Goal: Communication & Community: Share content

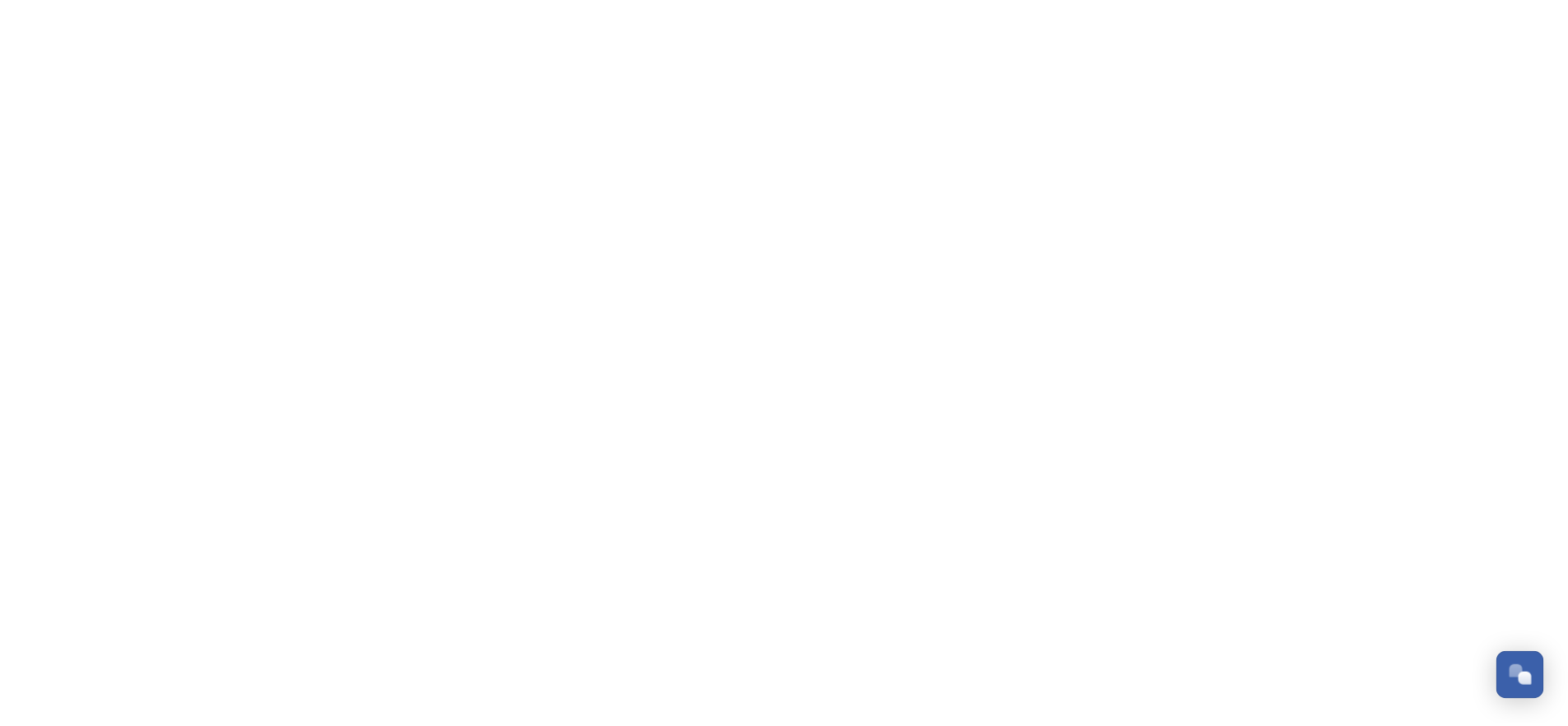
scroll to position [270, 0]
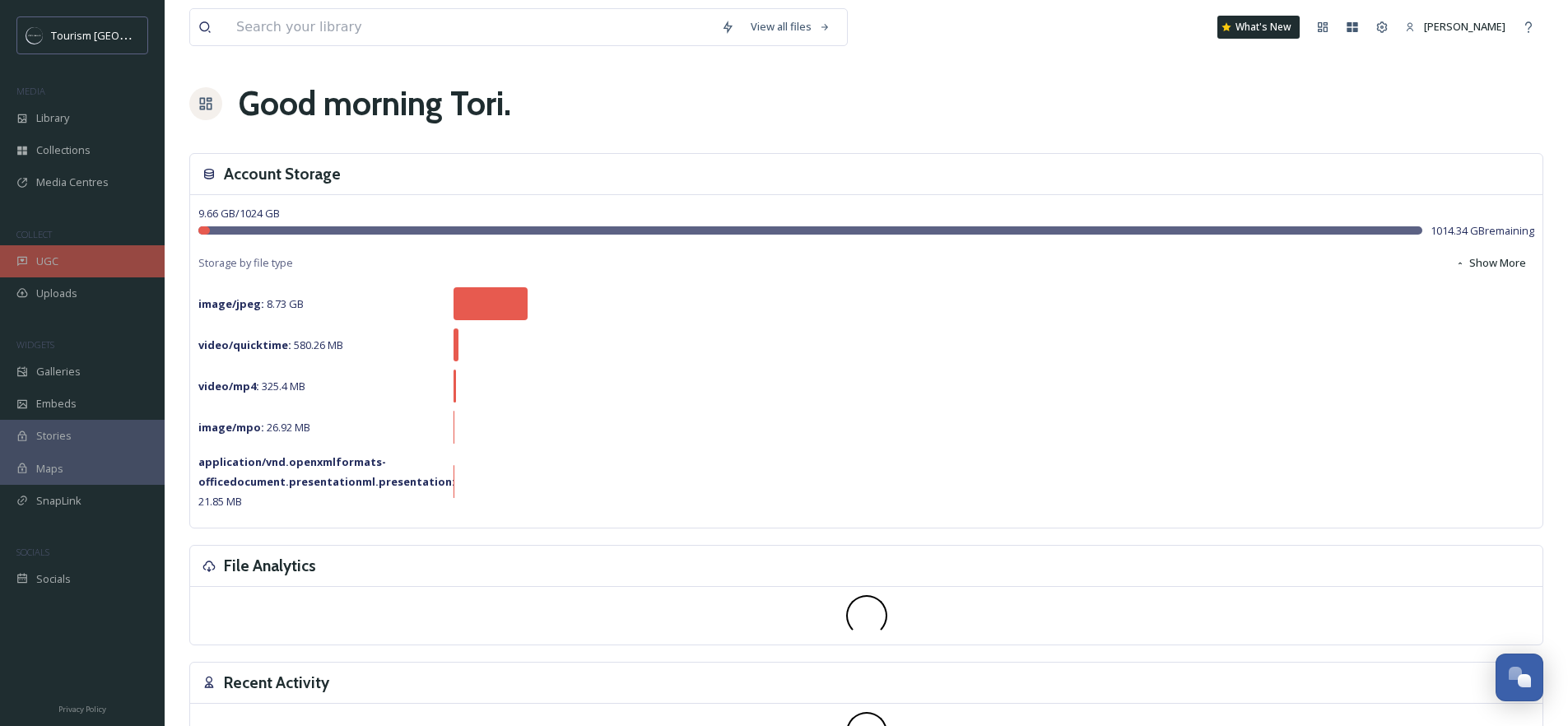
click at [65, 261] on div "UGC" at bounding box center [82, 261] width 164 height 32
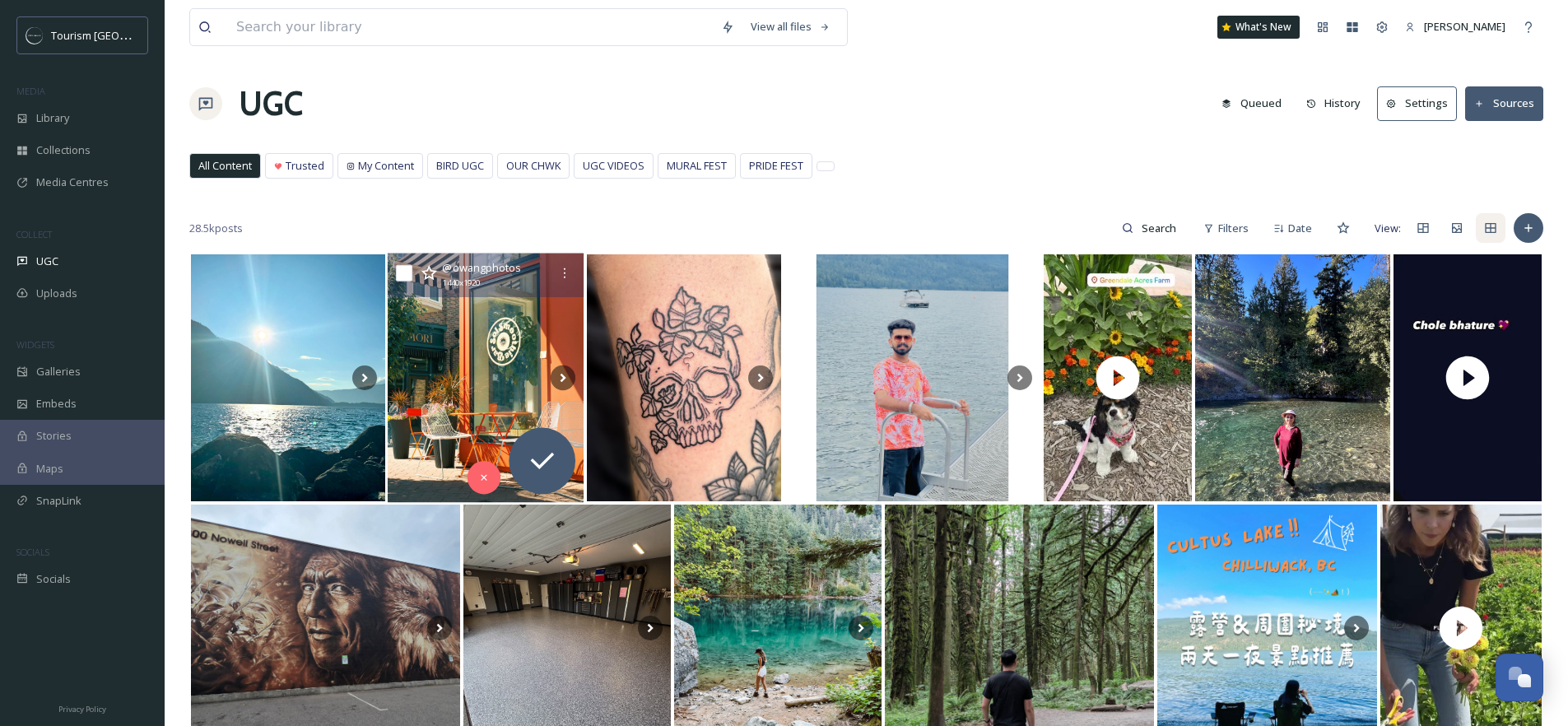
click at [478, 372] on img at bounding box center [486, 378] width 196 height 249
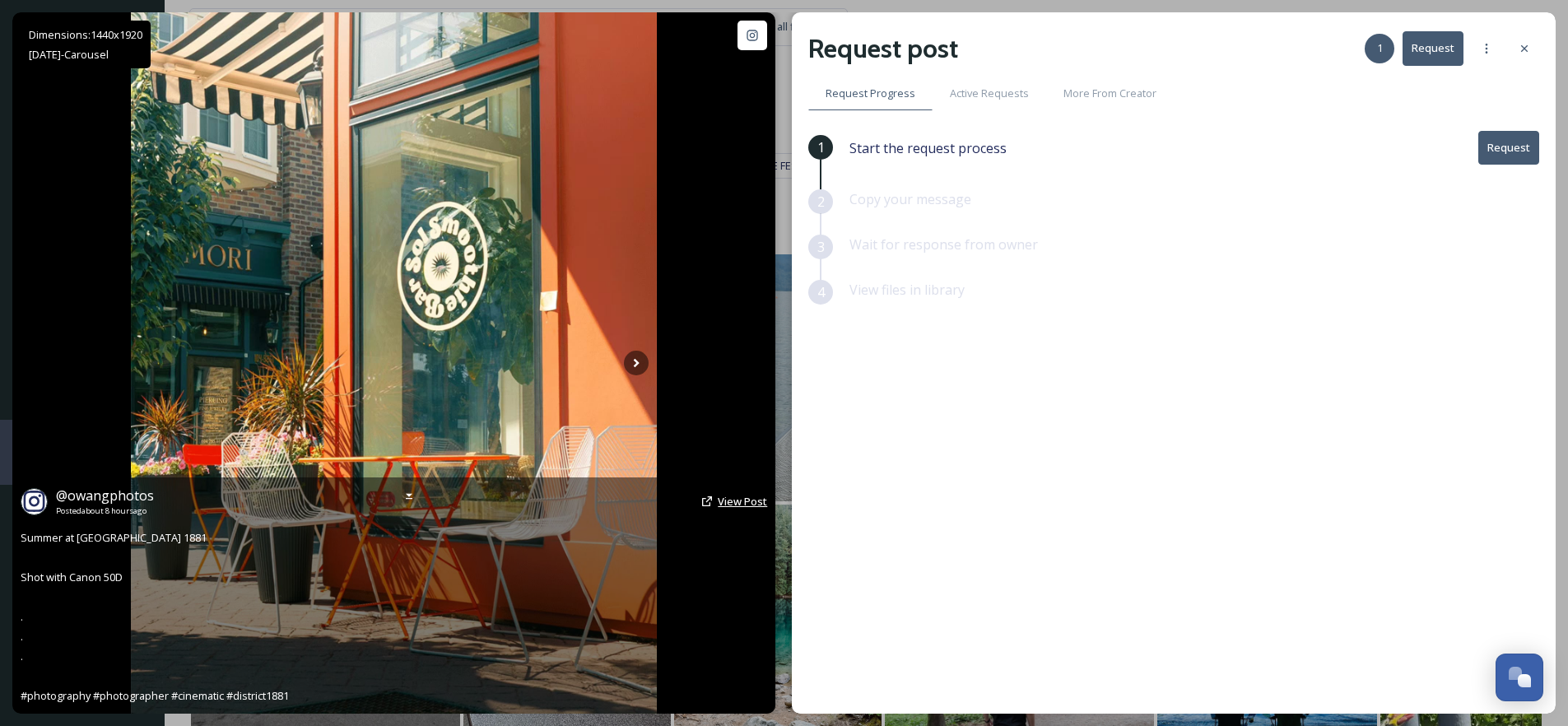
click at [752, 501] on span "View Post" at bounding box center [742, 500] width 50 height 15
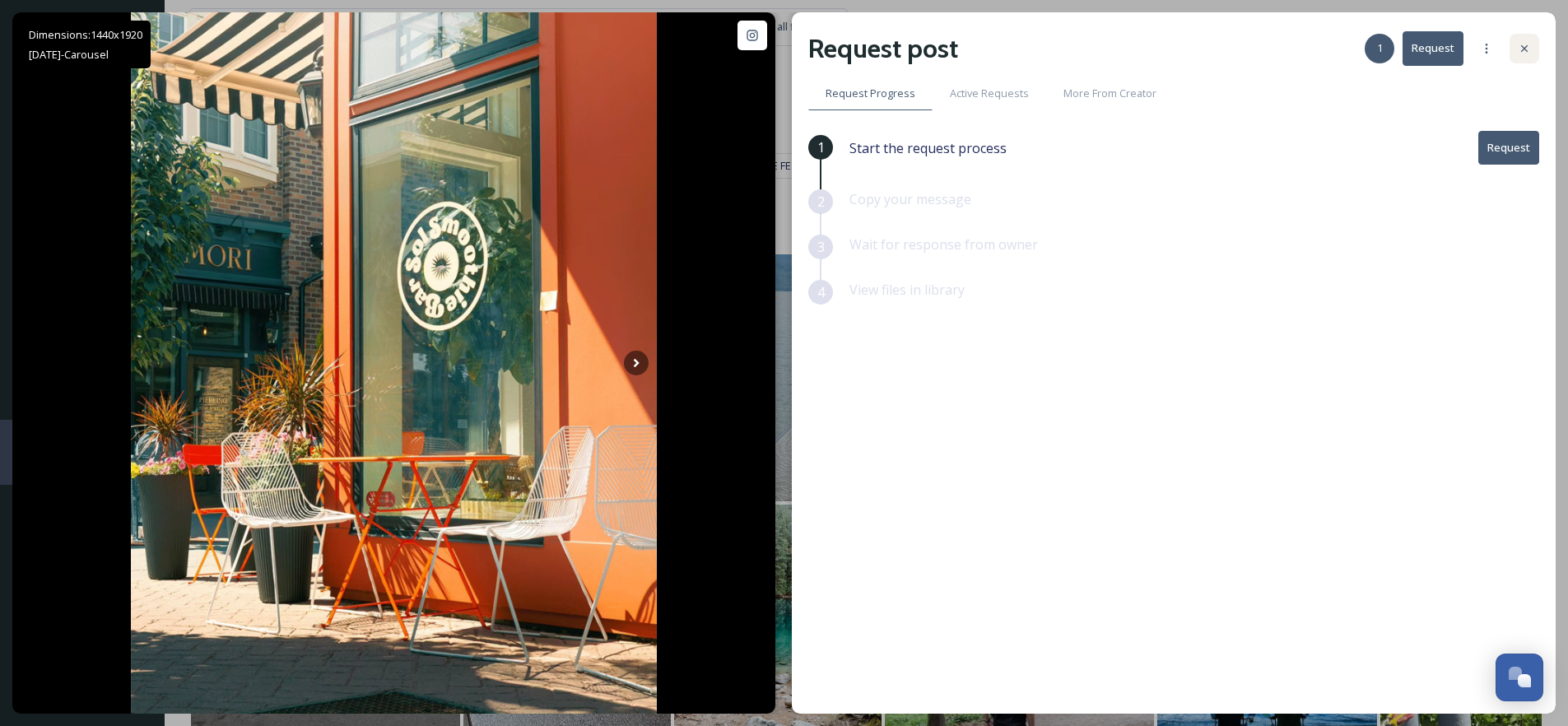
click at [1525, 50] on icon at bounding box center [1525, 49] width 7 height 7
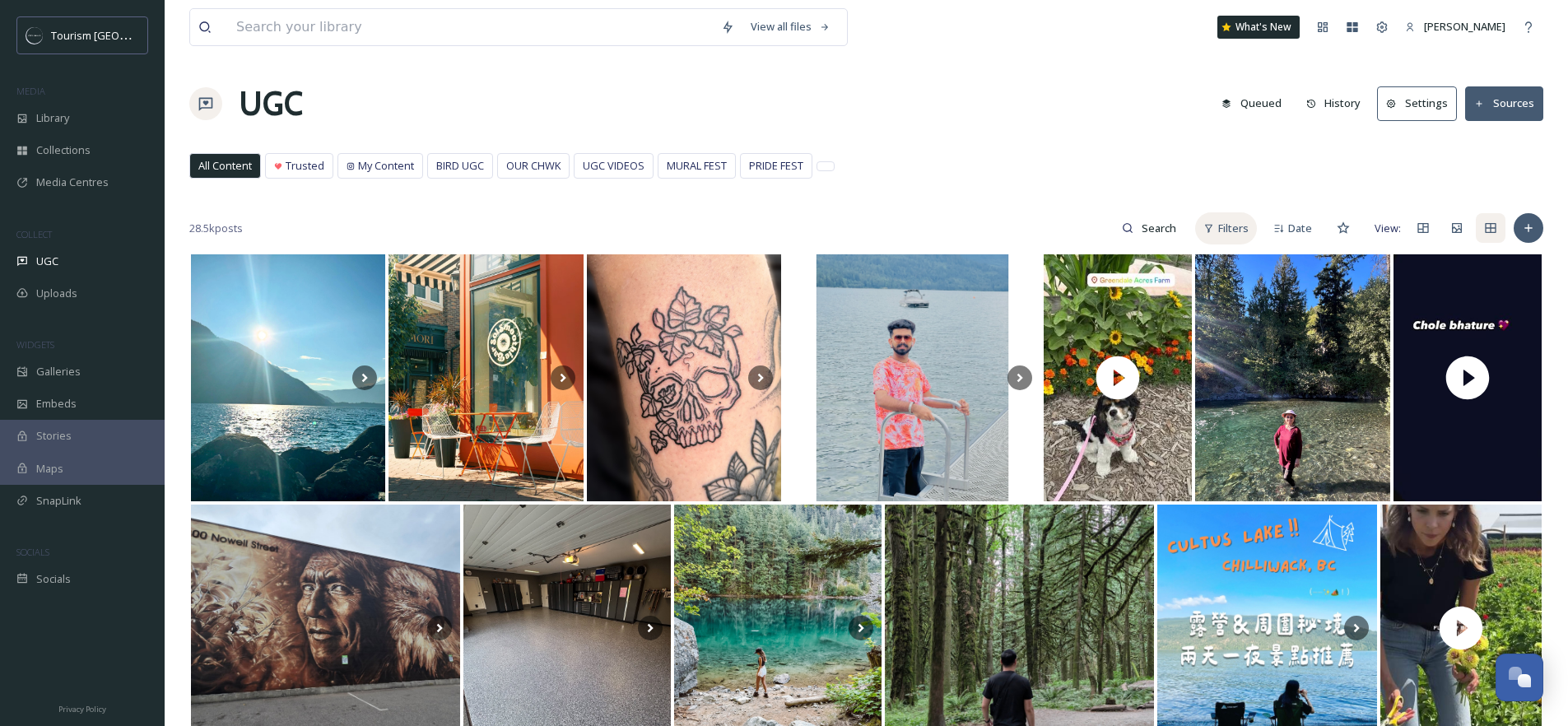
click at [1218, 234] on span "Filters" at bounding box center [1233, 228] width 30 height 16
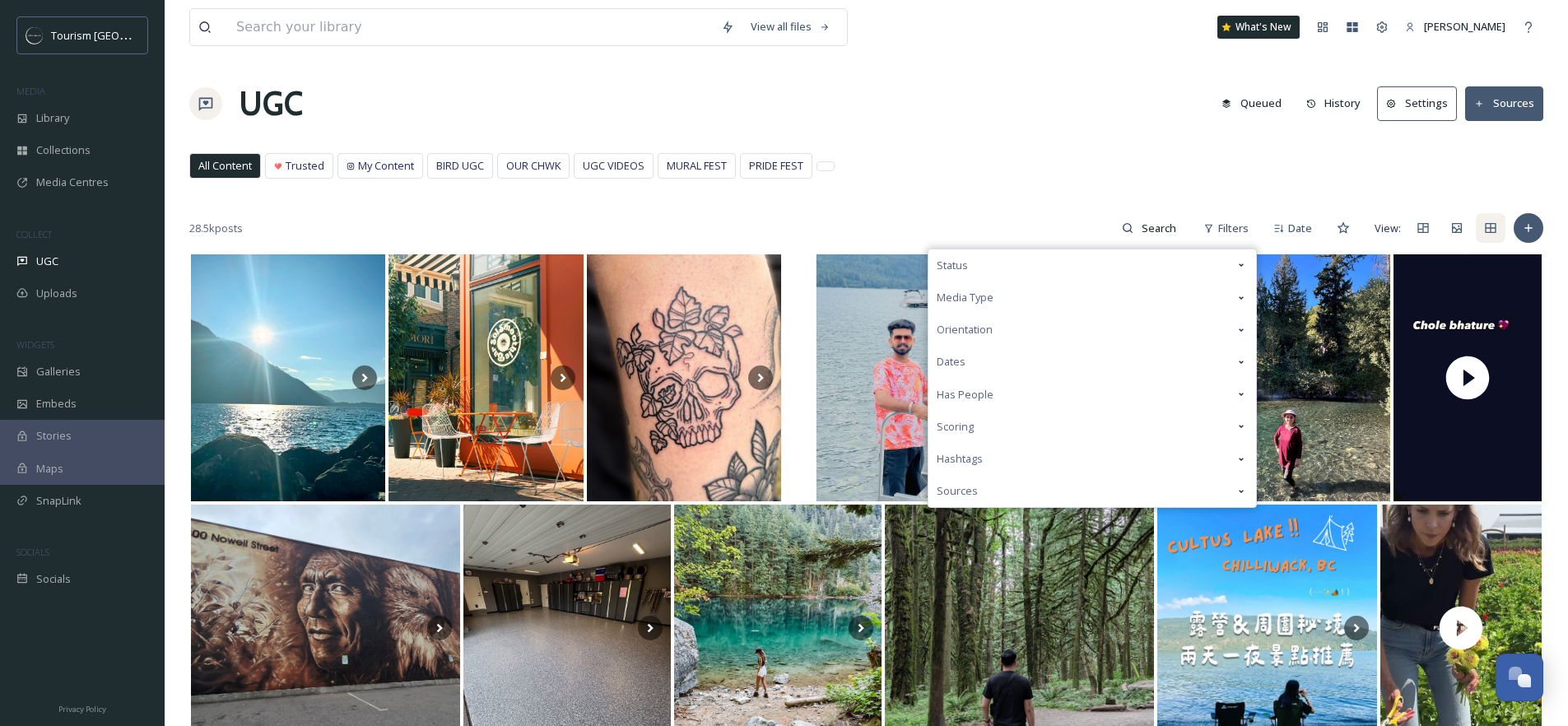
click at [989, 293] on span "Media Type" at bounding box center [964, 297] width 56 height 16
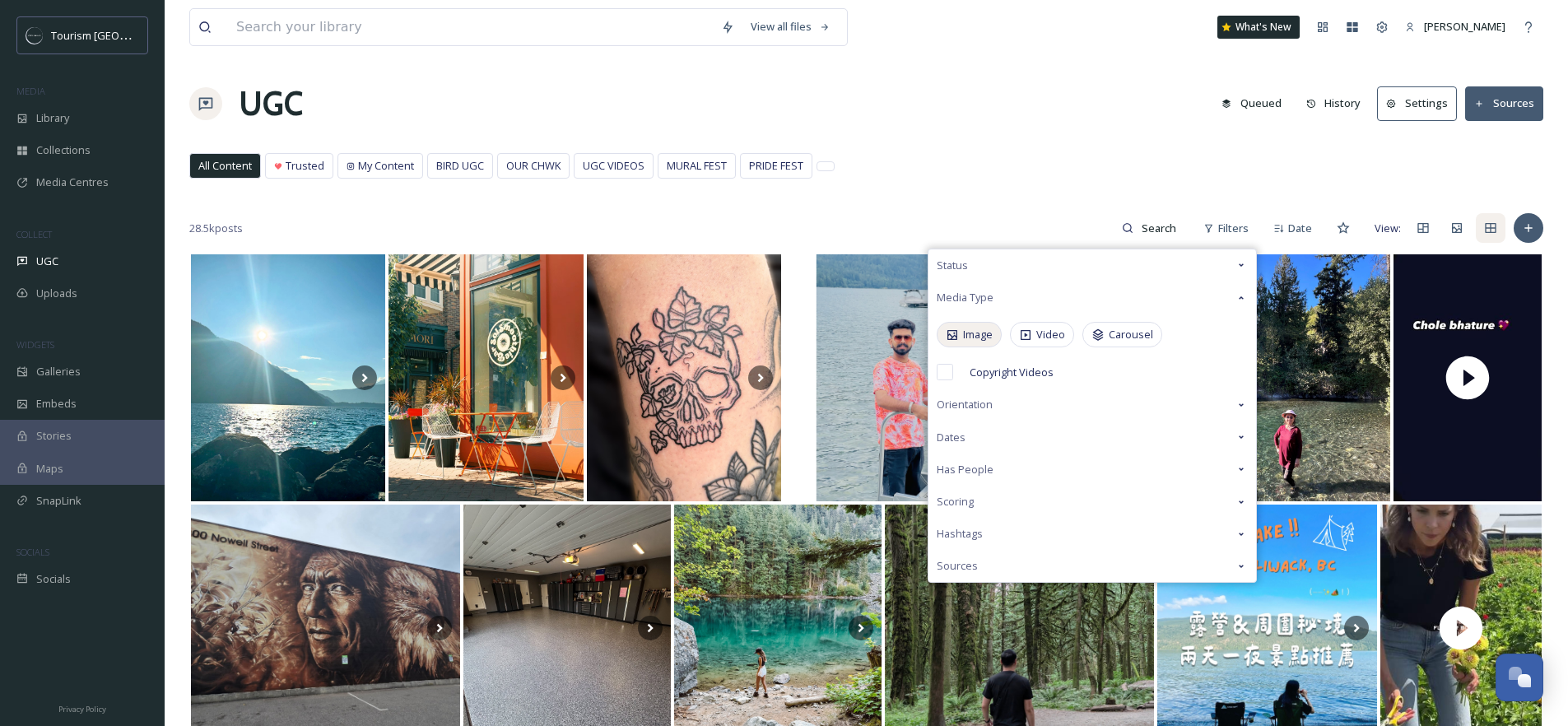
click at [945, 343] on div "Image" at bounding box center [969, 333] width 65 height 25
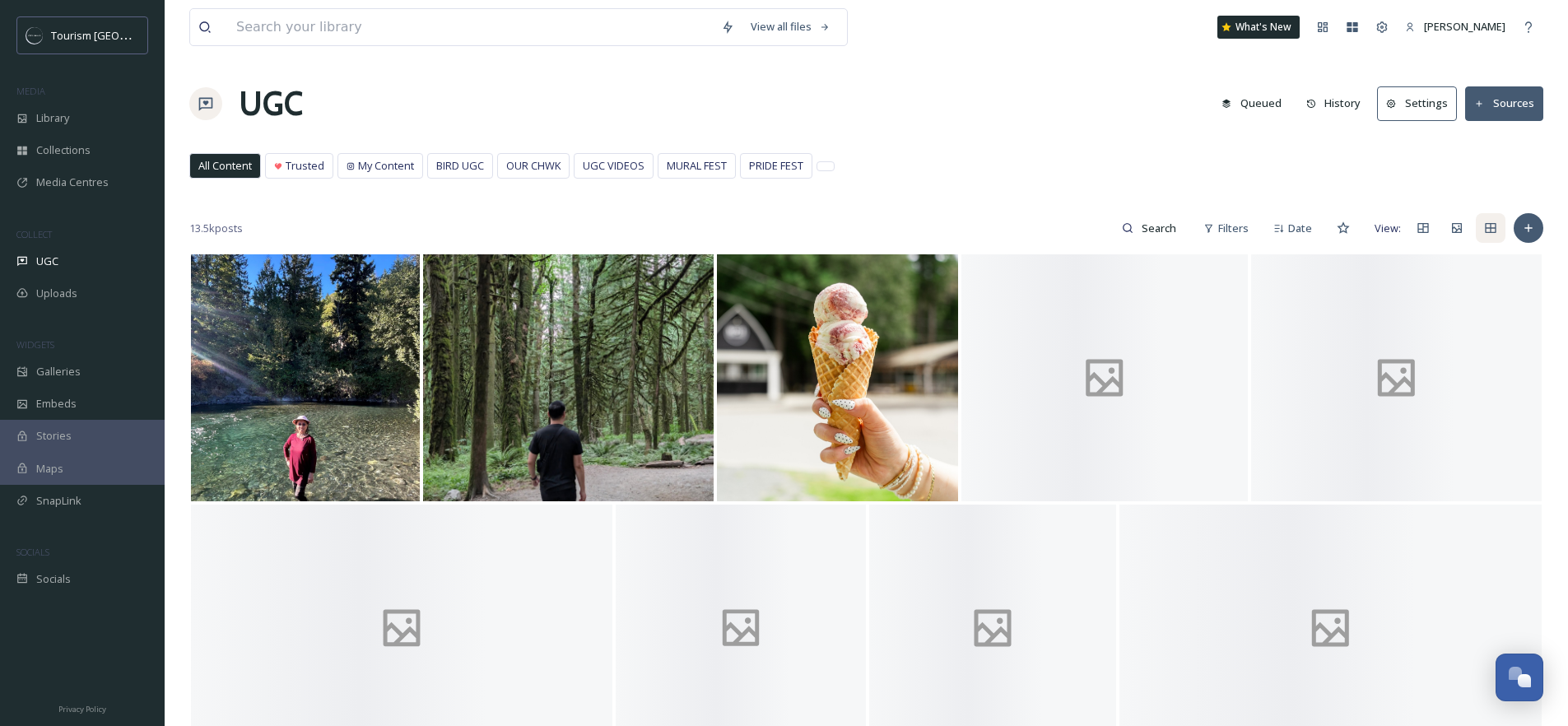
click at [994, 135] on div "View all files What's New Tori Hackett UGC Queued History Settings Sources All …" at bounding box center [865, 647] width 1403 height 1294
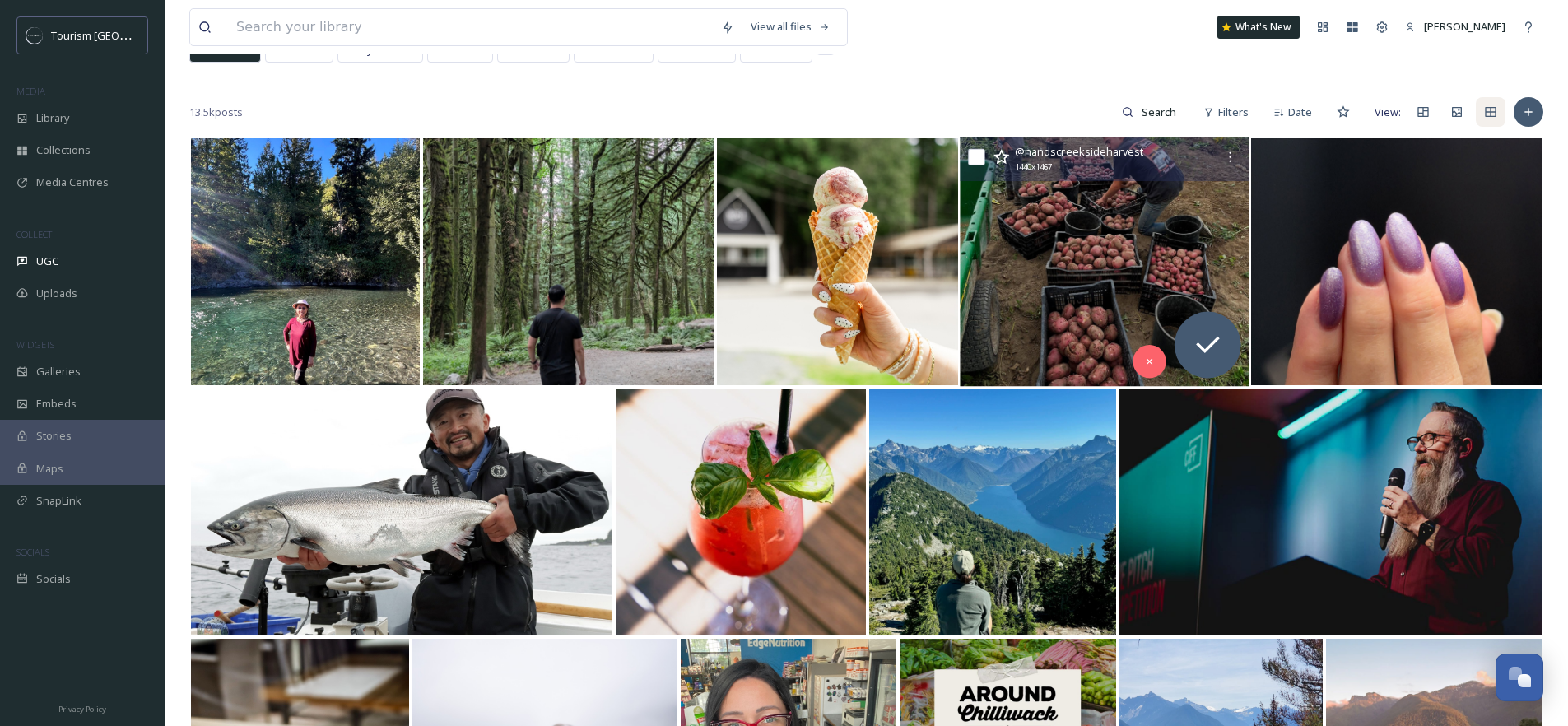
scroll to position [129, 0]
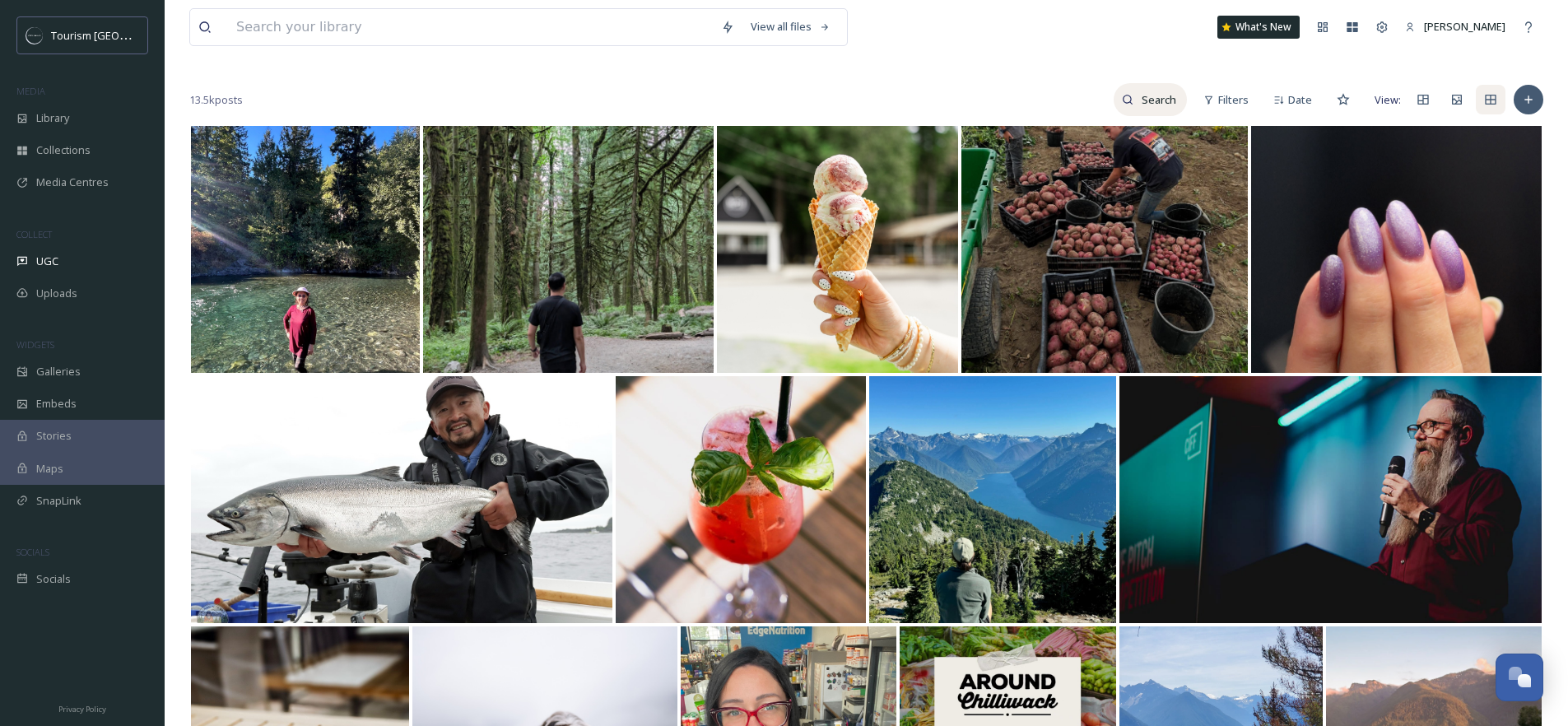
click at [1152, 102] on input at bounding box center [1161, 100] width 54 height 33
click at [1228, 98] on span "Filters" at bounding box center [1233, 100] width 30 height 16
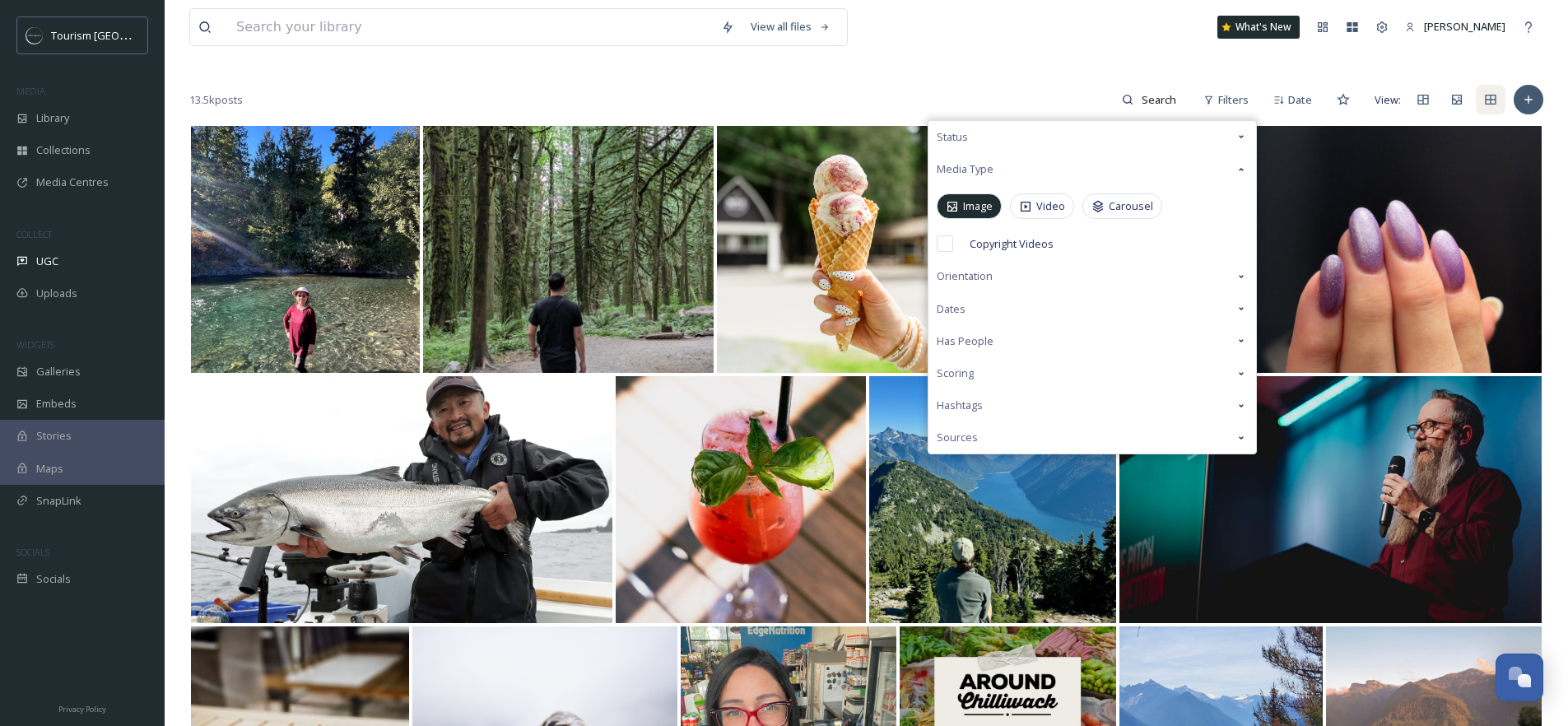
click at [961, 210] on div "Image" at bounding box center [969, 206] width 65 height 25
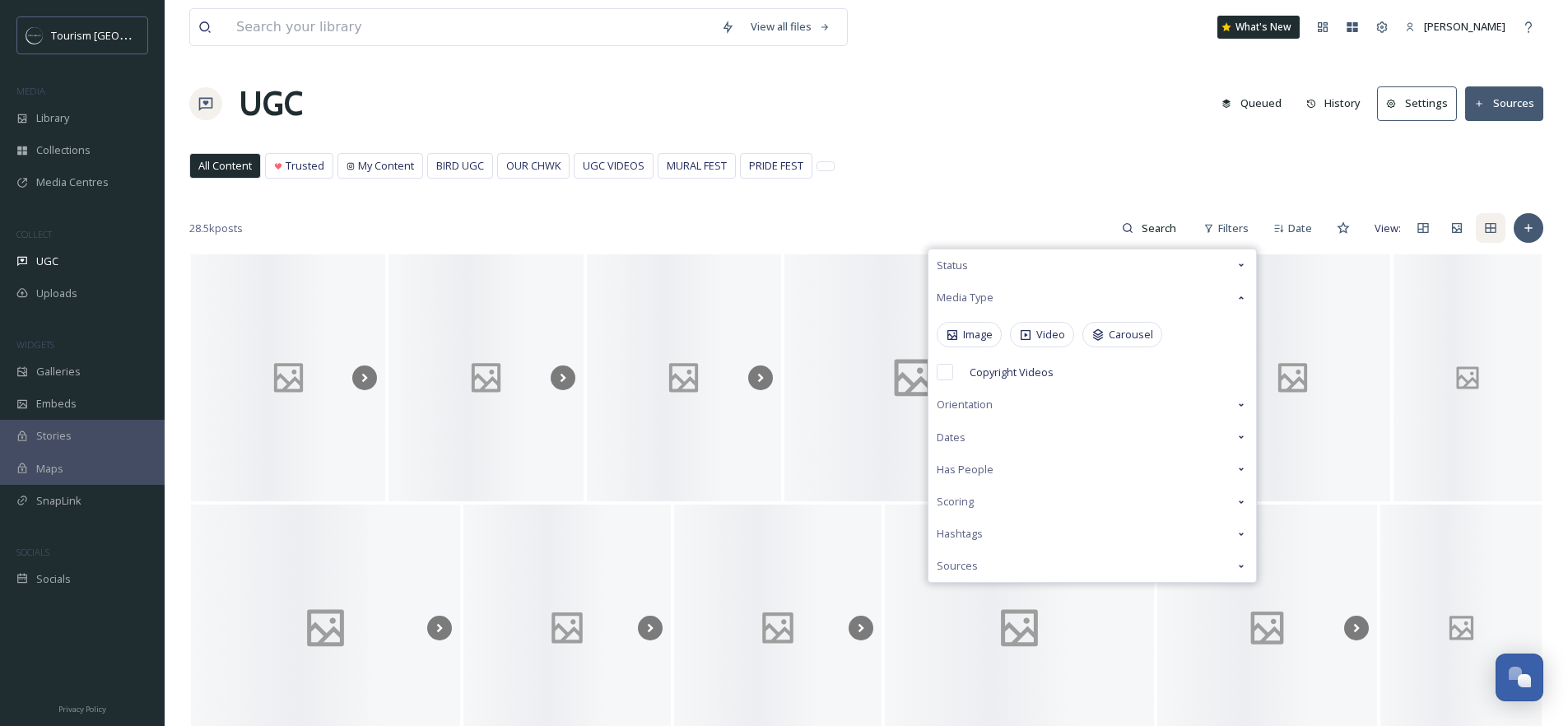
click at [1051, 97] on div "UGC Queued History Settings Sources" at bounding box center [866, 103] width 1353 height 50
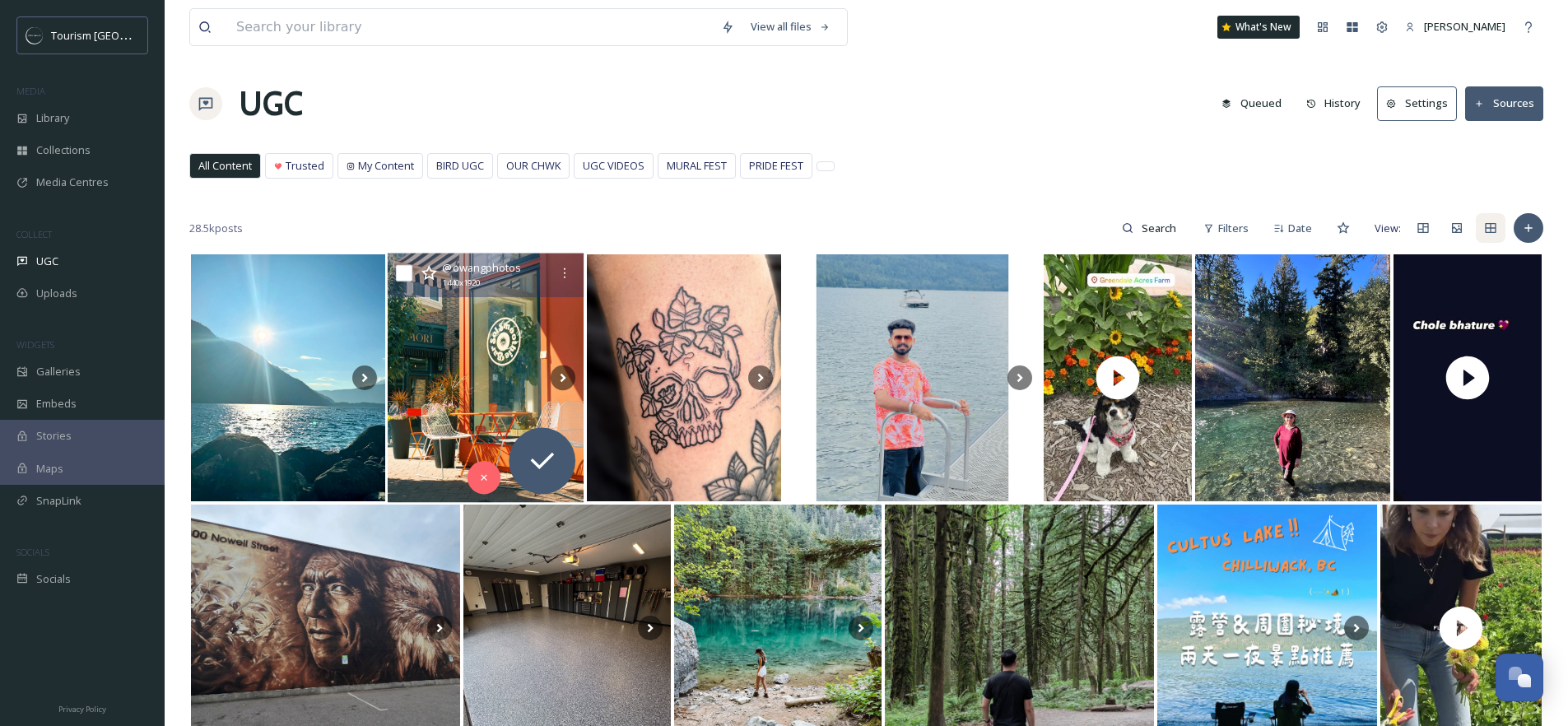
click at [431, 273] on icon at bounding box center [429, 273] width 17 height 16
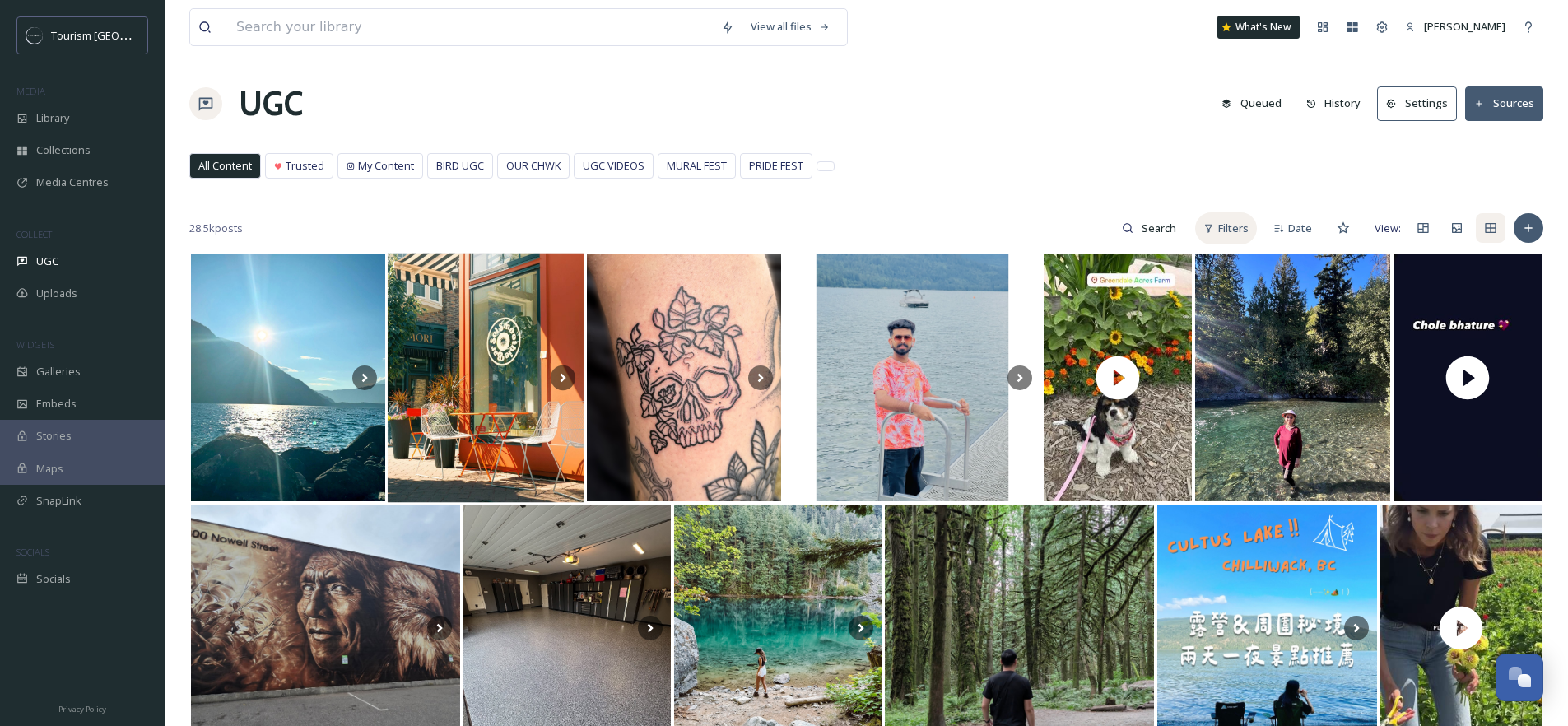
click at [1214, 234] on div "Filters" at bounding box center [1226, 228] width 62 height 32
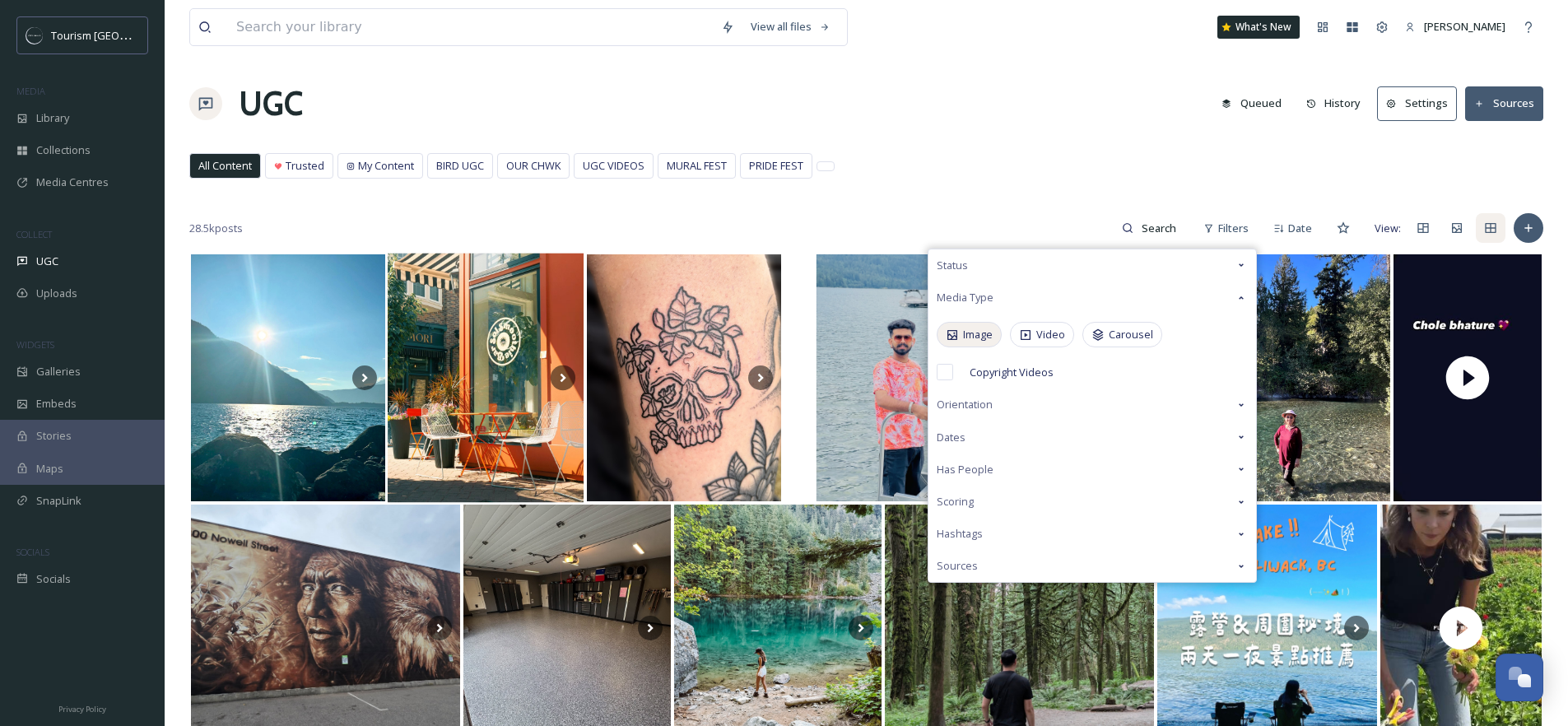
click at [983, 341] on span "Image" at bounding box center [977, 334] width 30 height 16
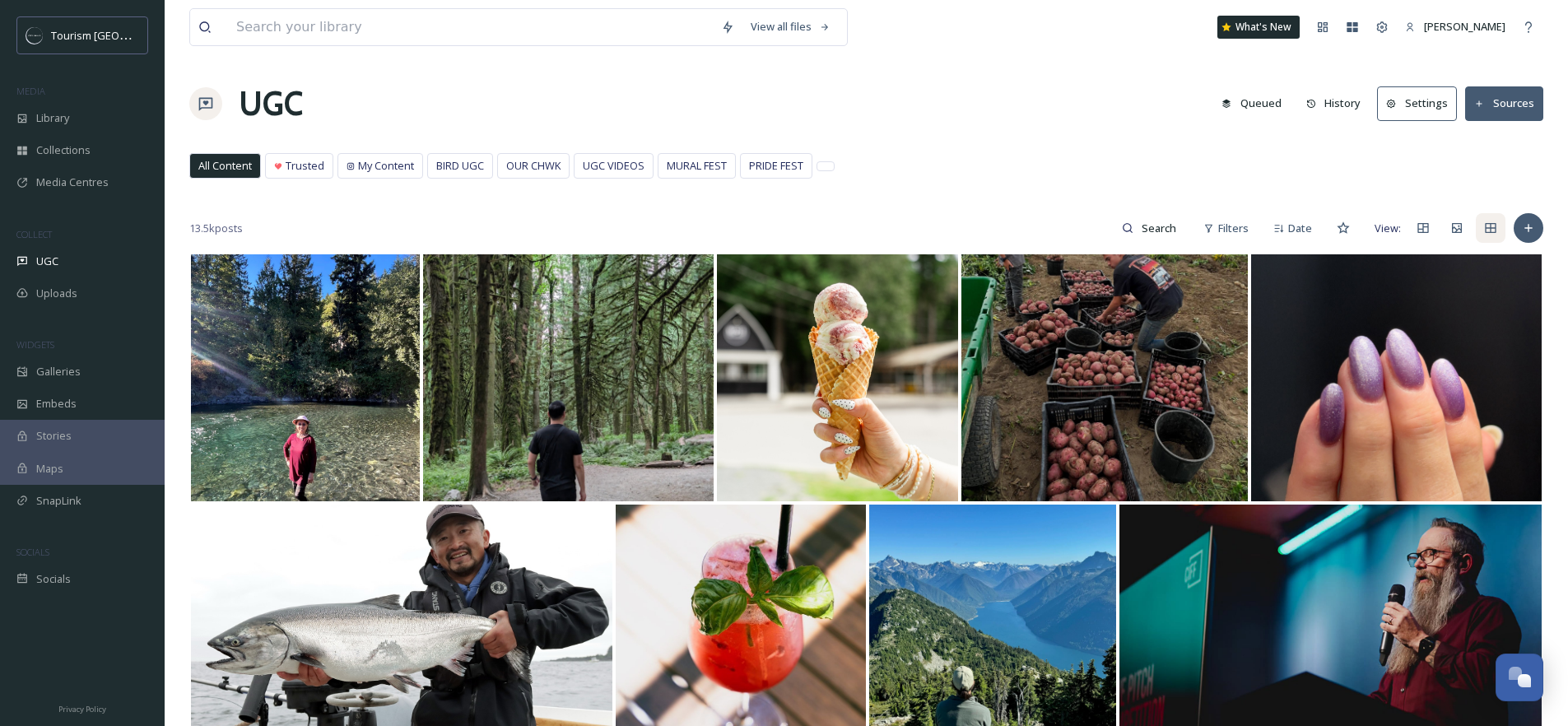
click at [978, 183] on div "All Content Trusted My Content BIRD UGC OUR CHWK UGC VIDEOS MURAL FEST PRIDE FE…" at bounding box center [866, 169] width 1353 height 34
click at [1213, 233] on div "Filters" at bounding box center [1226, 228] width 62 height 32
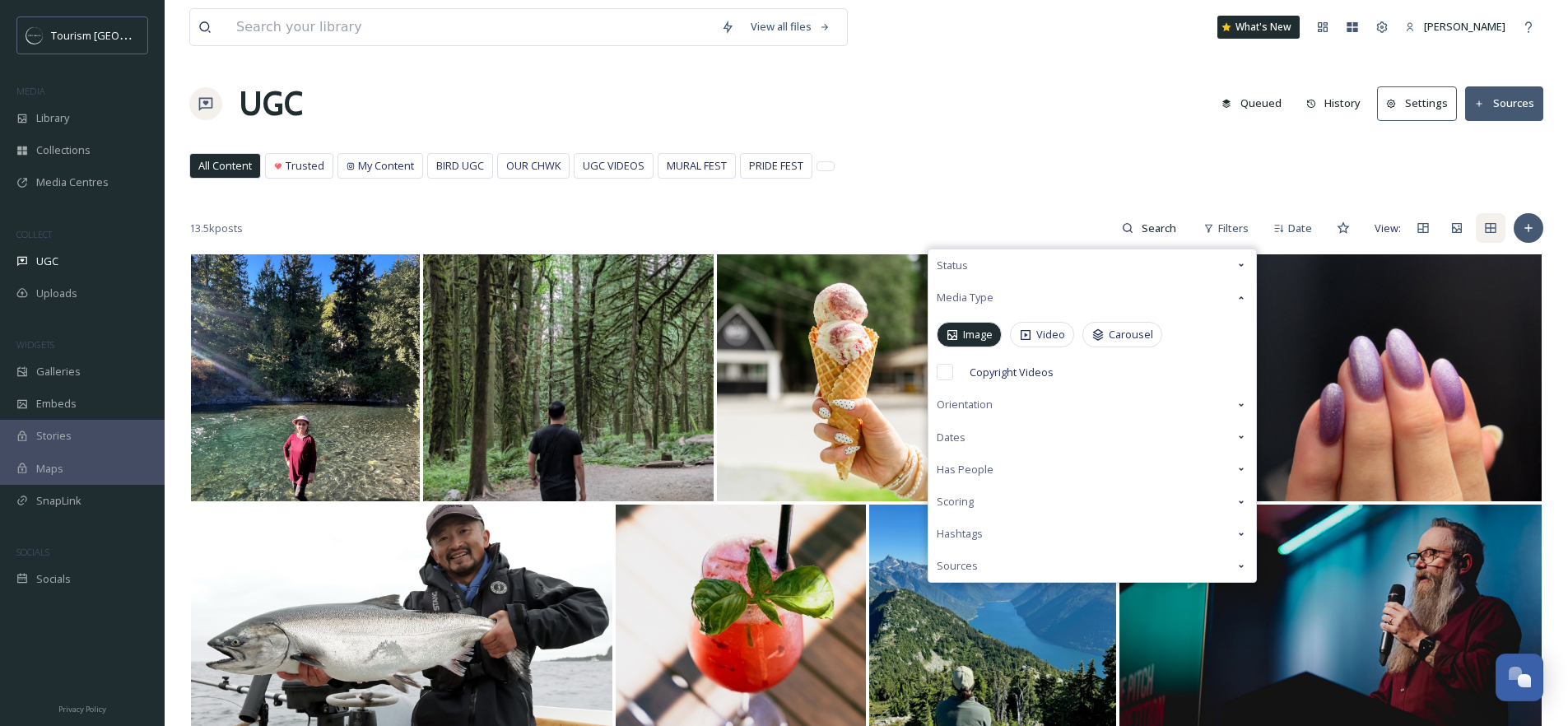
drag, startPoint x: 1018, startPoint y: 504, endPoint x: 1016, endPoint y: 515, distance: 11.2
click at [1017, 504] on div "Scoring" at bounding box center [1092, 501] width 327 height 32
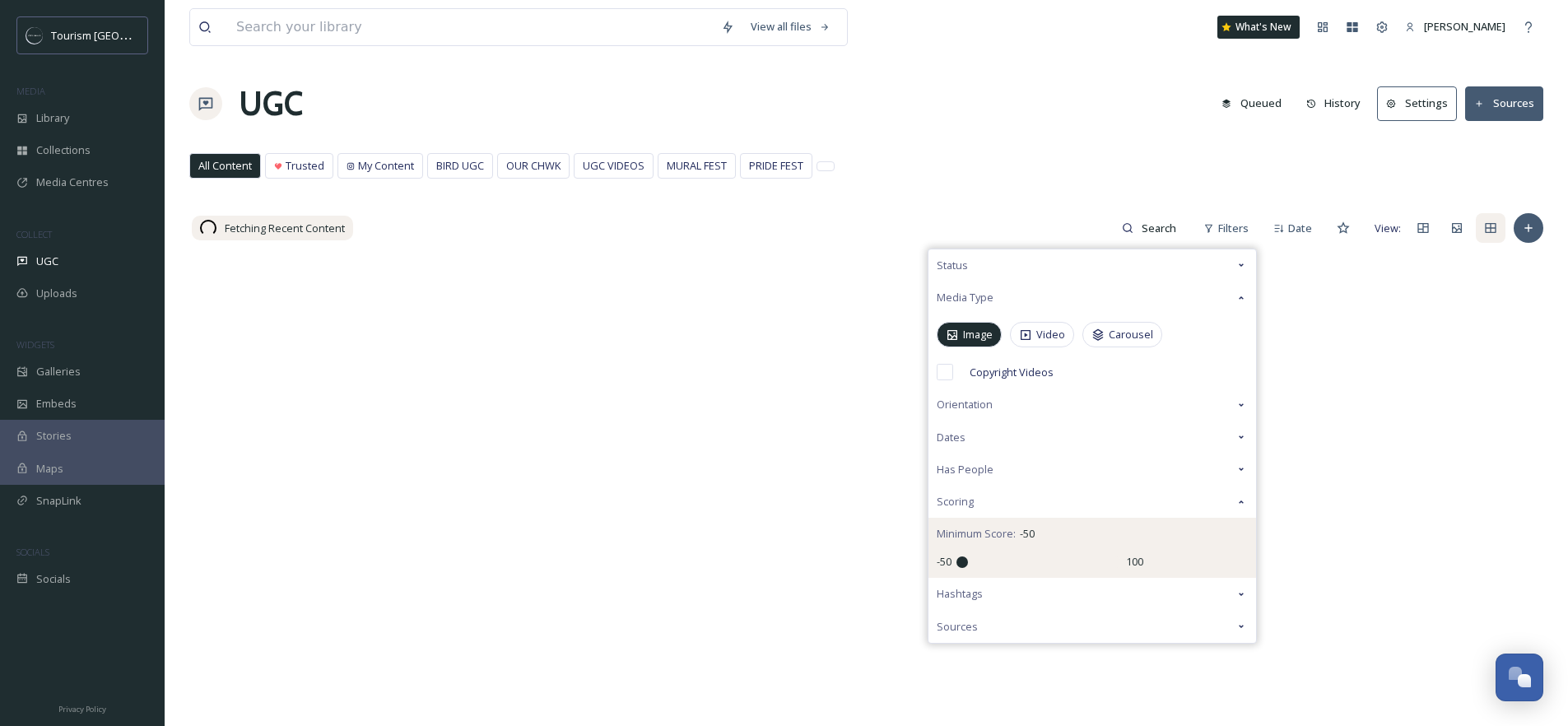
drag, startPoint x: 1042, startPoint y: 563, endPoint x: 932, endPoint y: 565, distance: 110.0
type input "-50"
click at [956, 565] on input "range" at bounding box center [1038, 561] width 164 height 11
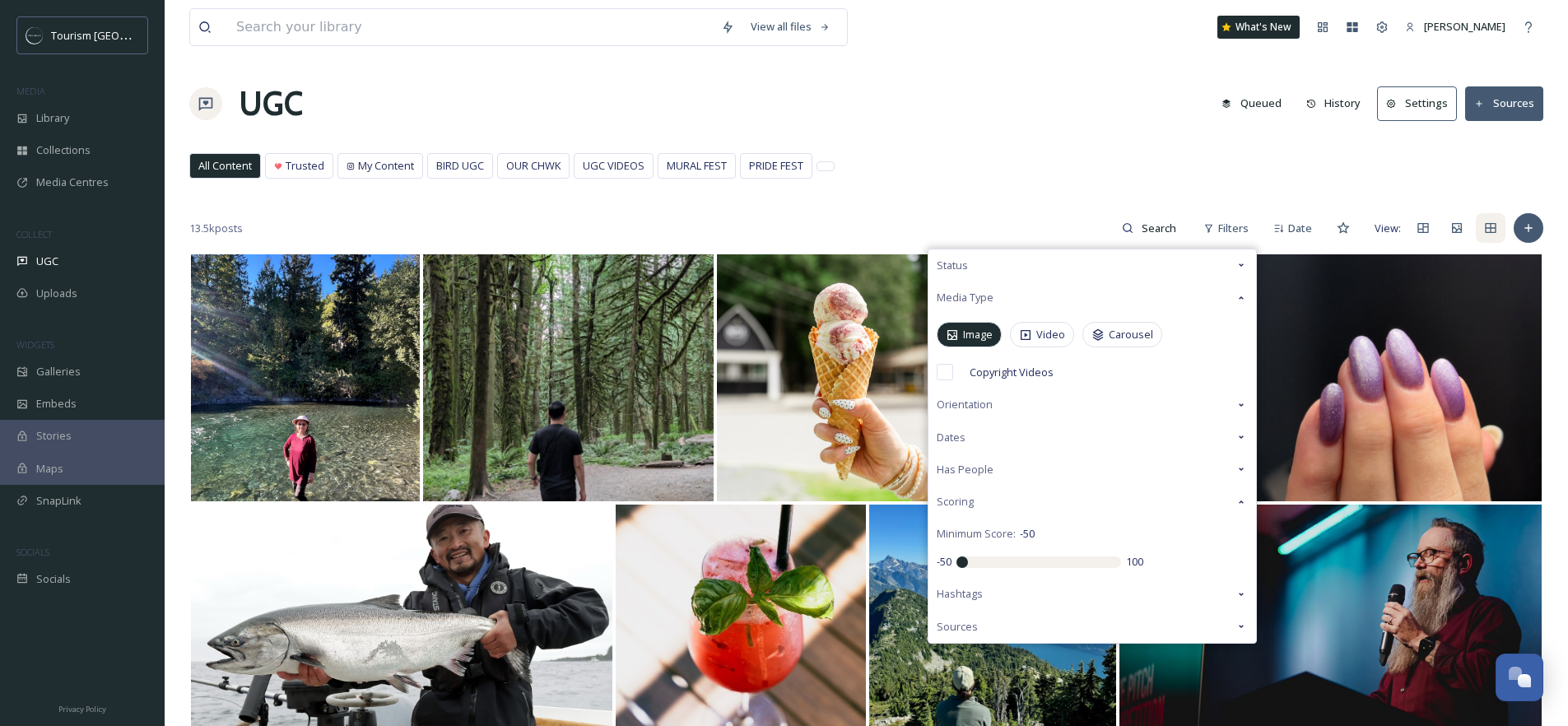
click at [936, 155] on div "All Content Trusted My Content BIRD UGC OUR CHWK UGC VIDEOS MURAL FEST PRIDE FE…" at bounding box center [866, 169] width 1353 height 34
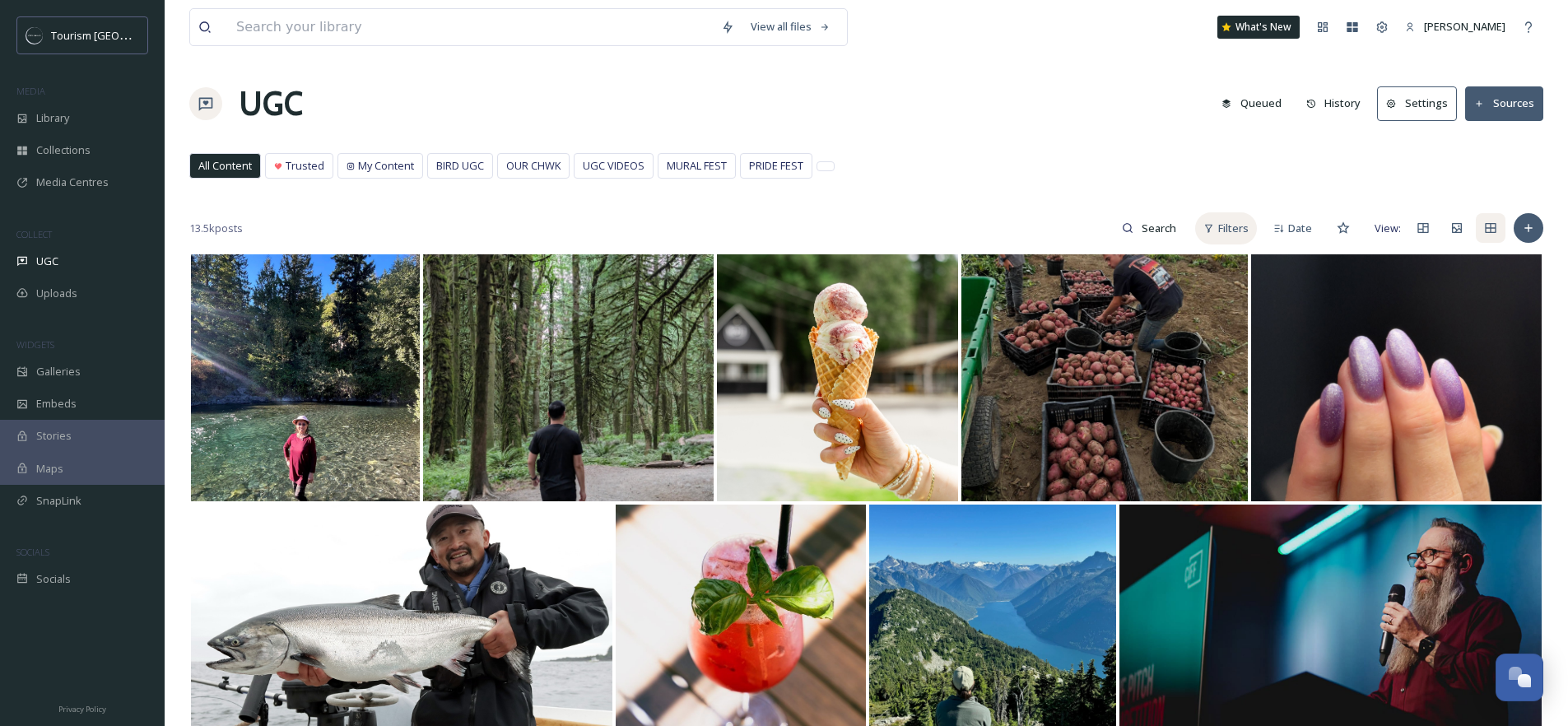
click at [1224, 228] on span "Filters" at bounding box center [1233, 228] width 30 height 16
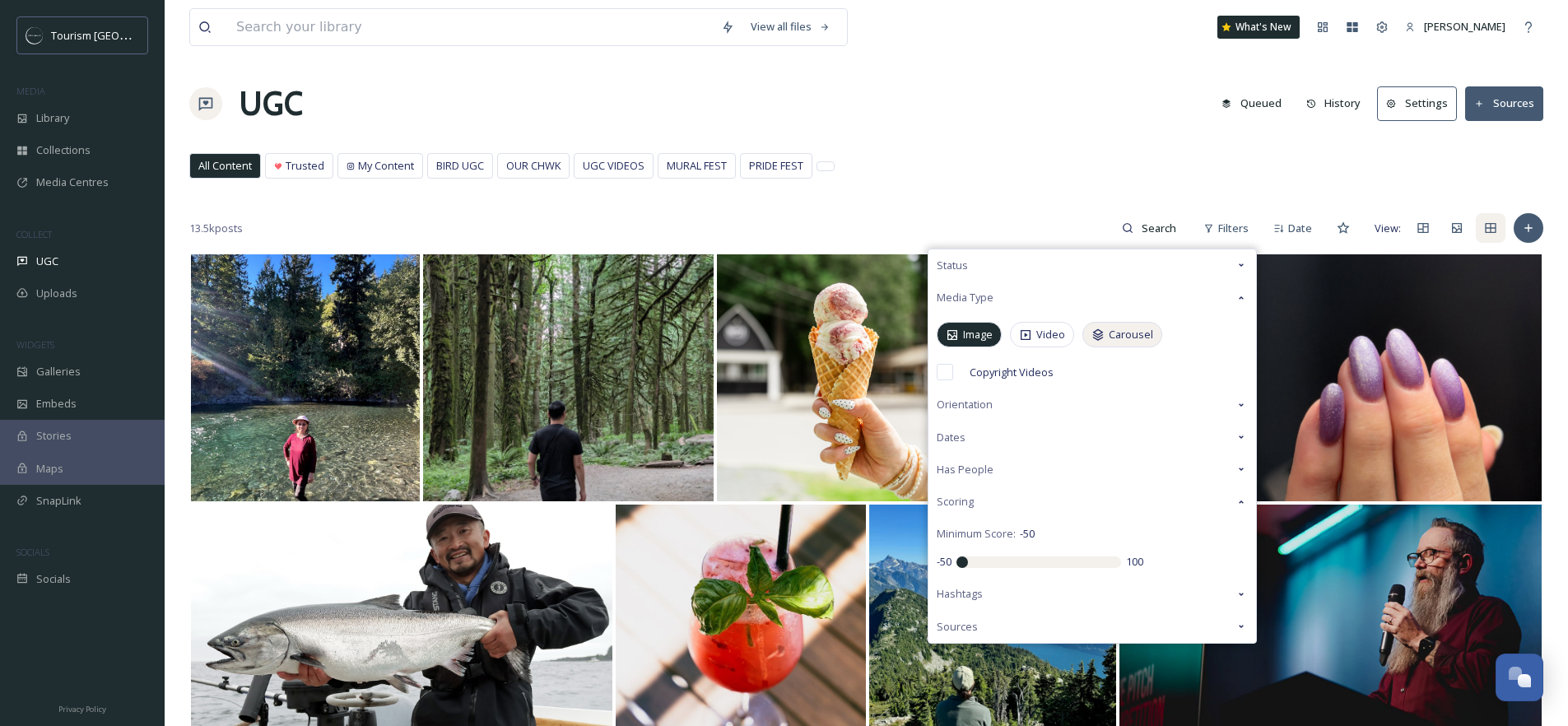
click at [1115, 334] on span "Carousel" at bounding box center [1130, 334] width 44 height 16
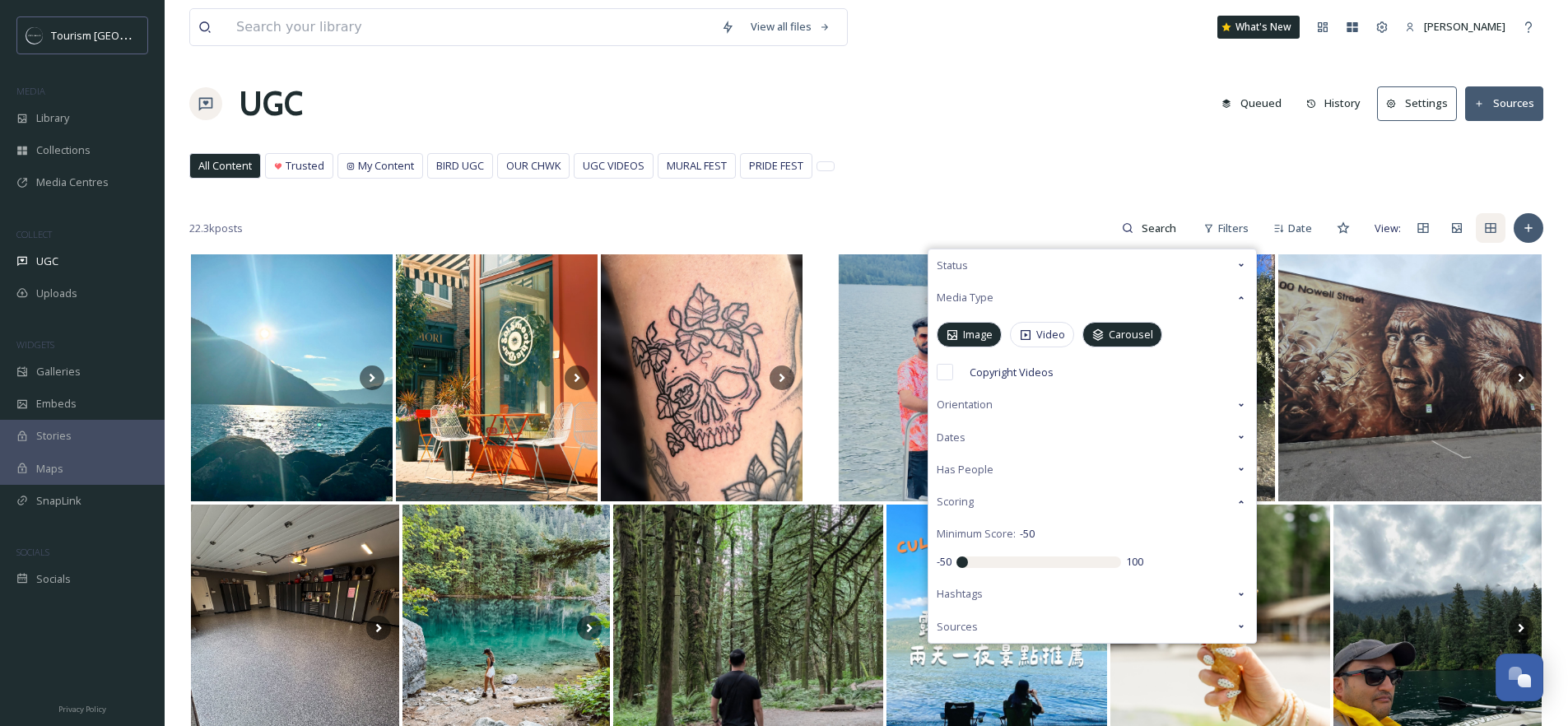
click at [1031, 144] on div "View all files What's New Tori Hackett UGC Queued History Settings Sources All …" at bounding box center [865, 647] width 1403 height 1294
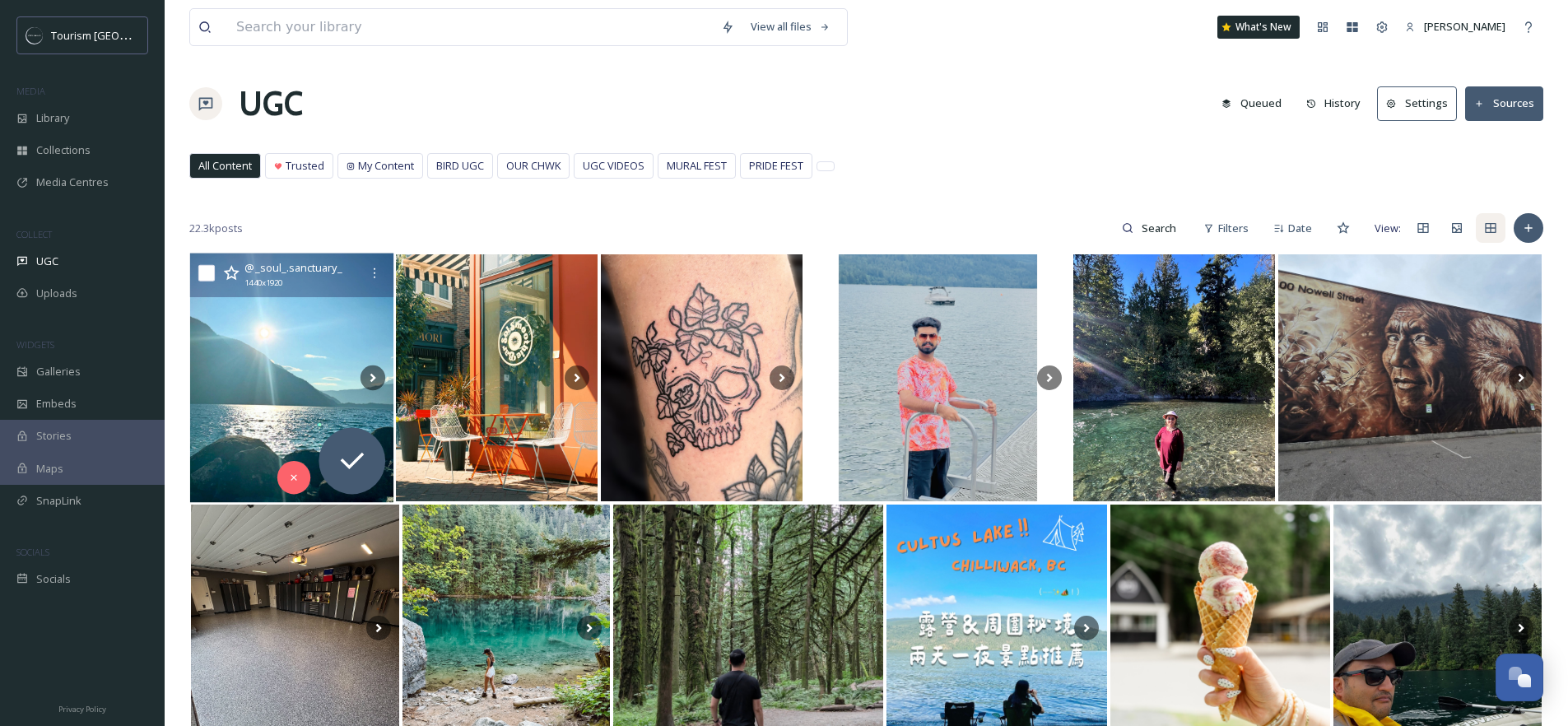
click at [314, 341] on img at bounding box center [292, 378] width 204 height 249
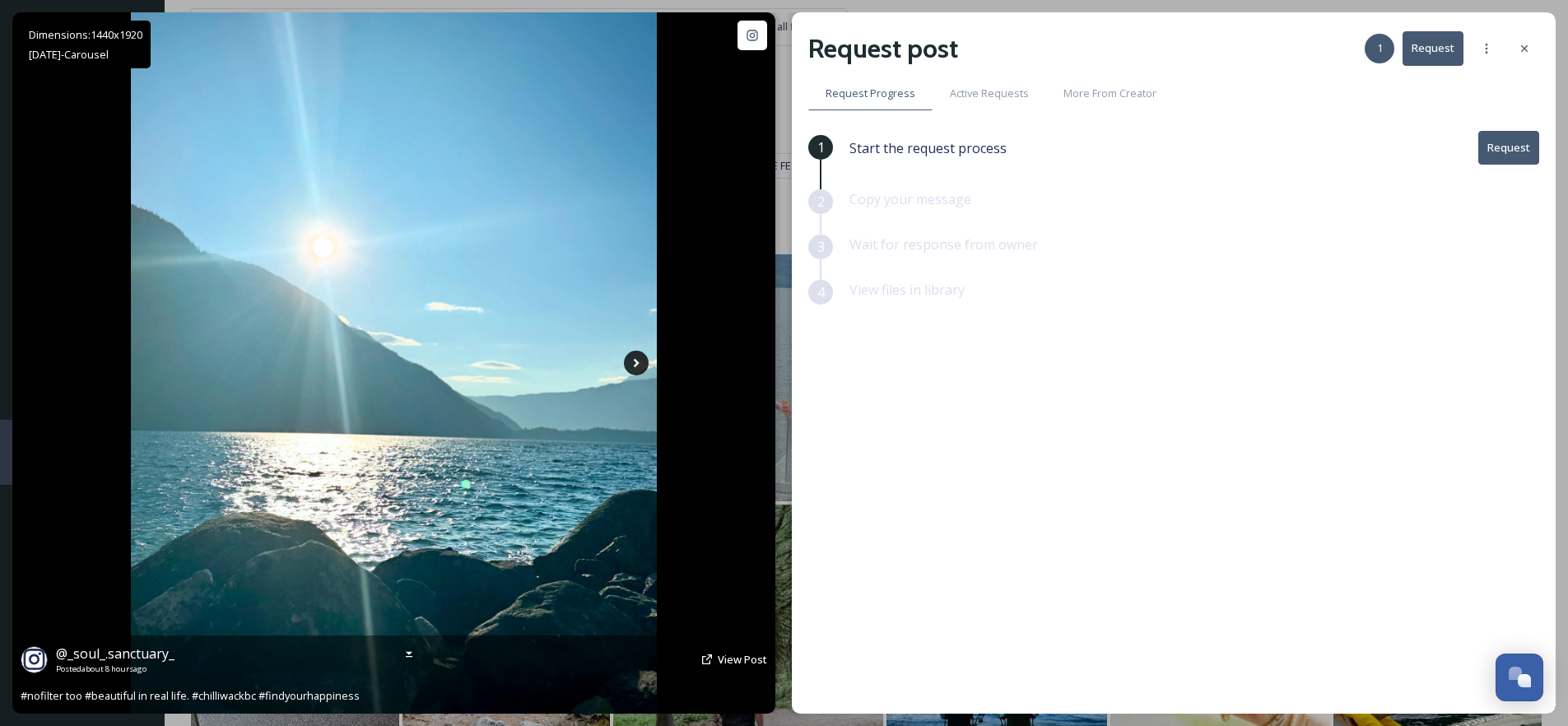
click at [635, 360] on icon at bounding box center [637, 363] width 6 height 9
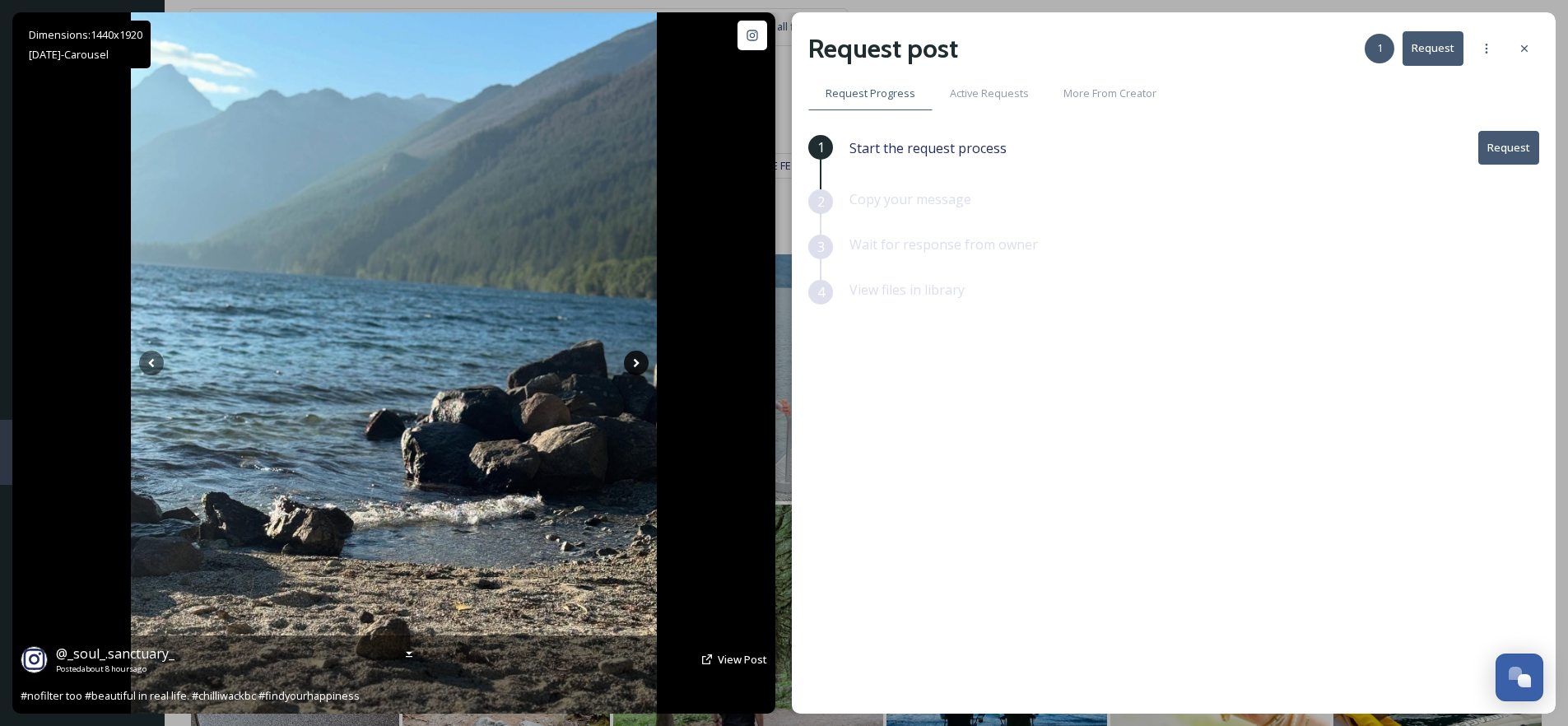
click at [637, 366] on icon at bounding box center [636, 363] width 24 height 24
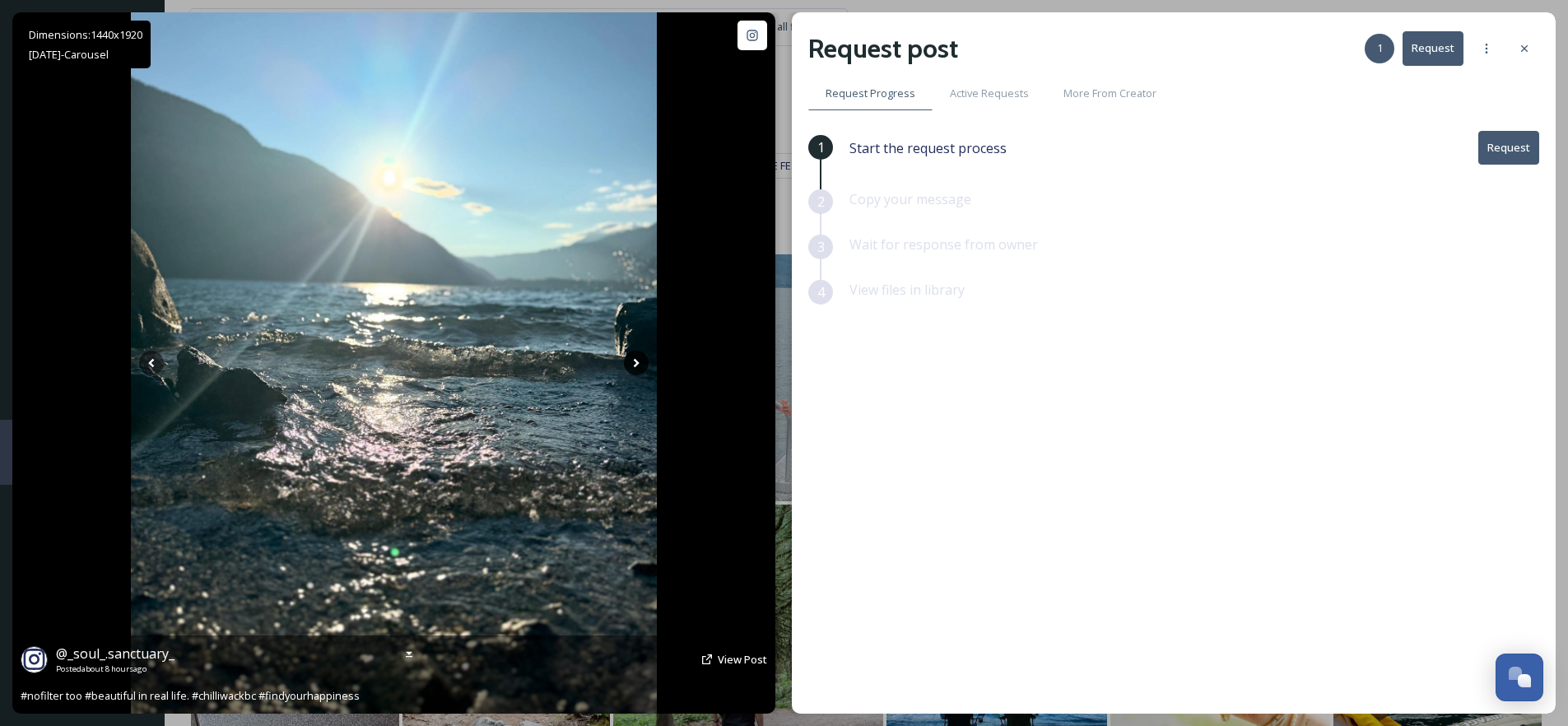
click at [637, 364] on icon at bounding box center [637, 363] width 6 height 9
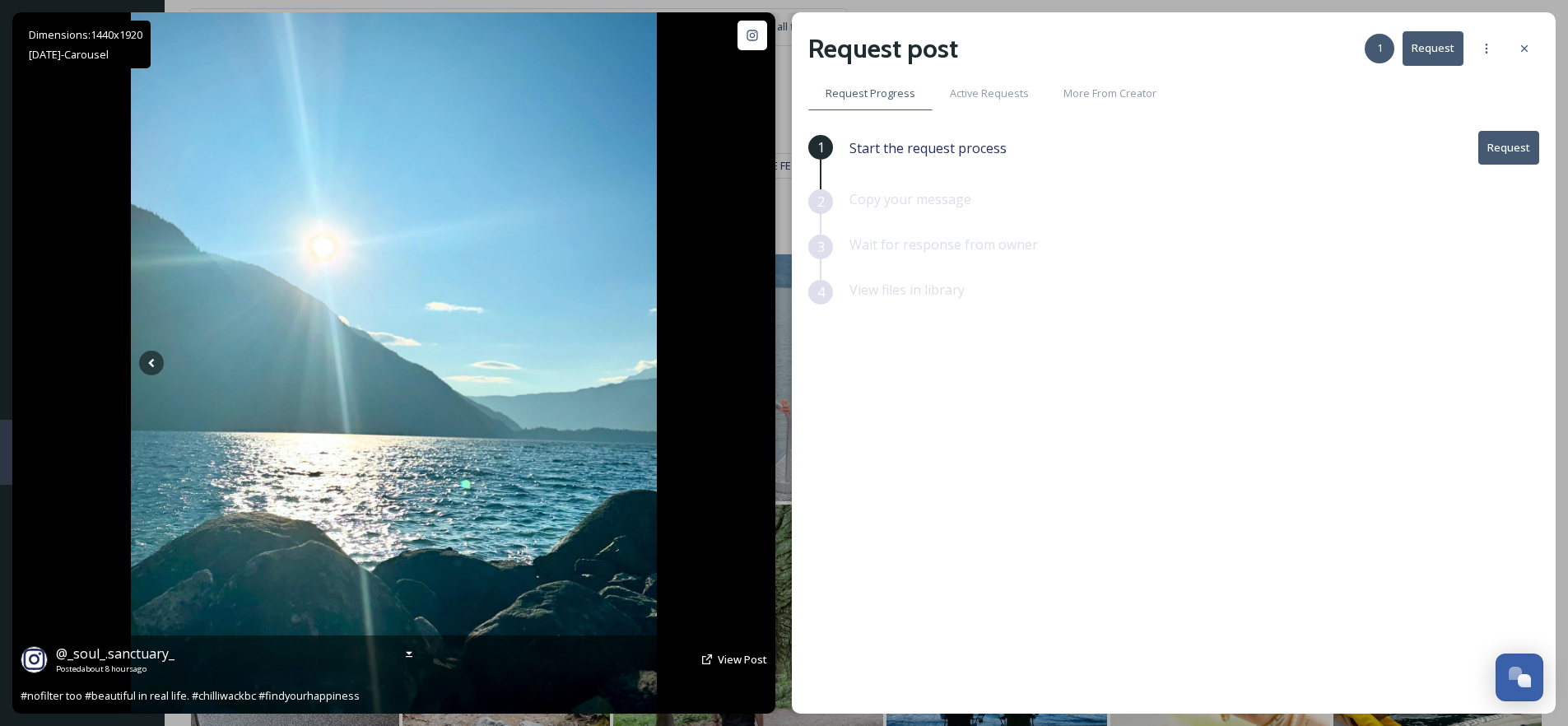
click at [637, 364] on icon at bounding box center [637, 363] width 6 height 9
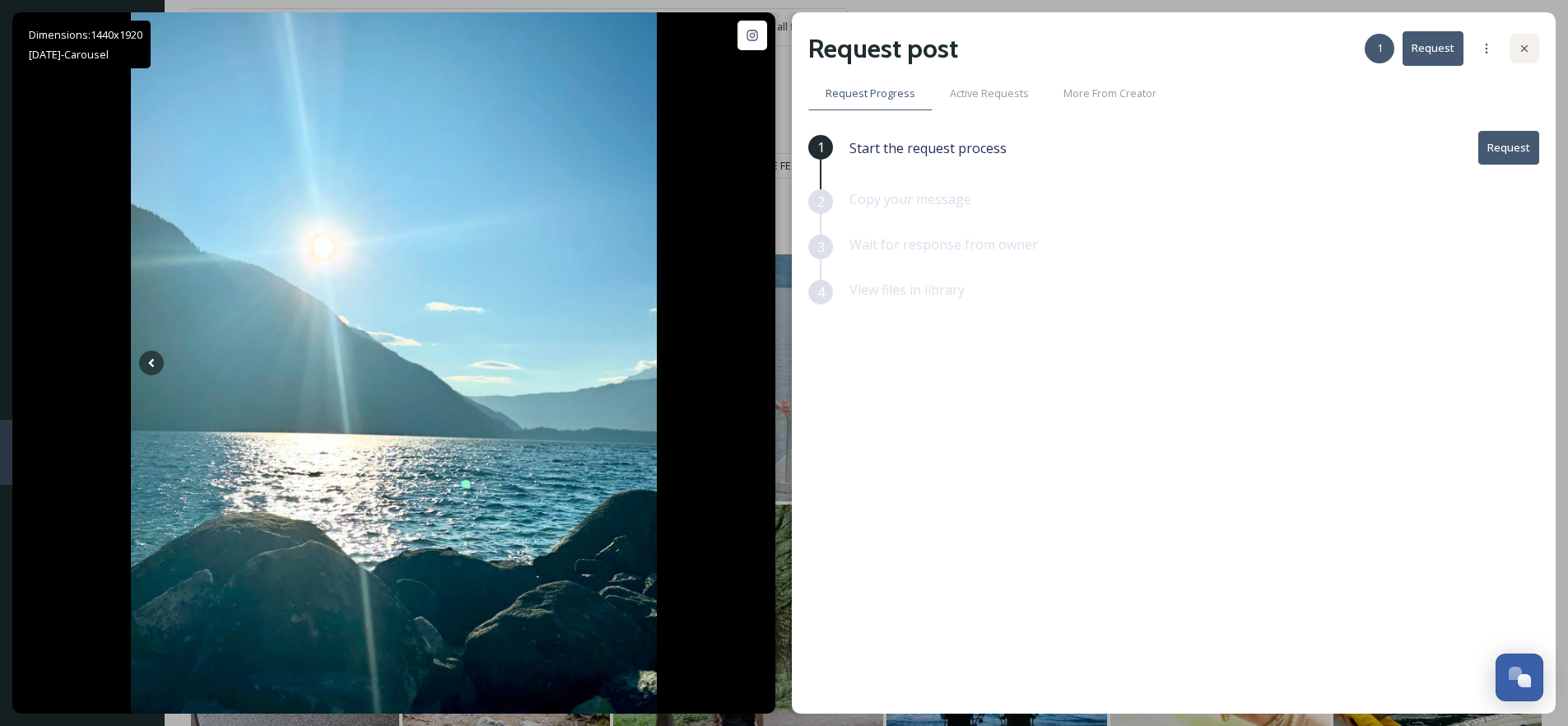
click at [1518, 49] on icon at bounding box center [1524, 48] width 13 height 13
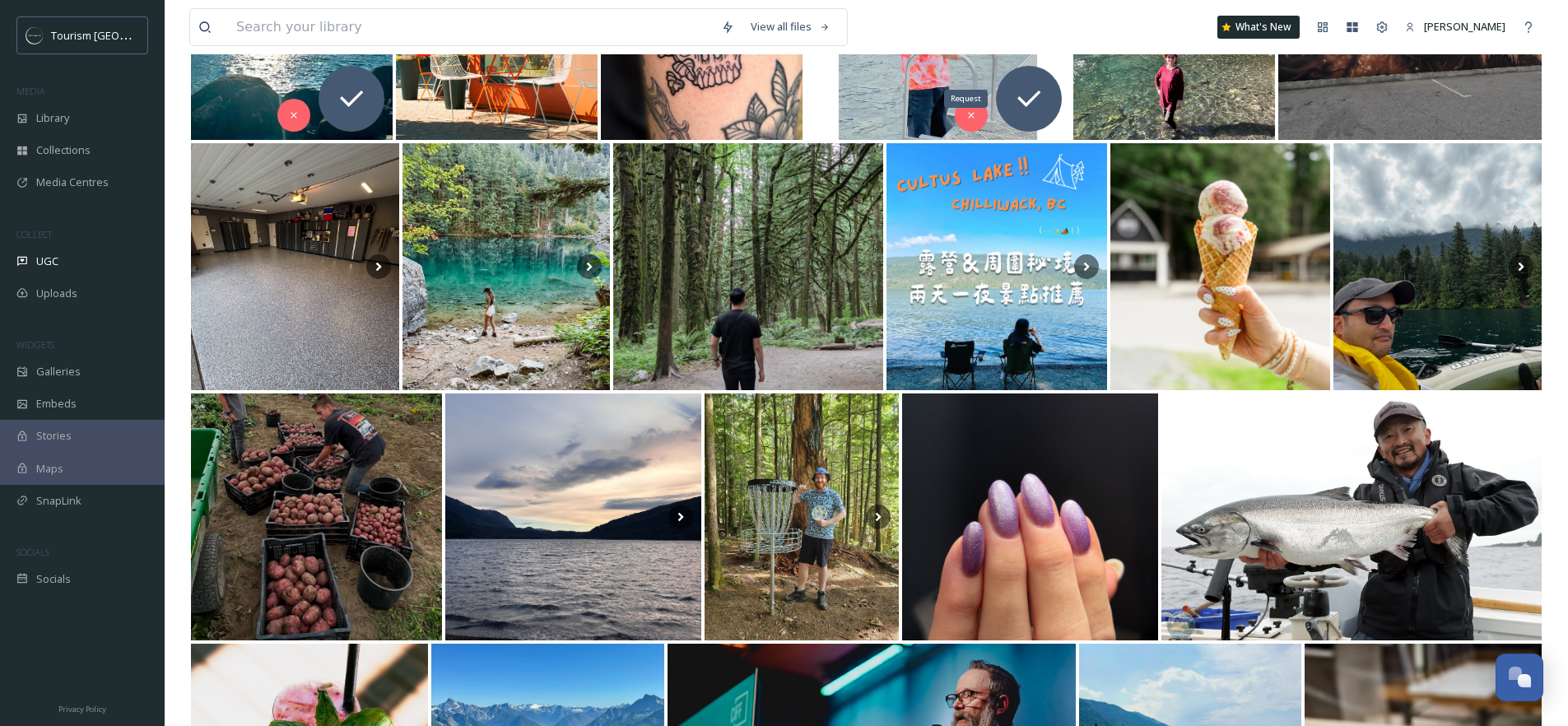
scroll to position [363, 0]
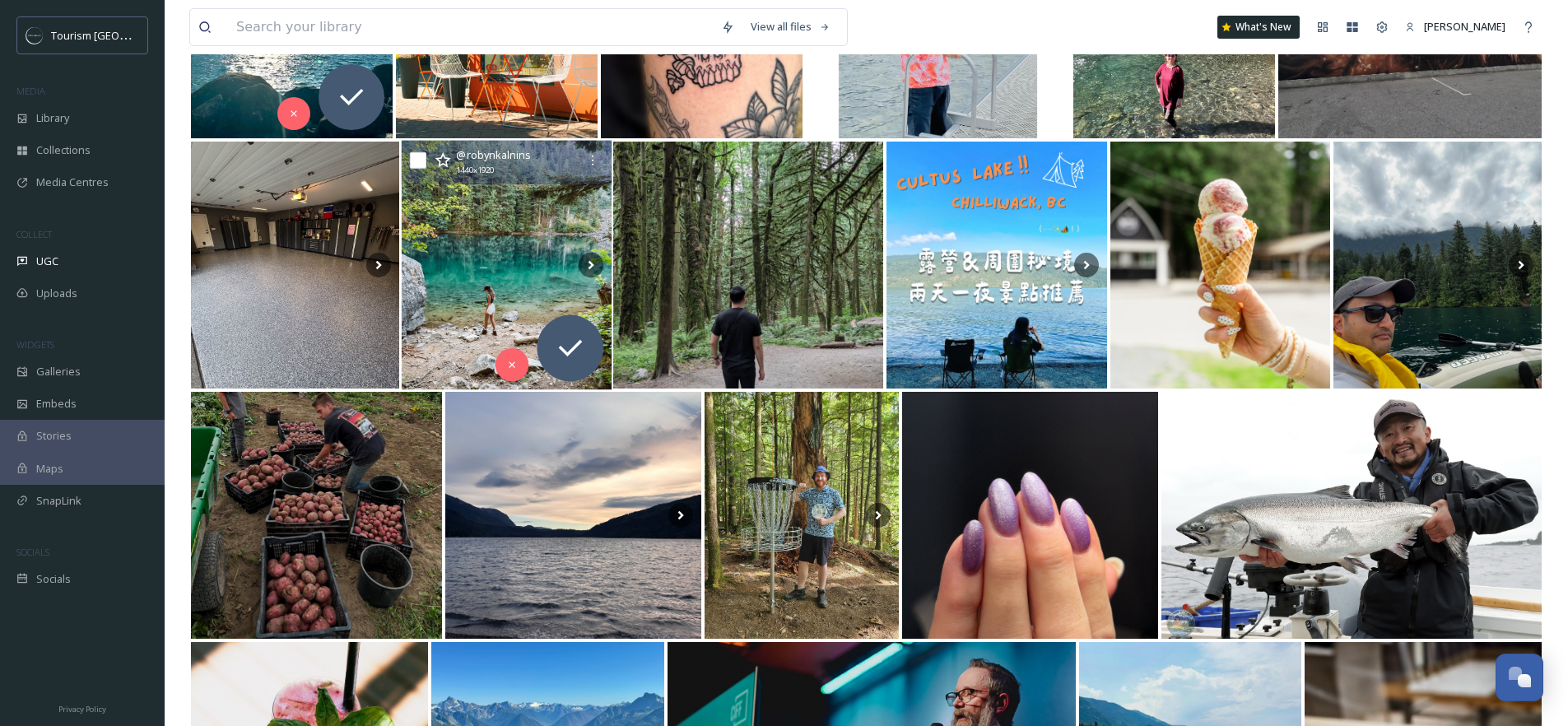
click at [513, 284] on img at bounding box center [506, 265] width 210 height 249
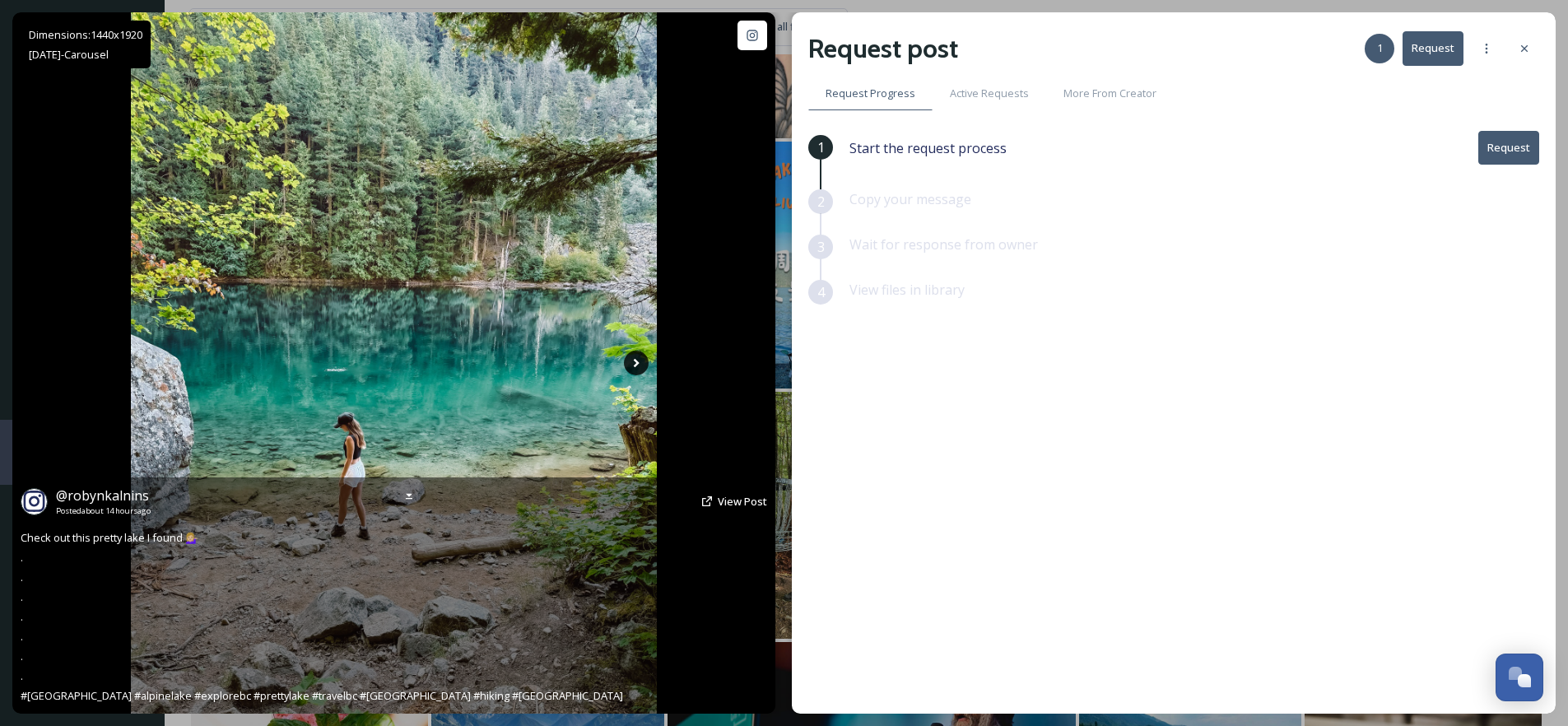
click at [640, 361] on icon at bounding box center [636, 363] width 24 height 24
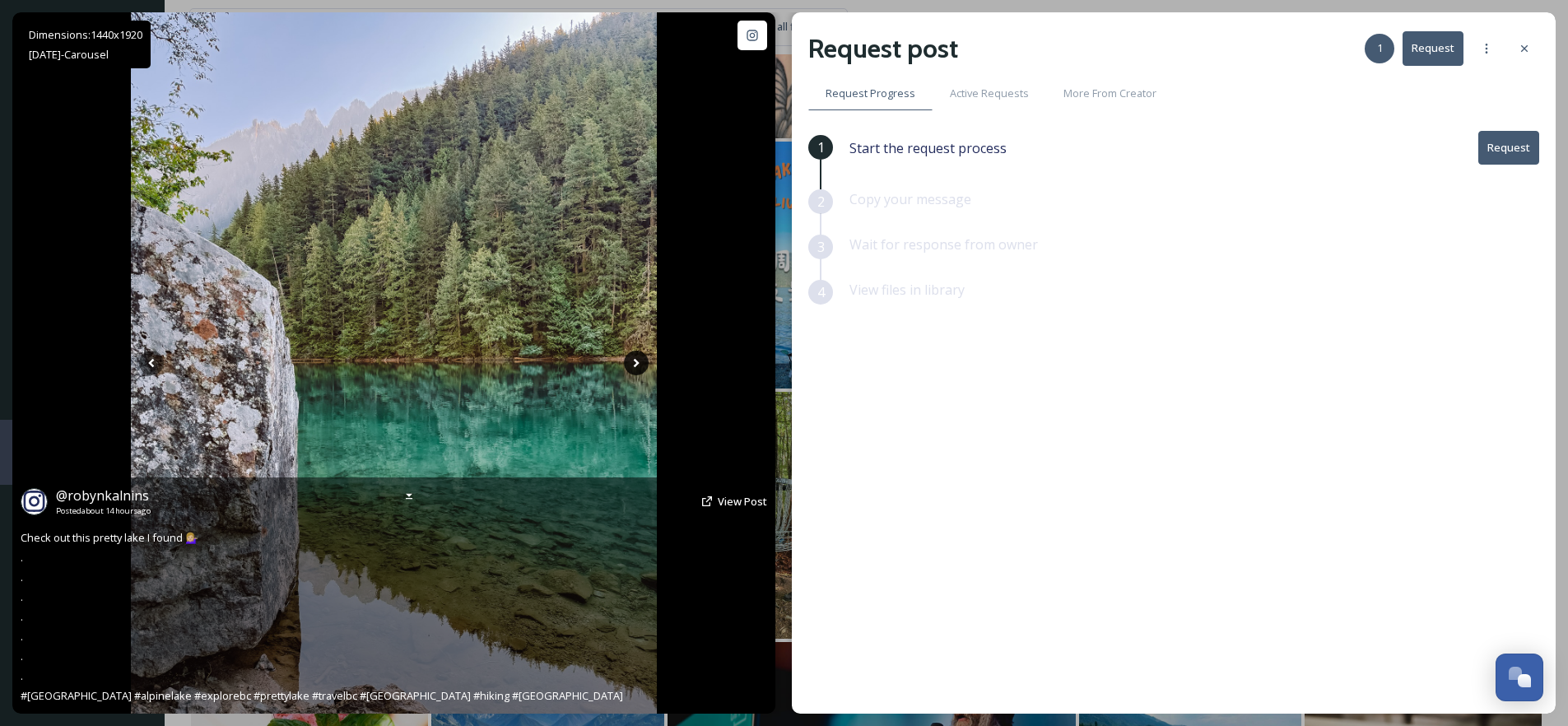
click at [640, 370] on icon at bounding box center [636, 363] width 24 height 24
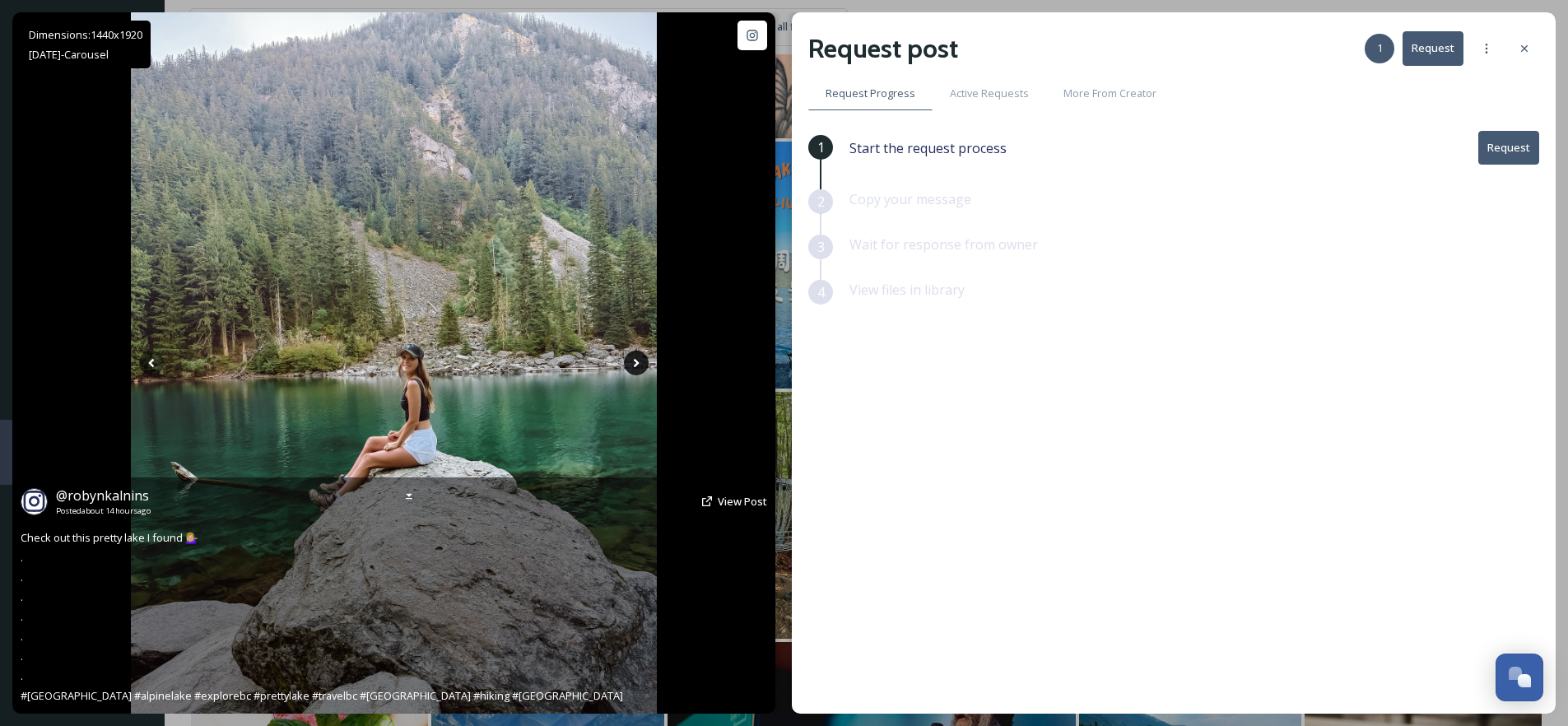
click at [636, 365] on icon at bounding box center [637, 363] width 6 height 9
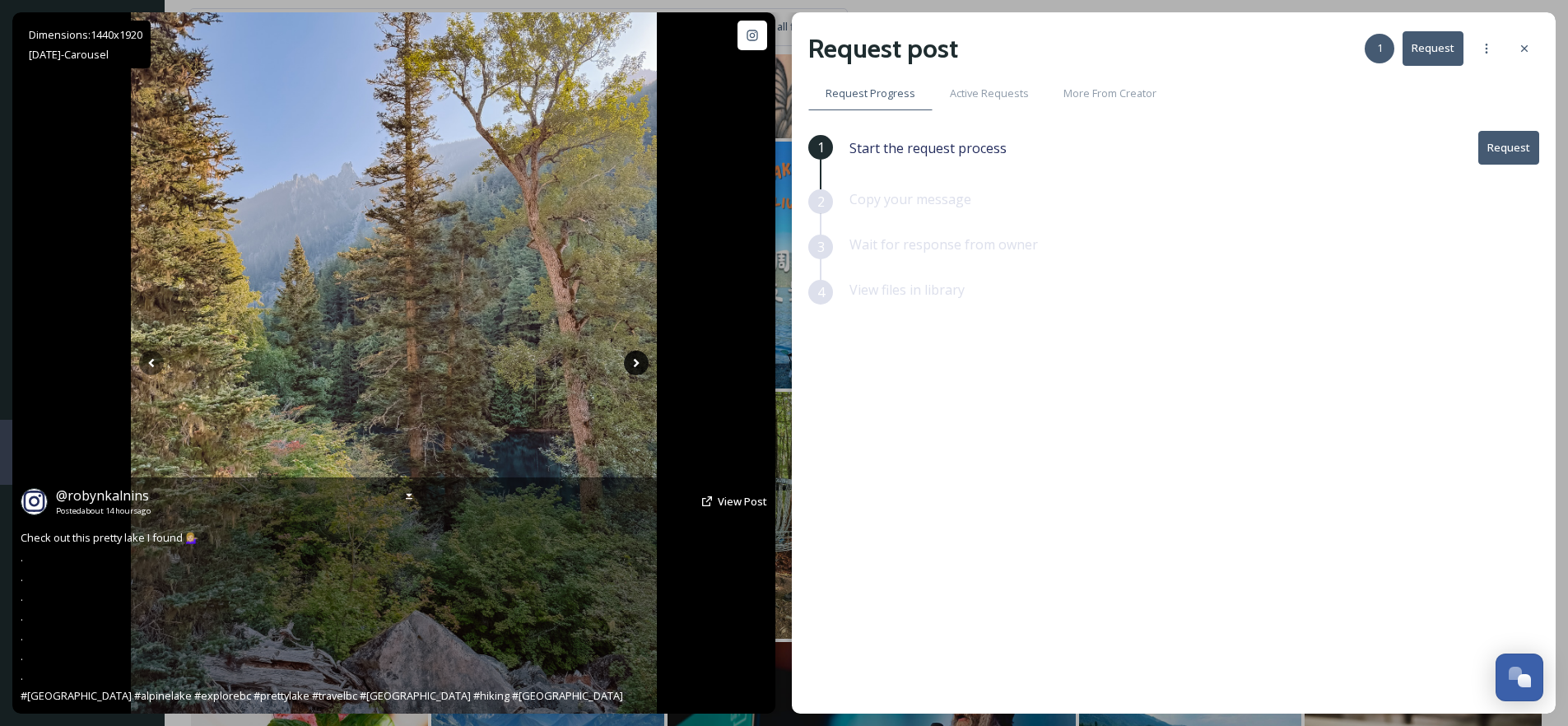
click at [636, 365] on icon at bounding box center [637, 363] width 6 height 9
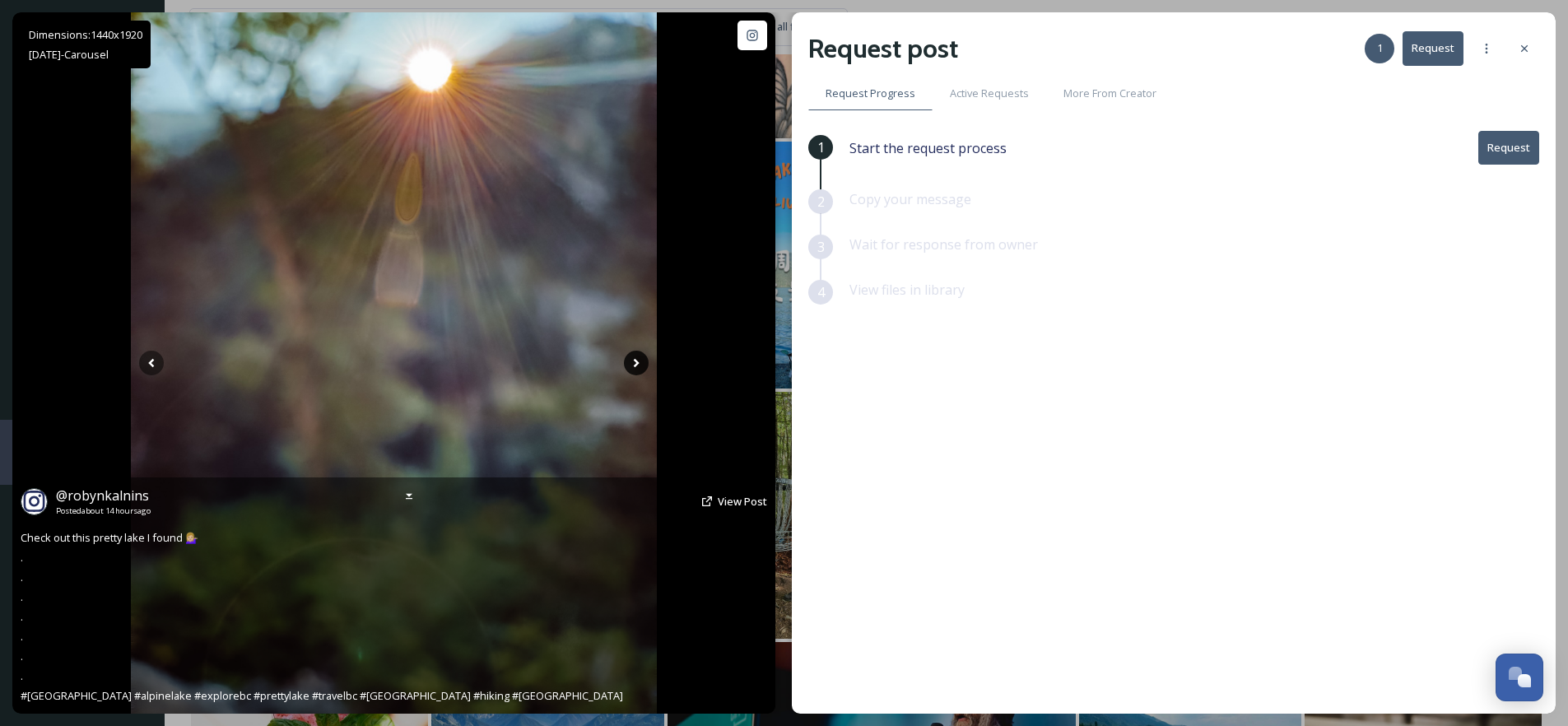
click at [631, 361] on icon at bounding box center [636, 363] width 24 height 24
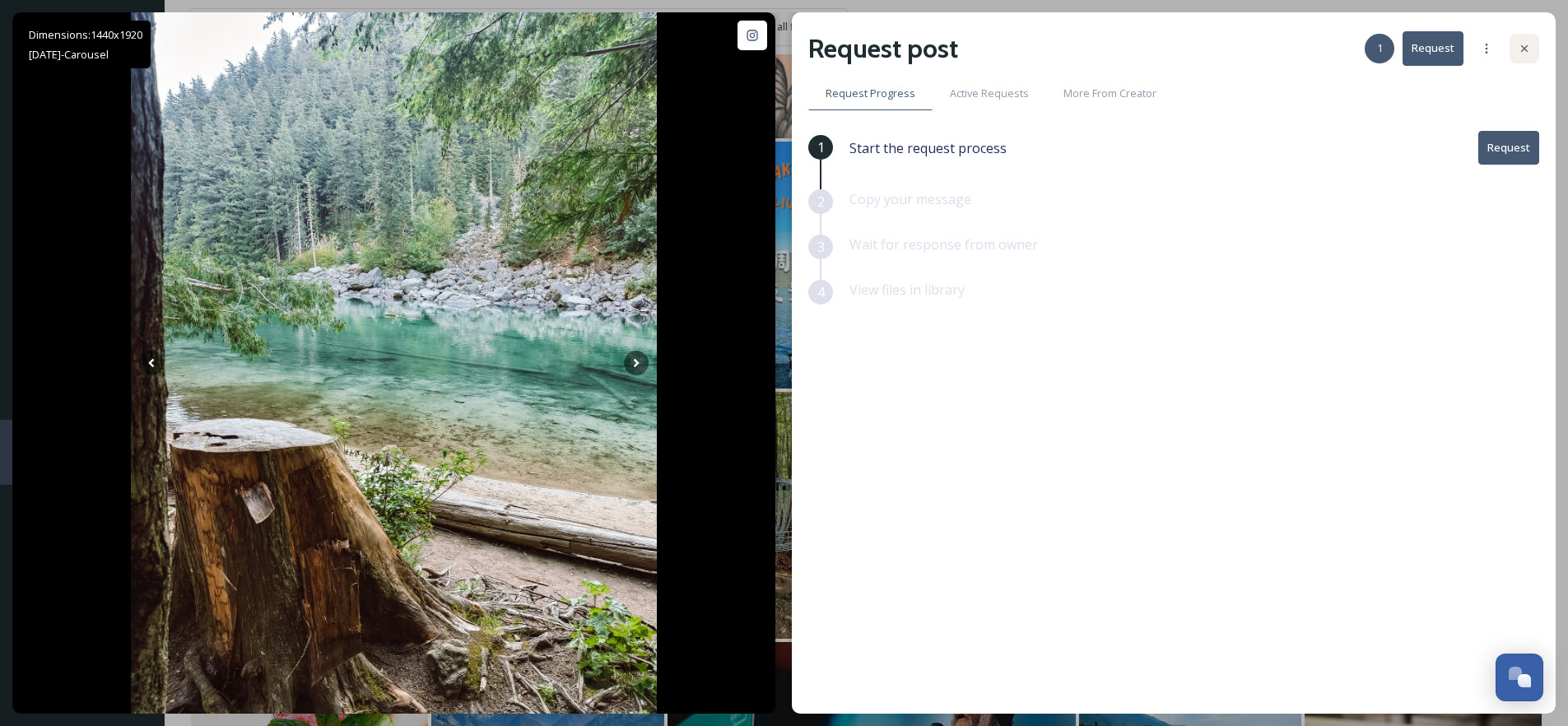
click at [1526, 49] on icon at bounding box center [1524, 48] width 13 height 13
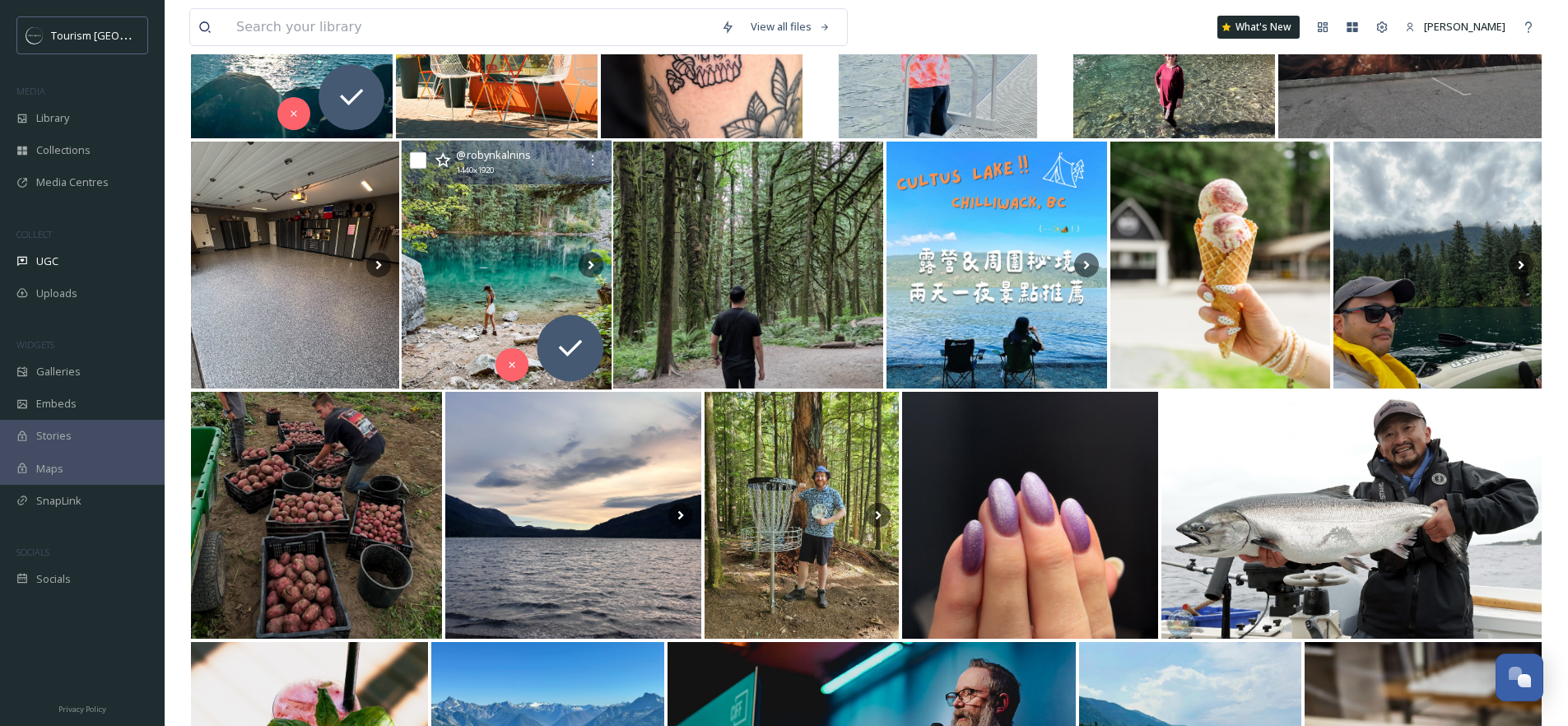
click at [444, 158] on icon at bounding box center [442, 160] width 17 height 16
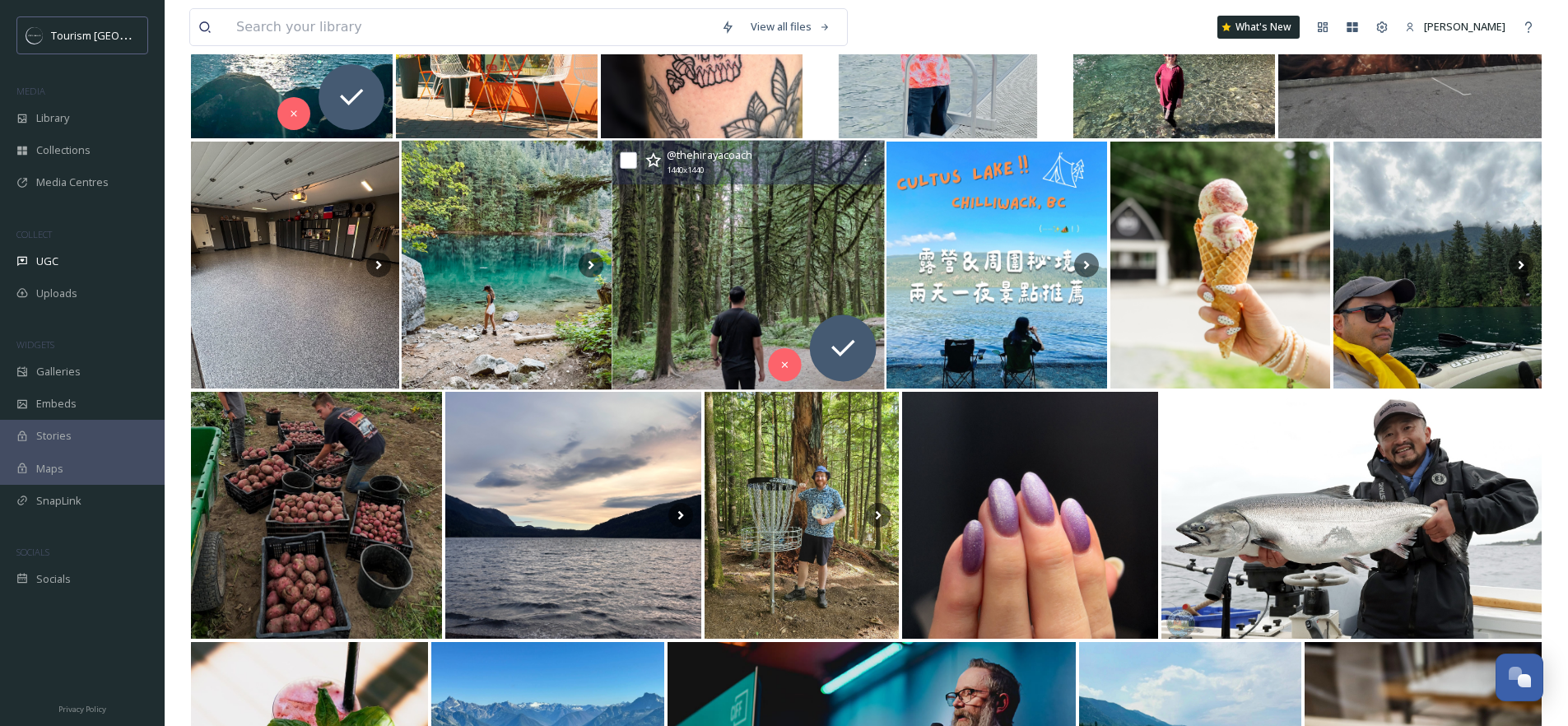
click at [697, 273] on img at bounding box center [749, 265] width 273 height 249
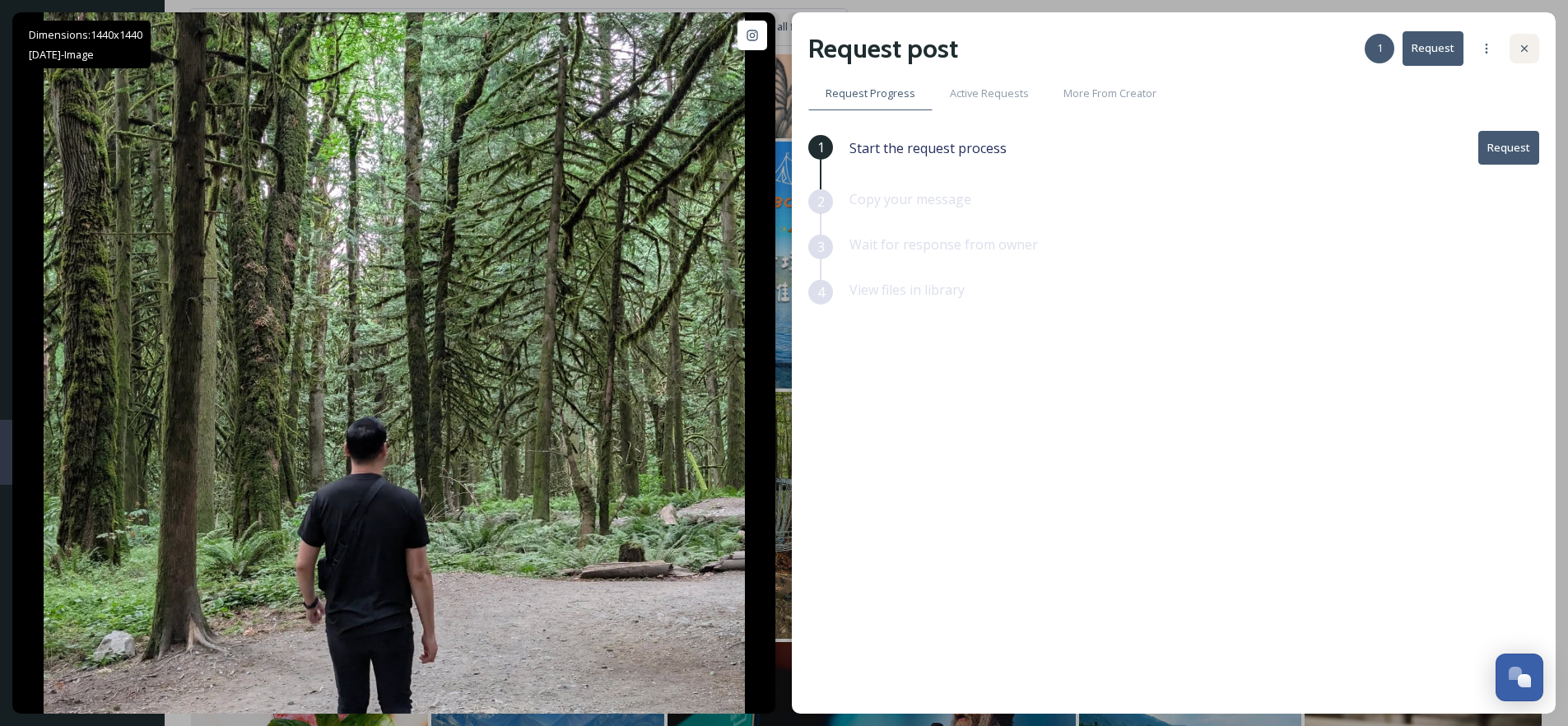
click at [1519, 46] on icon at bounding box center [1524, 48] width 13 height 13
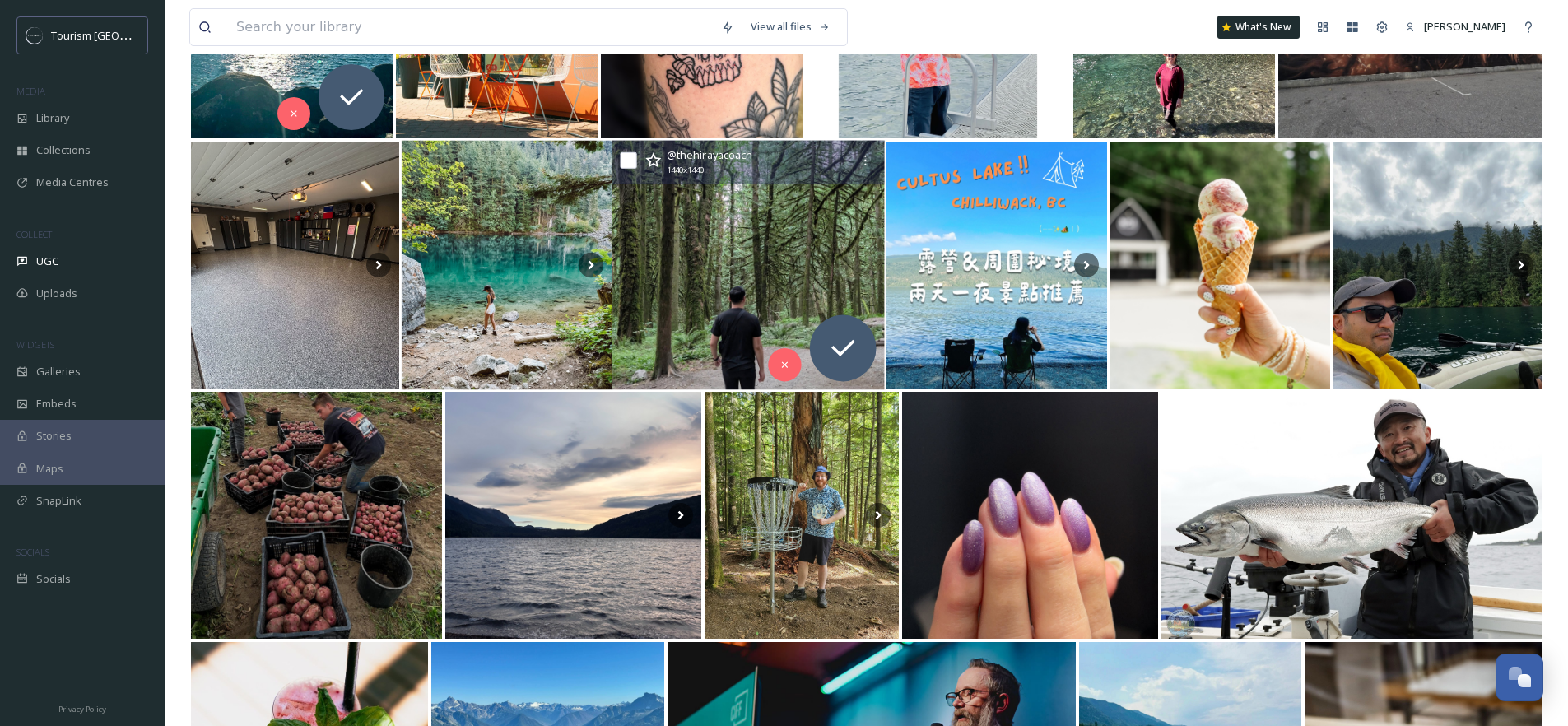
click at [653, 161] on icon at bounding box center [653, 160] width 17 height 16
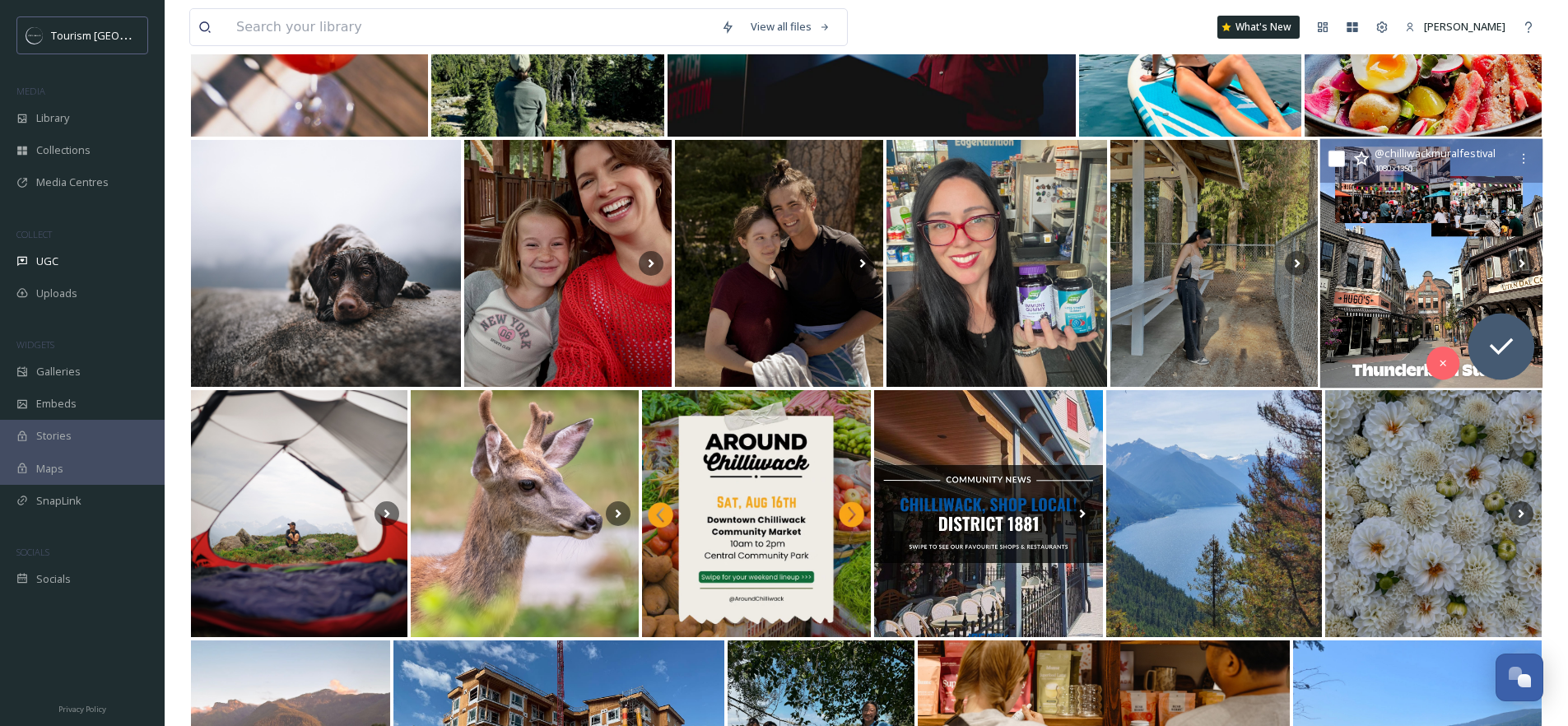
scroll to position [1443, 0]
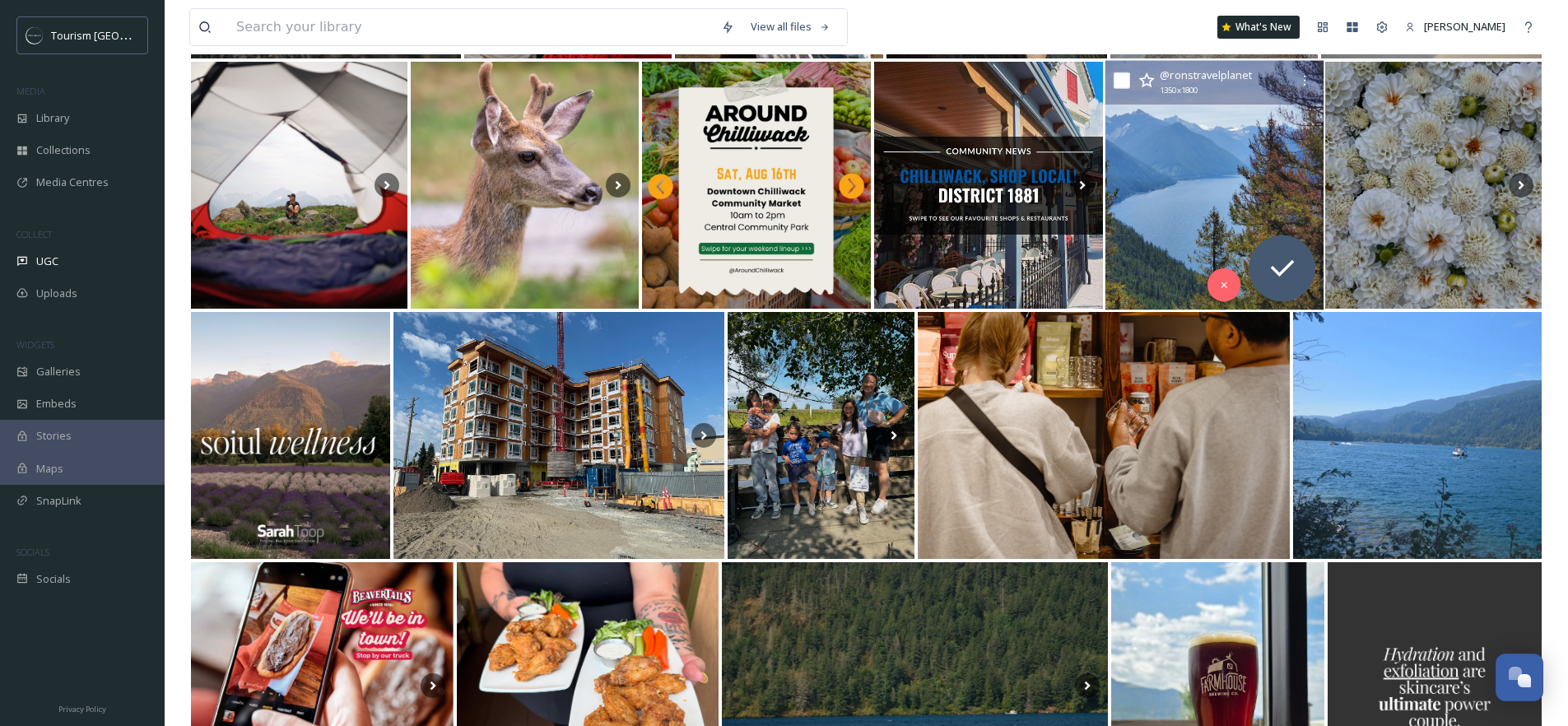
click at [1171, 228] on img at bounding box center [1213, 185] width 218 height 249
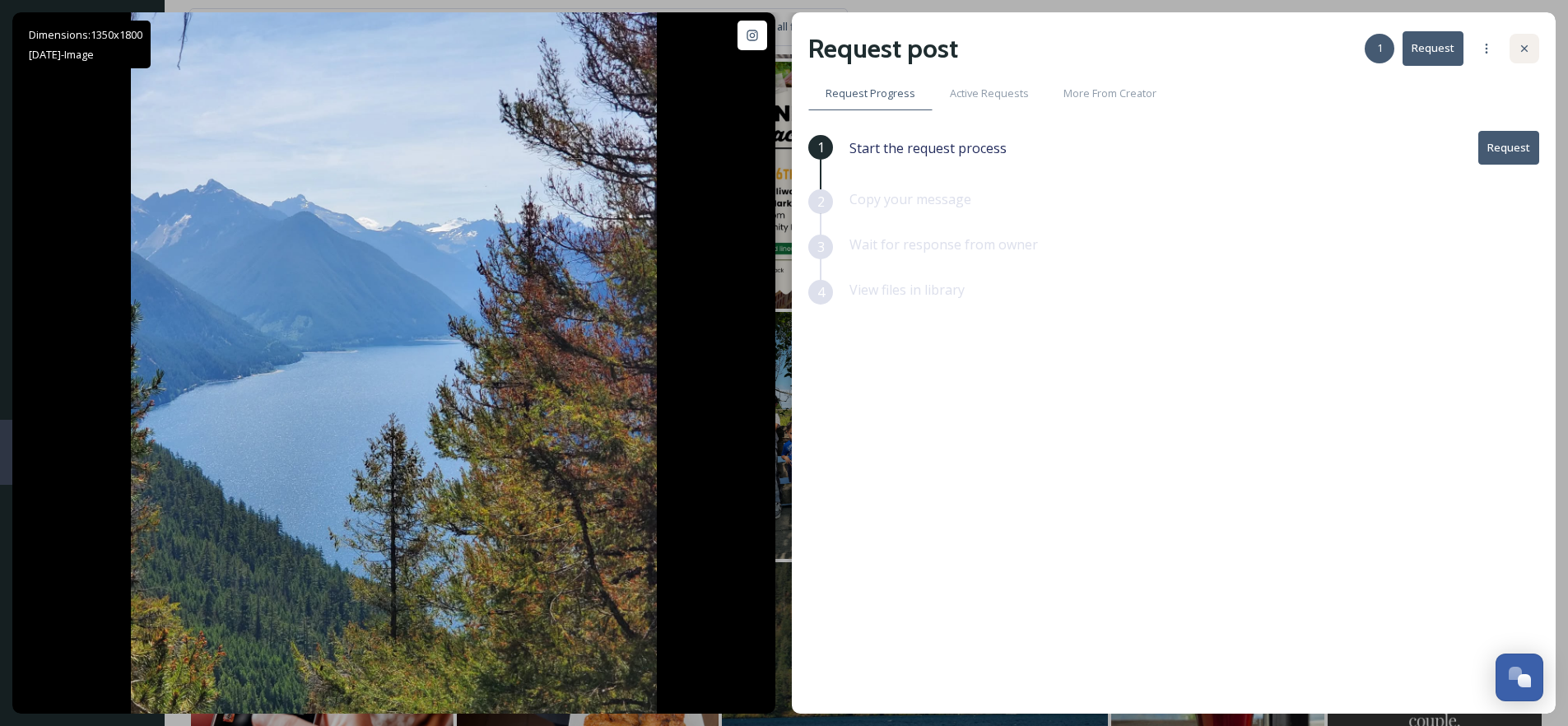
click at [1533, 47] on div at bounding box center [1525, 49] width 30 height 30
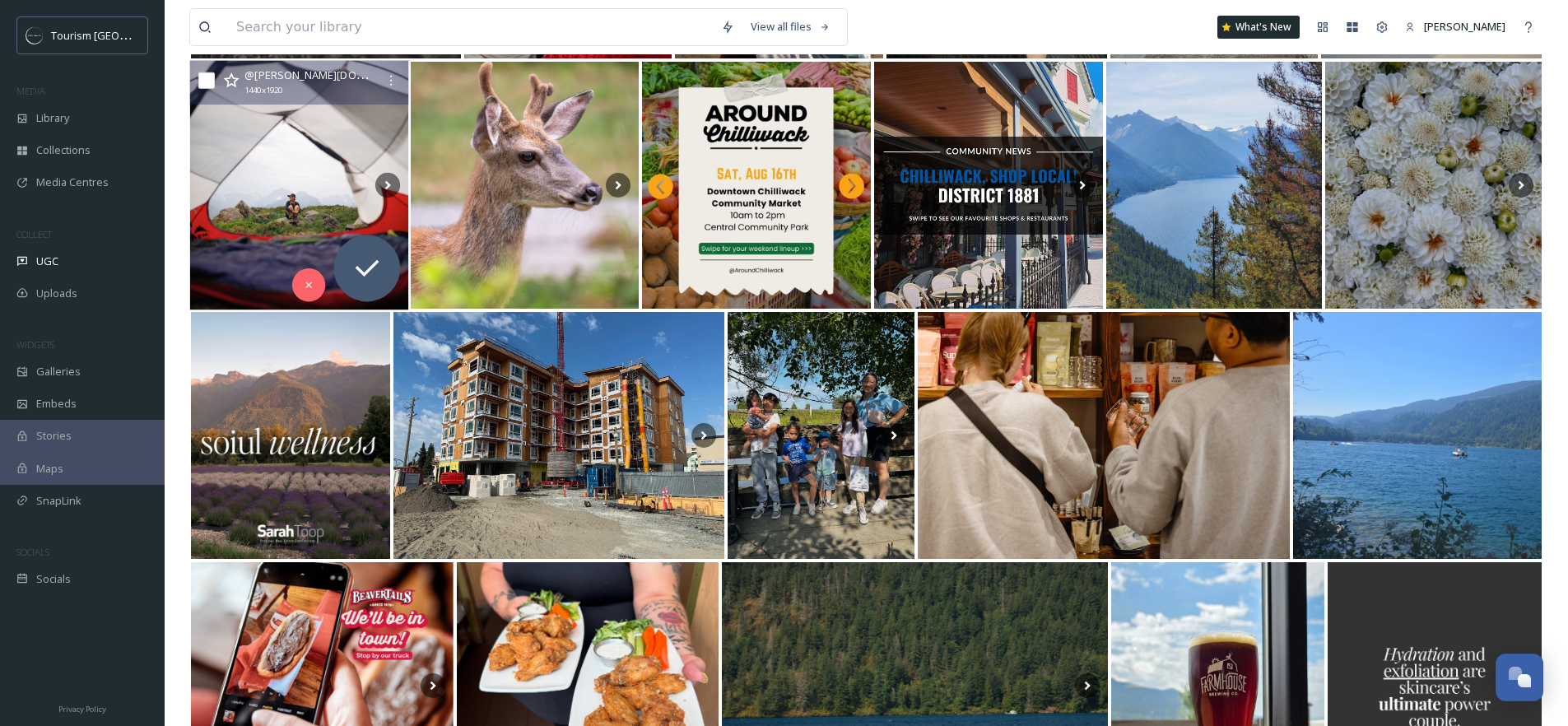
click at [228, 81] on icon at bounding box center [231, 80] width 17 height 16
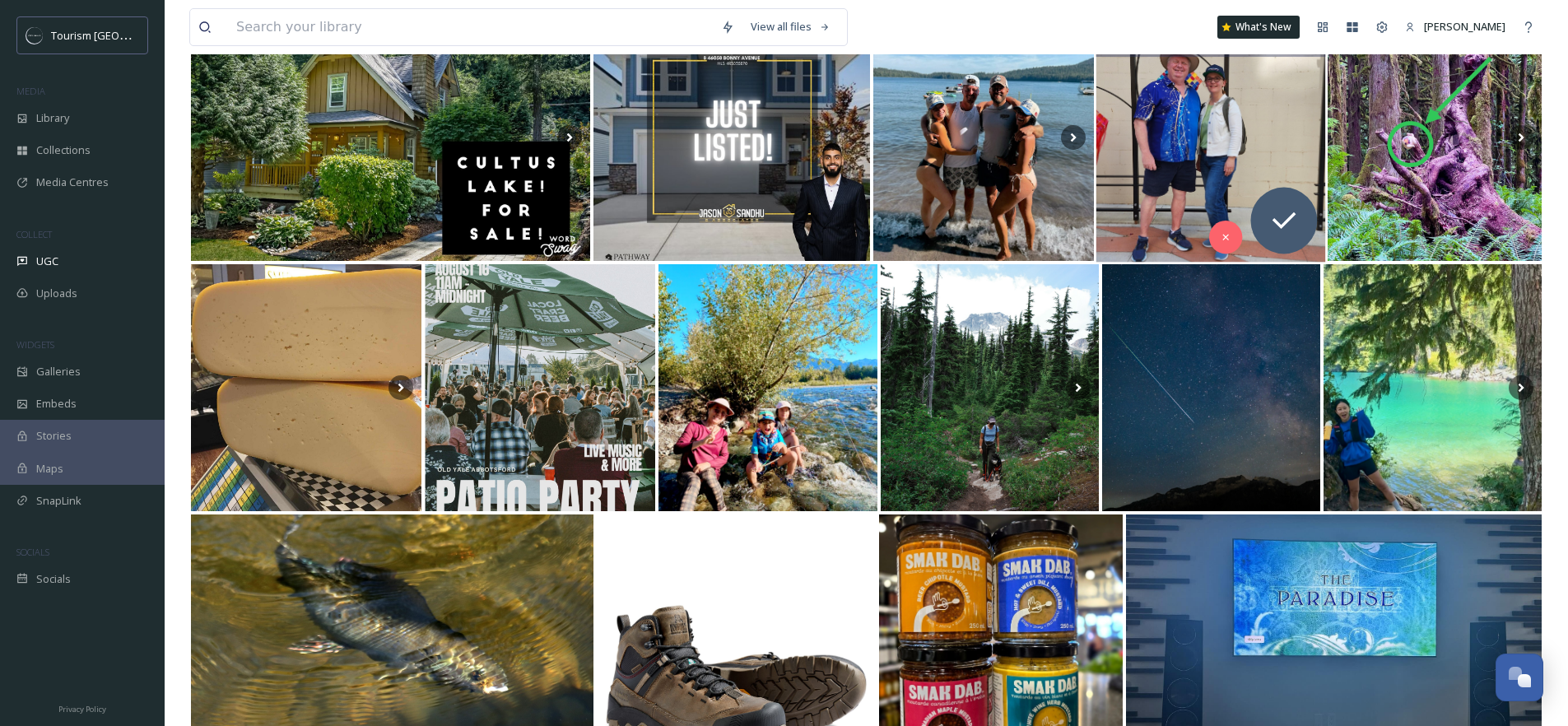
scroll to position [2548, 0]
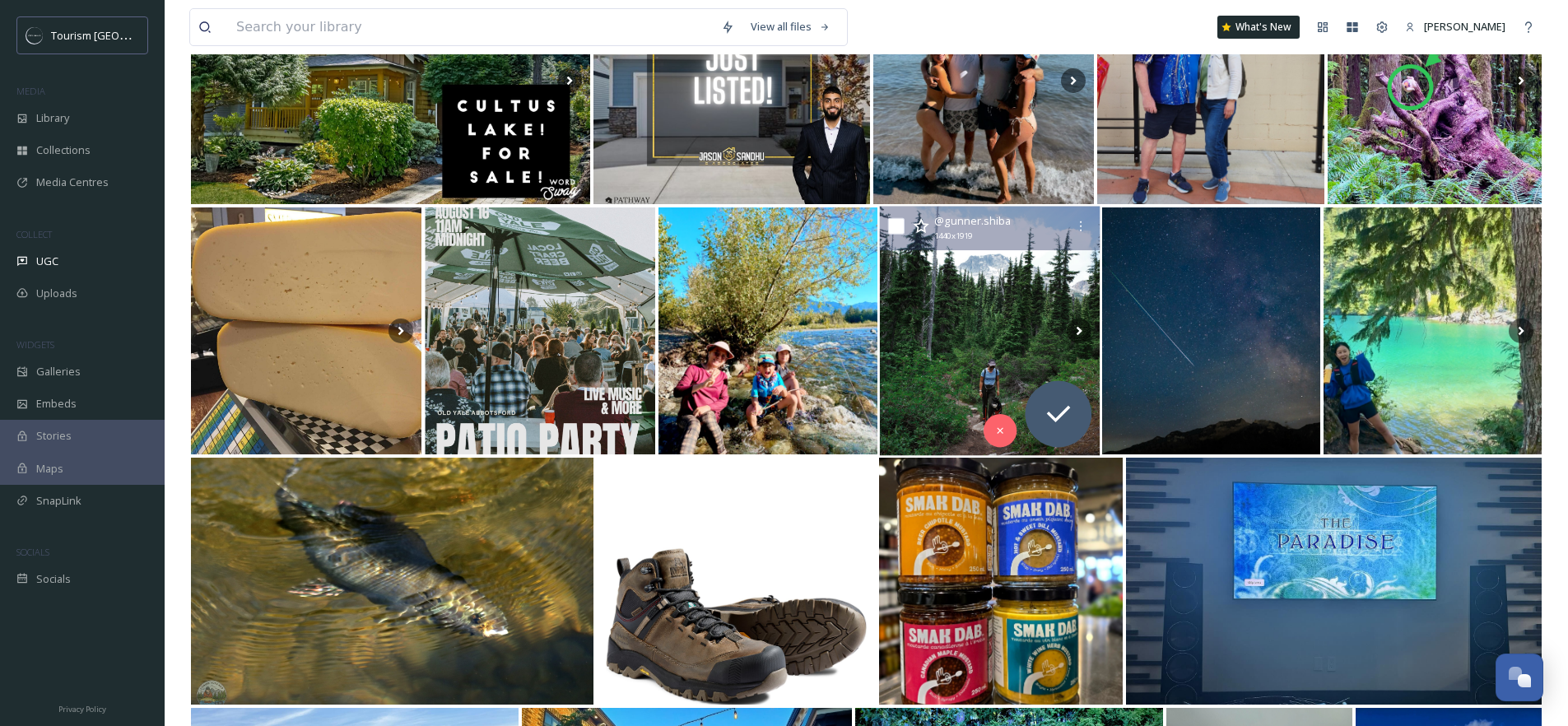
click at [924, 227] on icon at bounding box center [921, 225] width 16 height 15
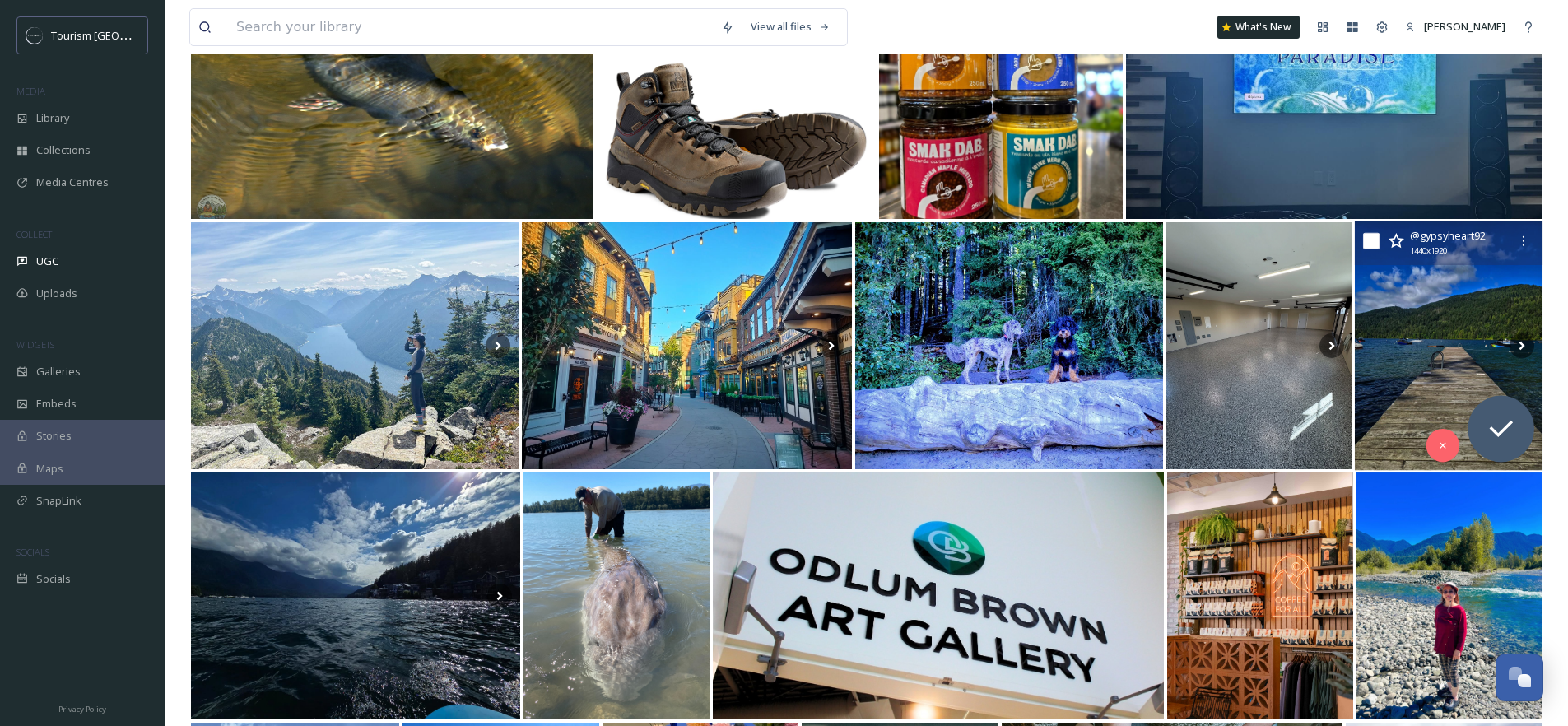
scroll to position [3036, 0]
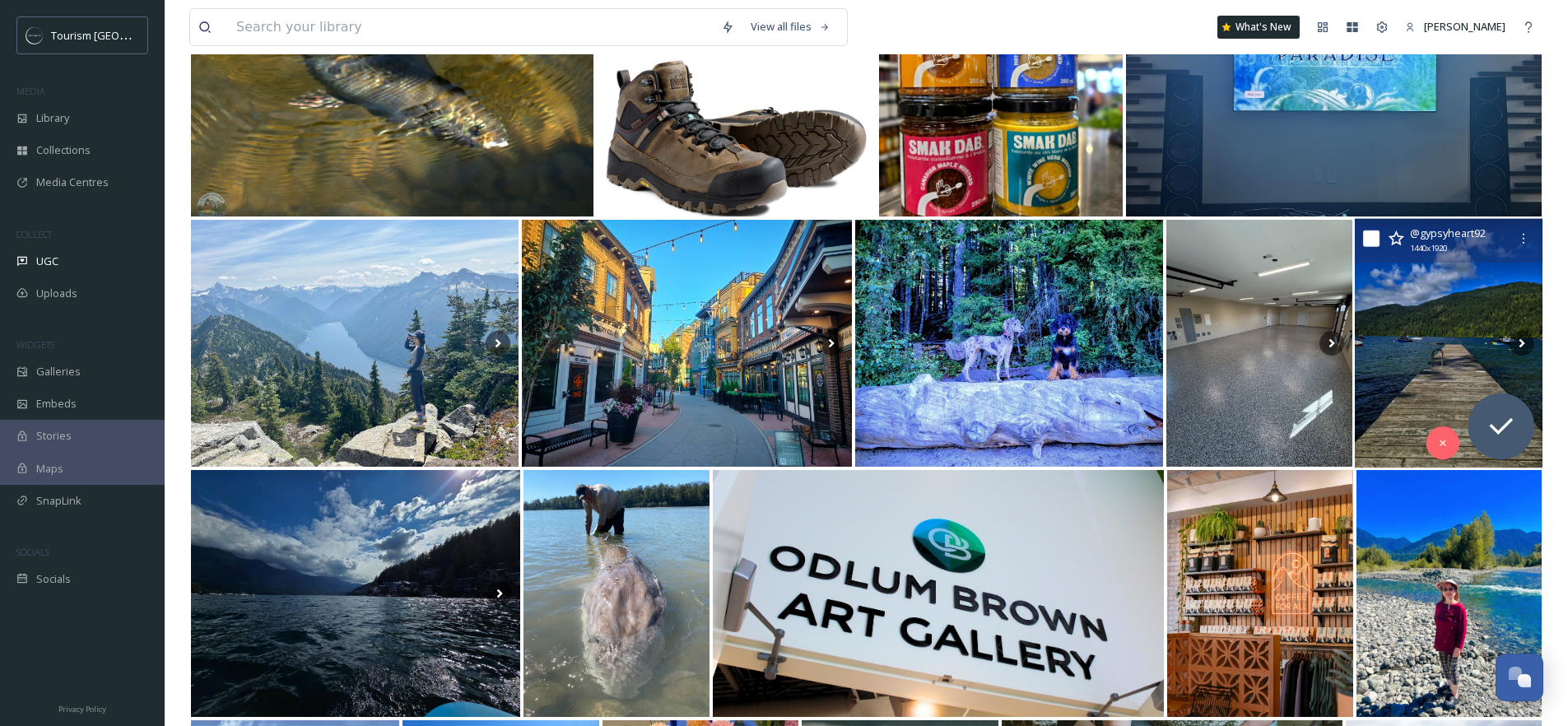
click at [1447, 377] on img at bounding box center [1448, 343] width 188 height 249
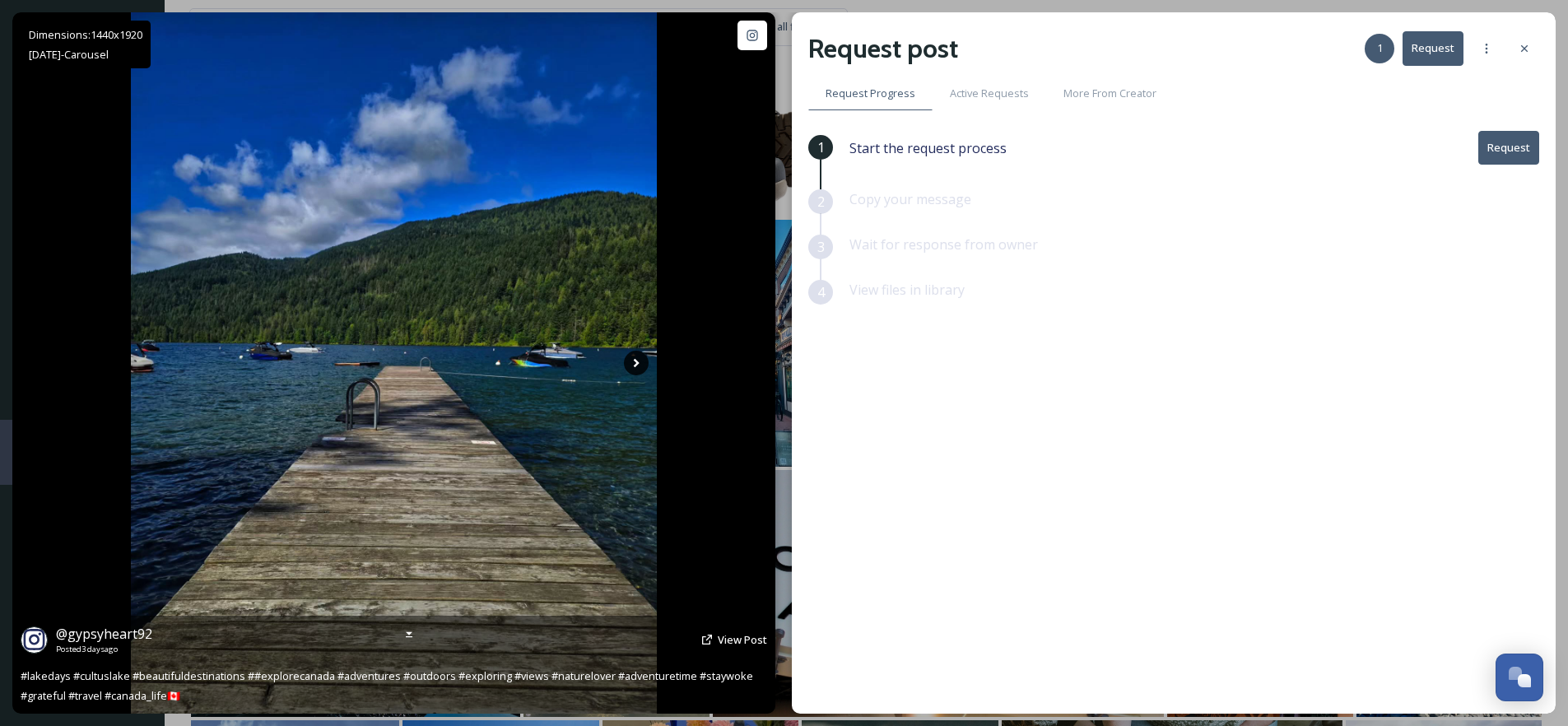
click at [640, 364] on icon at bounding box center [636, 363] width 24 height 24
click at [634, 367] on icon at bounding box center [636, 363] width 24 height 24
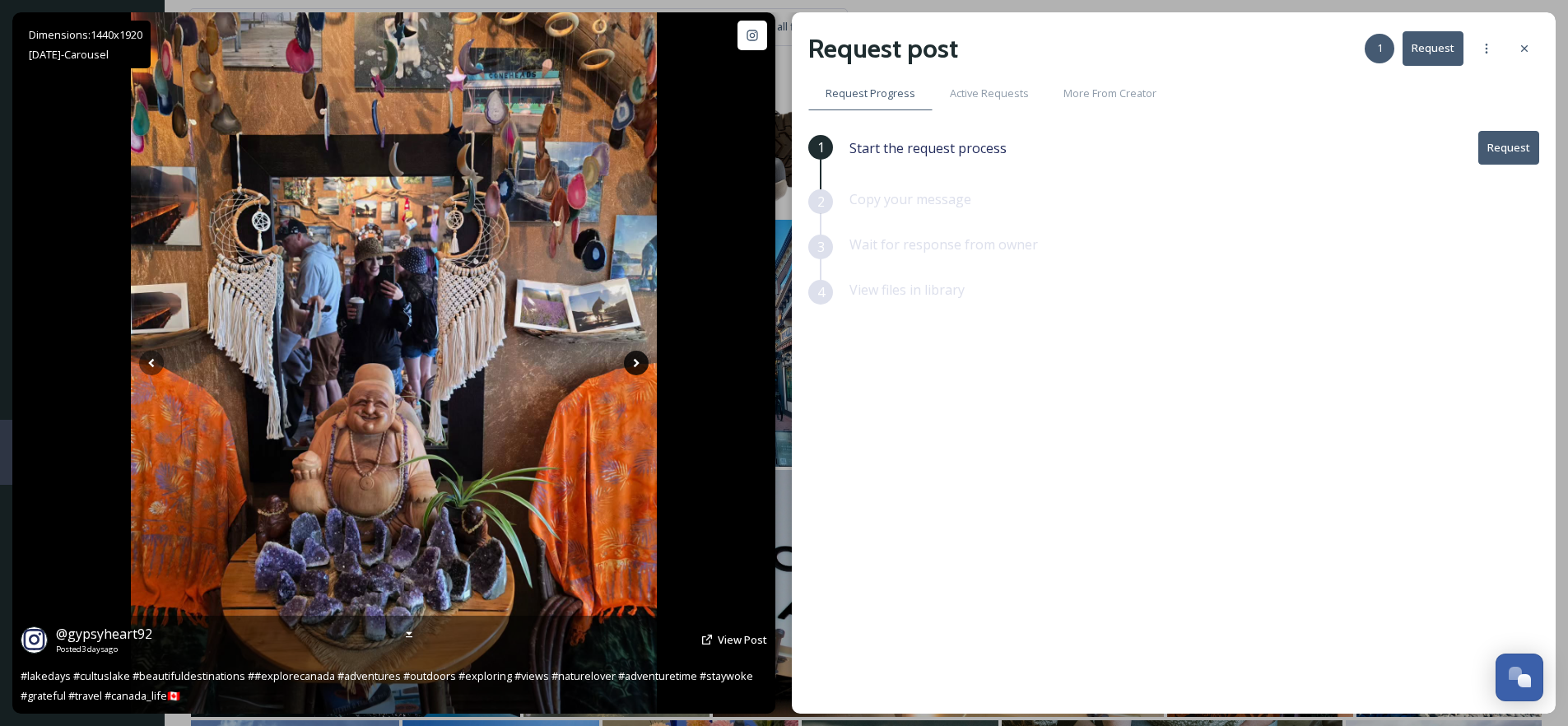
click at [634, 360] on icon at bounding box center [637, 363] width 6 height 9
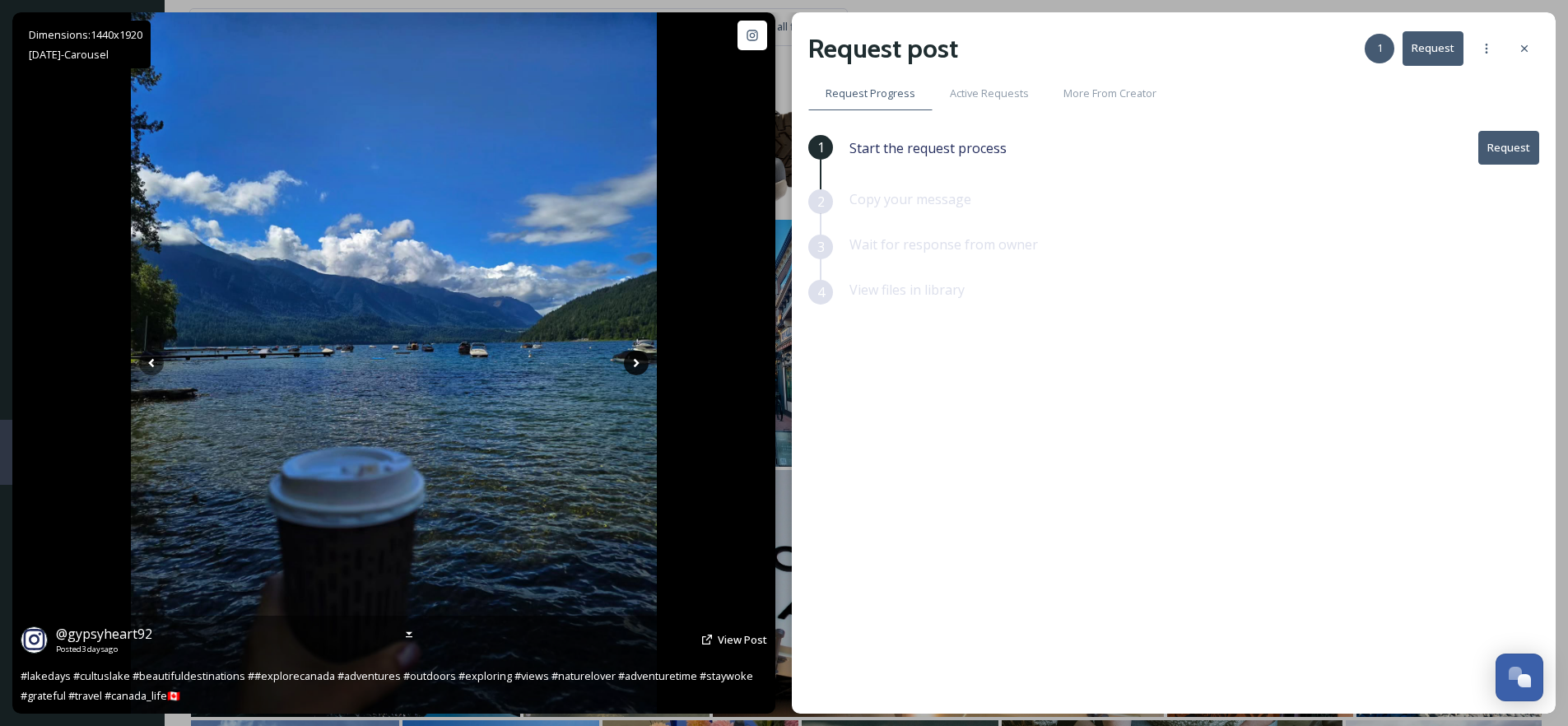
click at [634, 360] on icon at bounding box center [637, 363] width 6 height 9
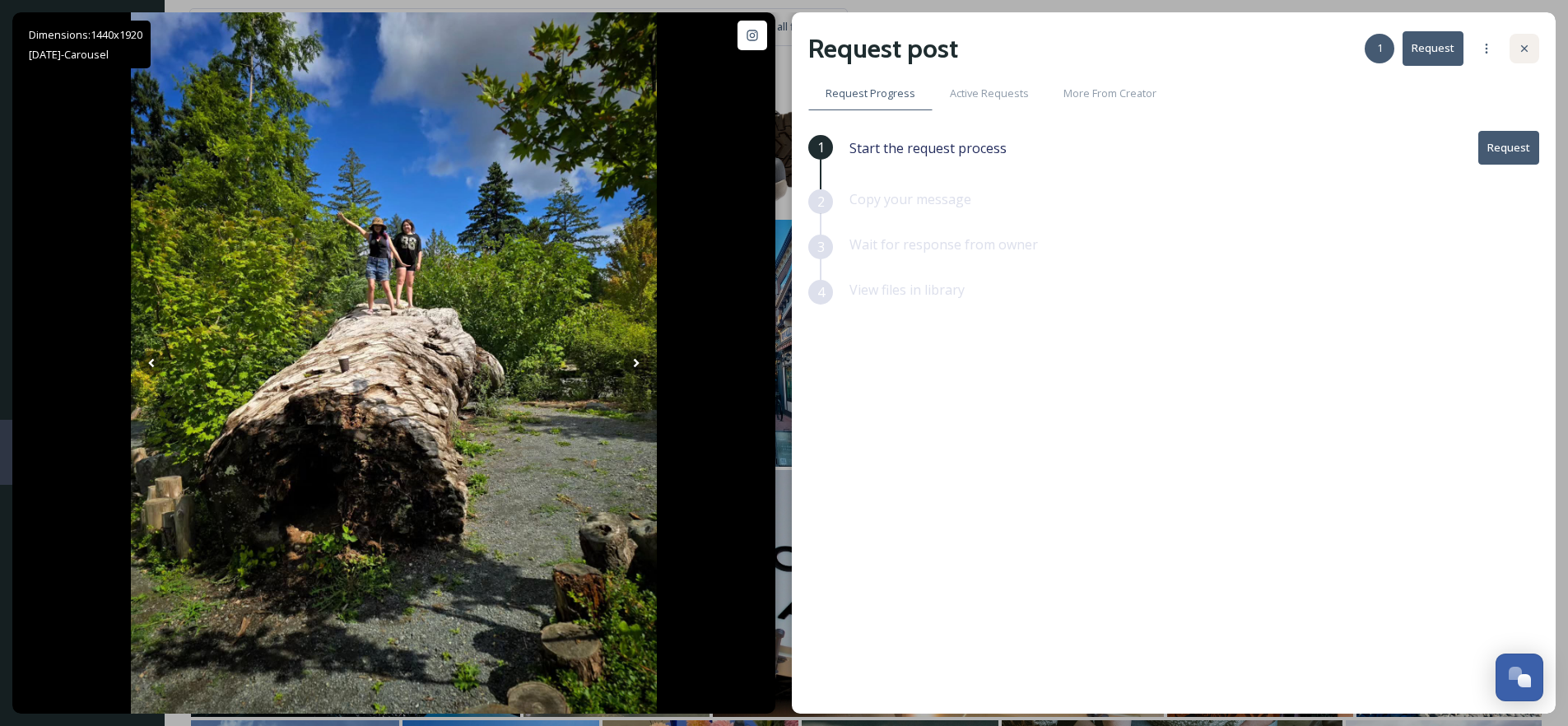
click at [1532, 53] on div at bounding box center [1525, 49] width 30 height 30
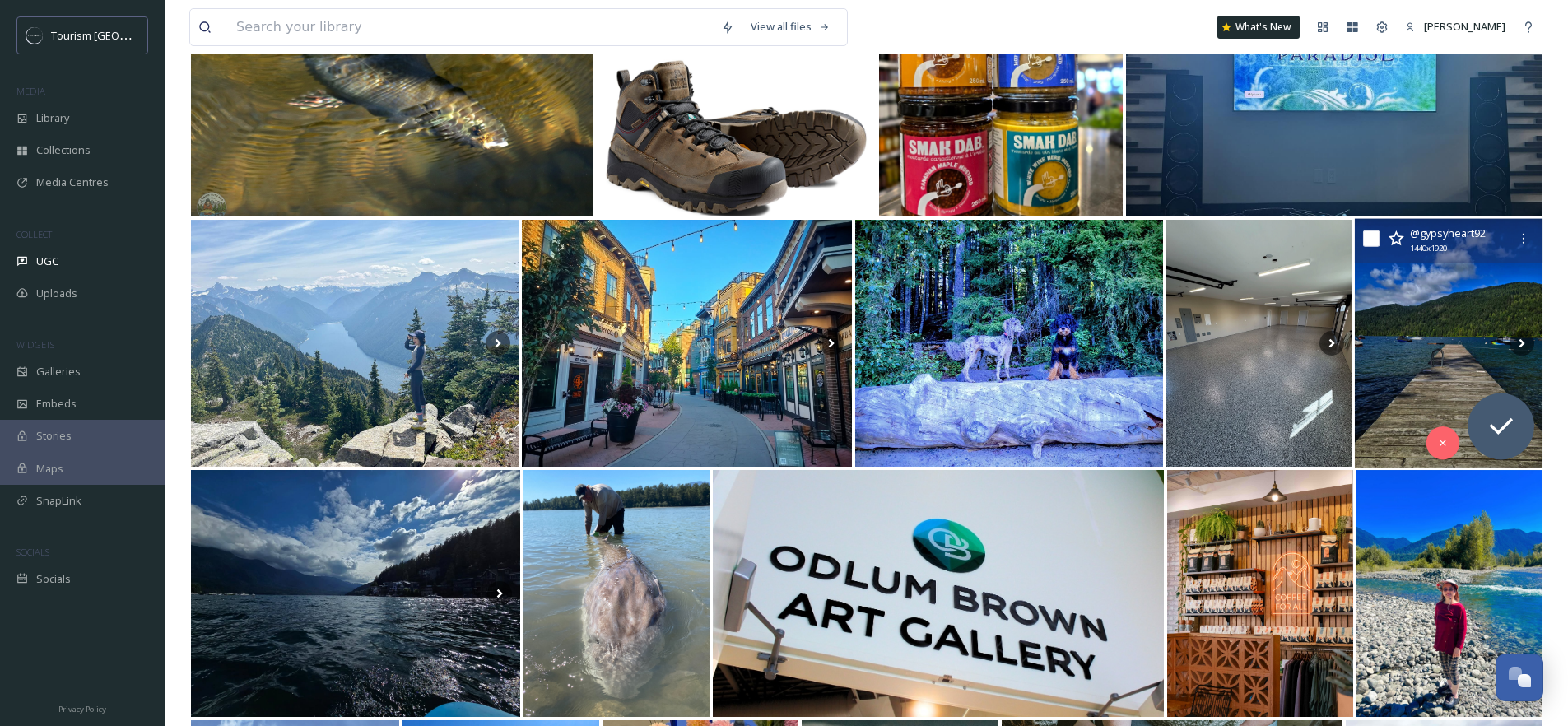
click at [1398, 241] on icon at bounding box center [1395, 238] width 17 height 16
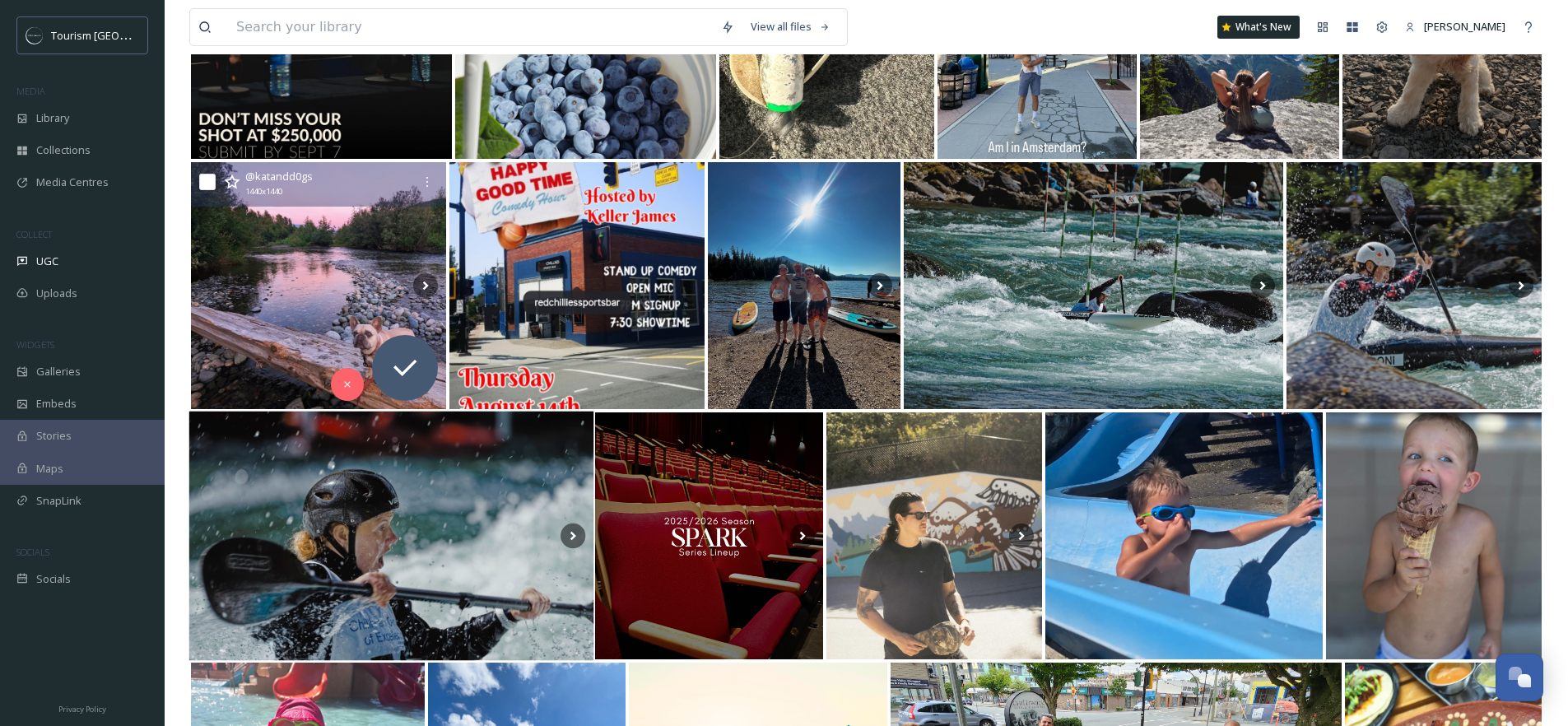
scroll to position [4358, 0]
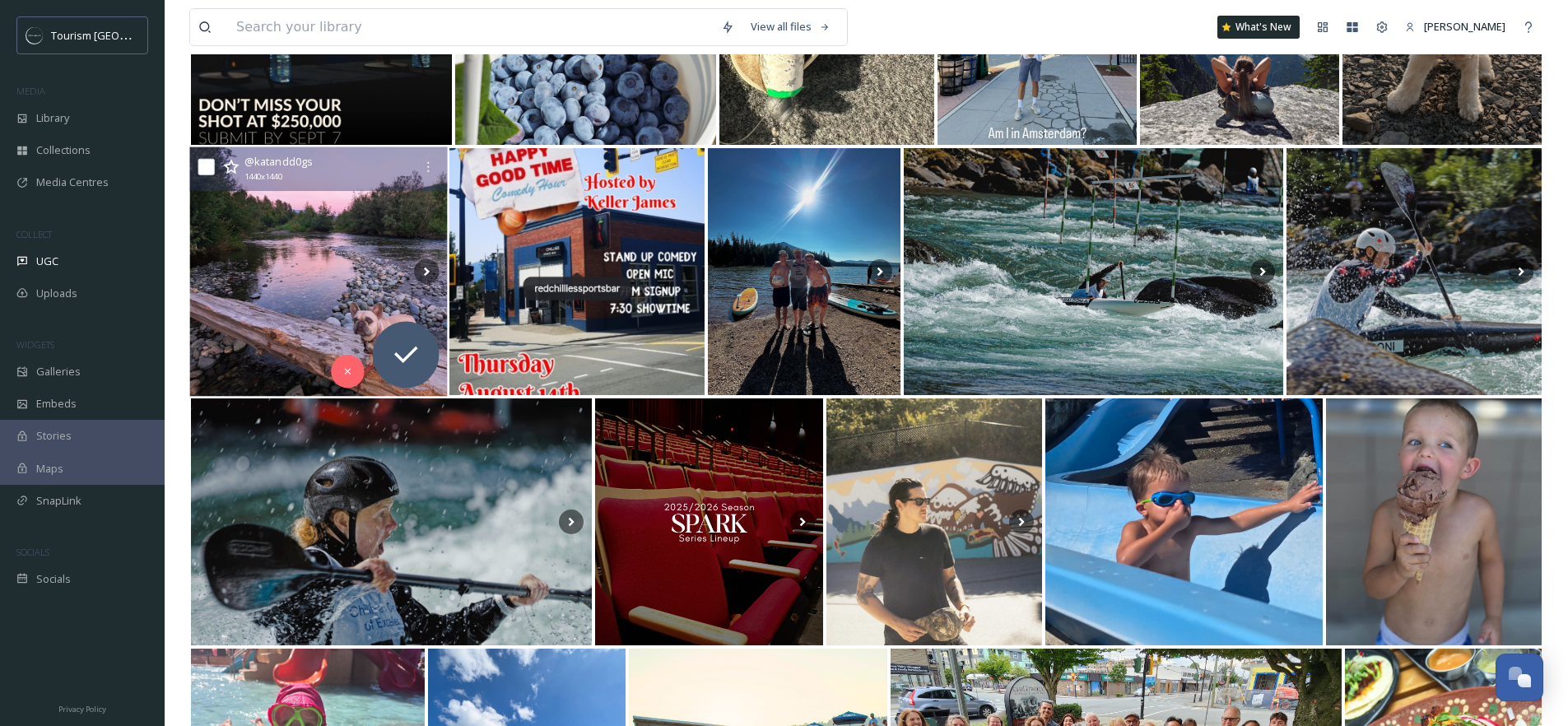
click at [320, 294] on img at bounding box center [318, 272] width 258 height 249
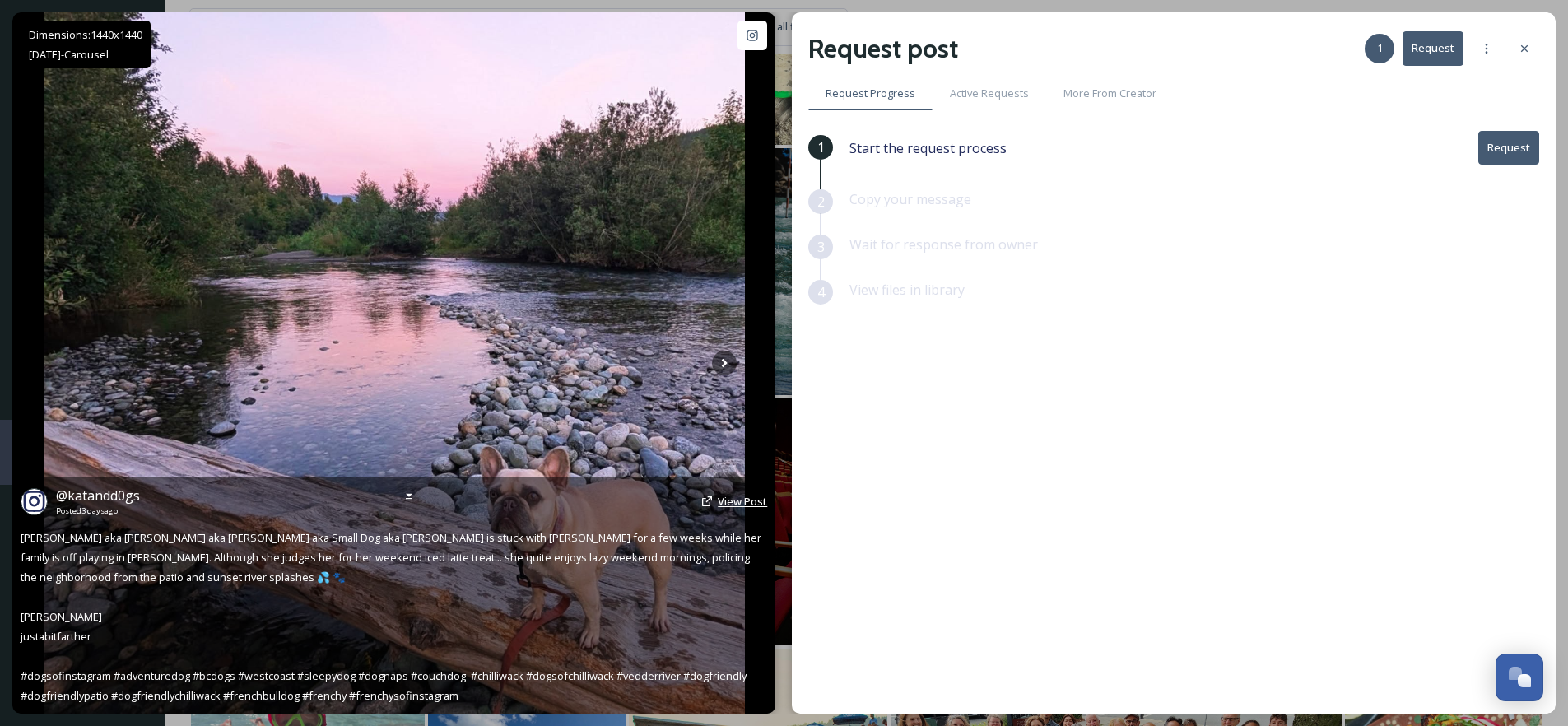
click at [744, 493] on span "View Post" at bounding box center [742, 500] width 50 height 15
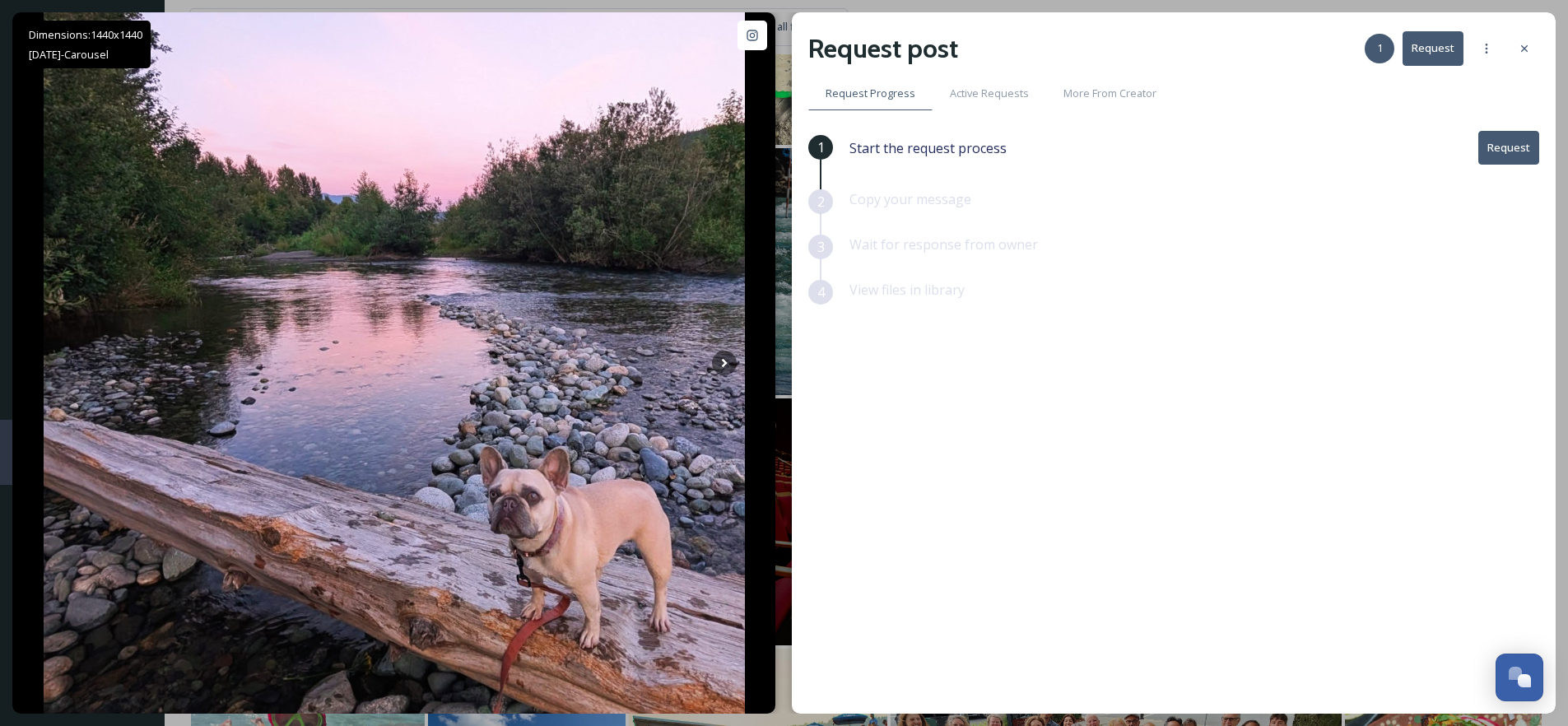
click at [1523, 50] on icon at bounding box center [1525, 49] width 7 height 7
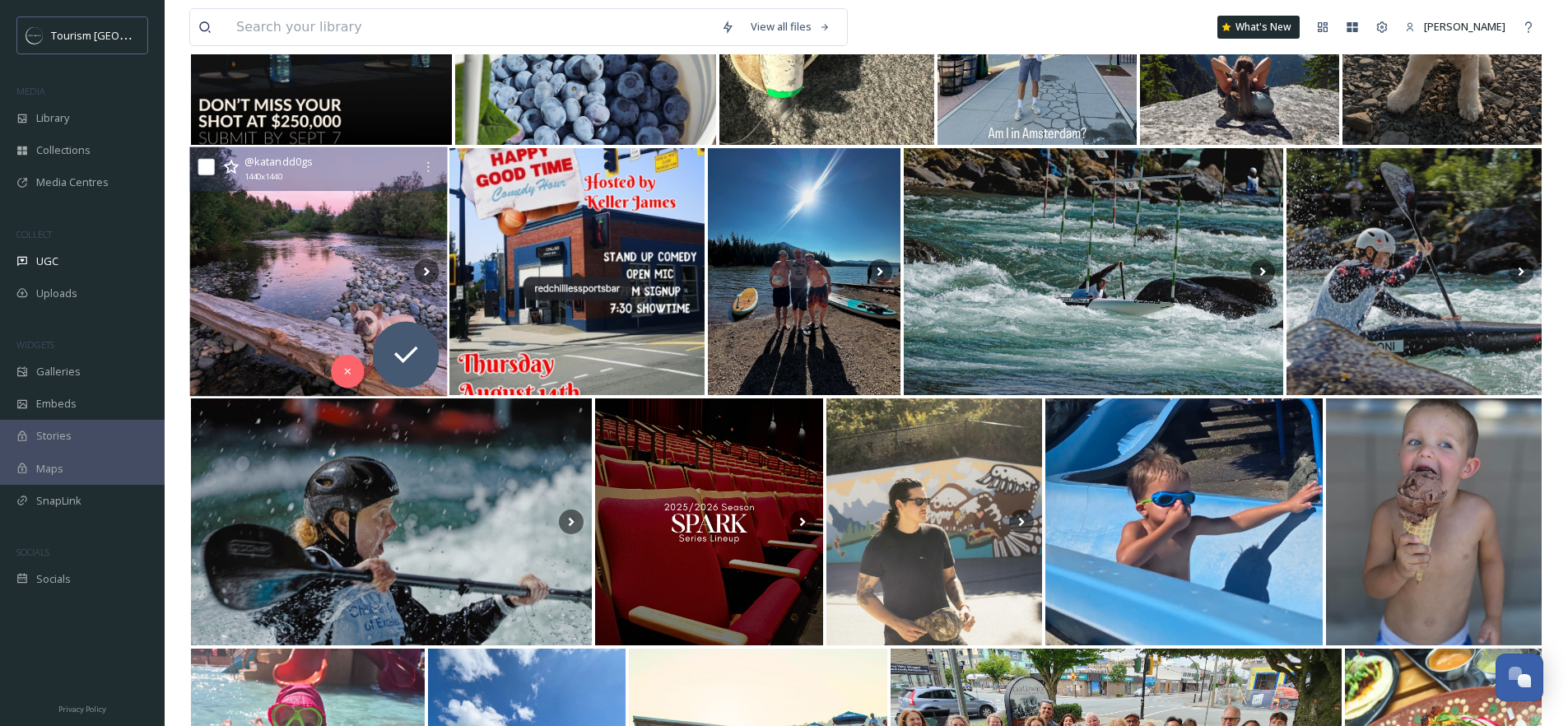
click at [229, 167] on icon at bounding box center [231, 167] width 17 height 16
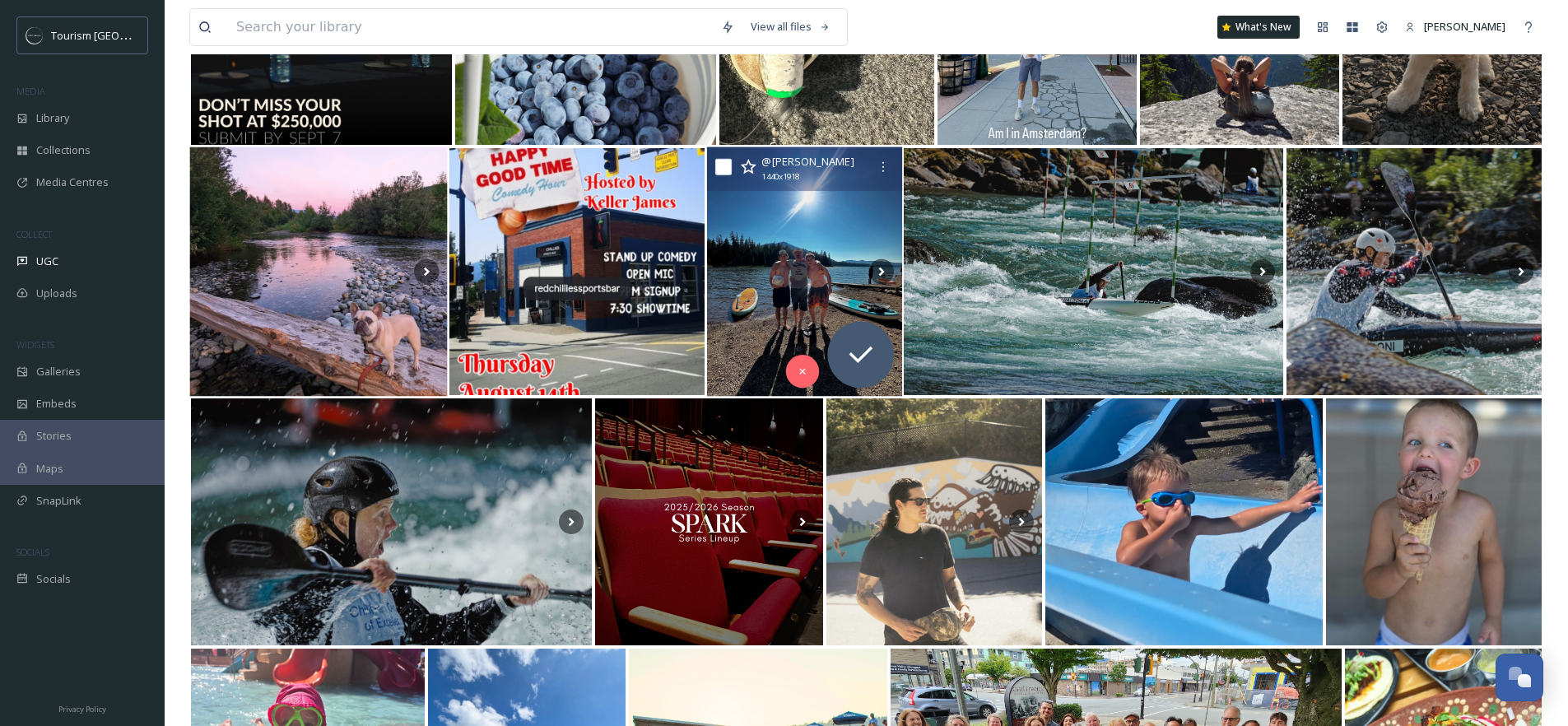
click at [791, 274] on img at bounding box center [804, 272] width 195 height 249
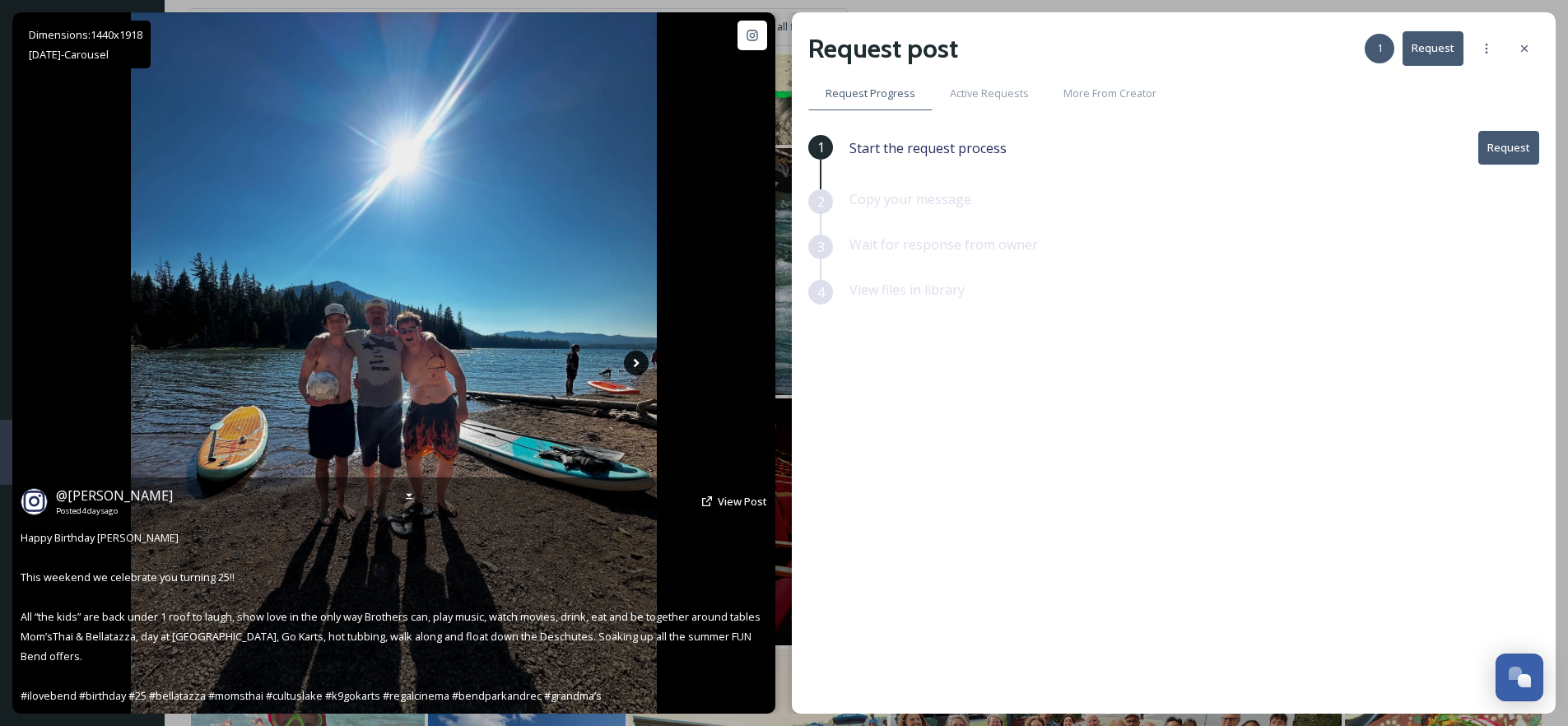
click at [644, 363] on icon at bounding box center [636, 363] width 24 height 24
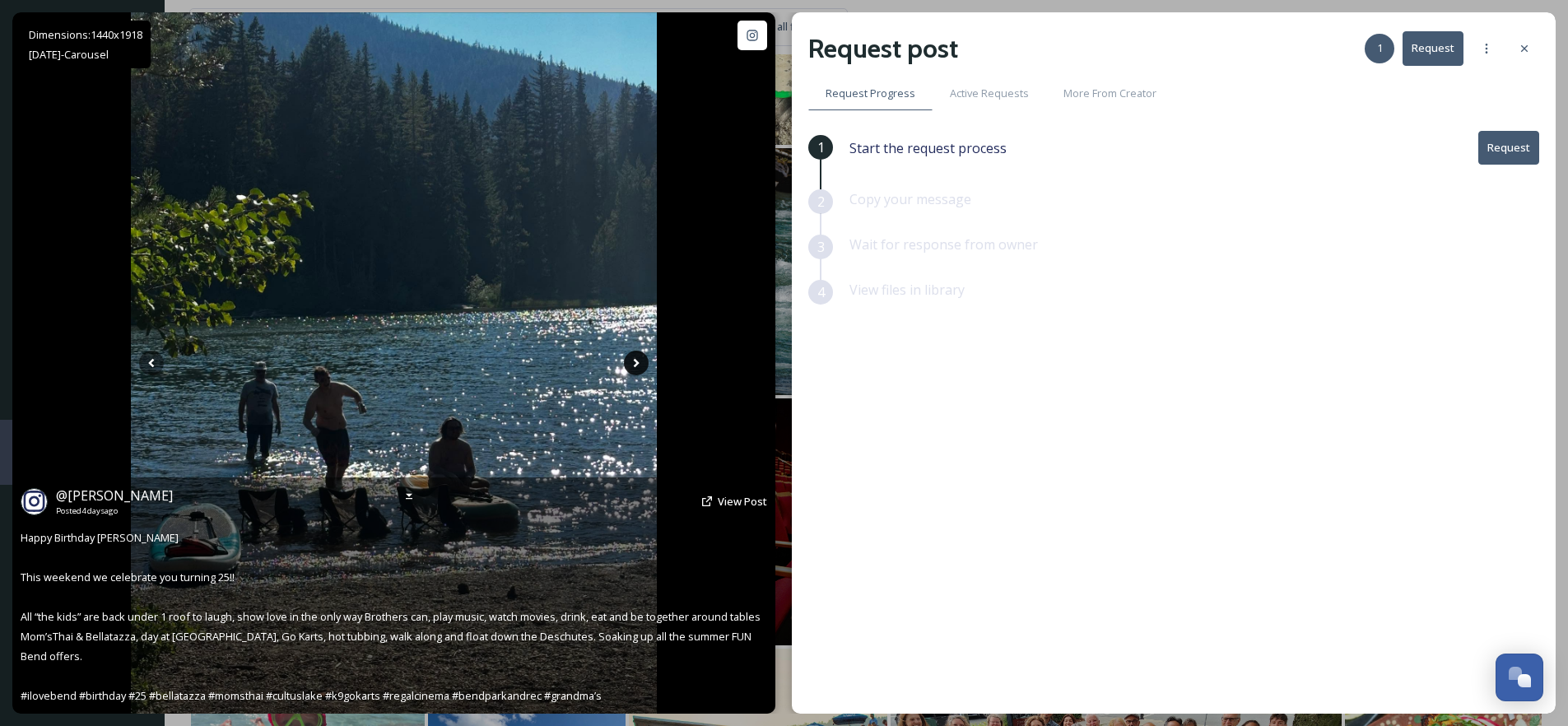
click at [632, 363] on icon at bounding box center [636, 363] width 24 height 24
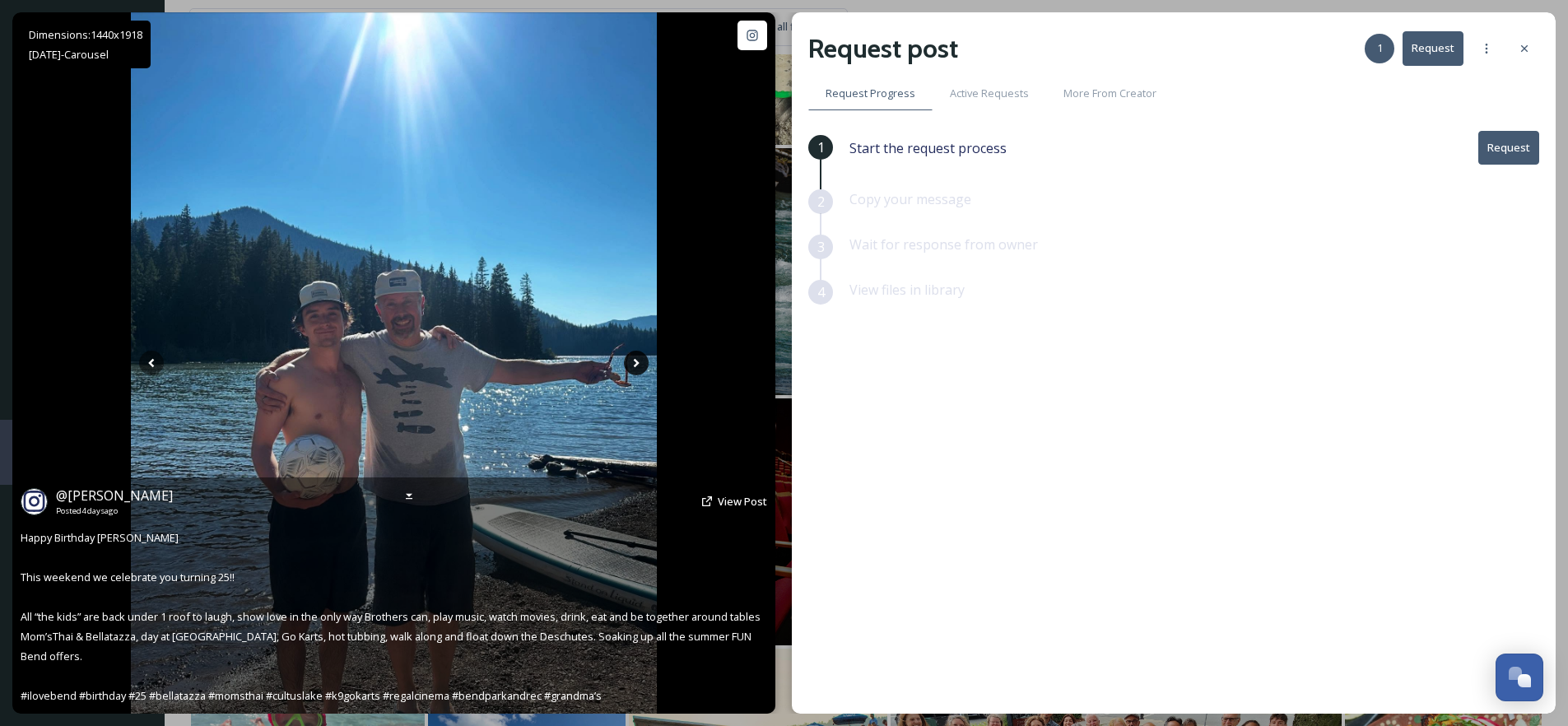
click at [634, 366] on icon at bounding box center [637, 363] width 6 height 9
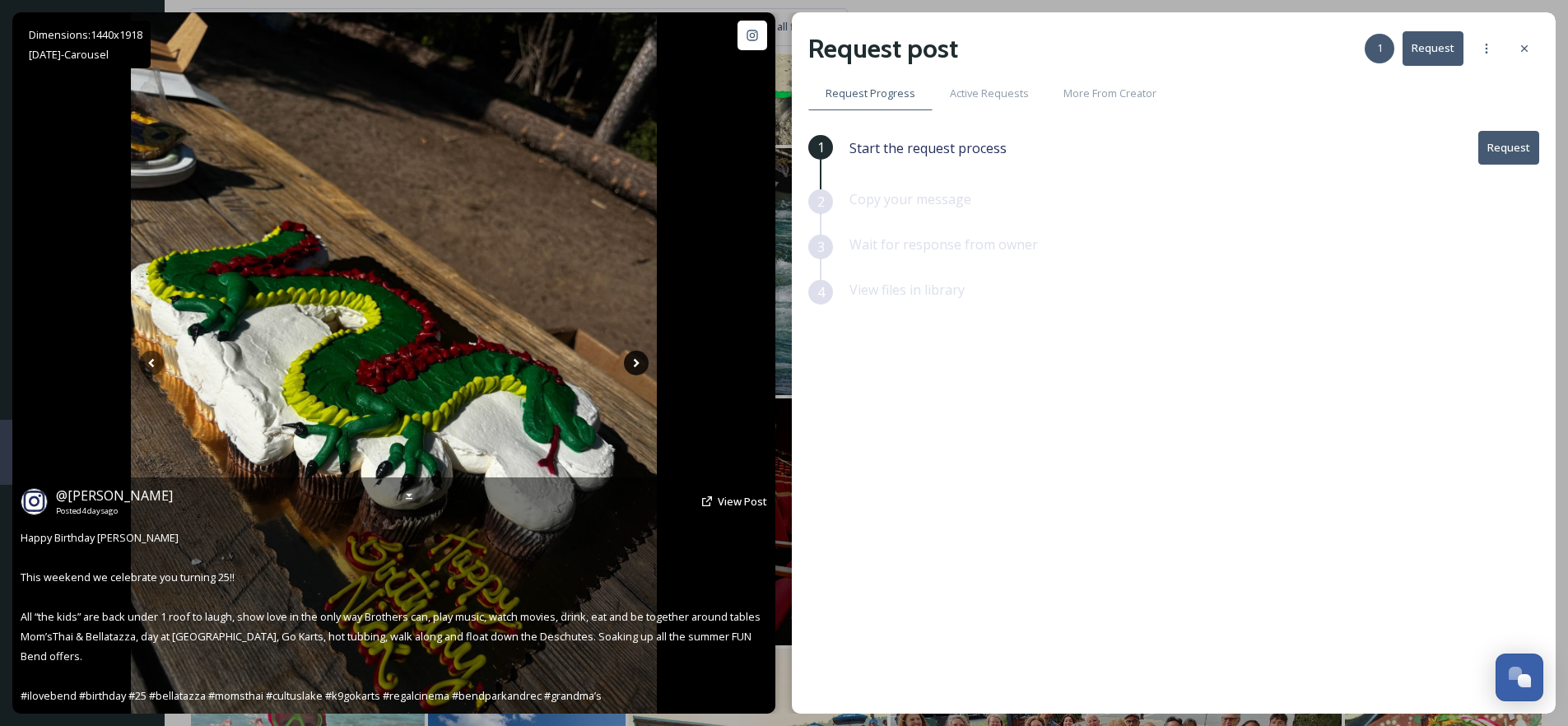
click at [634, 365] on icon at bounding box center [636, 363] width 24 height 24
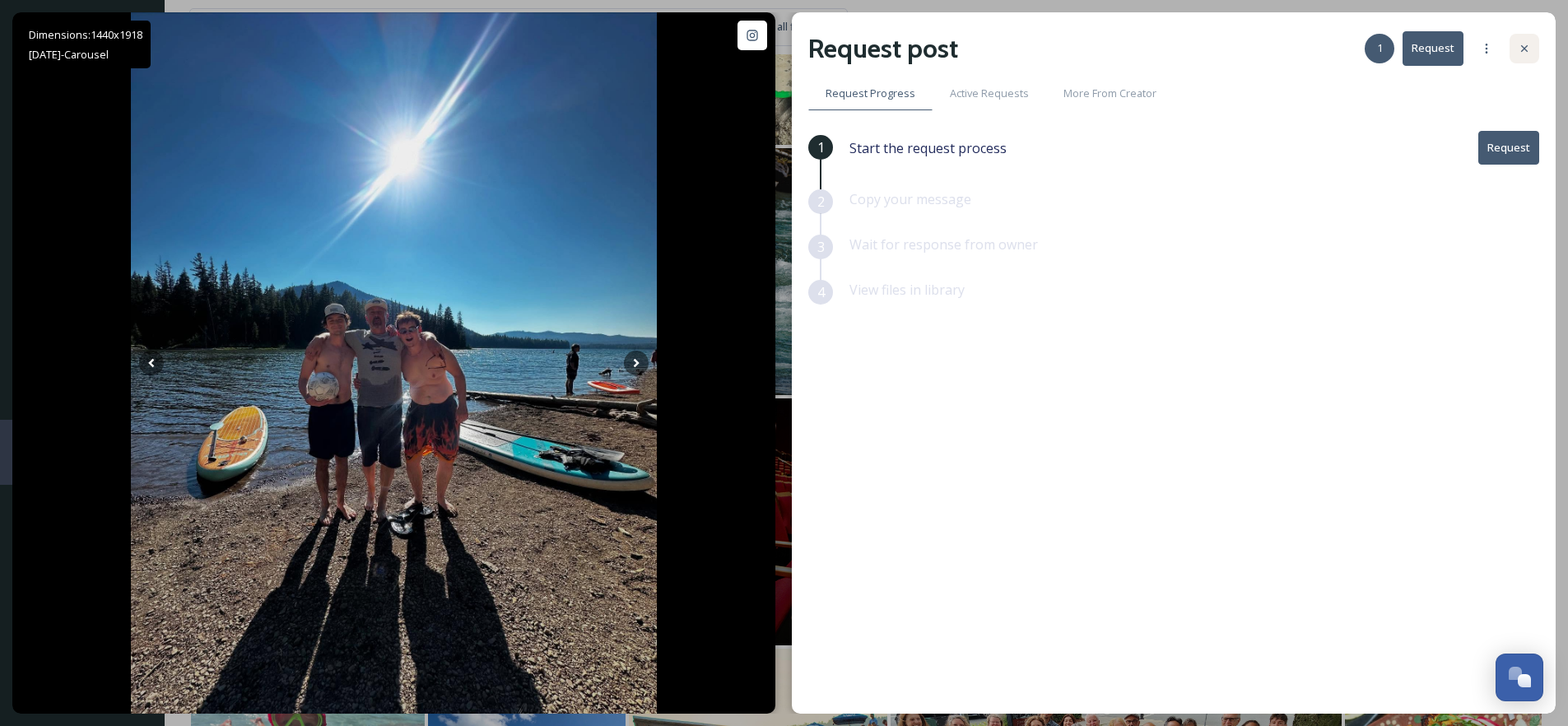
click at [1527, 50] on icon at bounding box center [1524, 48] width 13 height 13
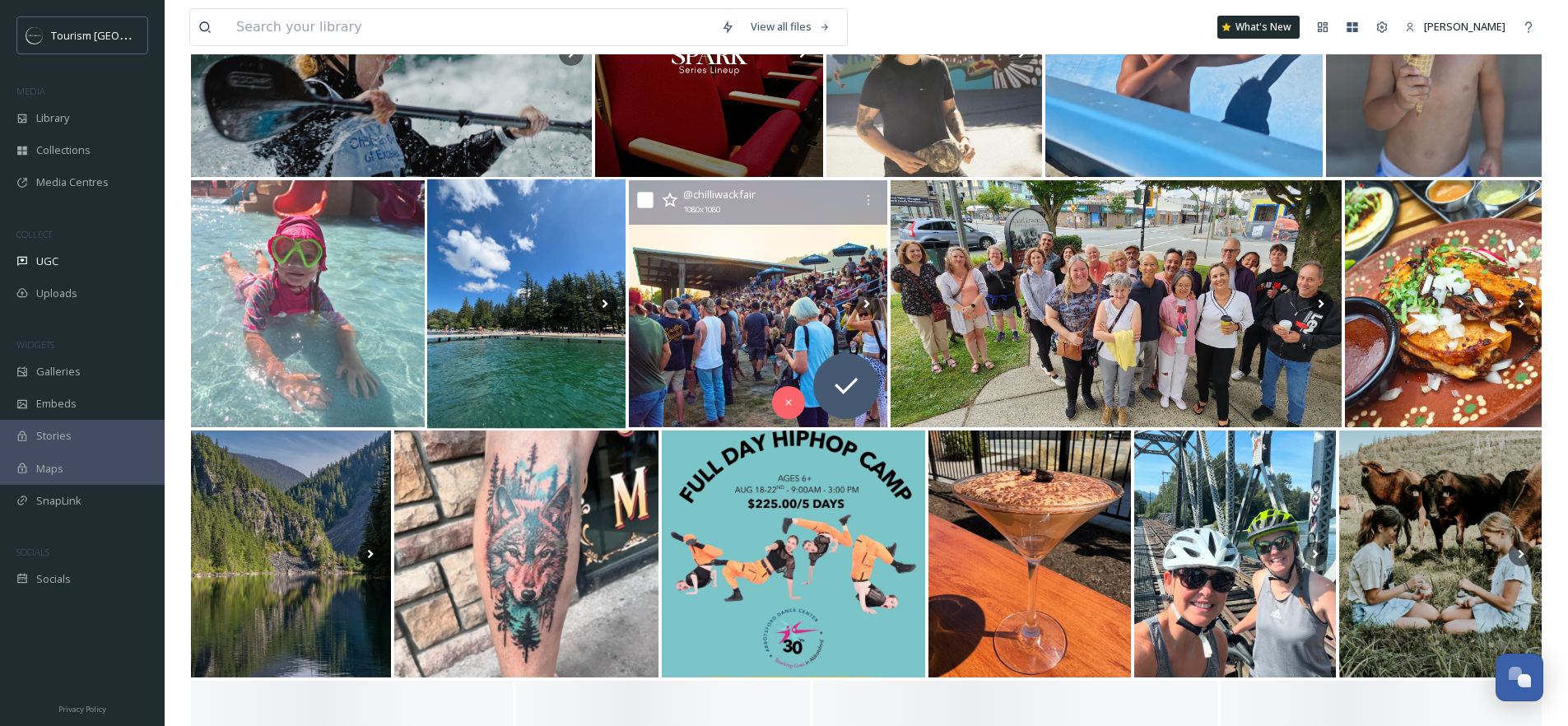
scroll to position [4890, 0]
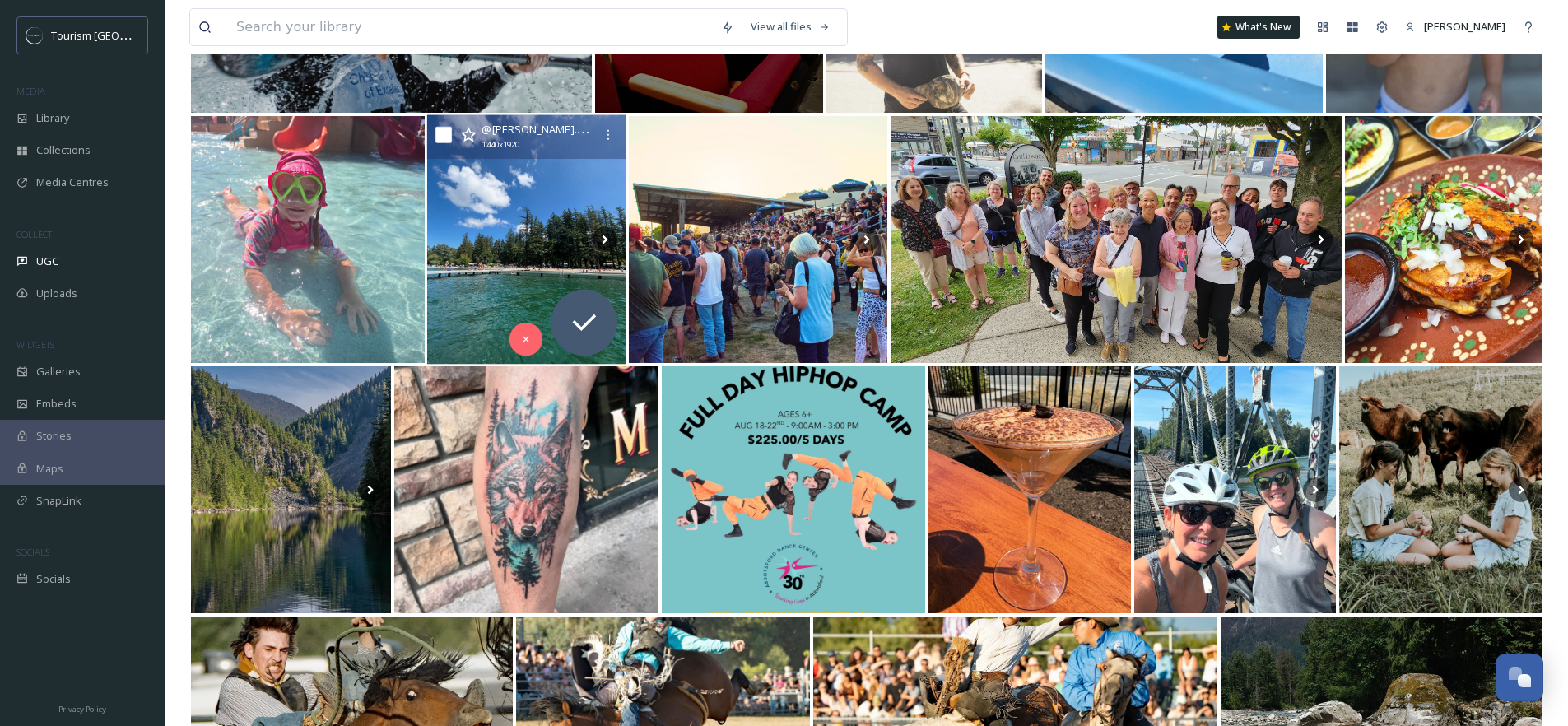
click at [530, 239] on img at bounding box center [526, 240] width 199 height 249
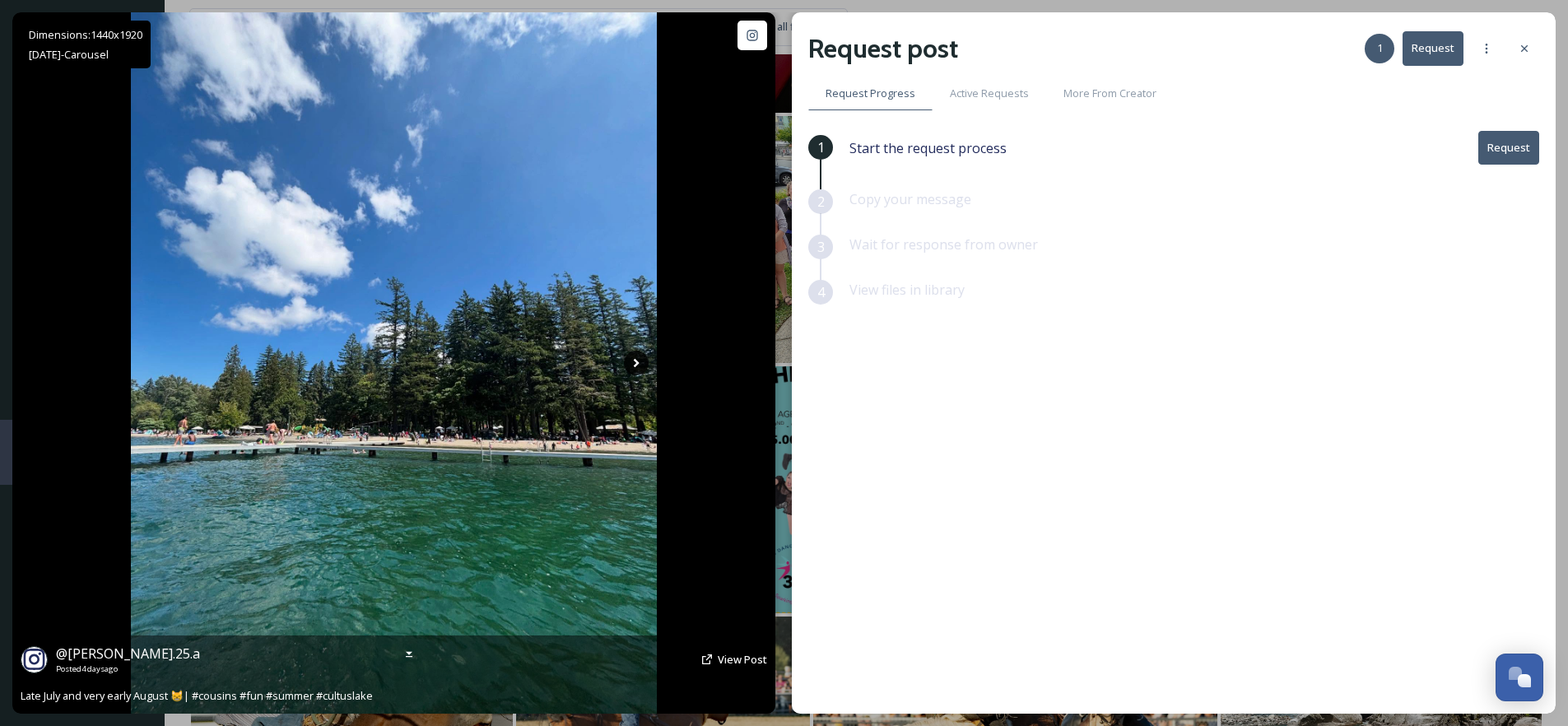
click at [636, 364] on icon at bounding box center [637, 363] width 6 height 9
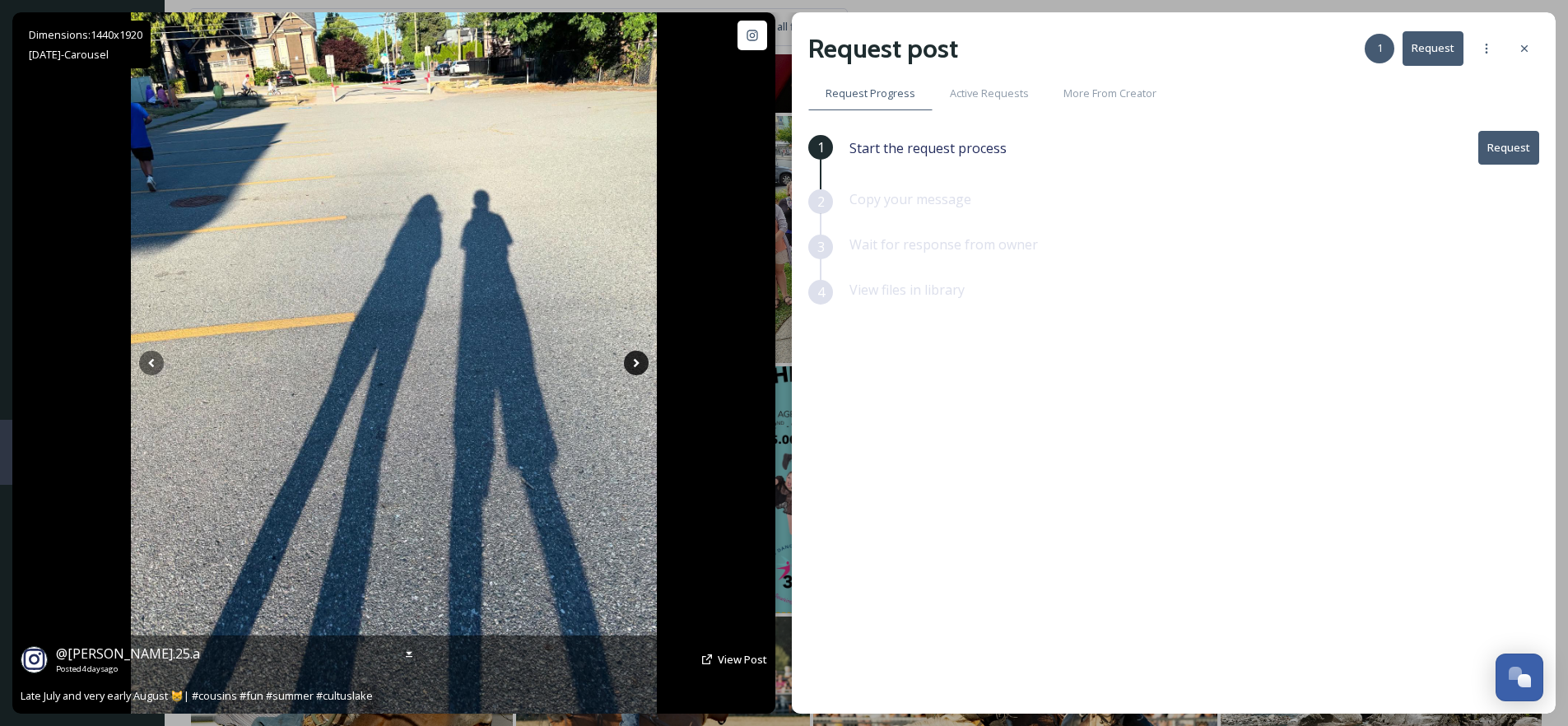
click at [636, 364] on icon at bounding box center [637, 363] width 6 height 9
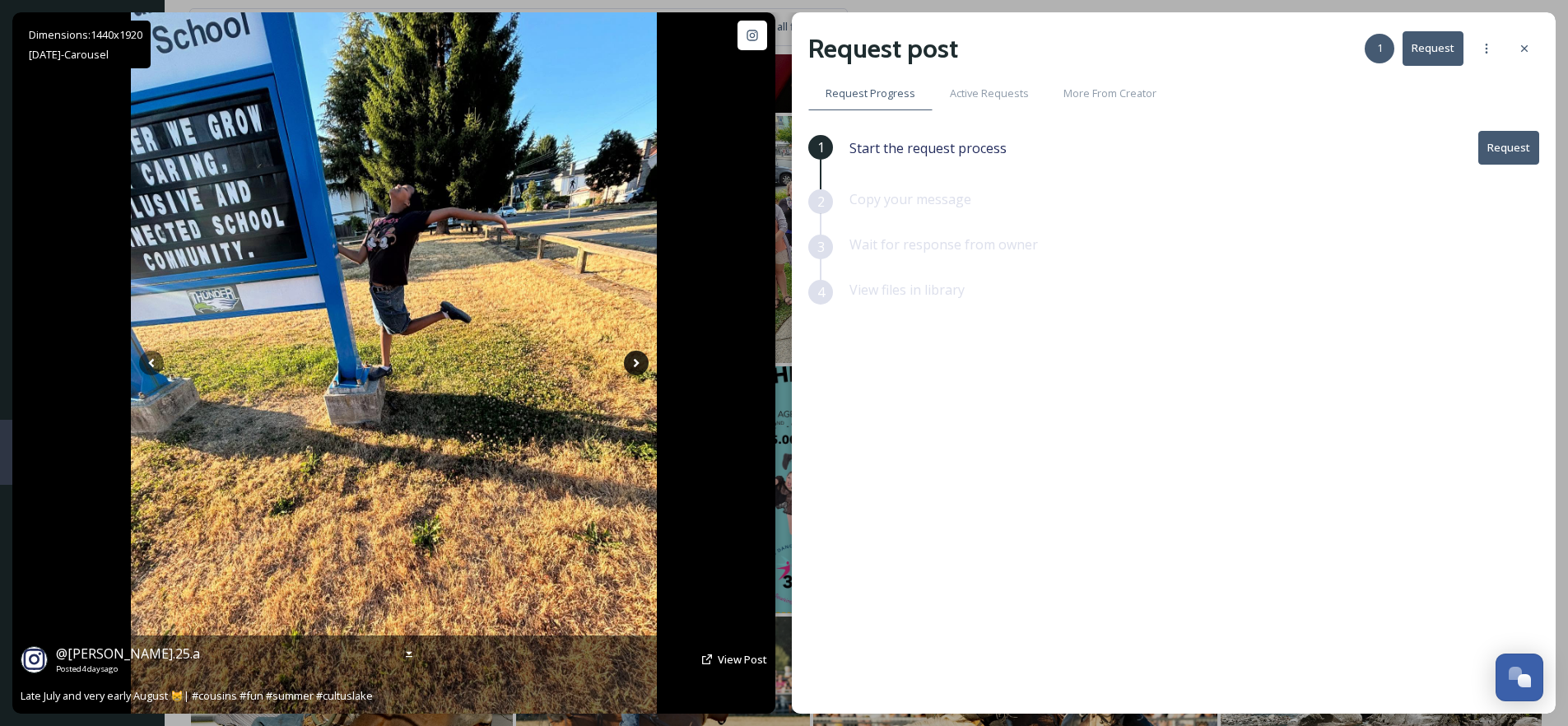
click at [636, 364] on icon at bounding box center [637, 363] width 6 height 9
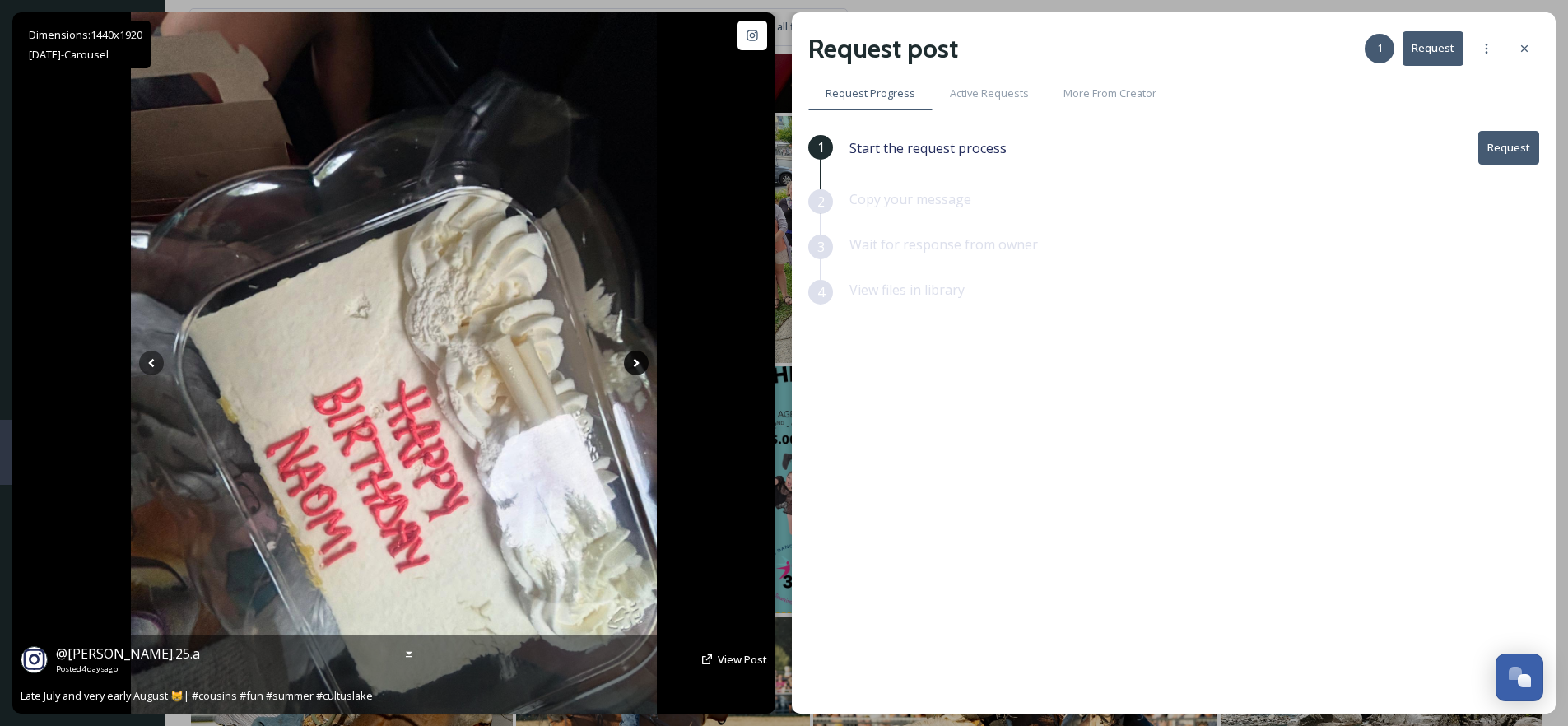
click at [636, 364] on icon at bounding box center [637, 363] width 6 height 9
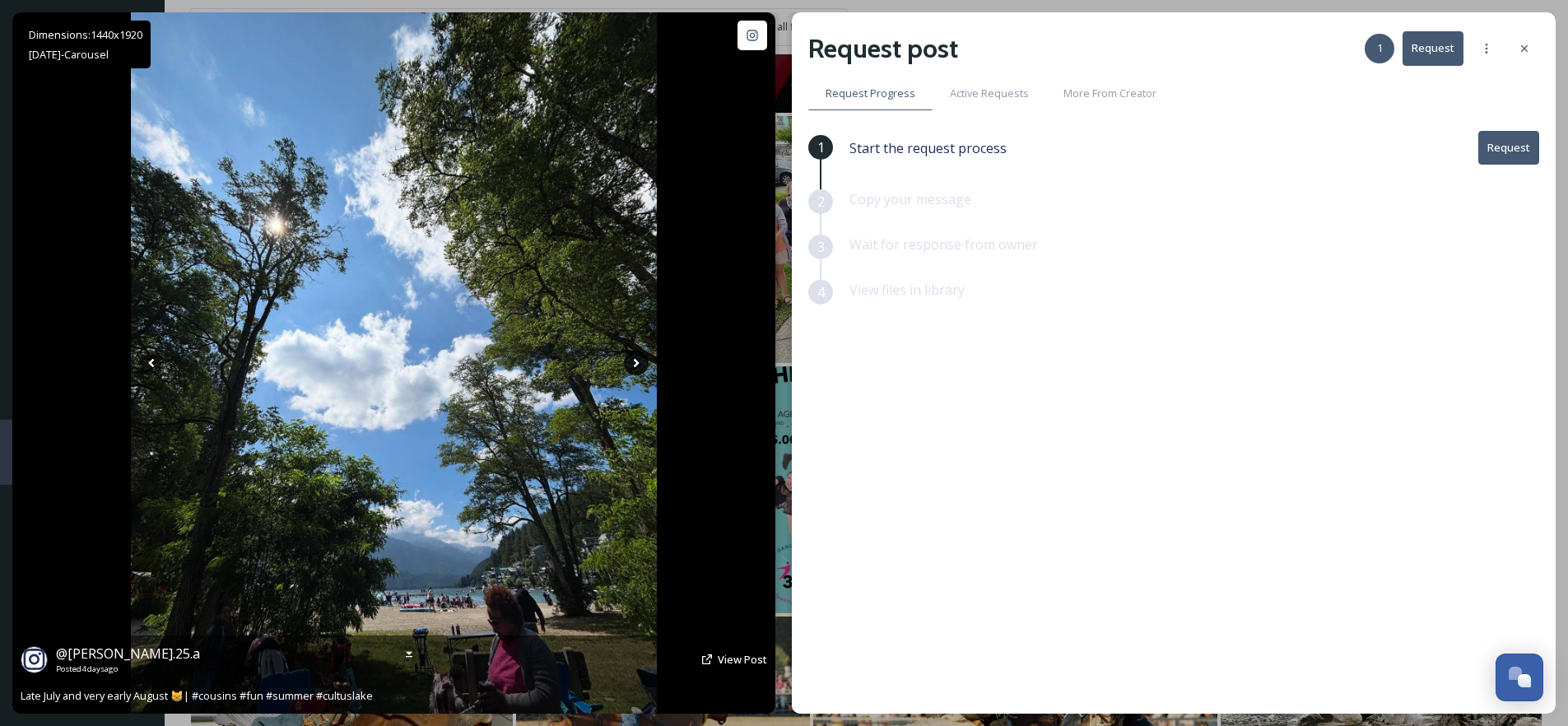
click at [636, 364] on icon at bounding box center [637, 363] width 6 height 9
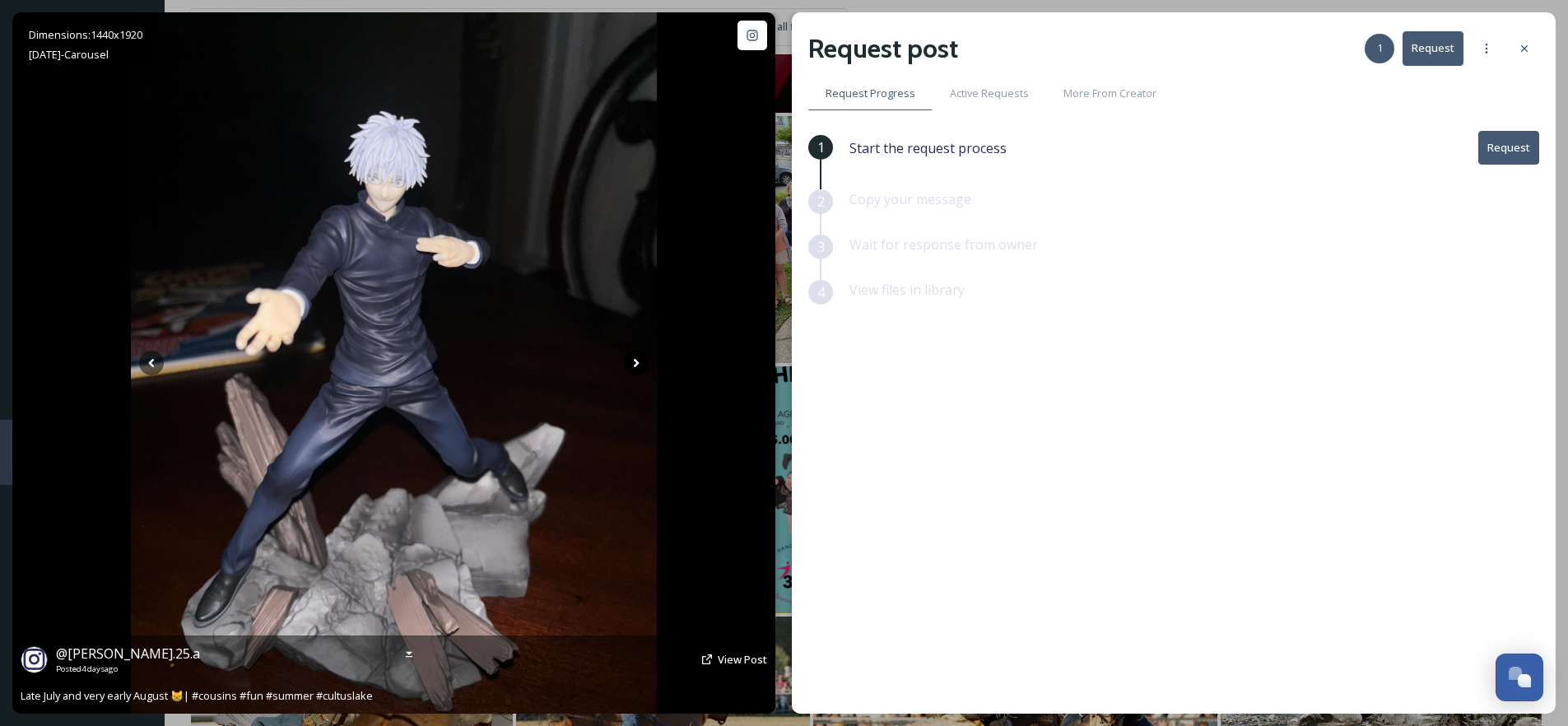
click at [636, 364] on icon at bounding box center [637, 363] width 6 height 9
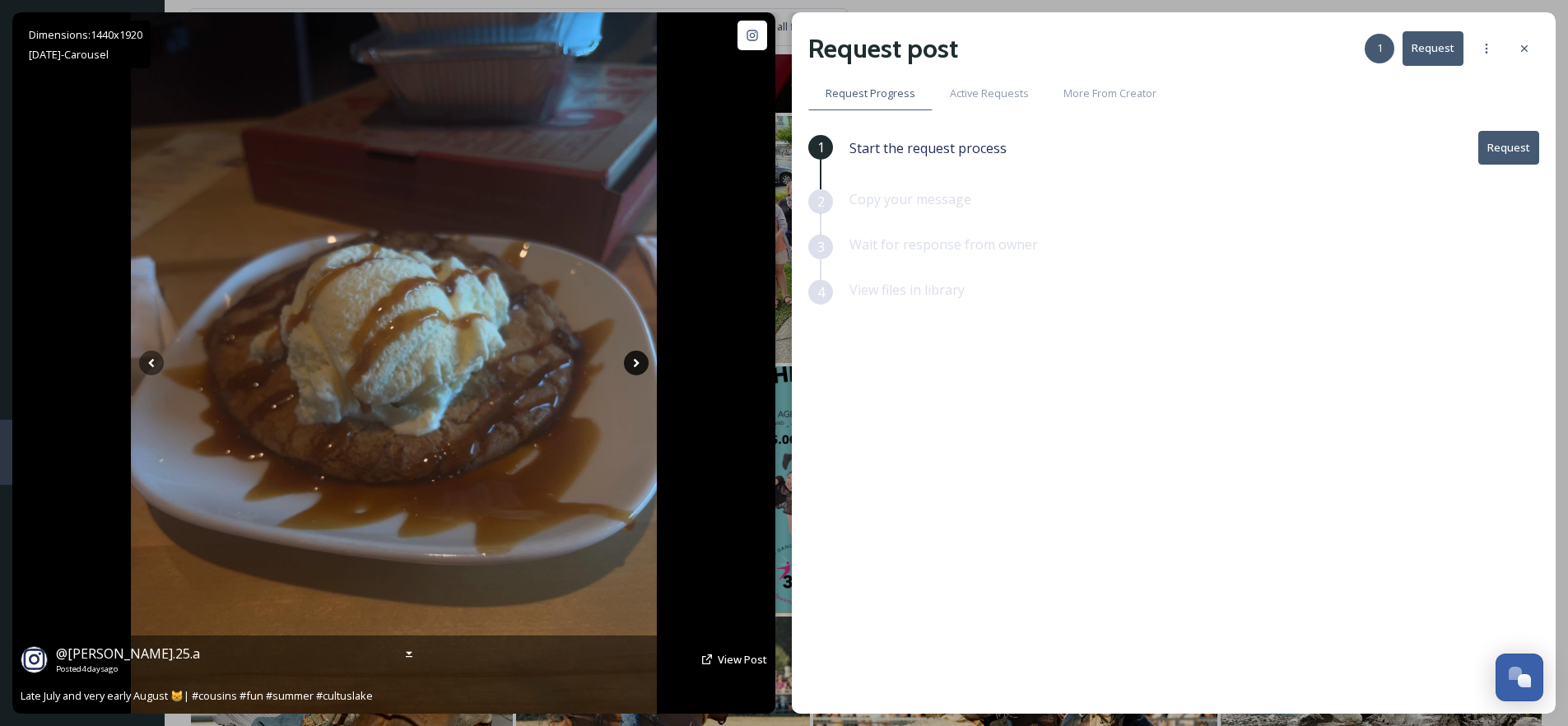
click at [636, 364] on icon at bounding box center [637, 363] width 6 height 9
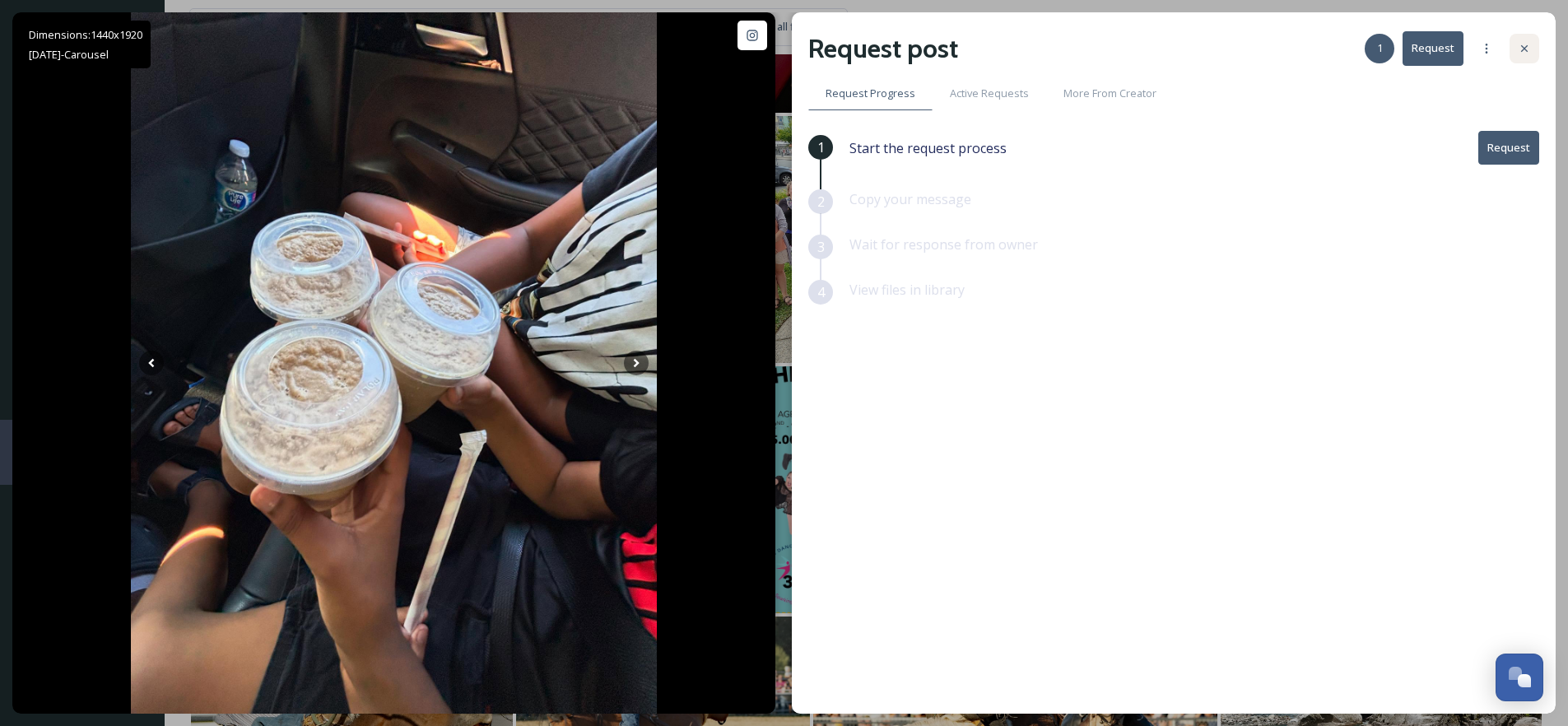
click at [1522, 51] on icon at bounding box center [1524, 48] width 13 height 13
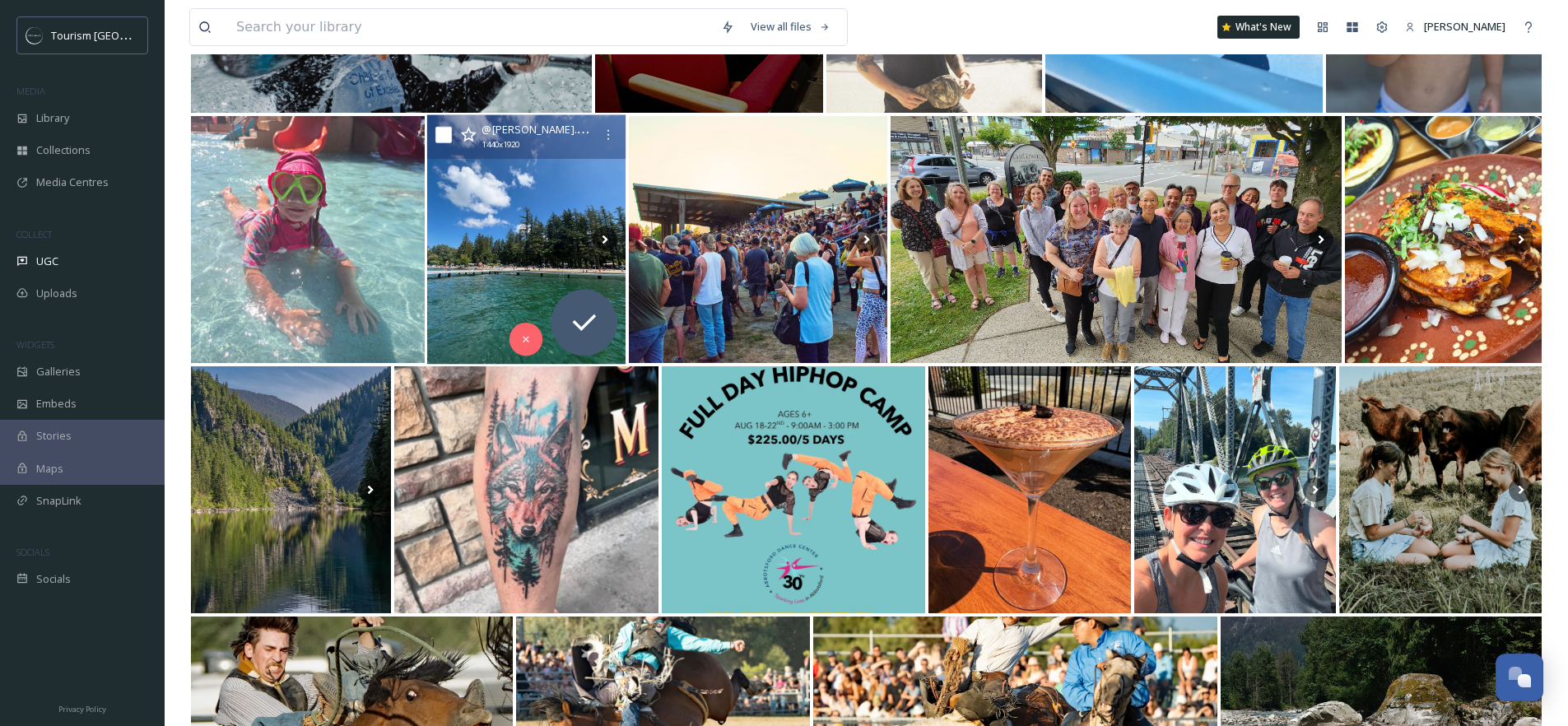
click at [472, 137] on icon at bounding box center [469, 134] width 16 height 15
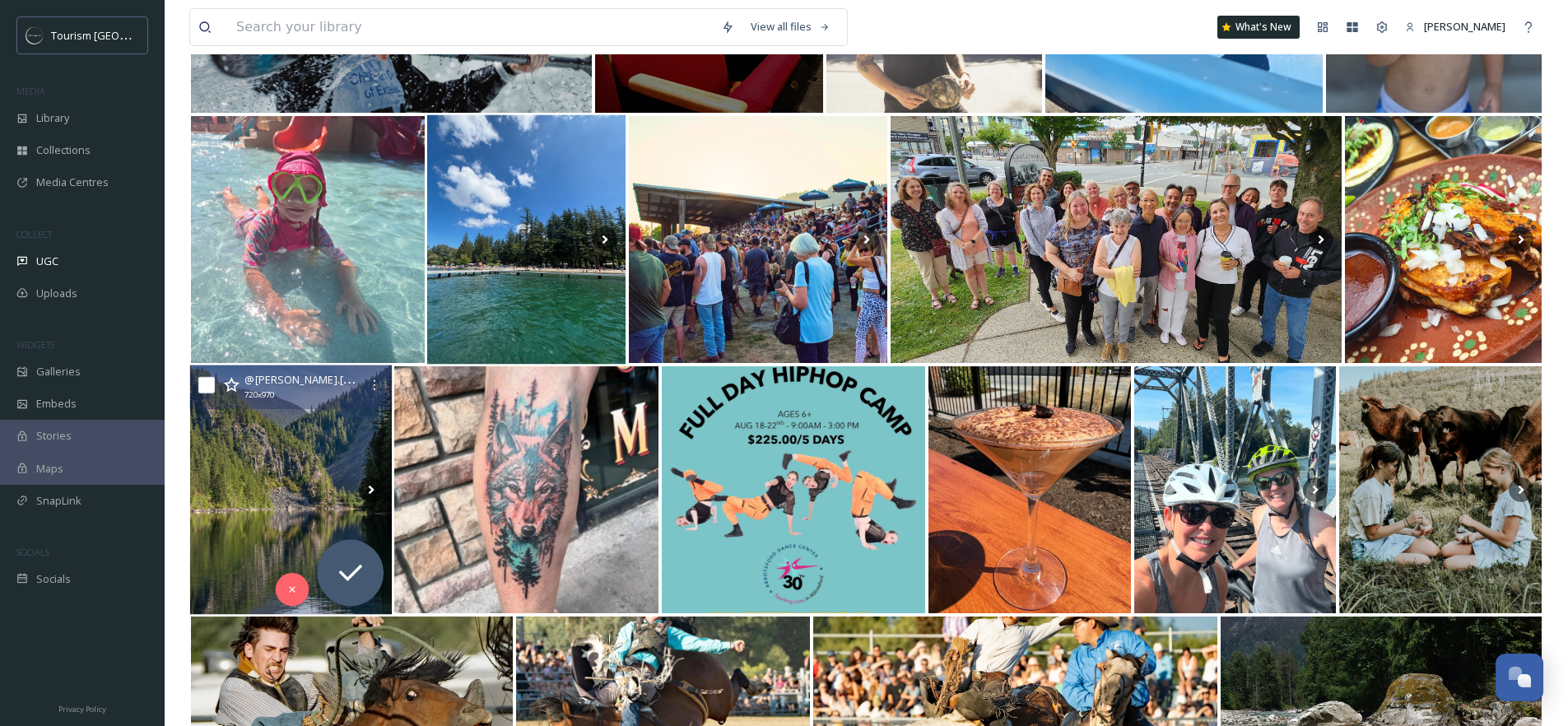
click at [279, 472] on img at bounding box center [291, 490] width 202 height 249
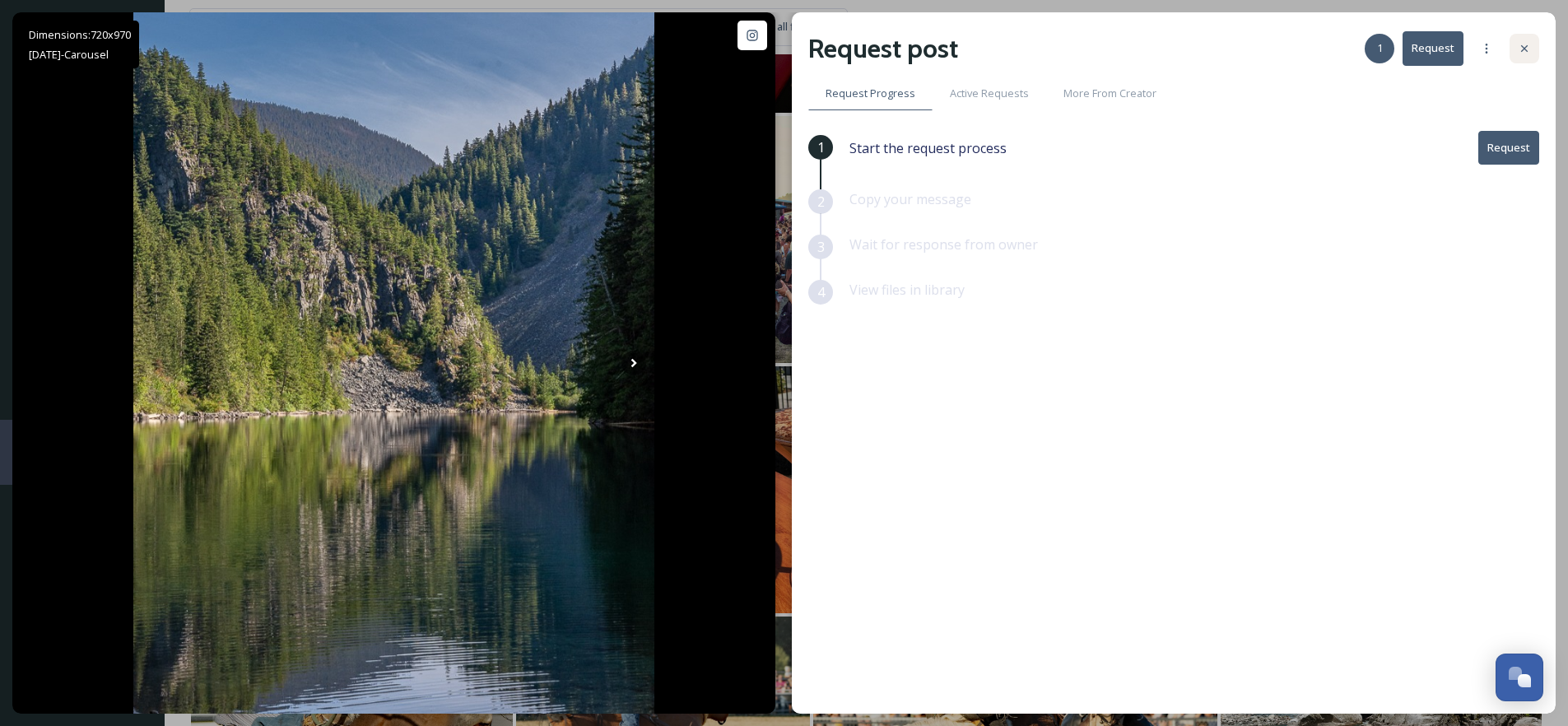
click at [1526, 47] on icon at bounding box center [1524, 48] width 13 height 13
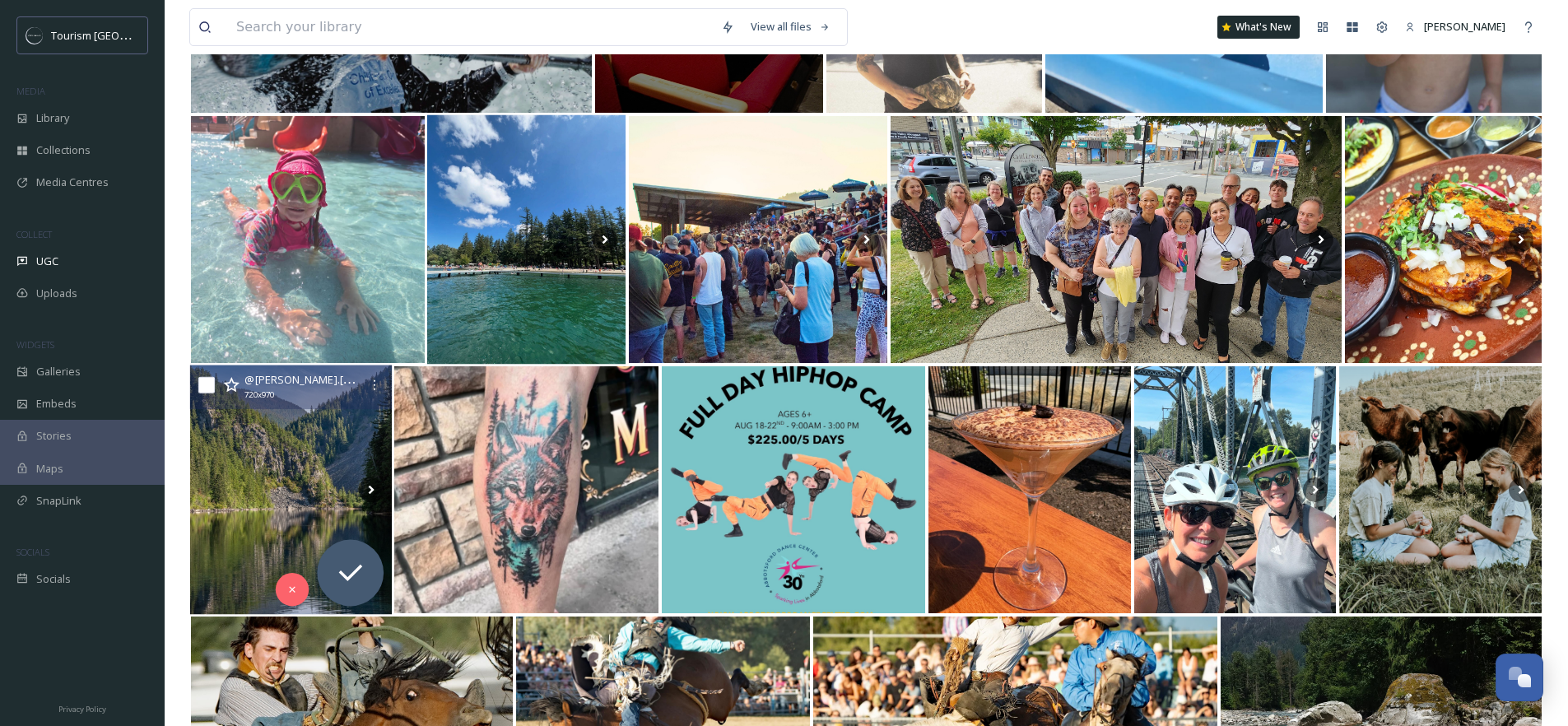
click at [230, 386] on icon at bounding box center [231, 385] width 17 height 16
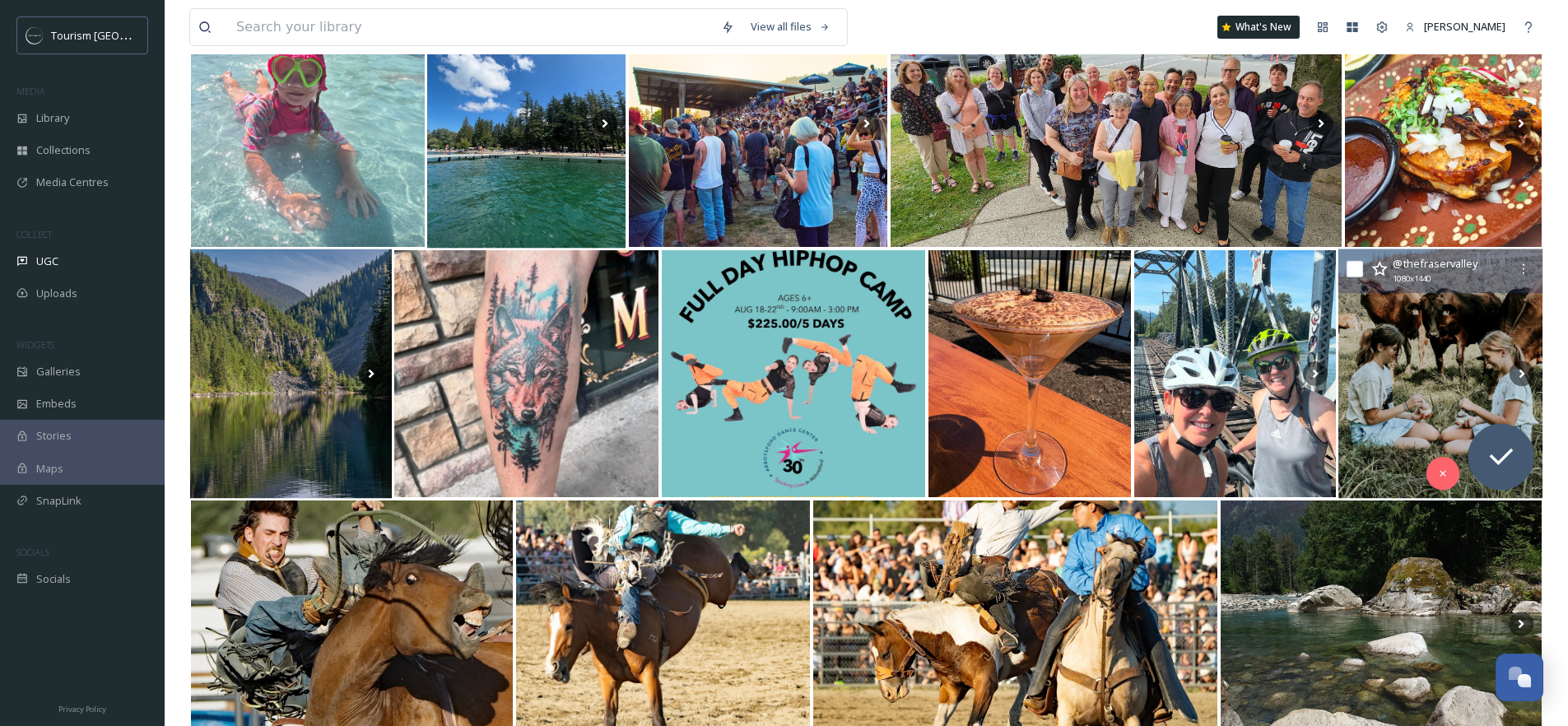
scroll to position [5009, 0]
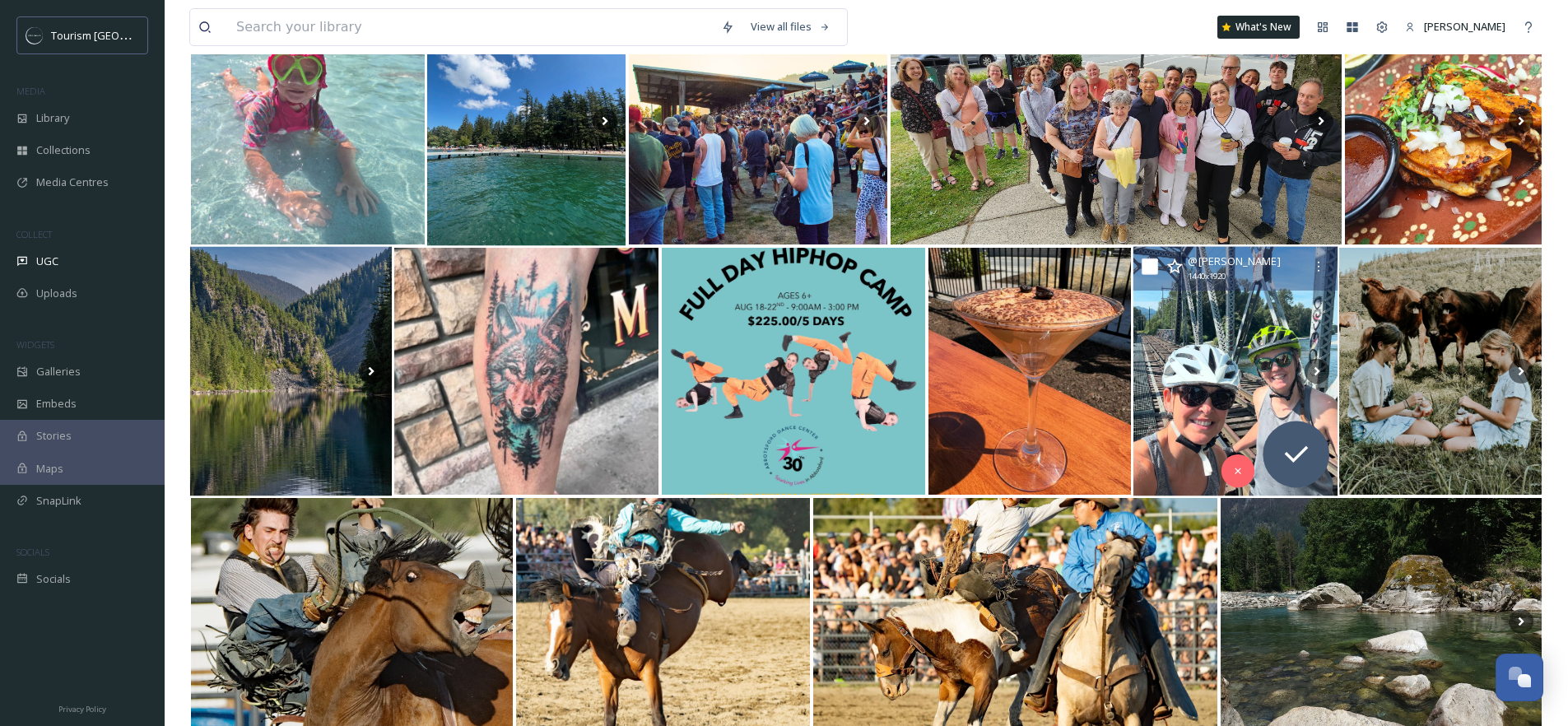
click at [1262, 368] on img at bounding box center [1235, 371] width 204 height 249
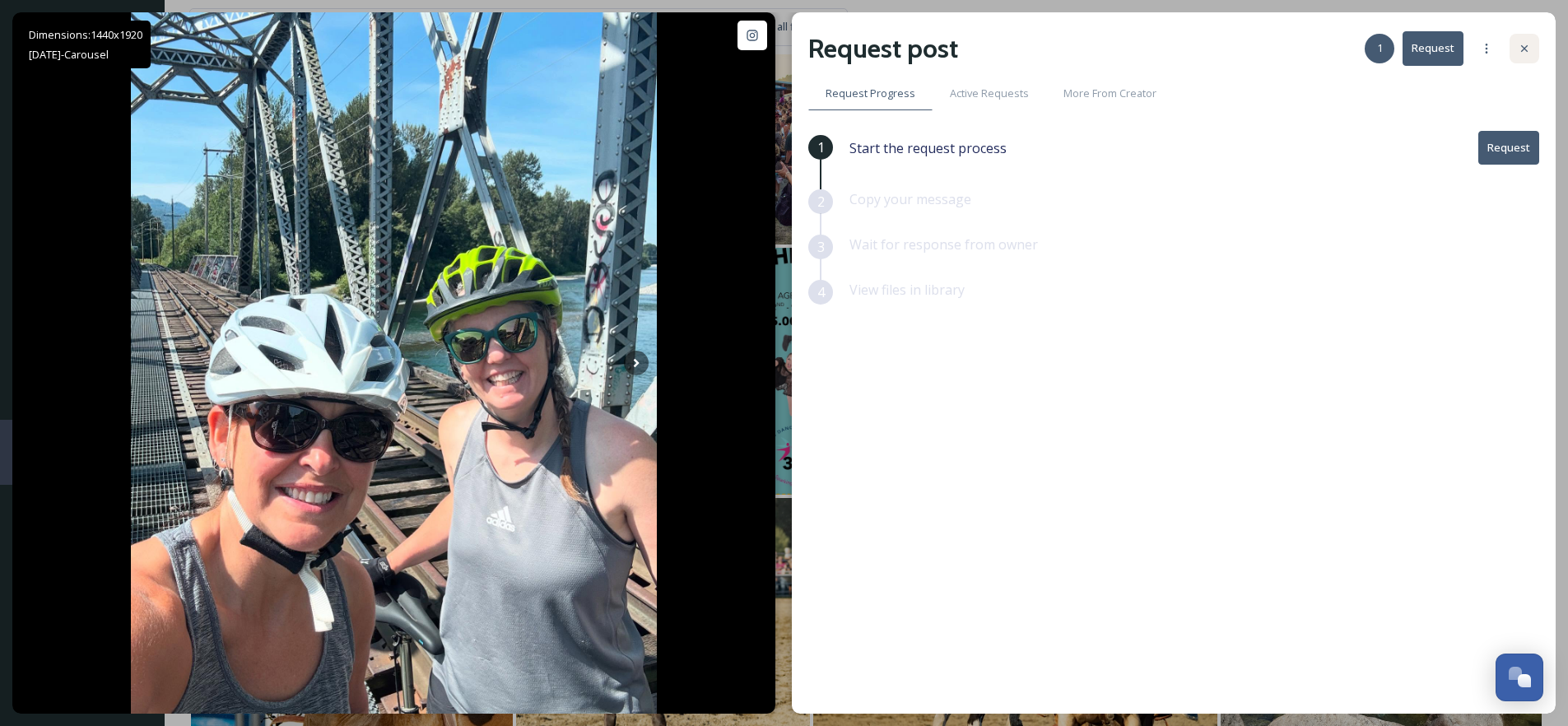
click at [1530, 43] on icon at bounding box center [1524, 48] width 13 height 13
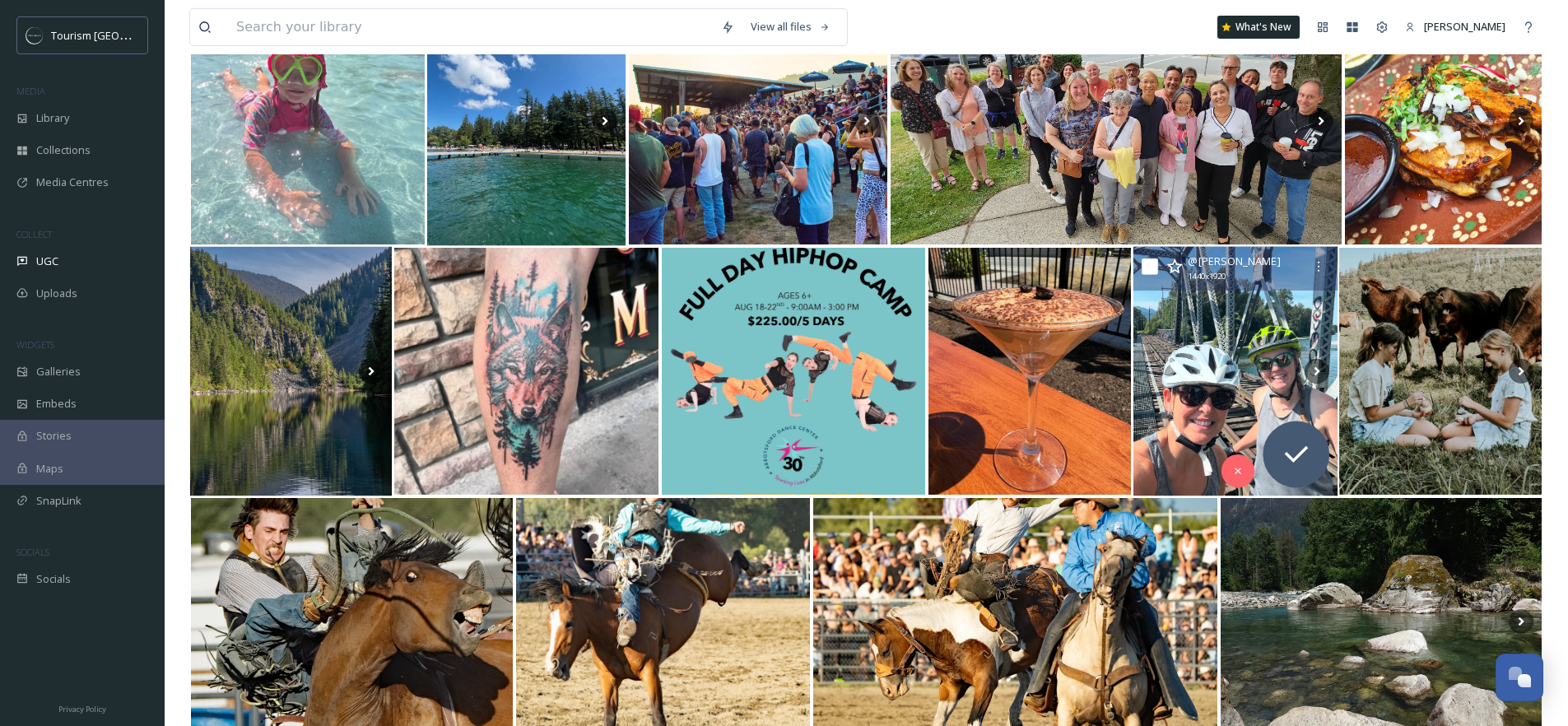
click at [1175, 267] on icon at bounding box center [1174, 266] width 17 height 16
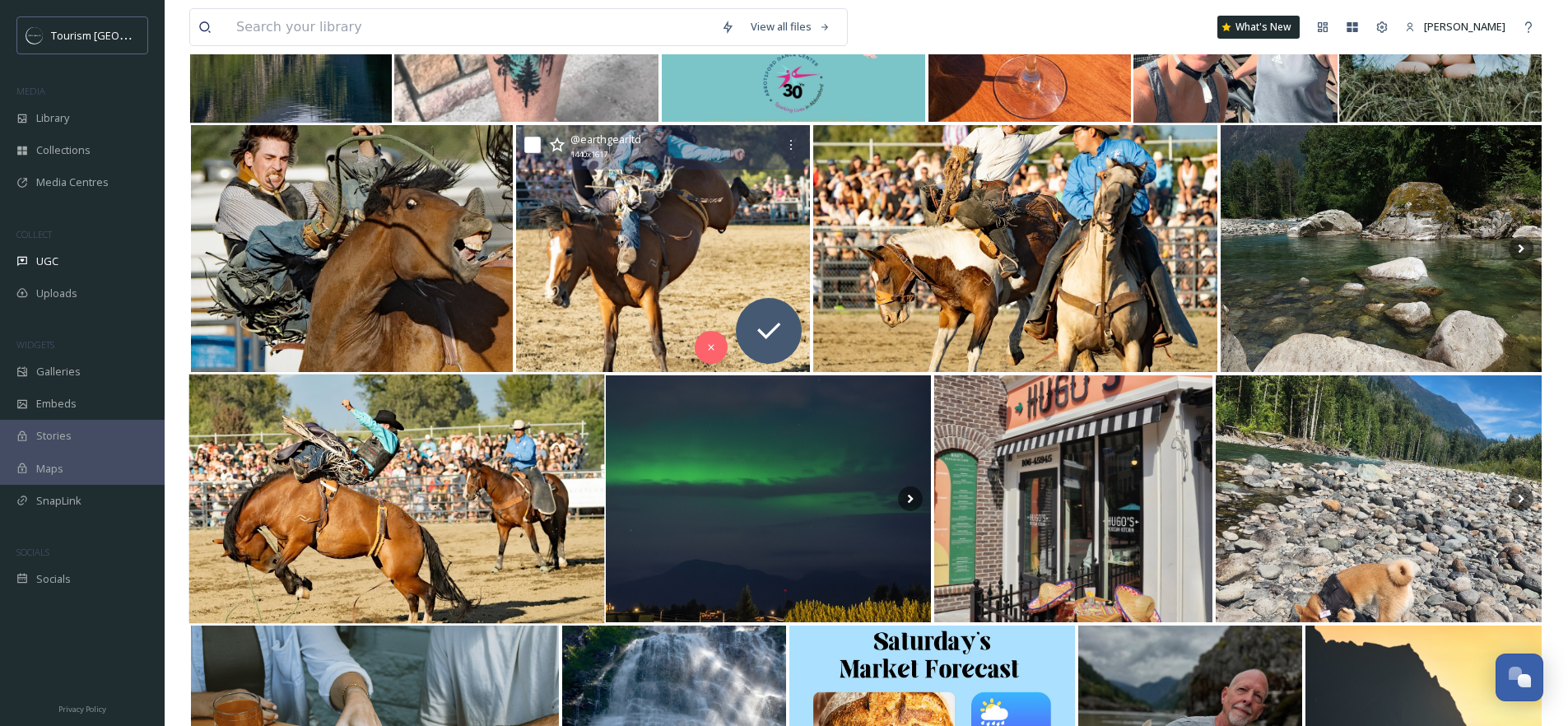
scroll to position [5400, 0]
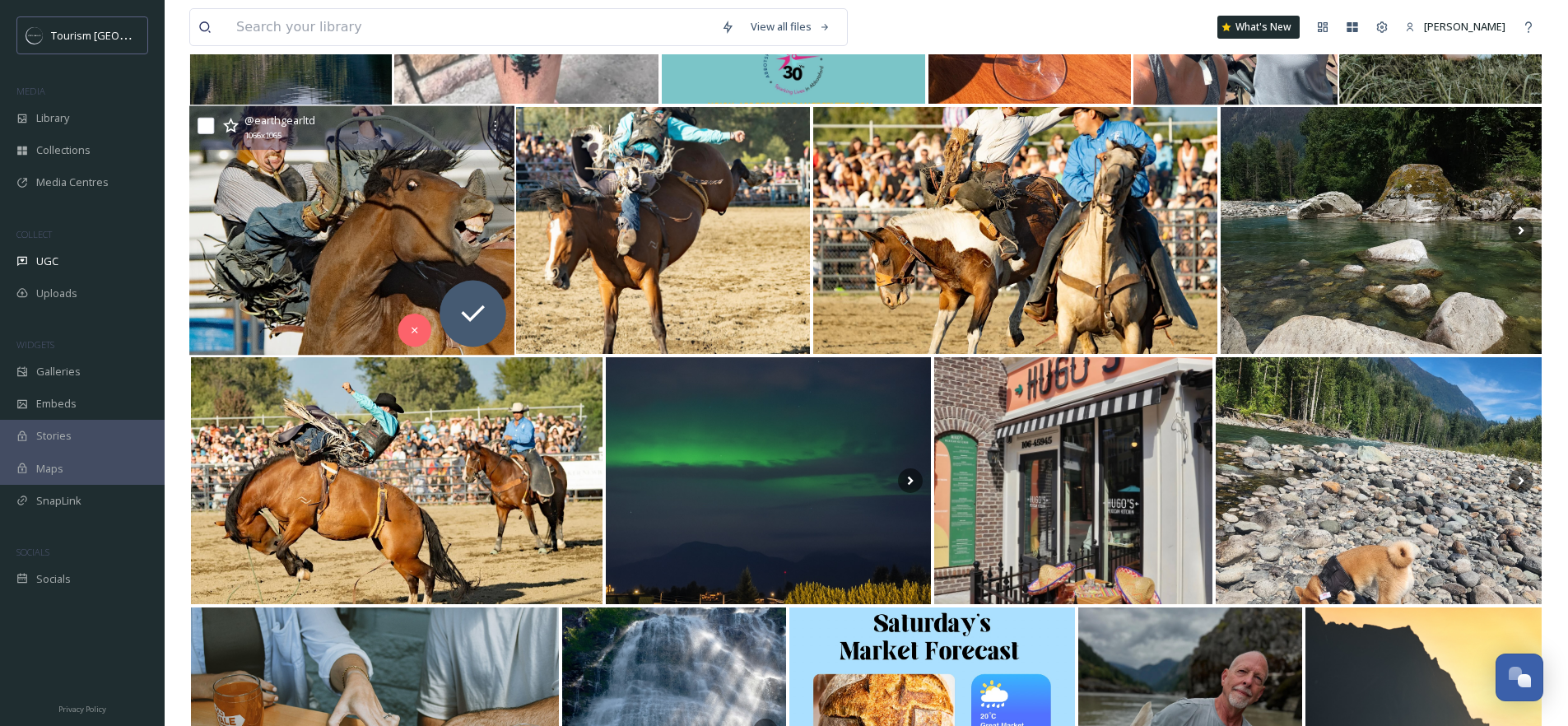
click at [347, 247] on img at bounding box center [351, 230] width 324 height 249
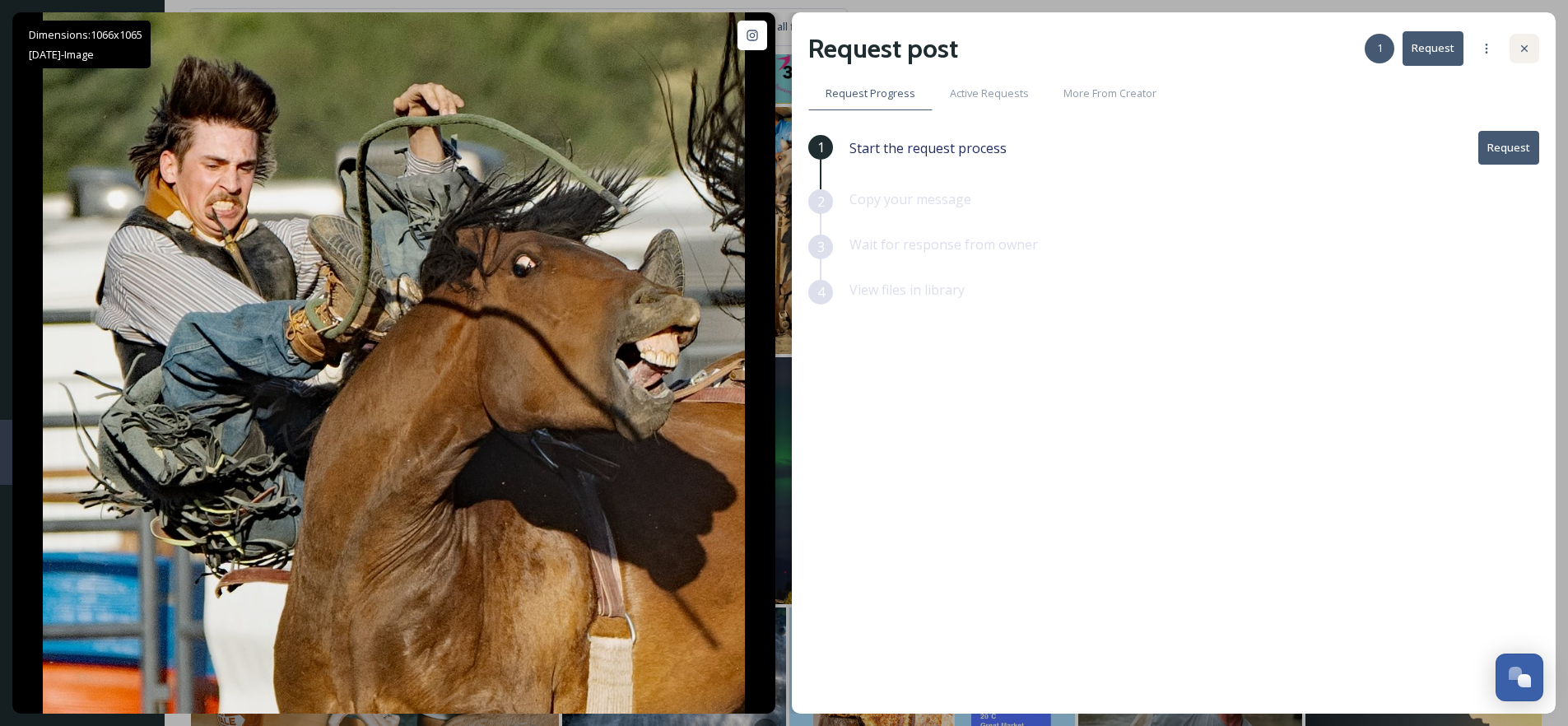
click at [1524, 42] on icon at bounding box center [1524, 48] width 13 height 13
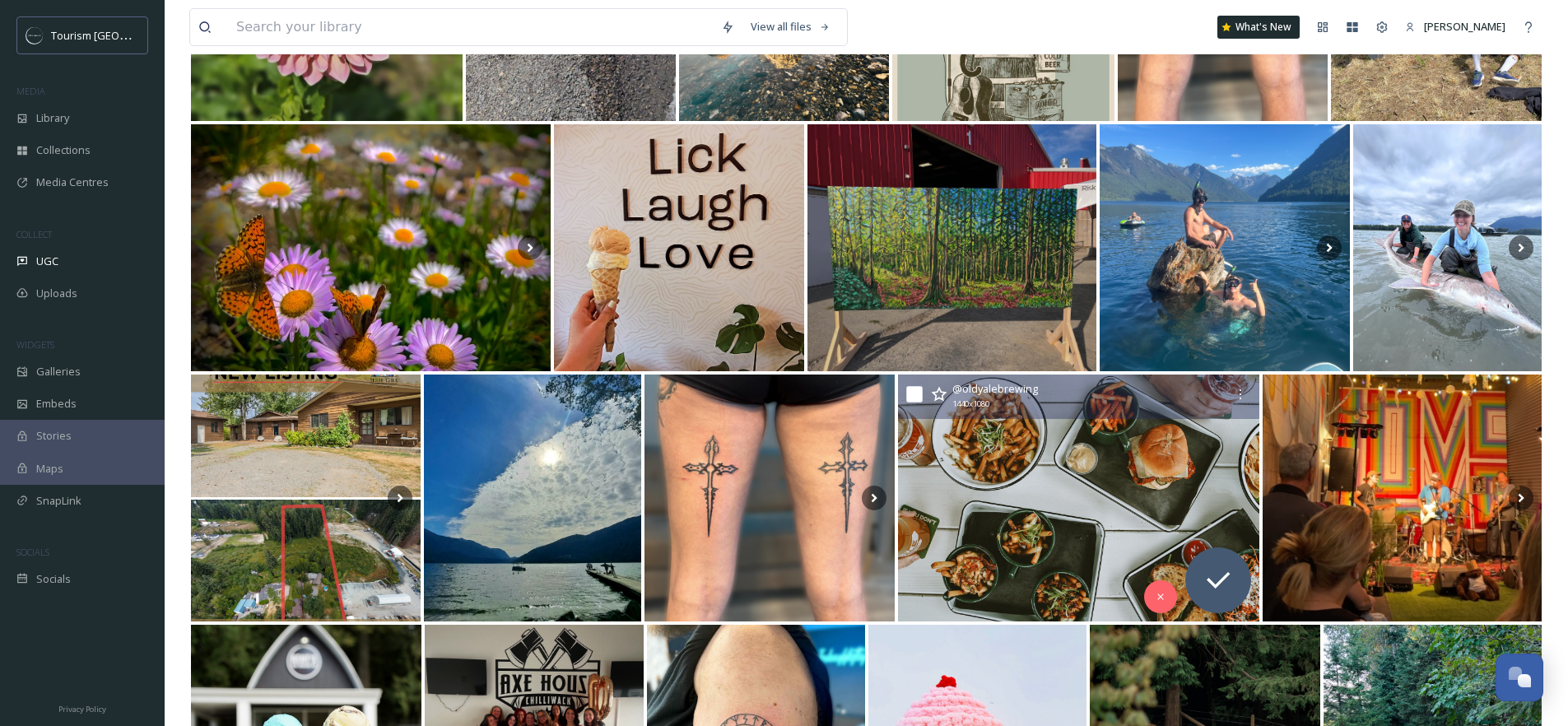
scroll to position [6874, 0]
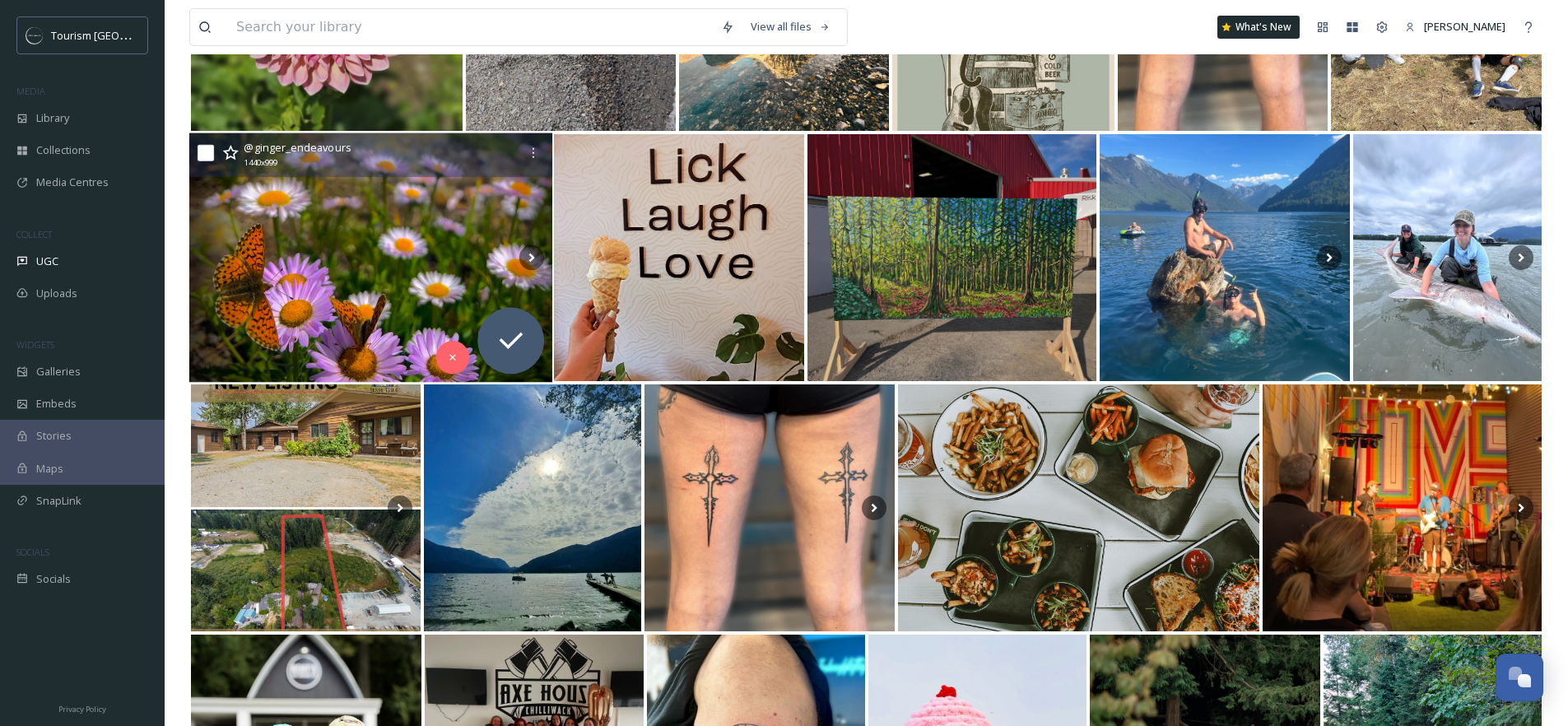
click at [394, 268] on img at bounding box center [371, 257] width 363 height 249
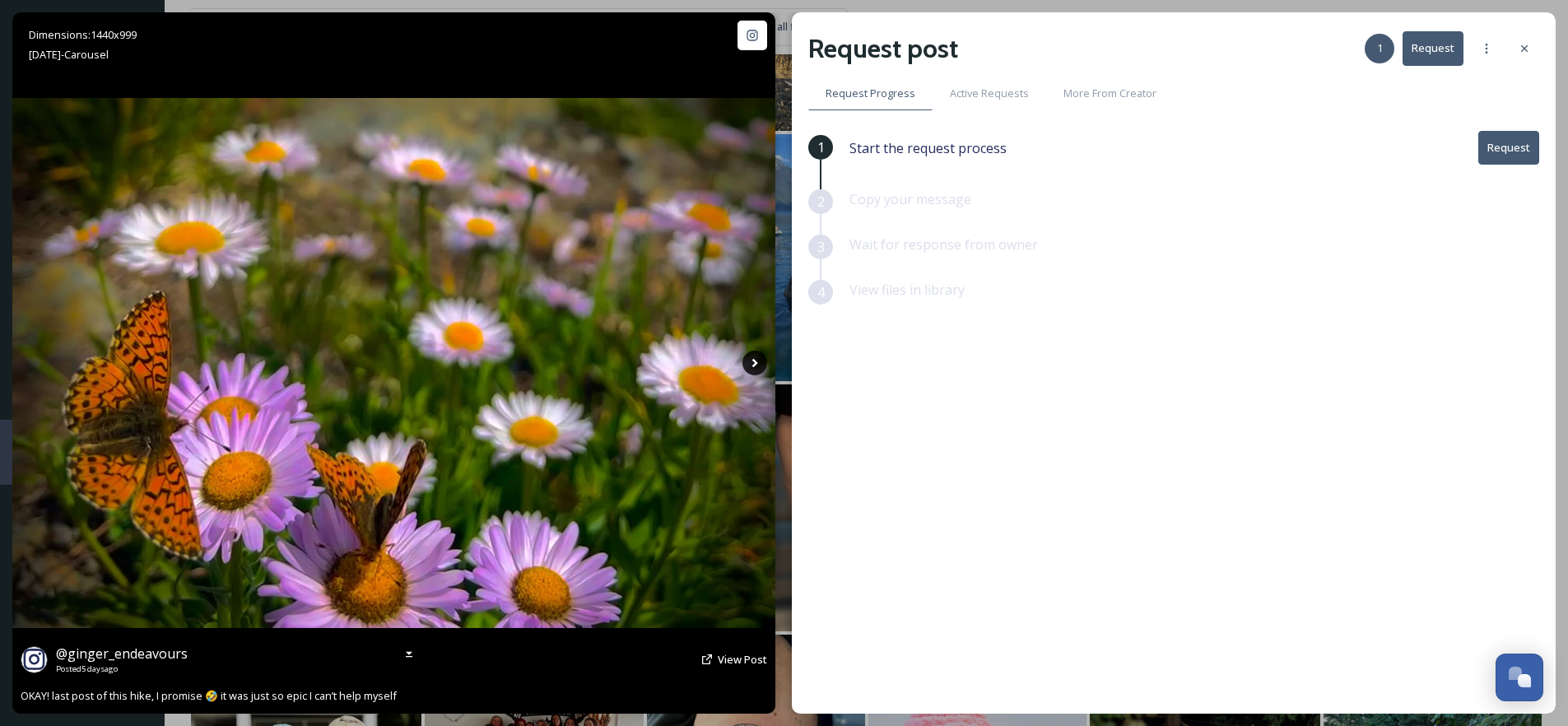
click at [756, 367] on icon at bounding box center [755, 363] width 24 height 24
click at [755, 366] on icon at bounding box center [755, 363] width 24 height 24
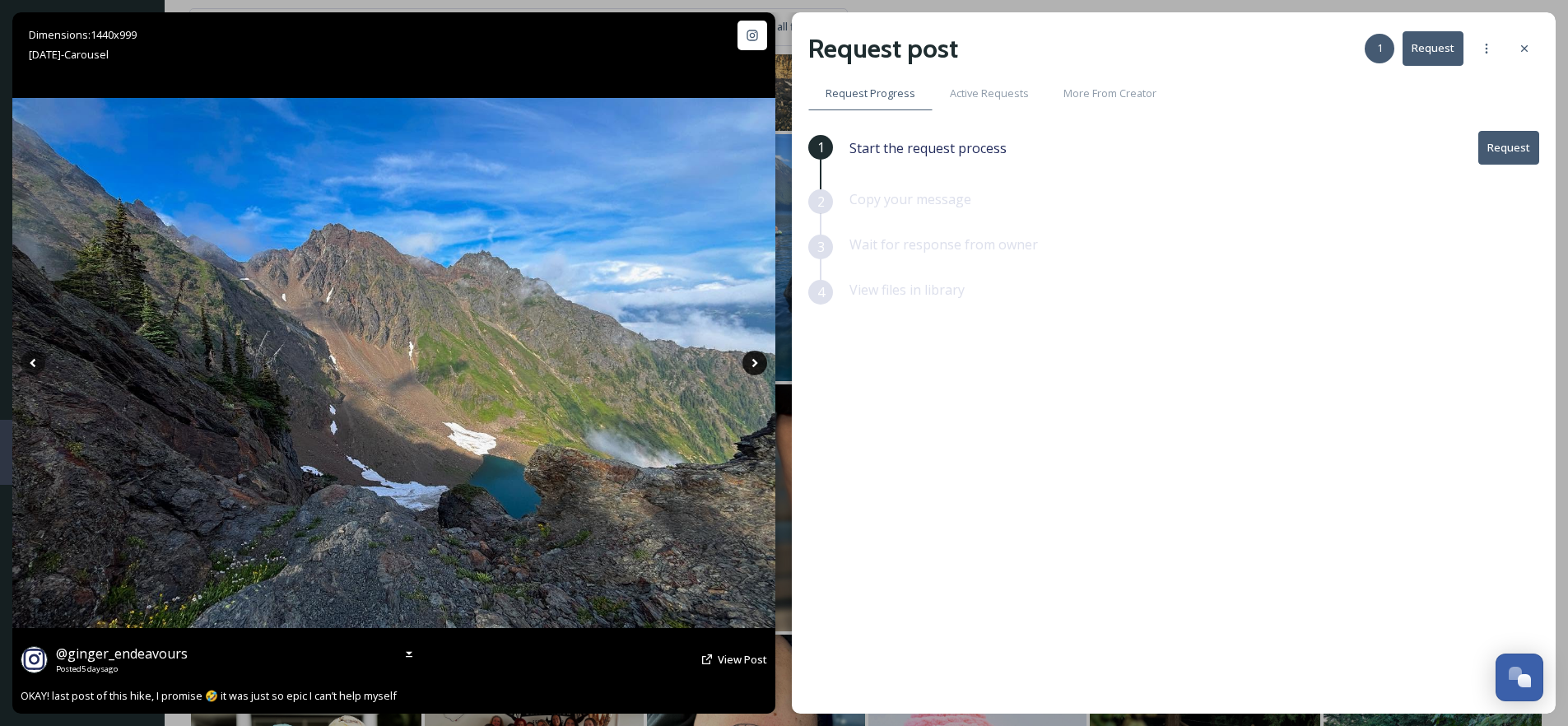
click at [756, 366] on icon at bounding box center [755, 363] width 24 height 24
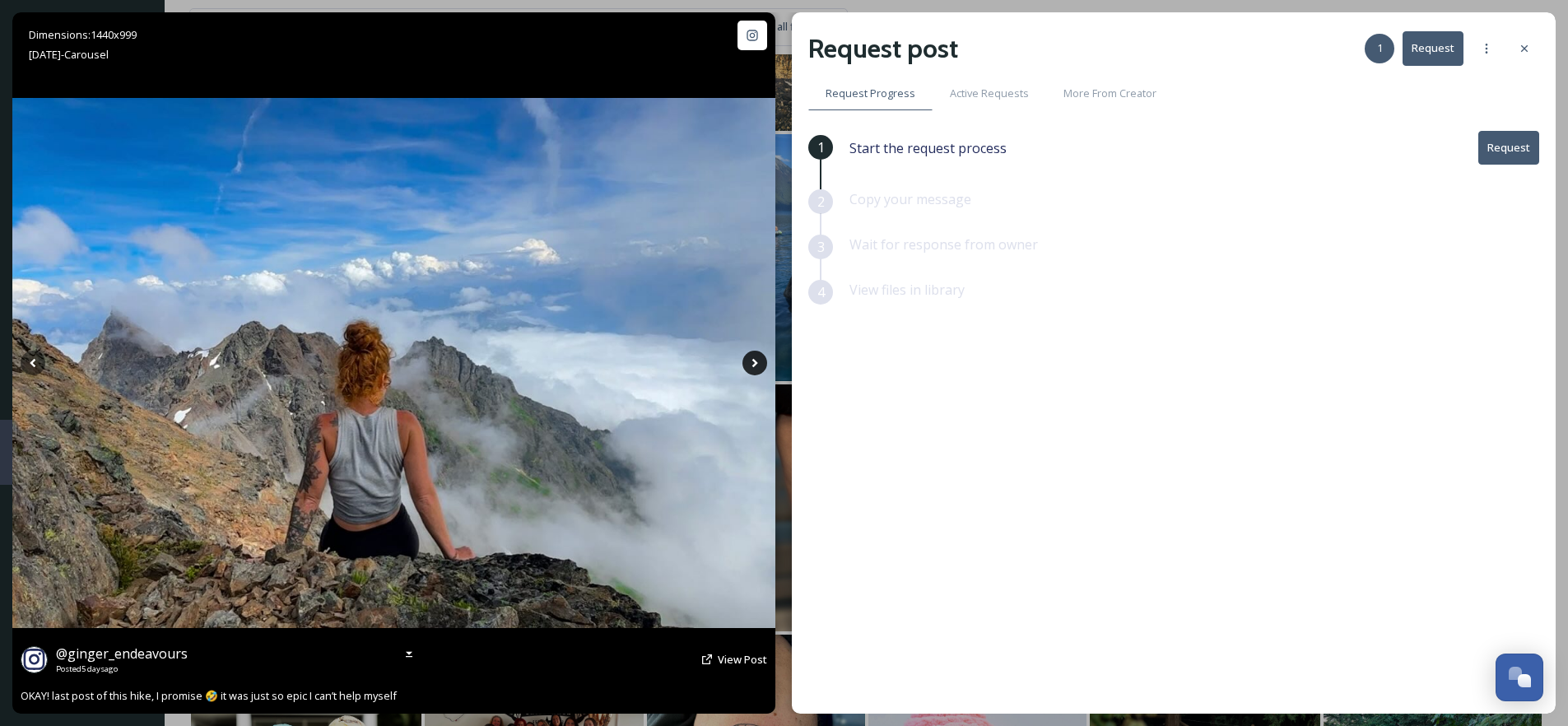
click at [756, 366] on icon at bounding box center [755, 363] width 24 height 24
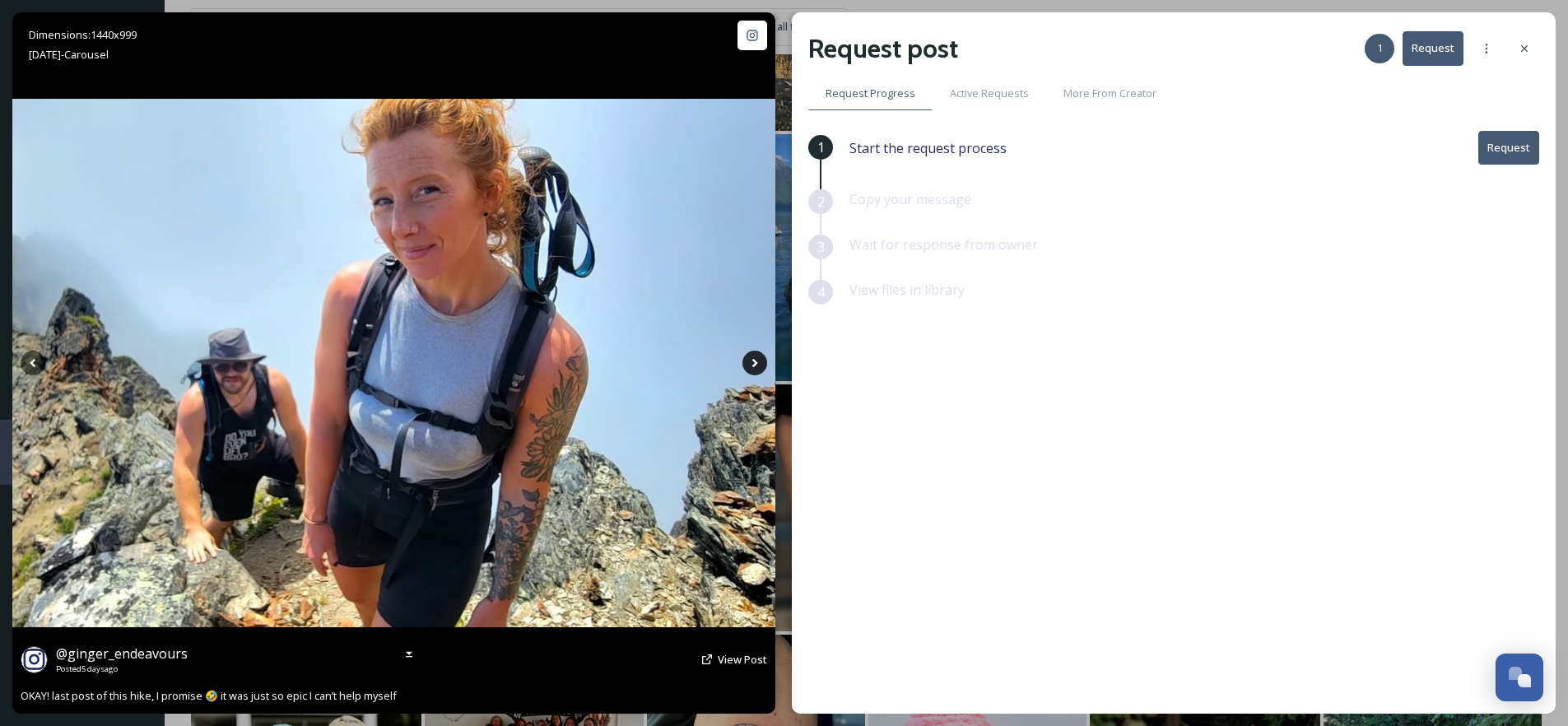
click at [756, 366] on icon at bounding box center [755, 363] width 24 height 24
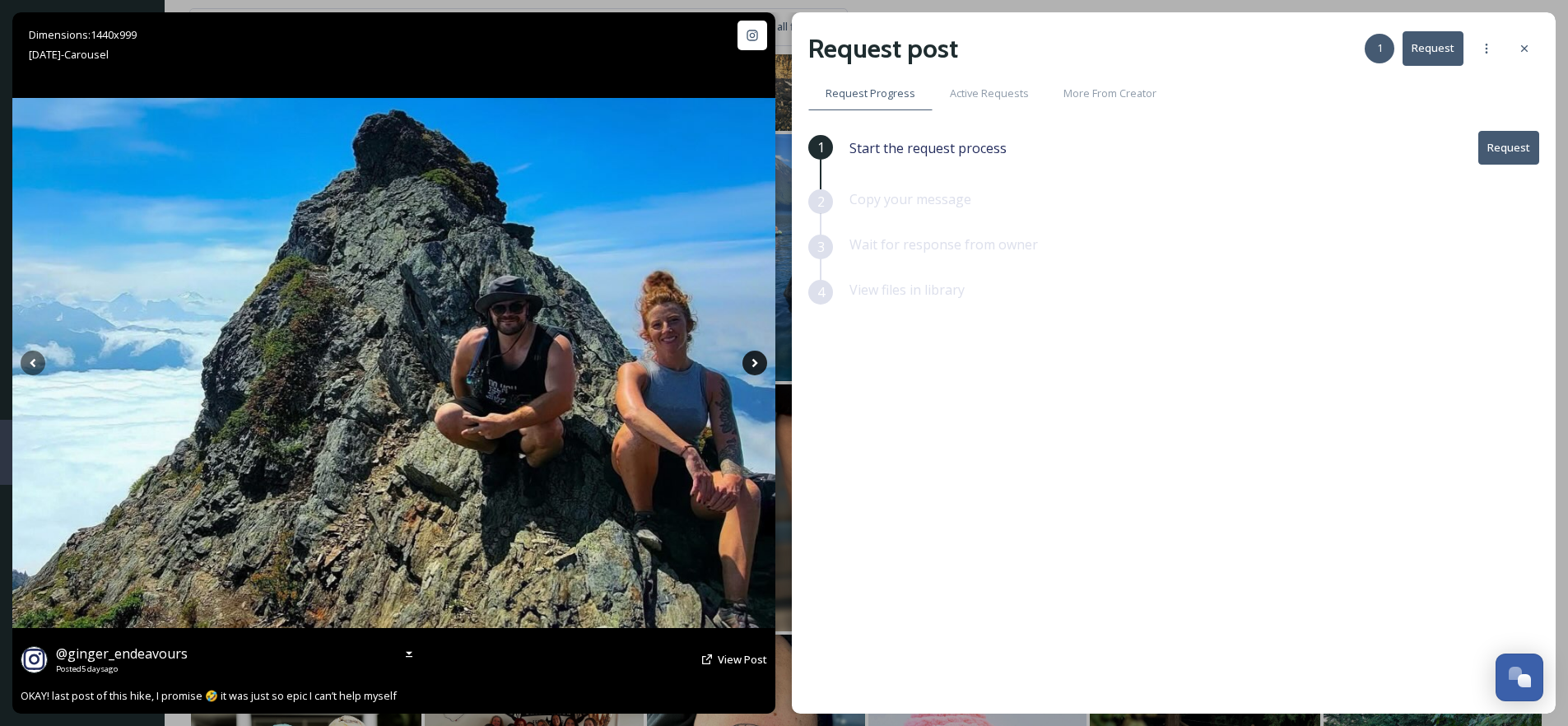
click at [756, 366] on icon at bounding box center [755, 363] width 24 height 24
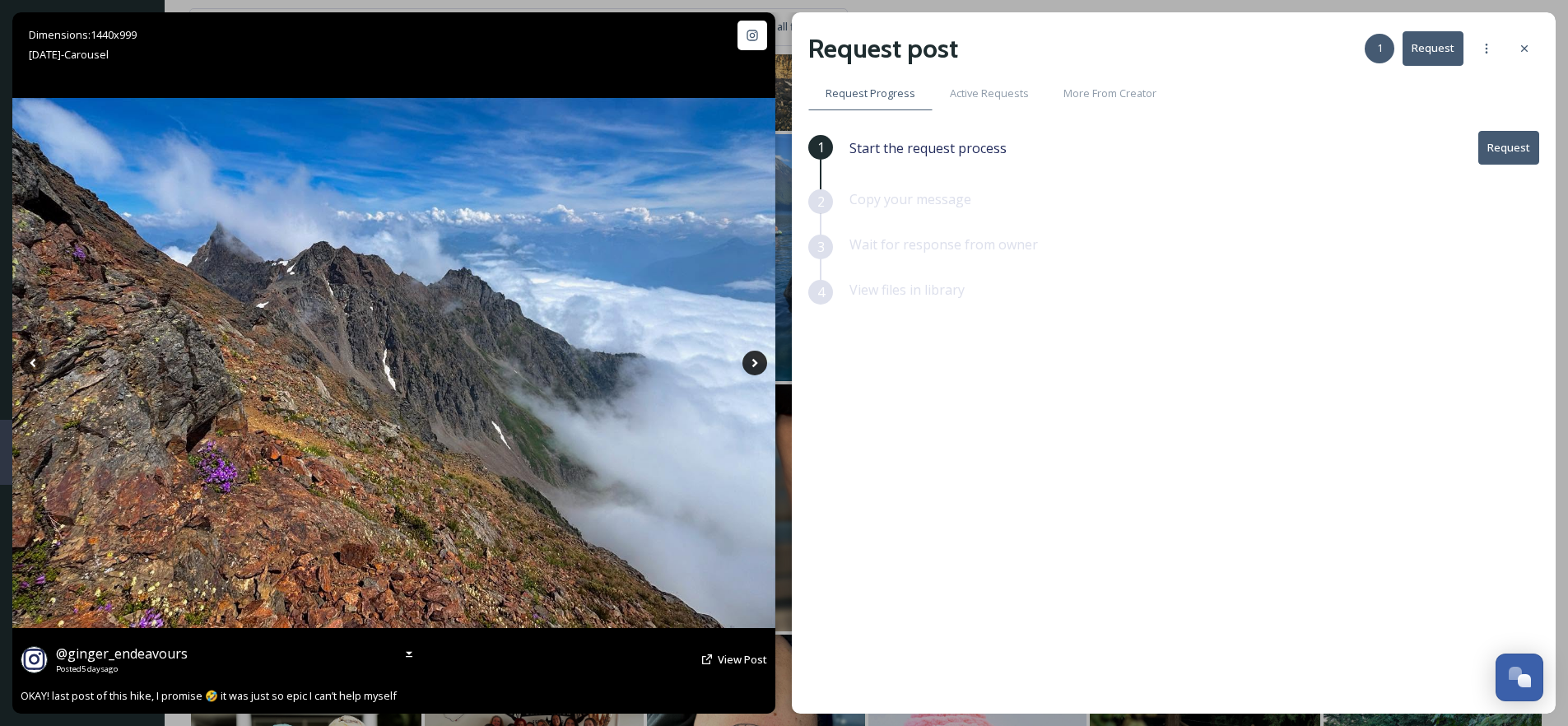
click at [756, 366] on icon at bounding box center [755, 363] width 24 height 24
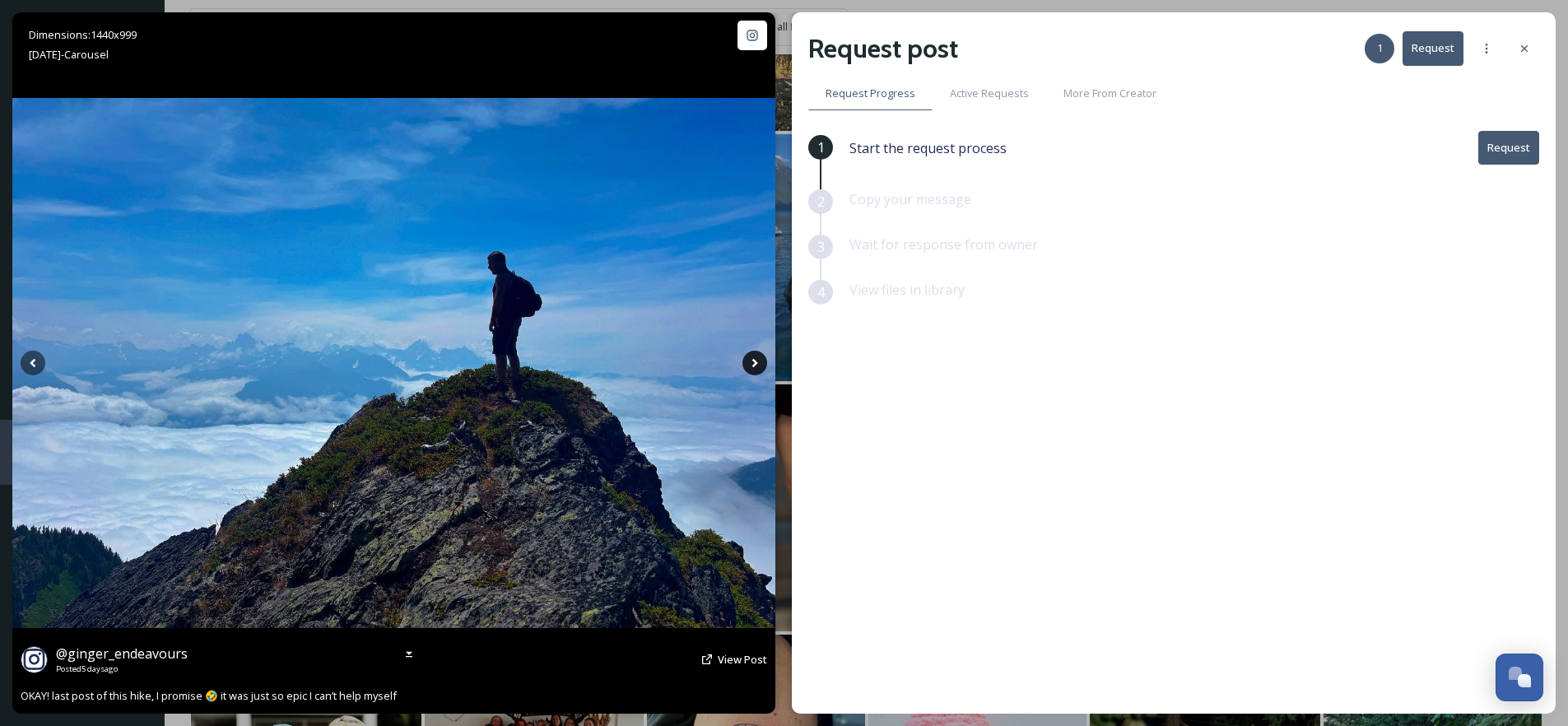
click at [756, 366] on icon at bounding box center [755, 363] width 24 height 24
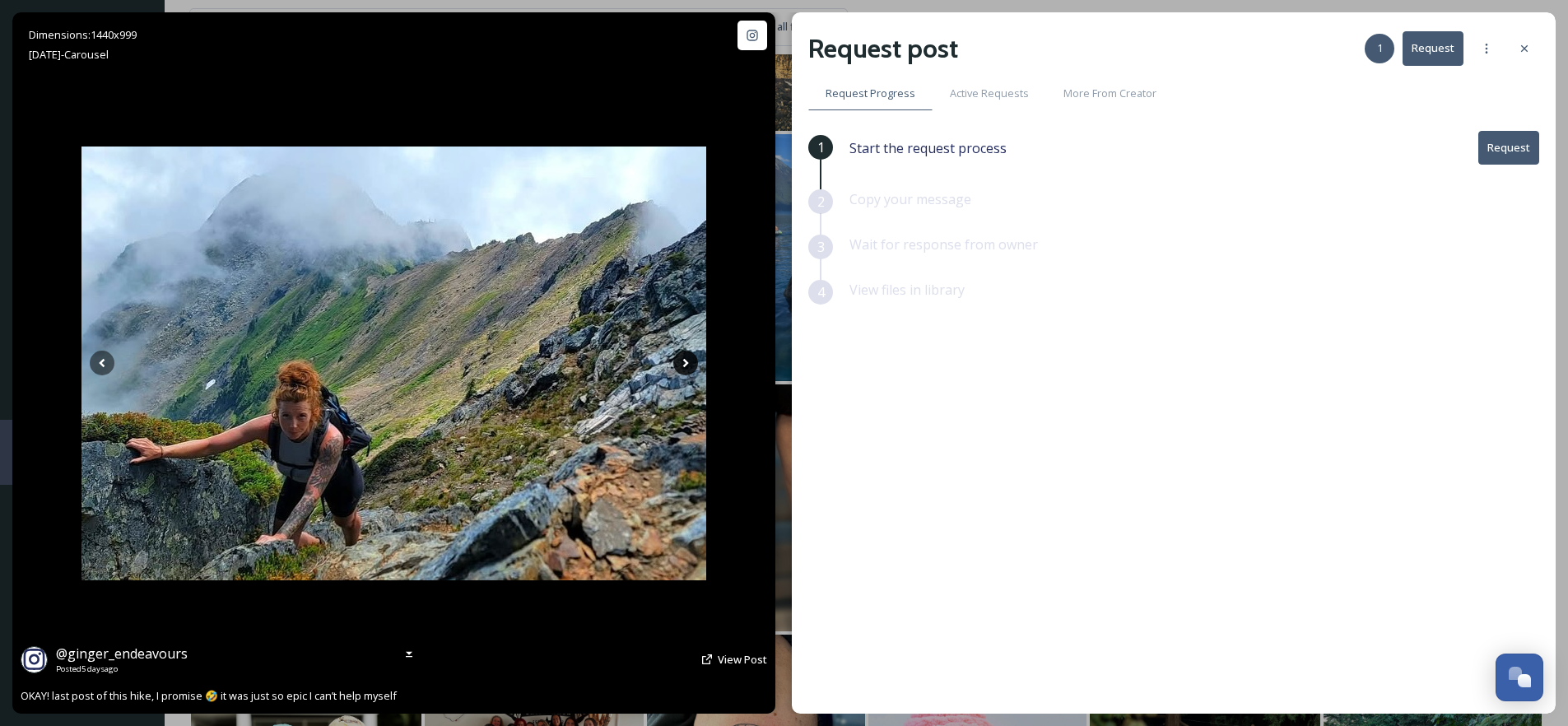
click at [756, 366] on div "Dimensions: 1440 x 999 Aug 10 - Carousel @ ginger_endeavours Posted 5 days ago …" at bounding box center [394, 362] width 763 height 701
click at [739, 656] on span "View Post" at bounding box center [742, 658] width 50 height 15
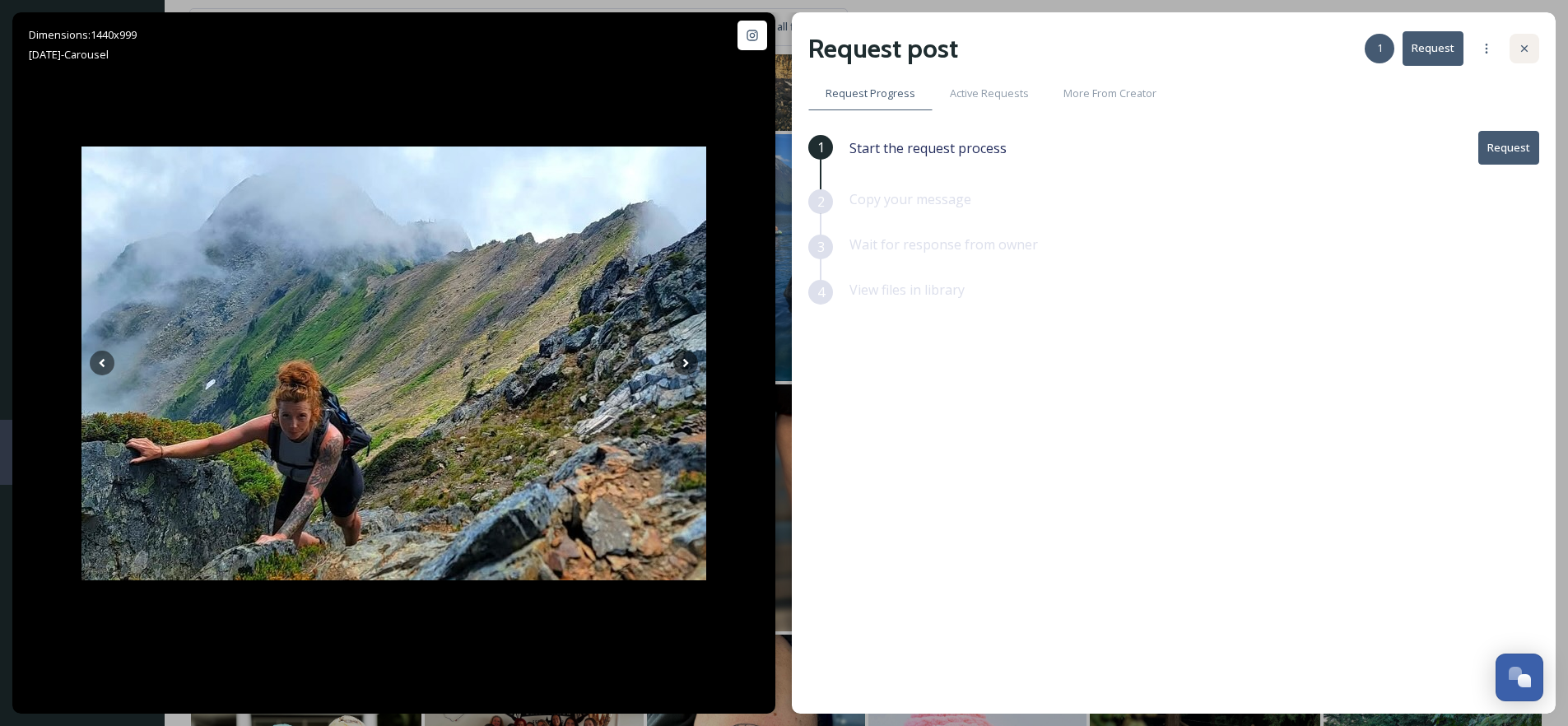
click at [1525, 53] on icon at bounding box center [1524, 48] width 13 height 13
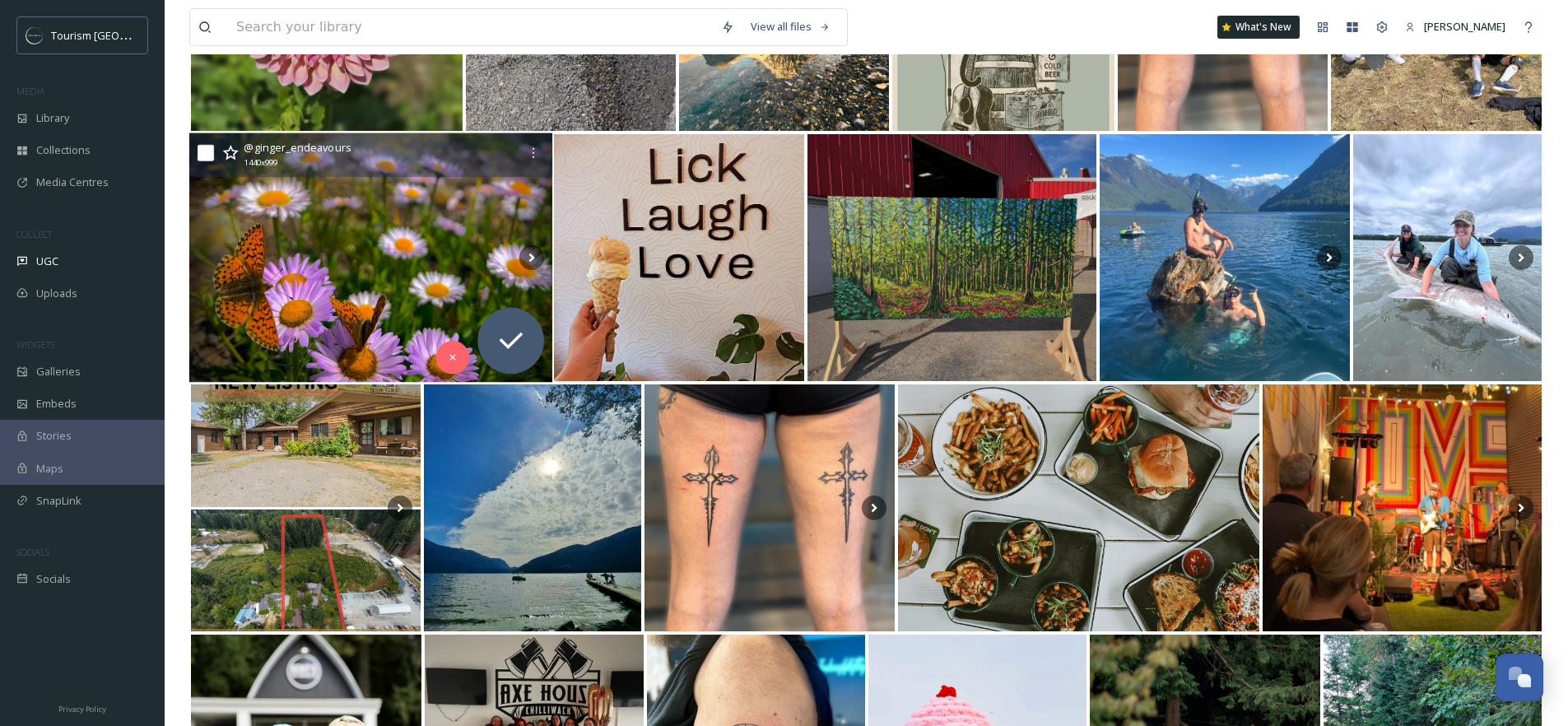
click at [228, 155] on icon at bounding box center [230, 153] width 17 height 16
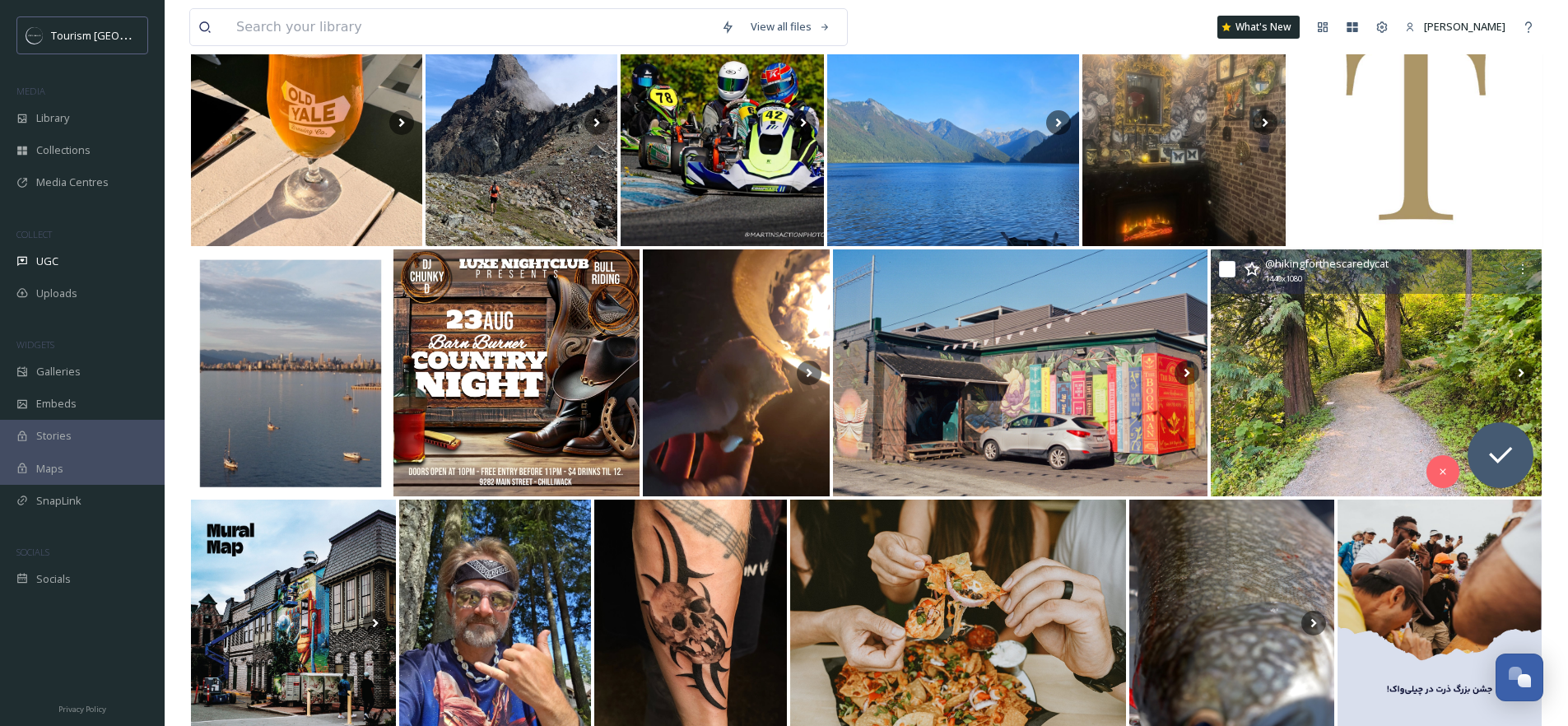
scroll to position [8516, 0]
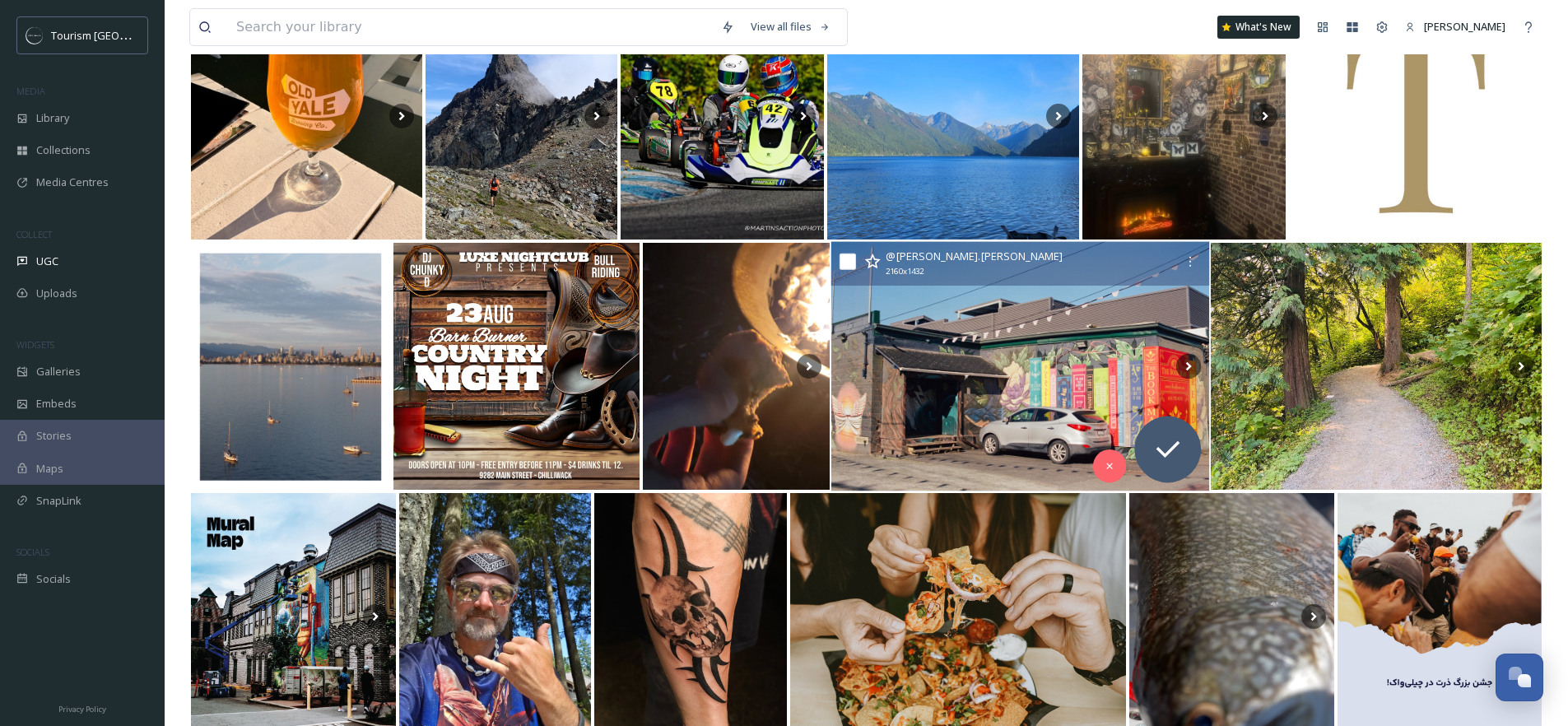
click at [873, 264] on icon at bounding box center [872, 261] width 17 height 16
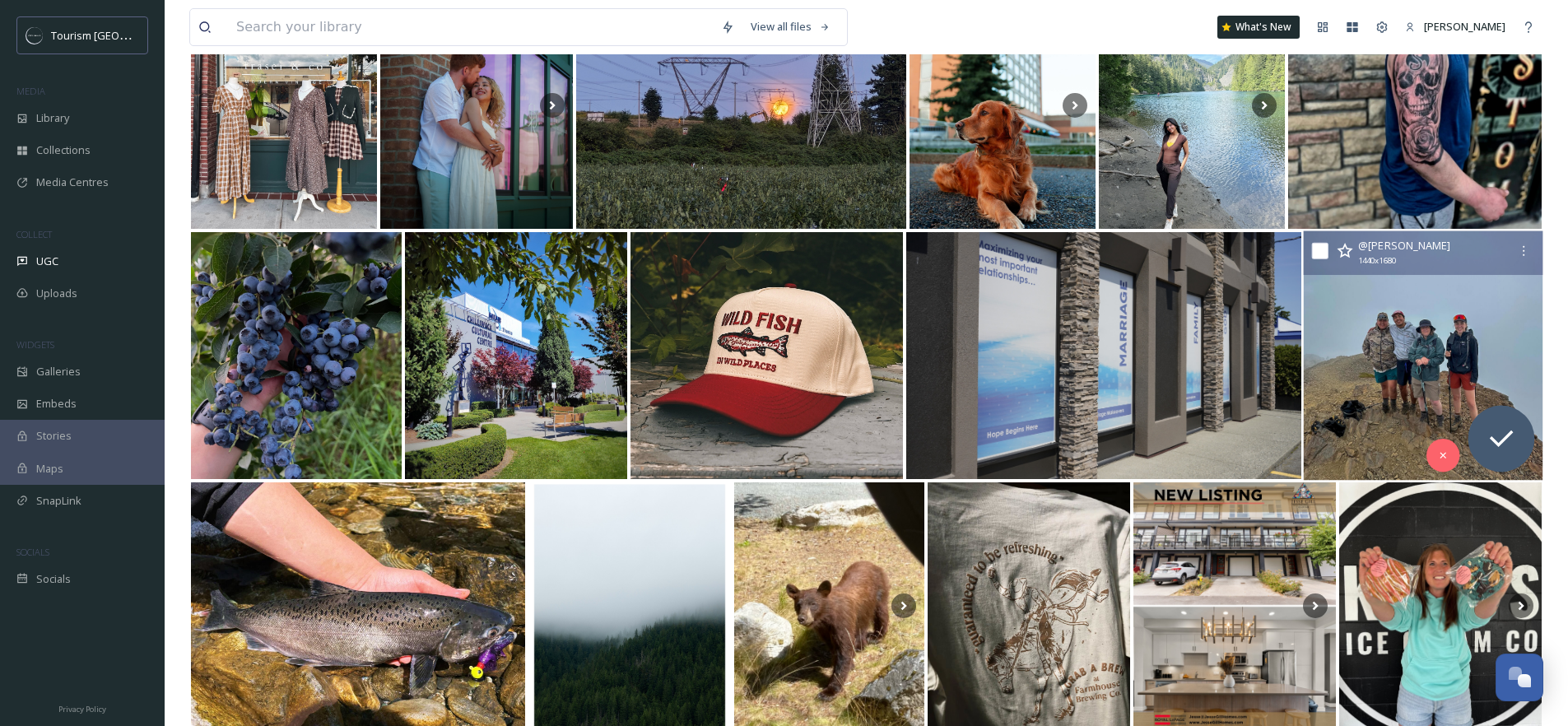
scroll to position [9563, 0]
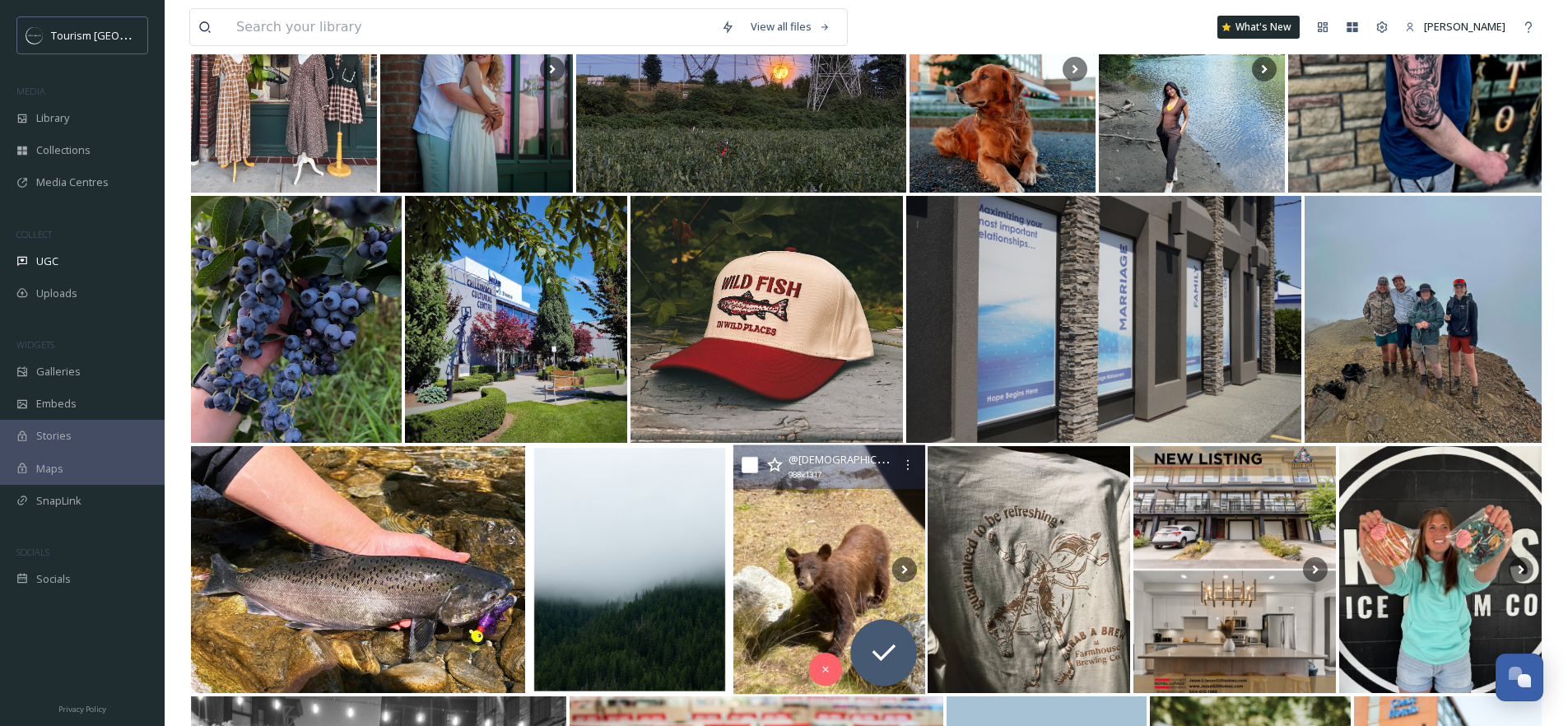
click at [799, 514] on img at bounding box center [829, 570] width 192 height 249
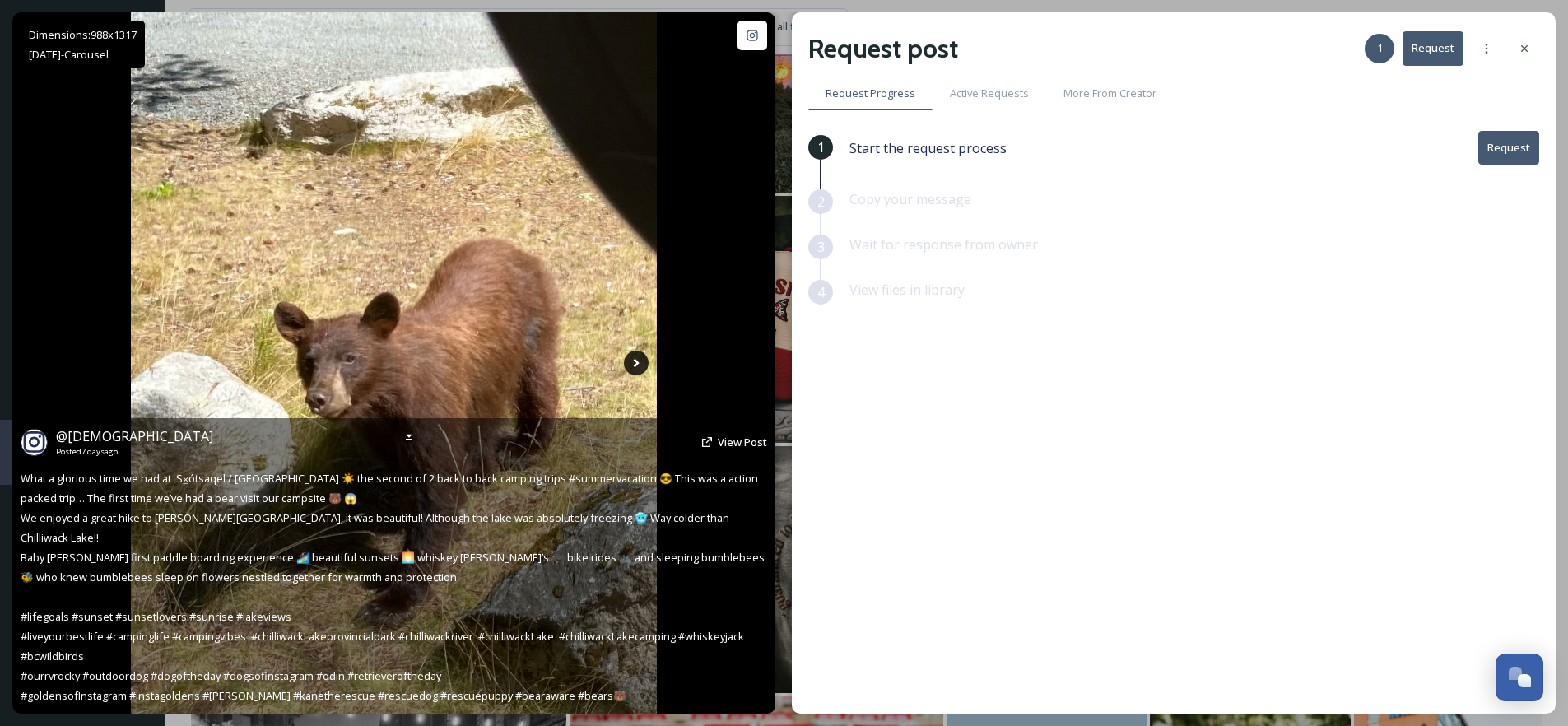
click at [632, 367] on icon at bounding box center [636, 363] width 24 height 24
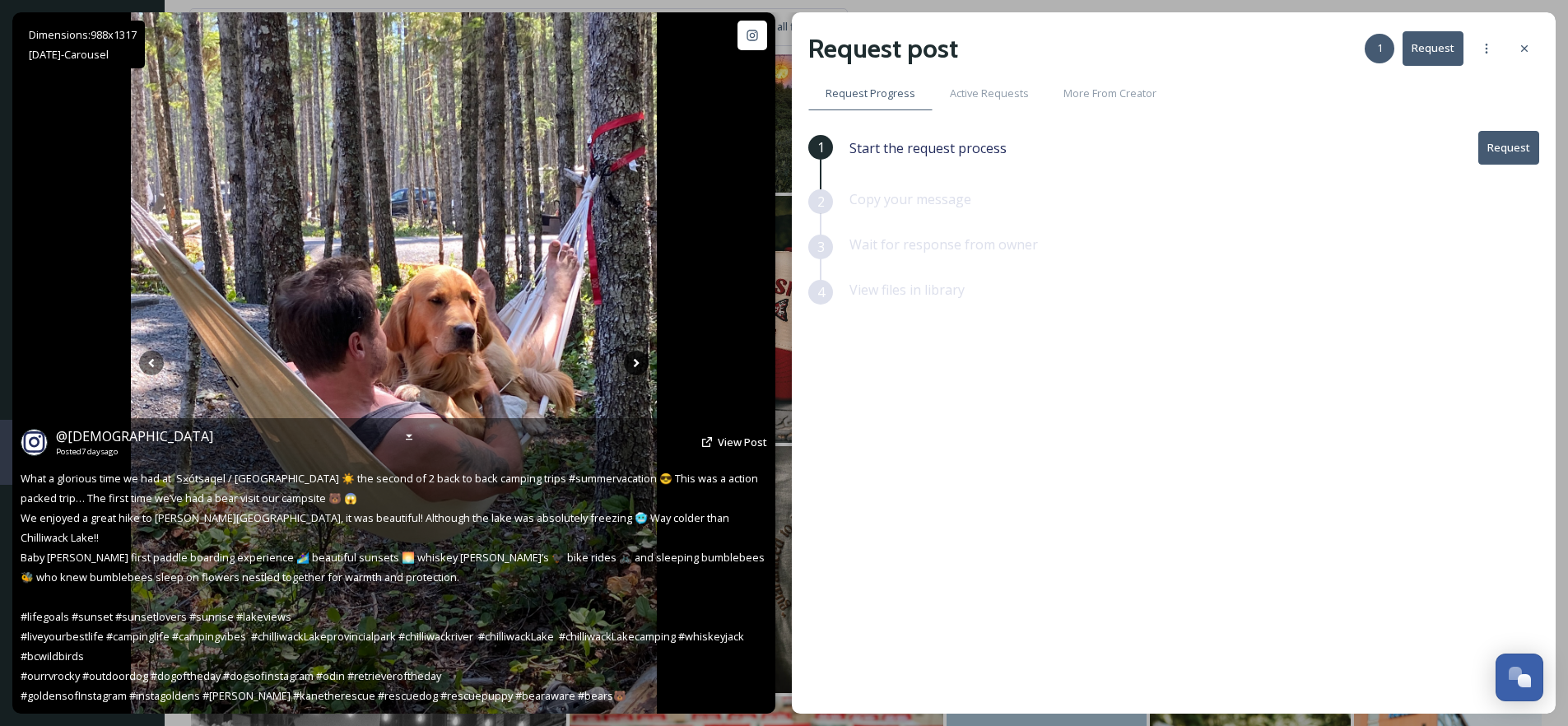
click at [635, 362] on icon at bounding box center [636, 363] width 24 height 24
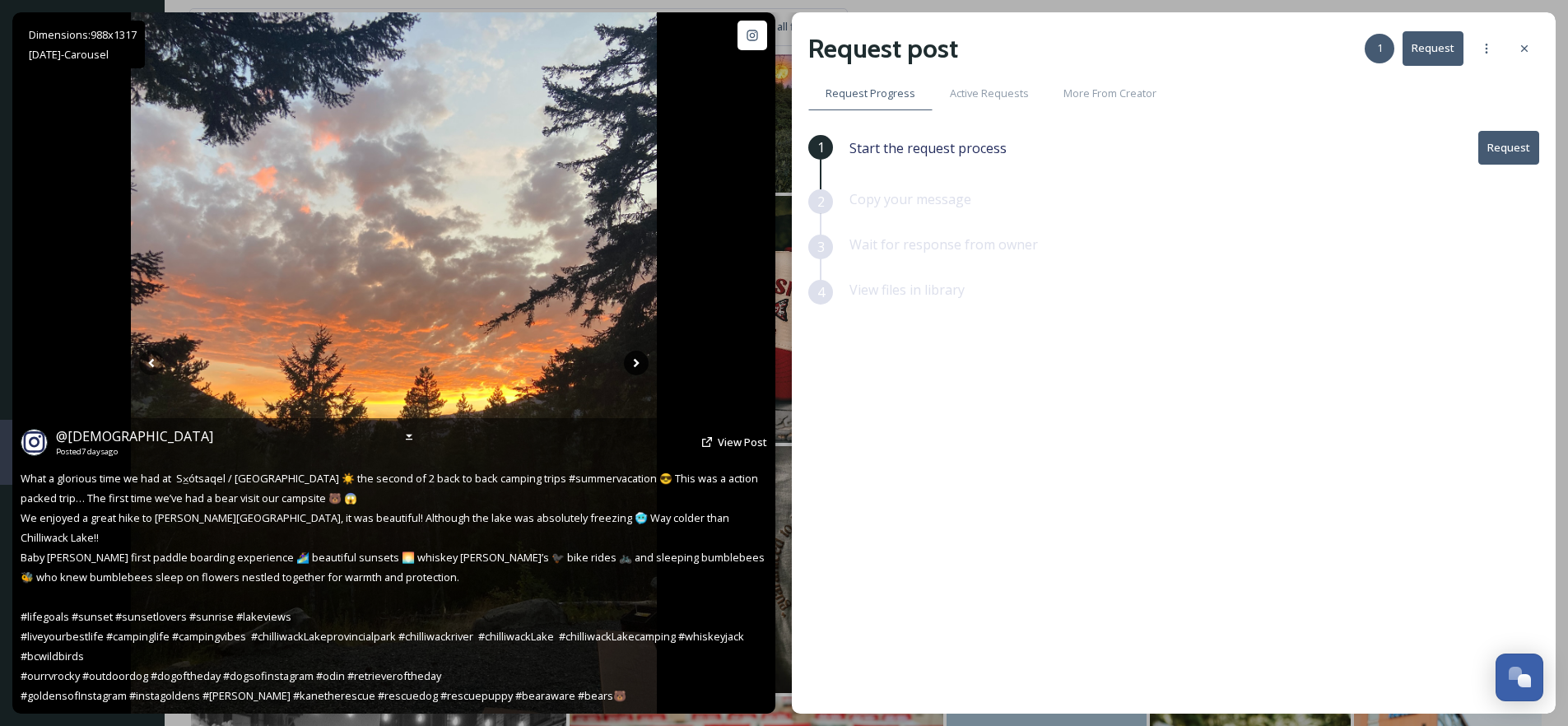
click at [635, 362] on icon at bounding box center [636, 363] width 24 height 24
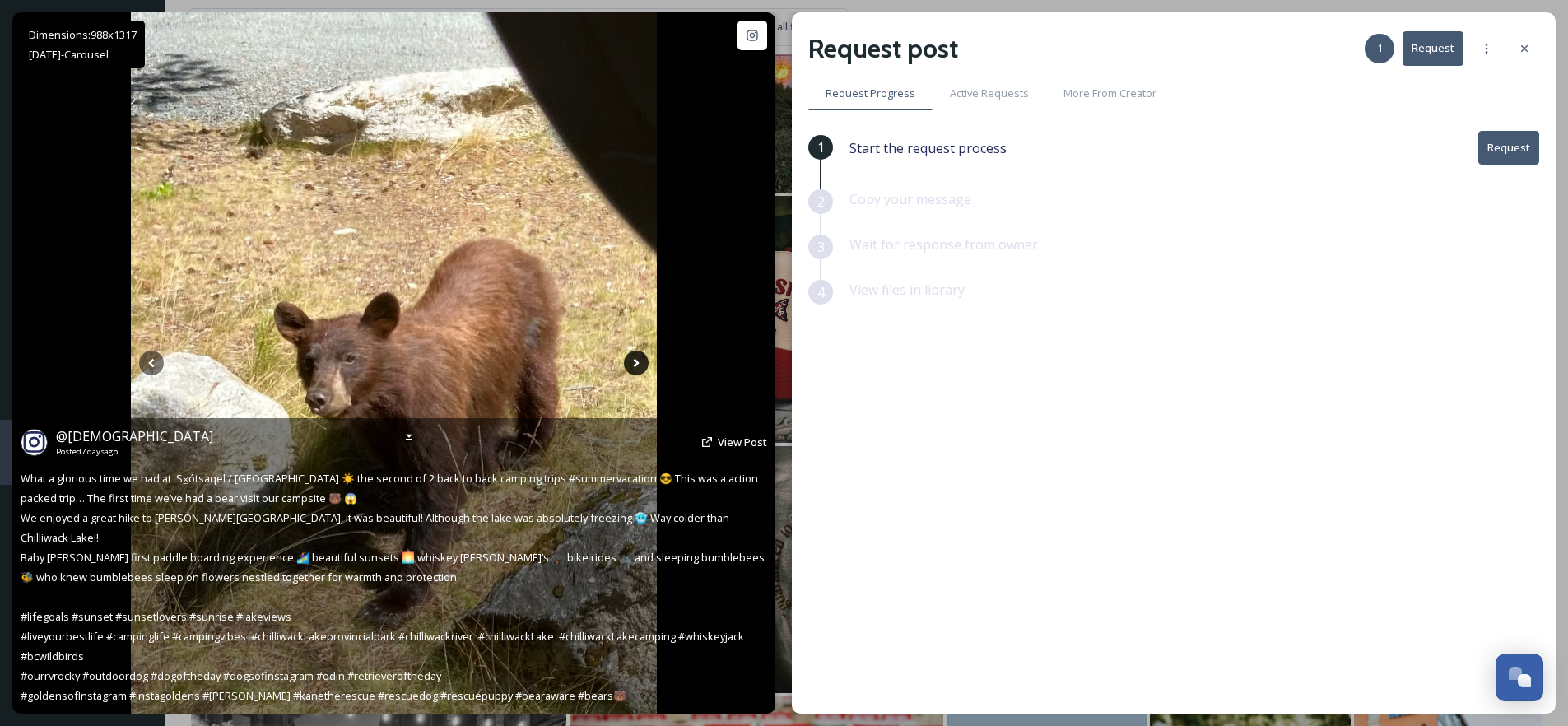
click at [635, 362] on icon at bounding box center [636, 363] width 24 height 24
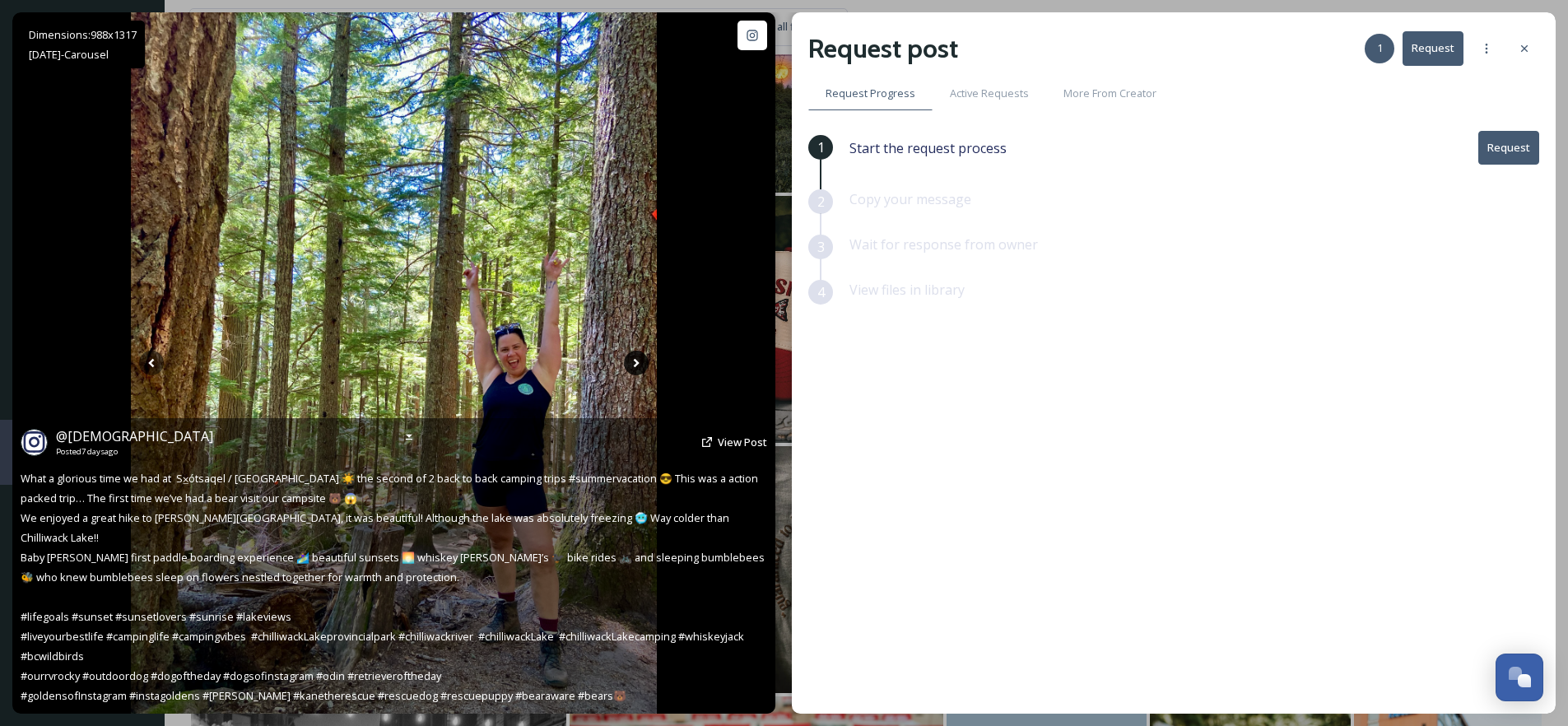
click at [635, 366] on icon at bounding box center [637, 363] width 6 height 9
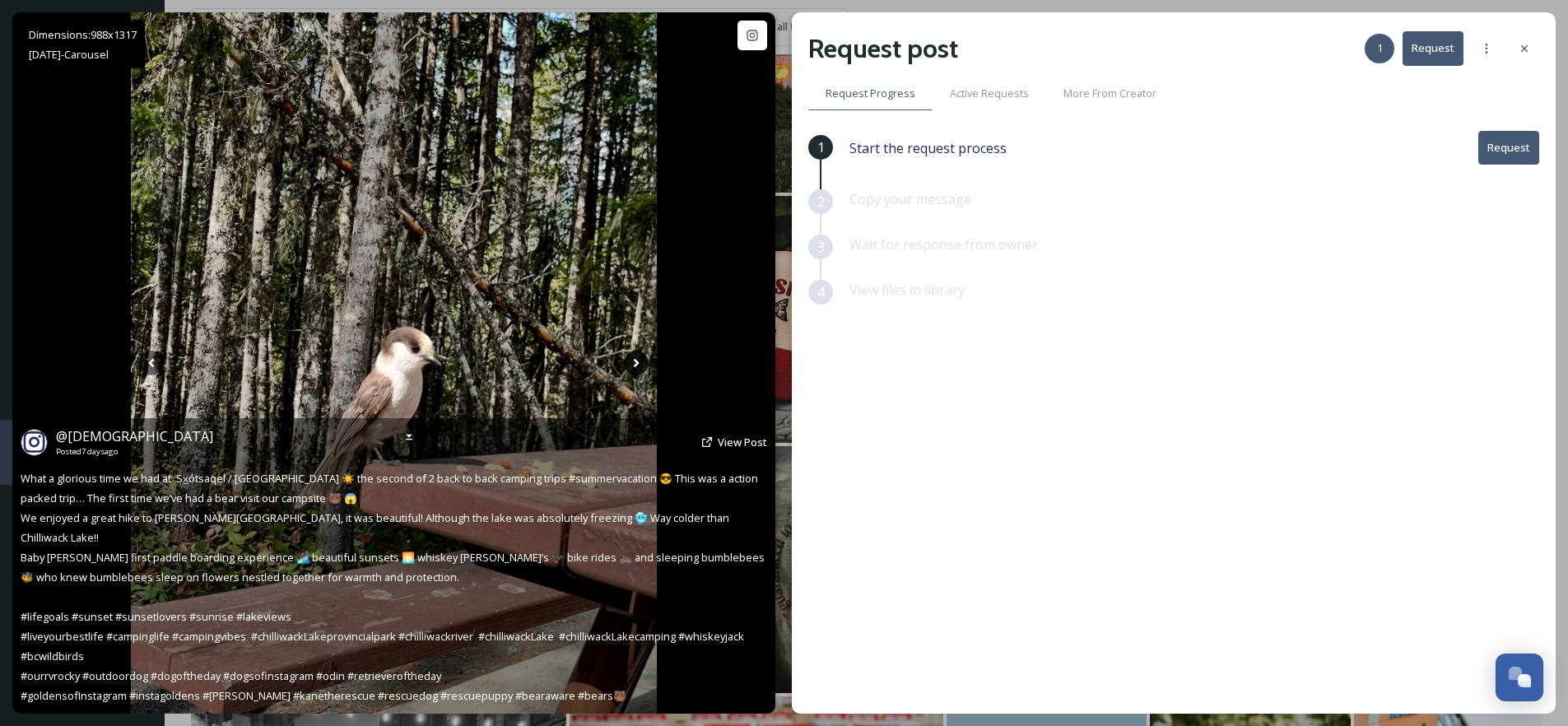
click at [635, 366] on icon at bounding box center [637, 363] width 6 height 9
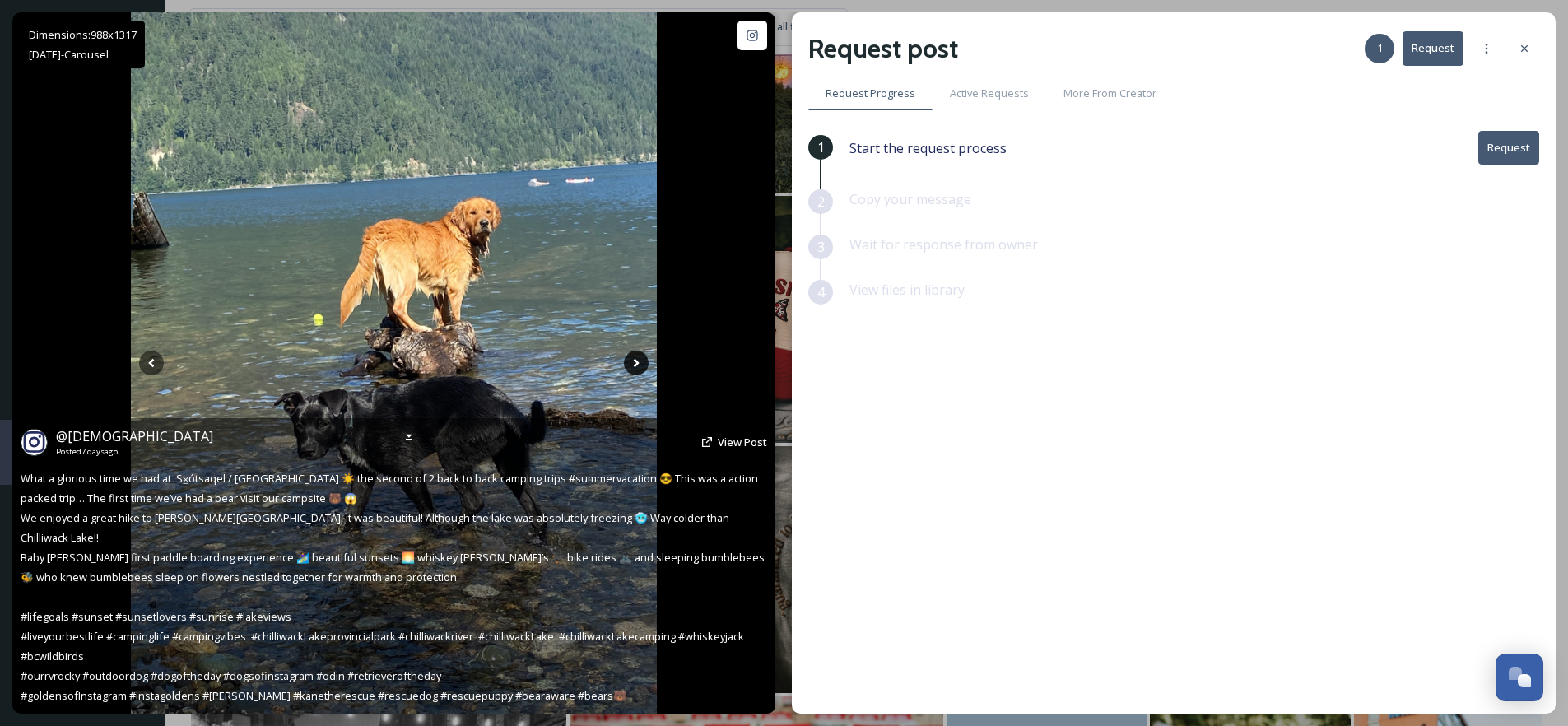
click at [634, 366] on icon at bounding box center [637, 363] width 6 height 9
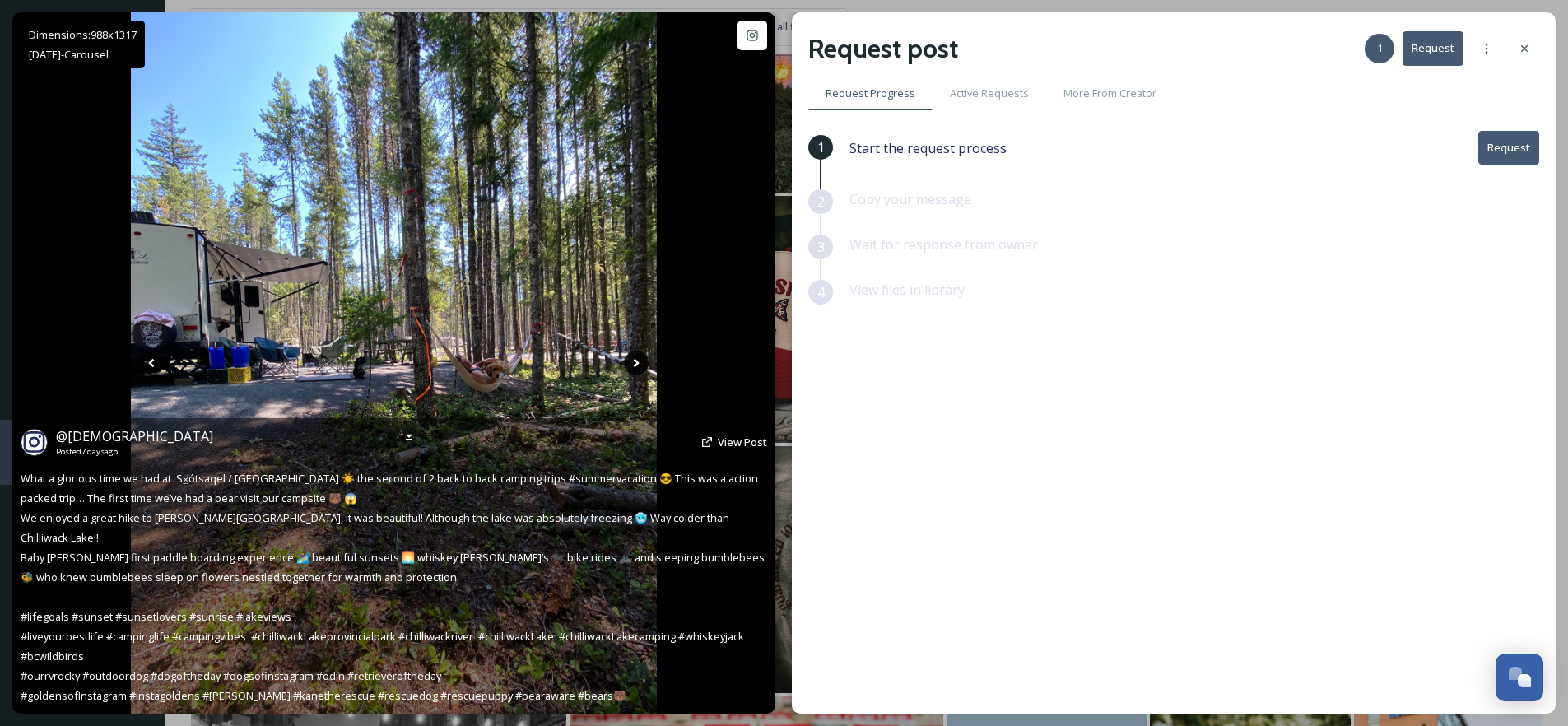
click at [634, 366] on icon at bounding box center [637, 363] width 6 height 9
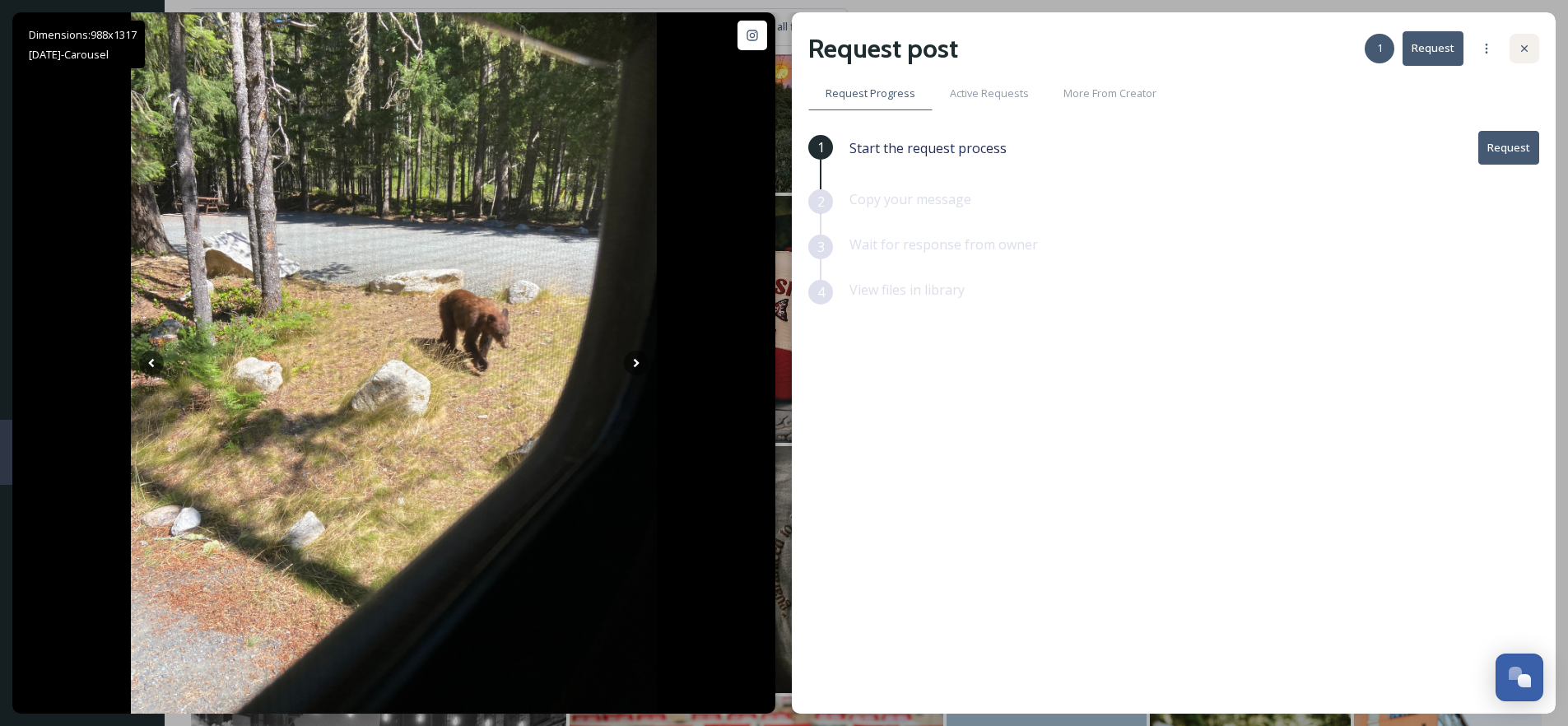
click at [1534, 35] on div at bounding box center [1525, 49] width 30 height 30
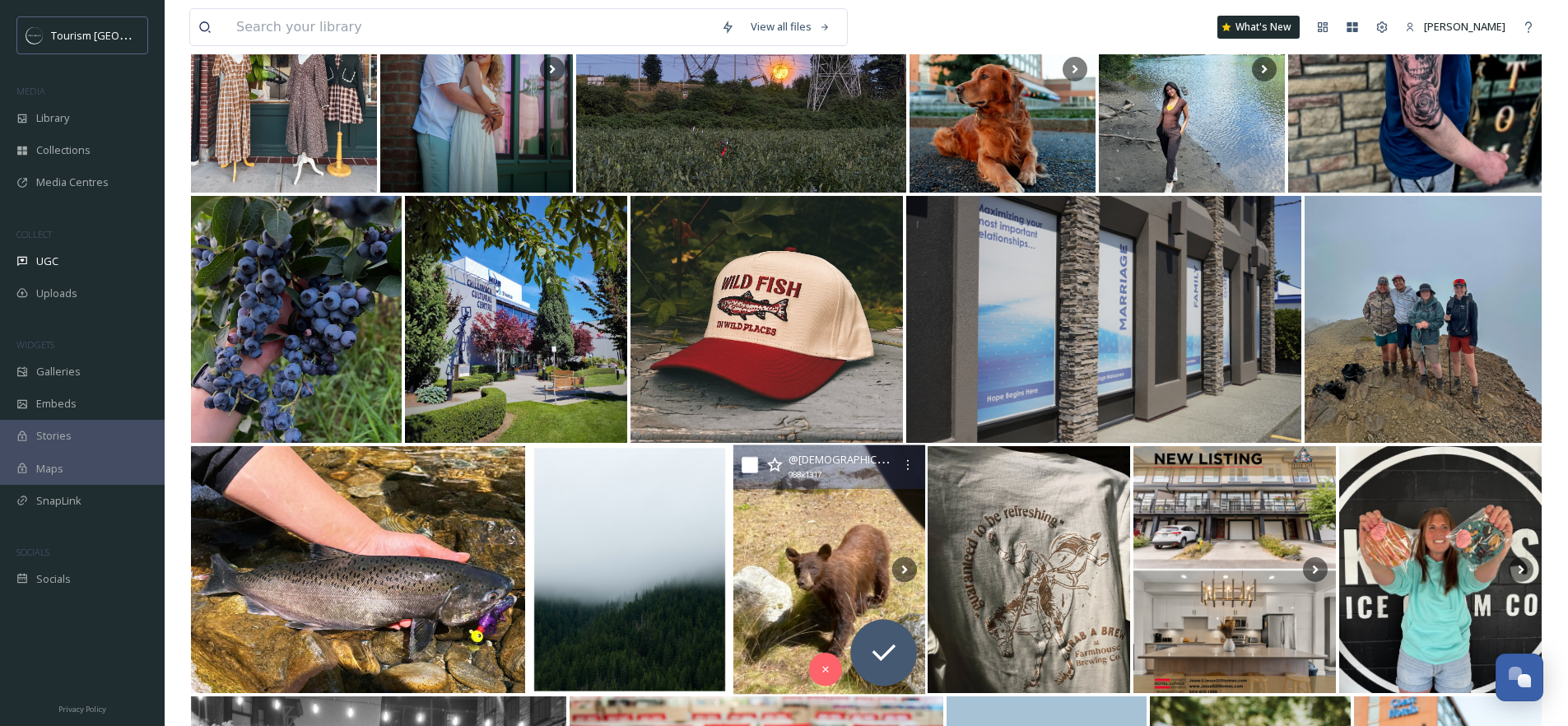
click at [846, 540] on img at bounding box center [829, 570] width 192 height 249
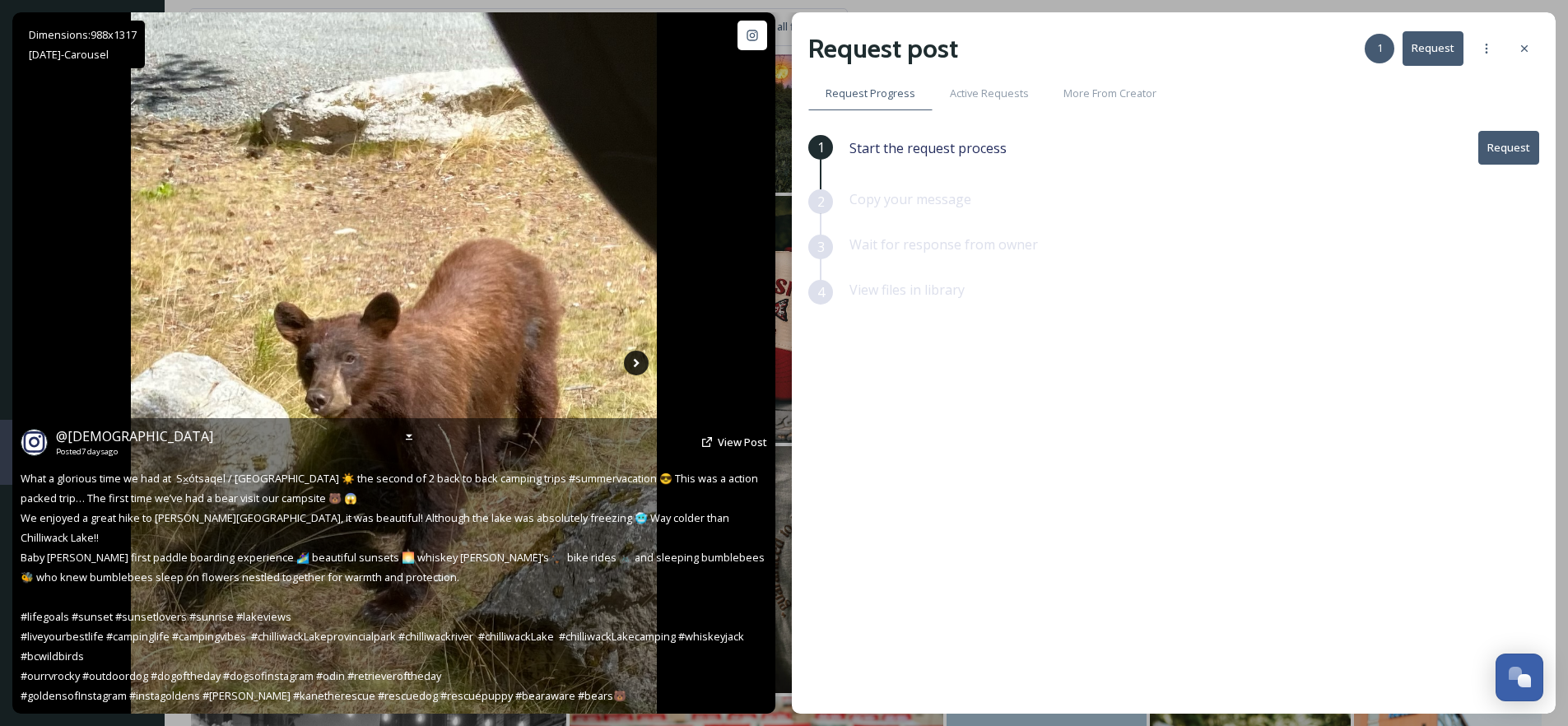
click at [632, 367] on icon at bounding box center [636, 363] width 24 height 24
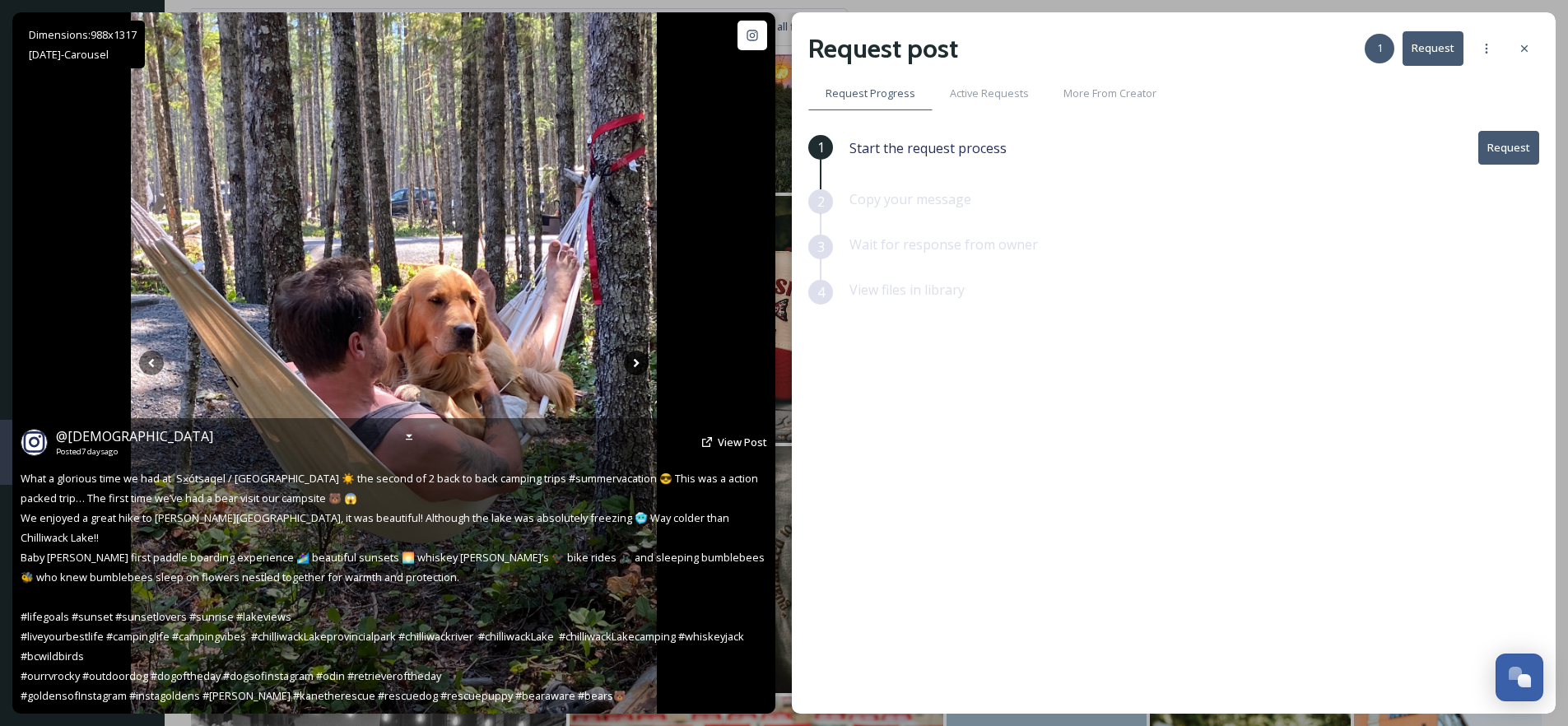
click at [632, 367] on icon at bounding box center [636, 363] width 24 height 24
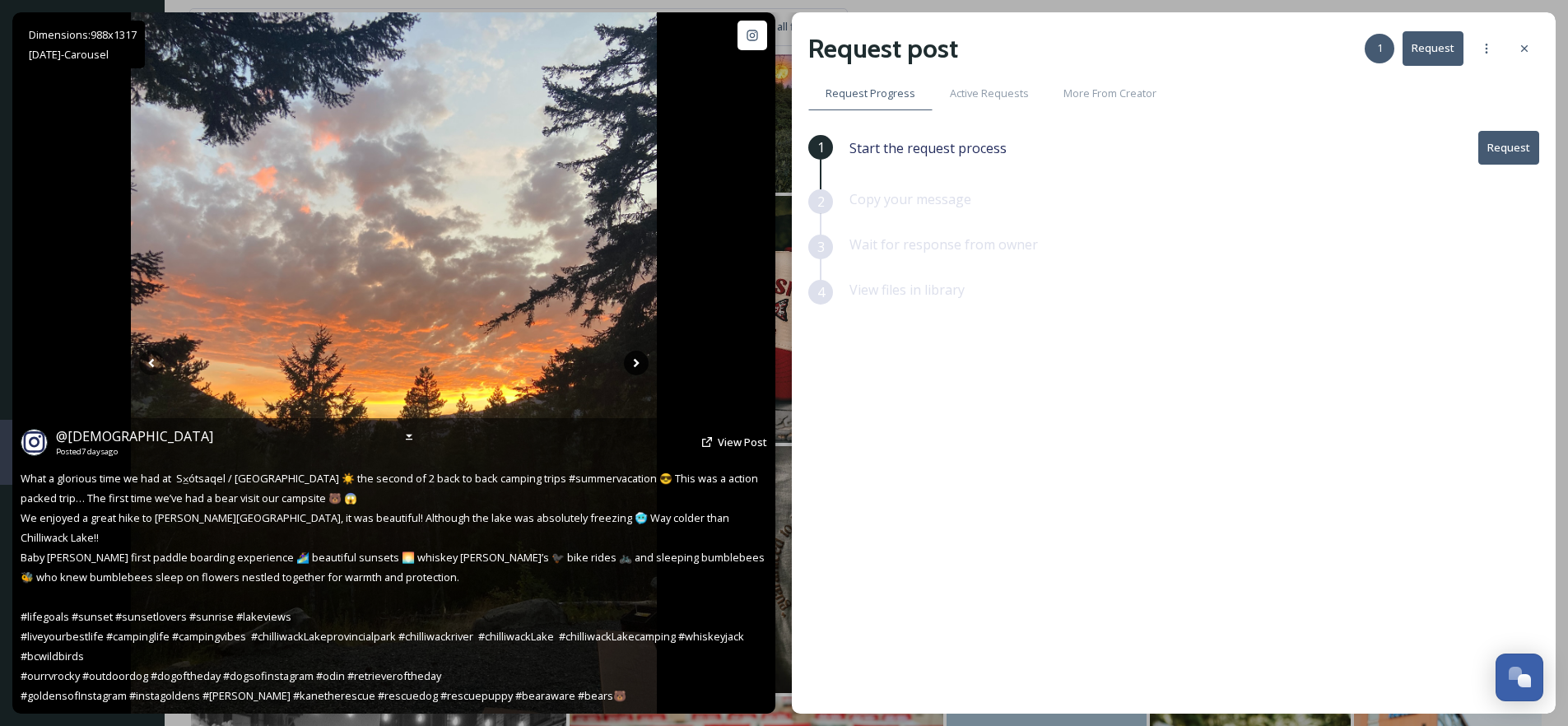
click at [632, 367] on icon at bounding box center [636, 363] width 24 height 24
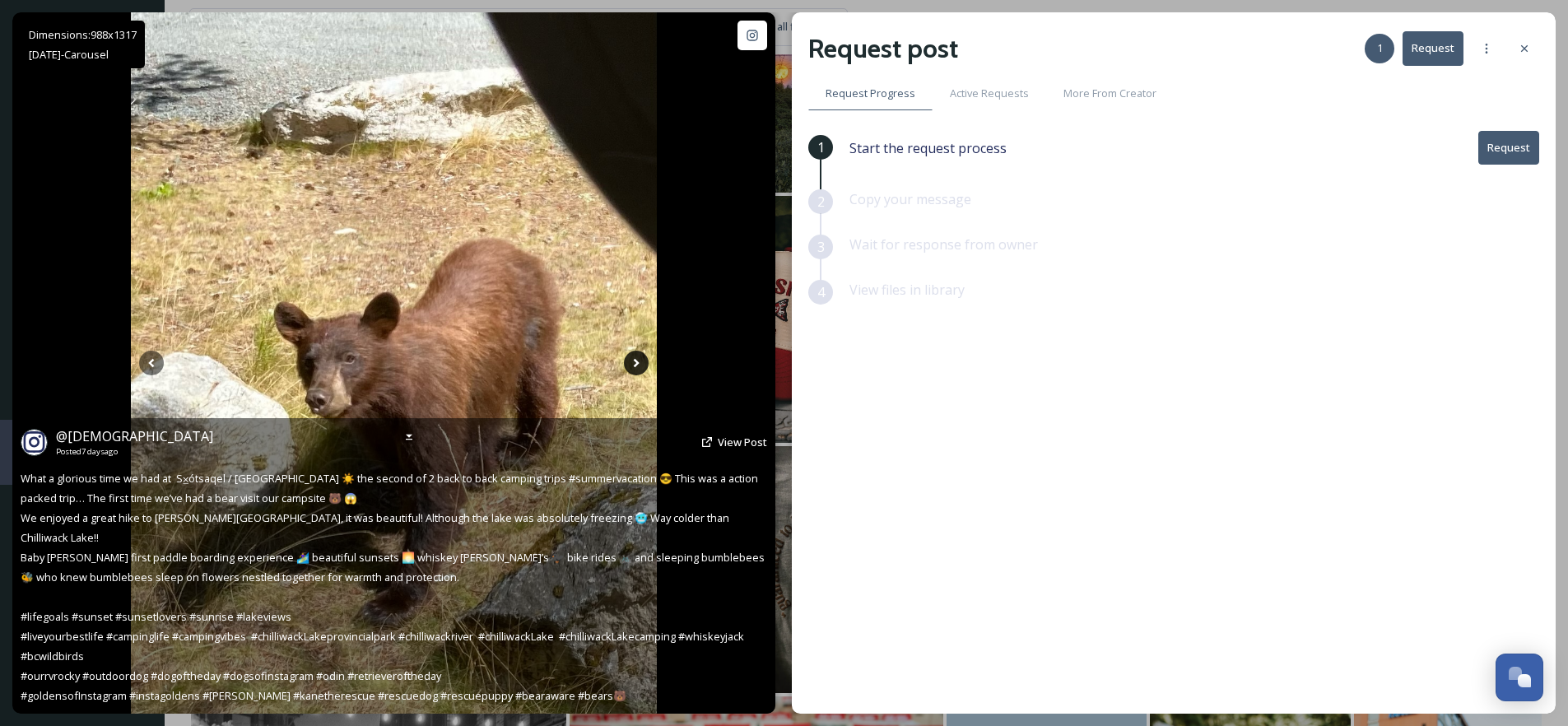
click at [632, 367] on icon at bounding box center [636, 363] width 24 height 24
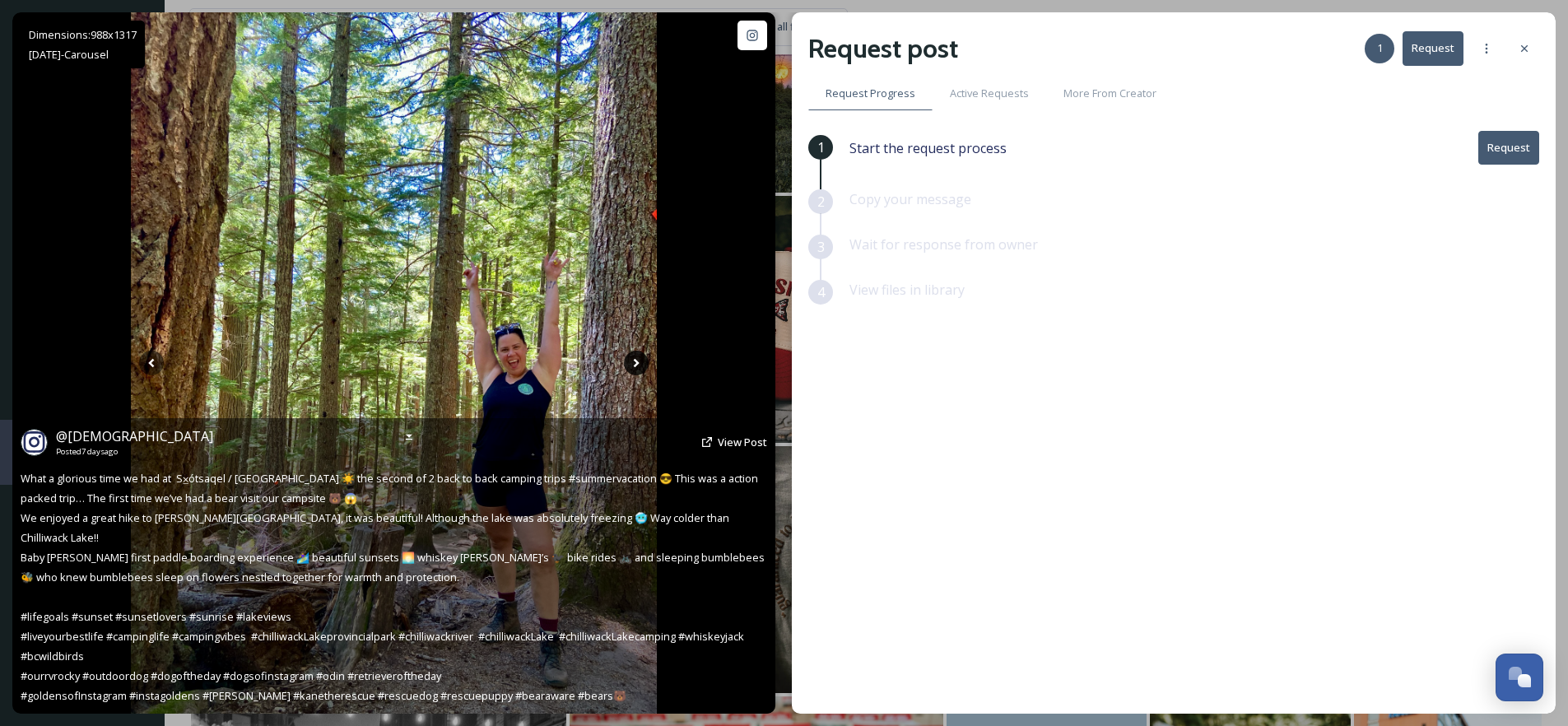
click at [632, 367] on icon at bounding box center [636, 363] width 24 height 24
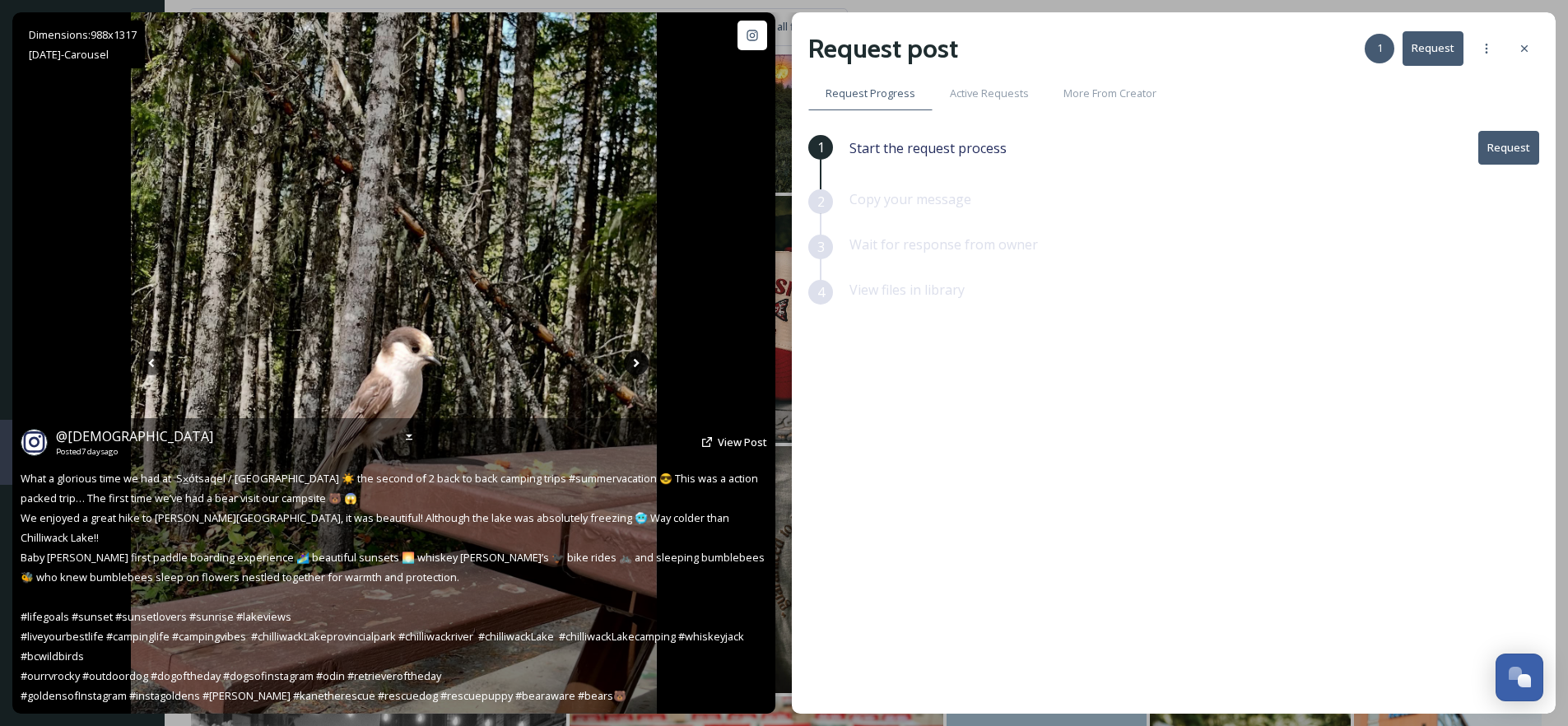
click at [632, 367] on icon at bounding box center [636, 363] width 24 height 24
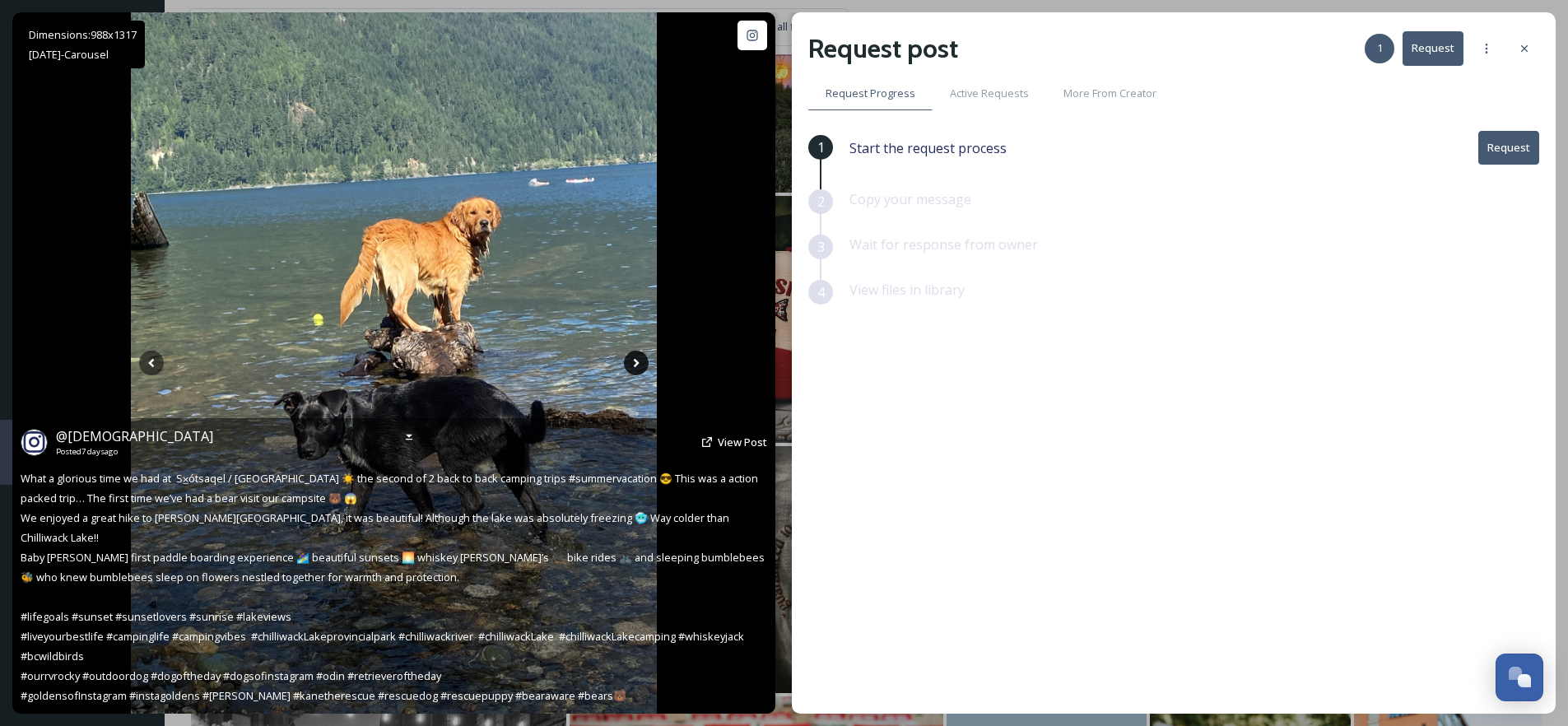
click at [632, 367] on icon at bounding box center [636, 363] width 24 height 24
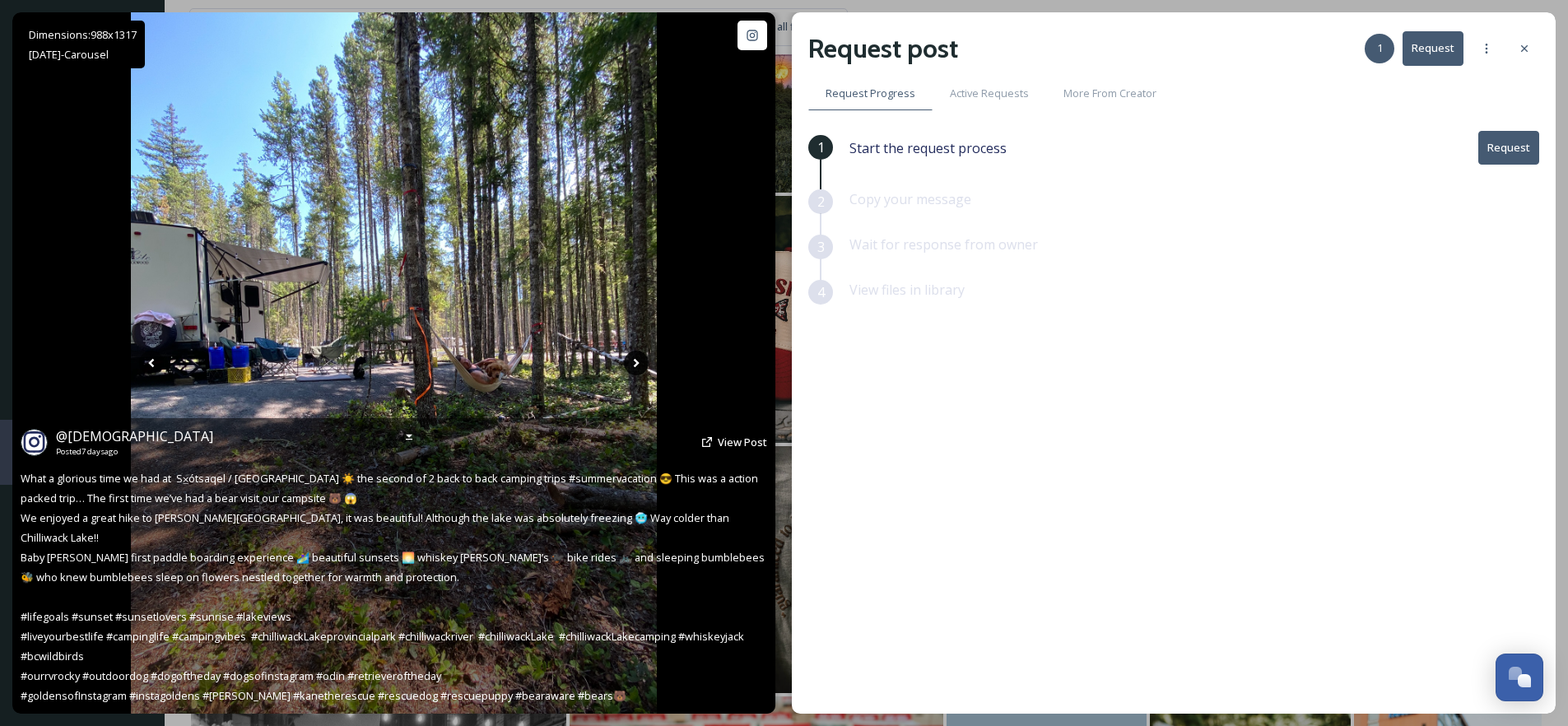
click at [632, 367] on icon at bounding box center [636, 363] width 24 height 24
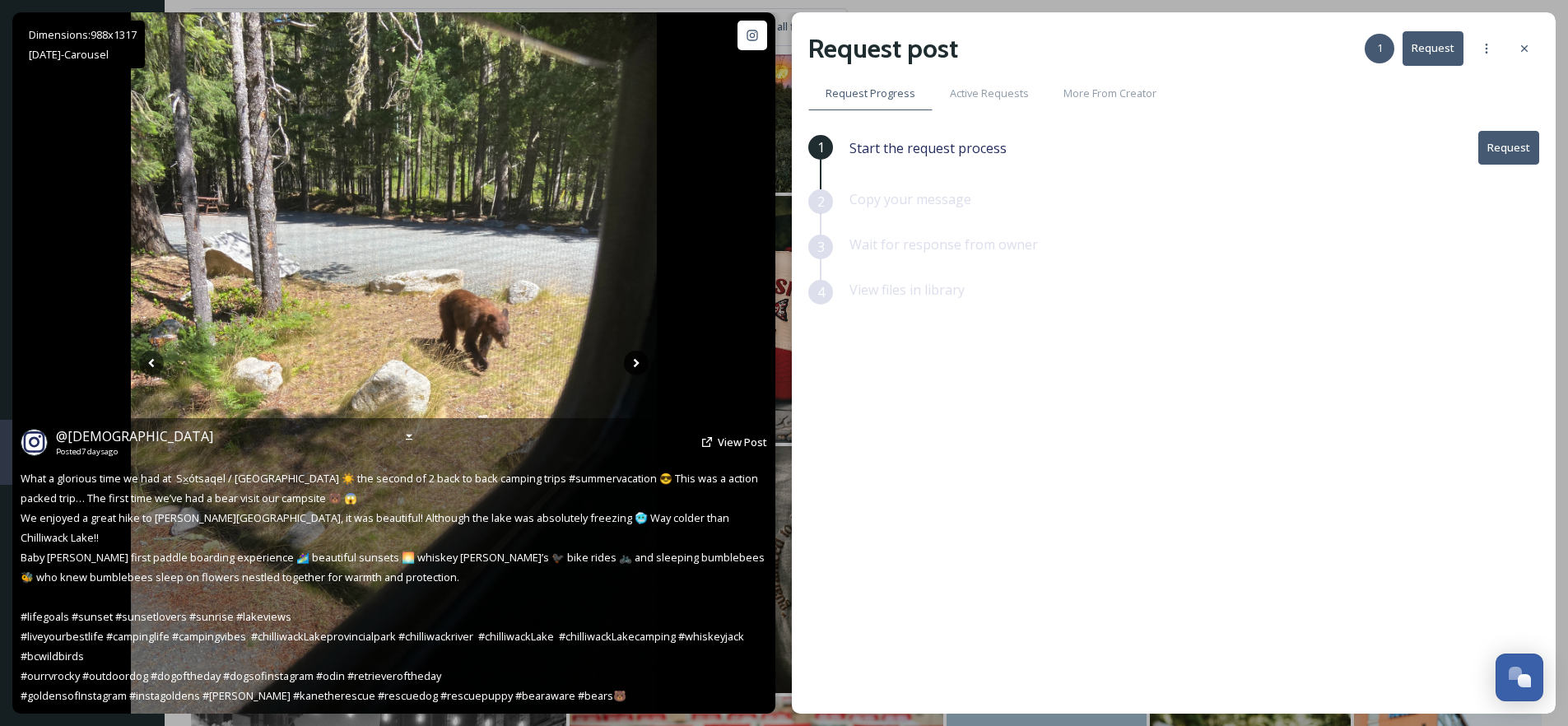
click at [632, 367] on icon at bounding box center [636, 363] width 24 height 24
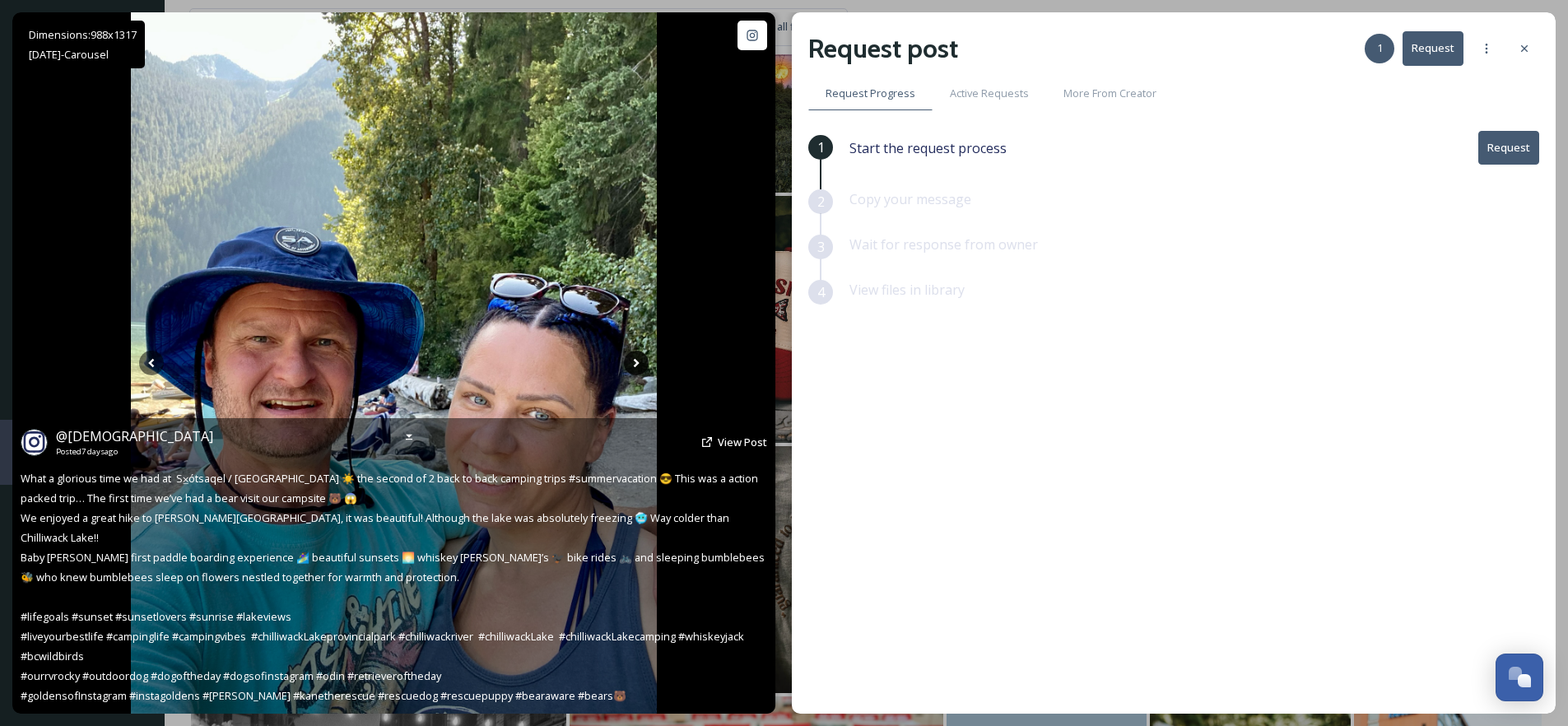
click at [638, 367] on icon at bounding box center [636, 363] width 24 height 24
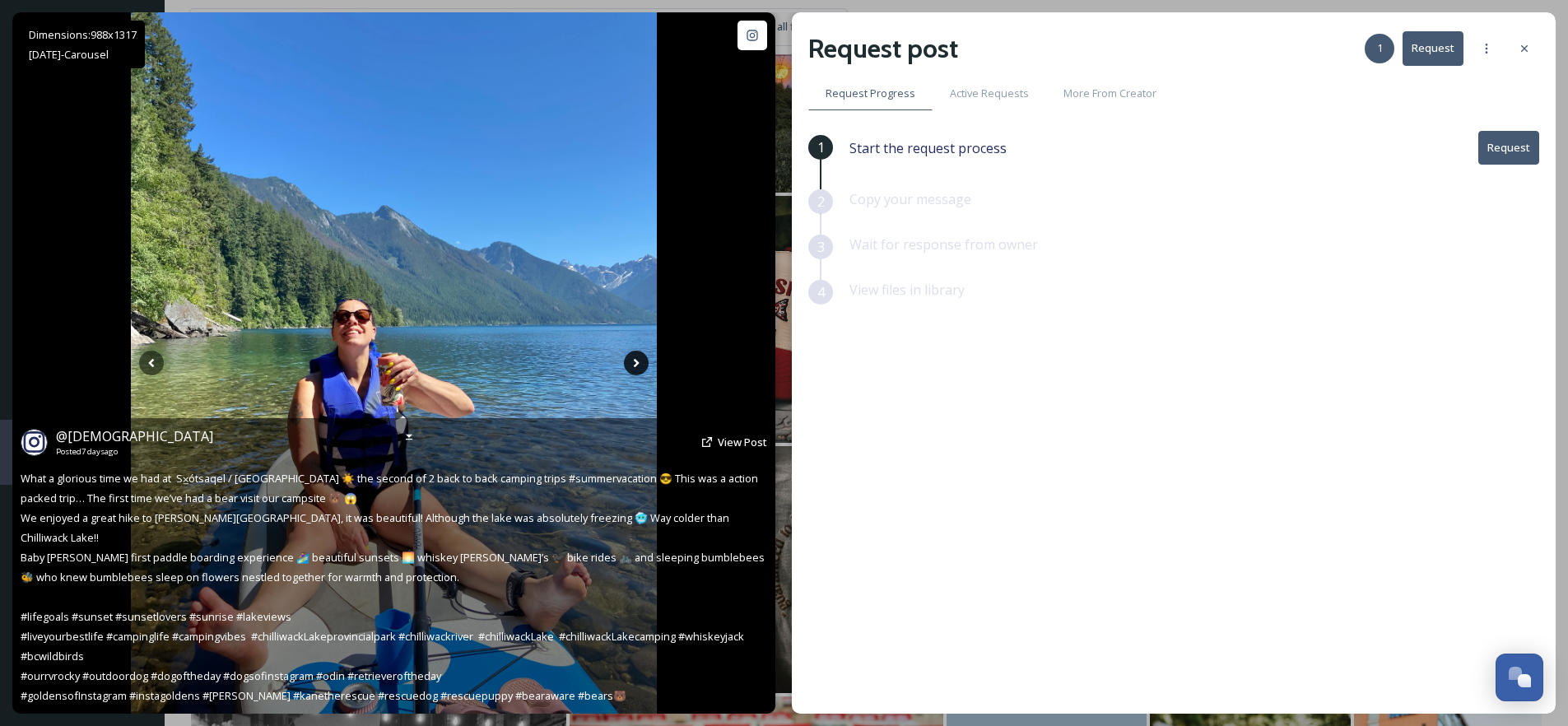
click at [638, 367] on icon at bounding box center [636, 363] width 24 height 24
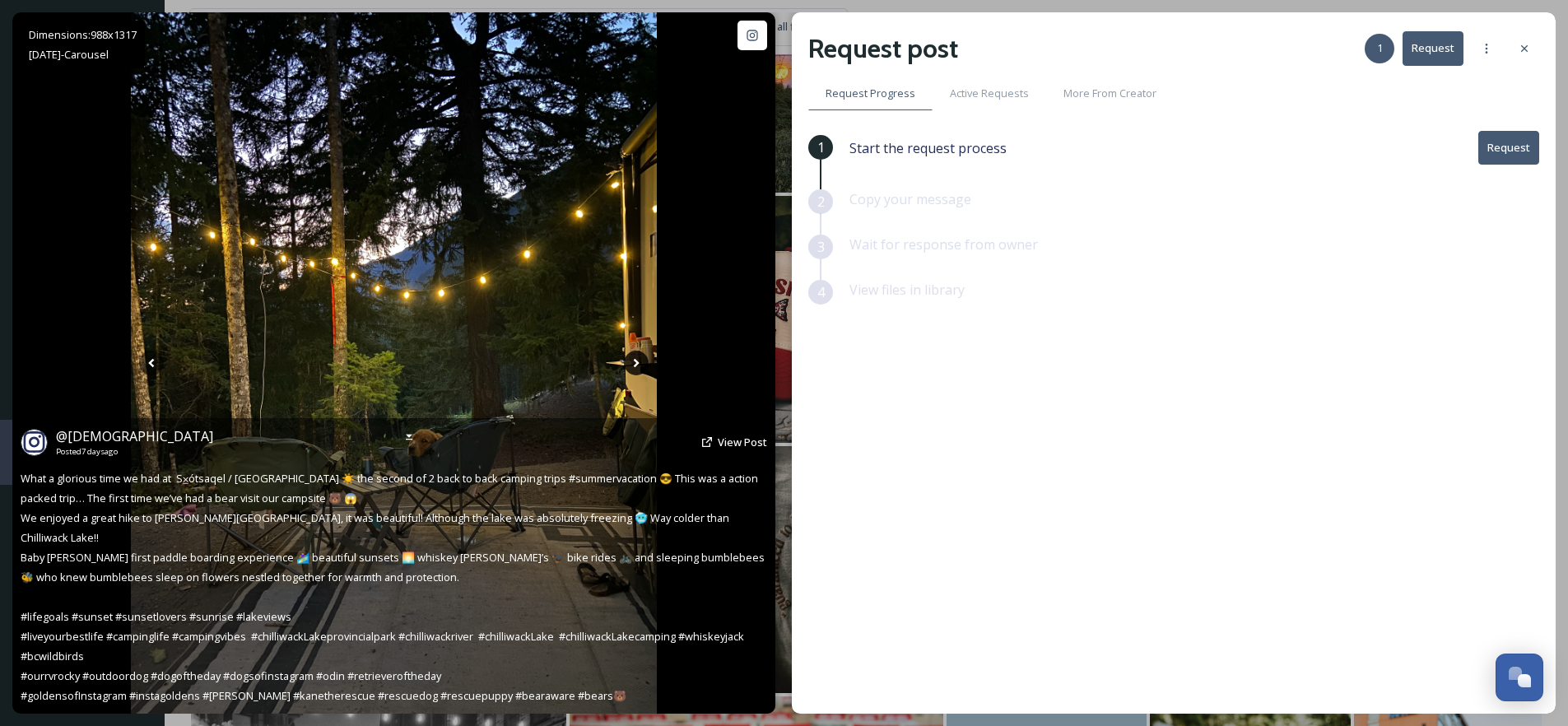
click at [636, 362] on icon at bounding box center [637, 363] width 6 height 9
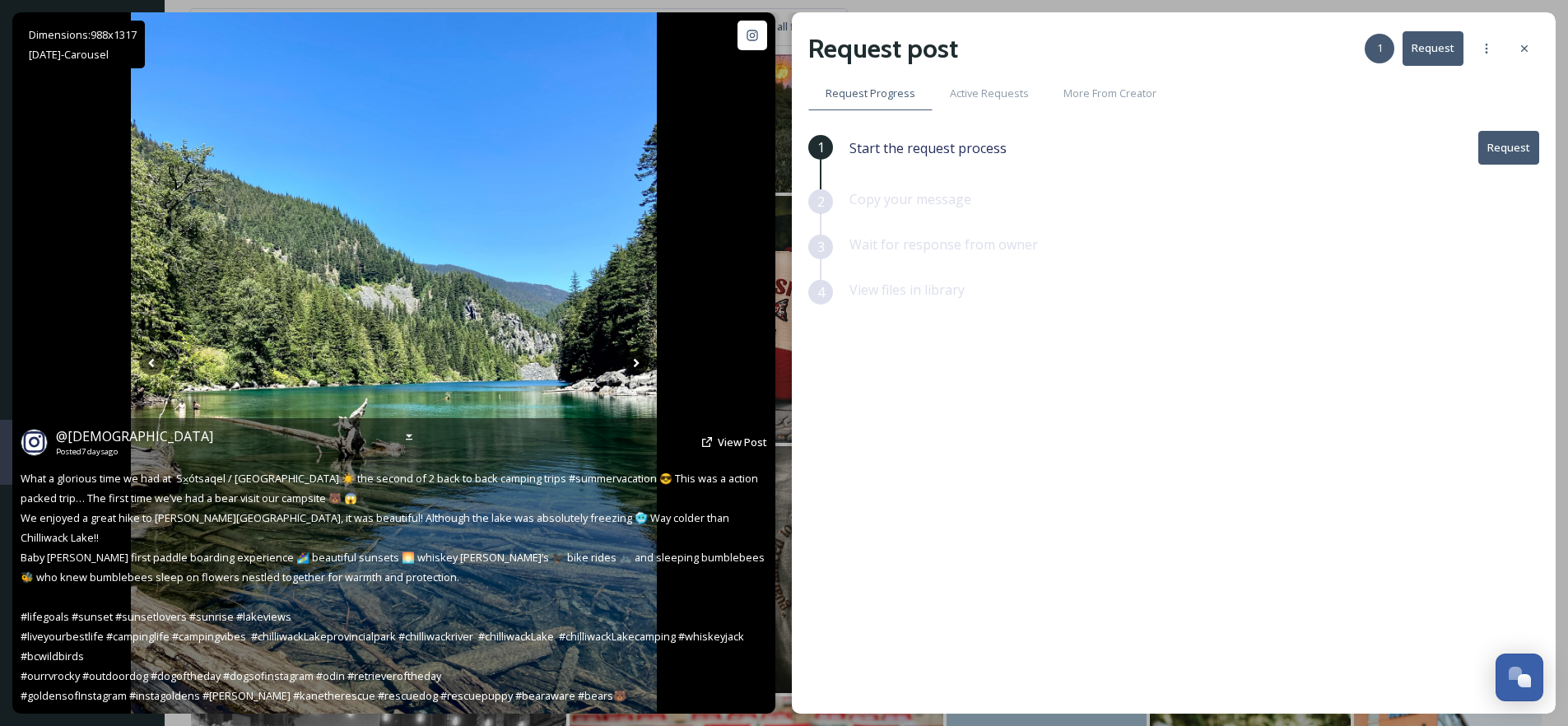
click at [636, 362] on icon at bounding box center [637, 363] width 6 height 9
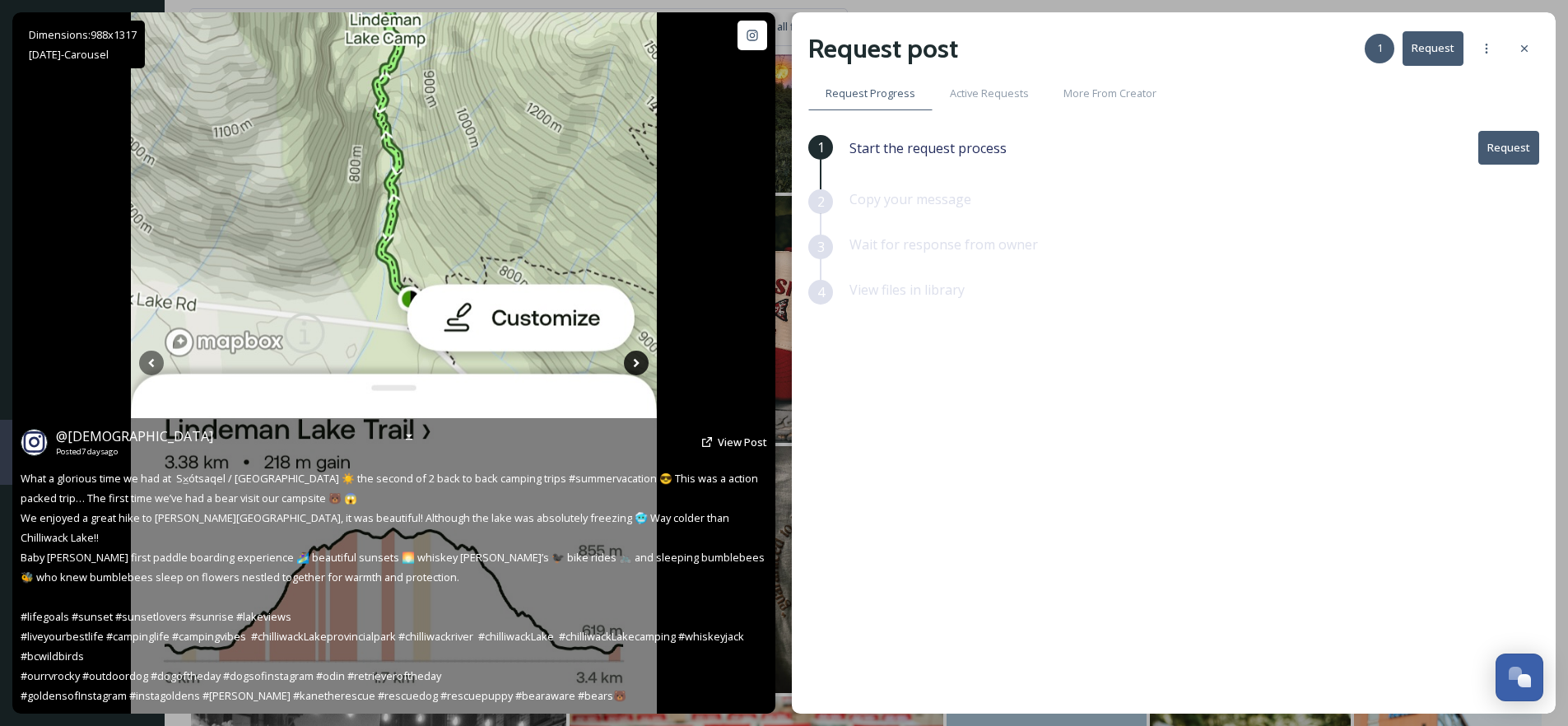
click at [636, 362] on icon at bounding box center [637, 363] width 6 height 9
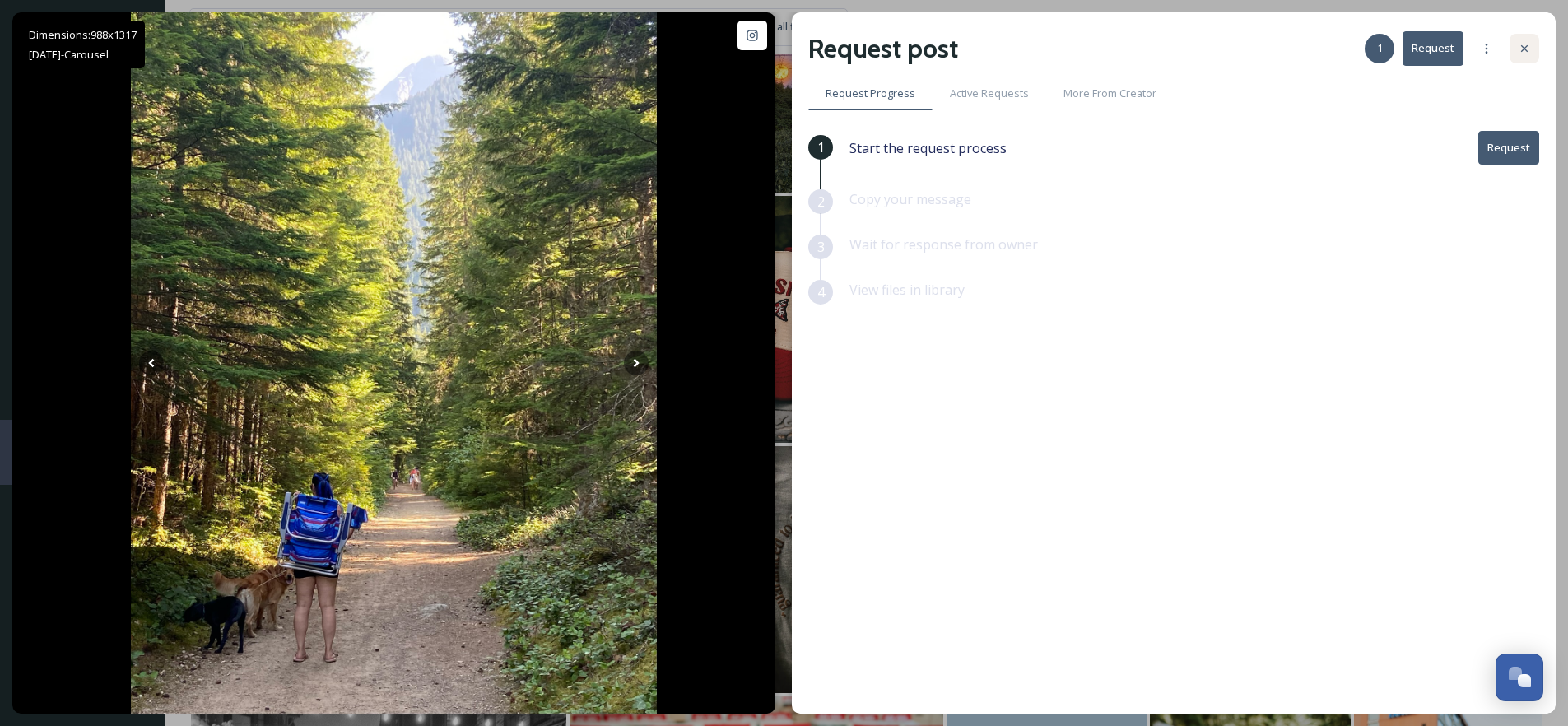
click at [1531, 49] on div at bounding box center [1525, 49] width 30 height 30
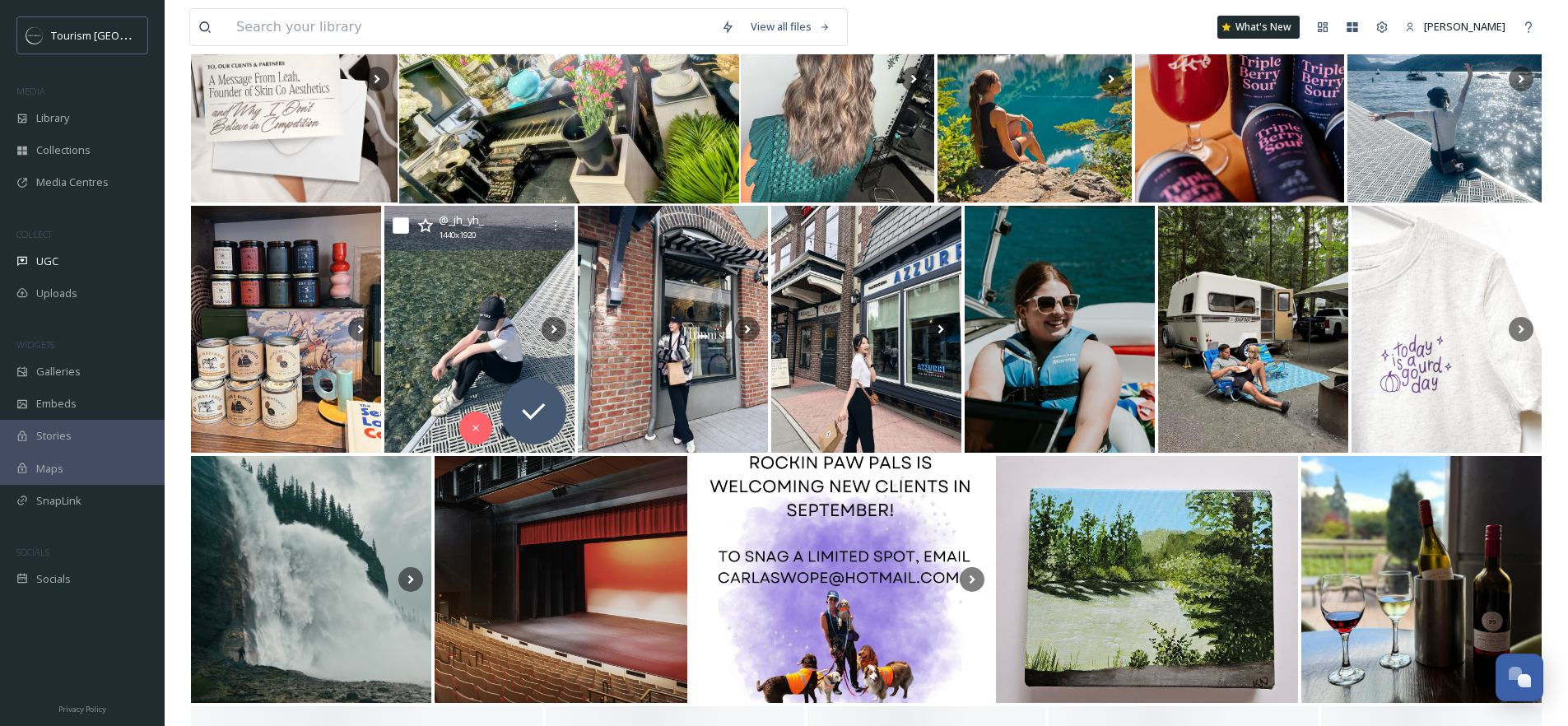
scroll to position [11054, 0]
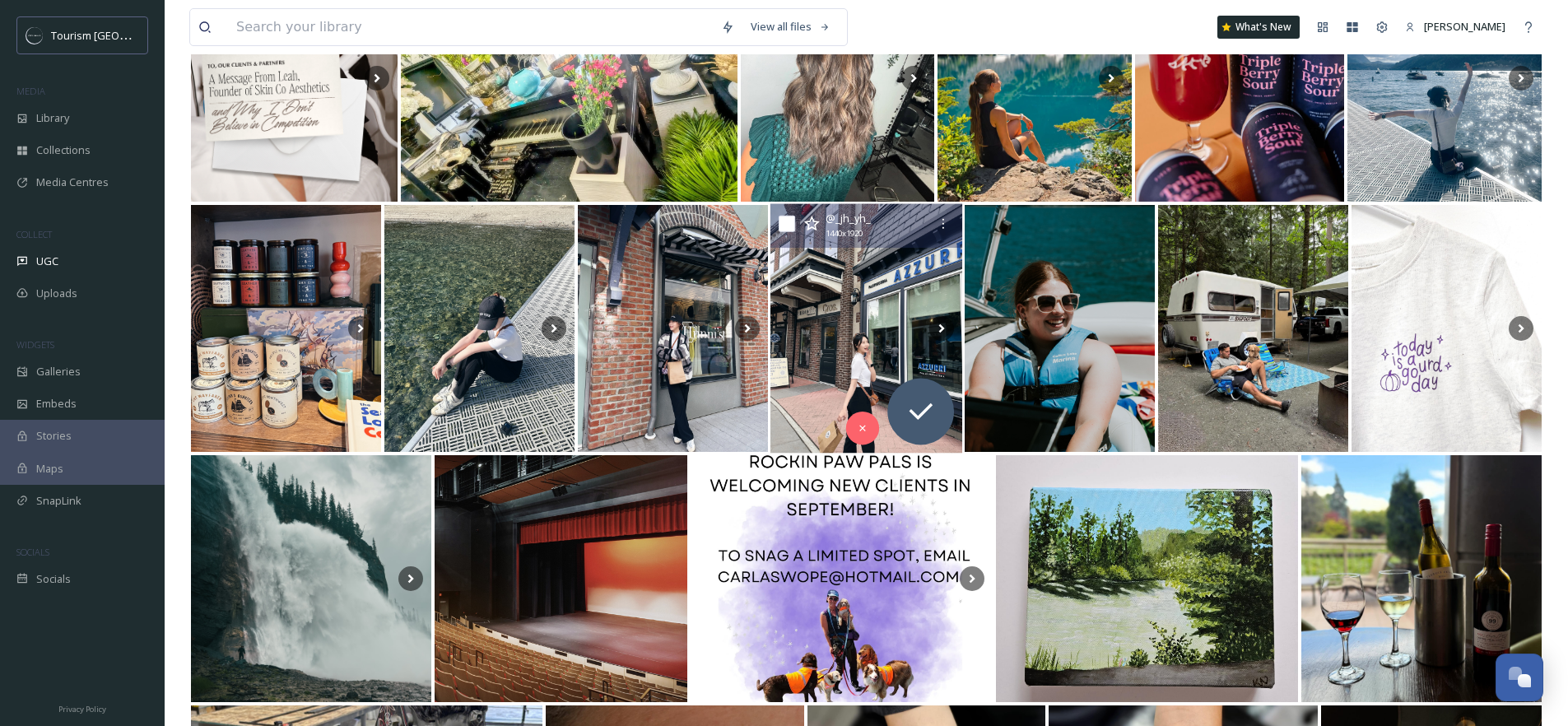
click at [889, 319] on img at bounding box center [866, 328] width 192 height 249
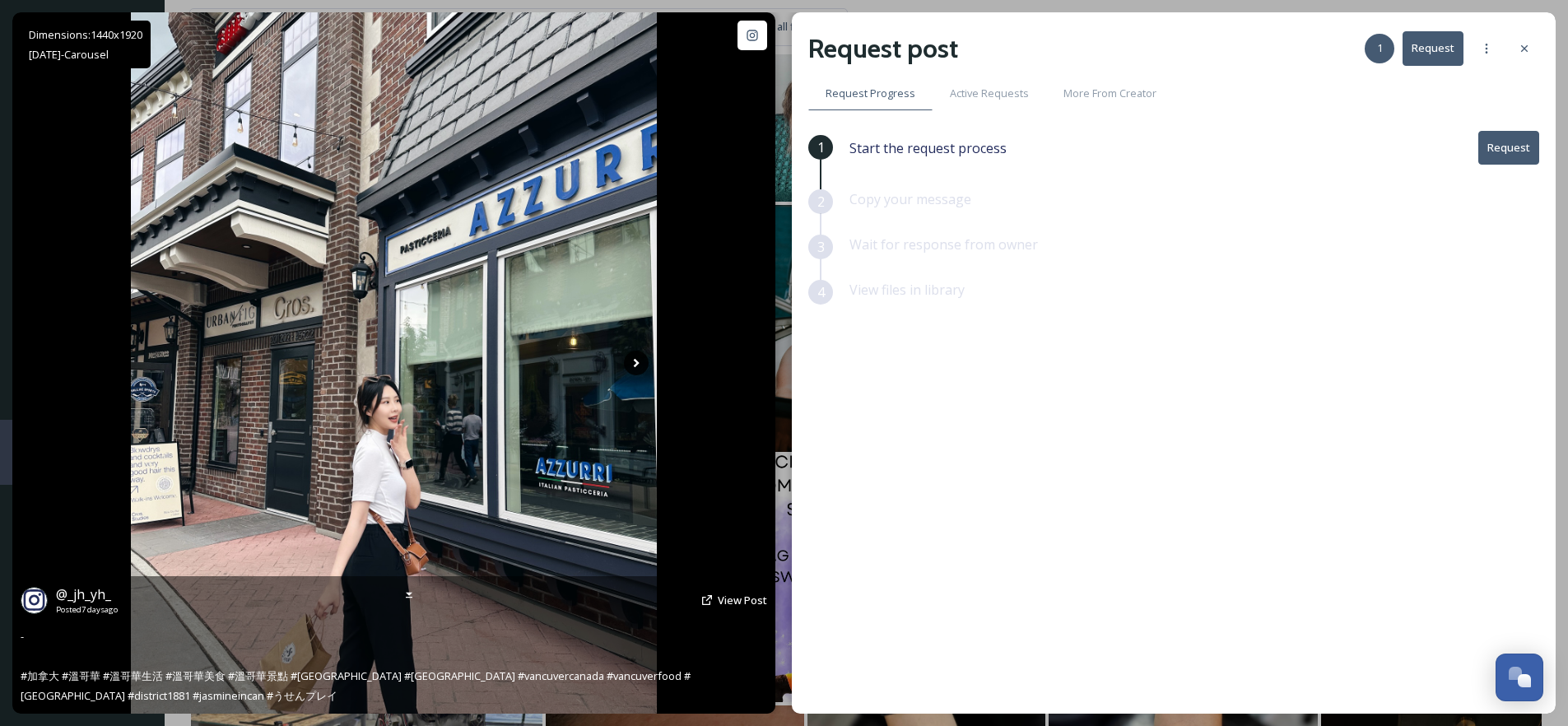
click at [634, 360] on icon at bounding box center [637, 363] width 6 height 9
click at [634, 364] on icon at bounding box center [636, 363] width 24 height 24
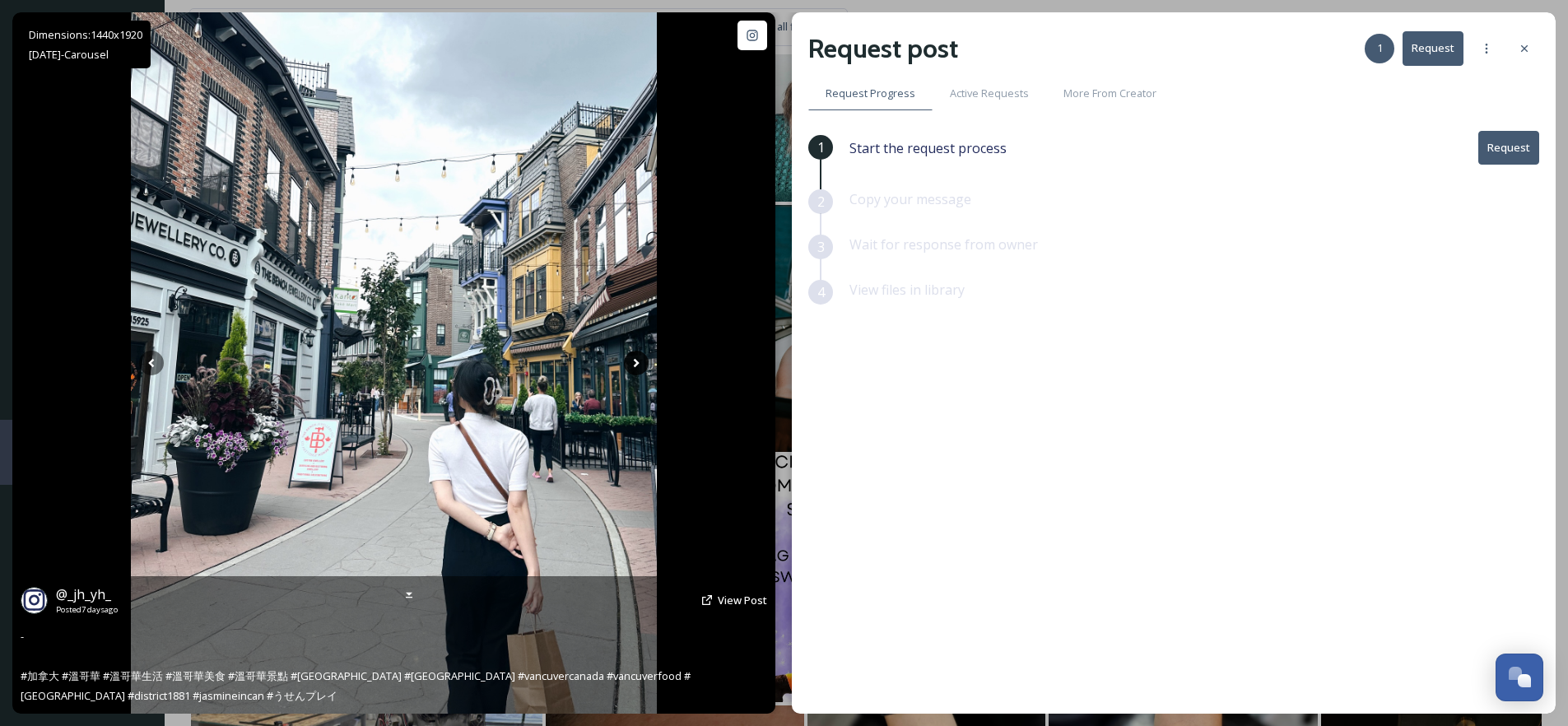
click at [636, 366] on icon at bounding box center [636, 363] width 24 height 24
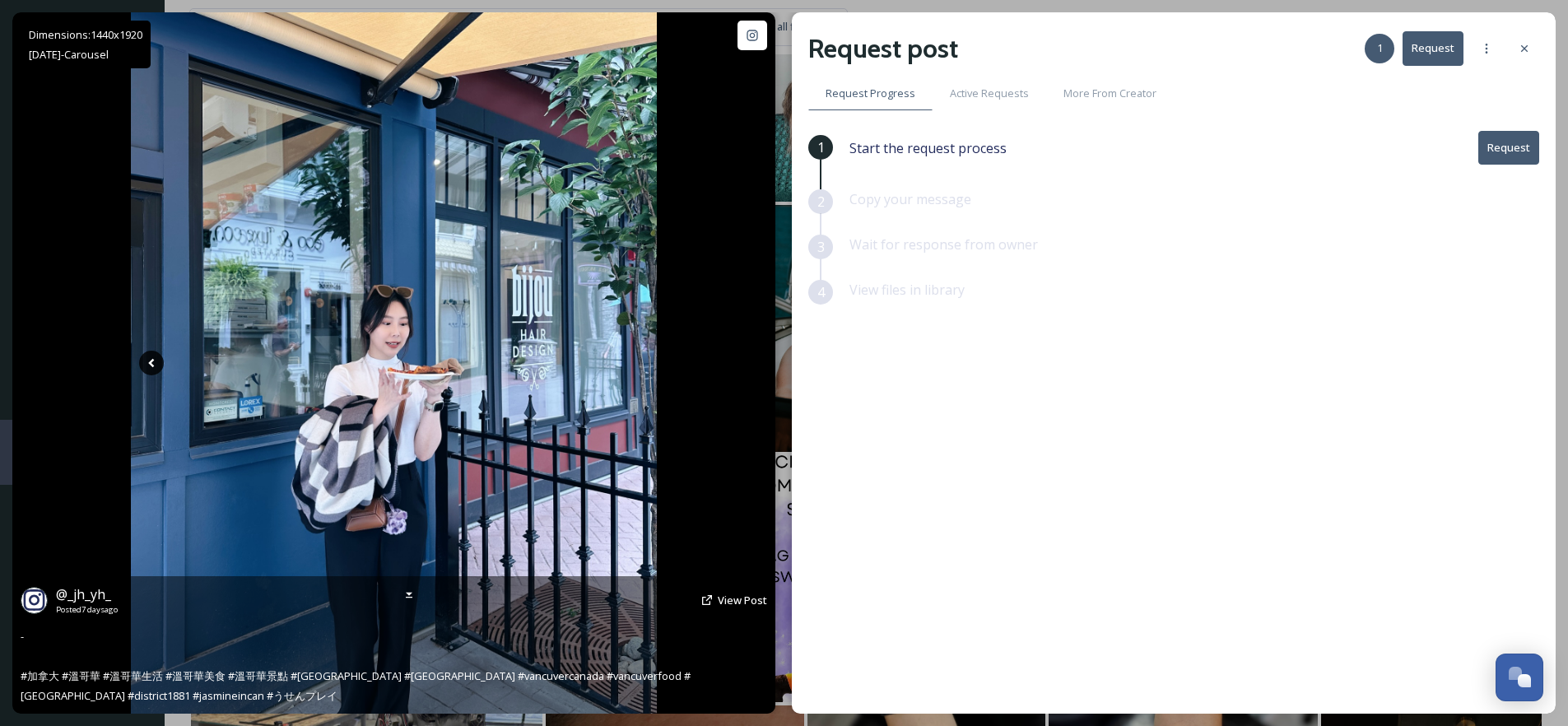
click at [154, 361] on icon at bounding box center [151, 363] width 24 height 24
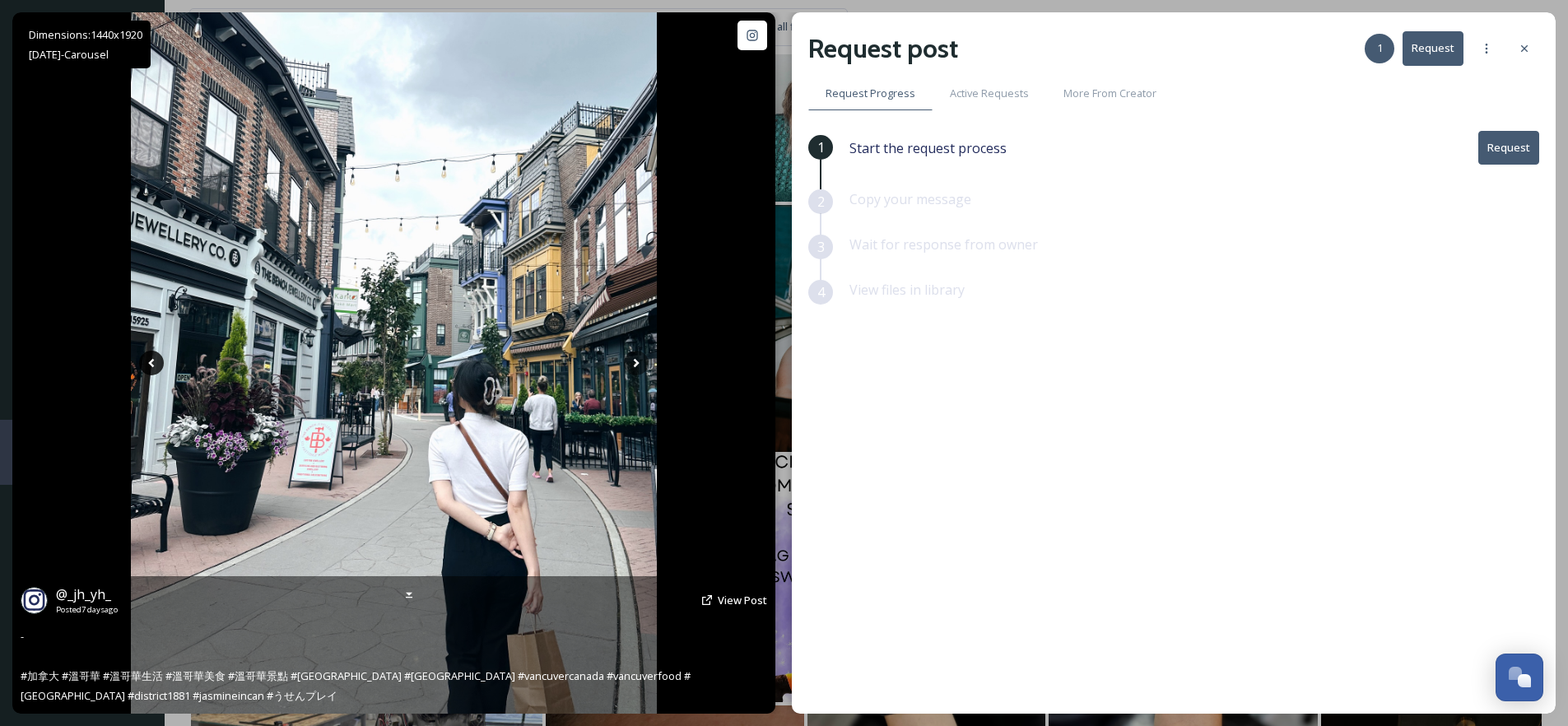
click at [154, 361] on icon at bounding box center [151, 363] width 24 height 24
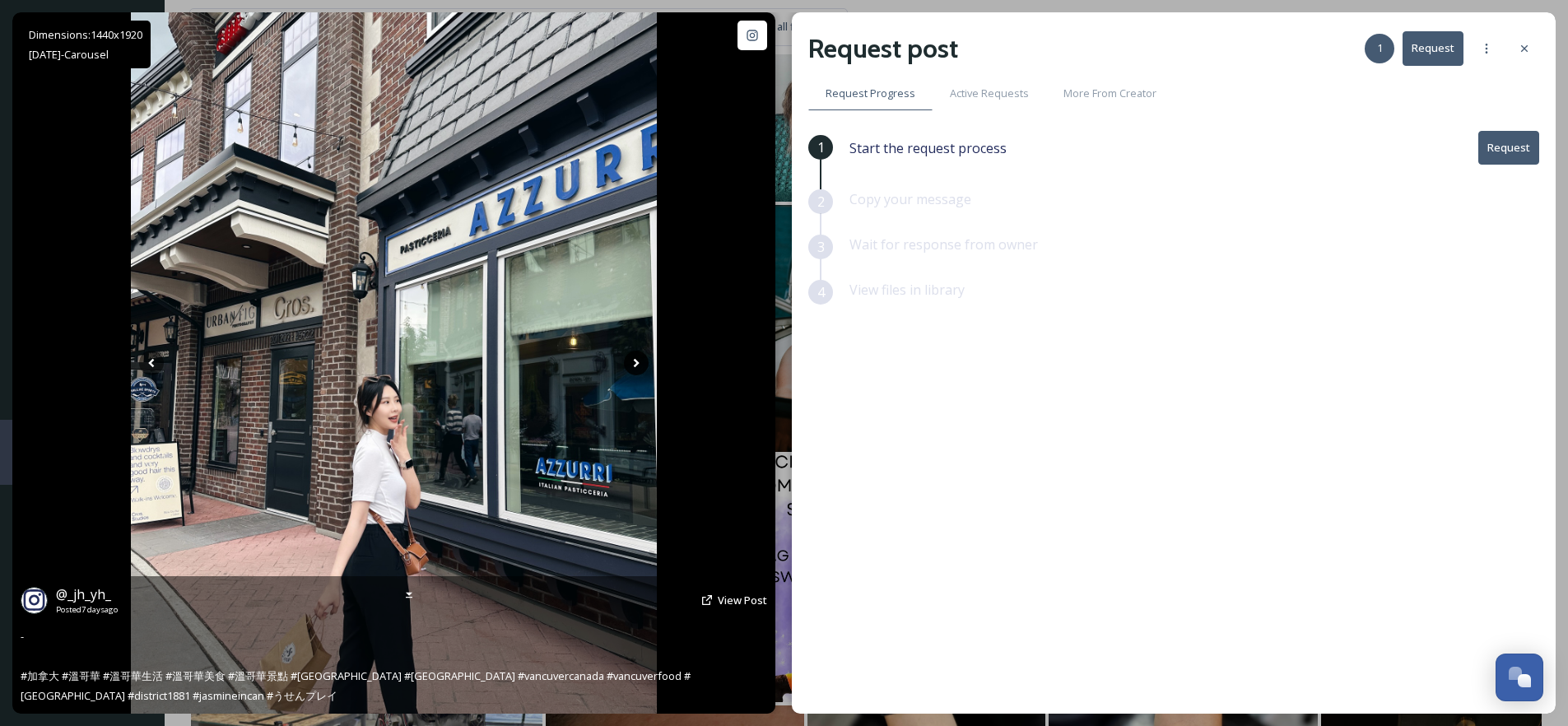
click at [634, 363] on icon at bounding box center [636, 363] width 24 height 24
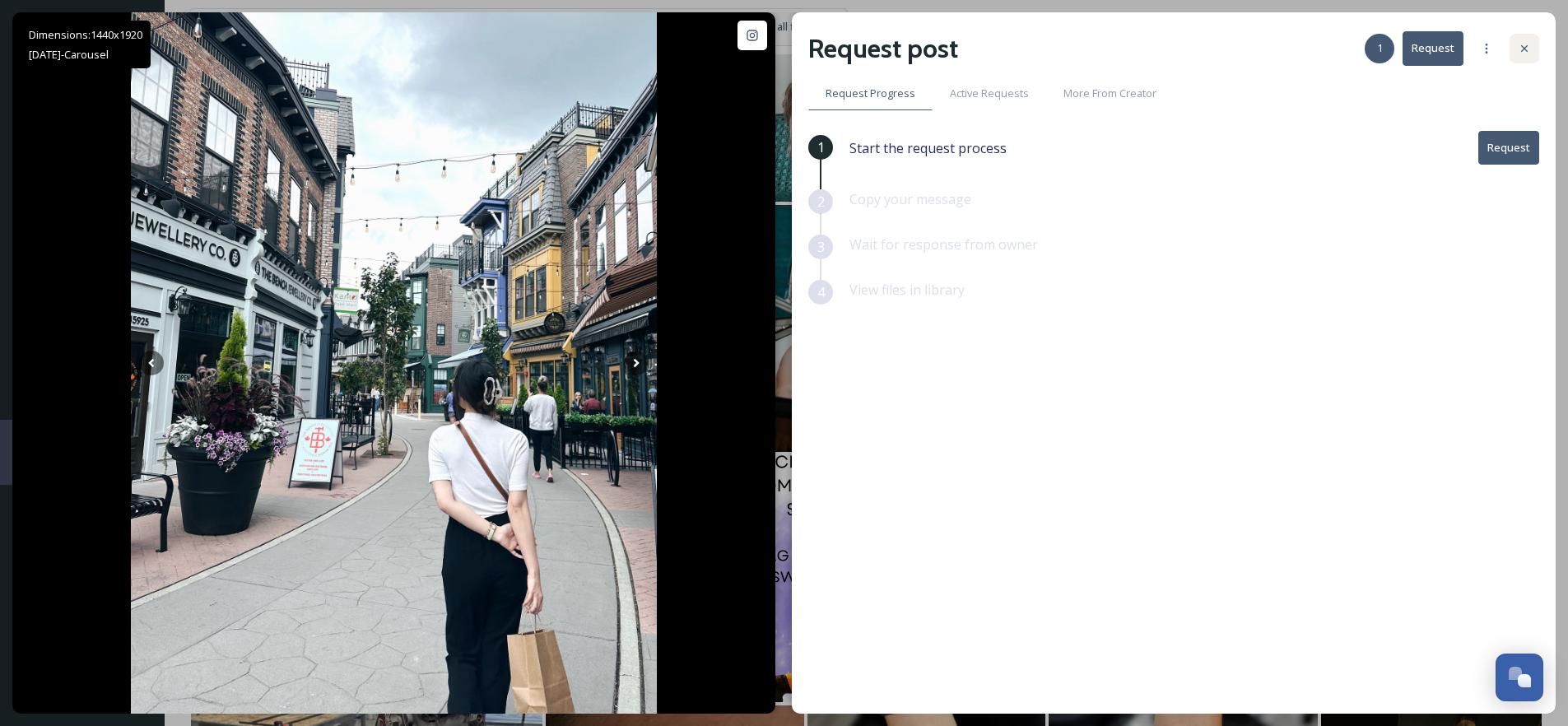
click at [1533, 45] on div at bounding box center [1525, 49] width 30 height 30
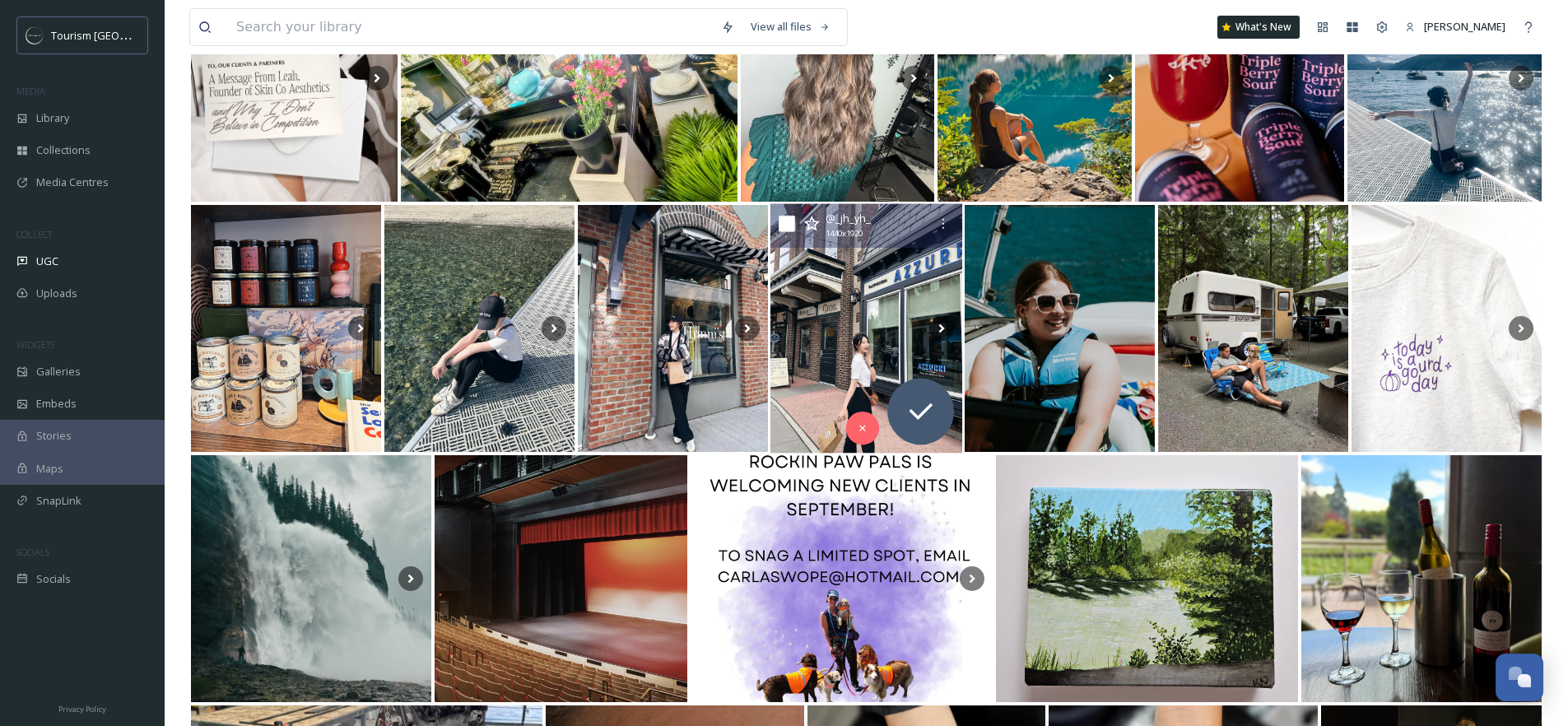
click at [817, 224] on icon at bounding box center [811, 223] width 17 height 16
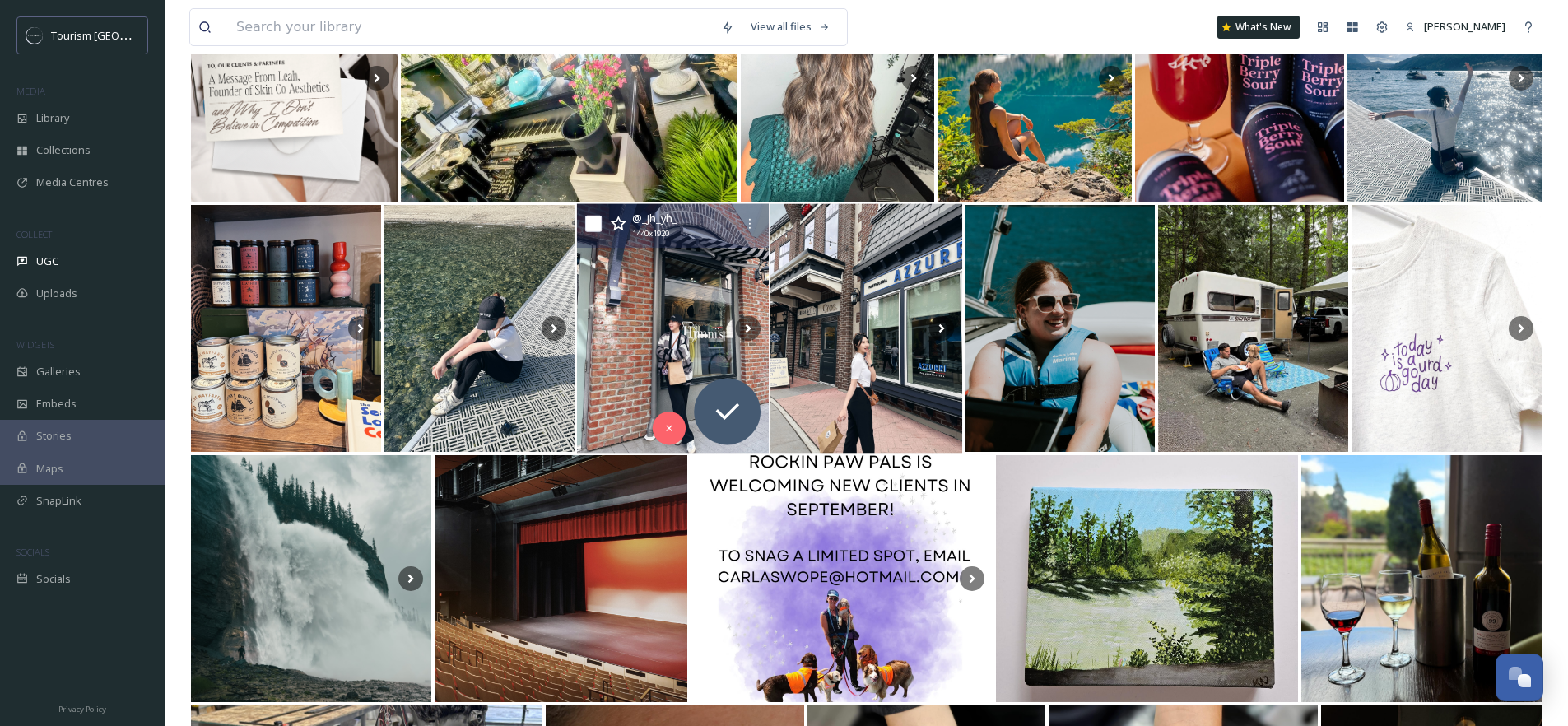
click at [651, 335] on img at bounding box center [672, 328] width 192 height 249
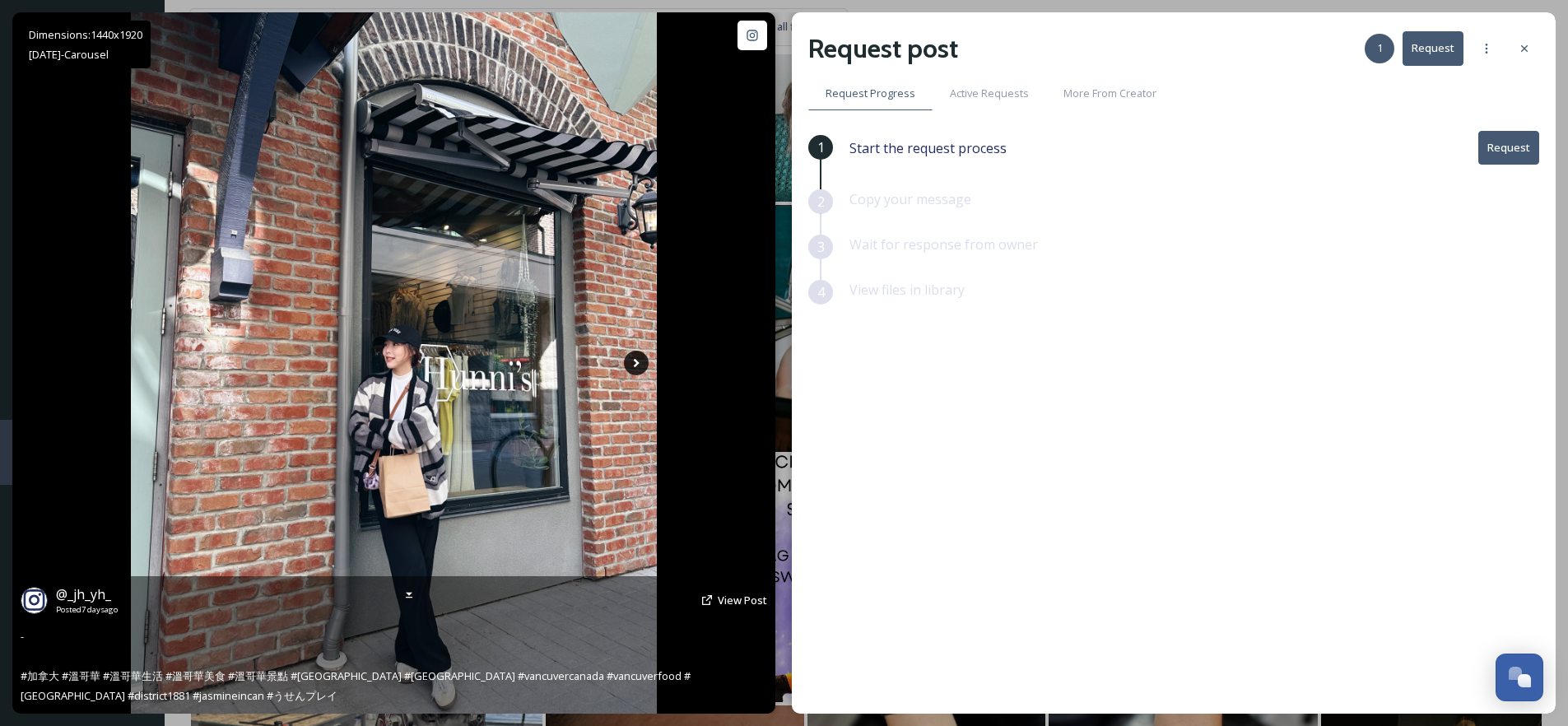
click at [638, 364] on icon at bounding box center [636, 363] width 24 height 24
click at [634, 363] on icon at bounding box center [636, 363] width 24 height 24
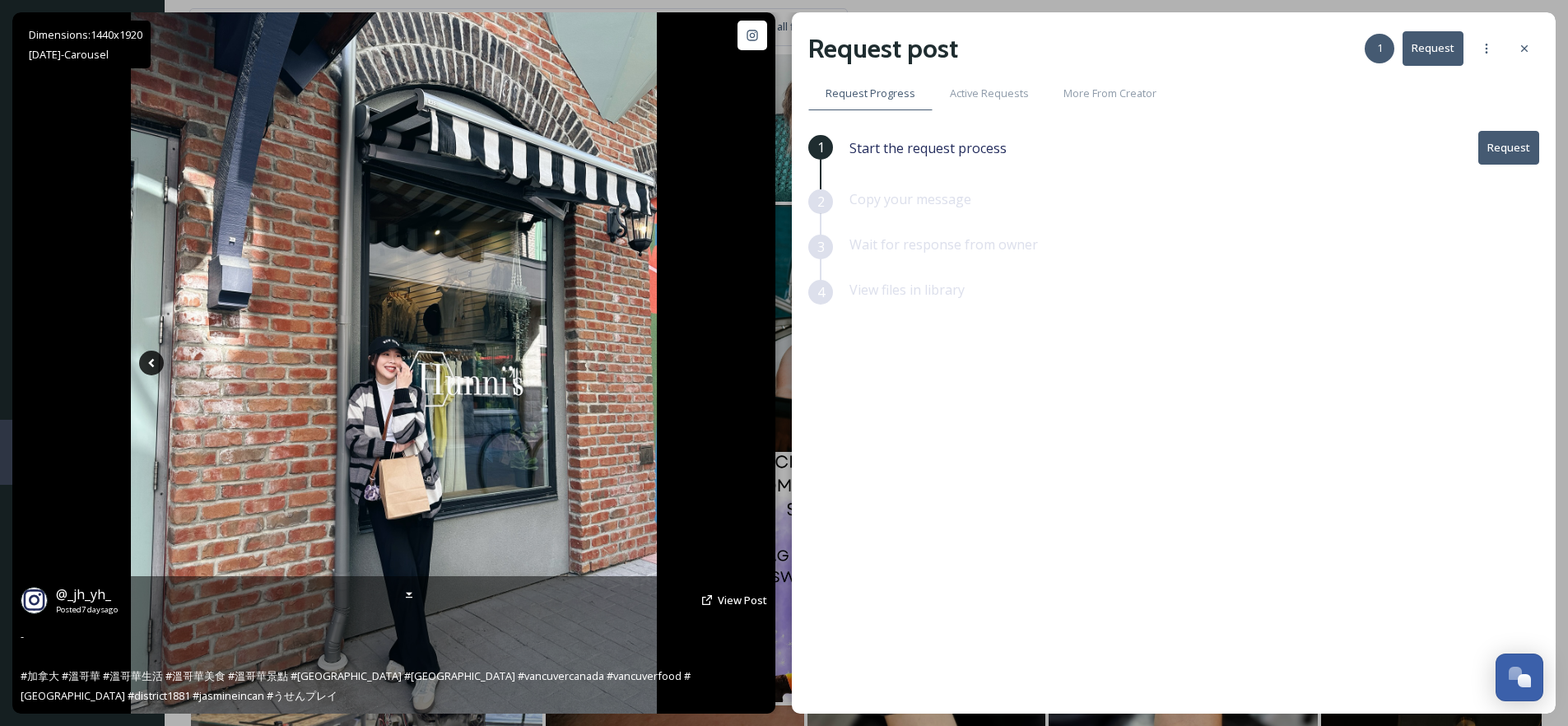
click at [149, 364] on icon at bounding box center [151, 363] width 6 height 9
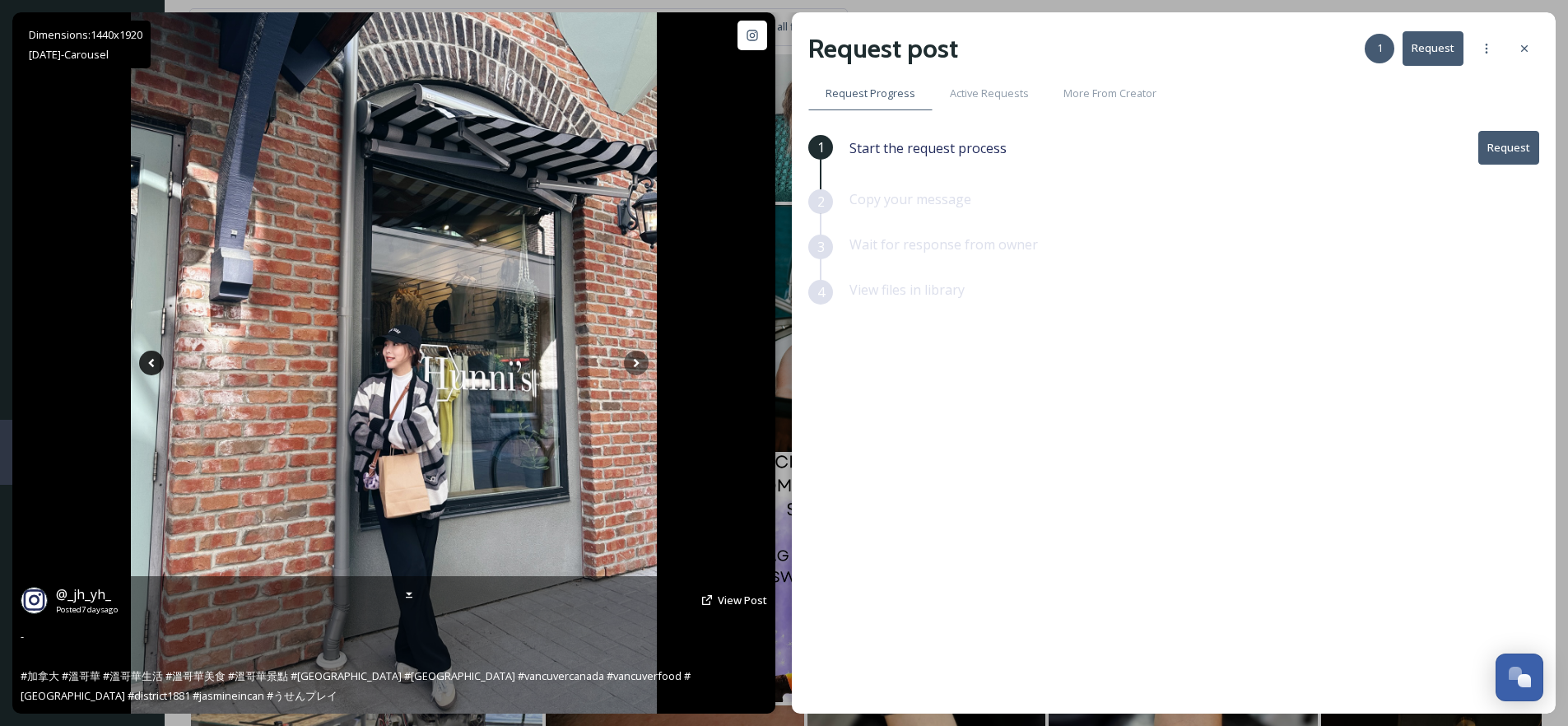
click at [149, 364] on icon at bounding box center [151, 363] width 24 height 24
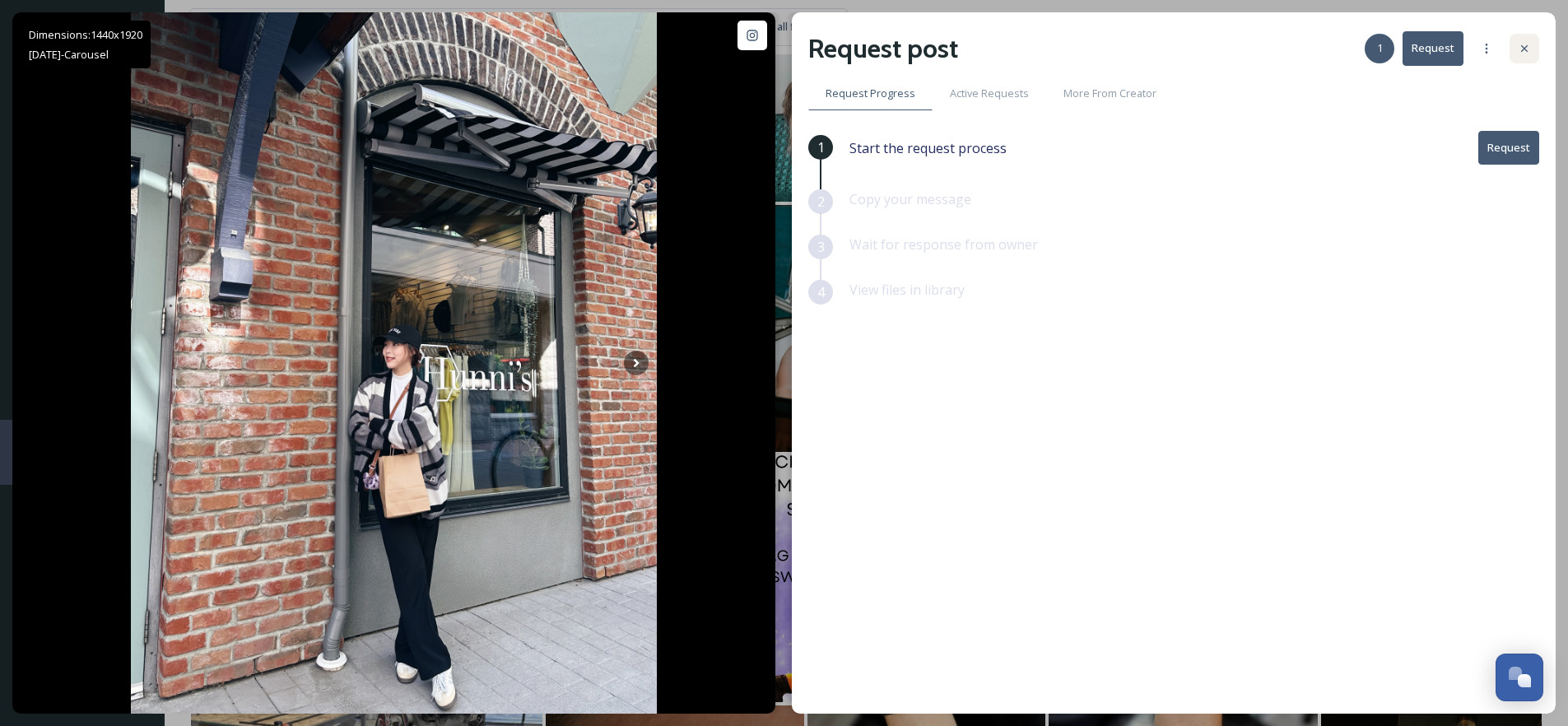
click at [1529, 46] on icon at bounding box center [1524, 48] width 13 height 13
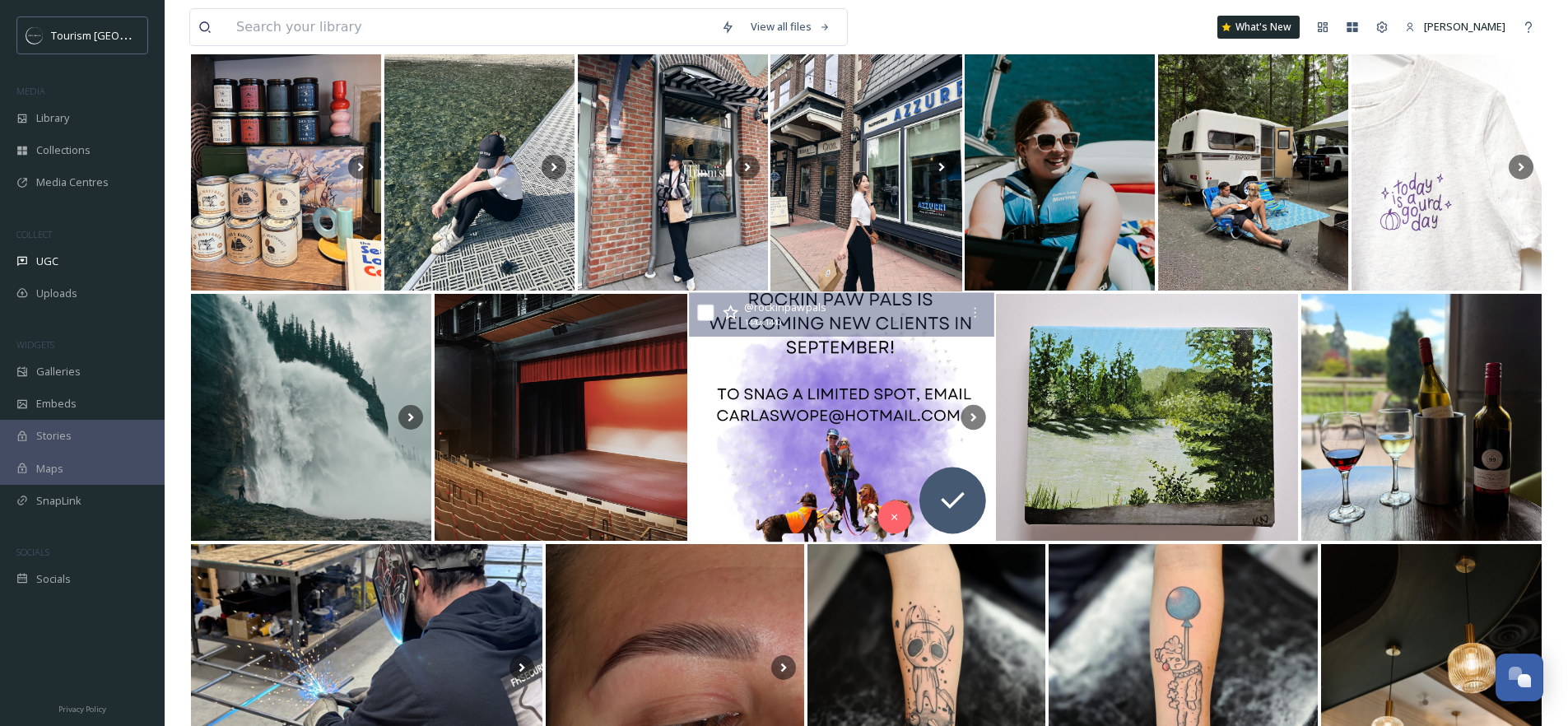
scroll to position [11140, 0]
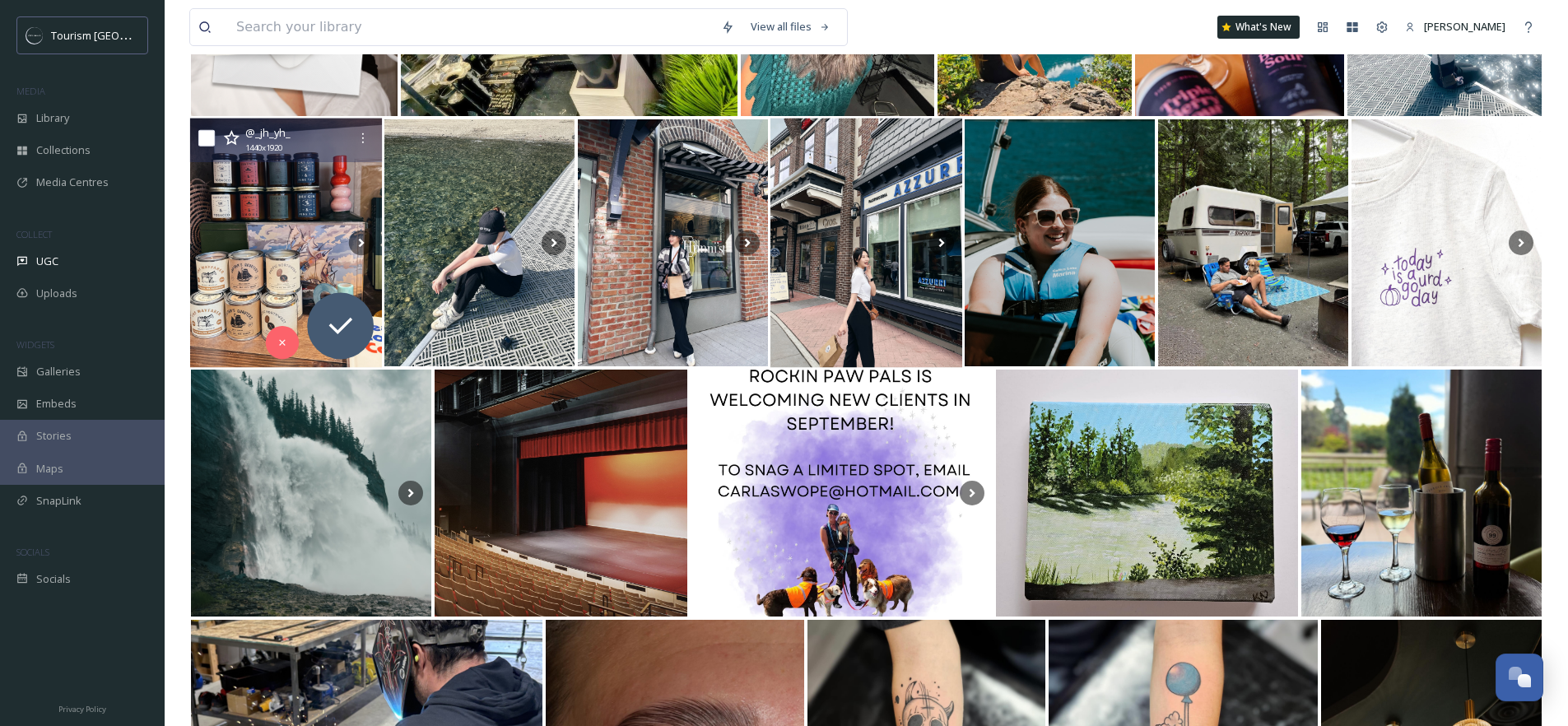
click at [303, 248] on img at bounding box center [286, 242] width 192 height 249
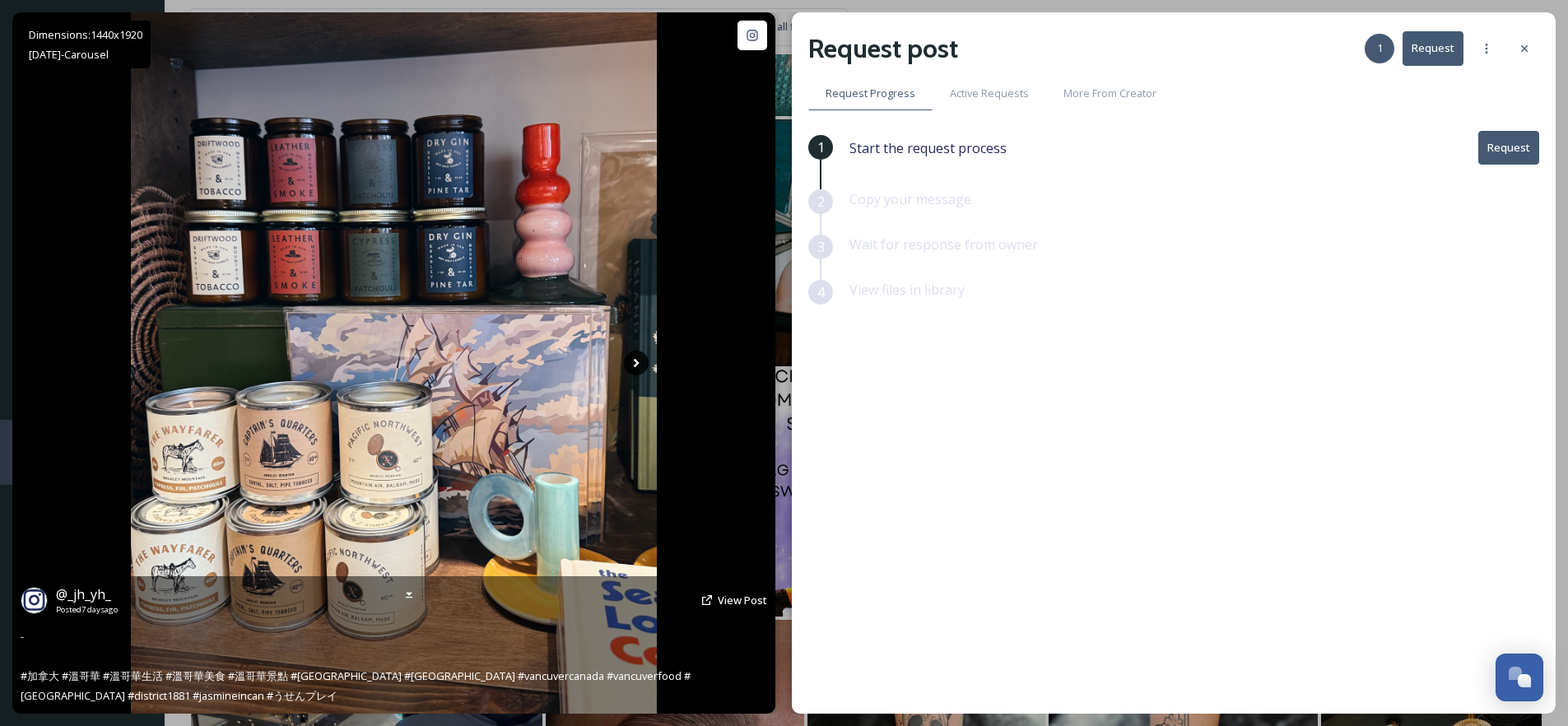
click at [639, 363] on icon at bounding box center [636, 363] width 24 height 24
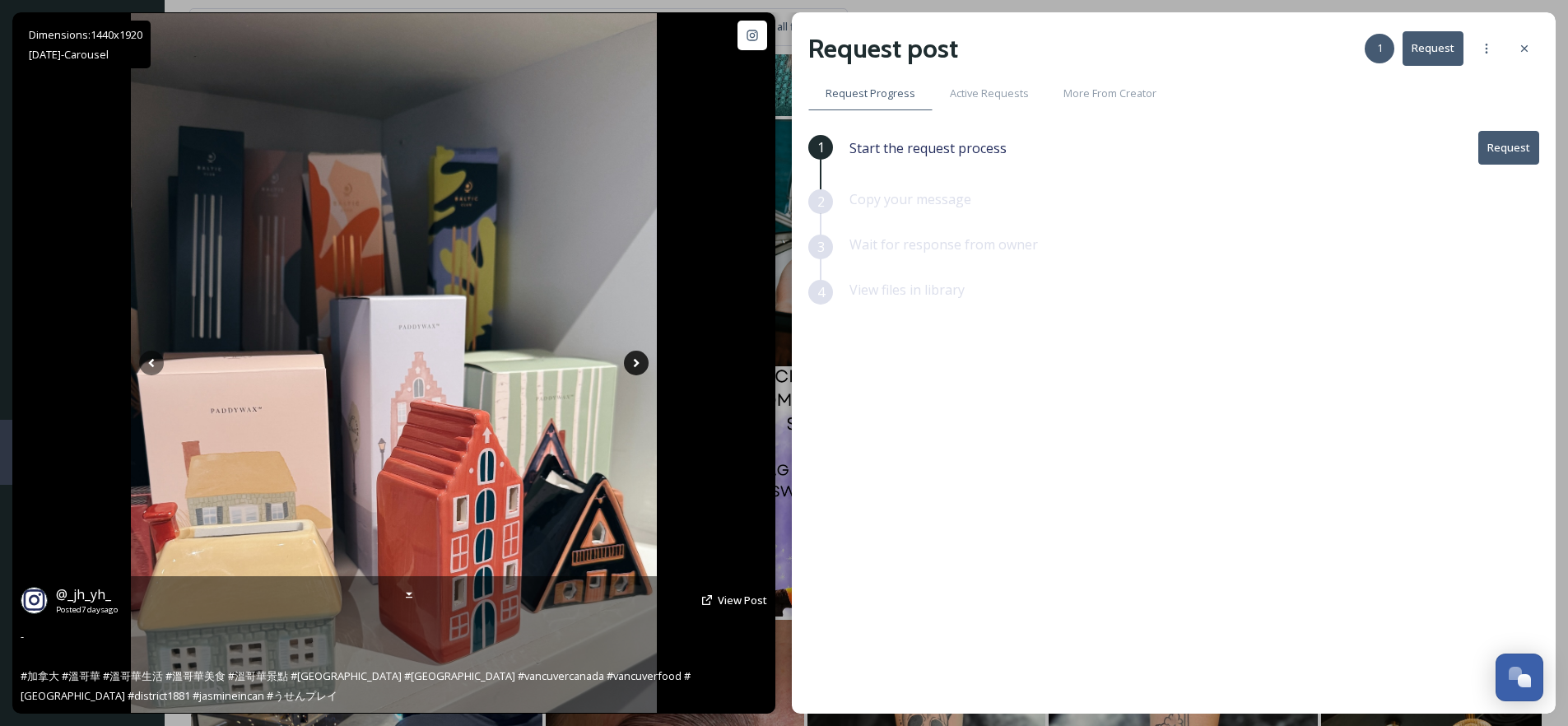
click at [639, 365] on icon at bounding box center [636, 363] width 24 height 24
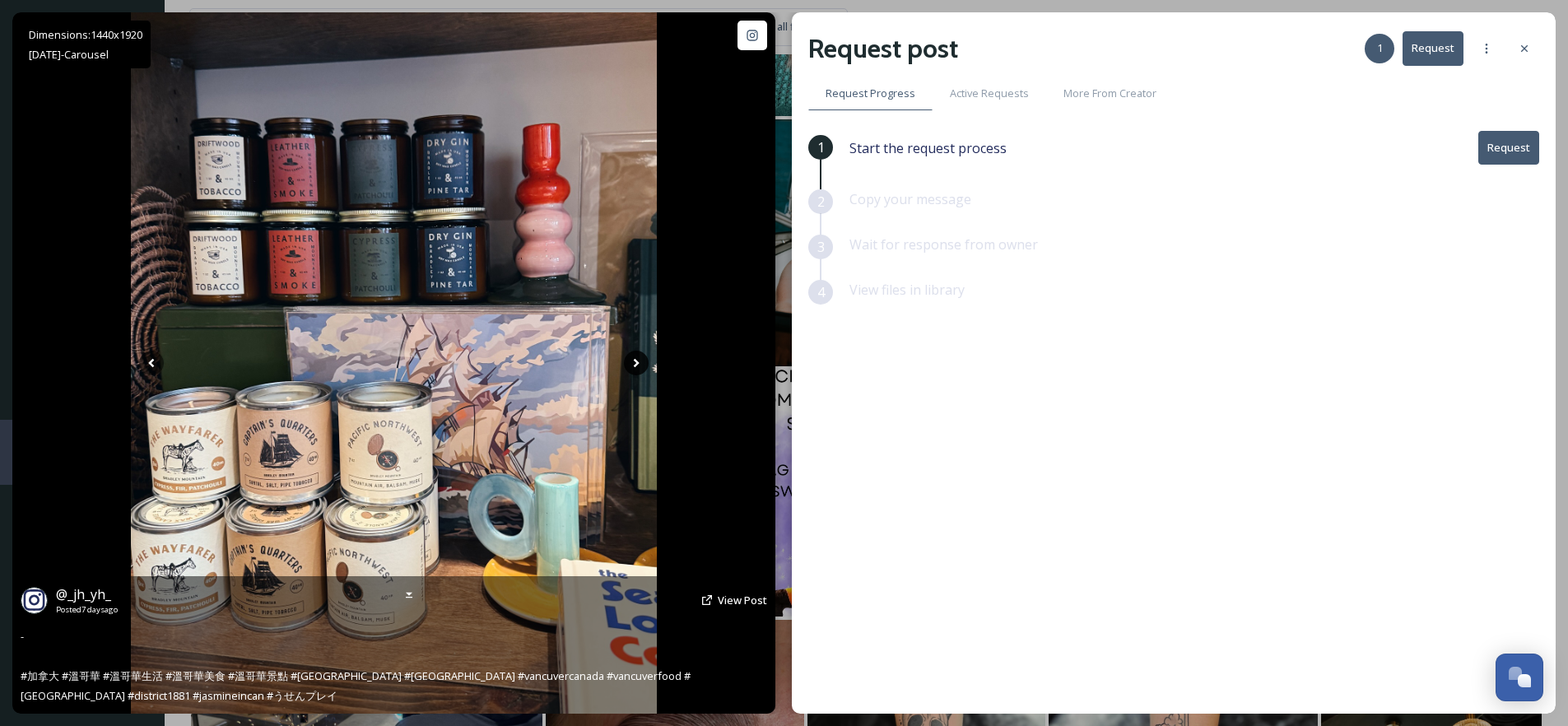
click at [638, 368] on icon at bounding box center [636, 363] width 24 height 24
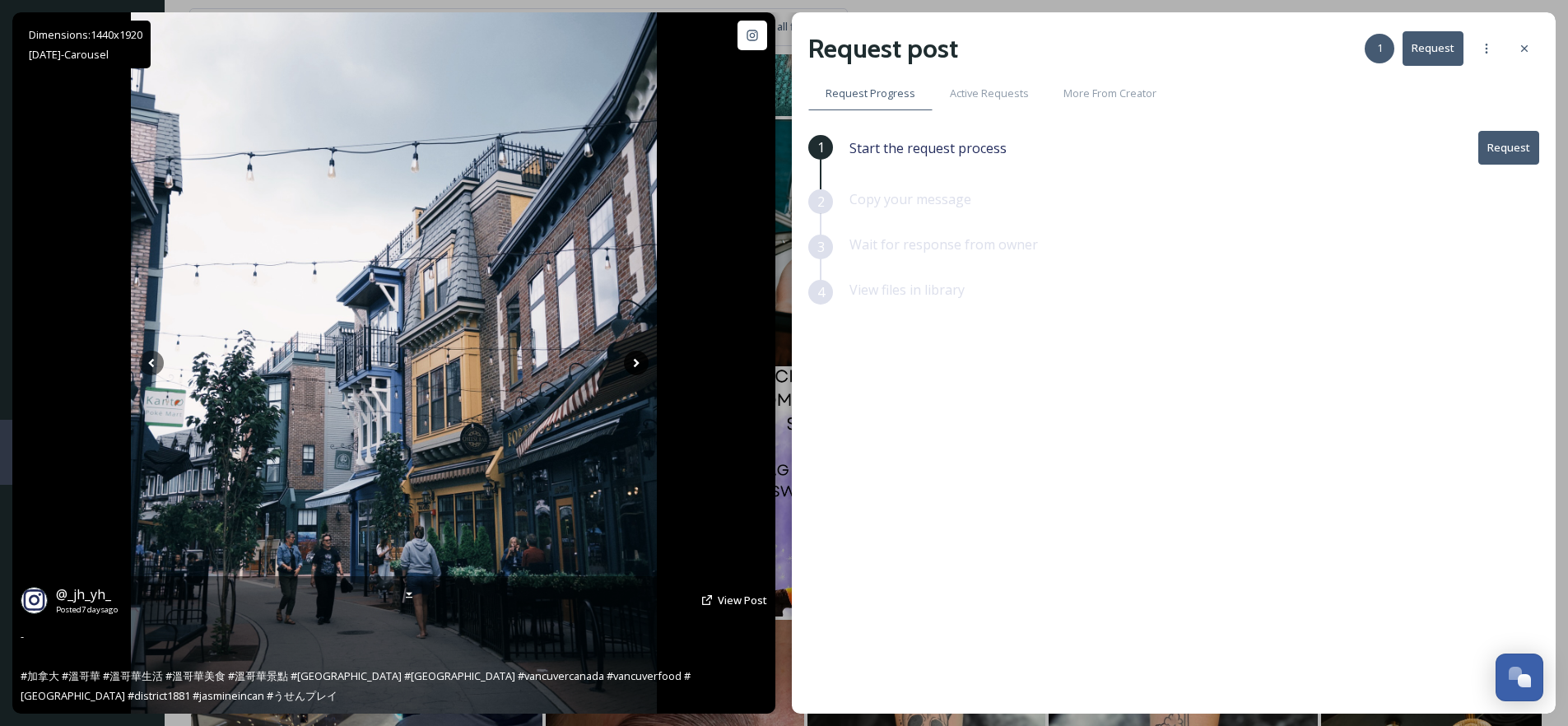
click at [638, 368] on icon at bounding box center [636, 363] width 24 height 24
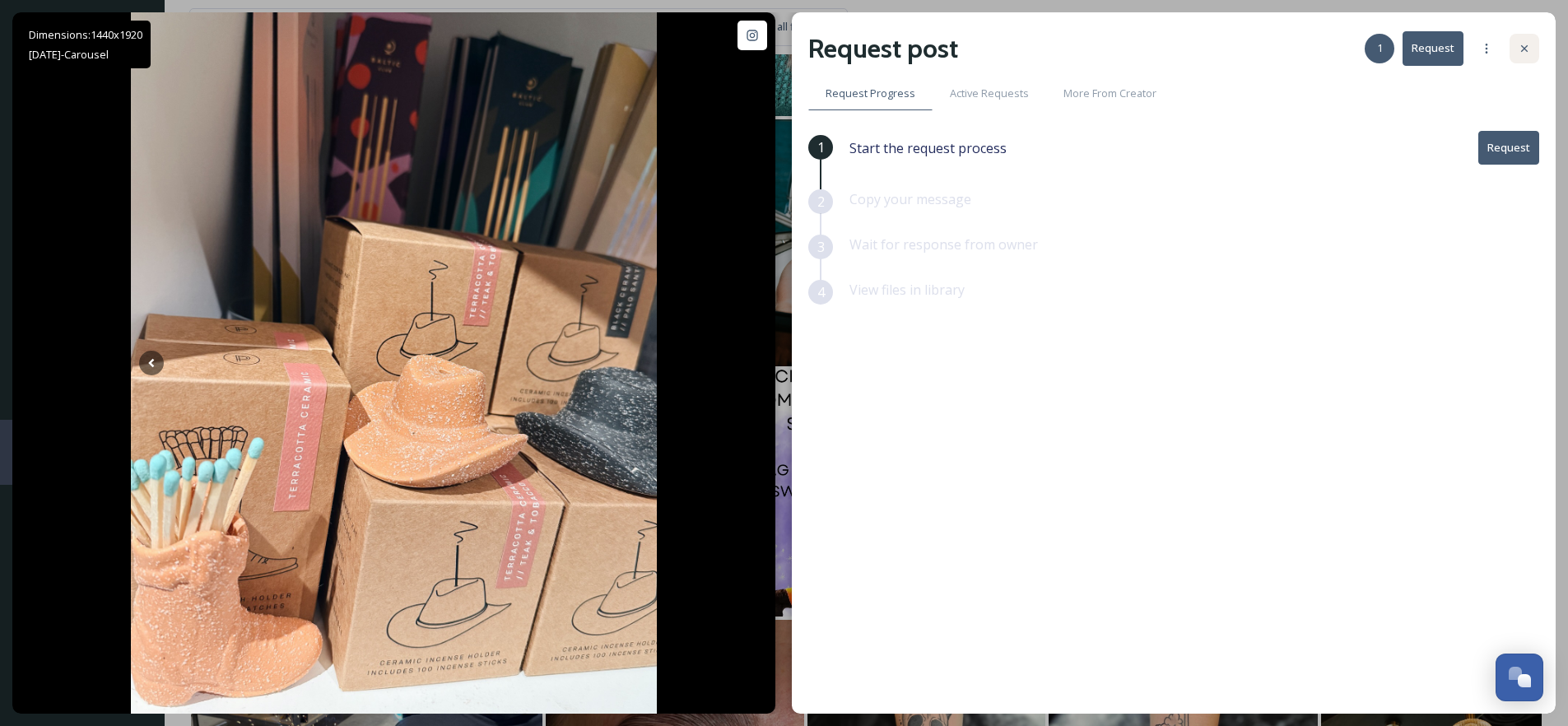
click at [1524, 43] on icon at bounding box center [1524, 48] width 13 height 13
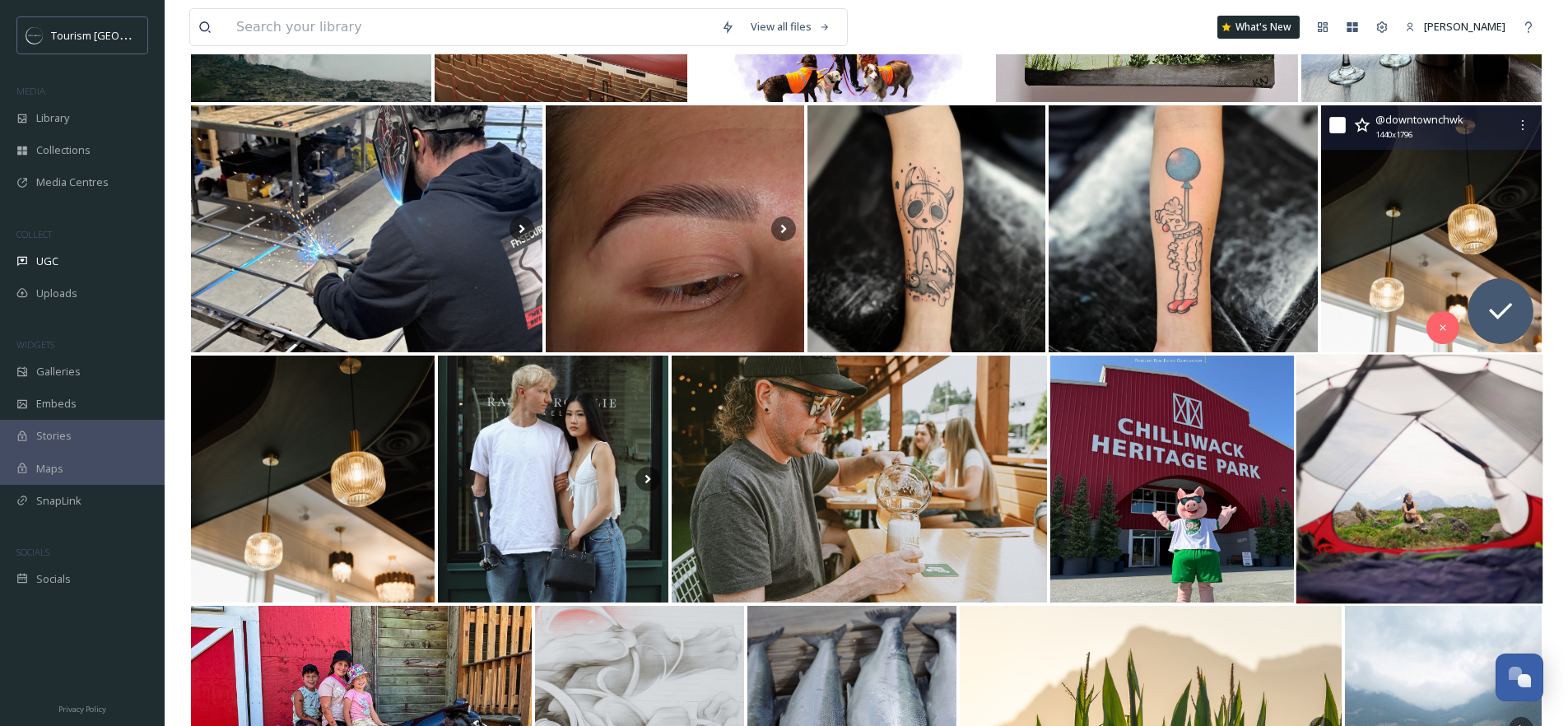
scroll to position [11657, 0]
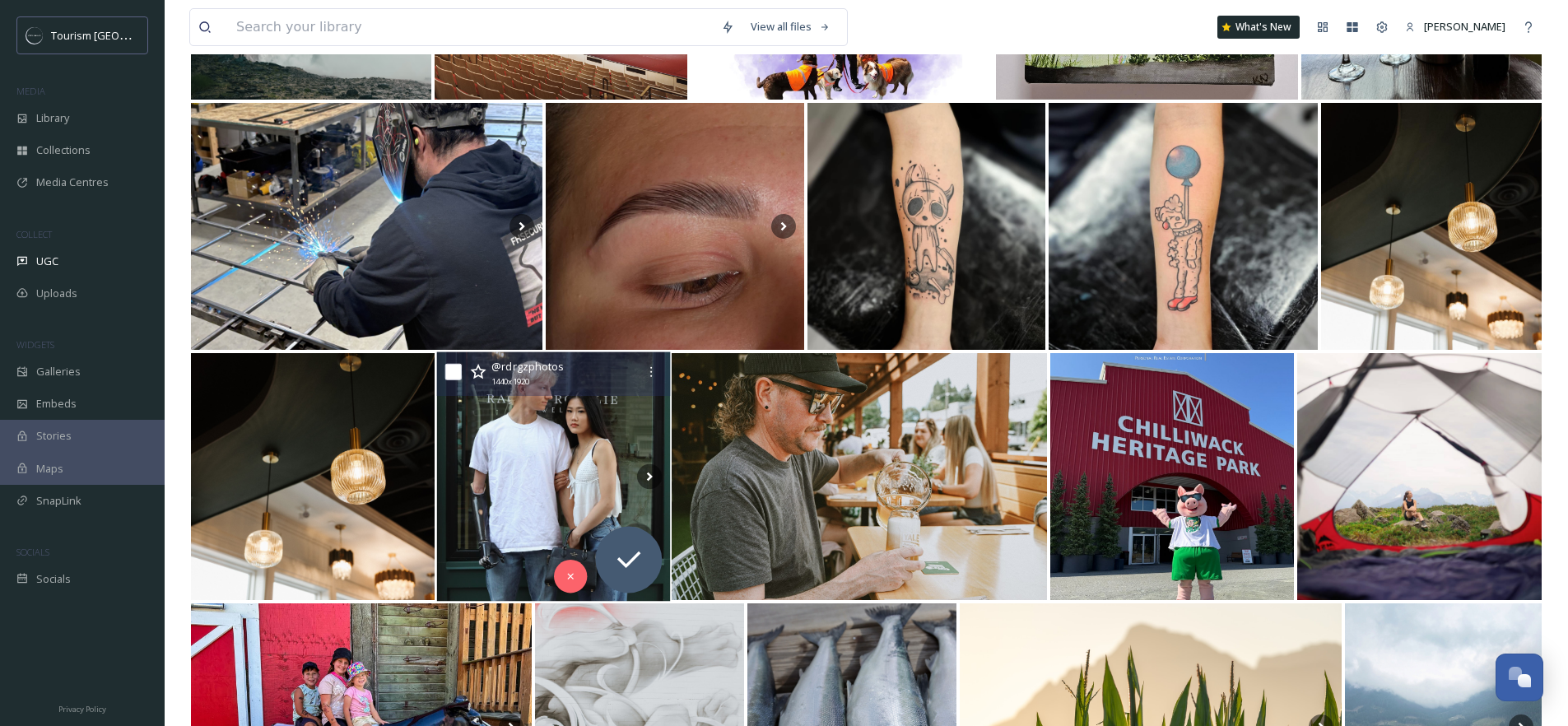
click at [517, 449] on img at bounding box center [552, 476] width 233 height 249
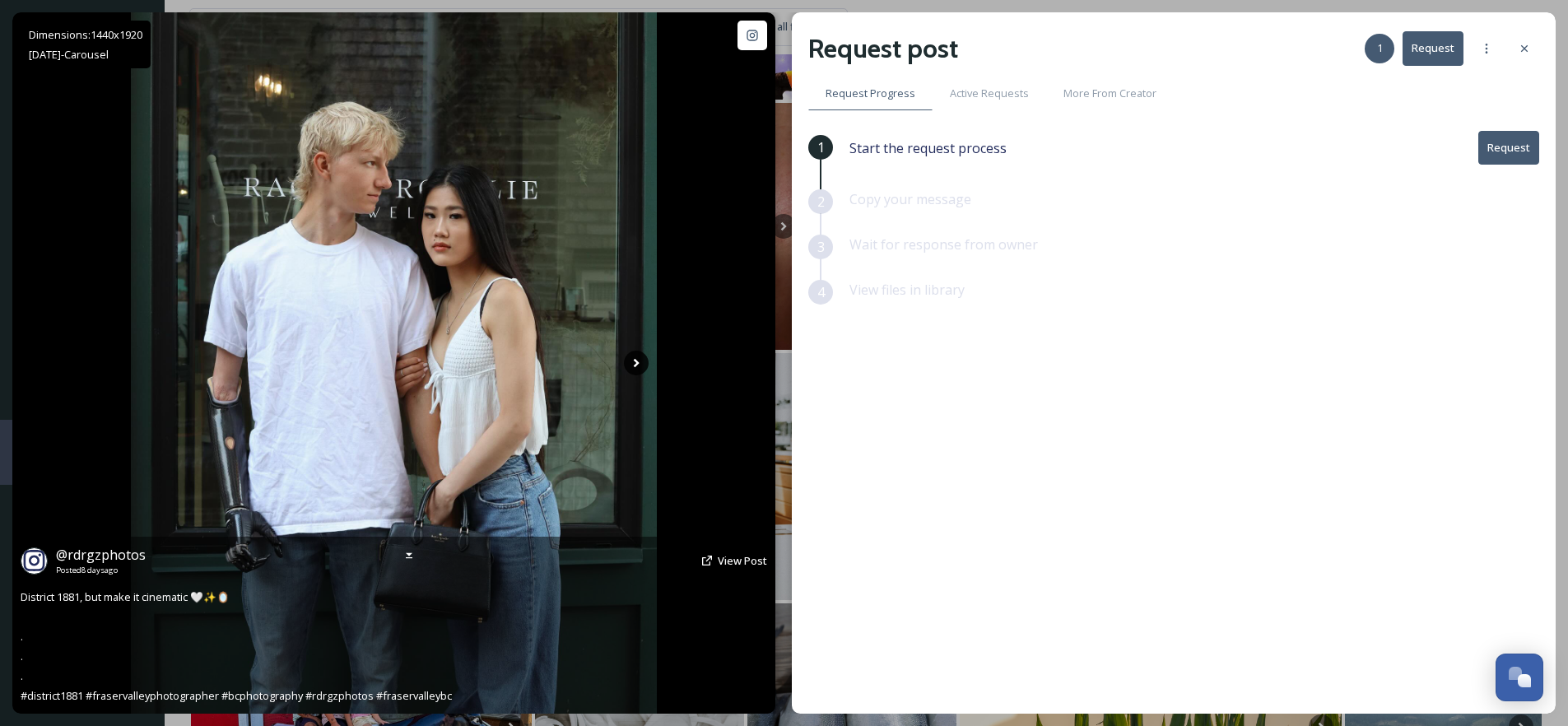
click at [637, 363] on icon at bounding box center [637, 363] width 6 height 9
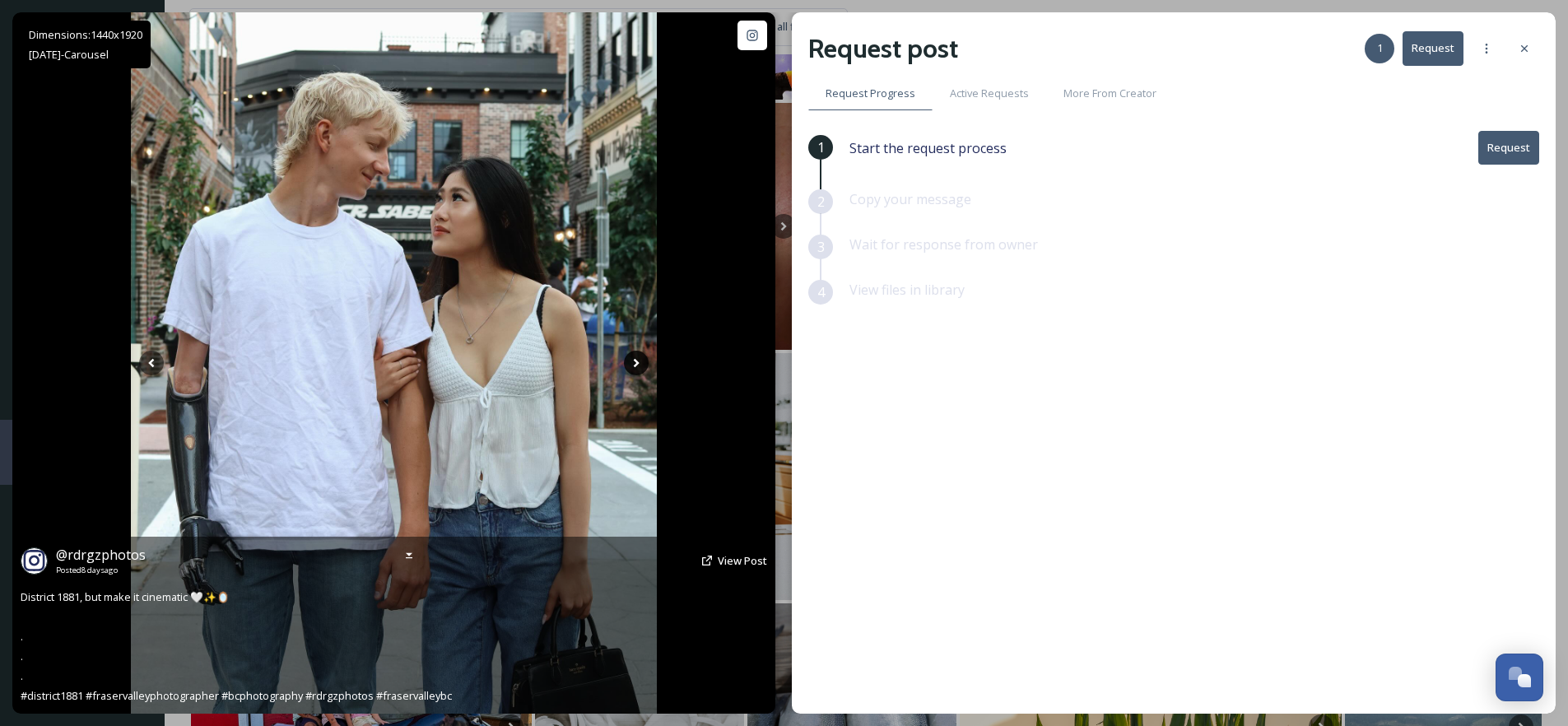
click at [637, 367] on icon at bounding box center [636, 363] width 24 height 24
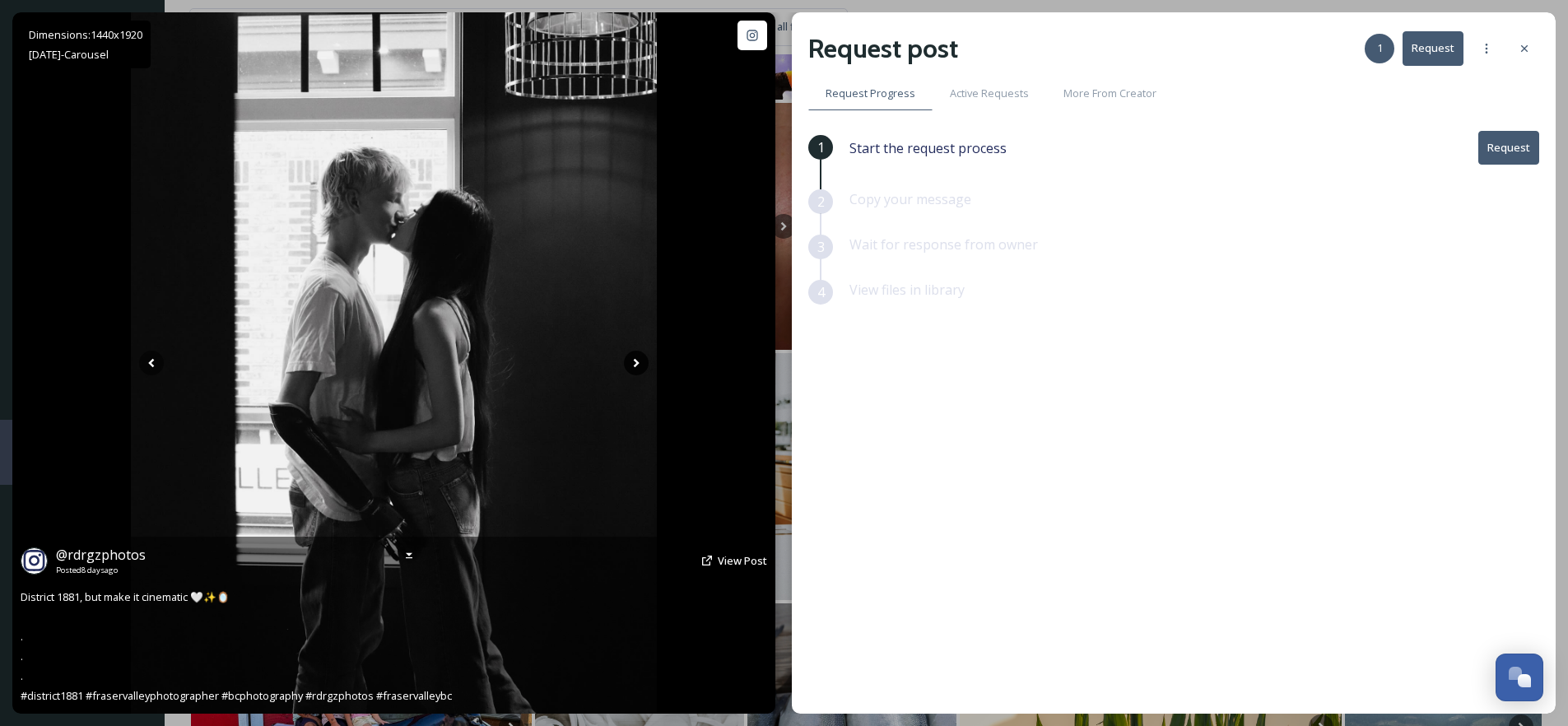
click at [637, 367] on icon at bounding box center [636, 363] width 24 height 24
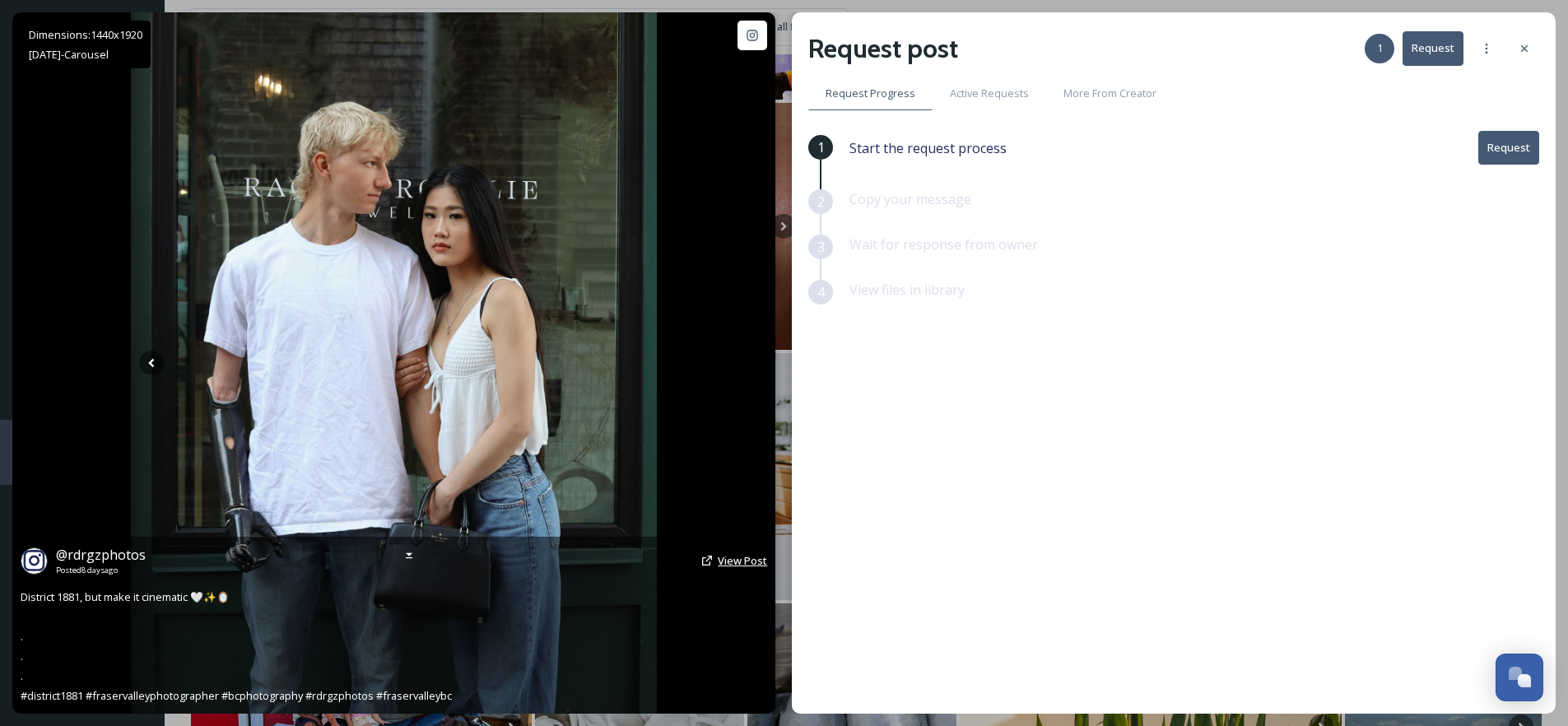
click at [754, 558] on span "View Post" at bounding box center [742, 560] width 50 height 15
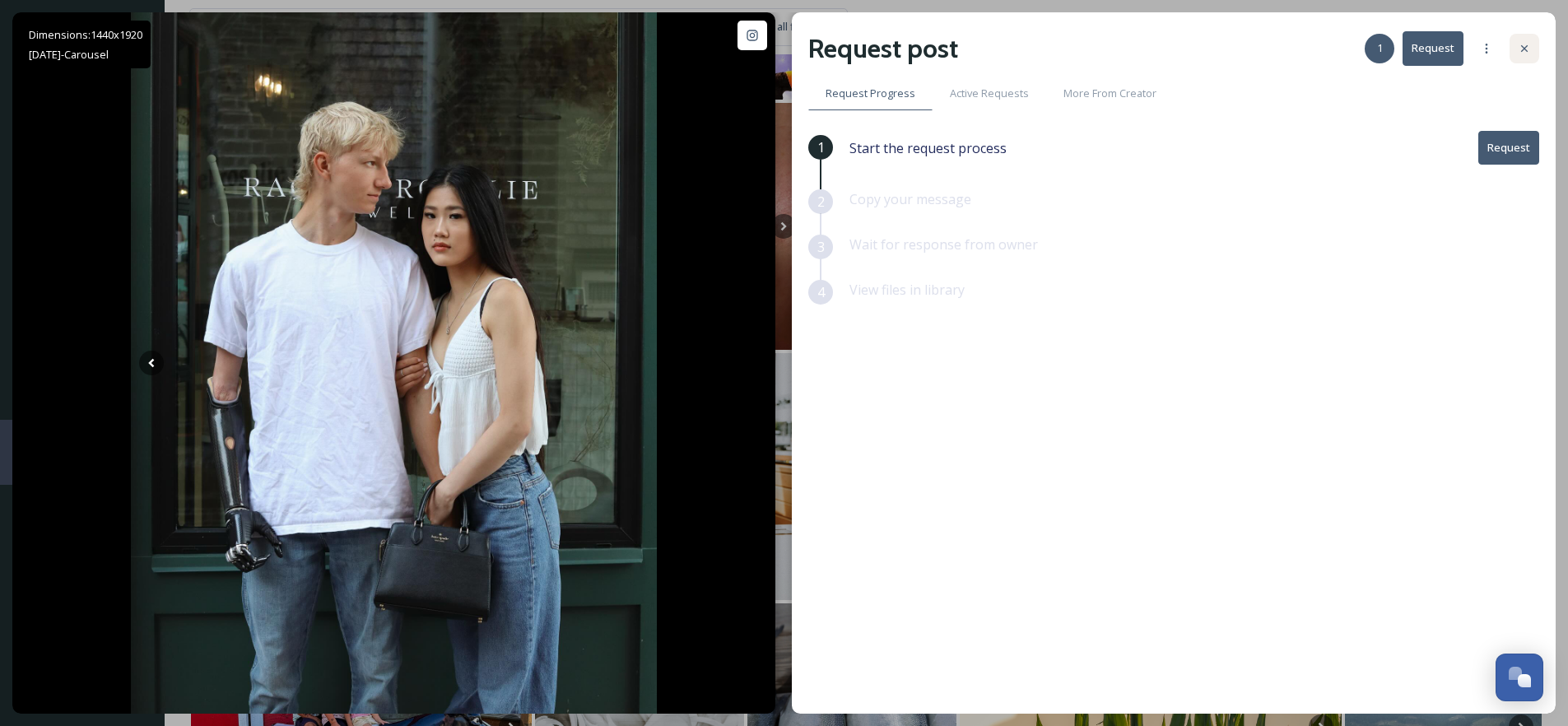
click at [1533, 45] on div at bounding box center [1525, 49] width 30 height 30
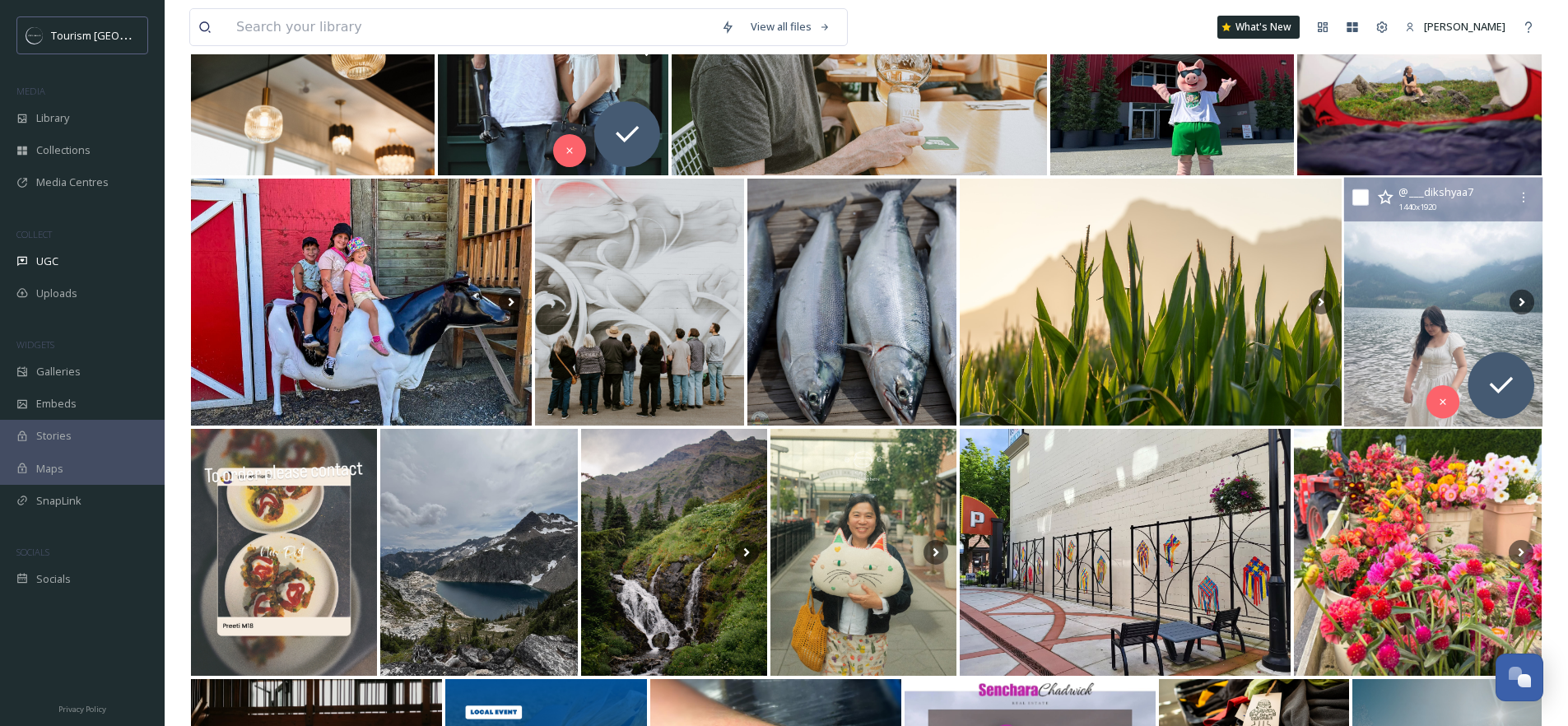
scroll to position [12101, 0]
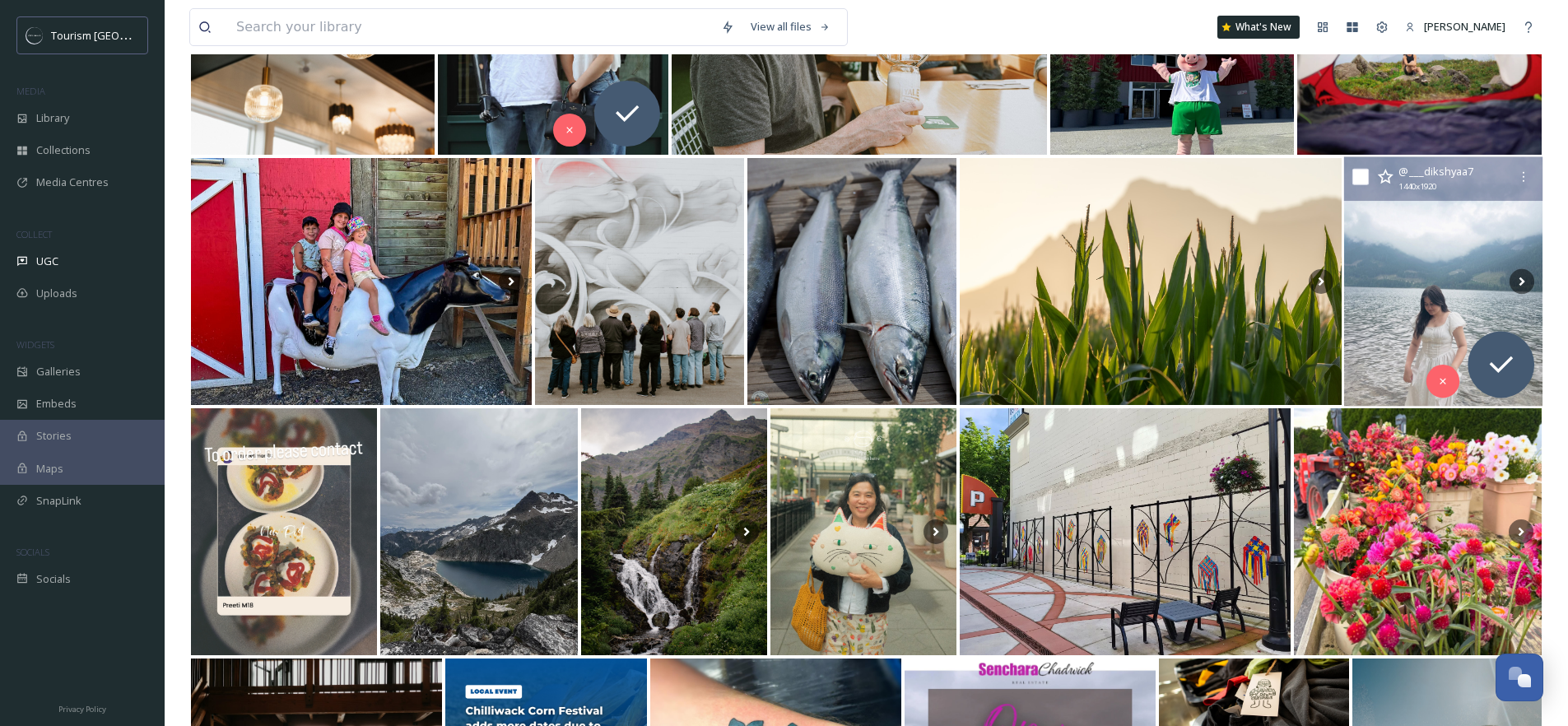
click at [1472, 289] on img at bounding box center [1443, 281] width 198 height 249
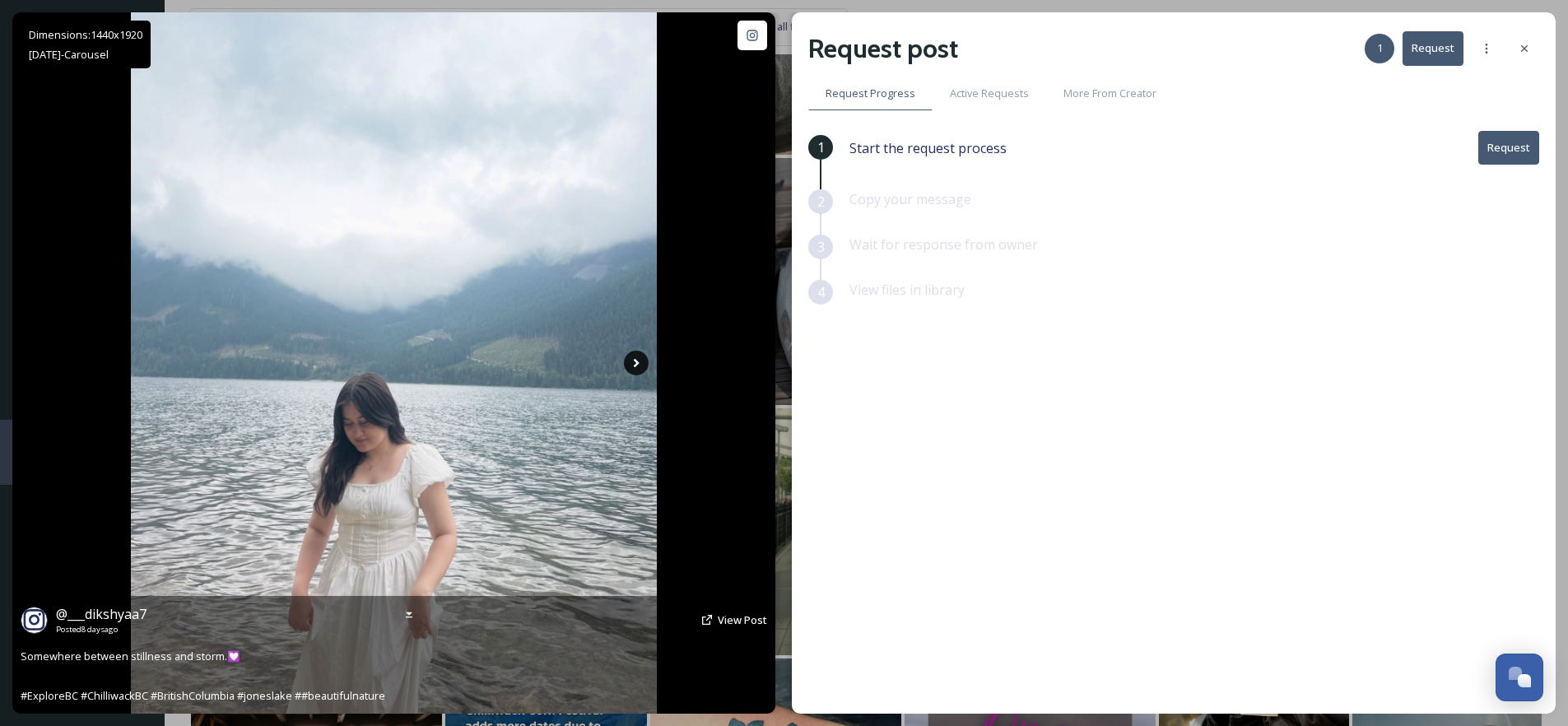
click at [634, 362] on icon at bounding box center [636, 363] width 24 height 24
click at [638, 365] on icon at bounding box center [636, 363] width 24 height 24
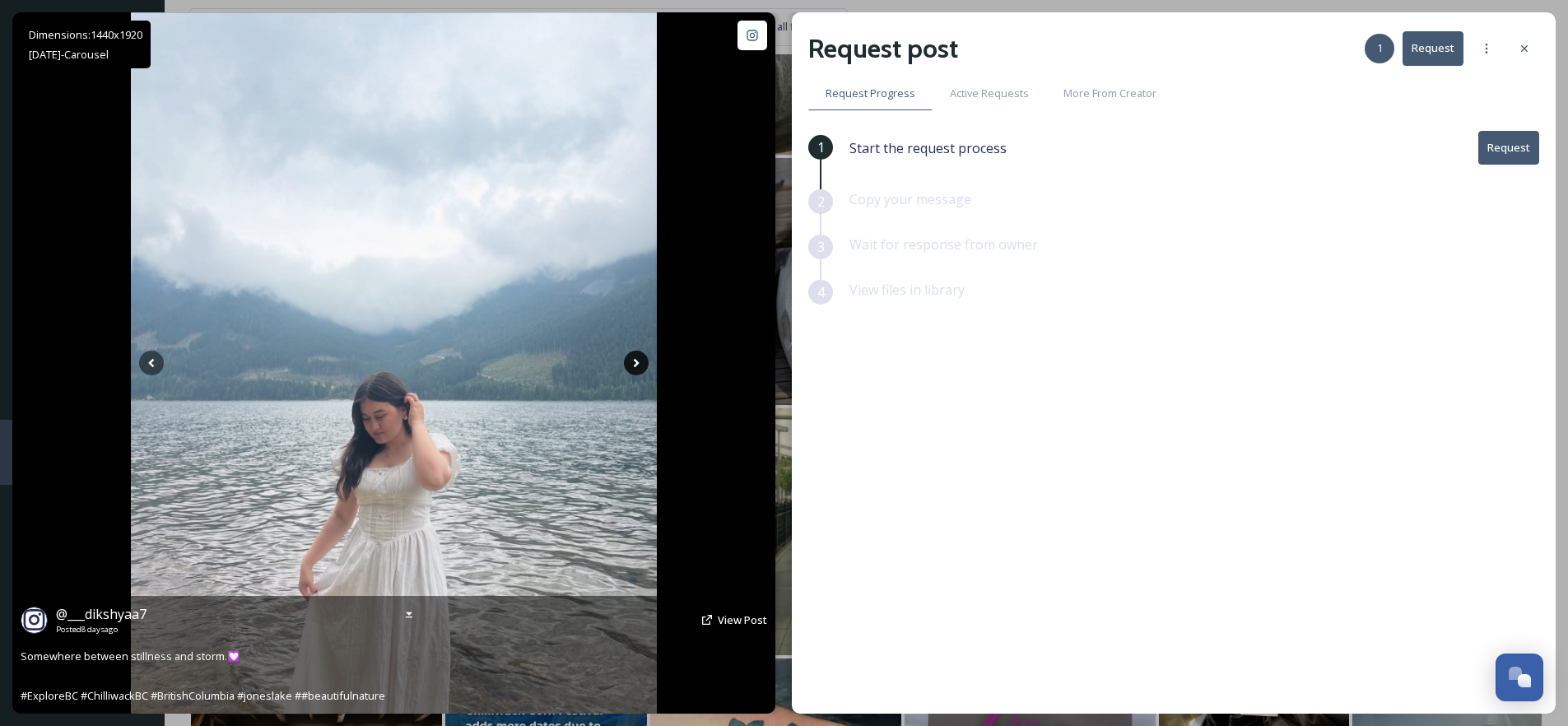
click at [638, 365] on icon at bounding box center [636, 363] width 24 height 24
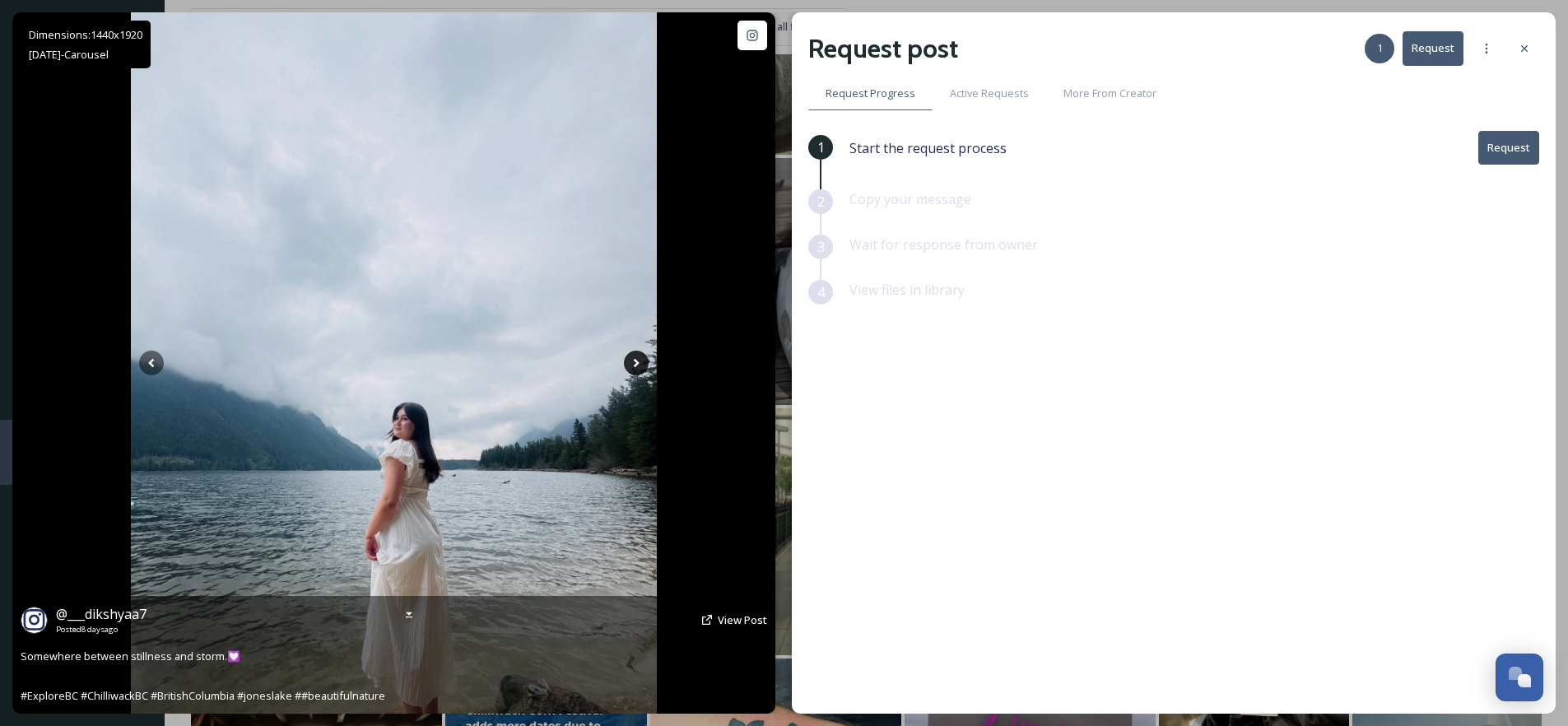
click at [638, 365] on icon at bounding box center [636, 363] width 24 height 24
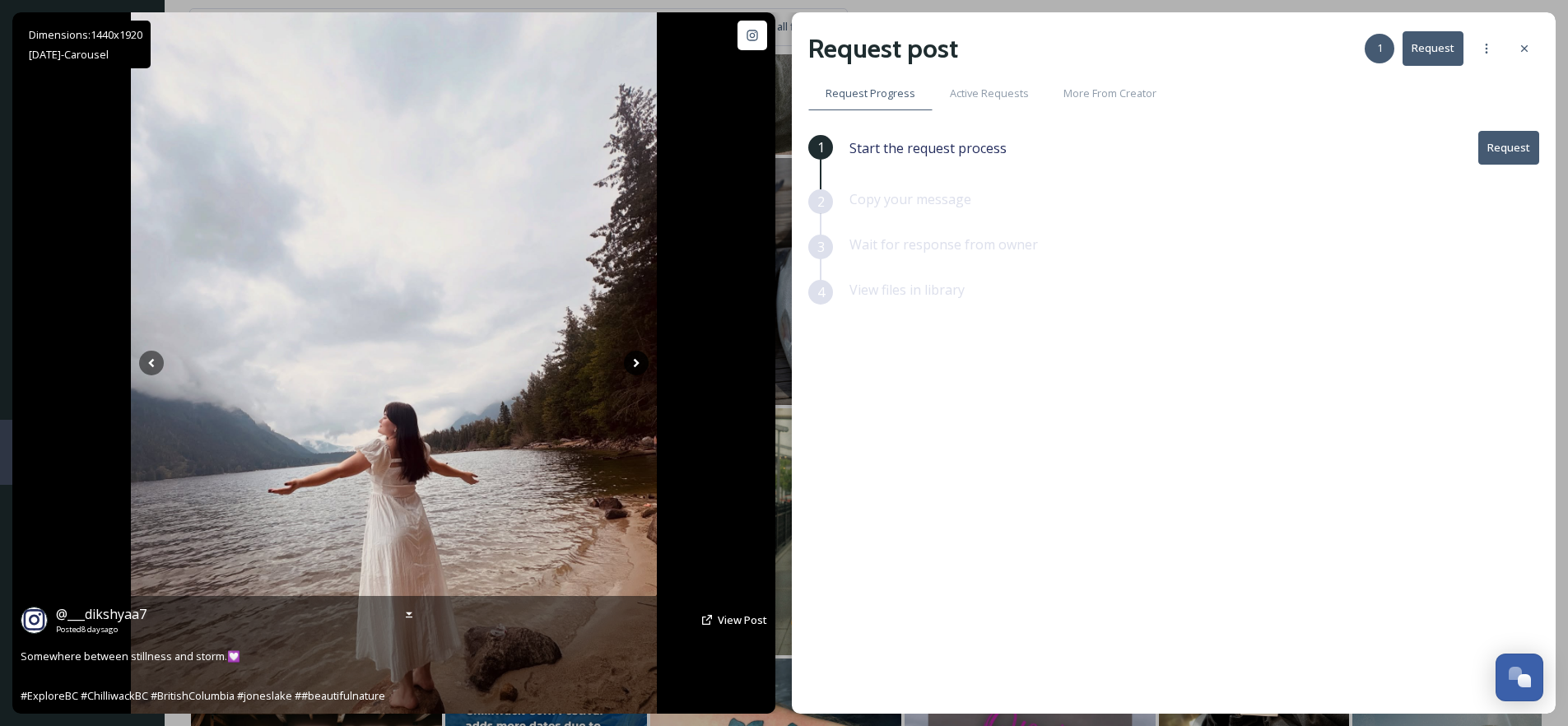
click at [638, 365] on icon at bounding box center [636, 363] width 24 height 24
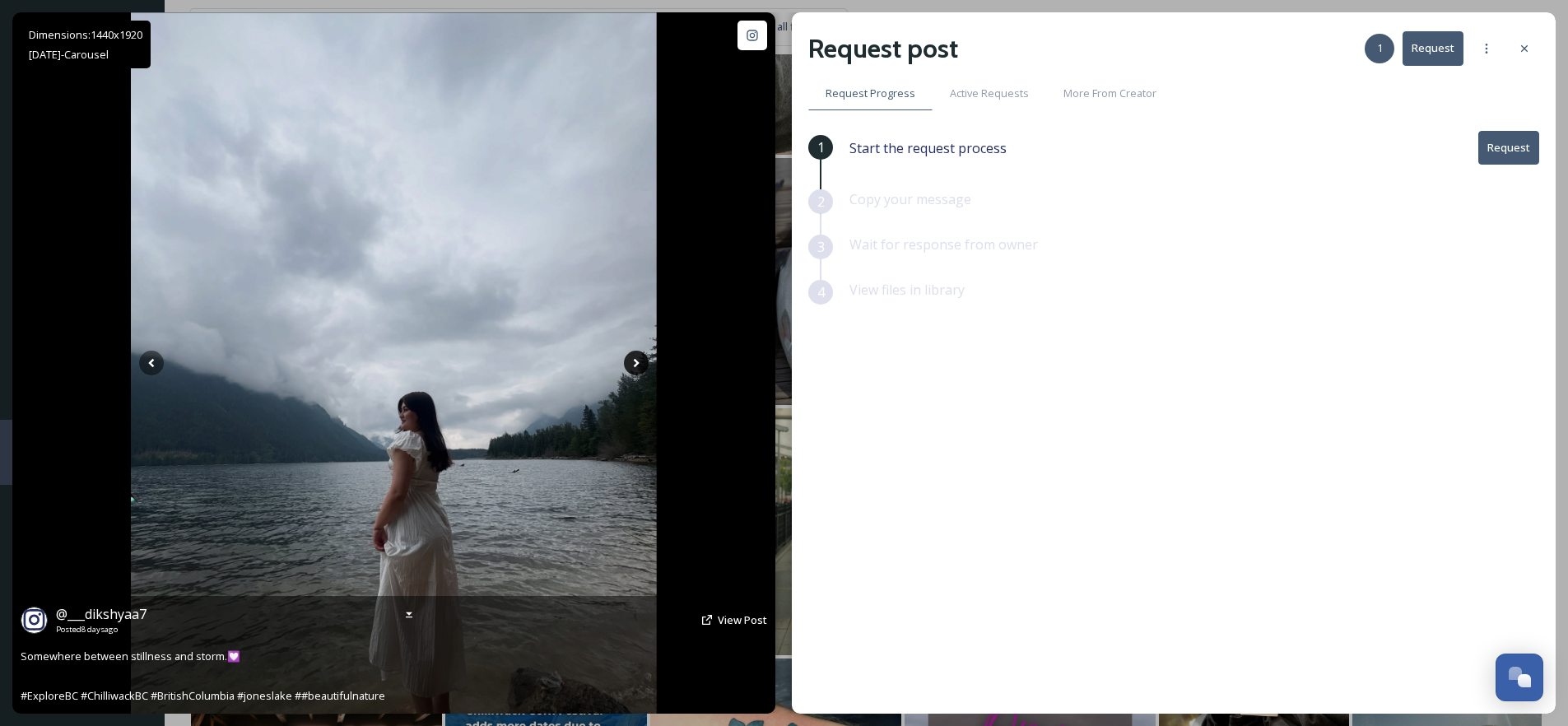
click at [638, 365] on icon at bounding box center [636, 363] width 24 height 24
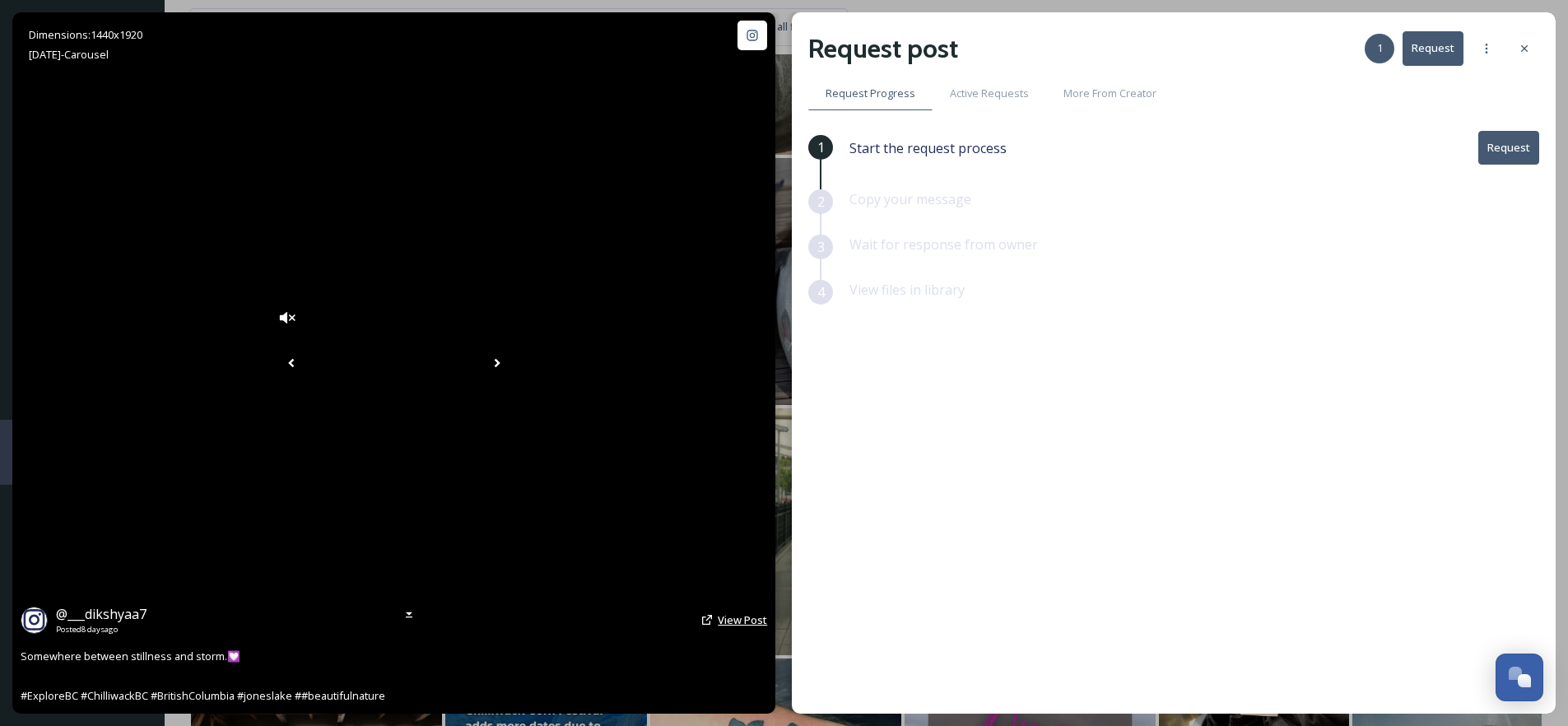
click at [745, 621] on span "View Post" at bounding box center [742, 619] width 50 height 15
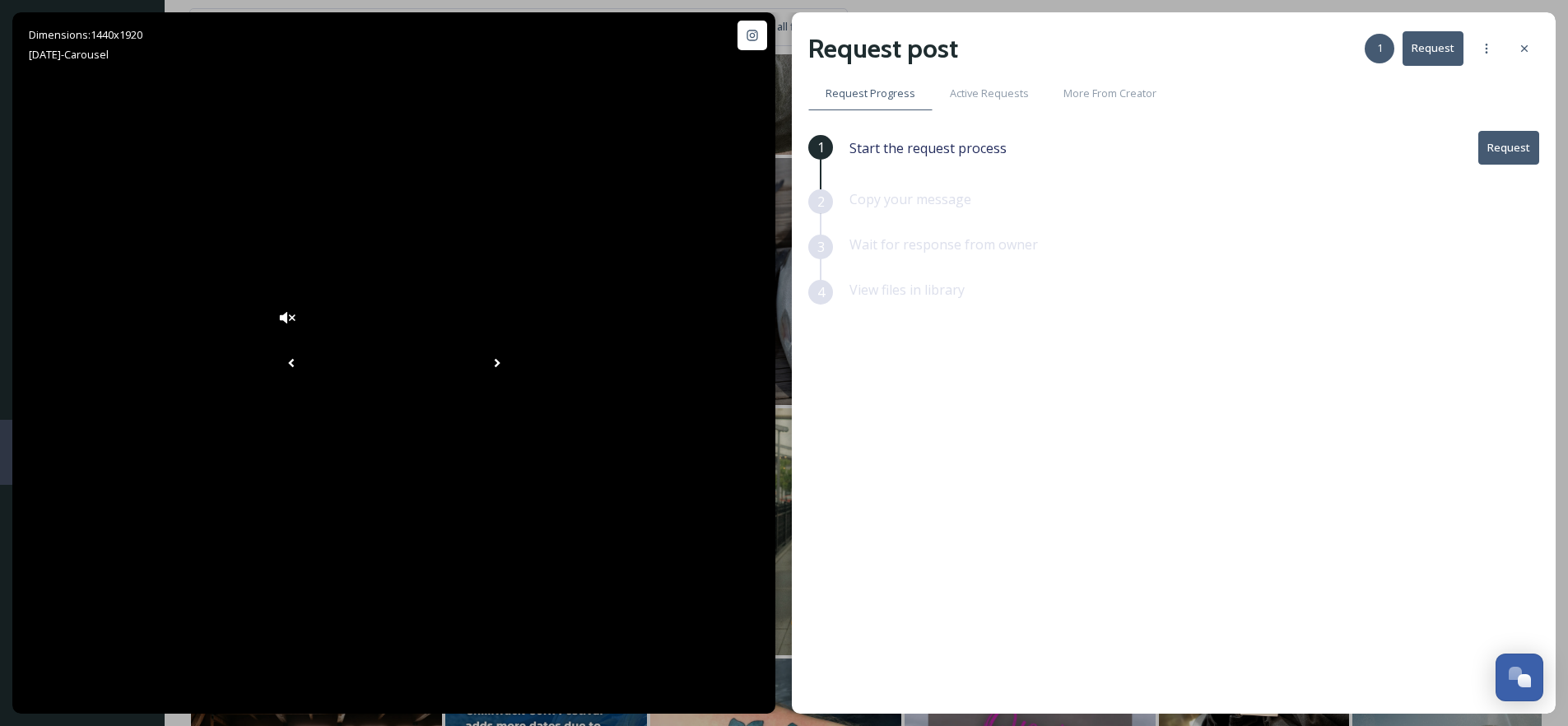
click at [1530, 45] on icon at bounding box center [1524, 48] width 13 height 13
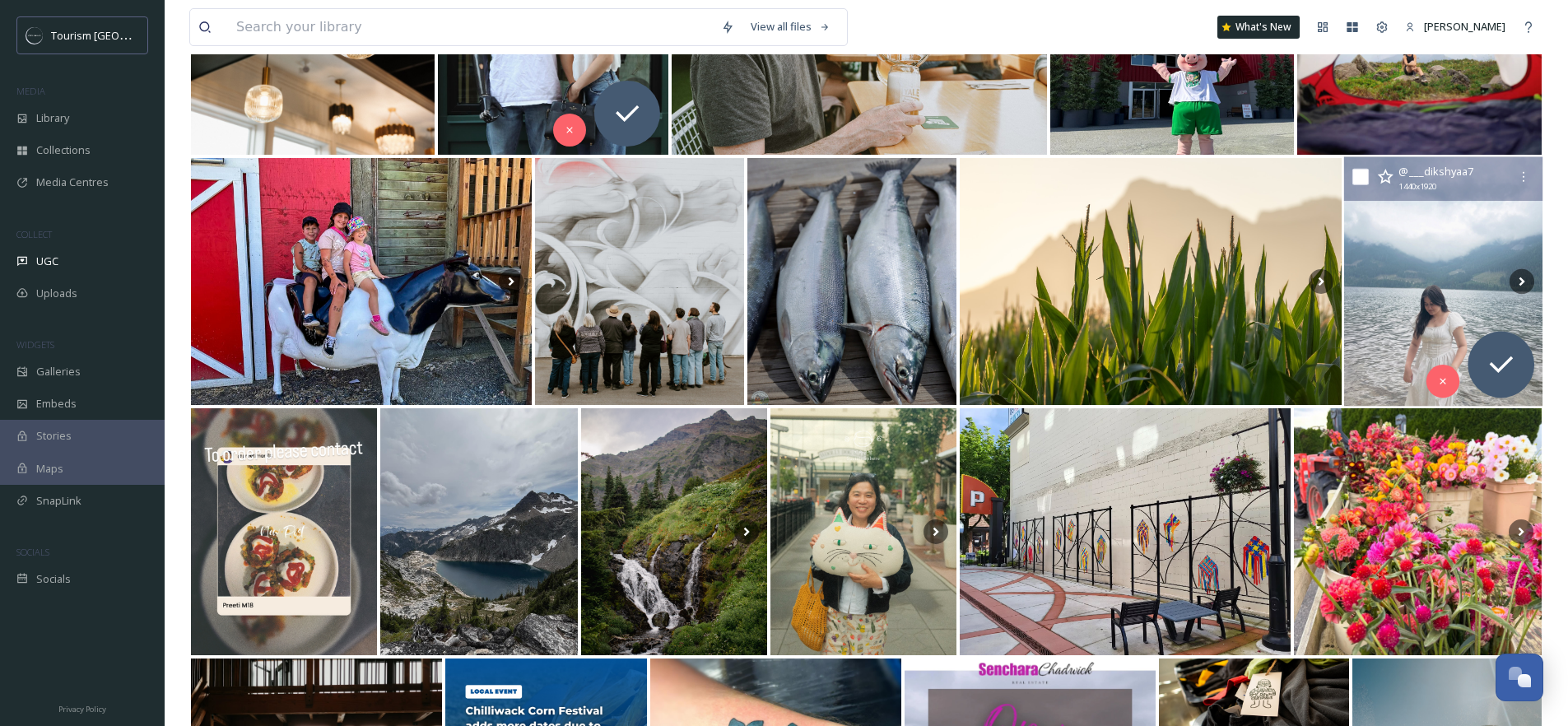
click at [1383, 179] on icon at bounding box center [1385, 176] width 17 height 16
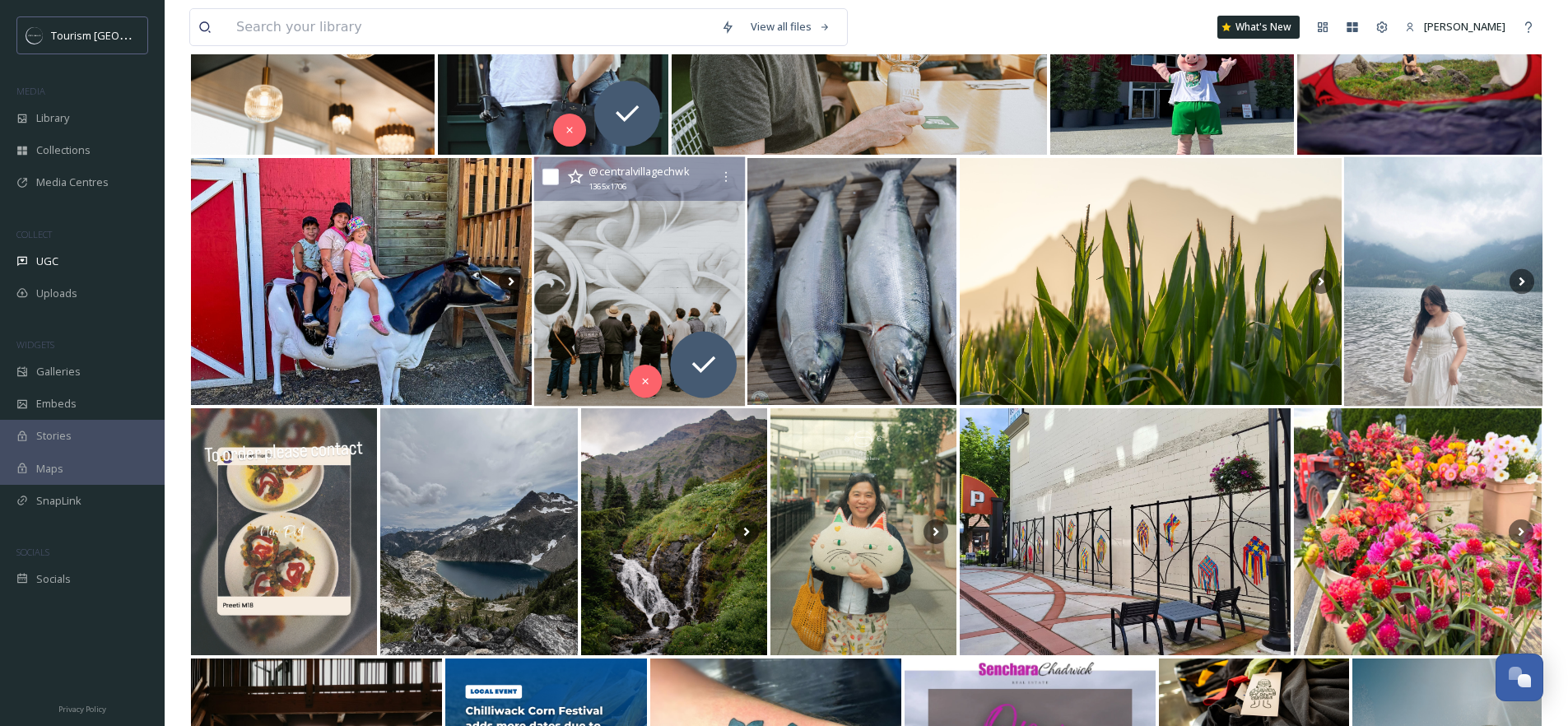
scroll to position [12105, 0]
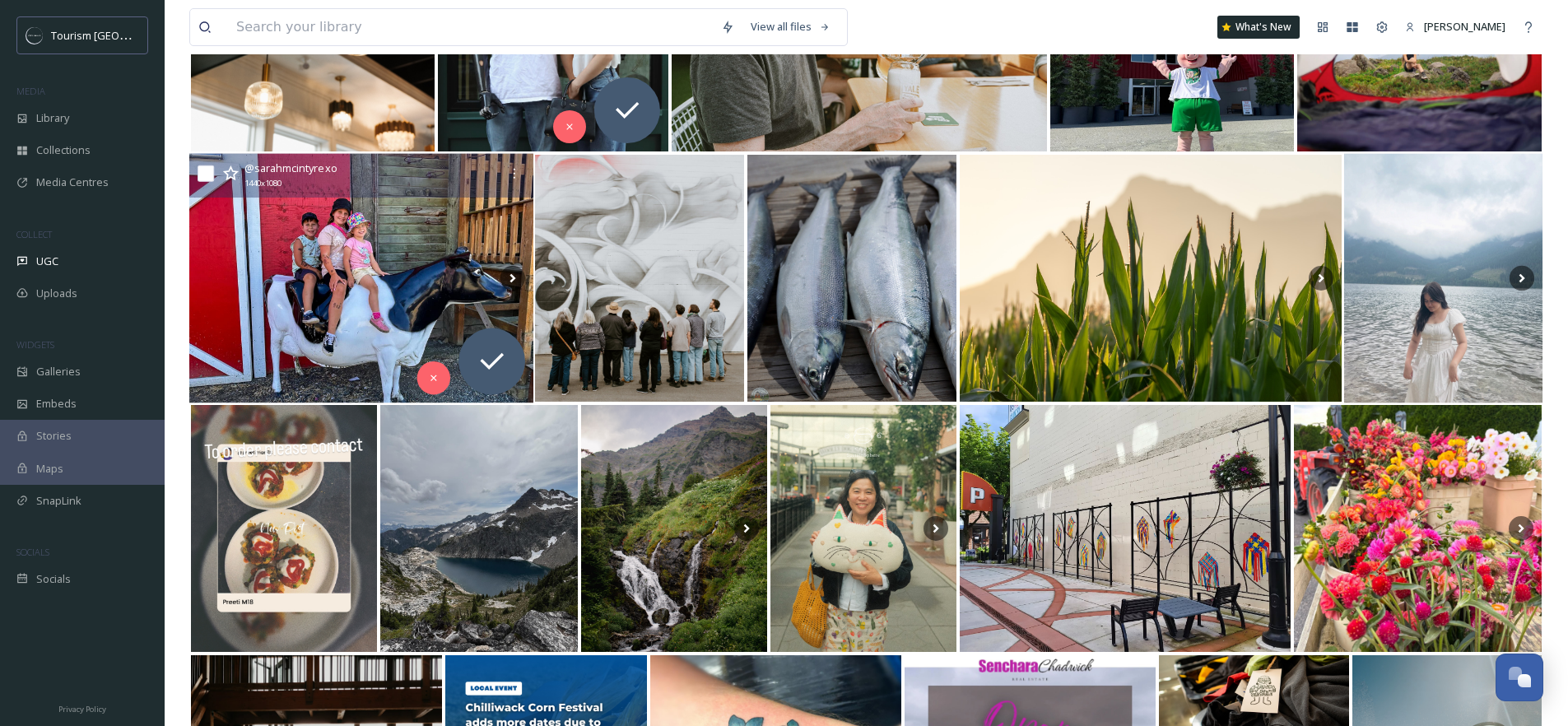
click at [354, 267] on img at bounding box center [361, 278] width 344 height 249
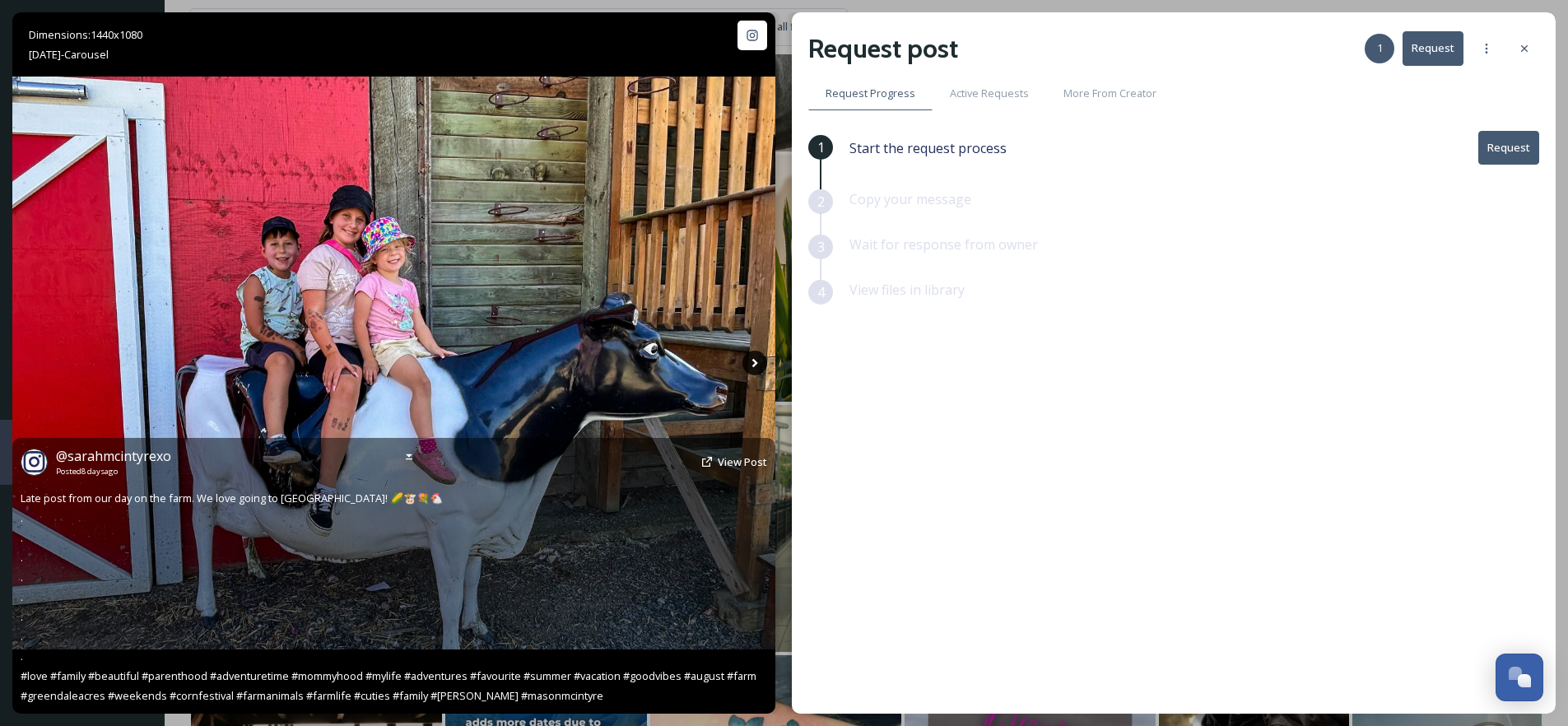
click at [754, 360] on icon at bounding box center [755, 363] width 6 height 9
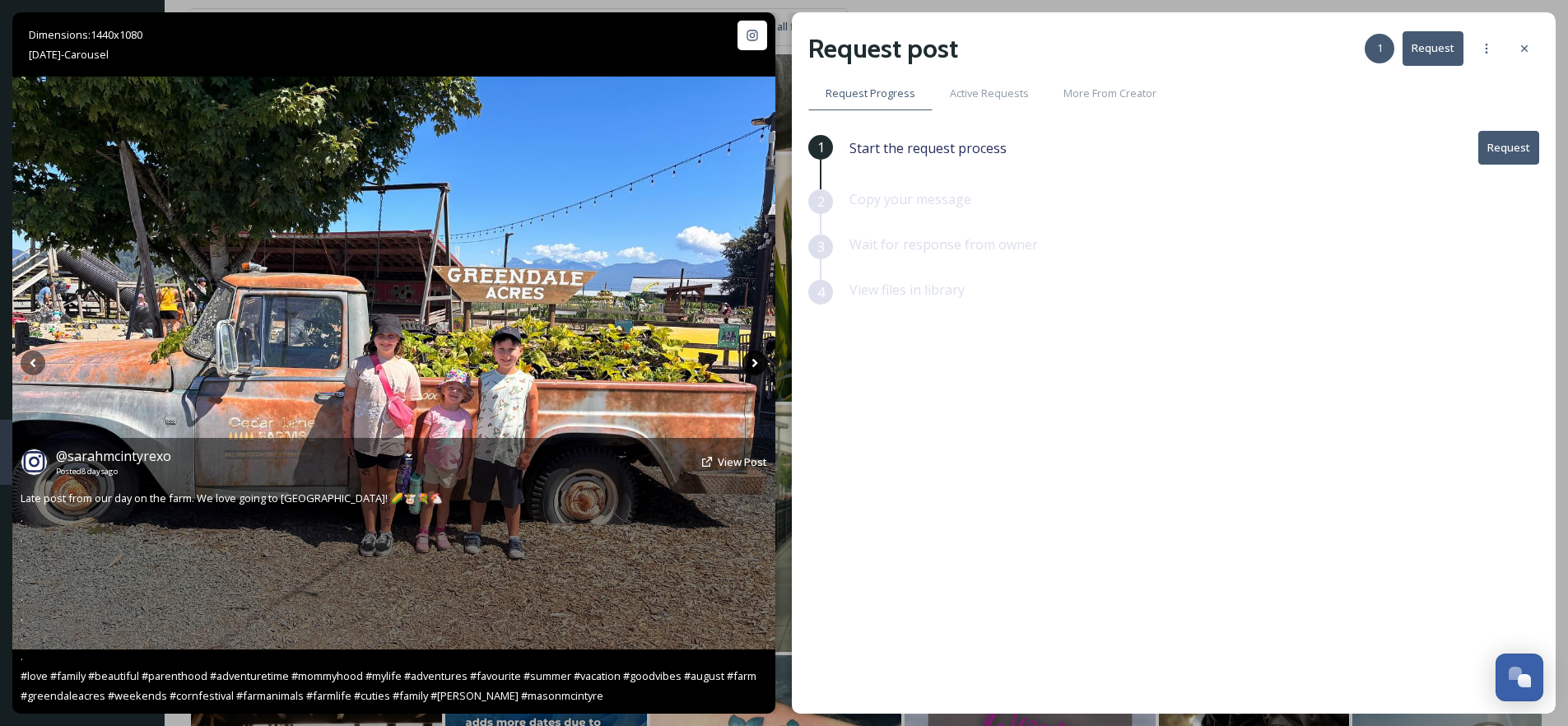
click at [752, 362] on icon at bounding box center [755, 363] width 24 height 24
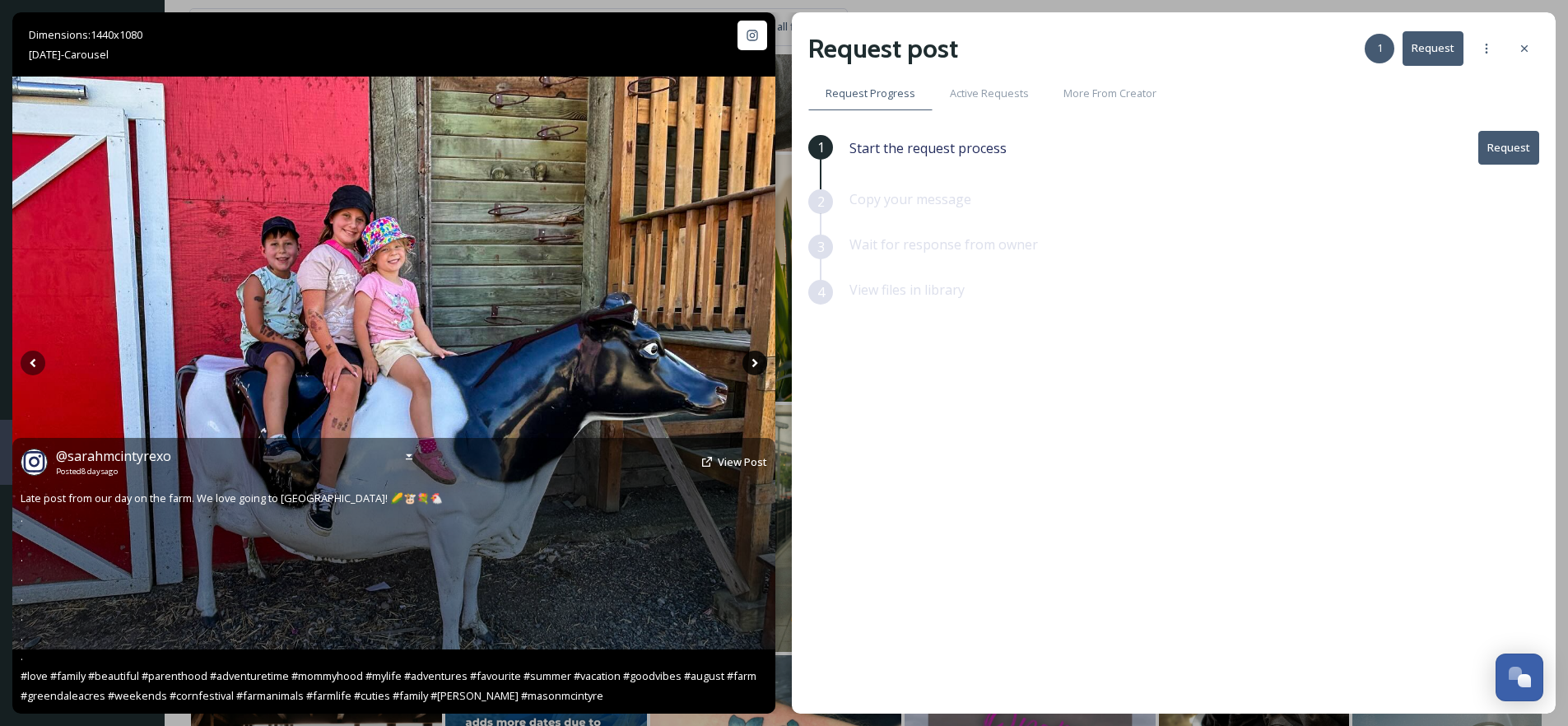
click at [752, 362] on icon at bounding box center [755, 363] width 24 height 24
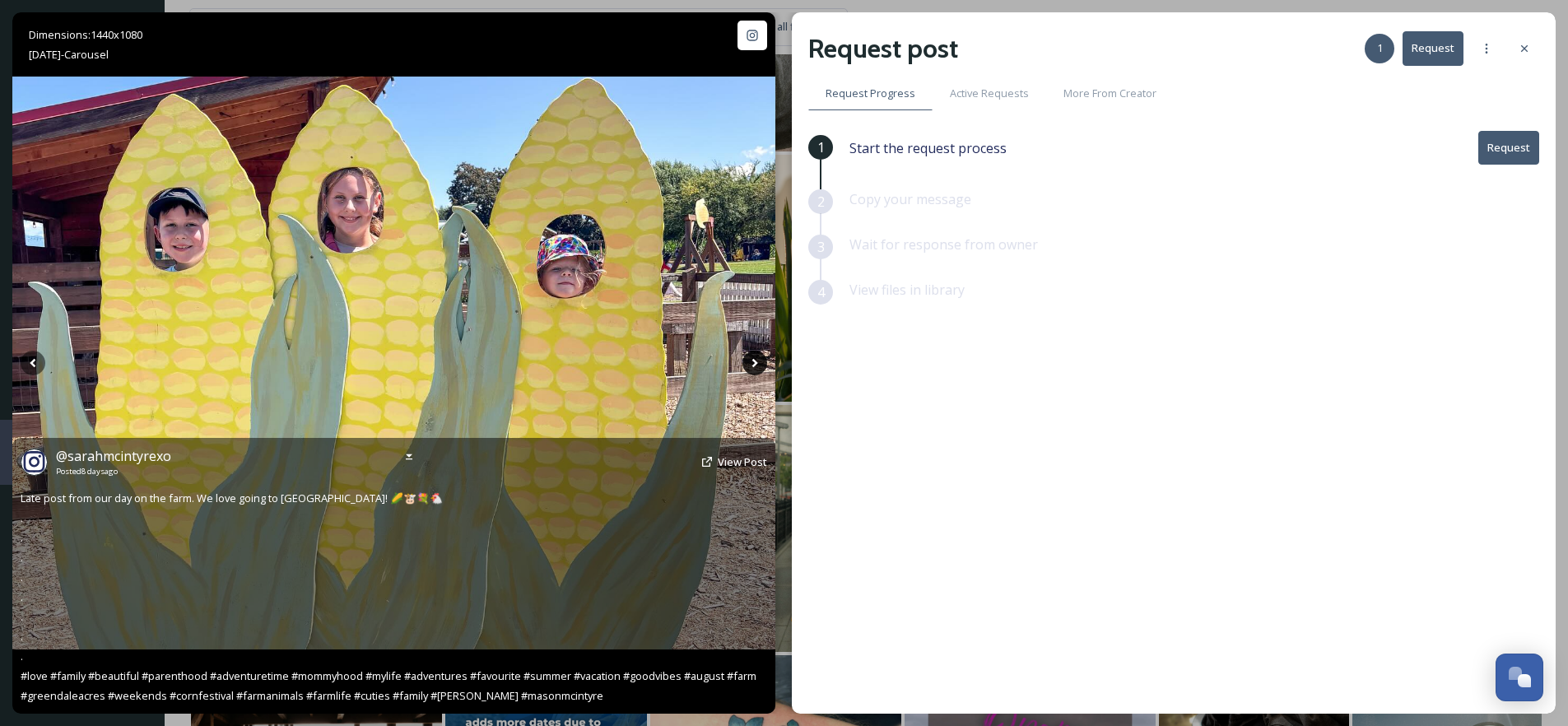
click at [752, 362] on icon at bounding box center [755, 363] width 24 height 24
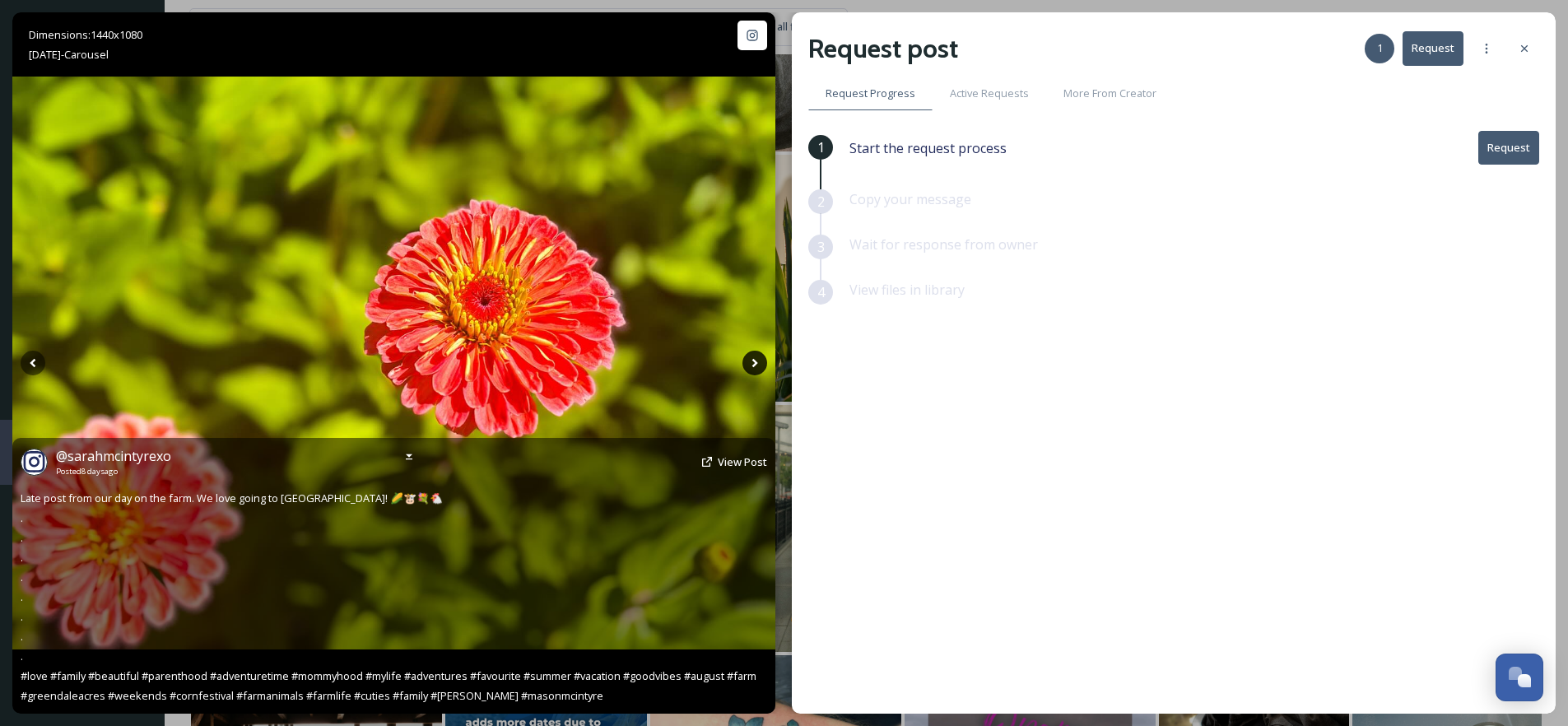
click at [752, 362] on icon at bounding box center [755, 363] width 24 height 24
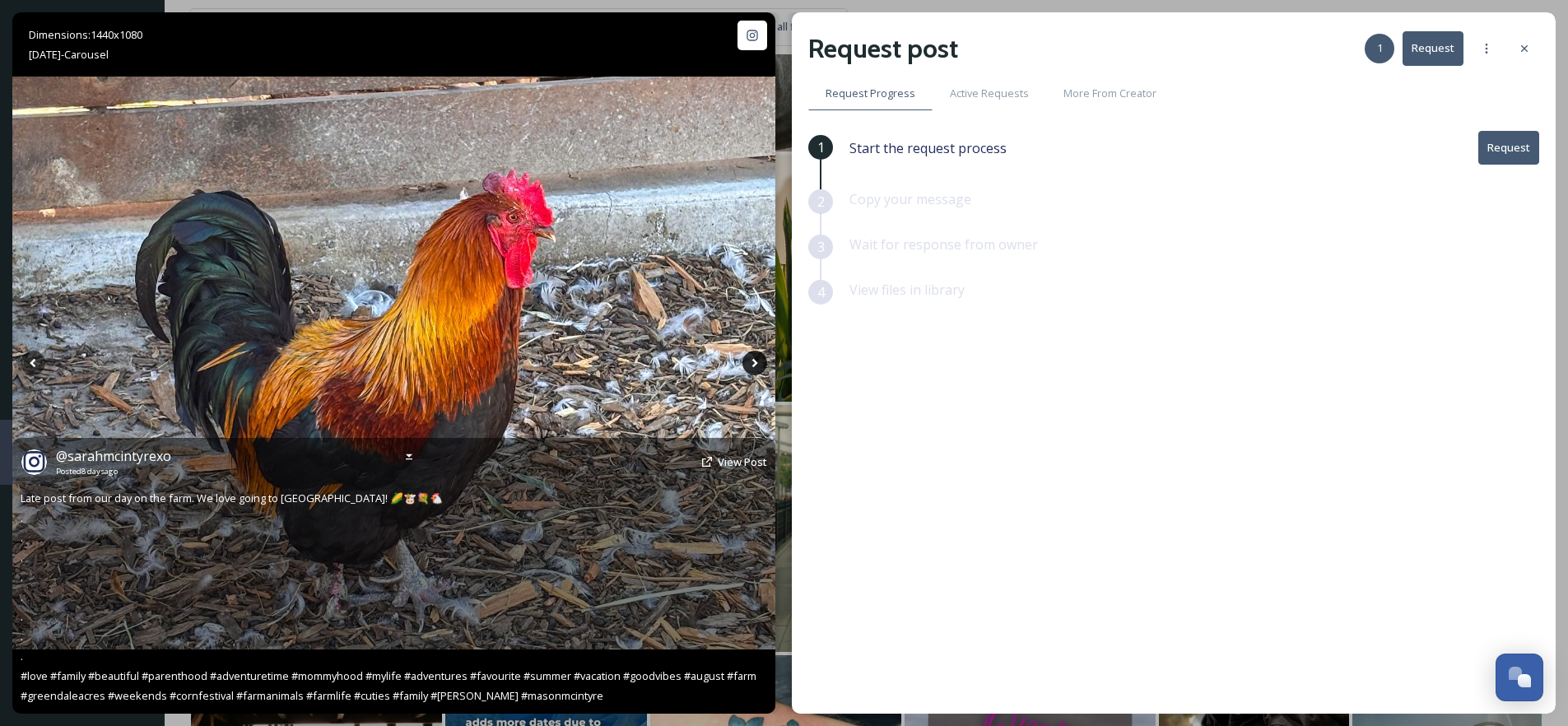
click at [752, 362] on icon at bounding box center [755, 363] width 24 height 24
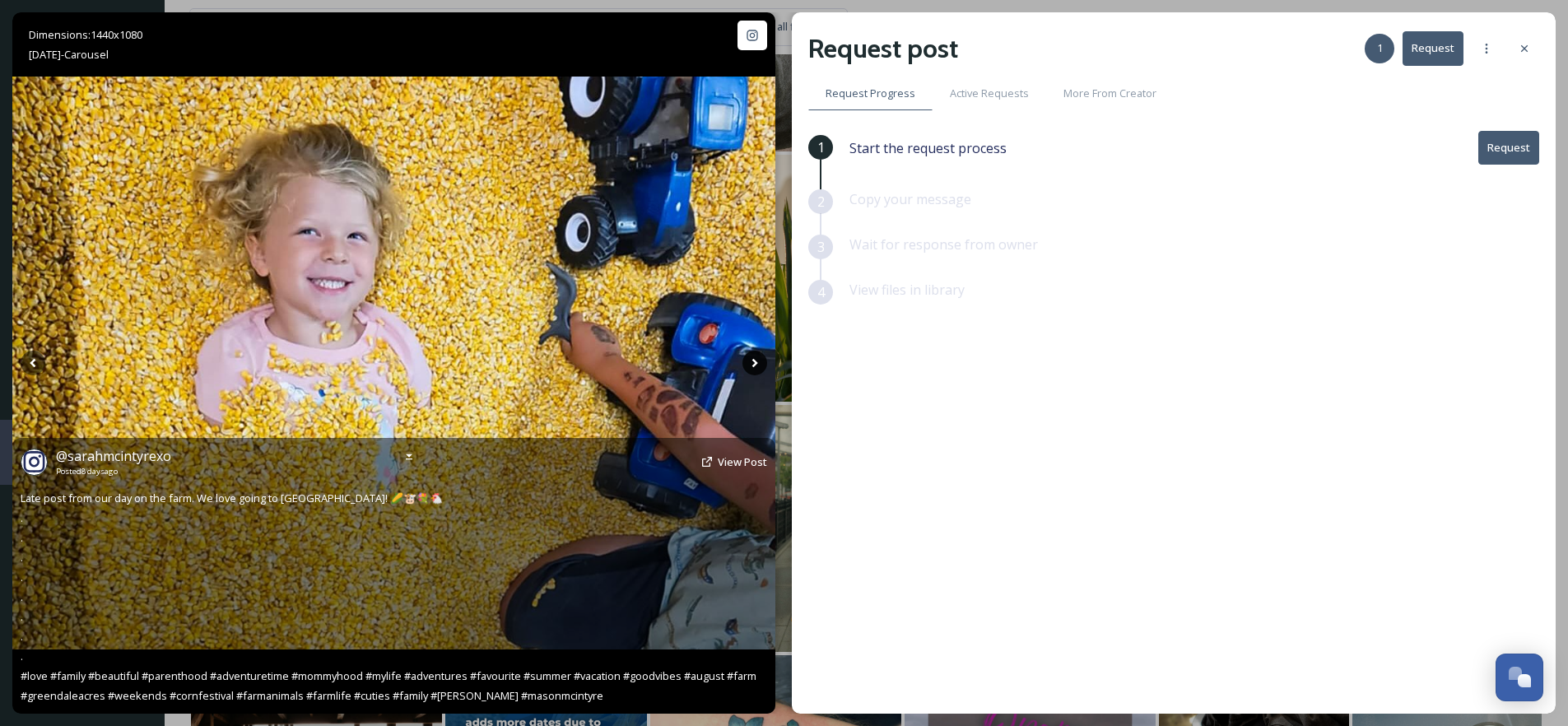
click at [752, 362] on icon at bounding box center [755, 363] width 24 height 24
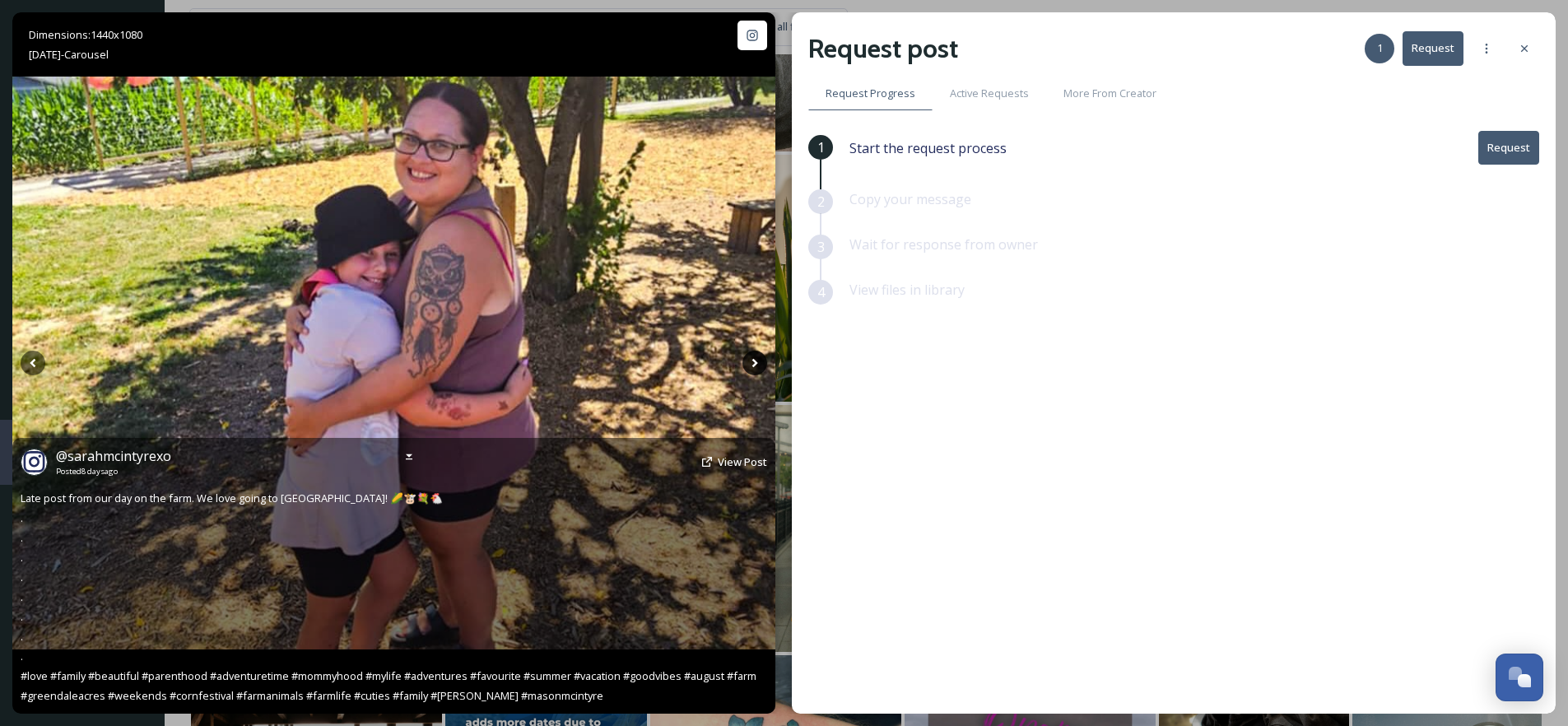
click at [752, 362] on icon at bounding box center [755, 363] width 24 height 24
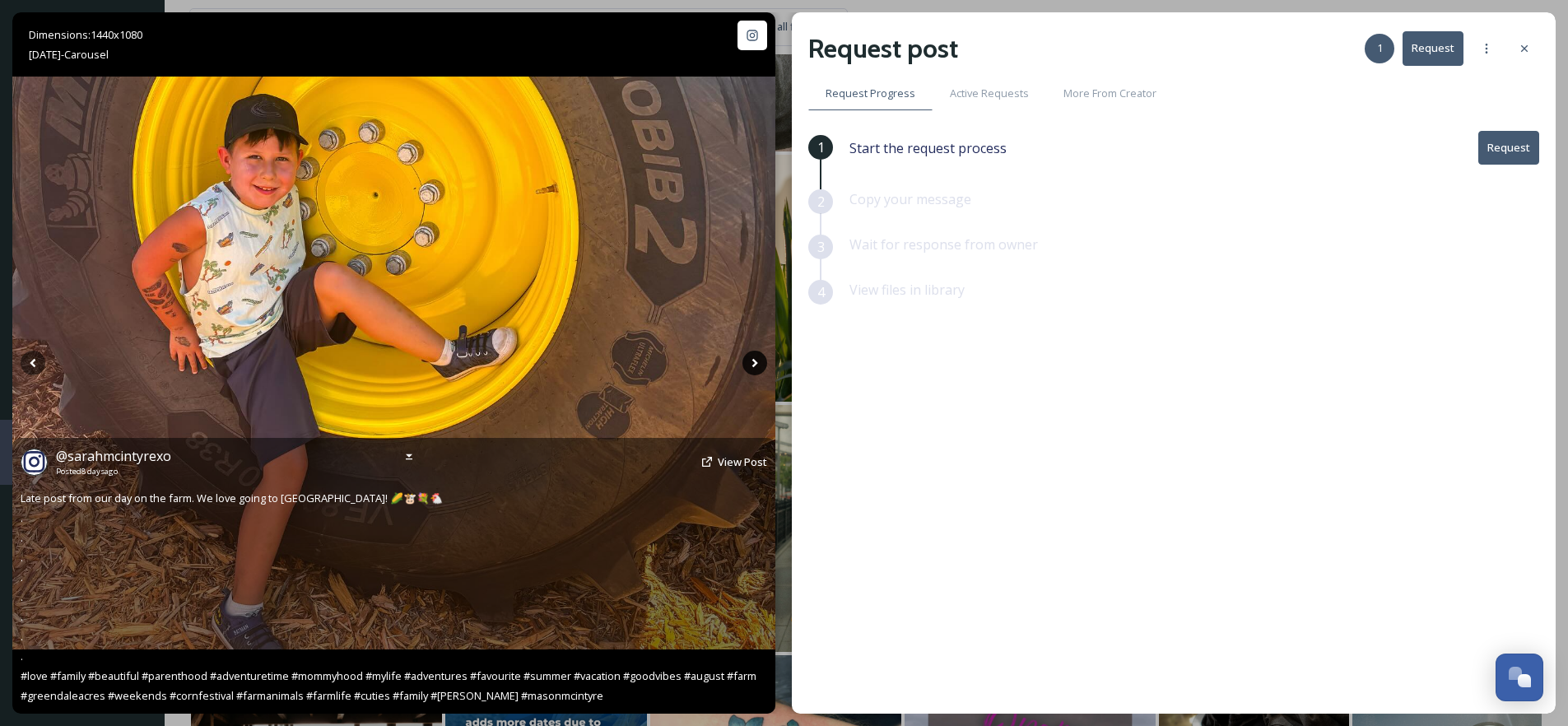
click at [752, 362] on icon at bounding box center [755, 363] width 24 height 24
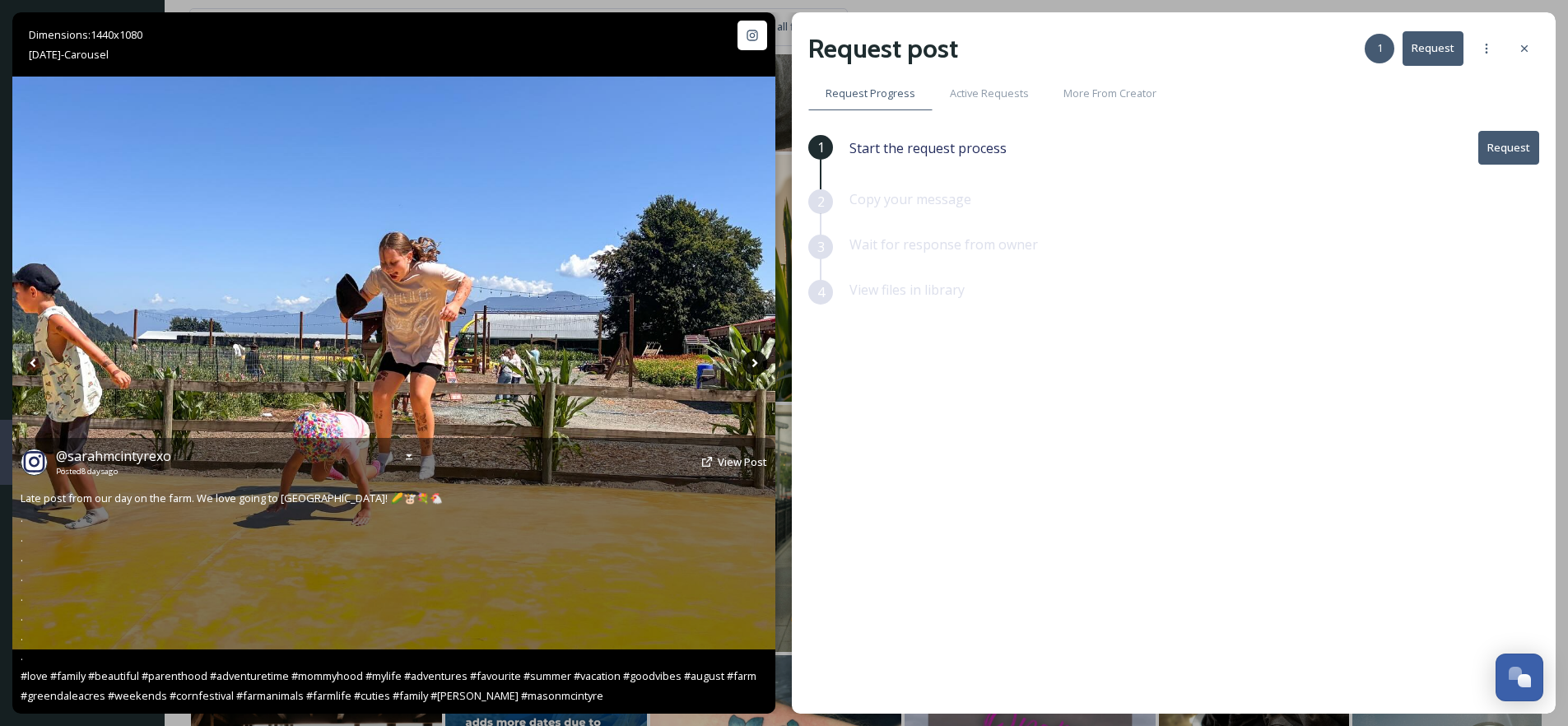
click at [752, 362] on icon at bounding box center [755, 363] width 24 height 24
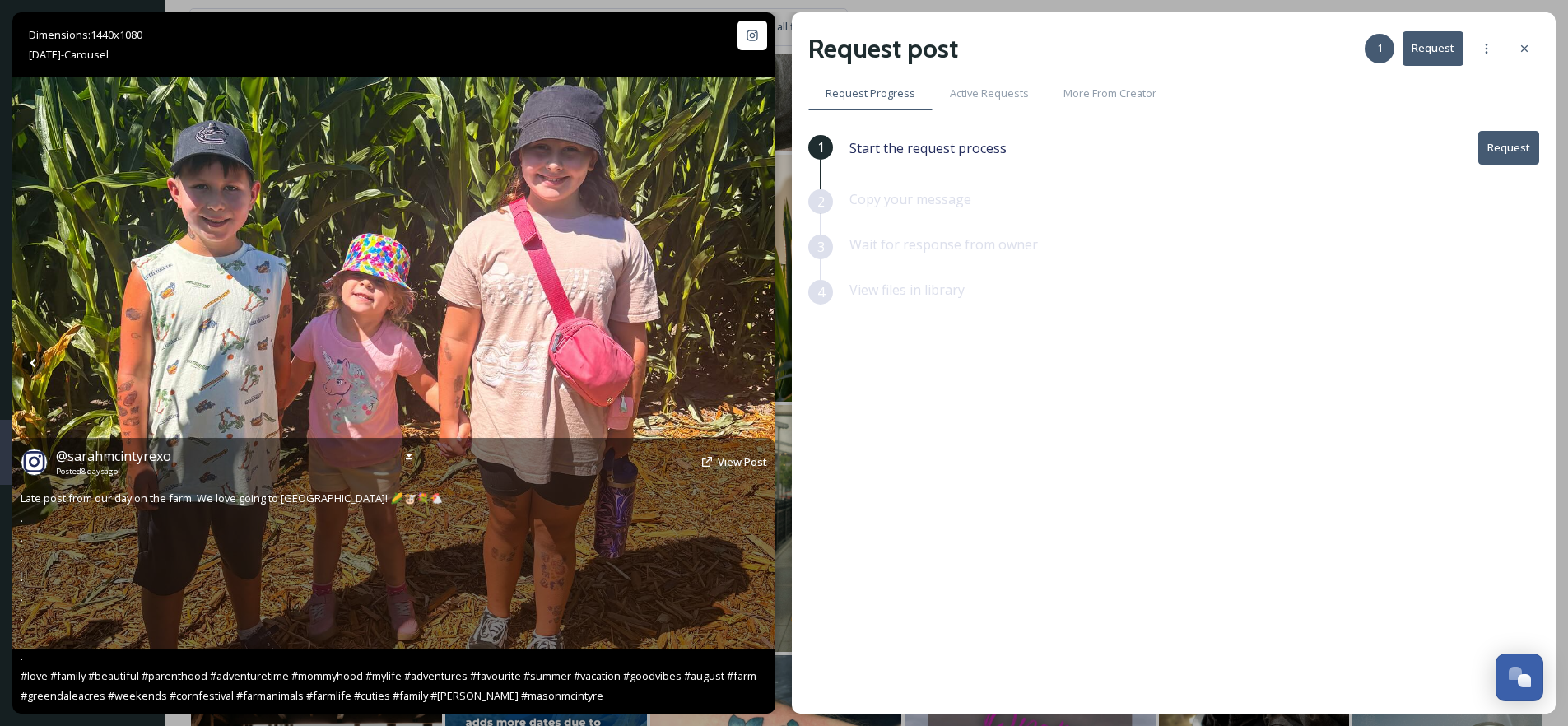
click at [752, 362] on icon at bounding box center [755, 363] width 24 height 24
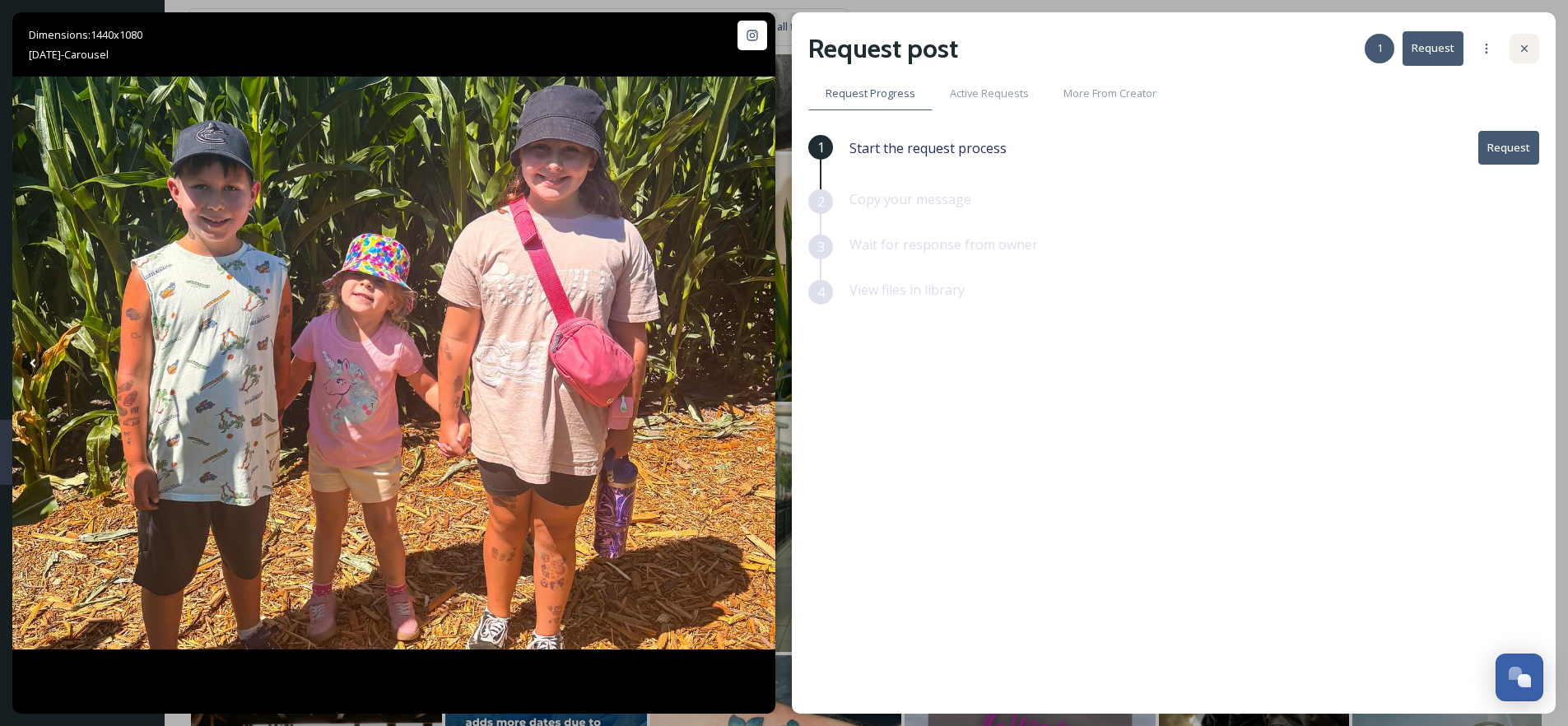
click at [1524, 54] on icon at bounding box center [1524, 48] width 13 height 13
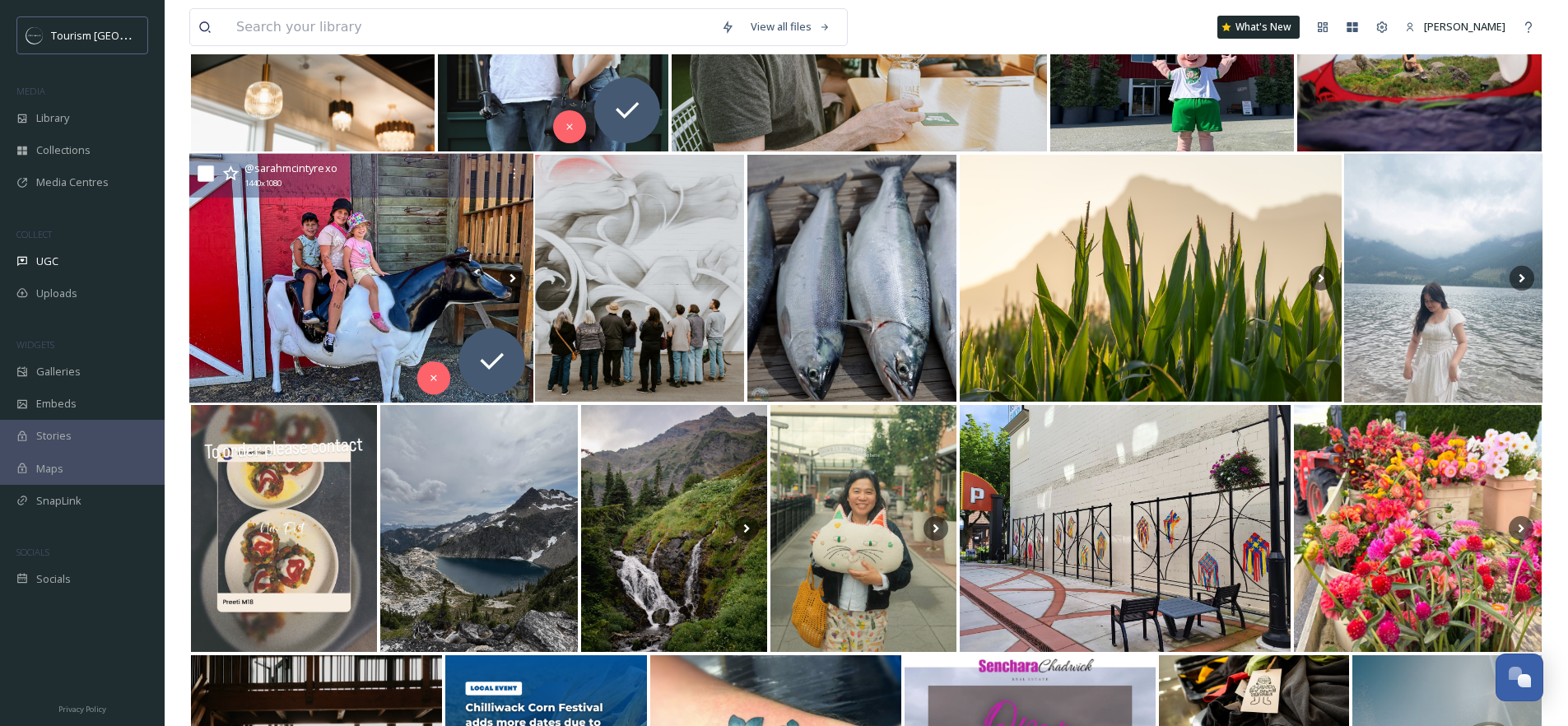
click at [231, 172] on icon at bounding box center [230, 173] width 17 height 16
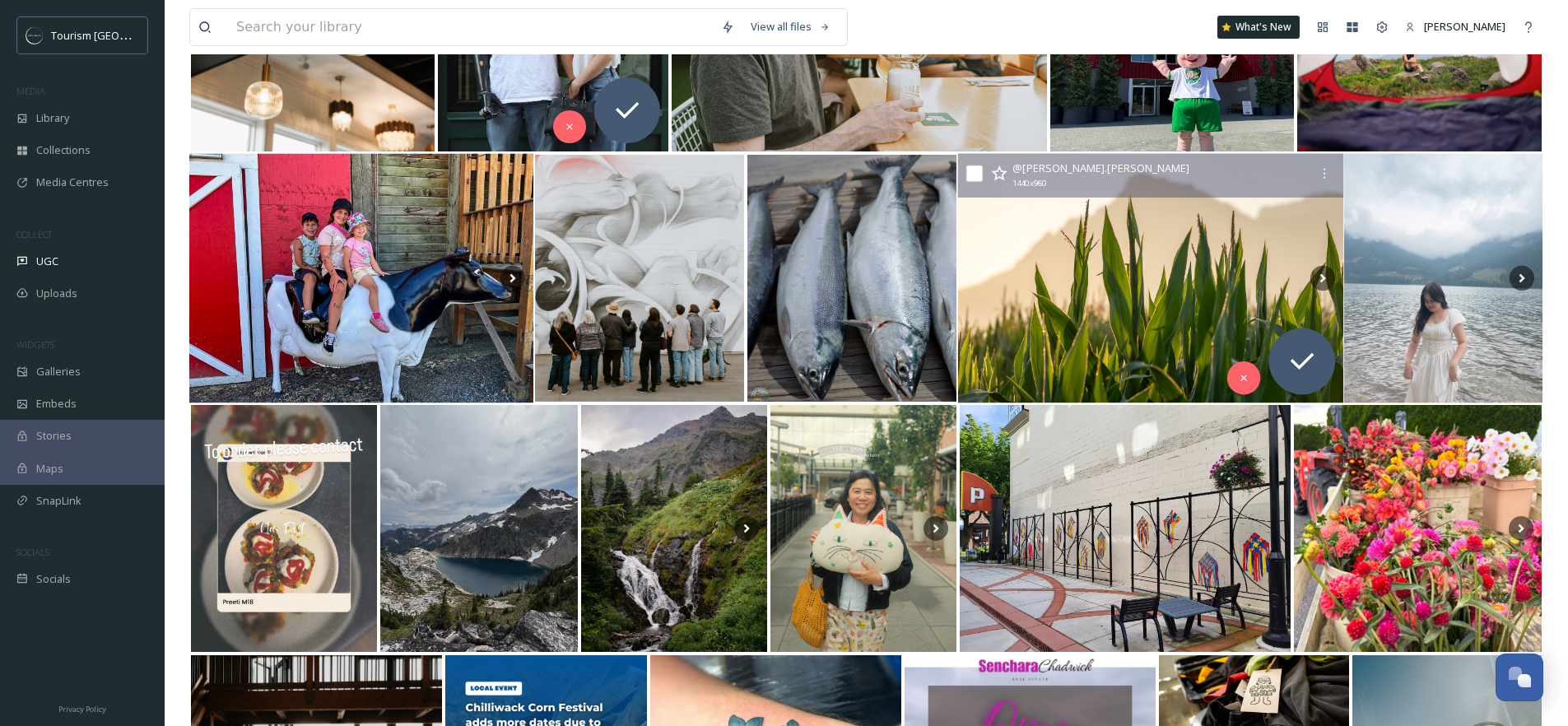
click at [1340, 287] on img at bounding box center [1151, 278] width 386 height 249
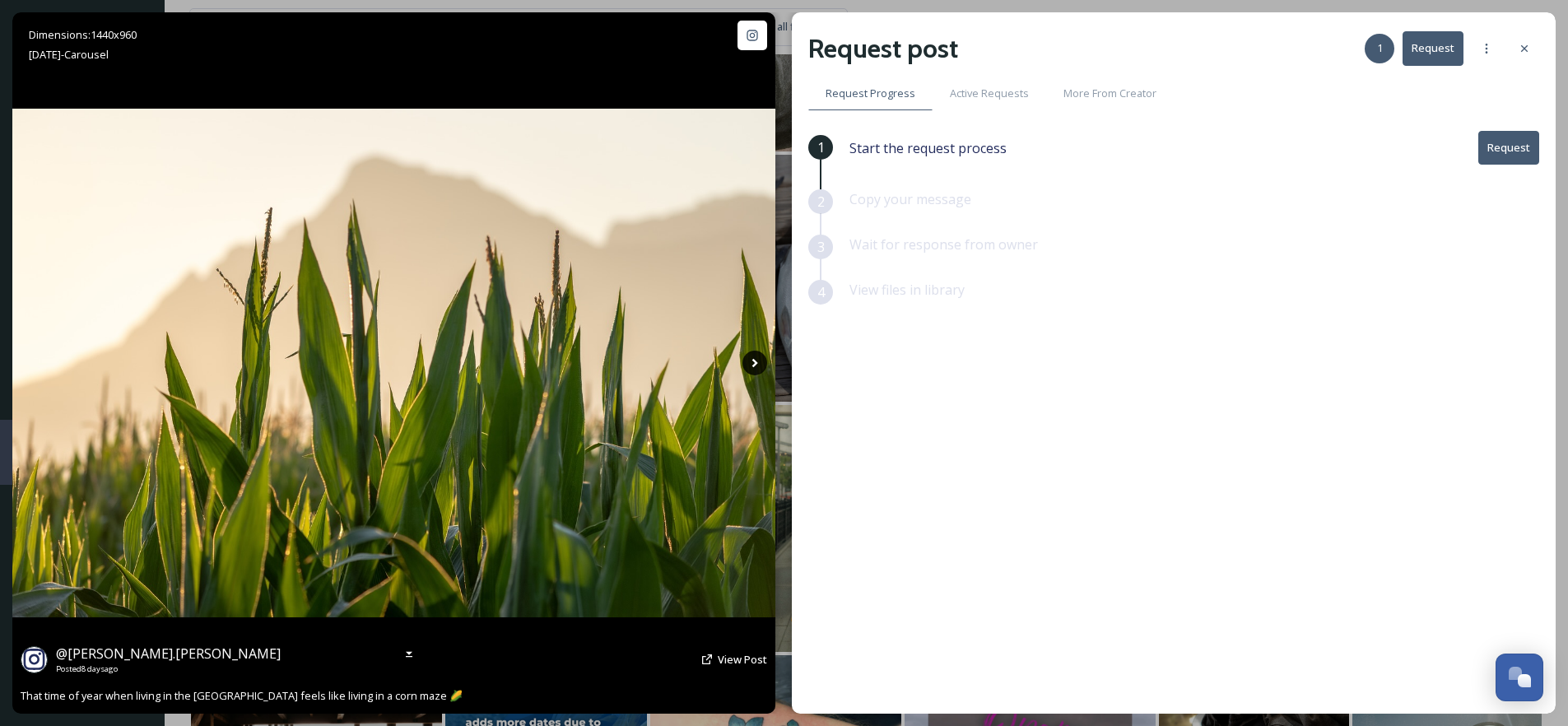
click at [748, 361] on icon at bounding box center [755, 363] width 24 height 24
click at [751, 366] on icon at bounding box center [755, 363] width 24 height 24
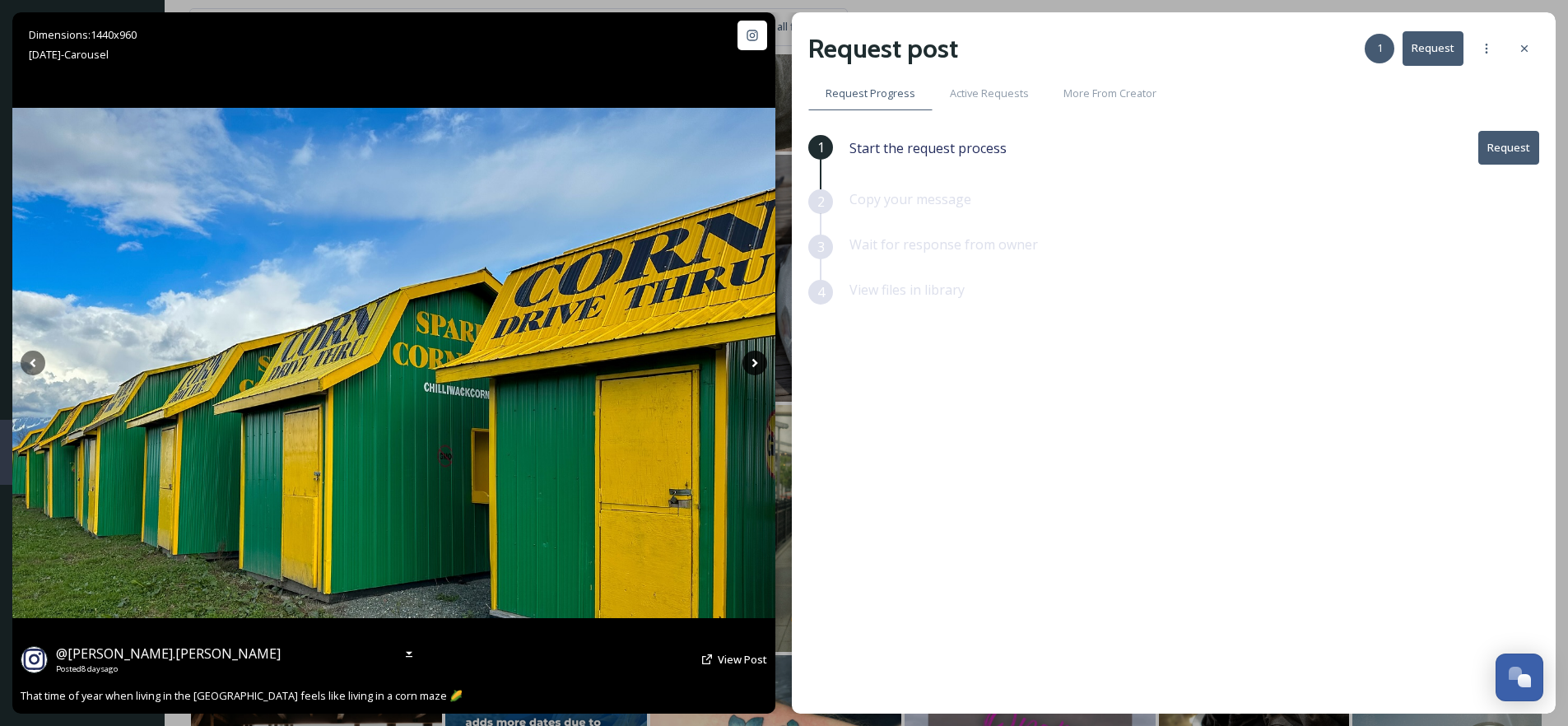
click at [751, 366] on icon at bounding box center [755, 363] width 24 height 24
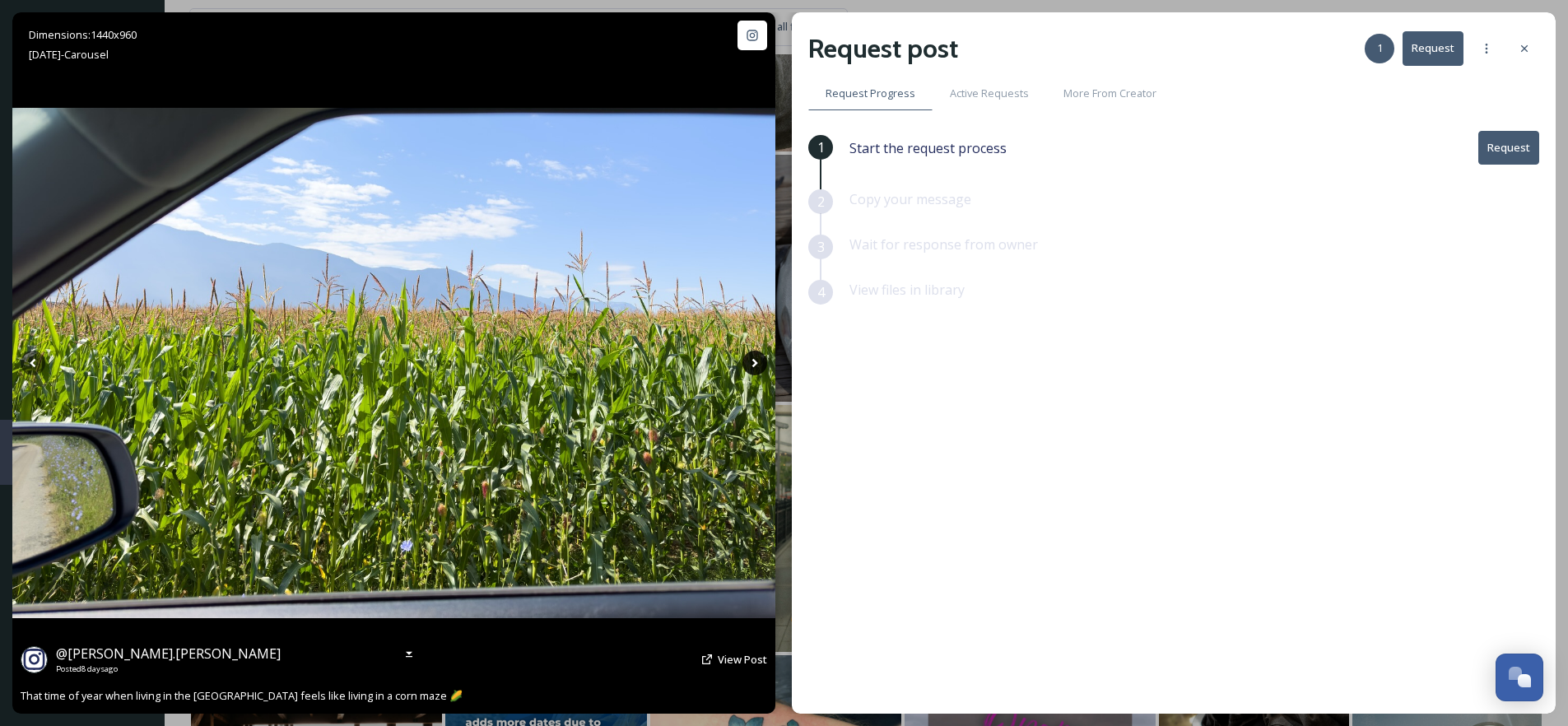
click at [751, 366] on icon at bounding box center [755, 363] width 24 height 24
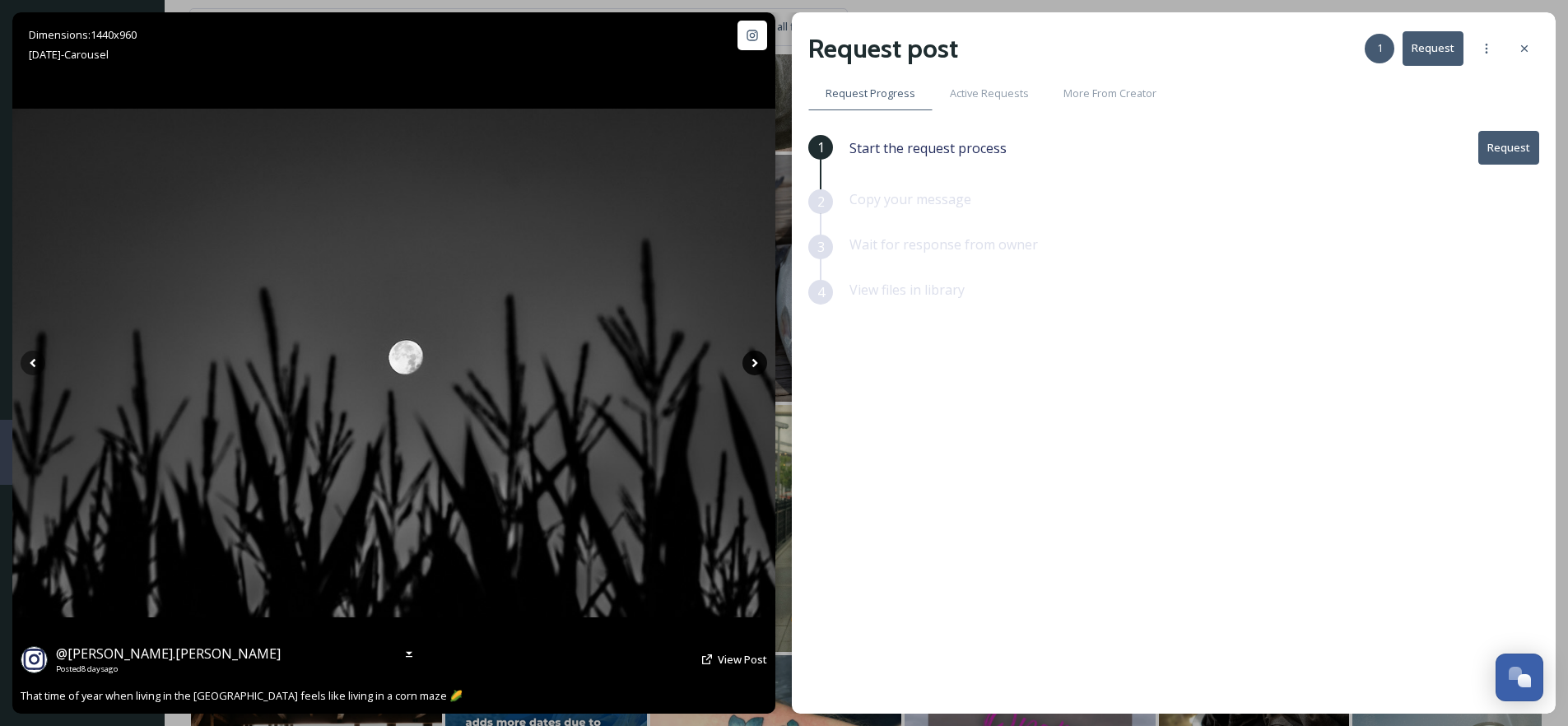
click at [751, 366] on icon at bounding box center [755, 363] width 24 height 24
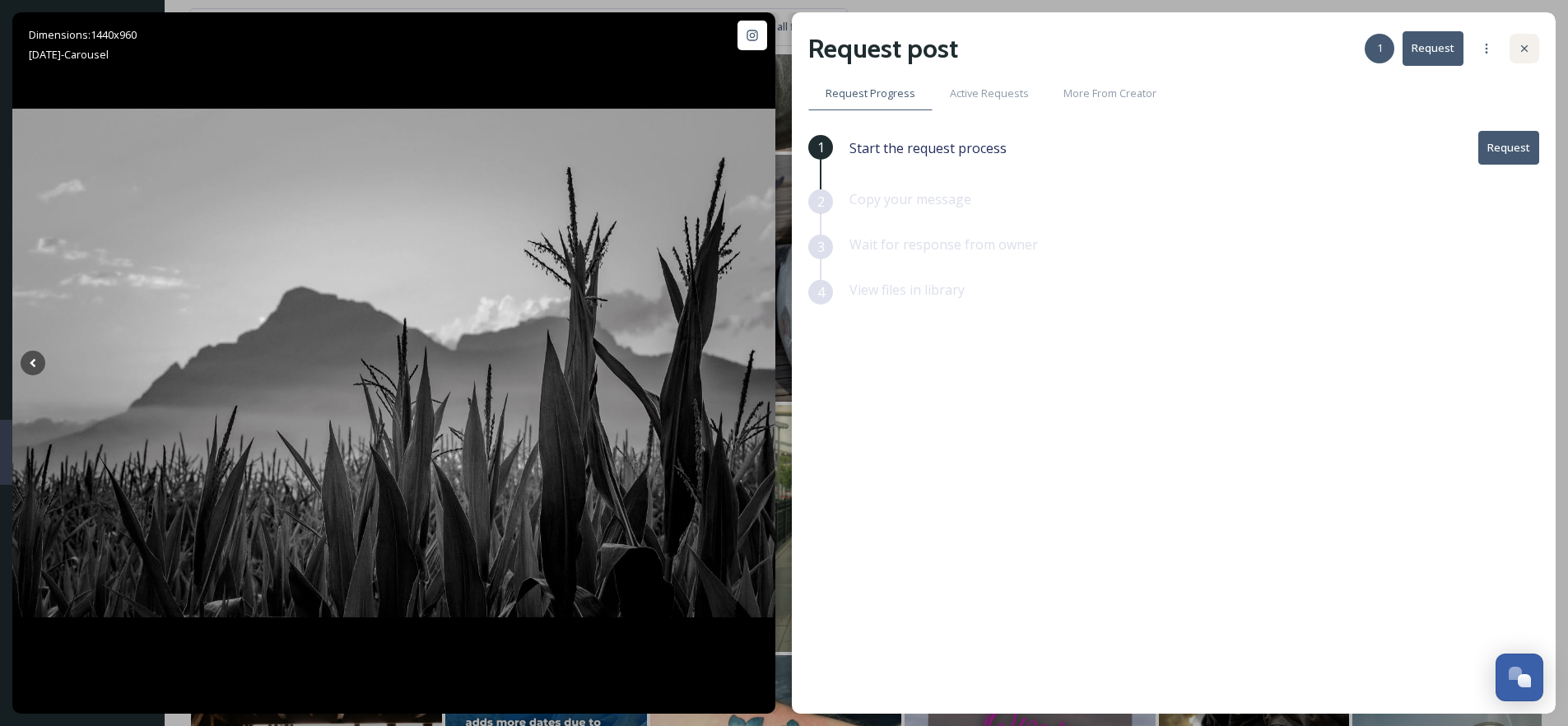
click at [1513, 53] on div at bounding box center [1525, 49] width 30 height 30
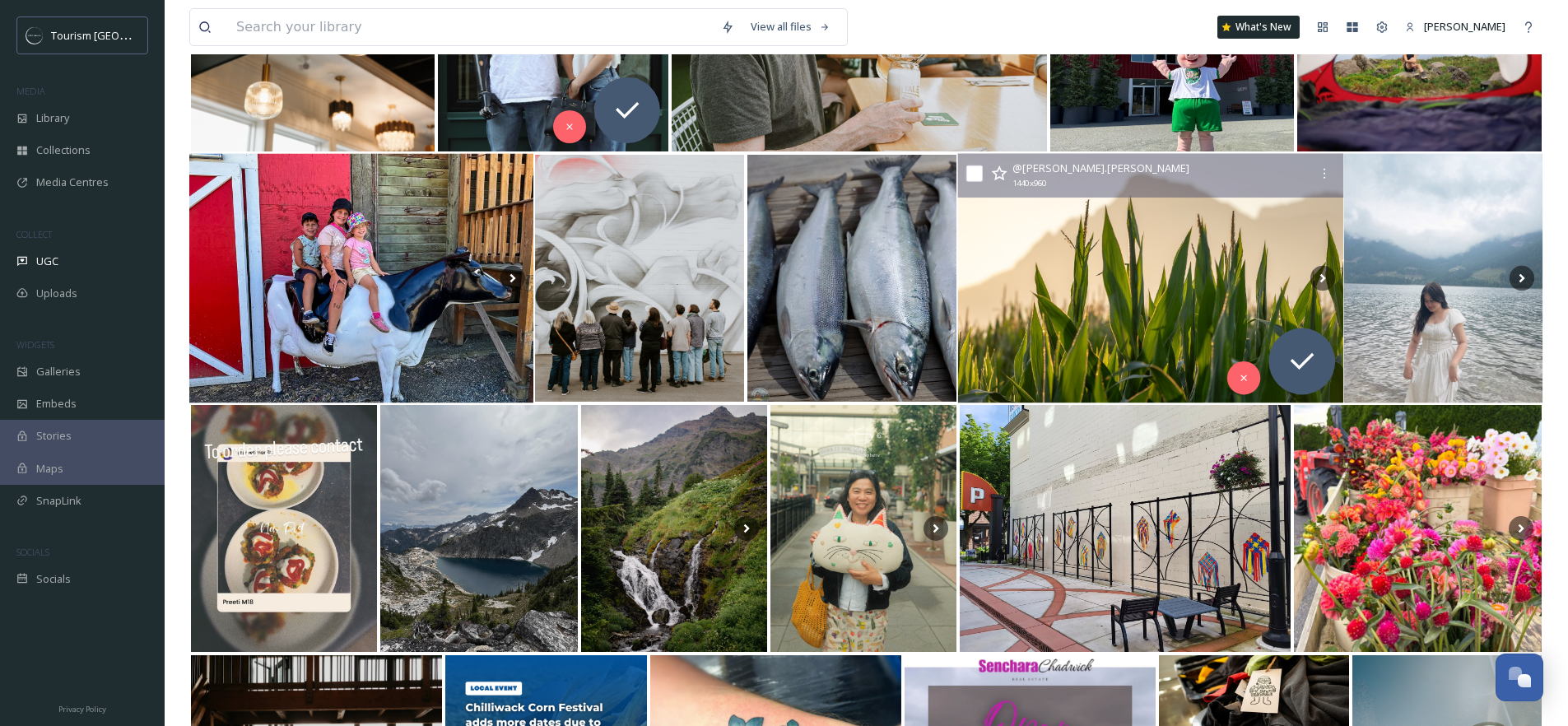
click at [1000, 177] on icon at bounding box center [1000, 172] width 16 height 15
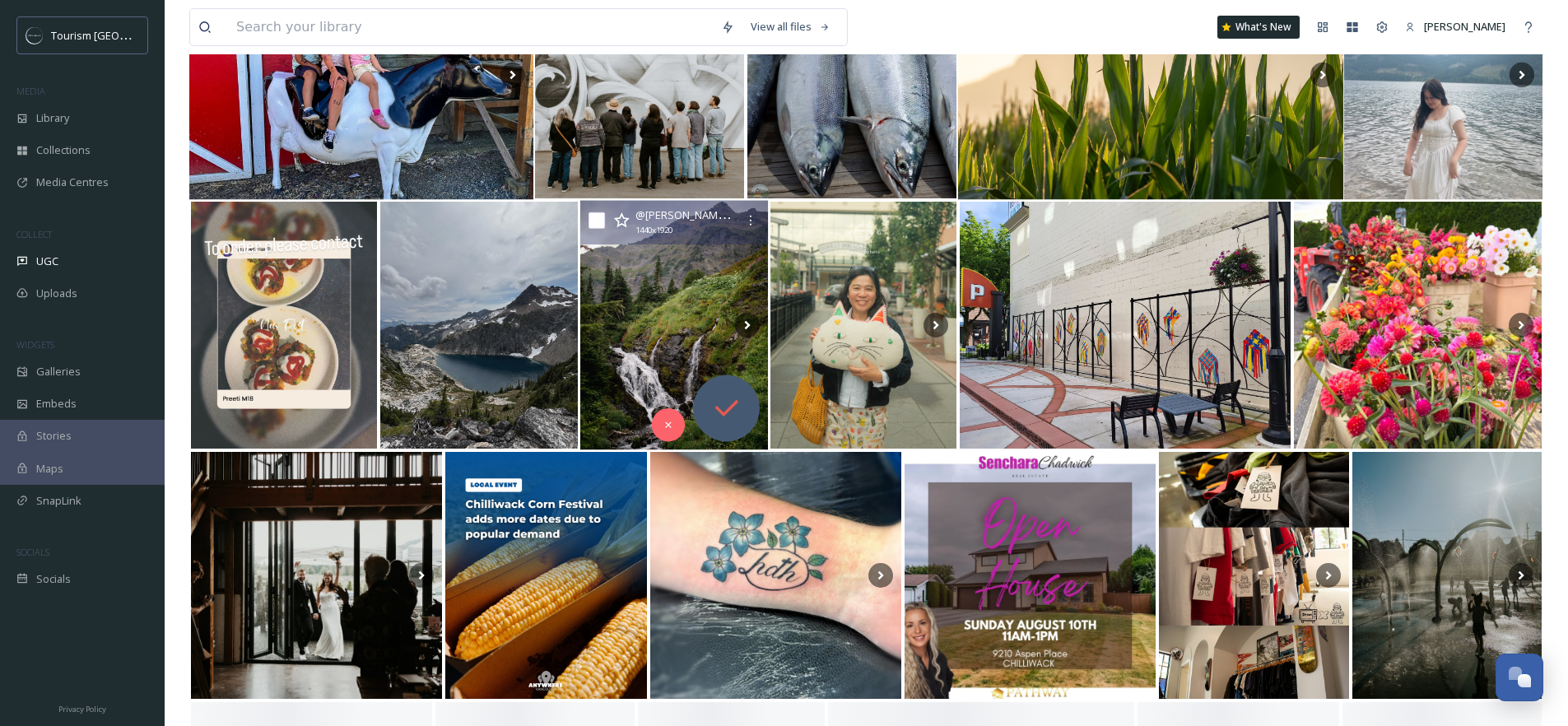
scroll to position [12320, 0]
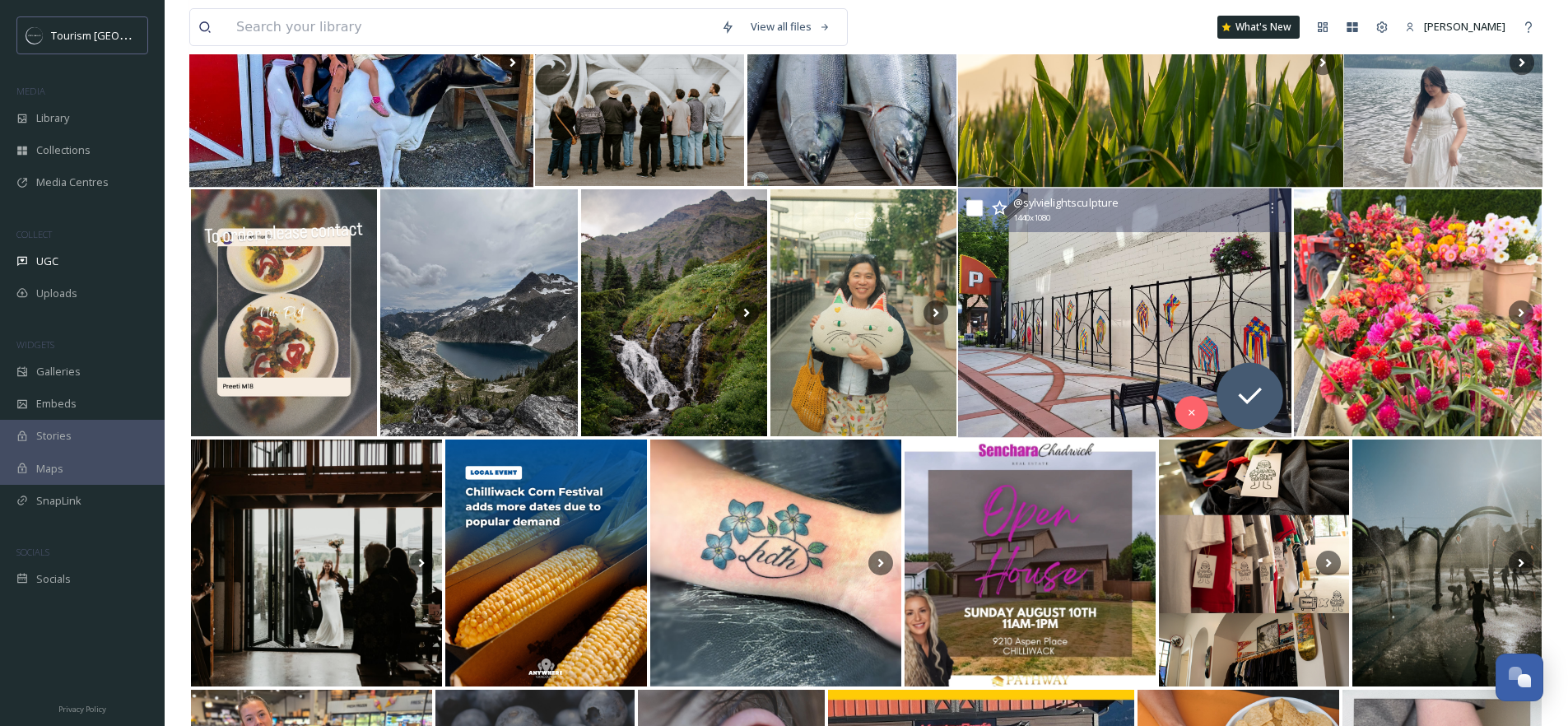
click at [1118, 298] on img at bounding box center [1125, 313] width 334 height 249
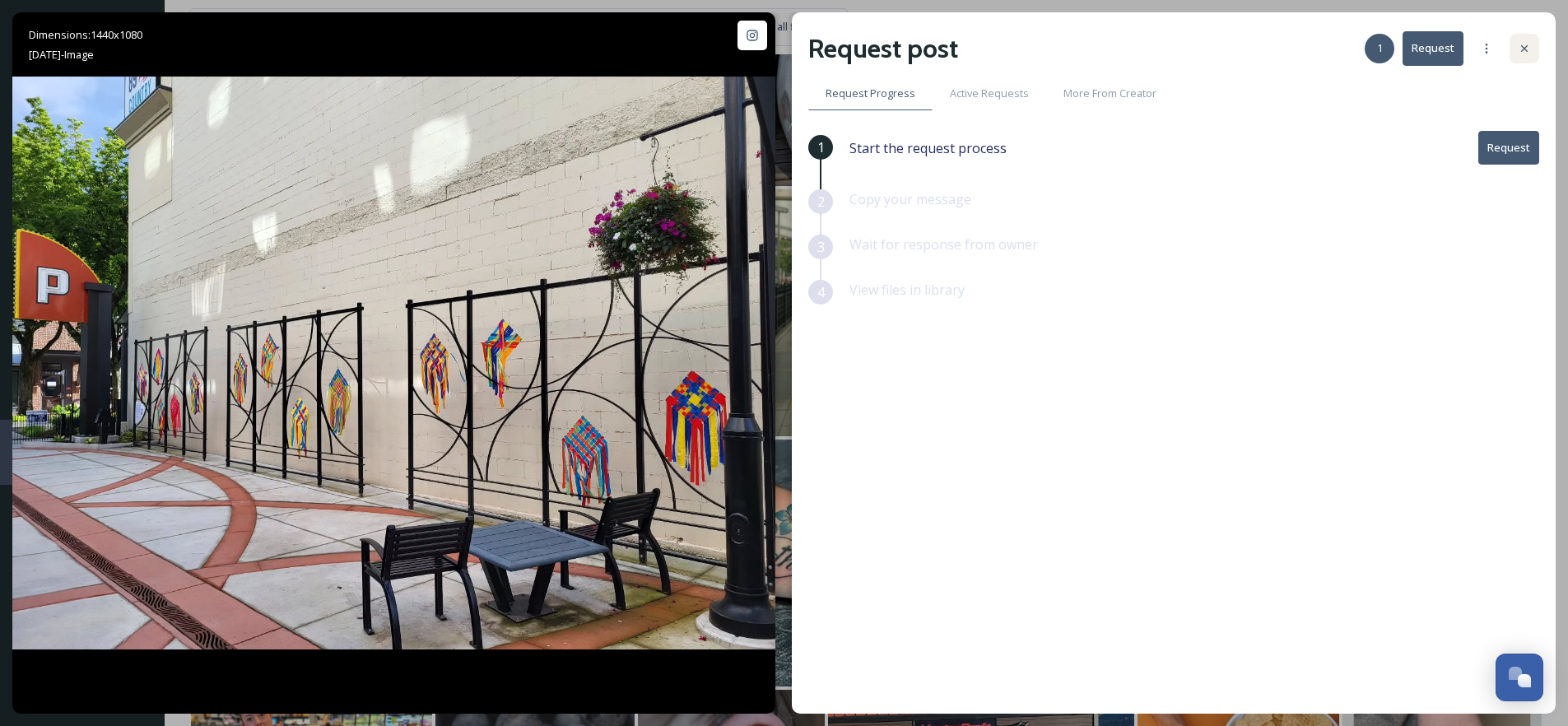
click at [1530, 47] on div at bounding box center [1525, 49] width 30 height 30
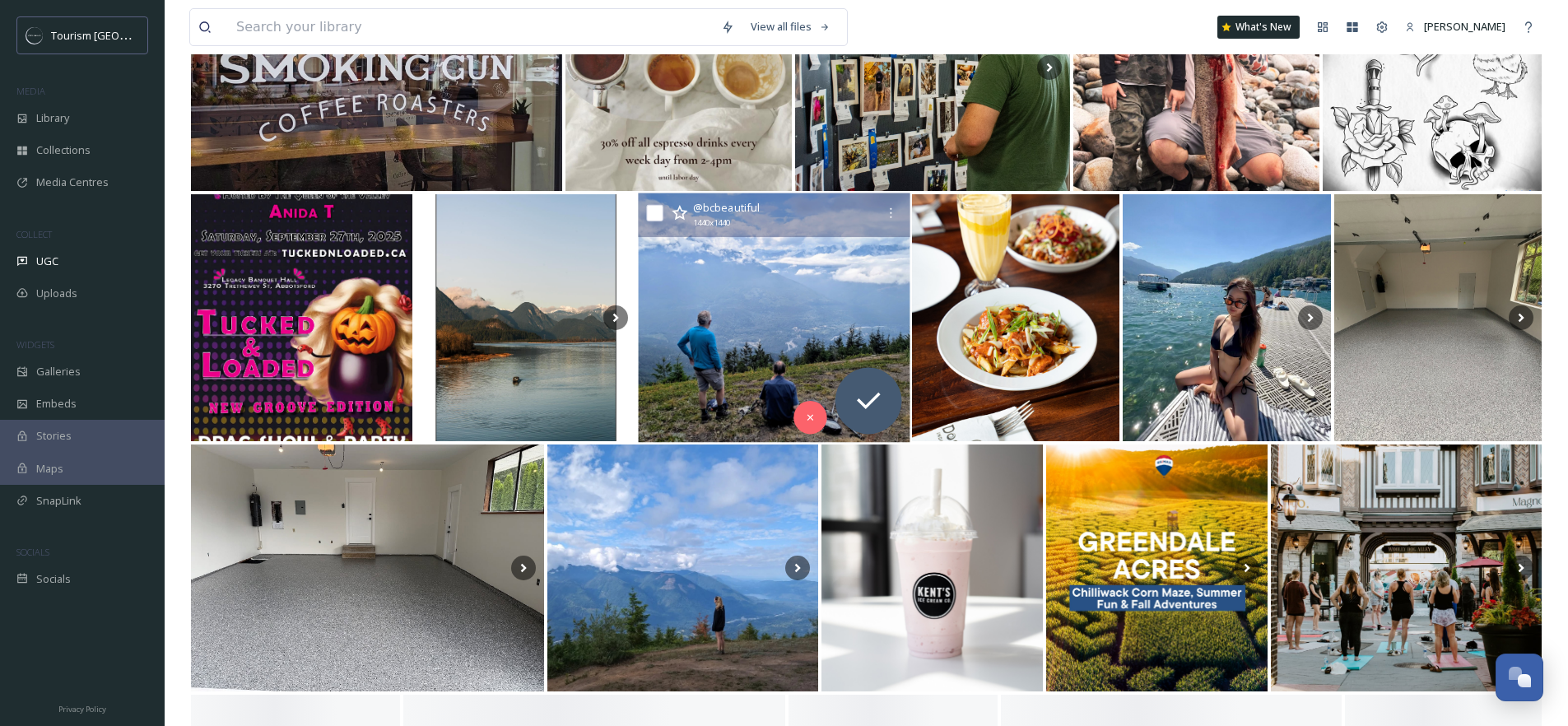
scroll to position [13578, 0]
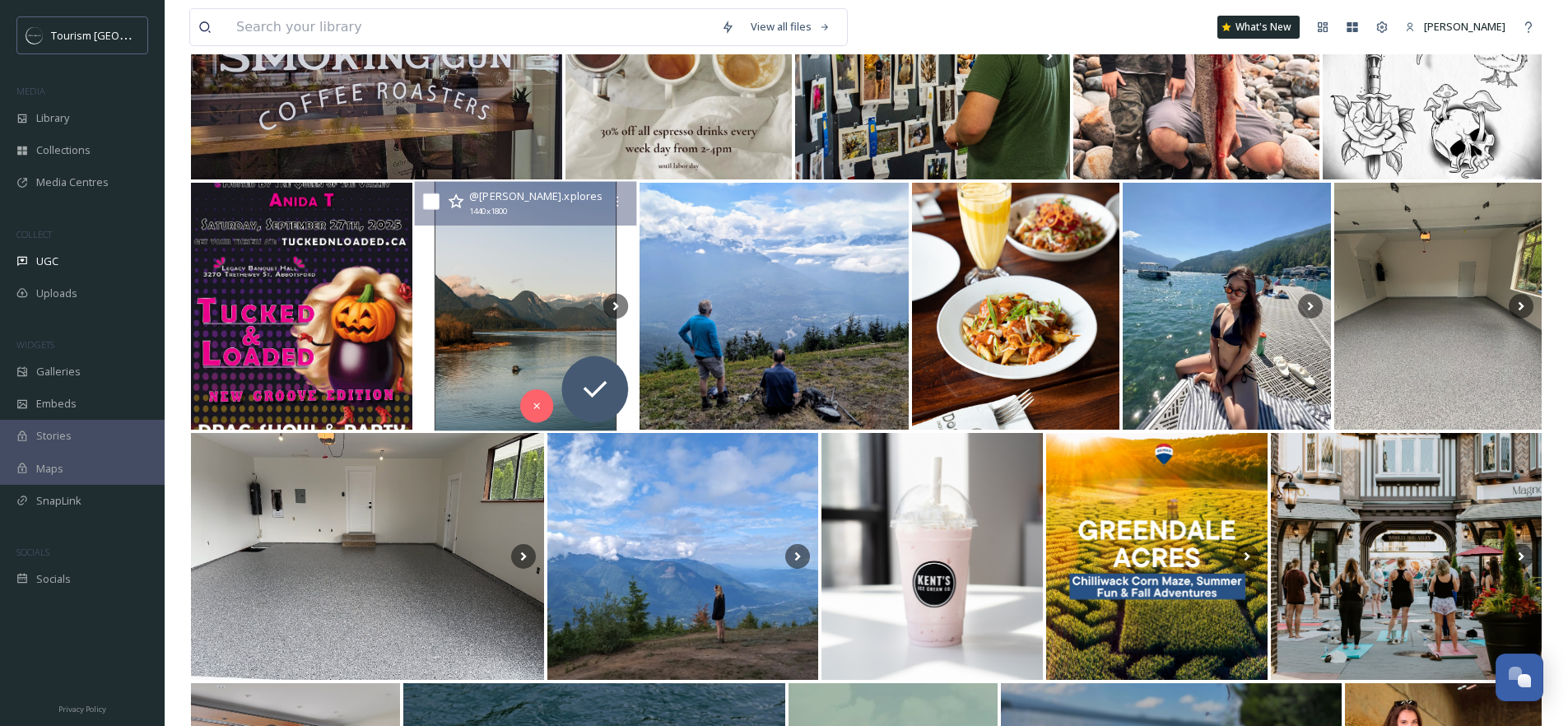
click at [530, 302] on img at bounding box center [526, 306] width 222 height 249
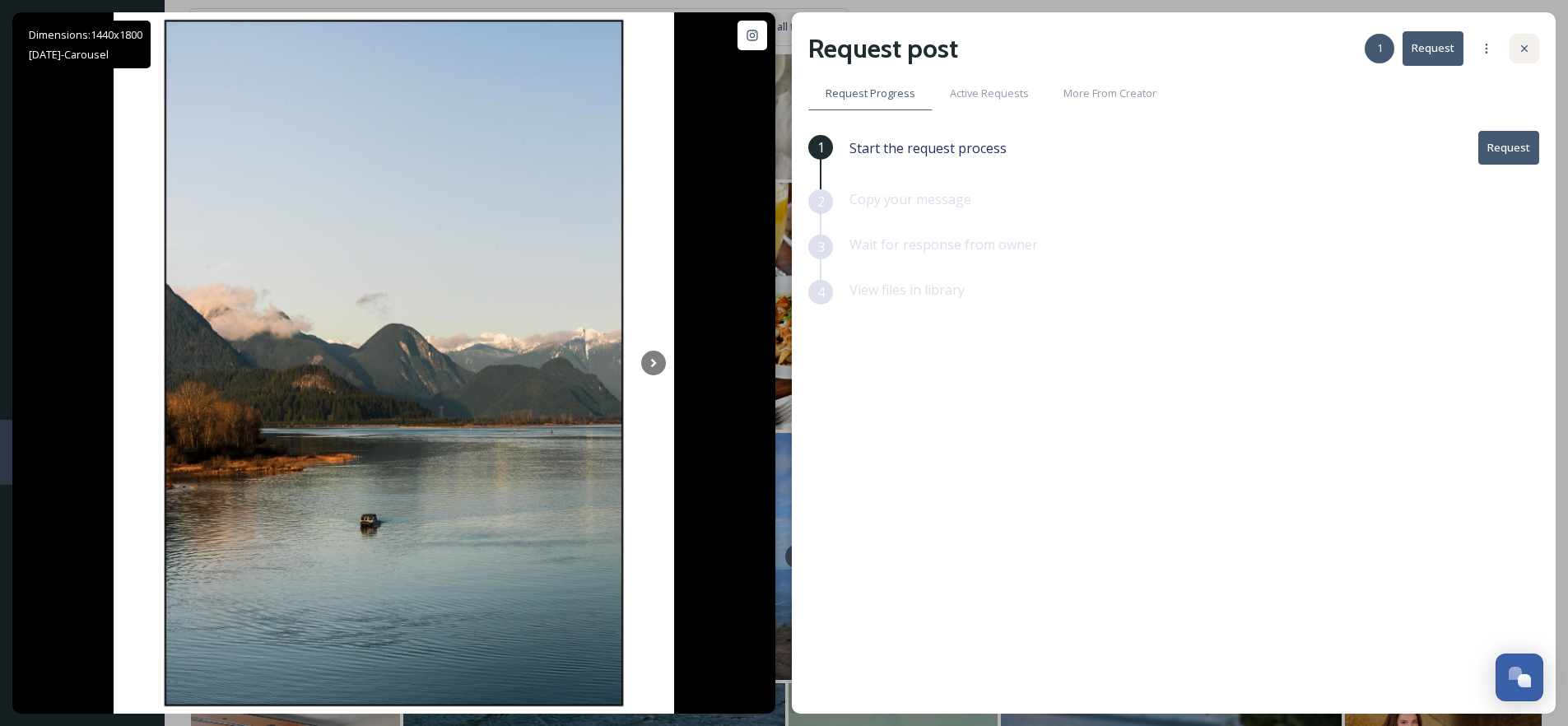
click at [1521, 53] on icon at bounding box center [1524, 48] width 13 height 13
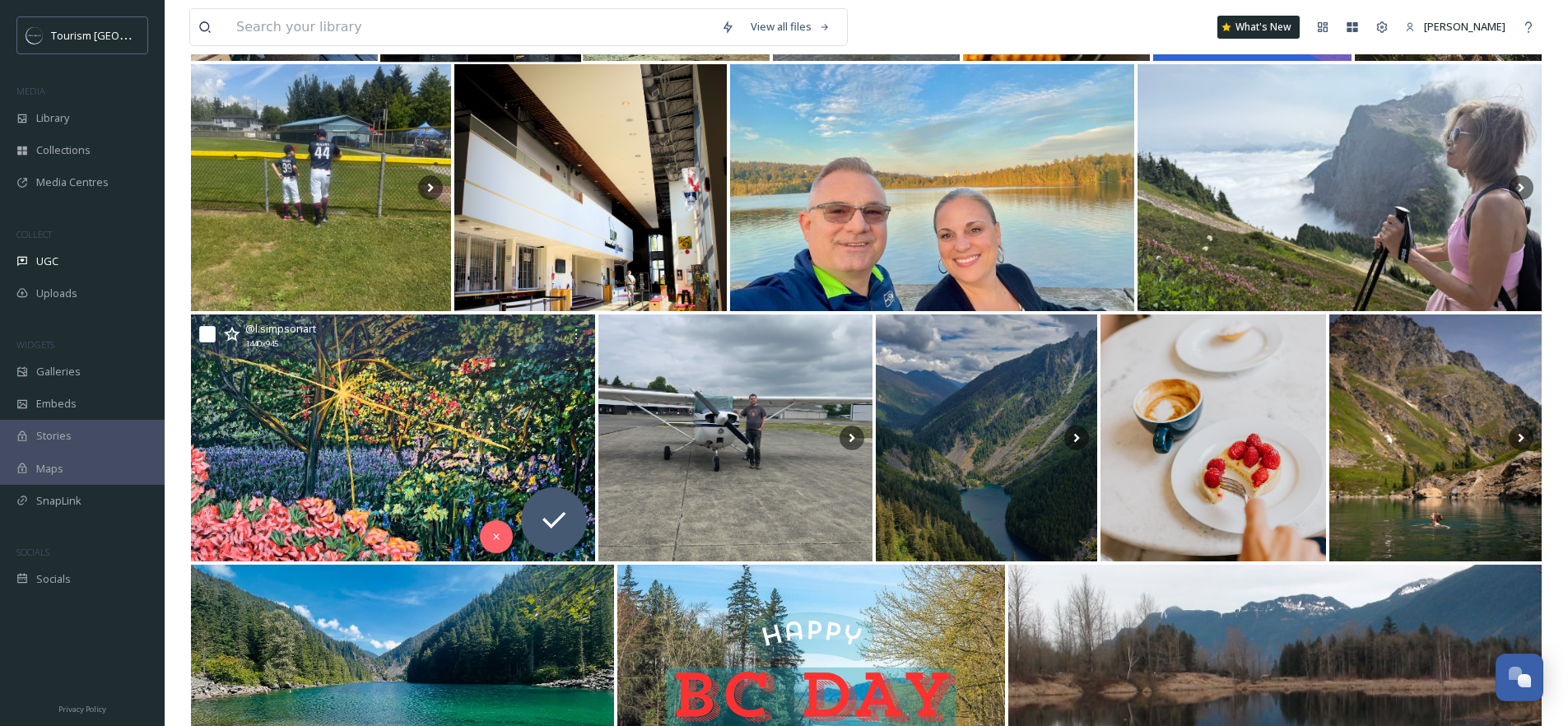
scroll to position [15839, 0]
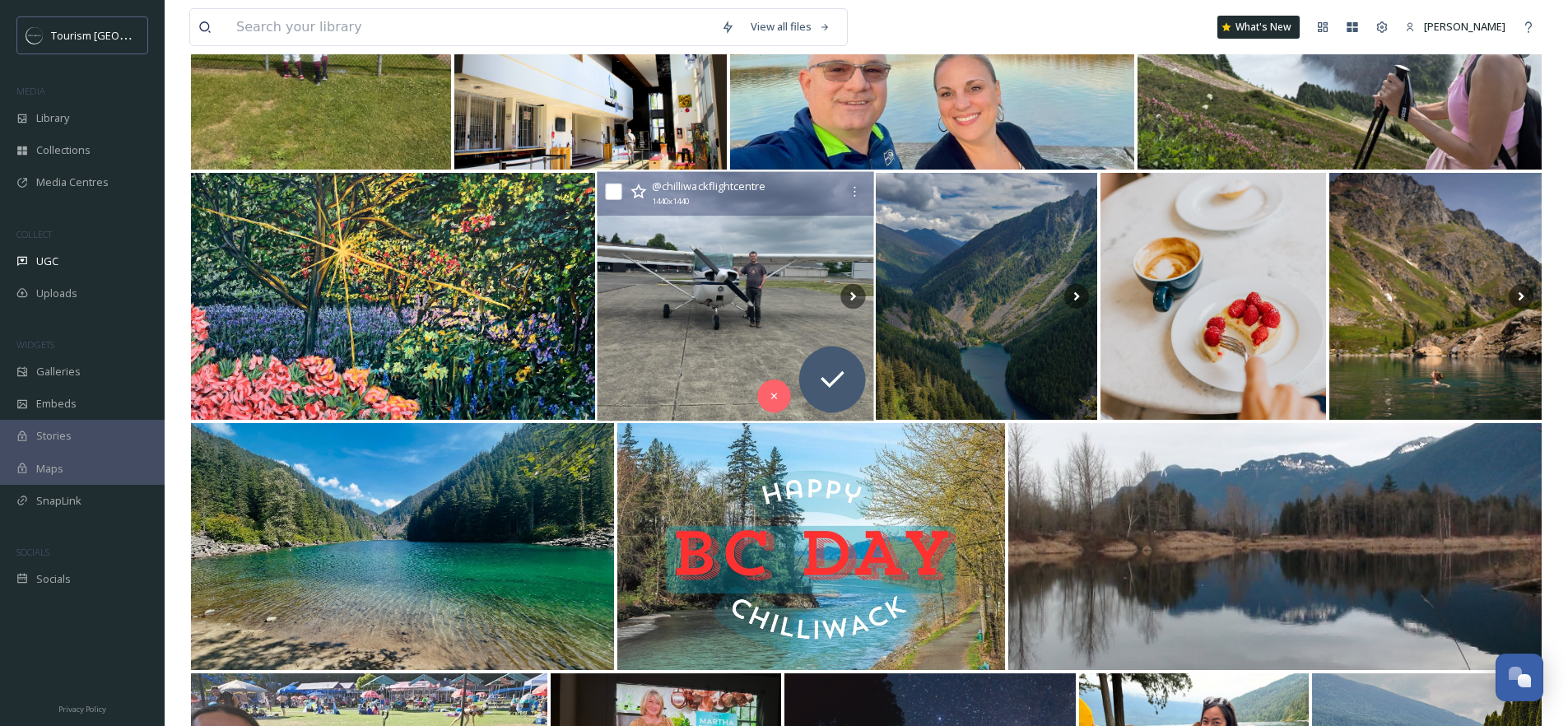
click at [764, 257] on img at bounding box center [735, 296] width 277 height 249
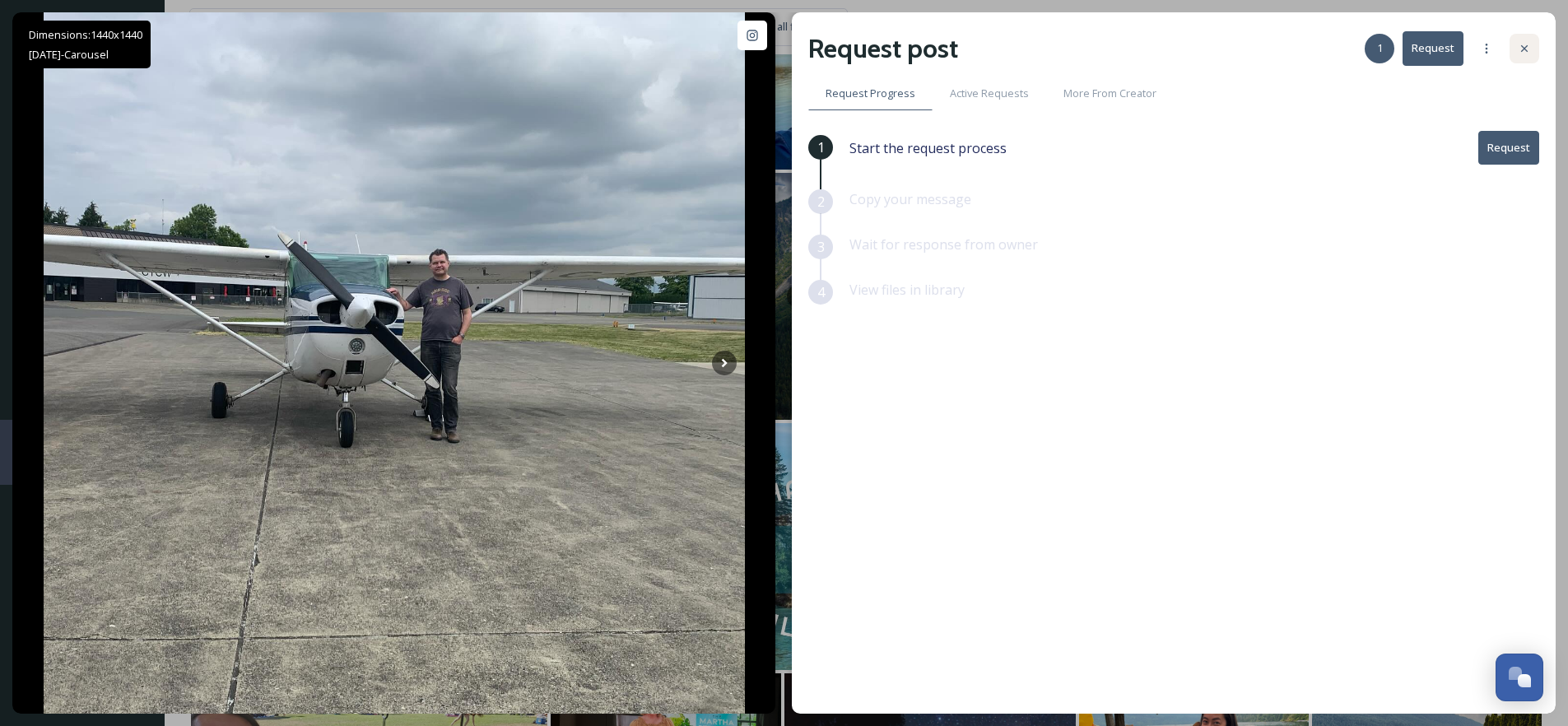
click at [1525, 46] on icon at bounding box center [1525, 49] width 7 height 7
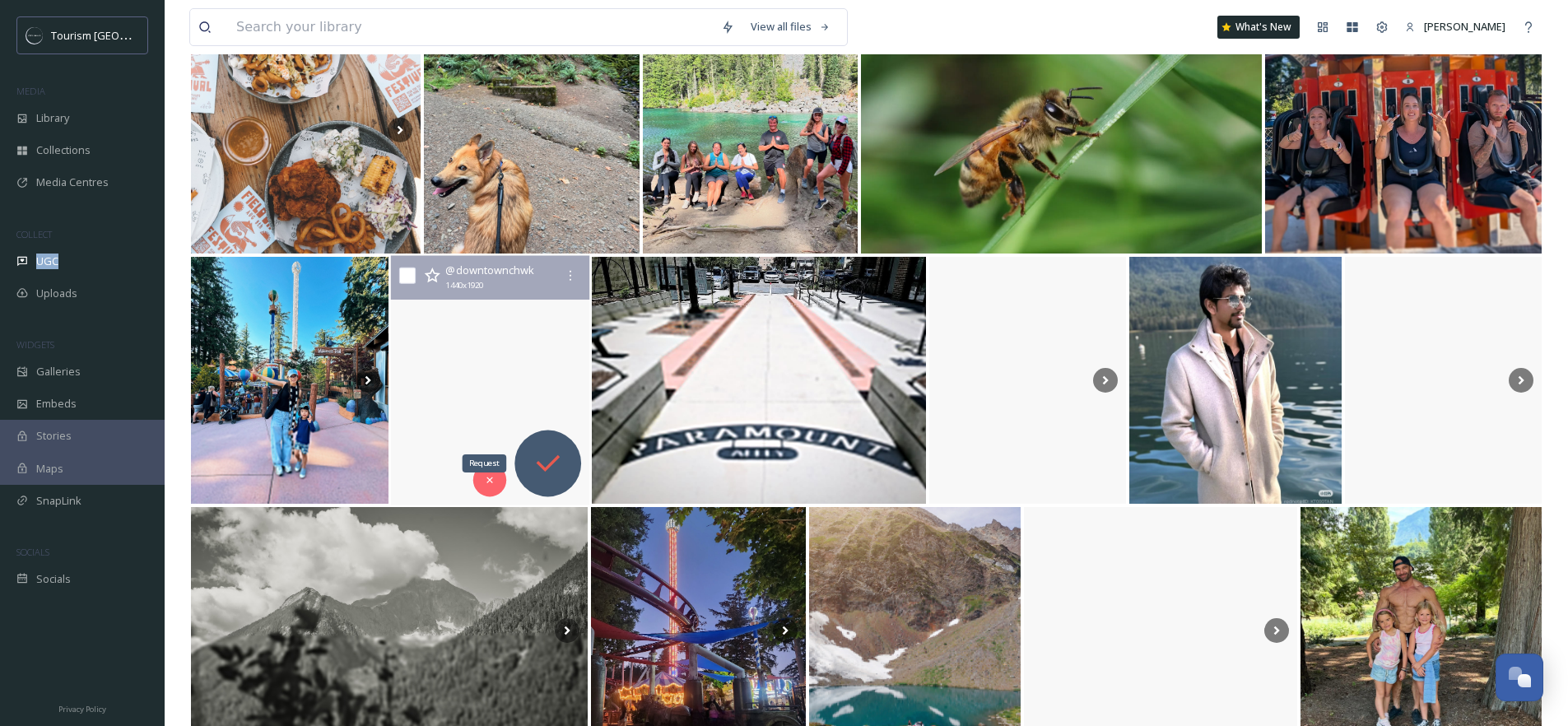
scroll to position [17170, 0]
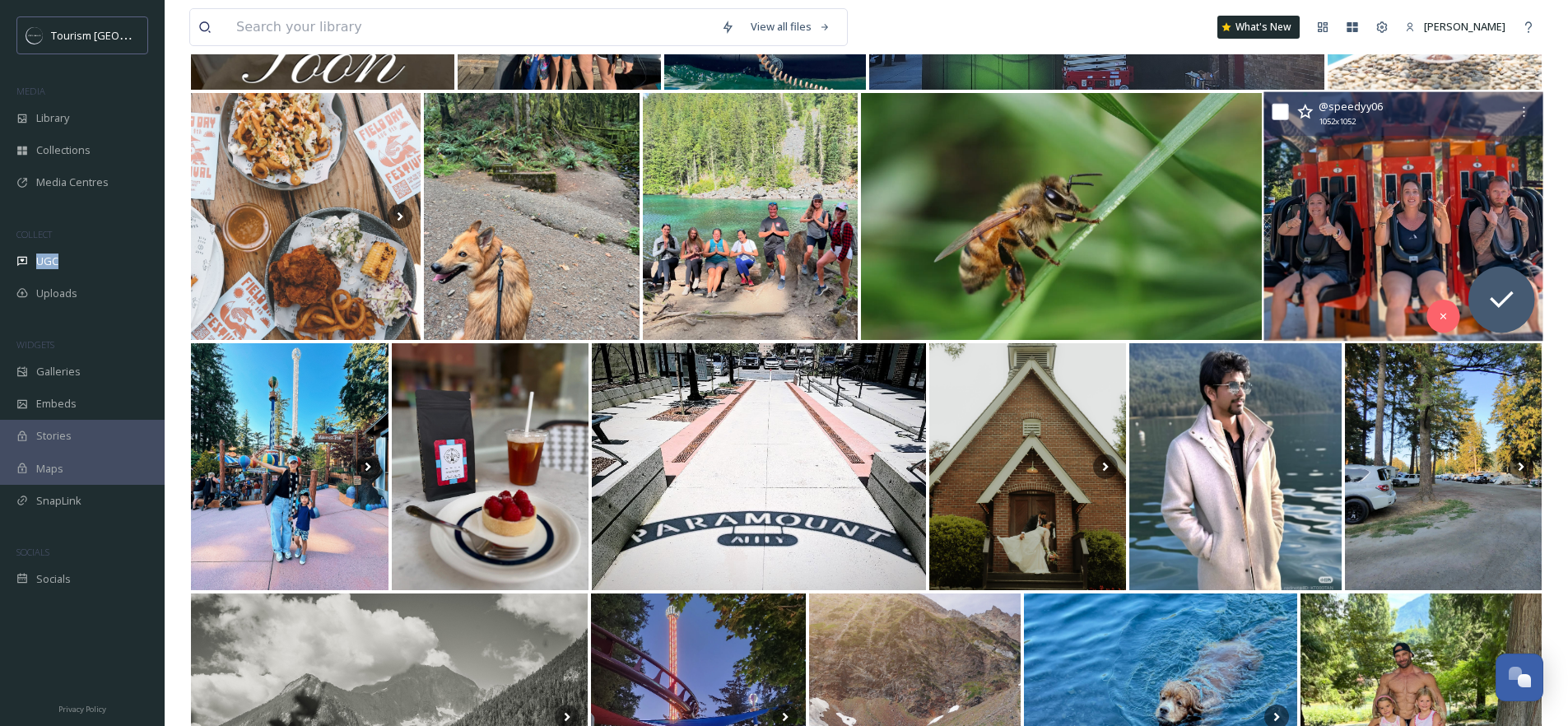
click at [1443, 172] on img at bounding box center [1403, 216] width 280 height 249
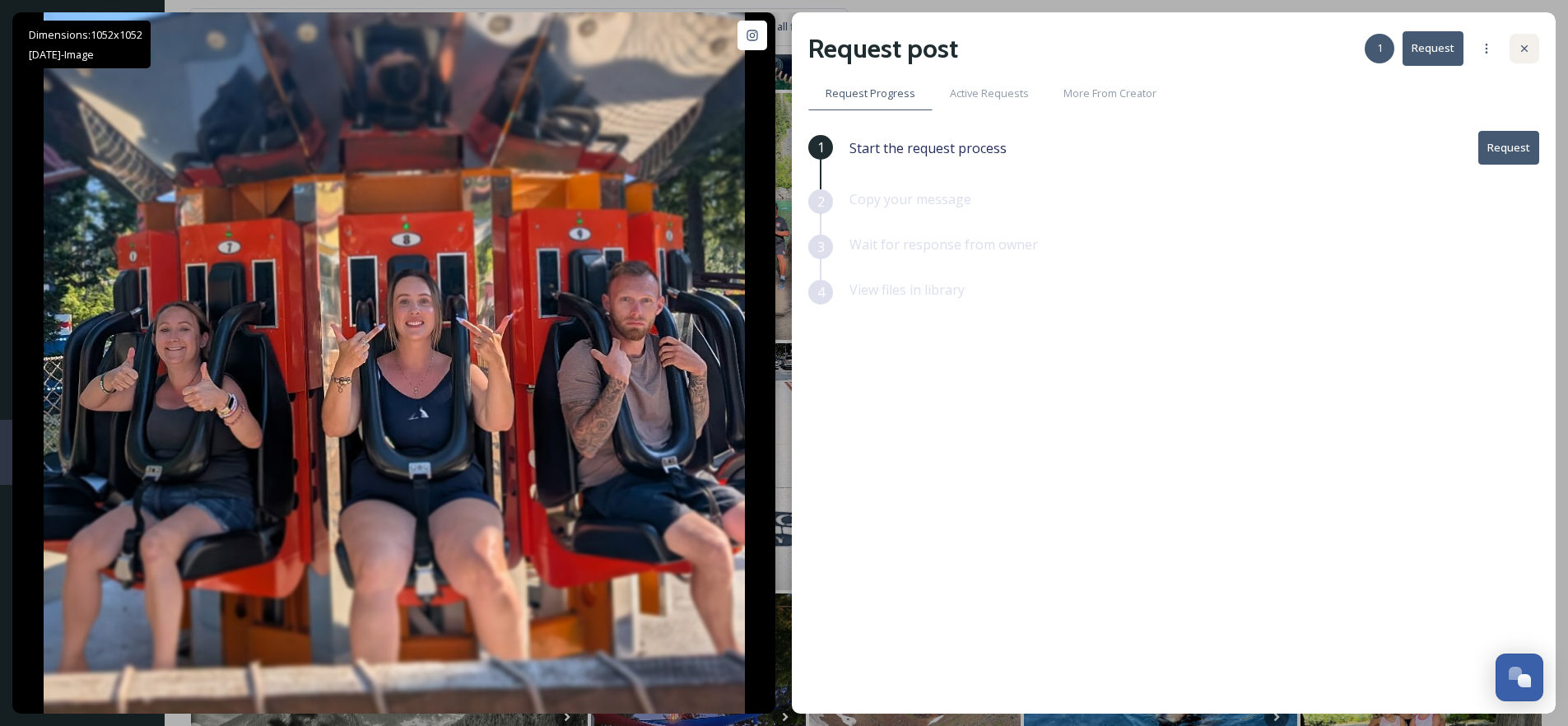
click at [1528, 46] on icon at bounding box center [1524, 48] width 13 height 13
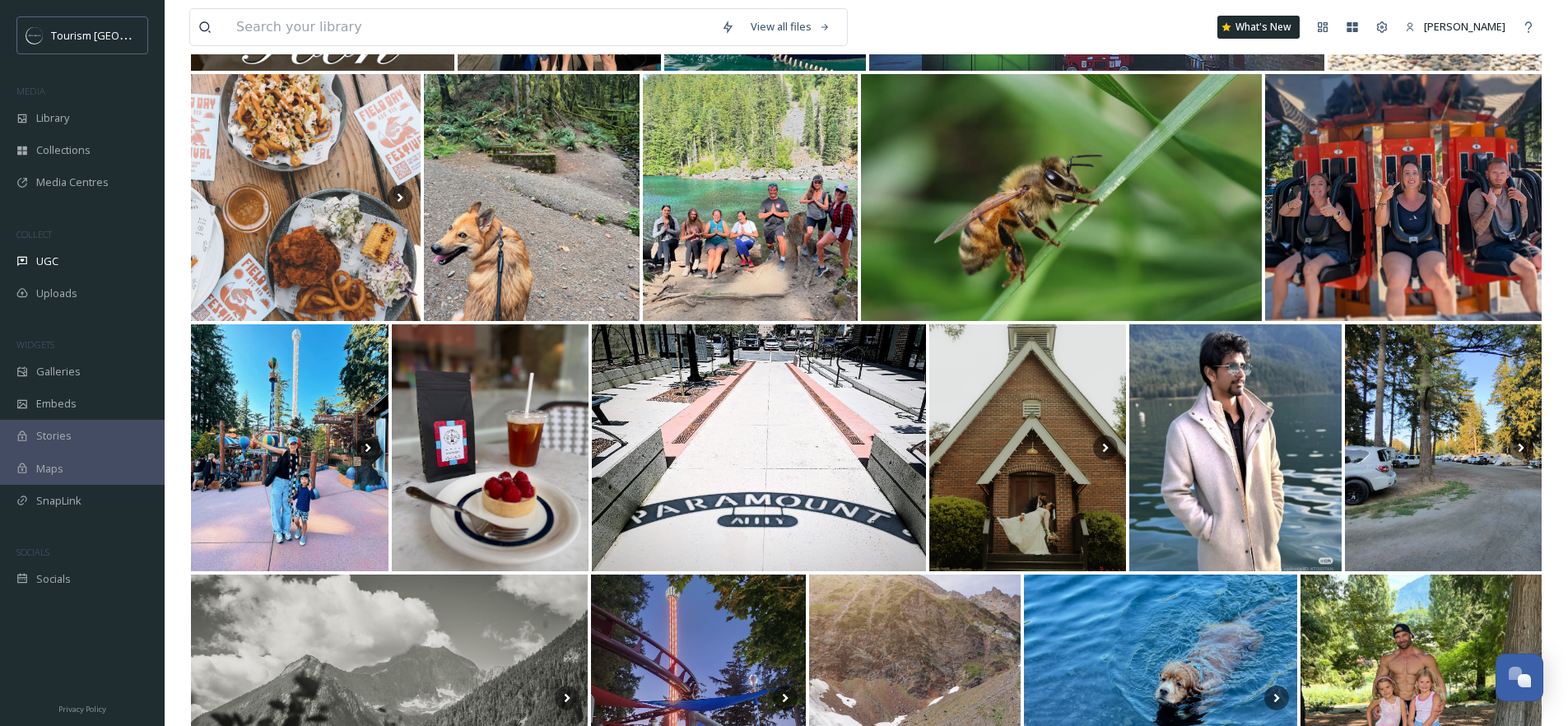
scroll to position [17196, 0]
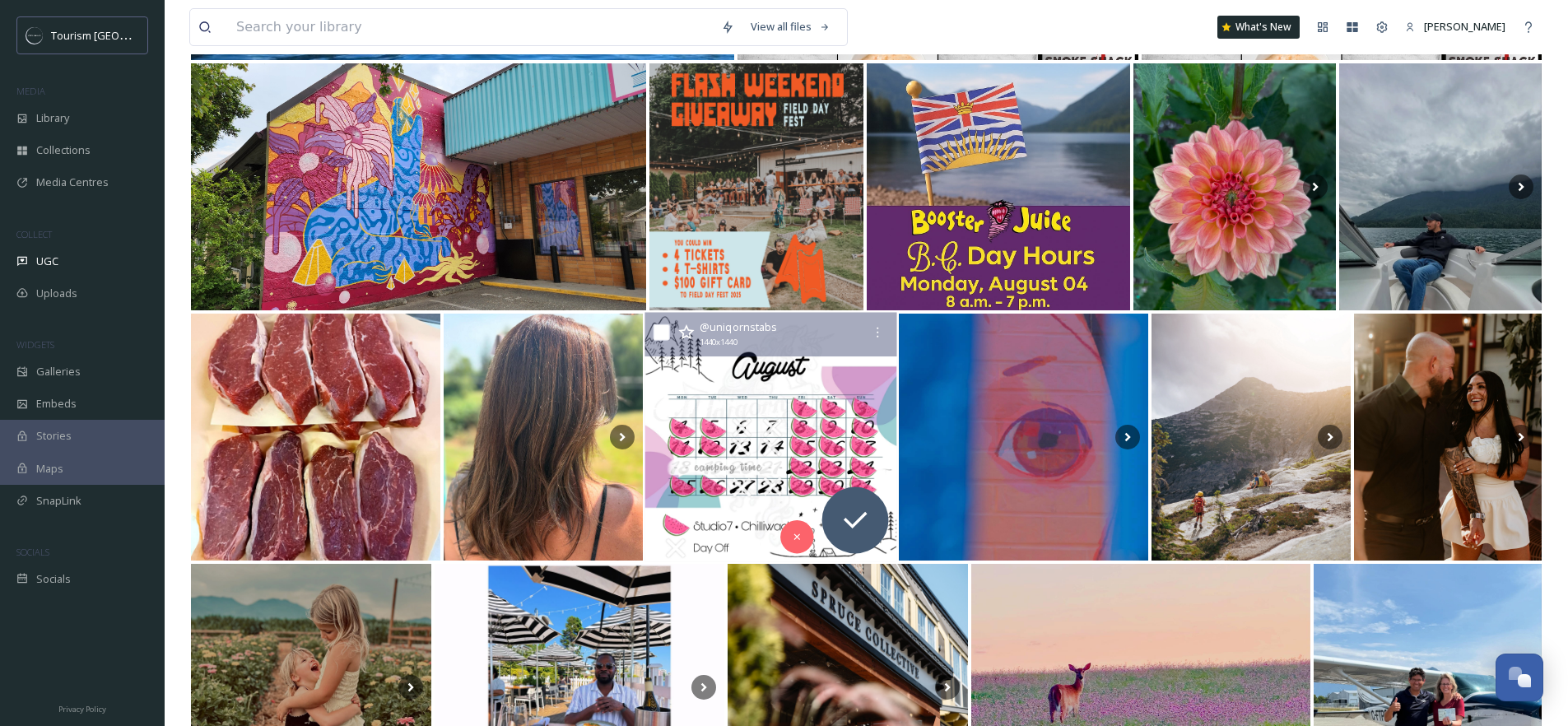
scroll to position [18754, 0]
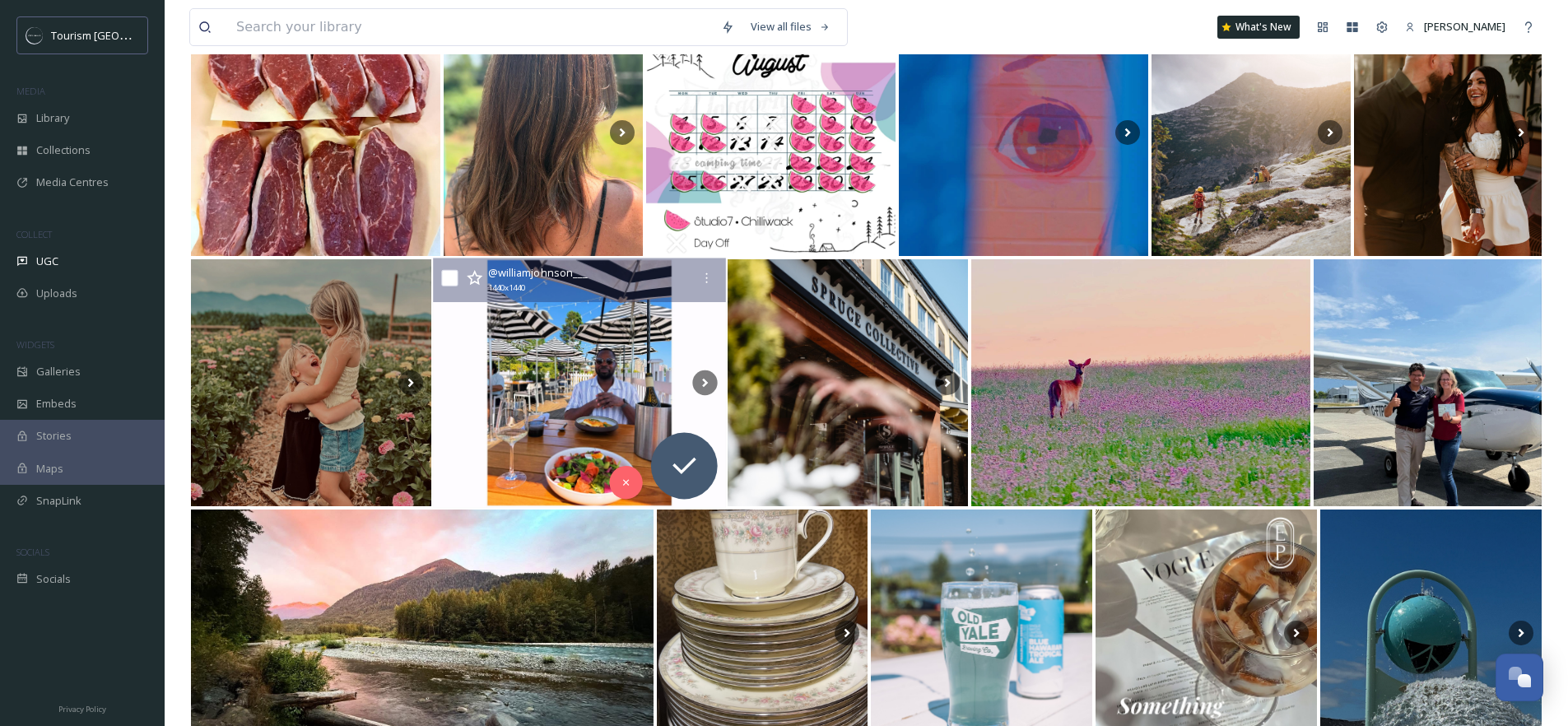
click at [595, 342] on img at bounding box center [579, 382] width 293 height 249
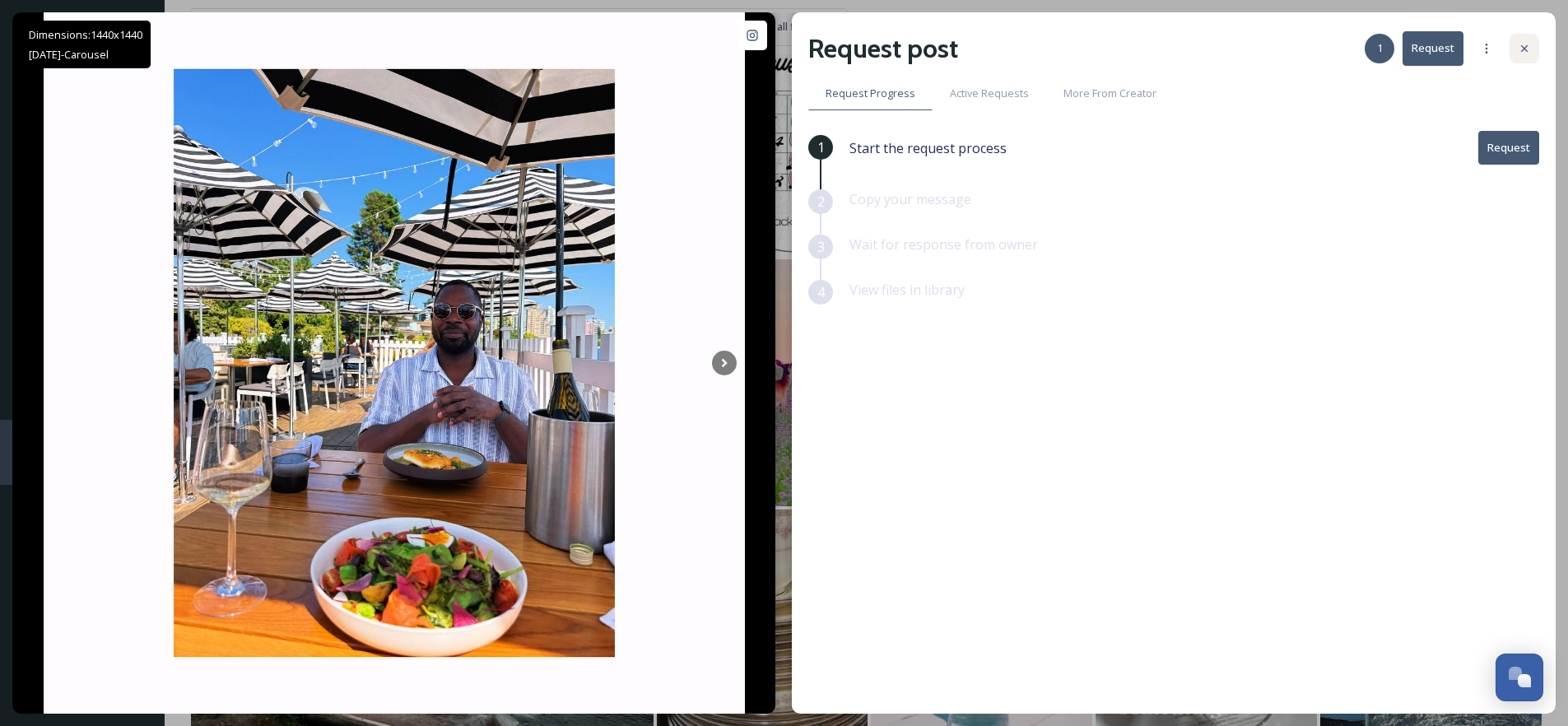
click at [1522, 57] on div at bounding box center [1525, 49] width 30 height 30
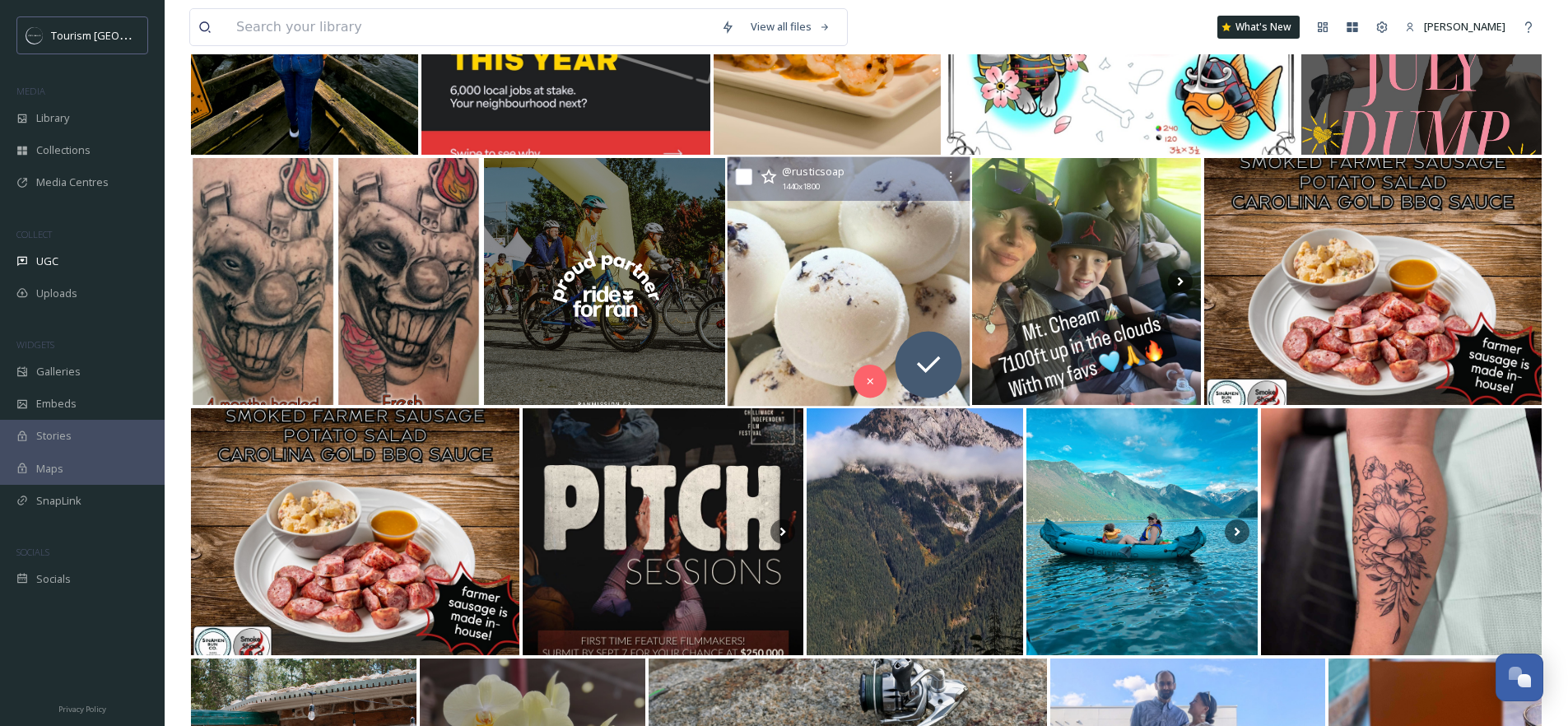
scroll to position [21173, 0]
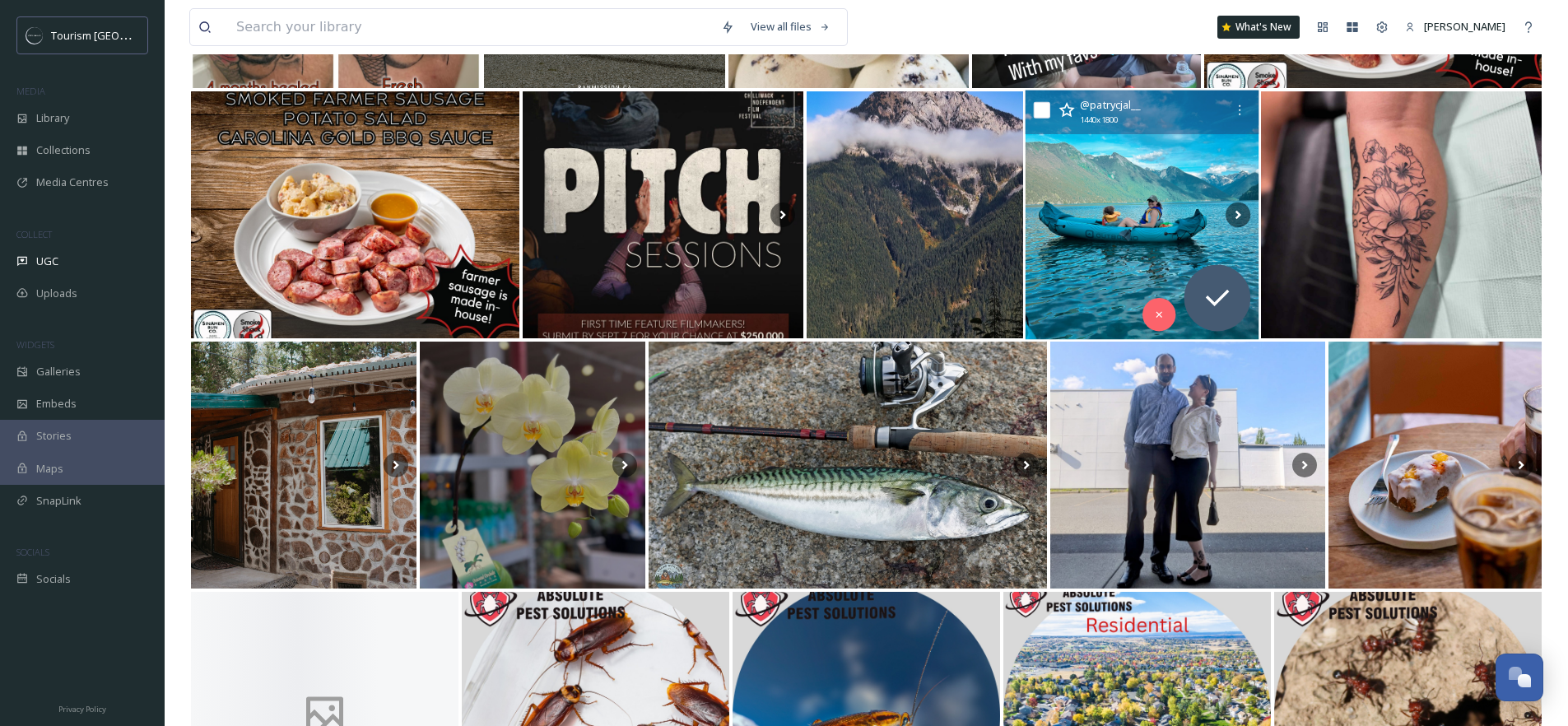
click at [1115, 190] on img at bounding box center [1141, 214] width 234 height 249
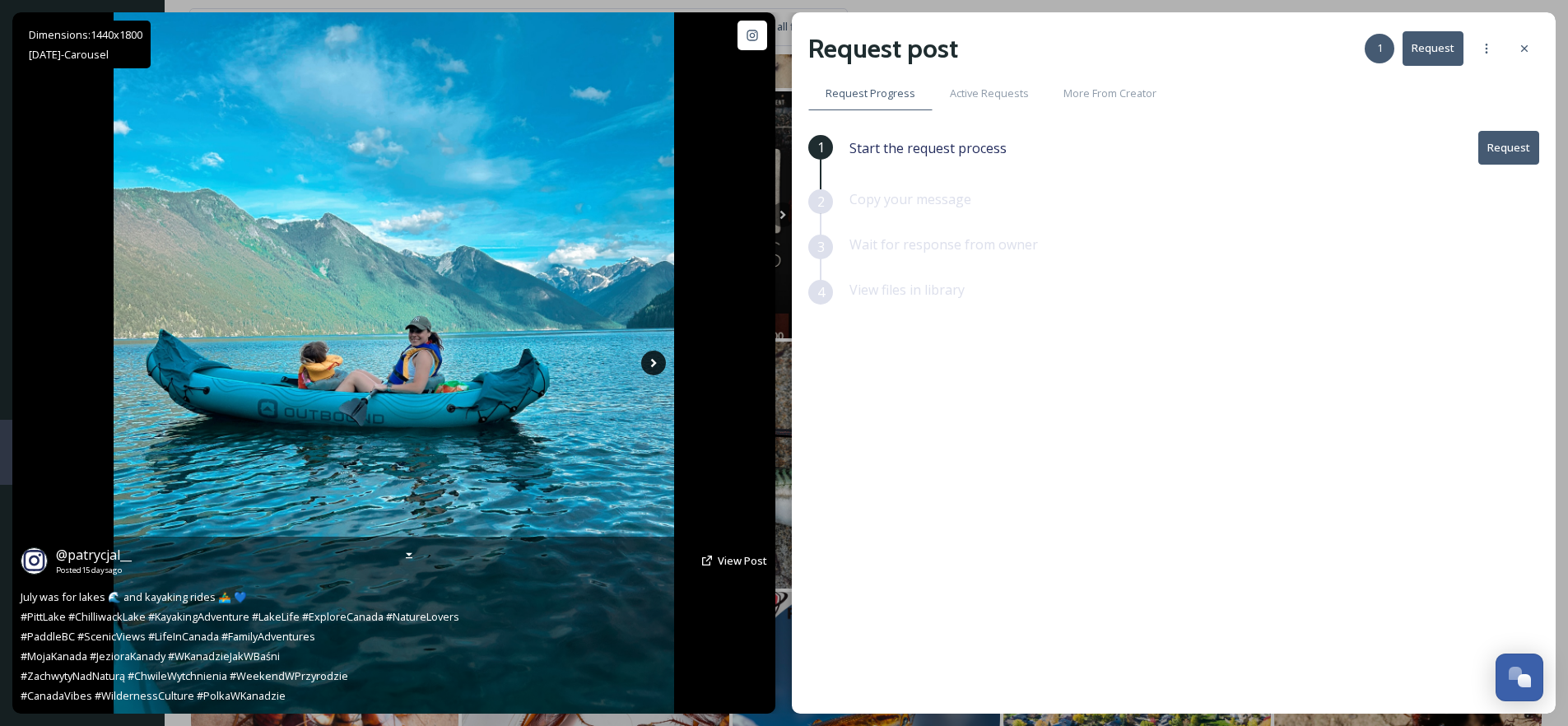
click at [652, 368] on icon at bounding box center [653, 363] width 24 height 24
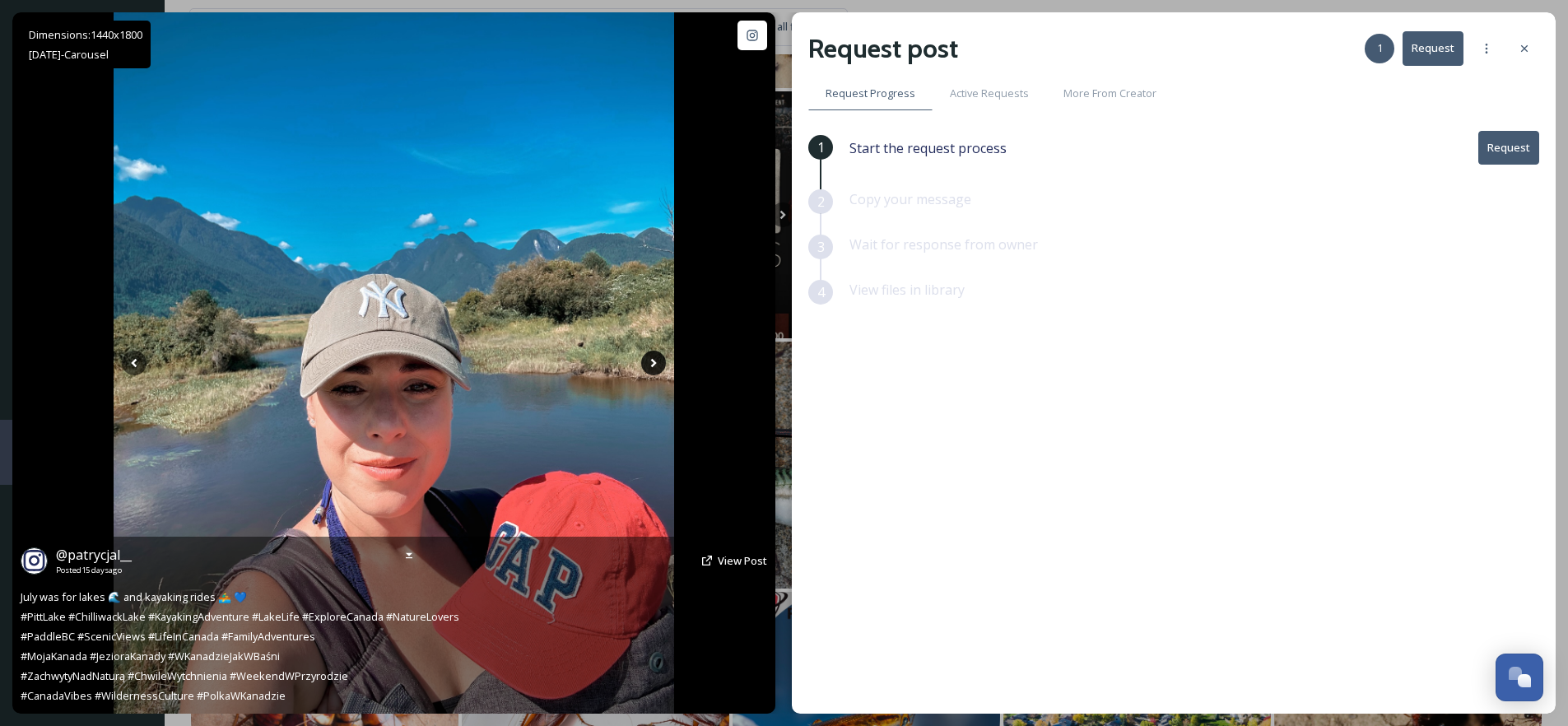
click at [649, 366] on icon at bounding box center [653, 363] width 24 height 24
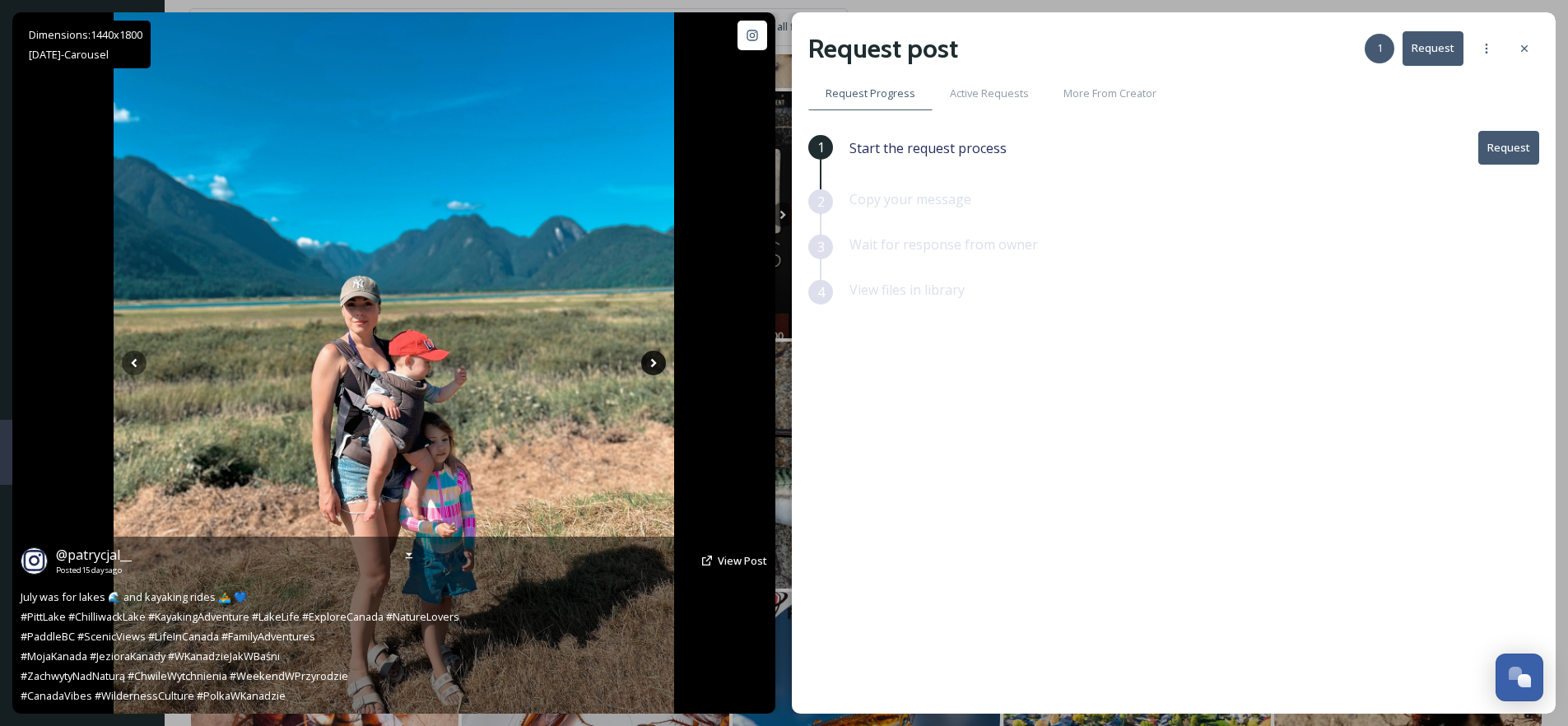
click at [658, 360] on icon at bounding box center [653, 363] width 24 height 24
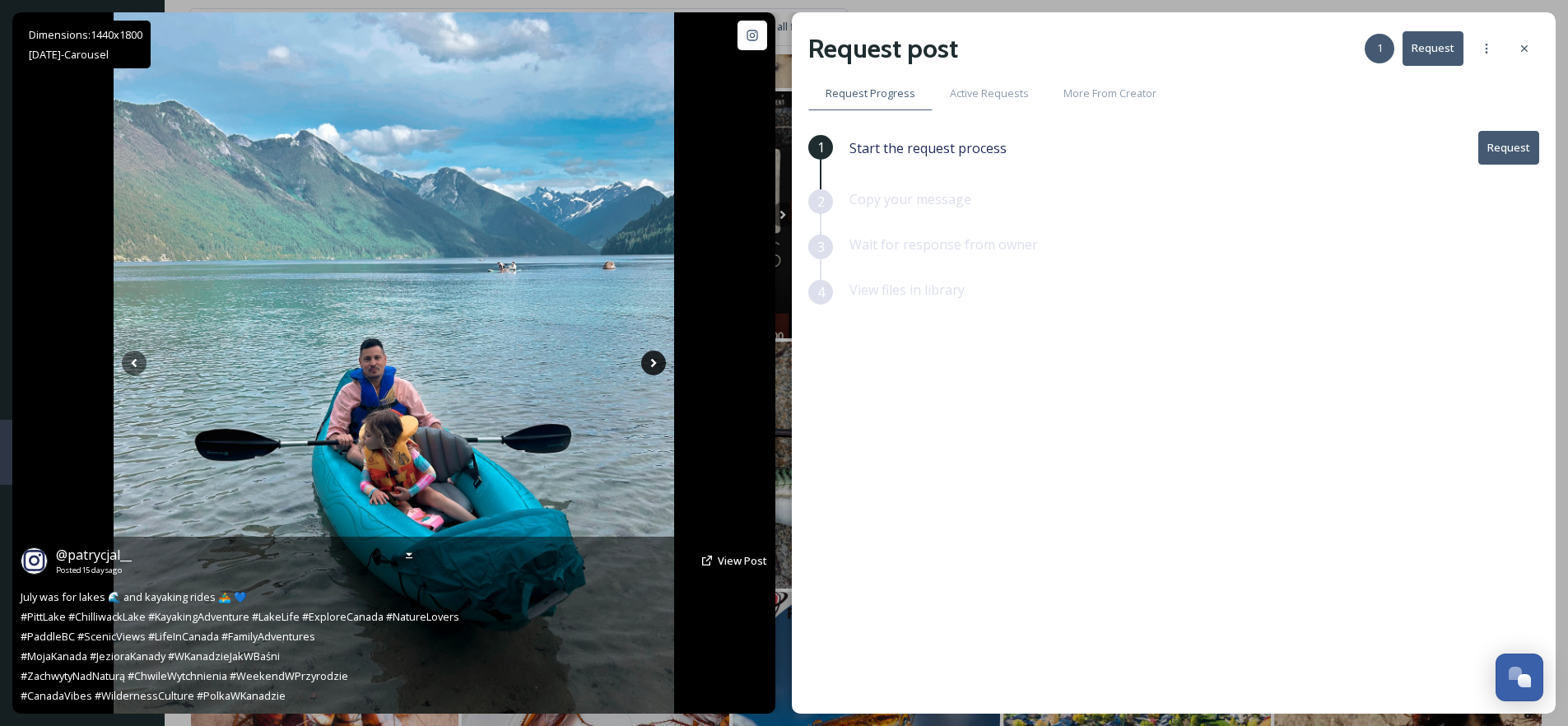
click at [658, 360] on icon at bounding box center [653, 363] width 24 height 24
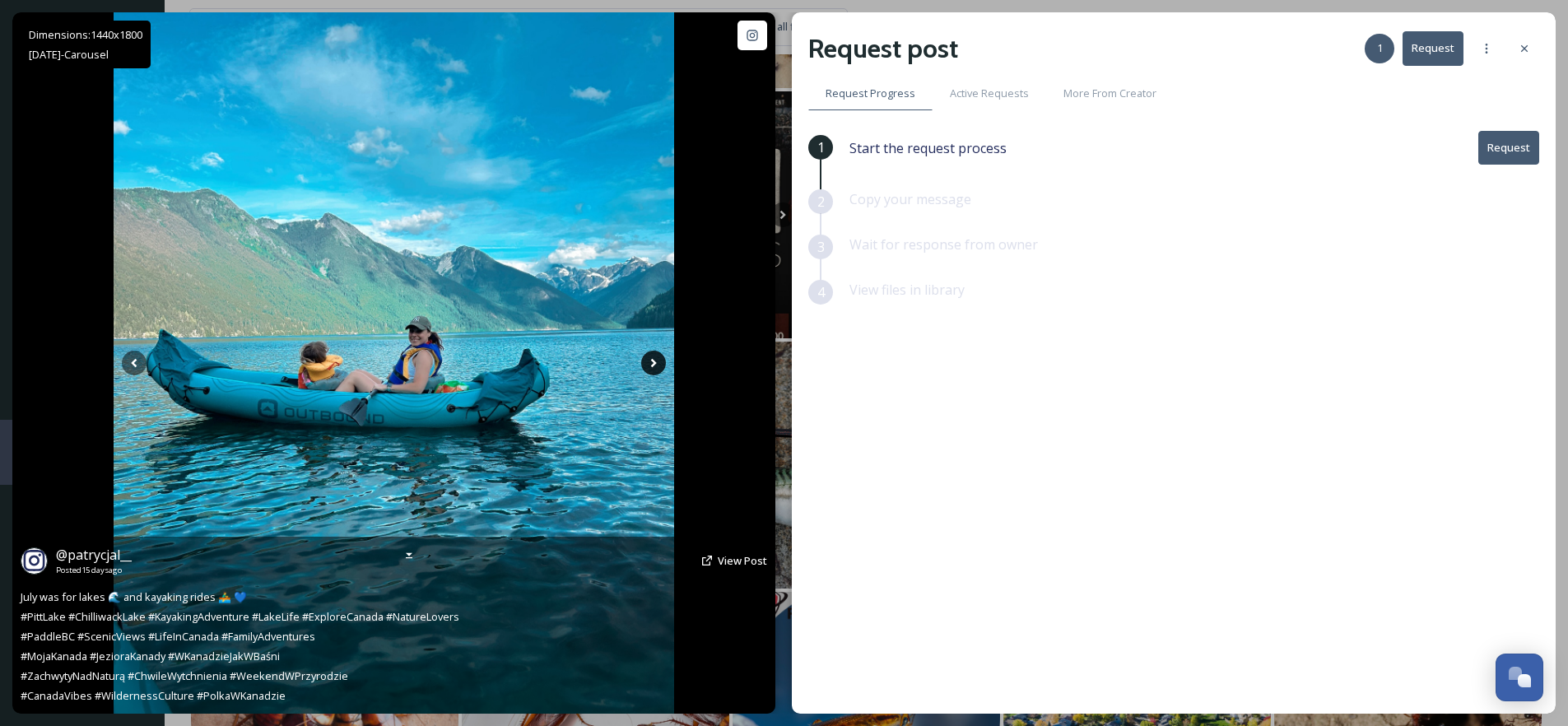
click at [654, 361] on icon at bounding box center [653, 363] width 6 height 9
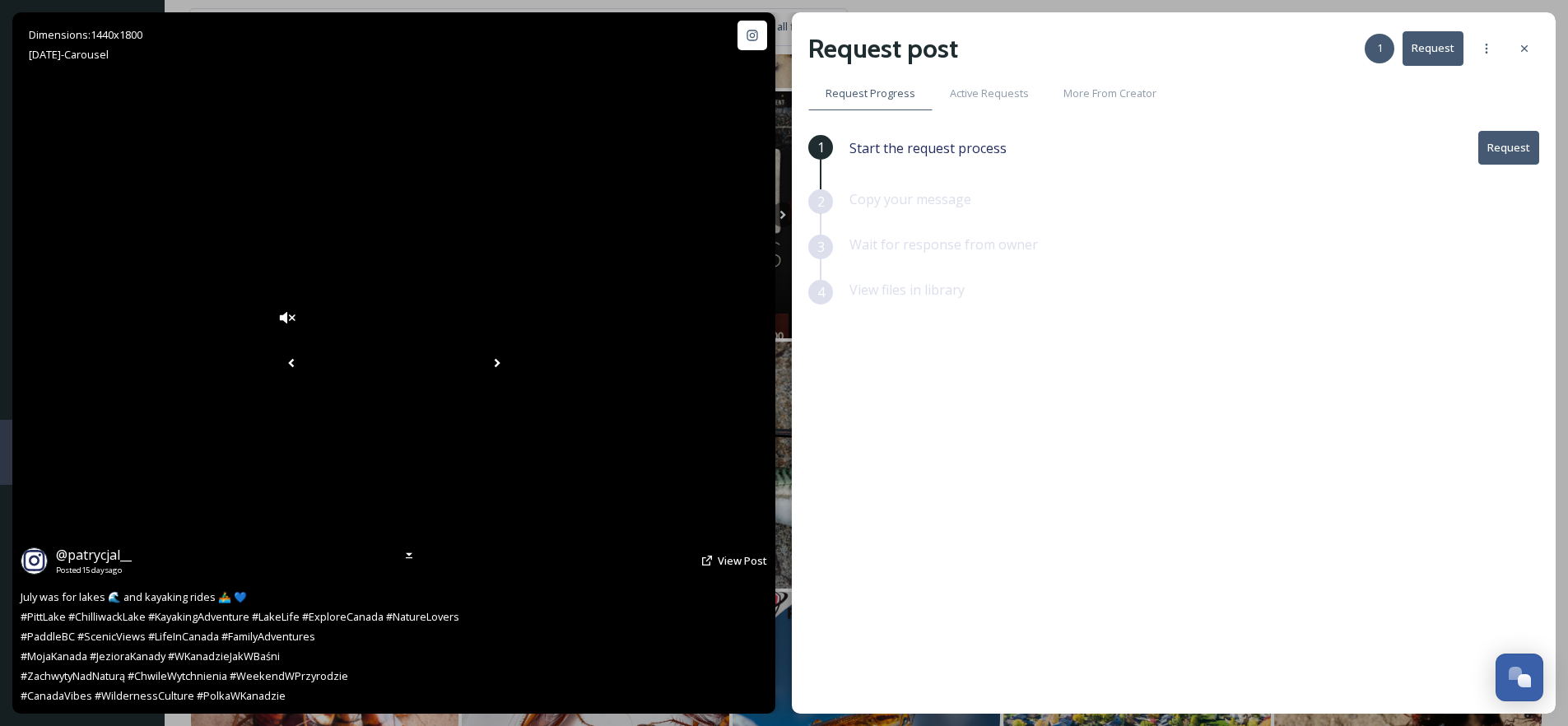
click at [279, 362] on icon at bounding box center [291, 363] width 24 height 24
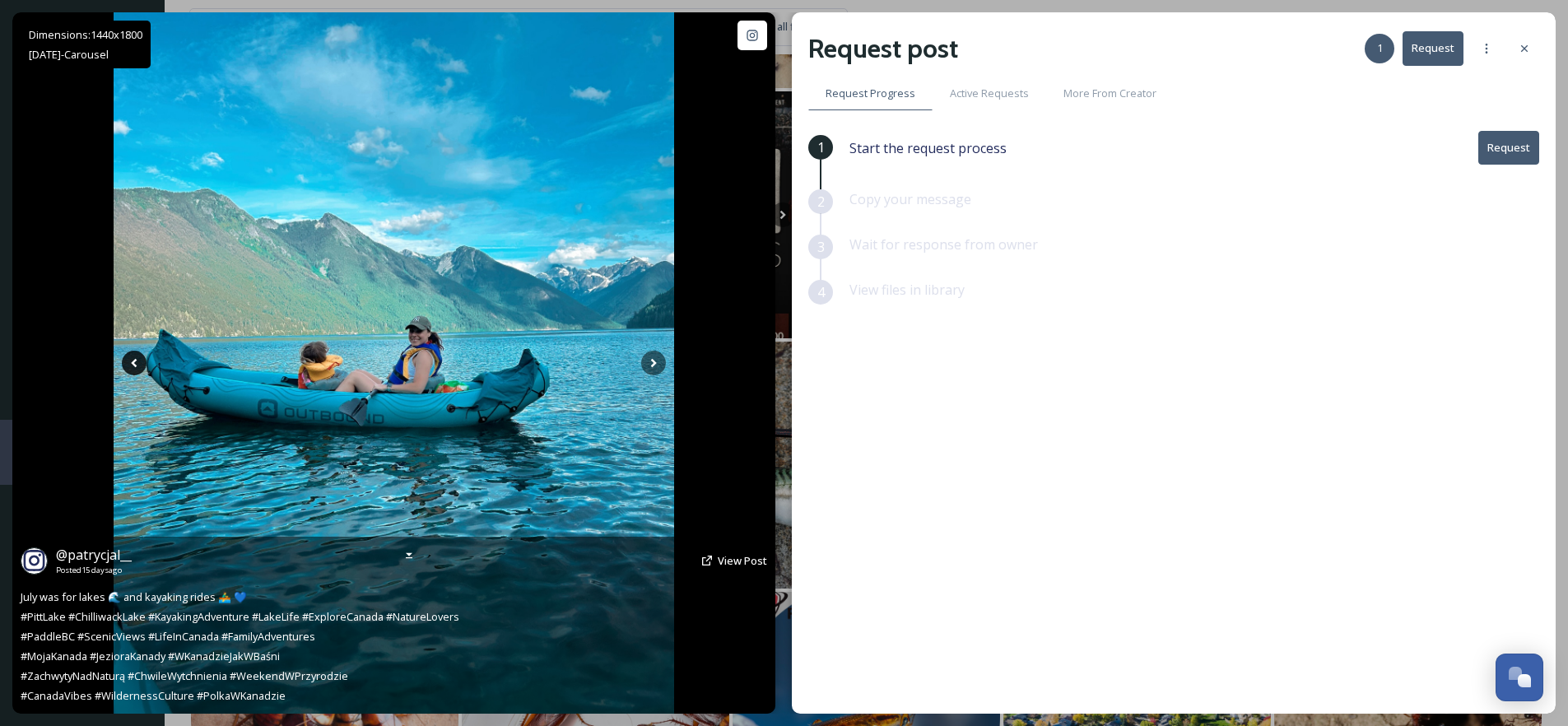
click at [136, 362] on icon at bounding box center [134, 363] width 24 height 24
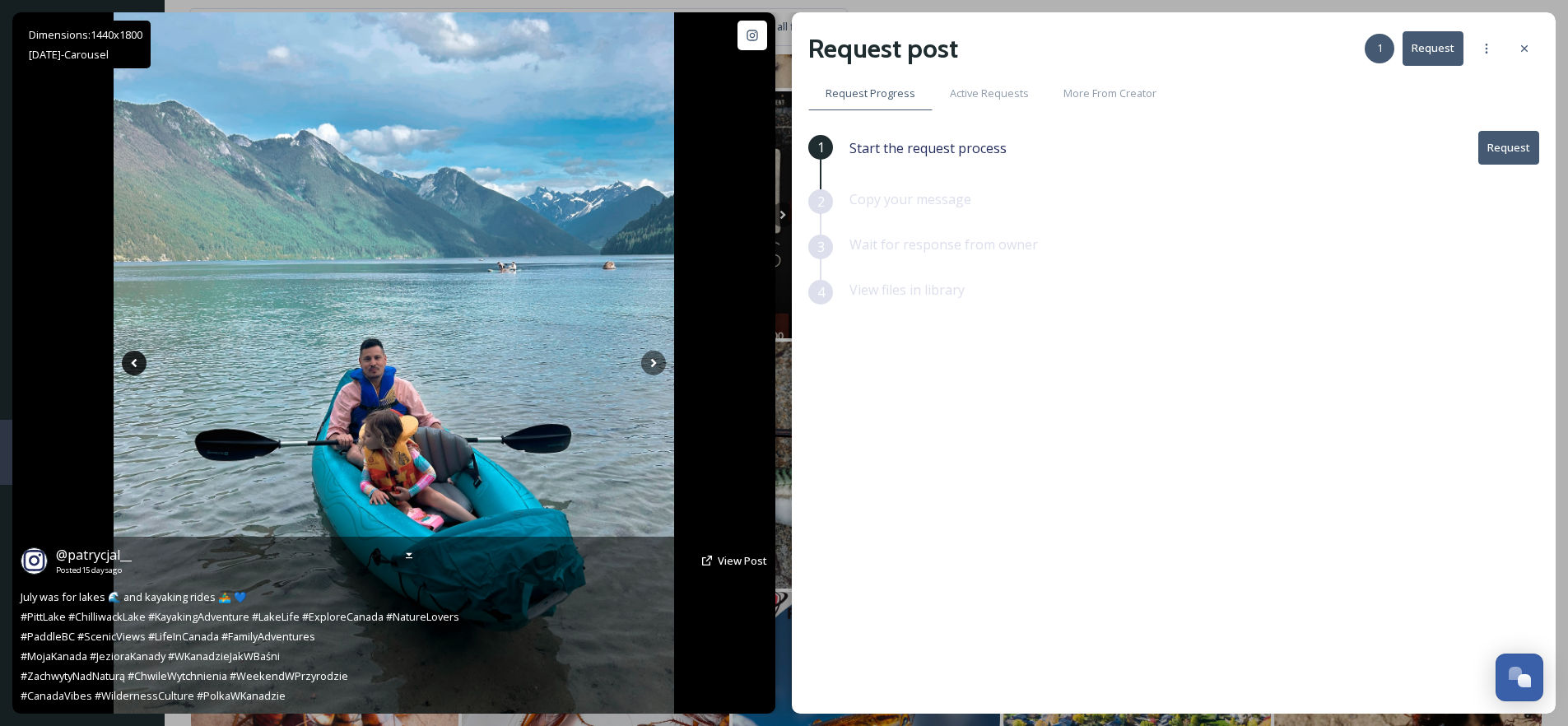
click at [136, 362] on icon at bounding box center [134, 363] width 24 height 24
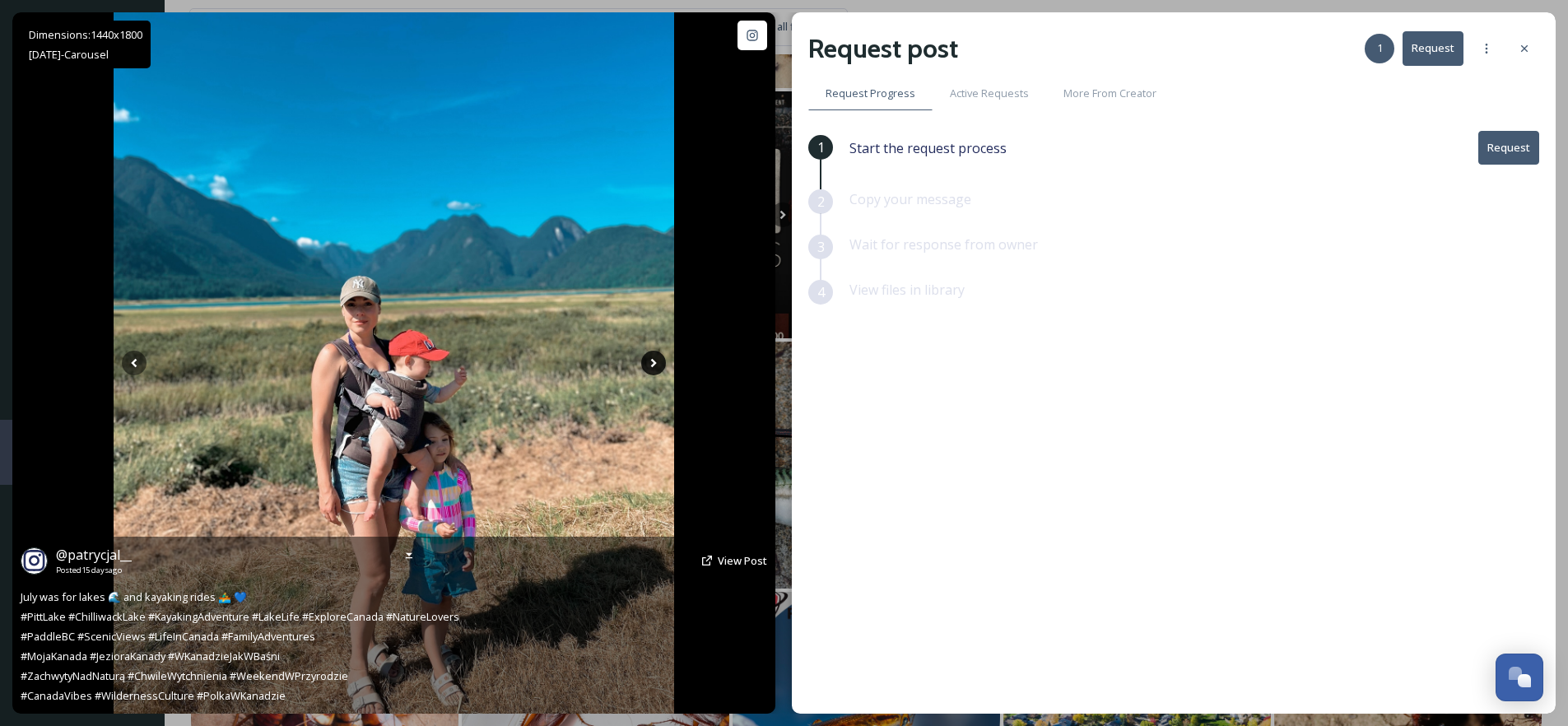
click at [656, 365] on icon at bounding box center [653, 363] width 24 height 24
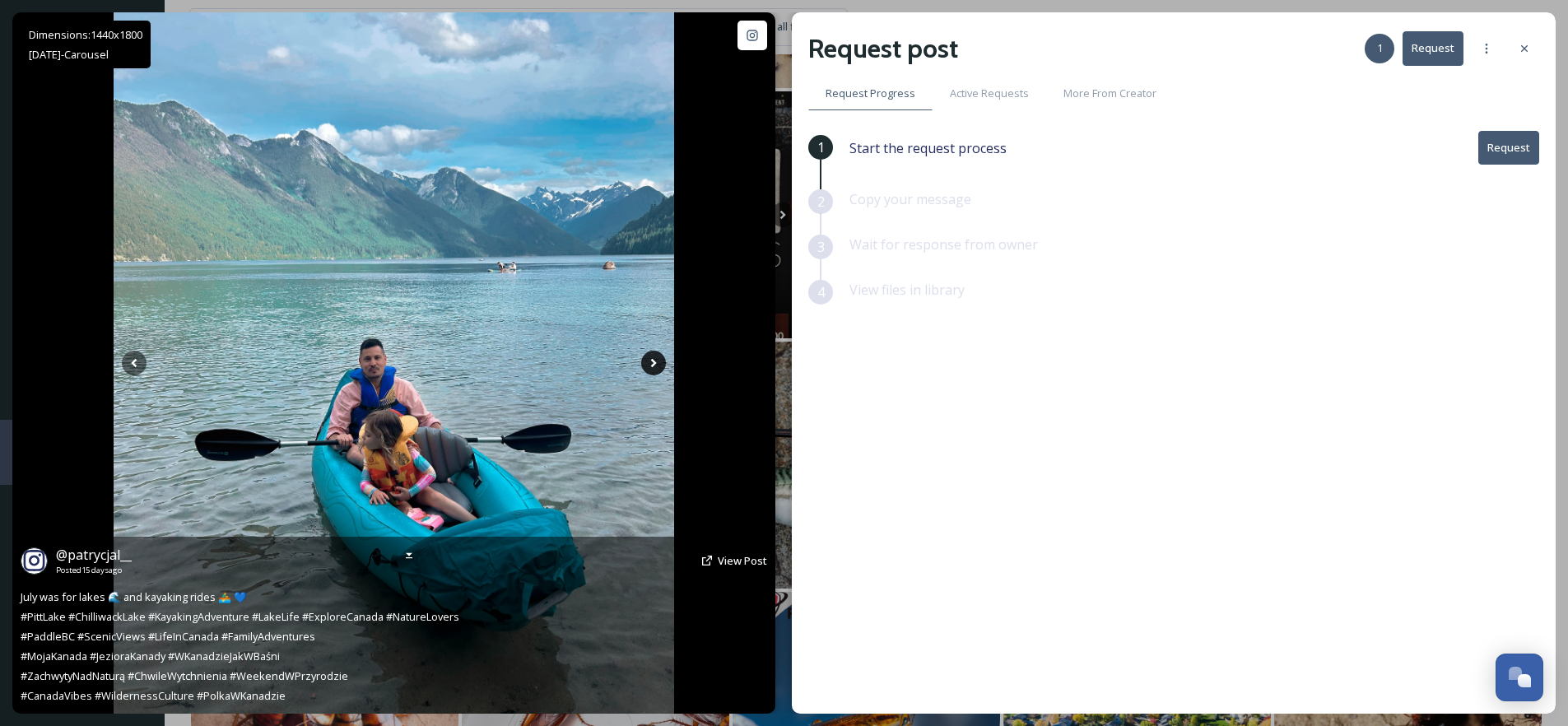
click at [656, 365] on icon at bounding box center [653, 363] width 24 height 24
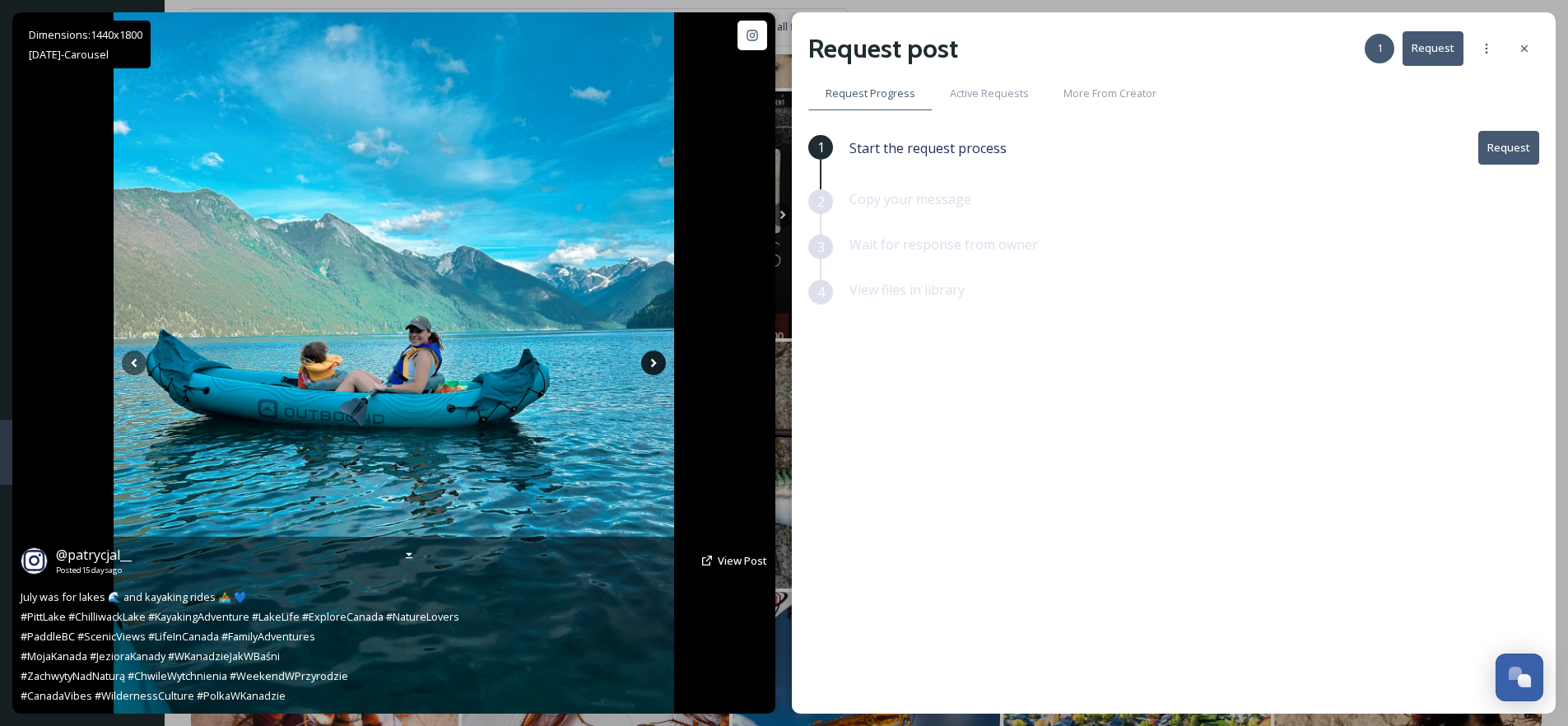
click at [656, 365] on icon at bounding box center [653, 363] width 24 height 24
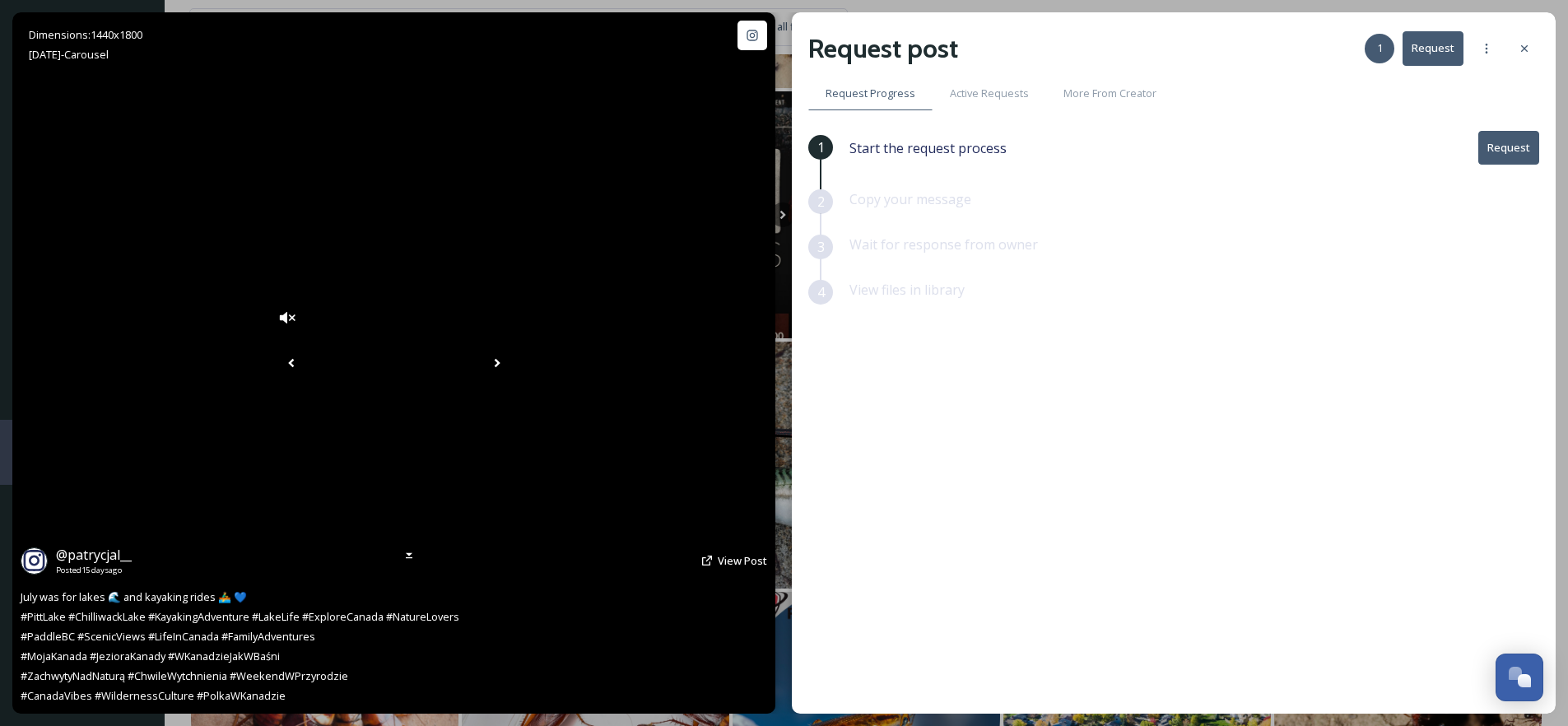
click at [509, 365] on icon at bounding box center [497, 363] width 24 height 24
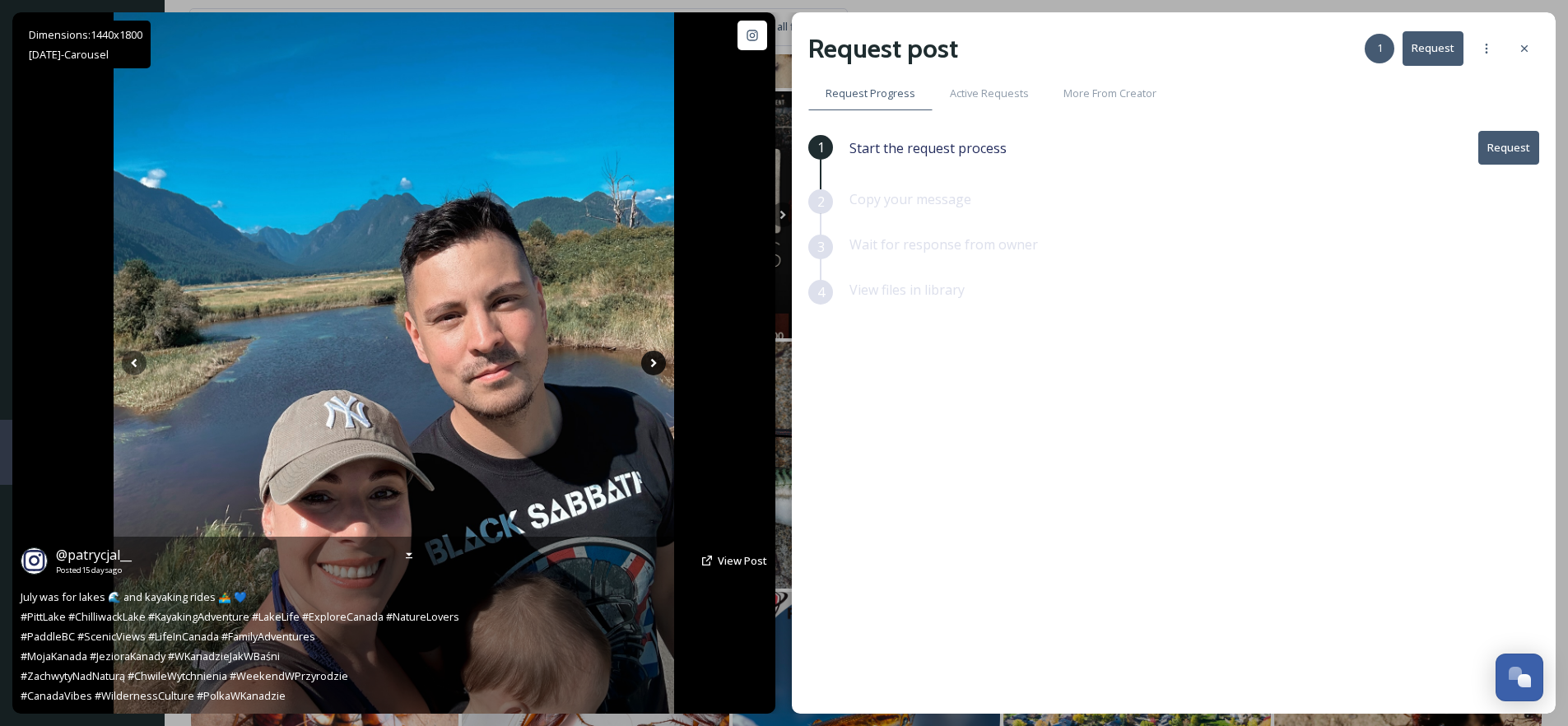
click at [652, 365] on icon at bounding box center [653, 363] width 6 height 9
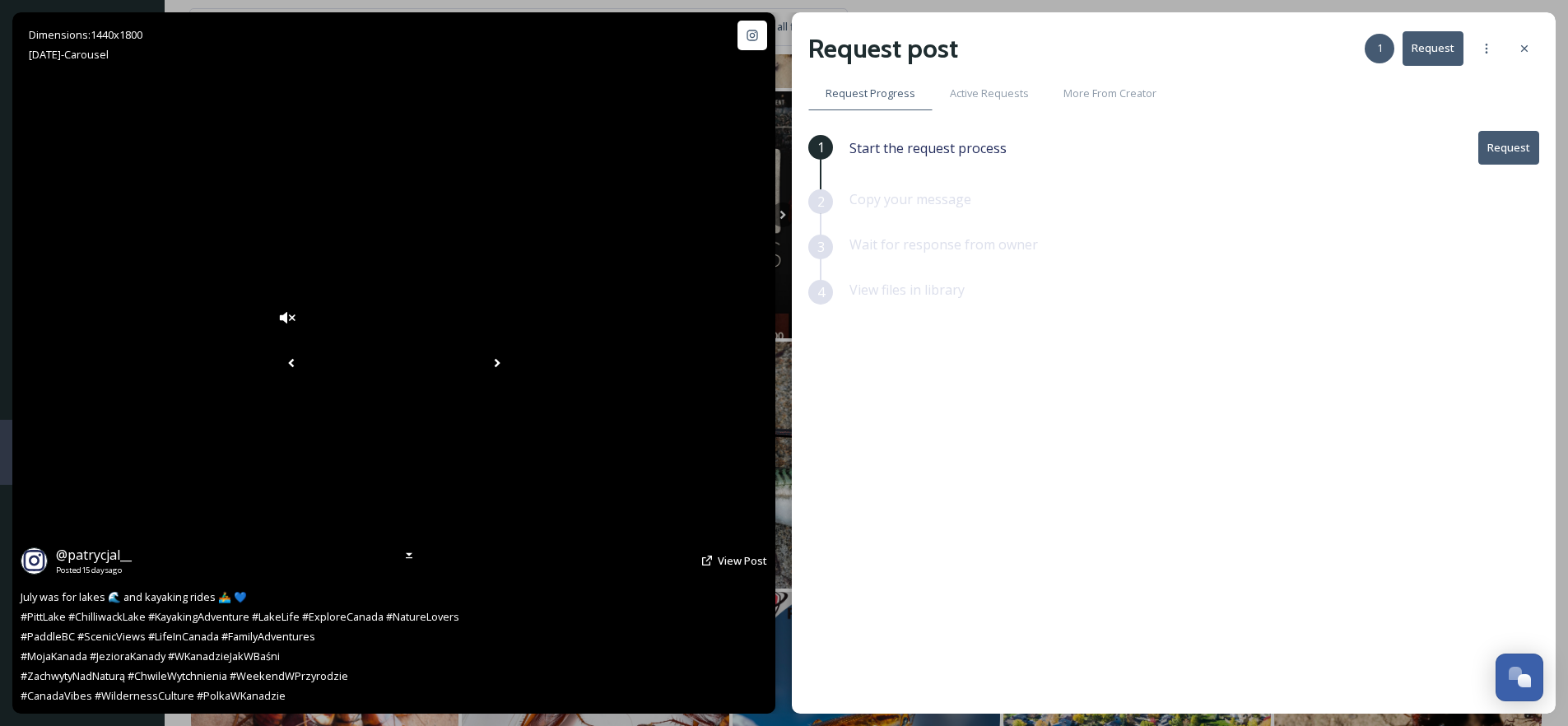
click at [500, 365] on icon at bounding box center [496, 363] width 6 height 9
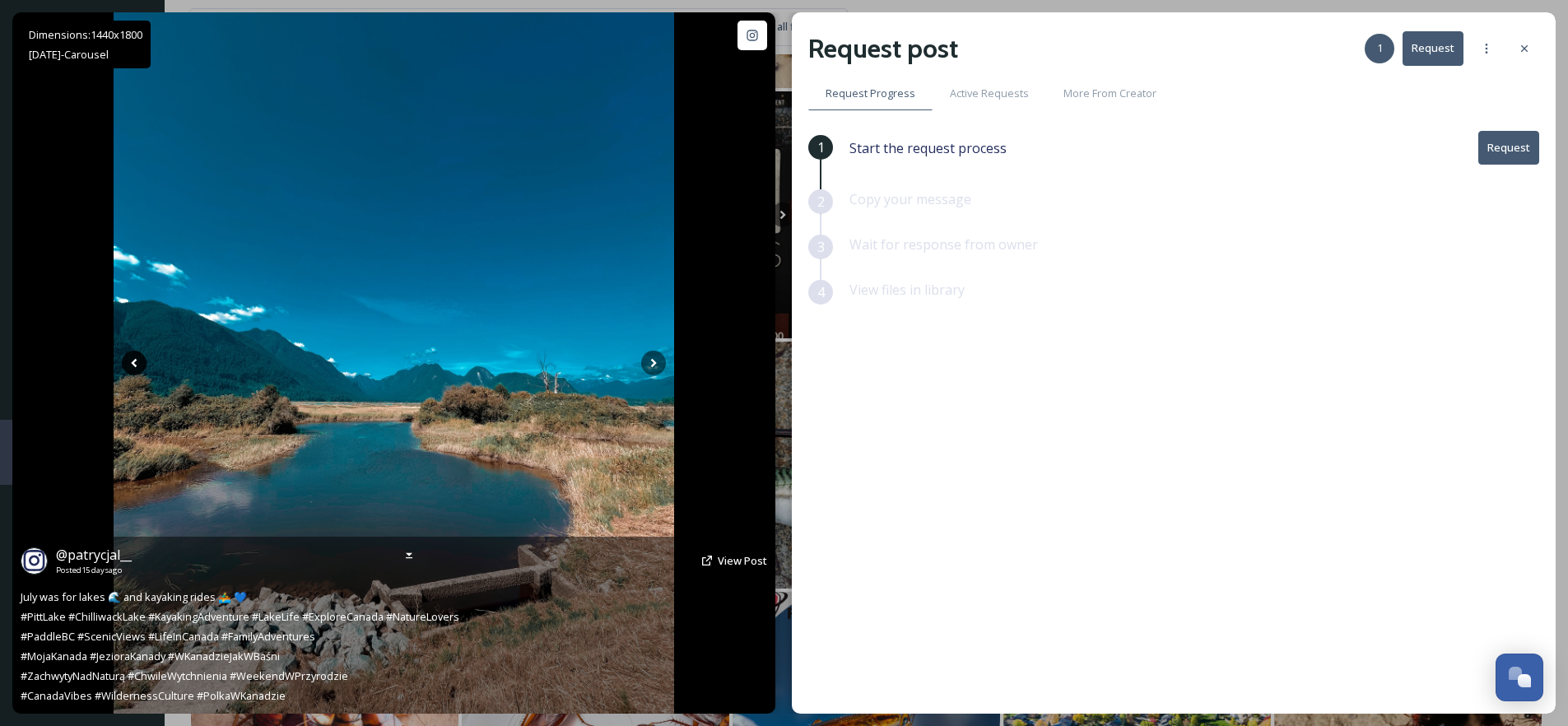
click at [136, 366] on icon at bounding box center [134, 363] width 6 height 9
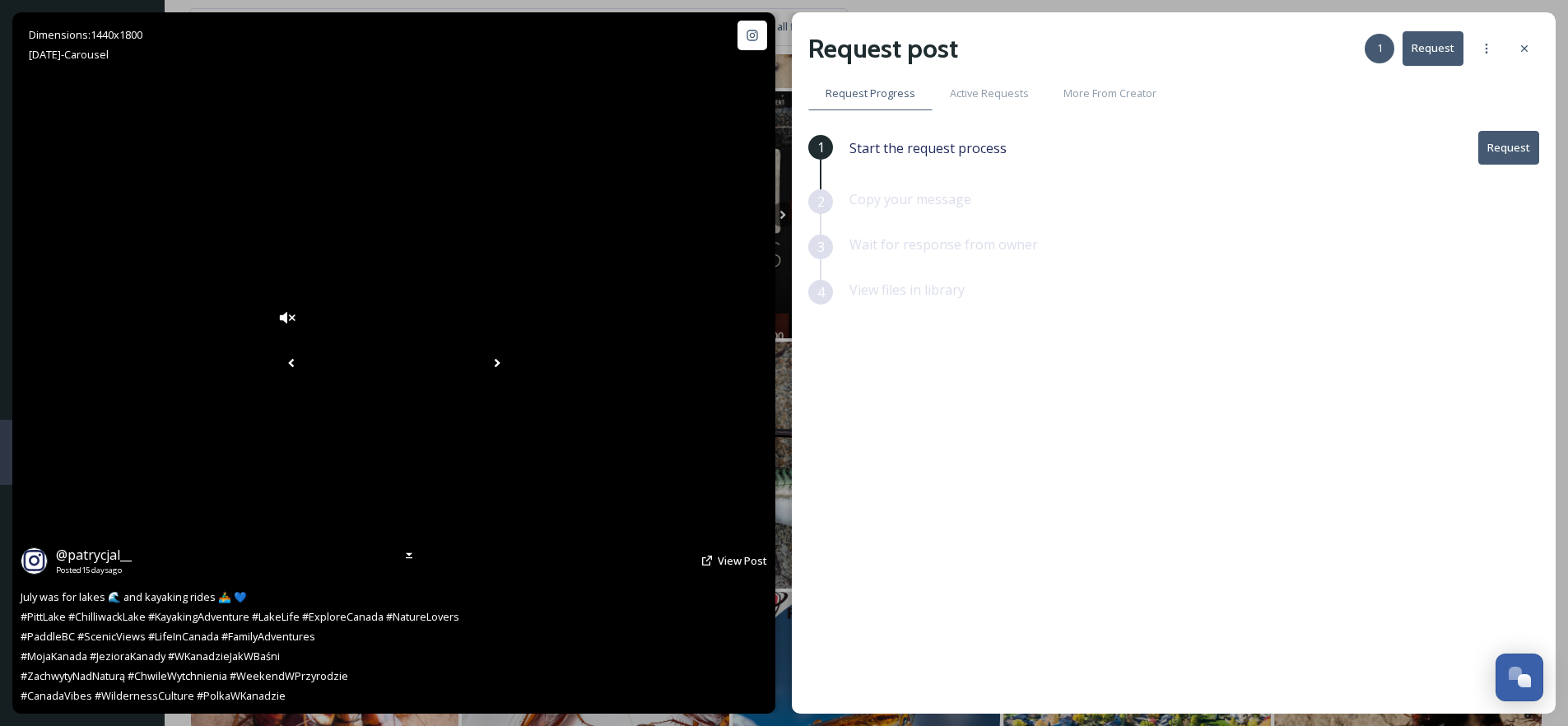
click at [509, 365] on icon at bounding box center [497, 363] width 24 height 24
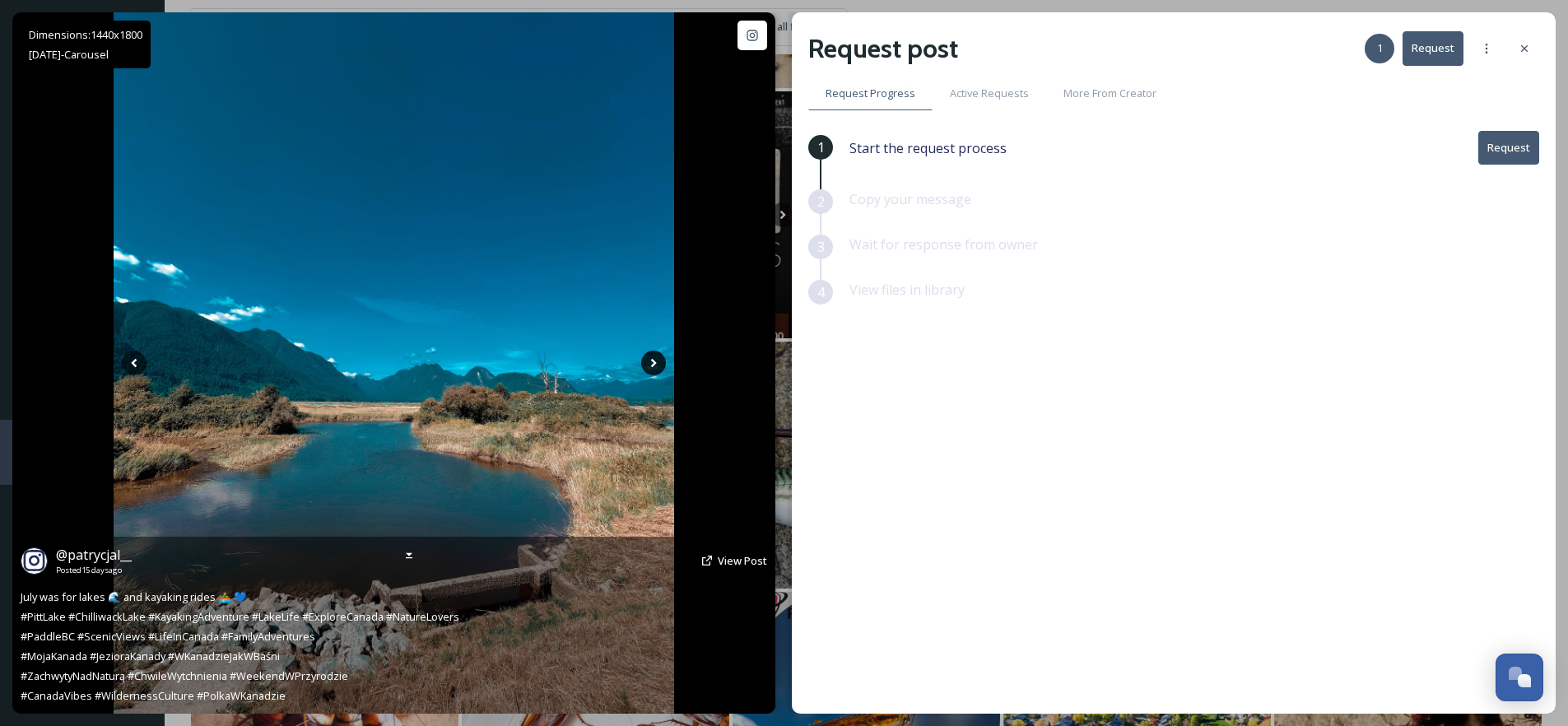
click at [645, 365] on icon at bounding box center [653, 363] width 24 height 24
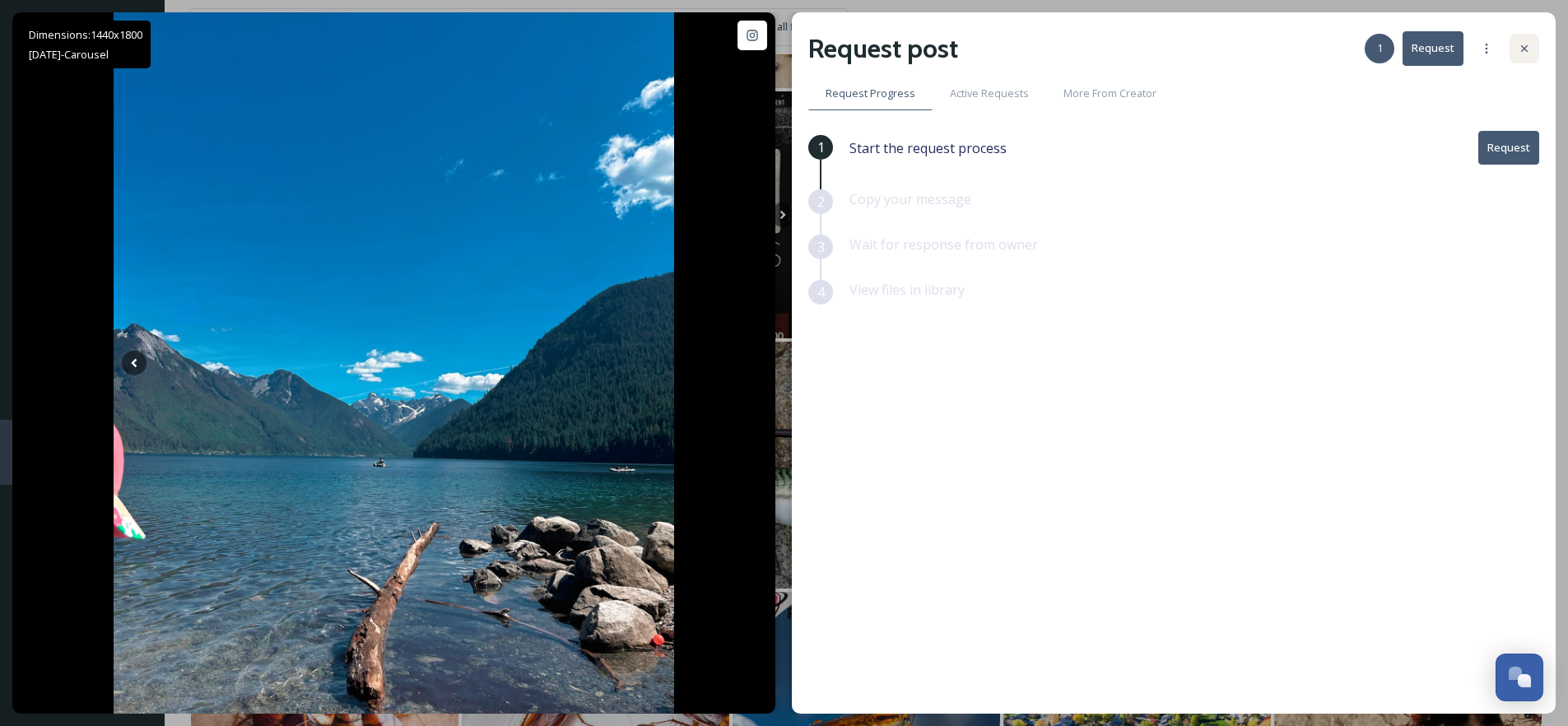
click at [1525, 52] on icon at bounding box center [1524, 48] width 13 height 13
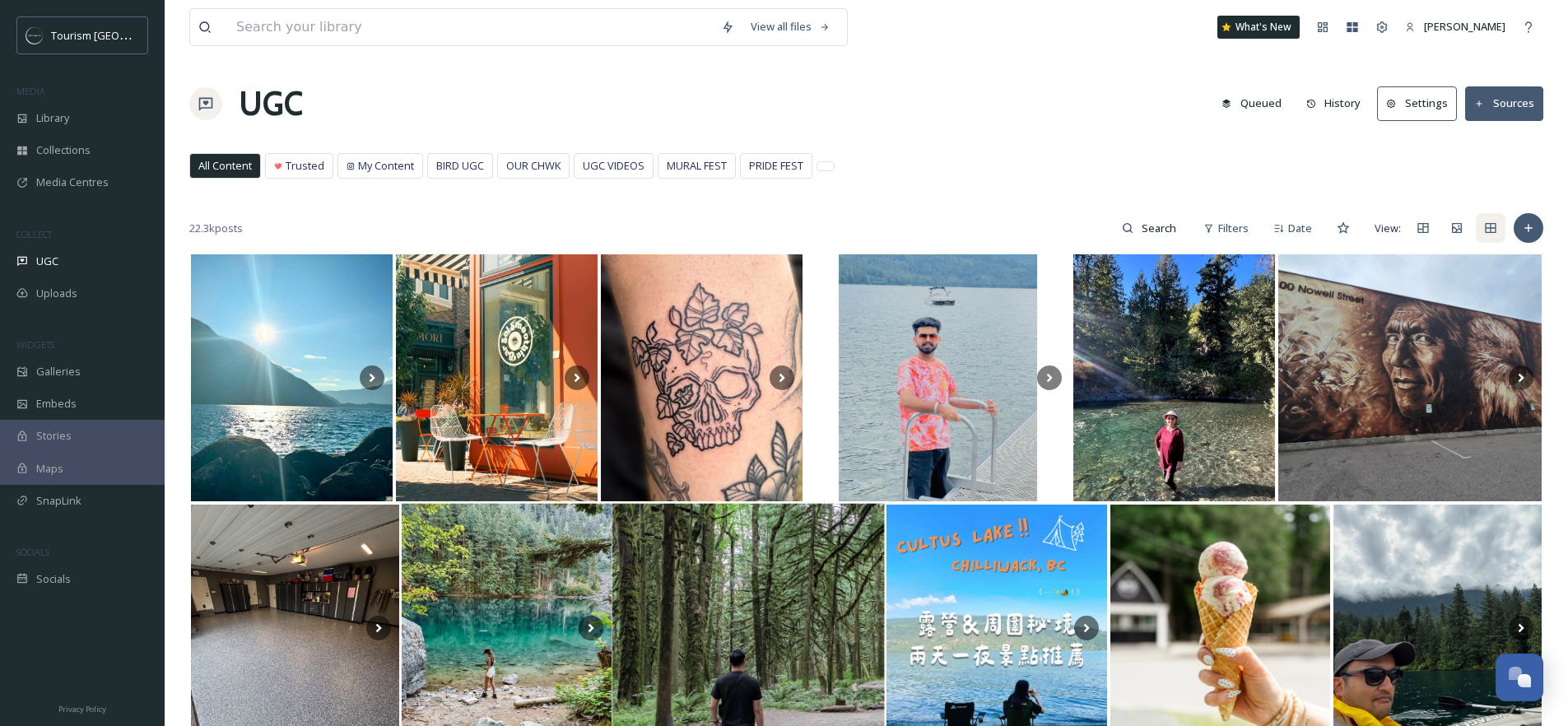
click at [476, 231] on div "22.3k posts Filters Date View:" at bounding box center [866, 228] width 1353 height 33
click at [1346, 231] on icon at bounding box center [1343, 228] width 12 height 11
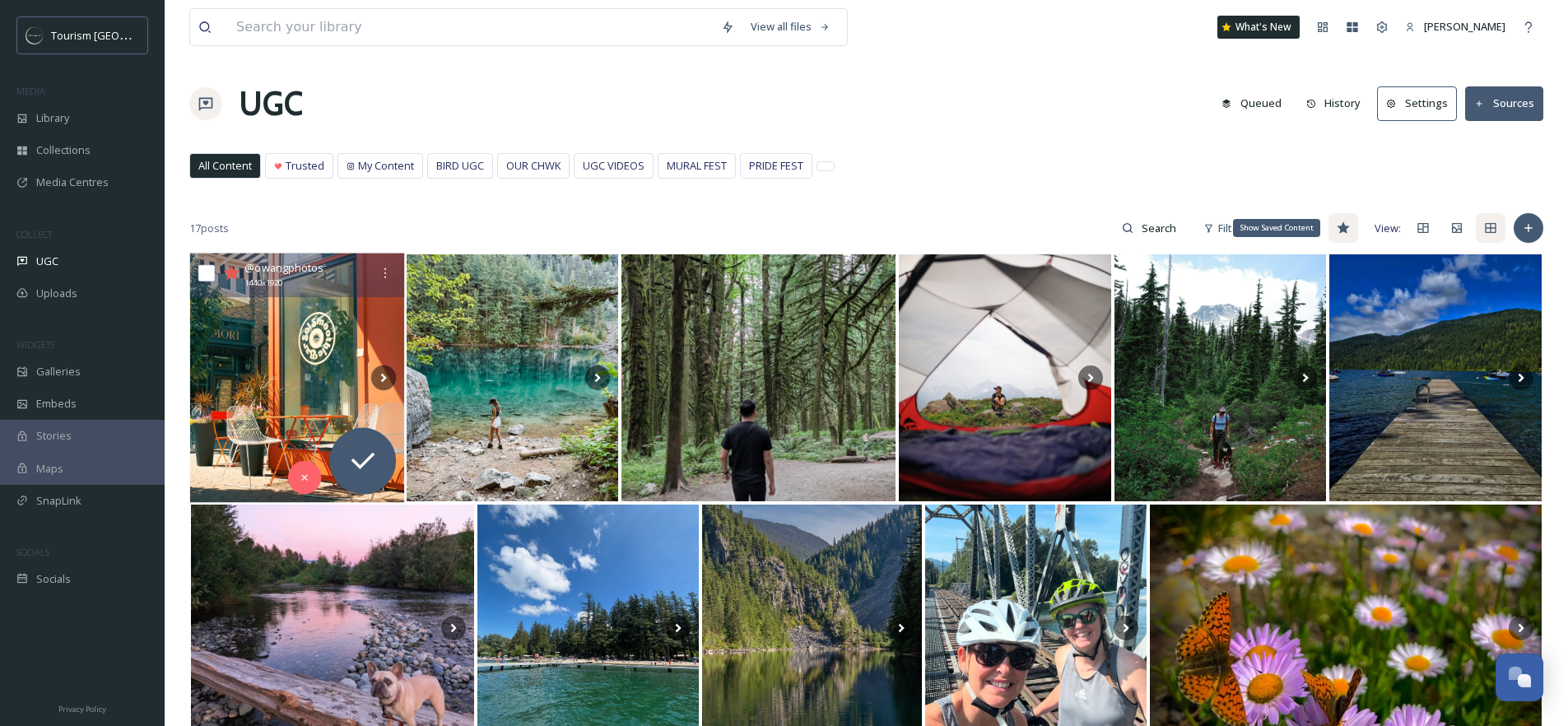
click at [208, 272] on input "checkbox" at bounding box center [206, 273] width 17 height 16
checkbox input "true"
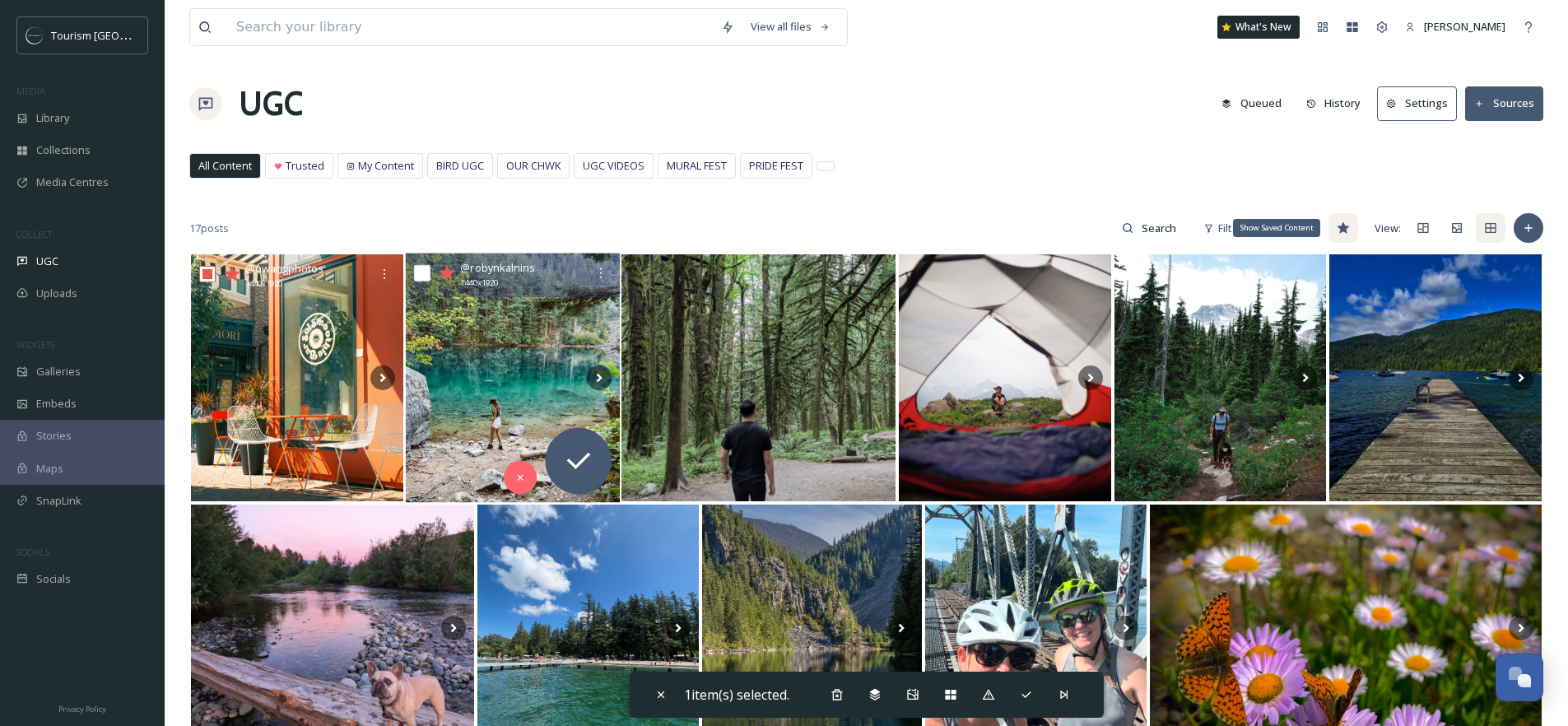
click at [427, 272] on input "checkbox" at bounding box center [421, 273] width 17 height 16
checkbox input "true"
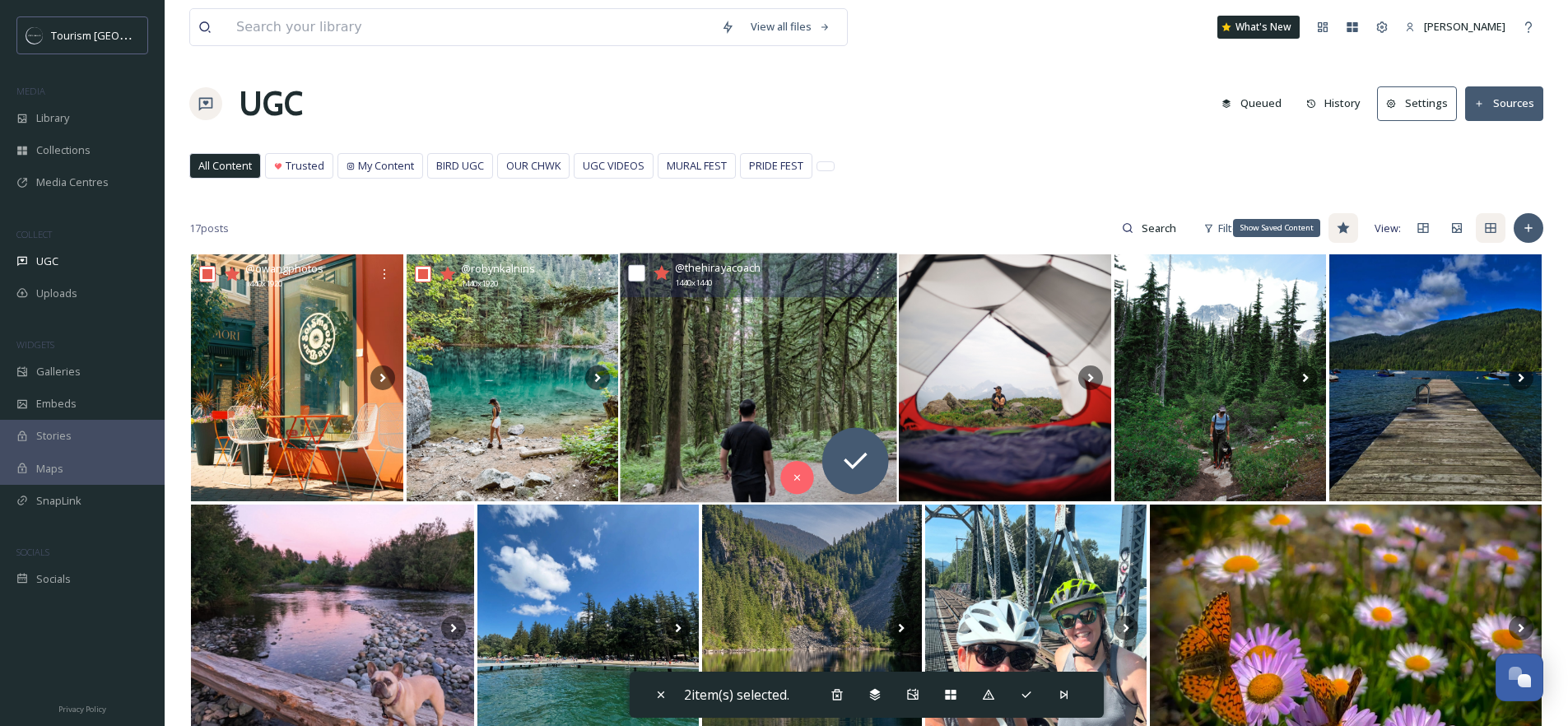
click at [642, 272] on input "checkbox" at bounding box center [637, 273] width 17 height 16
checkbox input "true"
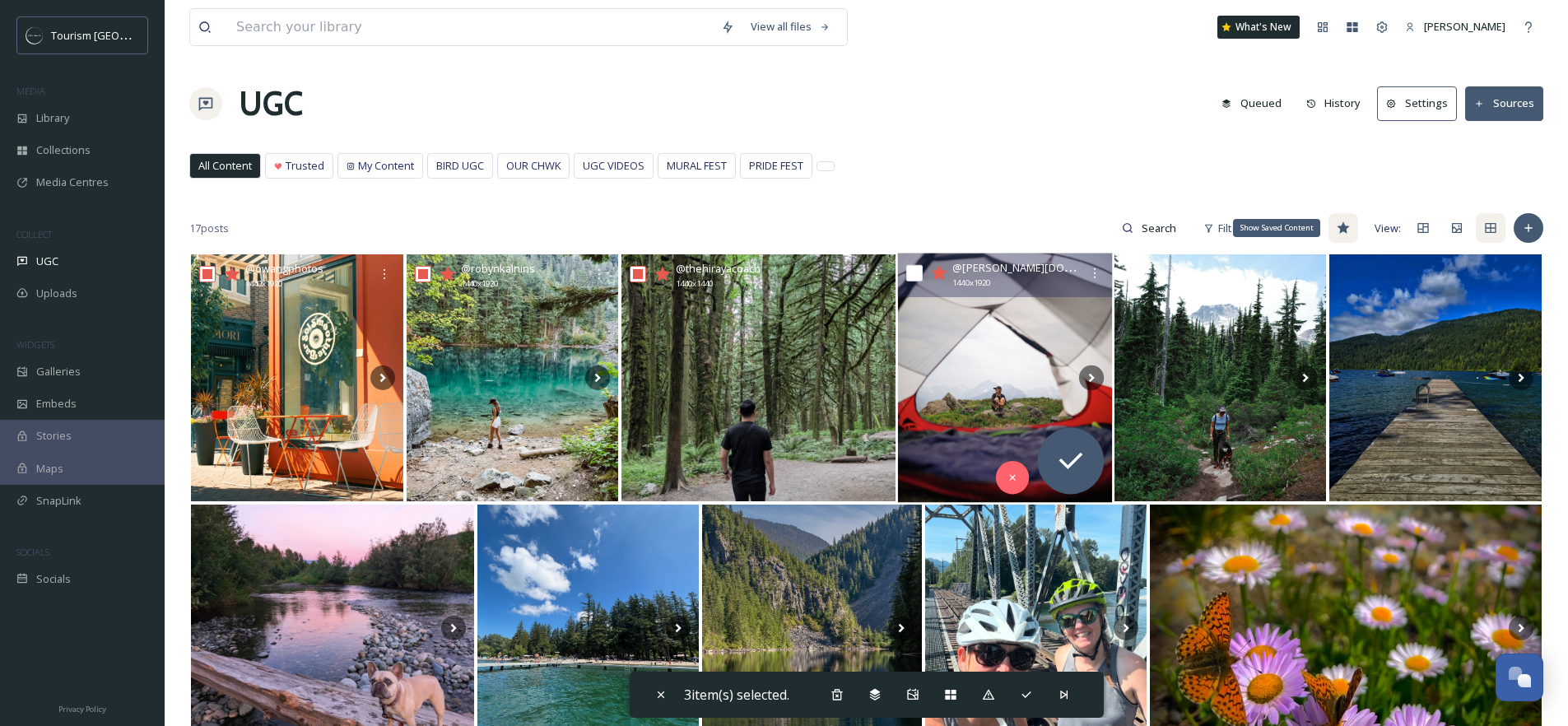
click at [910, 267] on input "checkbox" at bounding box center [914, 273] width 17 height 16
checkbox input "true"
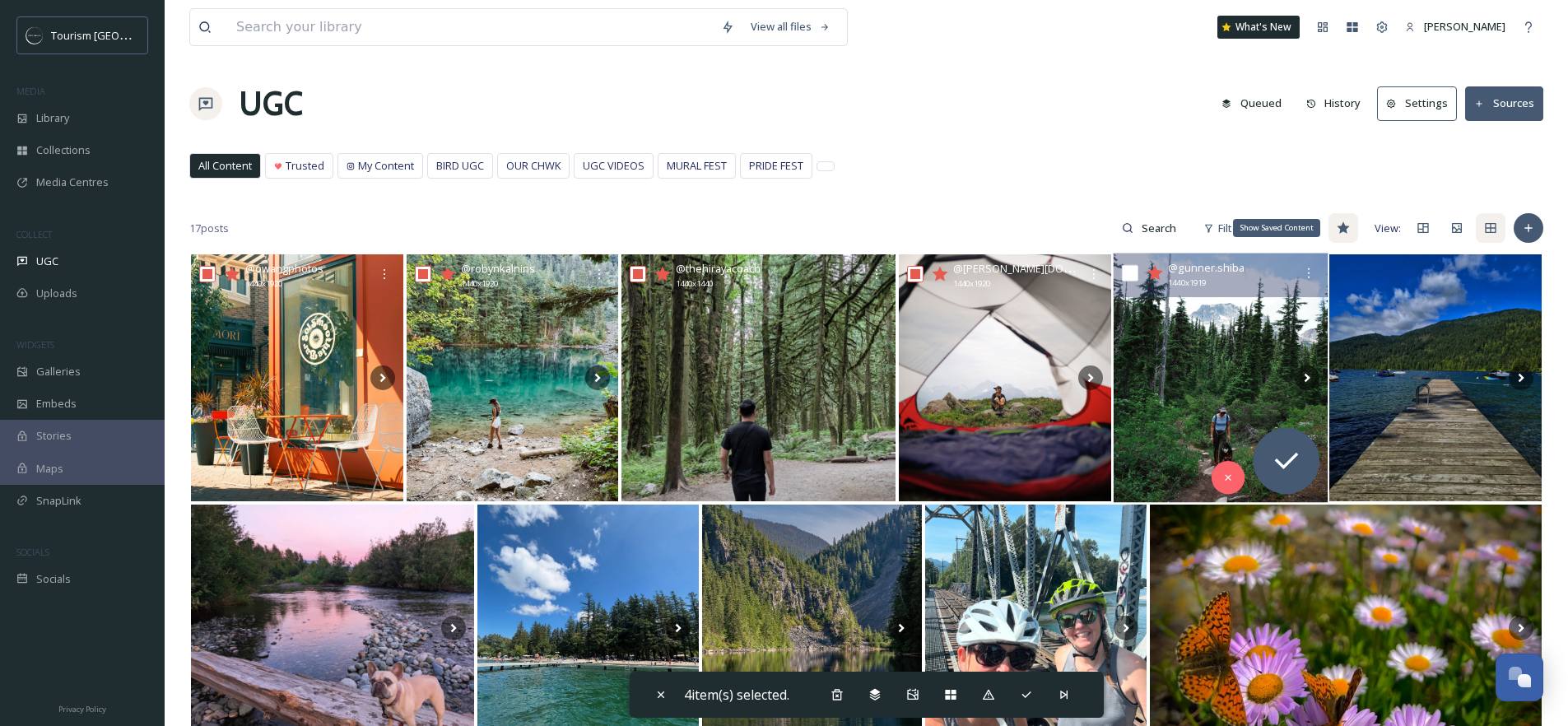
click at [1126, 276] on input "checkbox" at bounding box center [1128, 273] width 17 height 16
checkbox input "true"
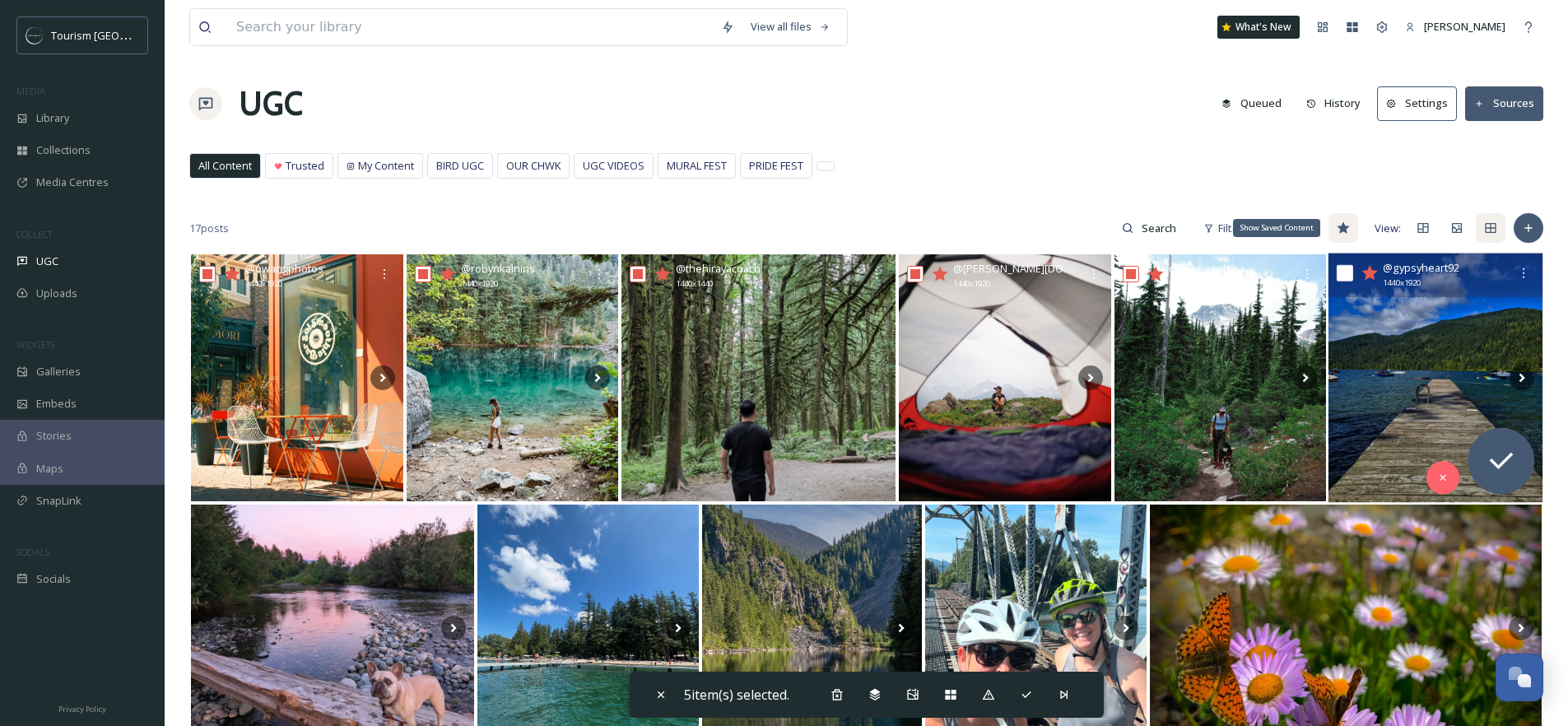
click at [1348, 271] on input "checkbox" at bounding box center [1345, 273] width 17 height 16
checkbox input "true"
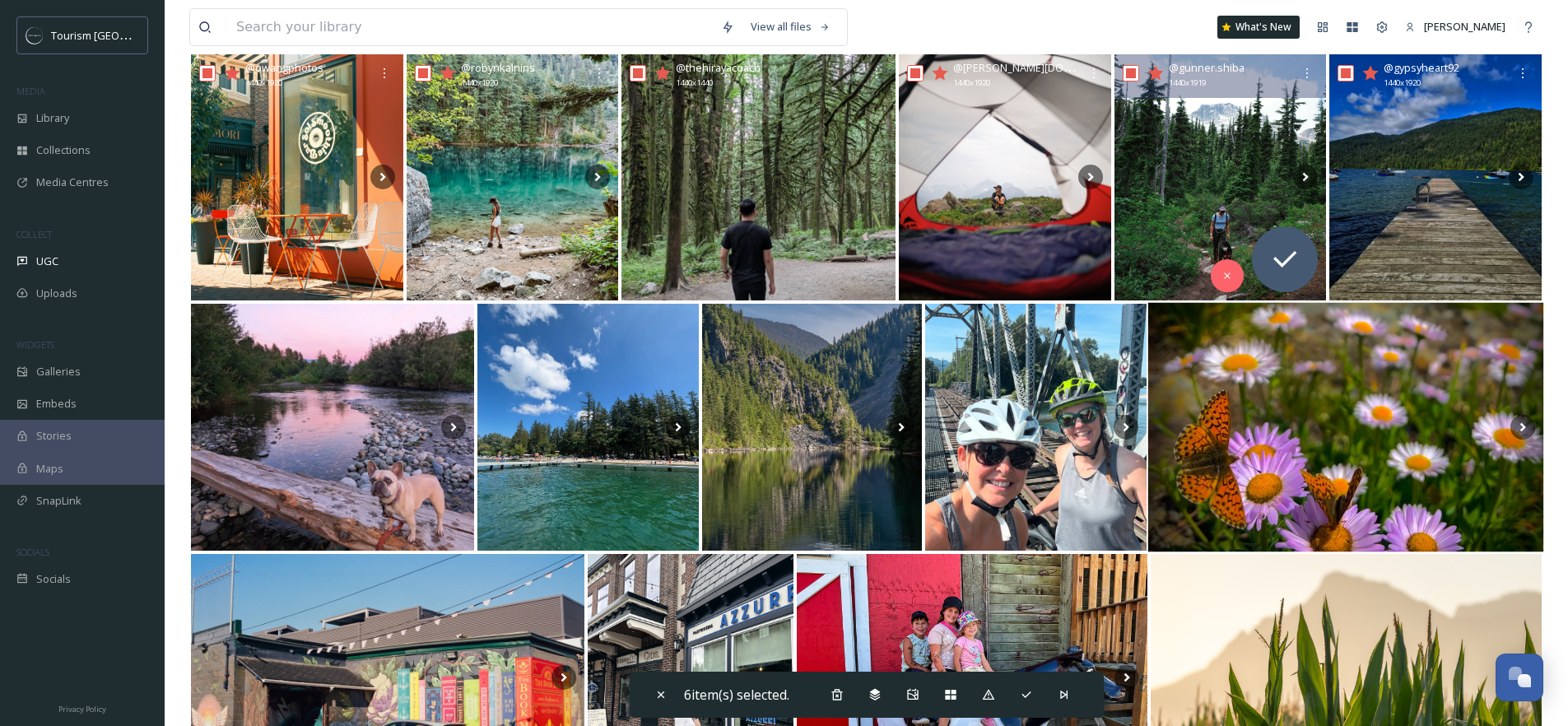
scroll to position [268, 0]
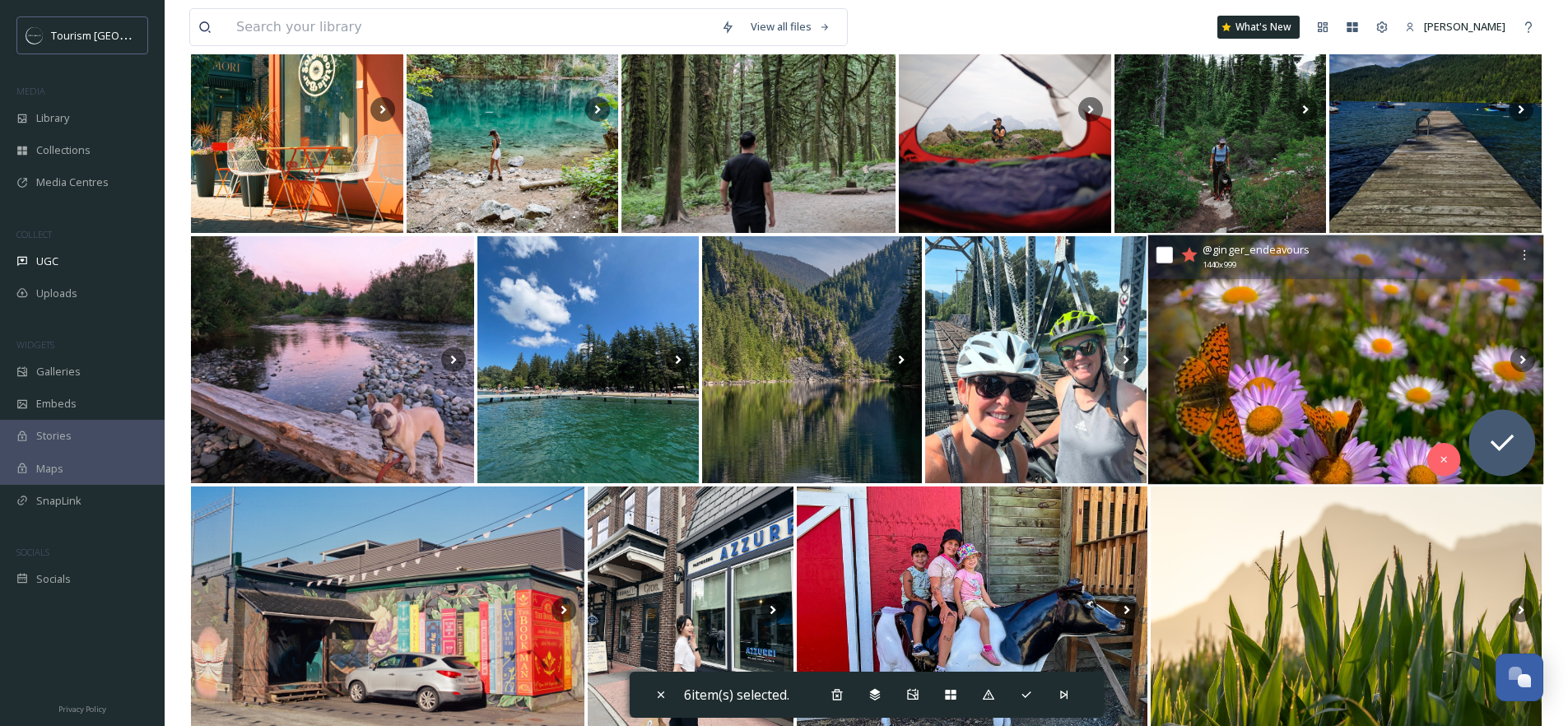
click at [1165, 257] on input "checkbox" at bounding box center [1163, 254] width 17 height 16
checkbox input "true"
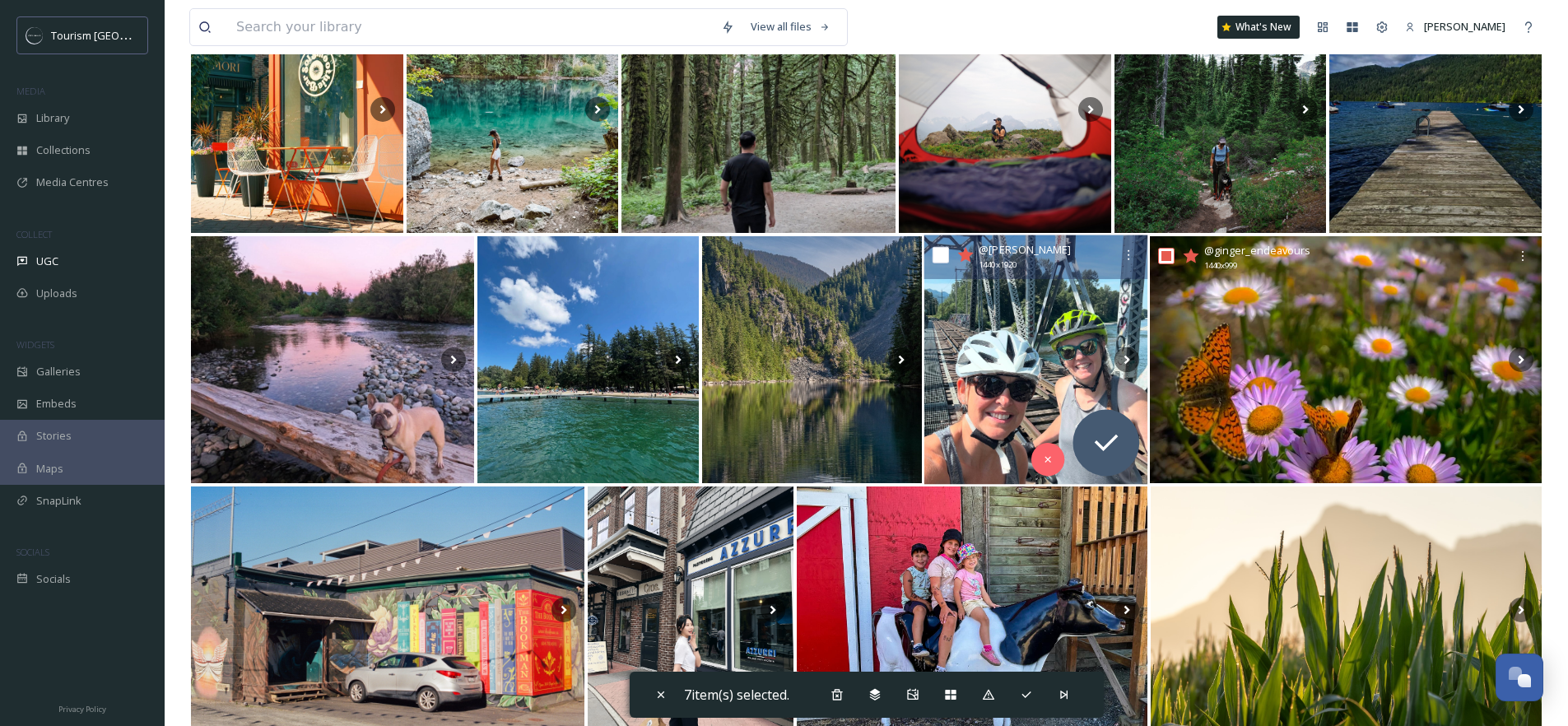
click at [942, 252] on input "checkbox" at bounding box center [939, 254] width 17 height 16
checkbox input "true"
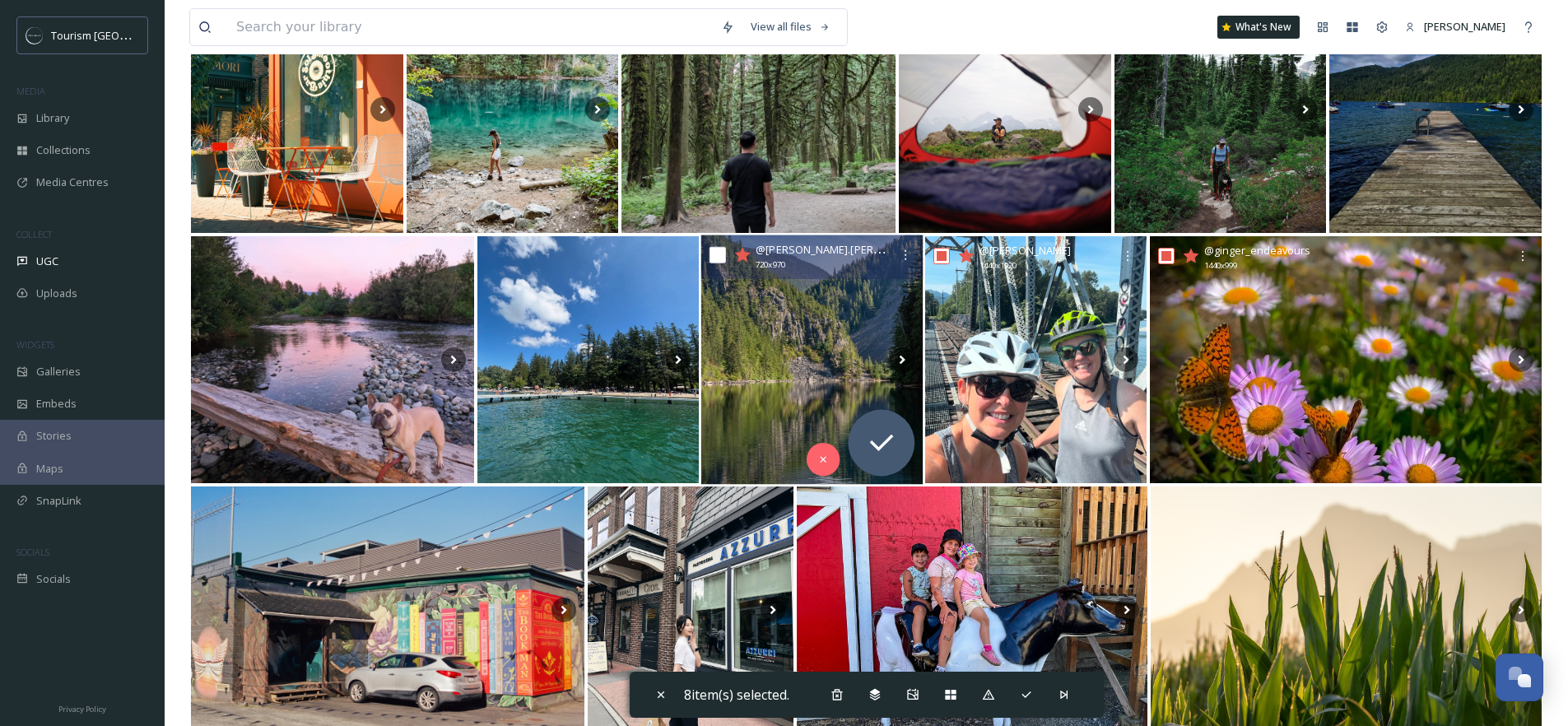
click at [720, 255] on input "checkbox" at bounding box center [718, 254] width 17 height 16
checkbox input "true"
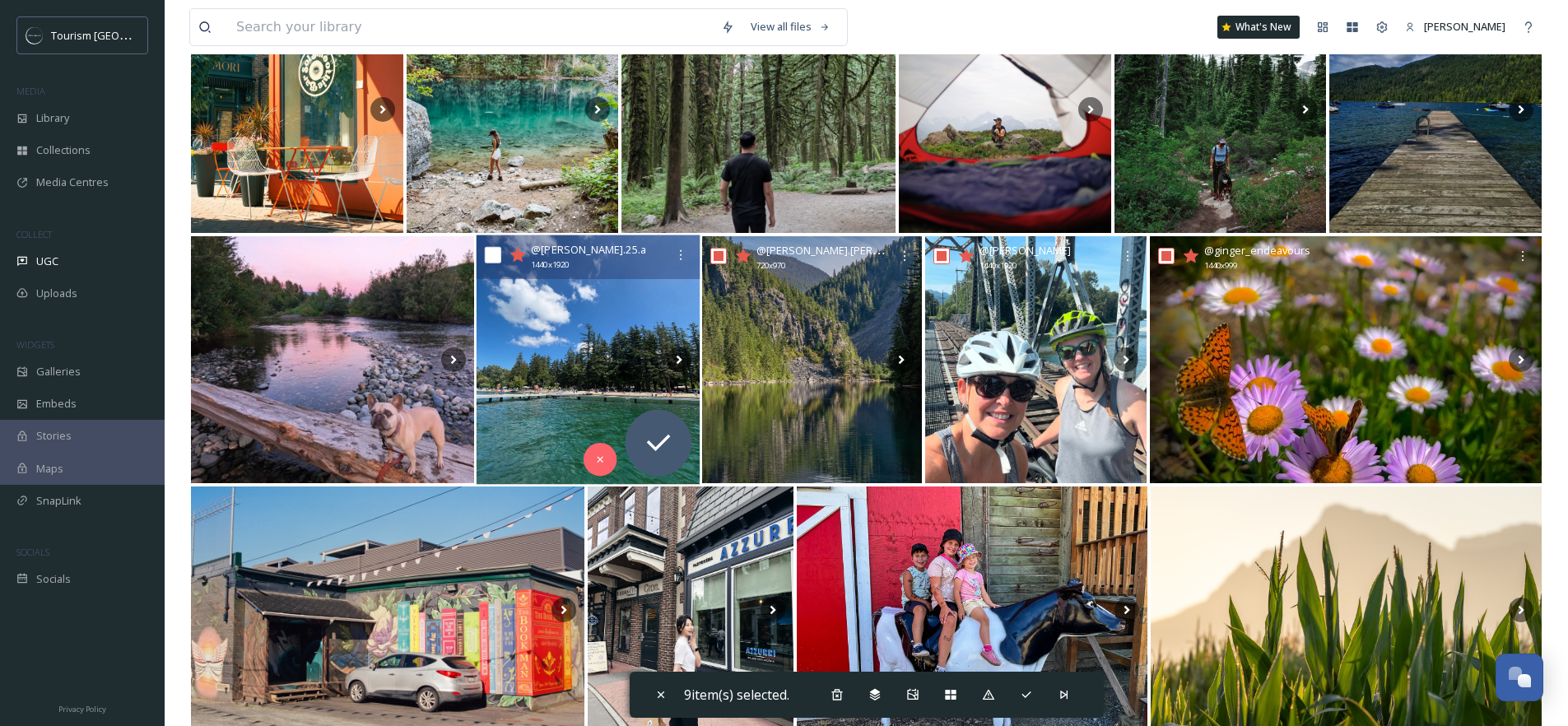
click at [493, 257] on input "checkbox" at bounding box center [493, 254] width 17 height 16
checkbox input "true"
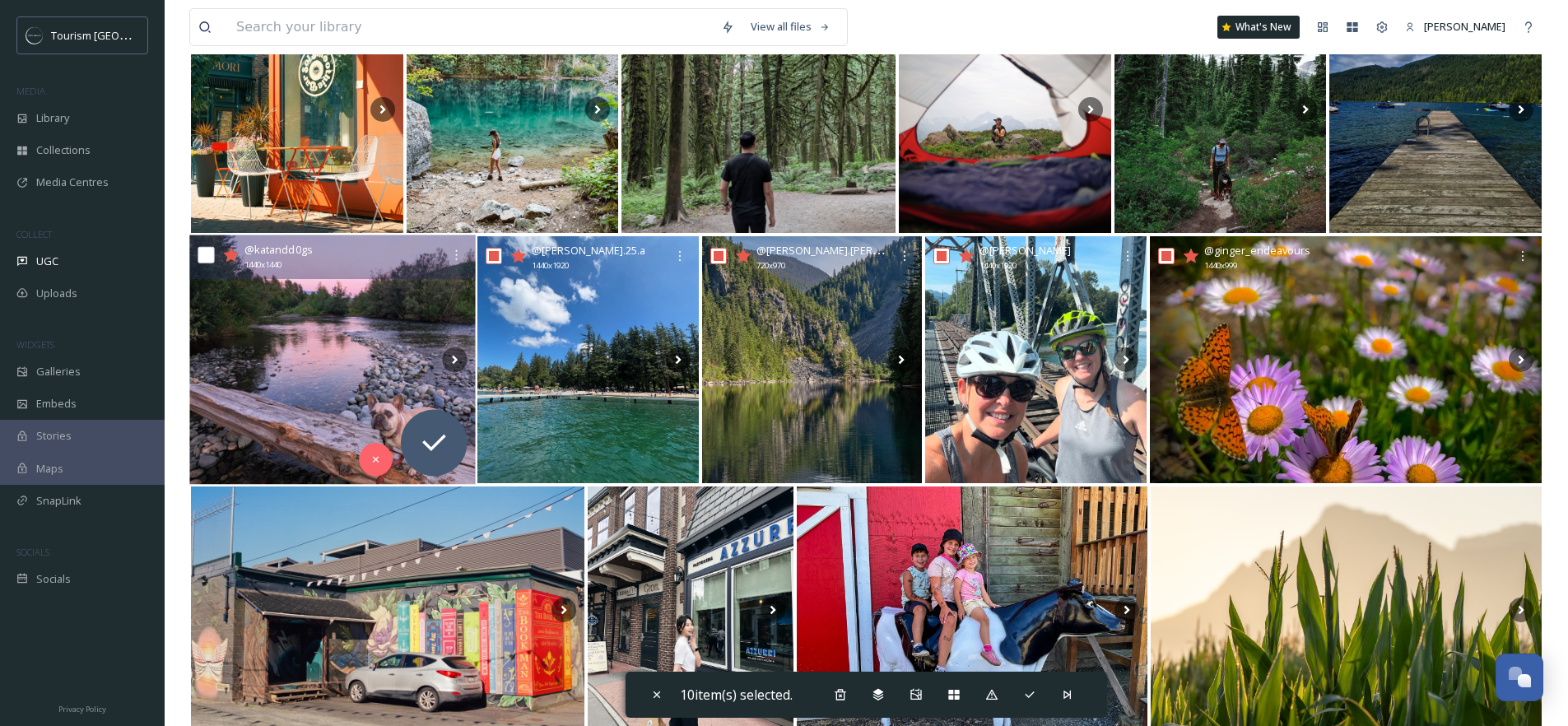
drag, startPoint x: 211, startPoint y: 253, endPoint x: 245, endPoint y: 280, distance: 43.4
click at [210, 253] on input "checkbox" at bounding box center [205, 254] width 17 height 16
checkbox input "true"
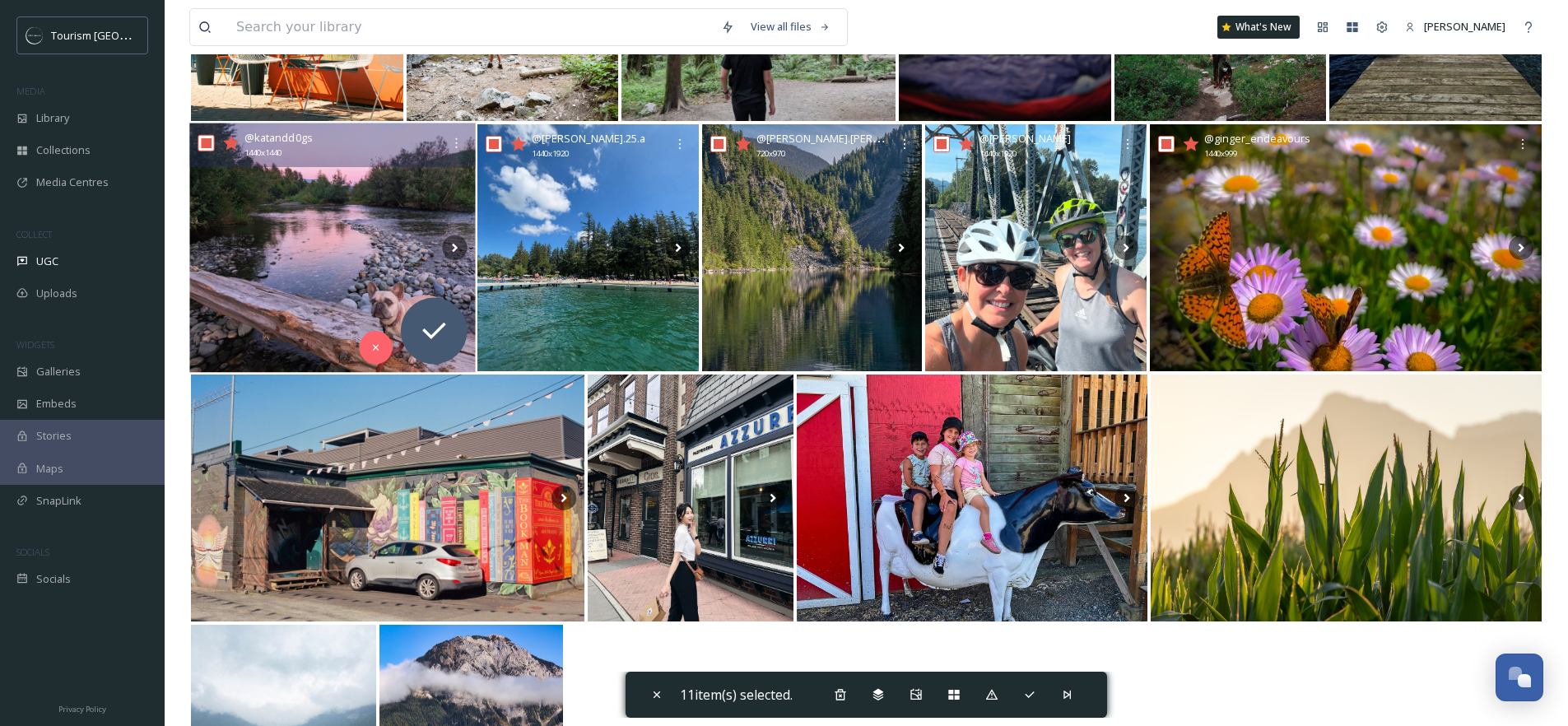
scroll to position [405, 0]
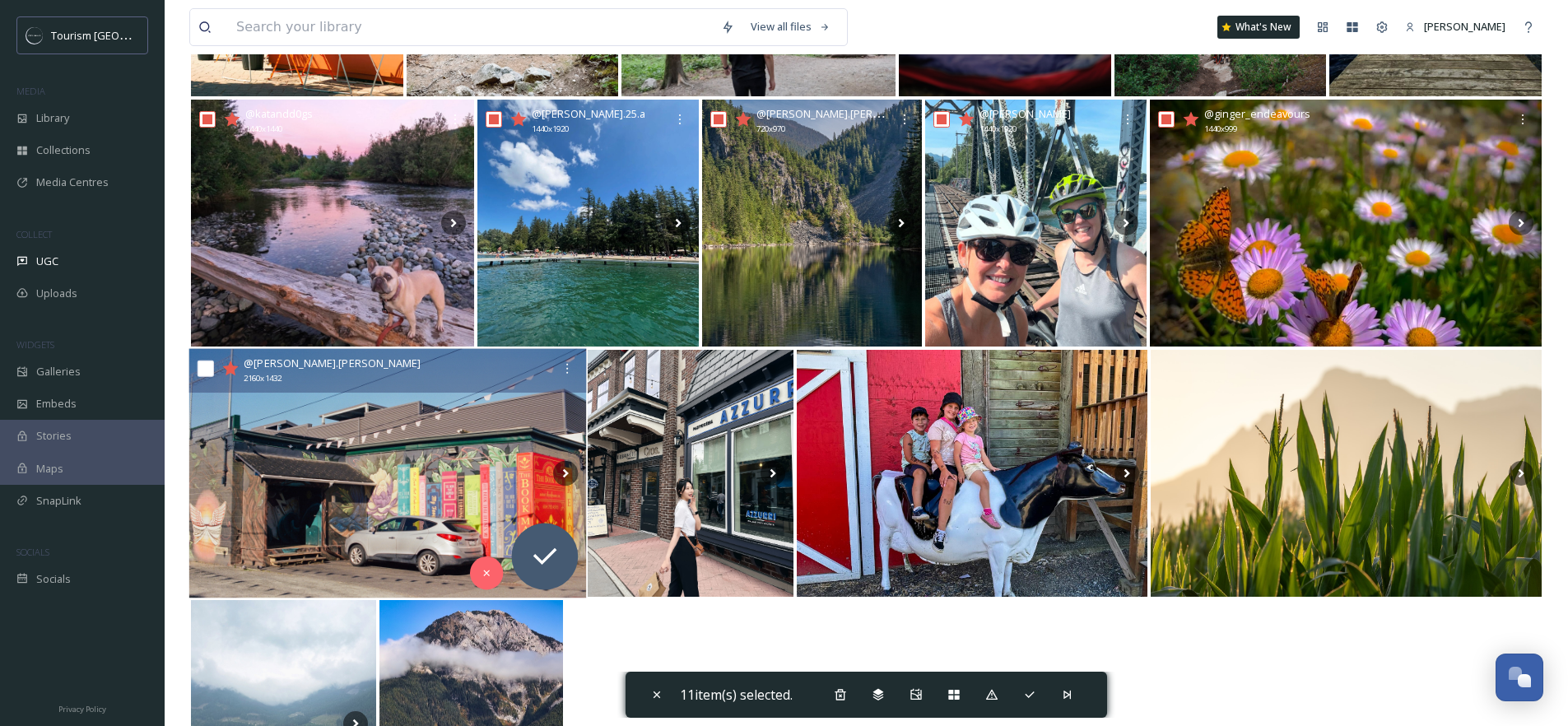
click at [207, 368] on input "checkbox" at bounding box center [205, 368] width 17 height 16
checkbox input "true"
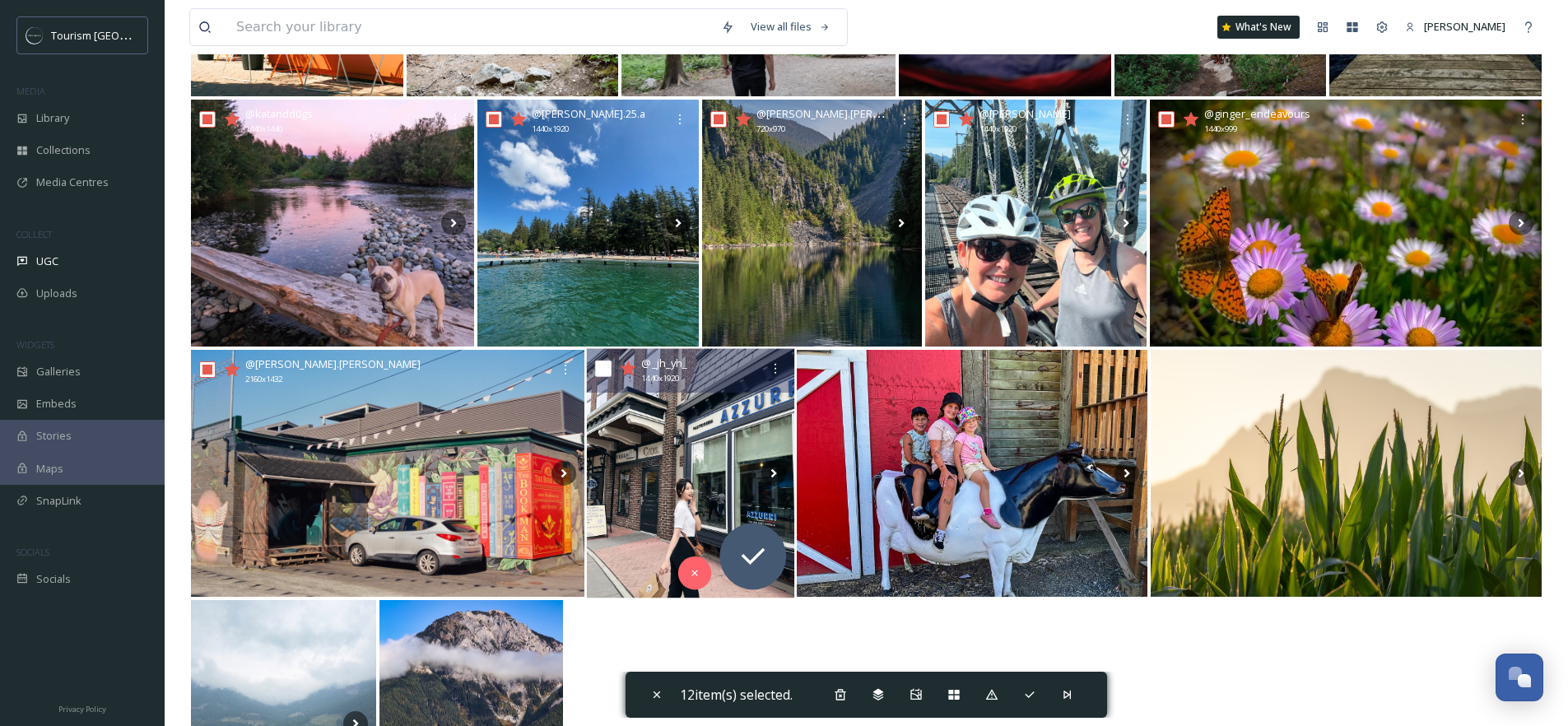
click at [603, 366] on input "checkbox" at bounding box center [603, 368] width 17 height 16
checkbox input "true"
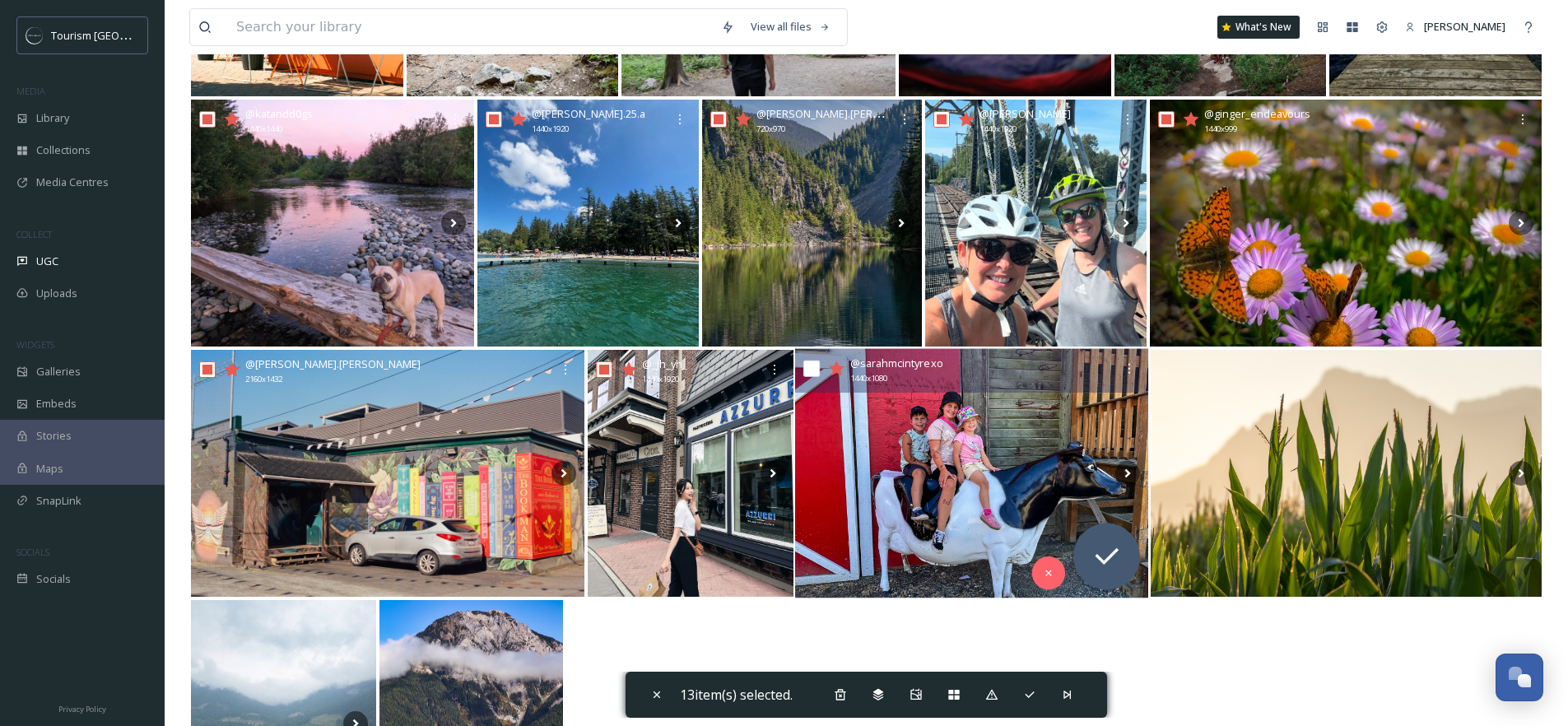
click at [809, 369] on input "checkbox" at bounding box center [811, 368] width 17 height 16
checkbox input "true"
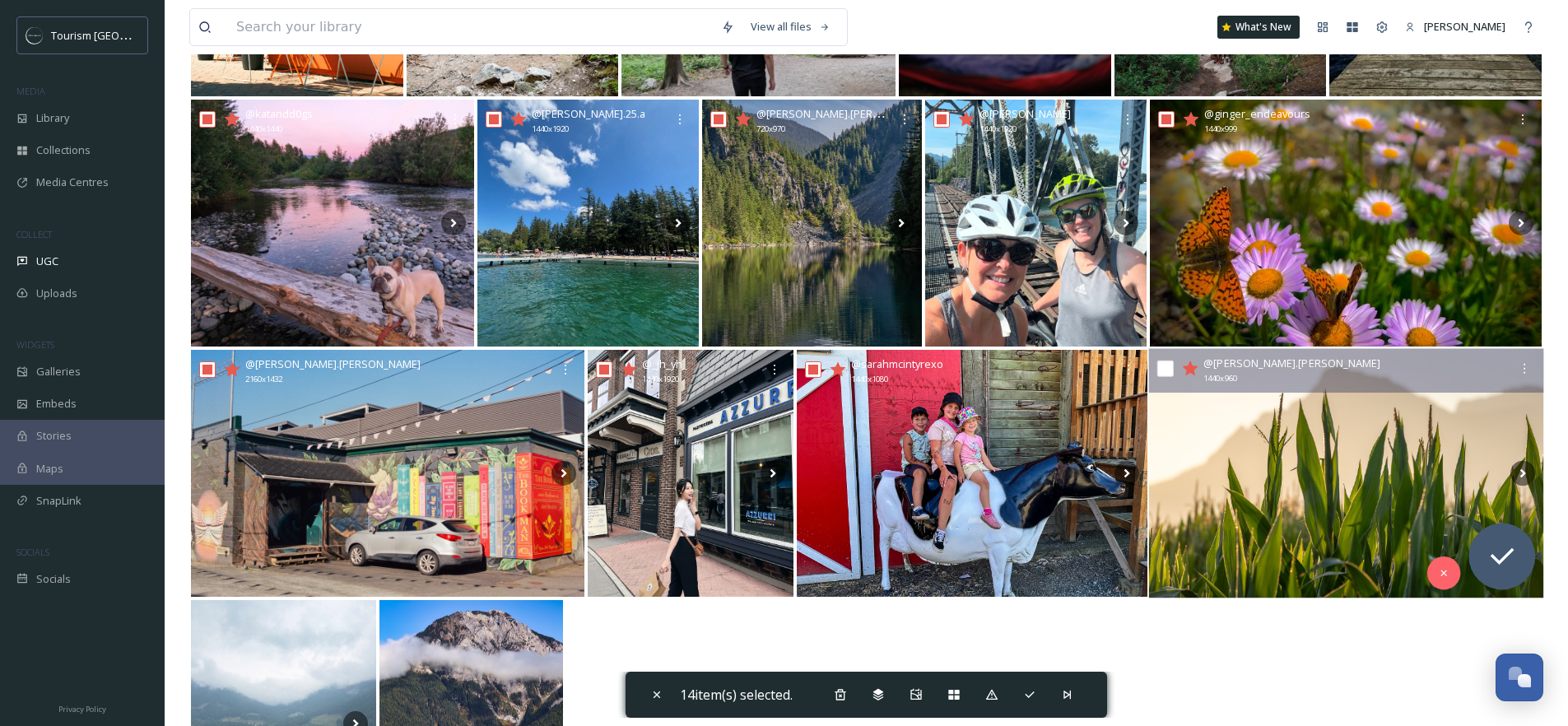
click at [1170, 367] on input "checkbox" at bounding box center [1164, 368] width 17 height 16
checkbox input "true"
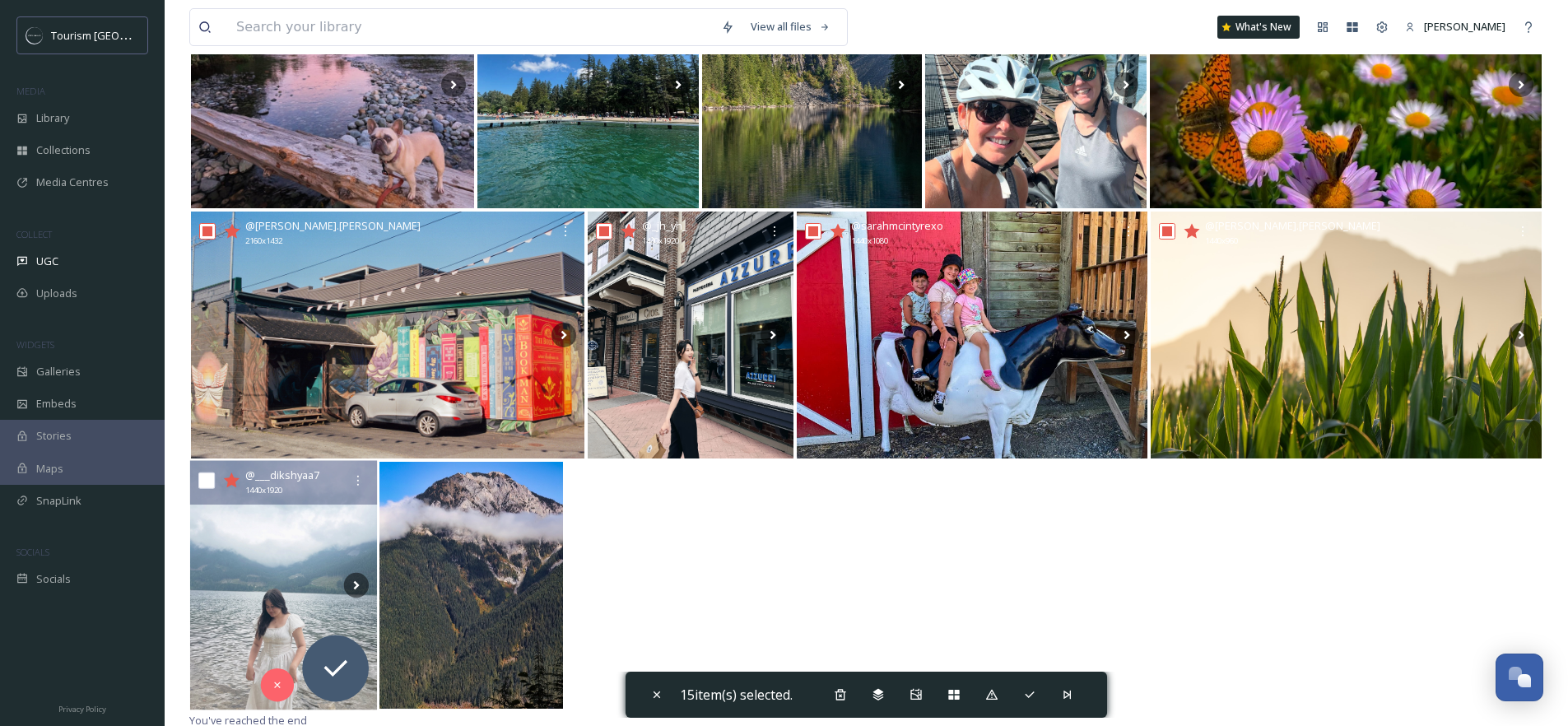
scroll to position [547, 0]
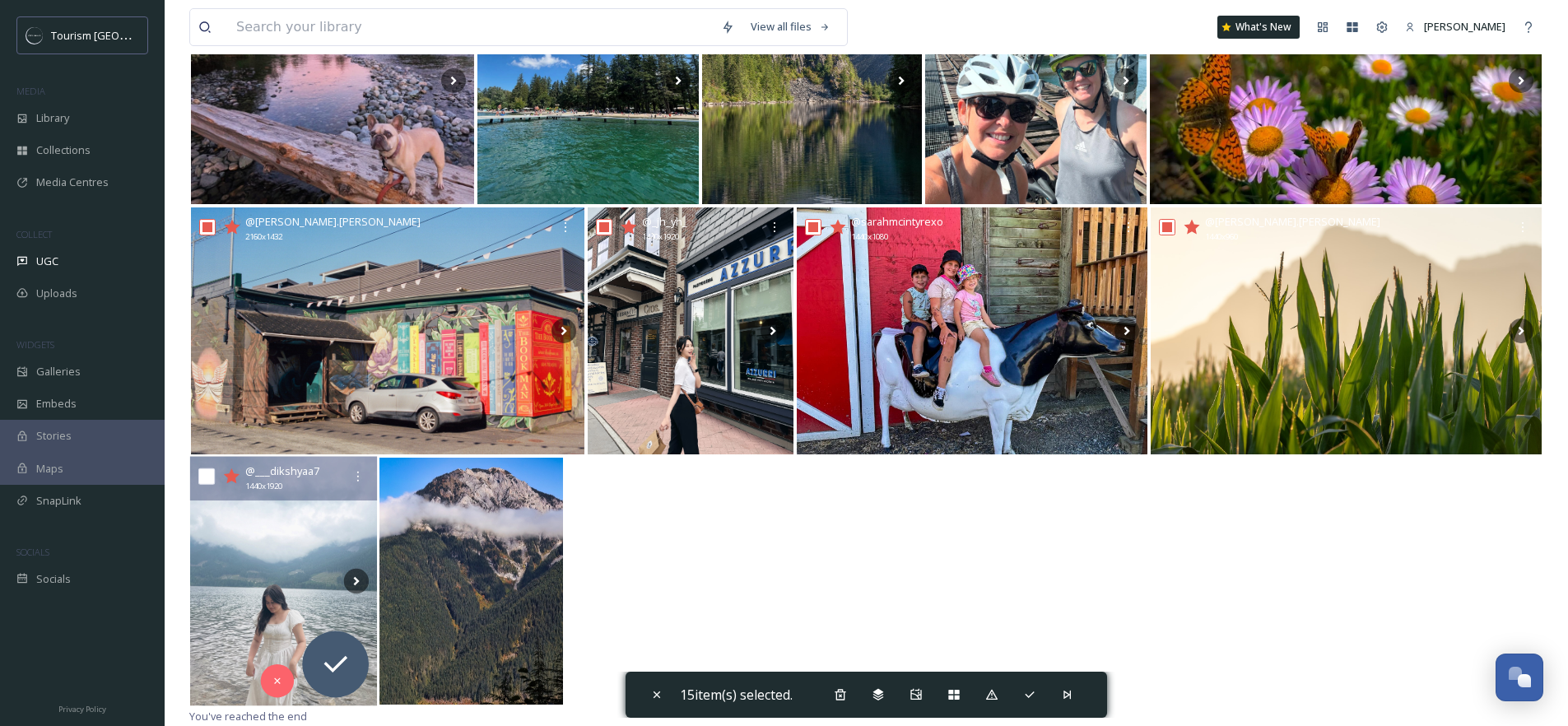
click at [207, 478] on input "checkbox" at bounding box center [206, 476] width 17 height 16
checkbox input "true"
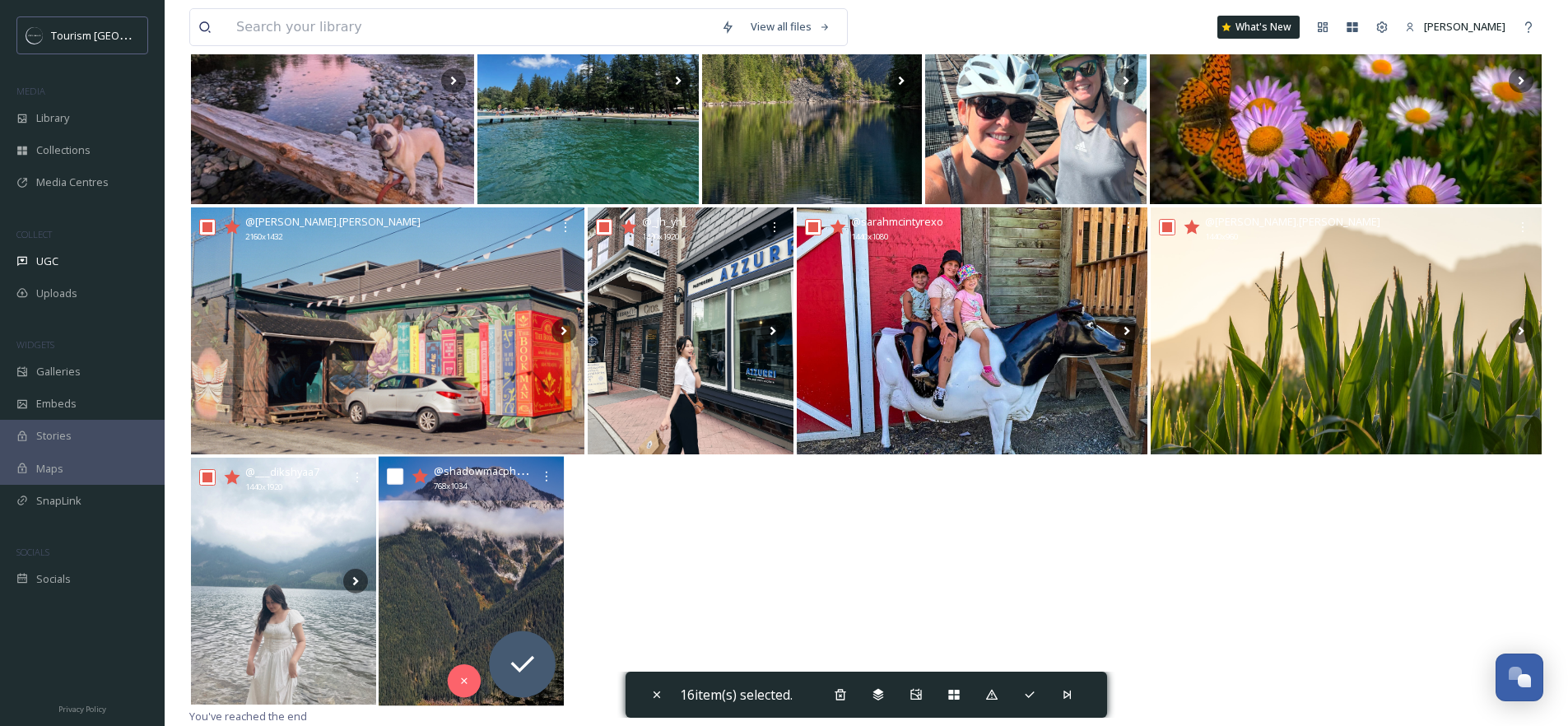
click at [394, 475] on input "checkbox" at bounding box center [394, 476] width 17 height 16
checkbox input "true"
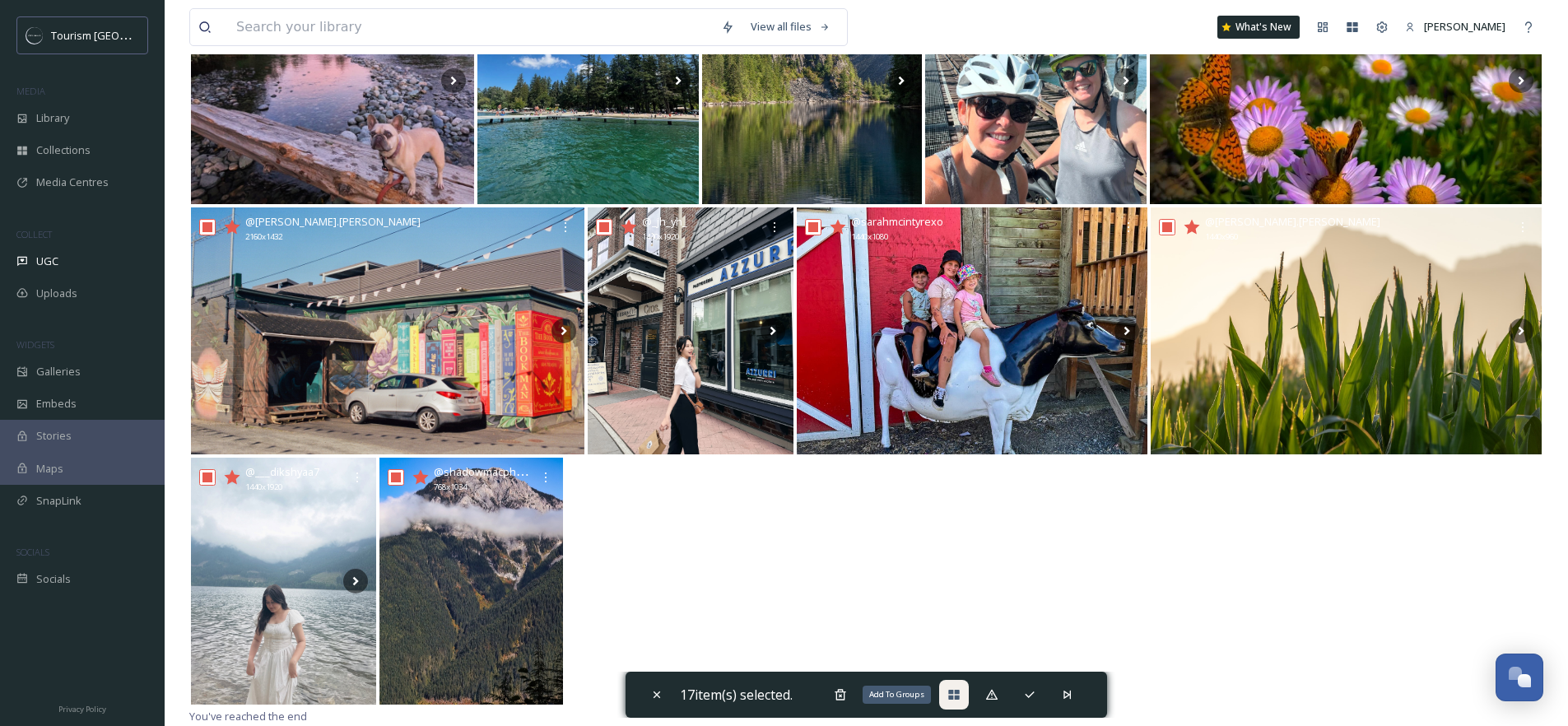
click at [956, 696] on icon at bounding box center [953, 694] width 13 height 13
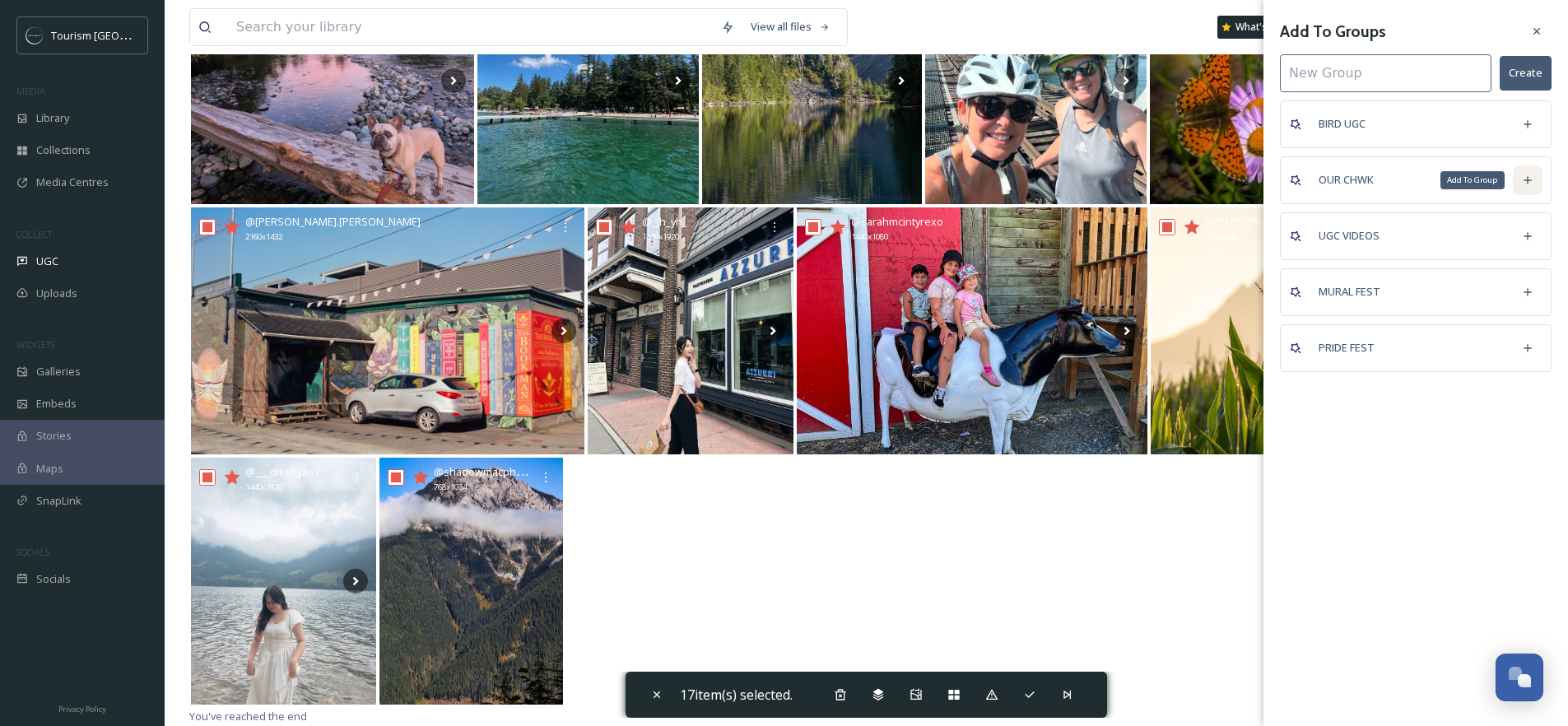
click at [1530, 178] on icon at bounding box center [1527, 180] width 13 height 13
click at [1533, 36] on icon at bounding box center [1536, 30] width 13 height 13
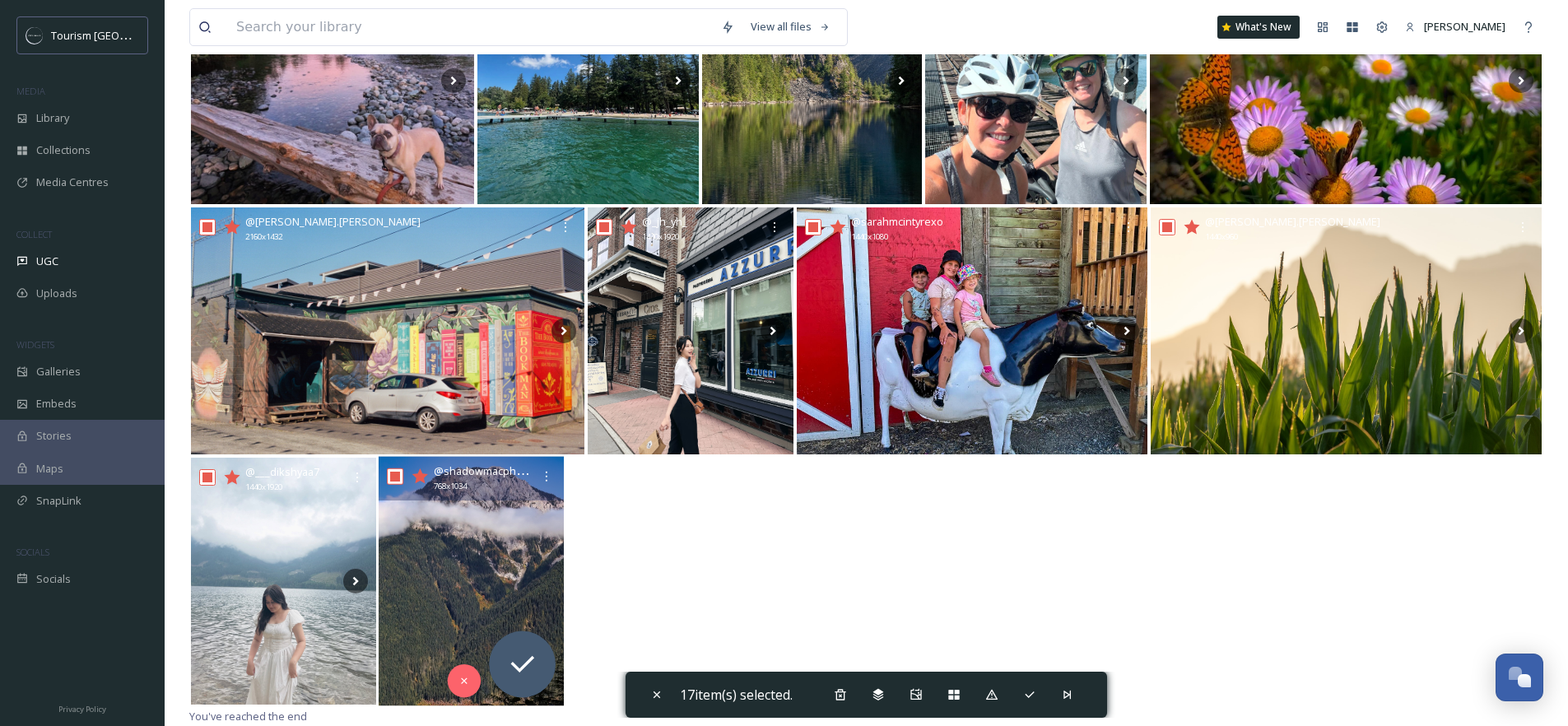
click at [420, 477] on icon at bounding box center [420, 475] width 16 height 15
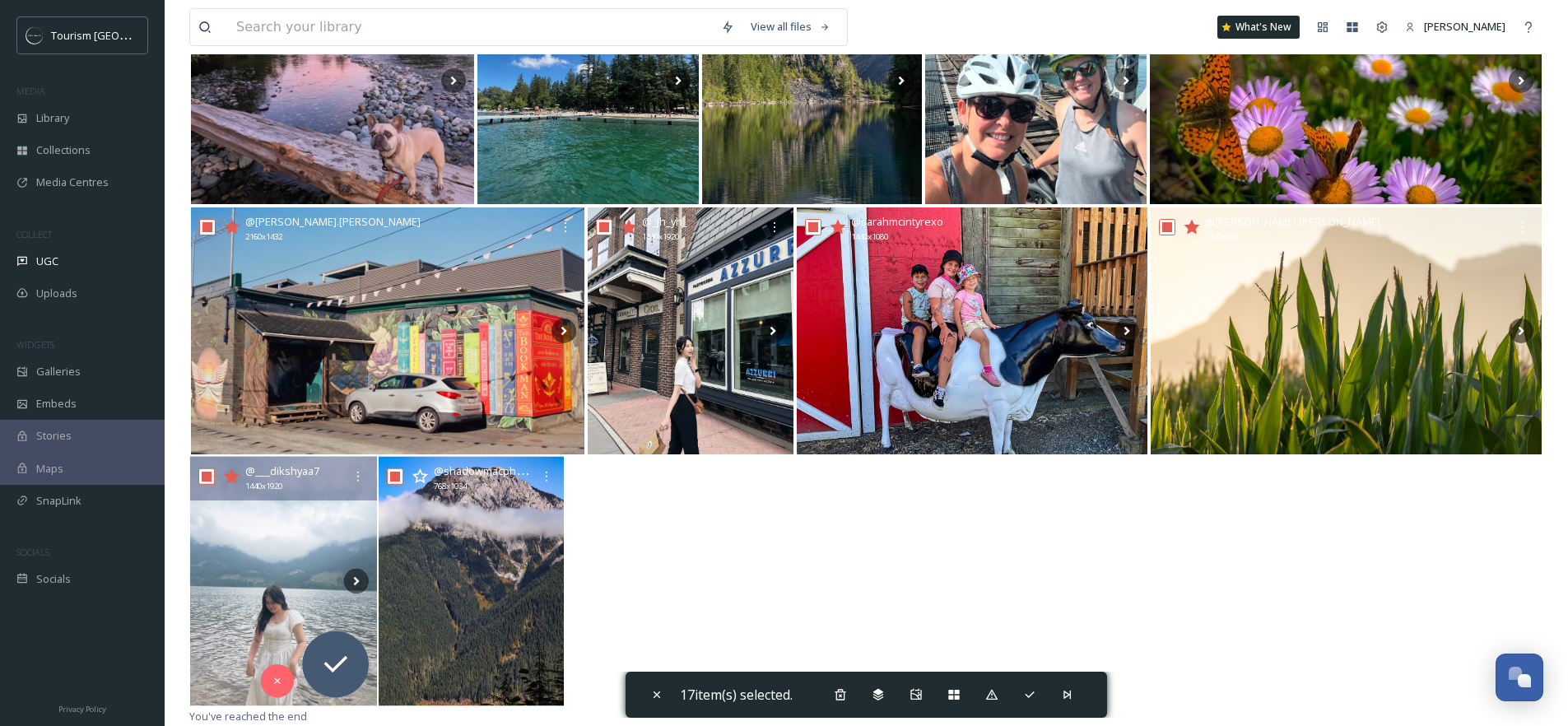
click at [230, 477] on icon at bounding box center [232, 475] width 16 height 15
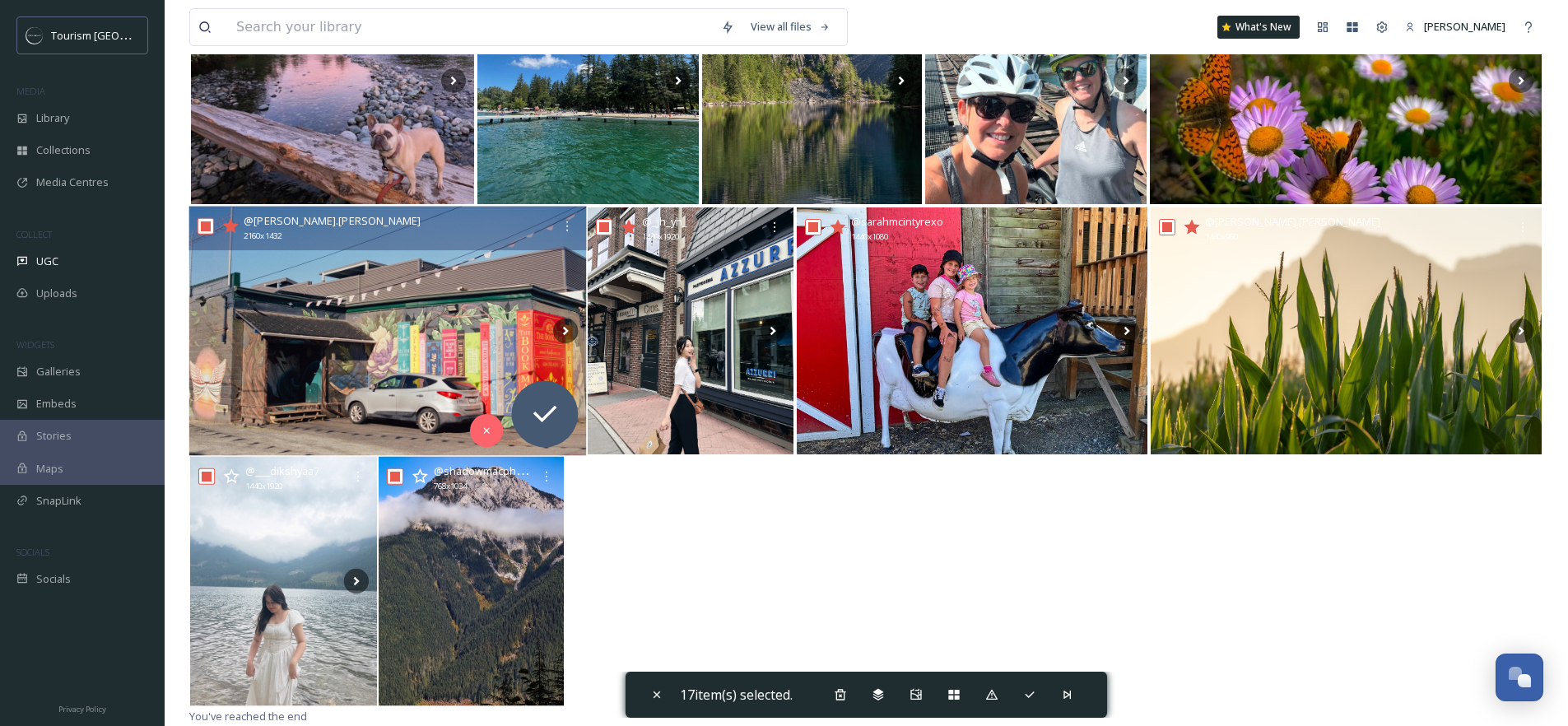
click at [230, 223] on icon at bounding box center [231, 225] width 16 height 15
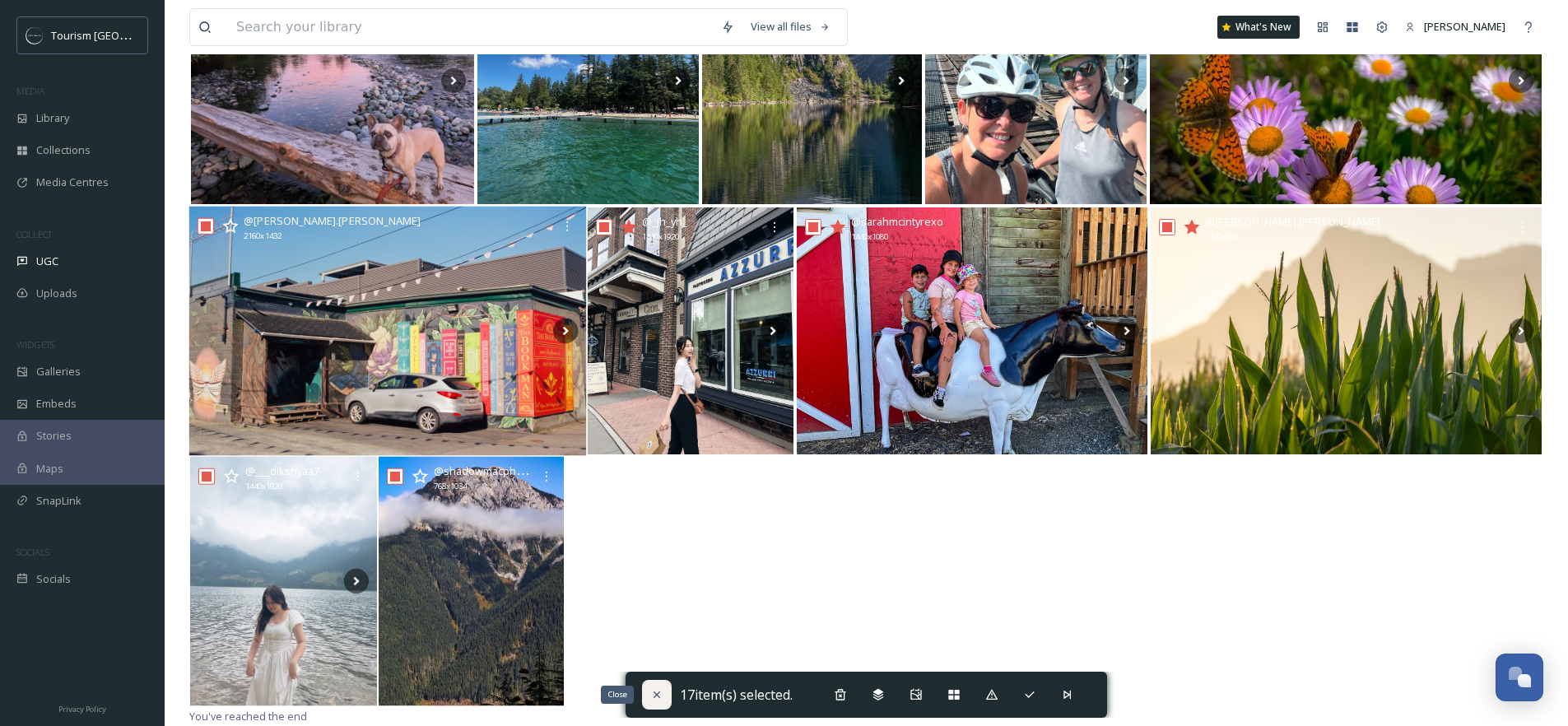
click at [646, 691] on div "Close" at bounding box center [657, 695] width 30 height 30
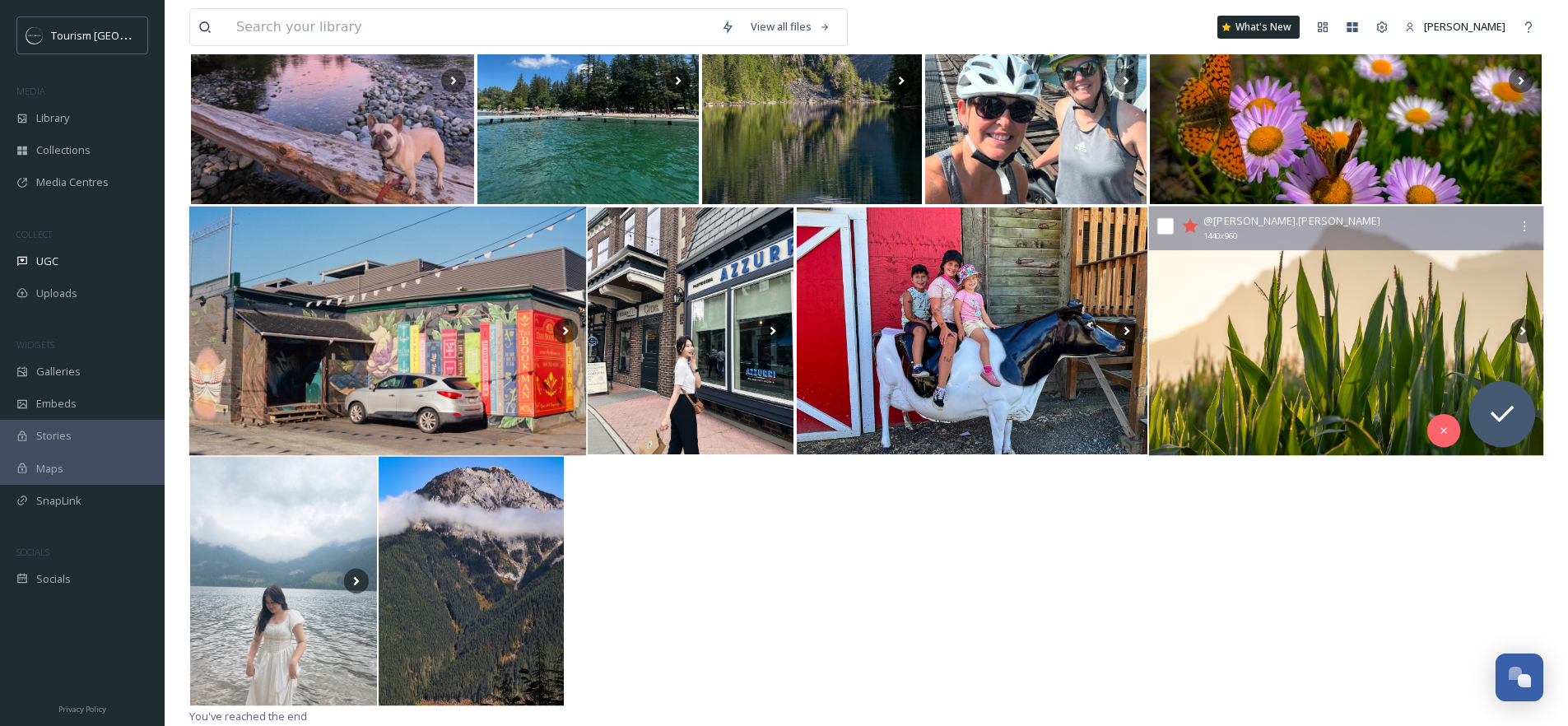
click at [1189, 227] on icon at bounding box center [1189, 225] width 16 height 15
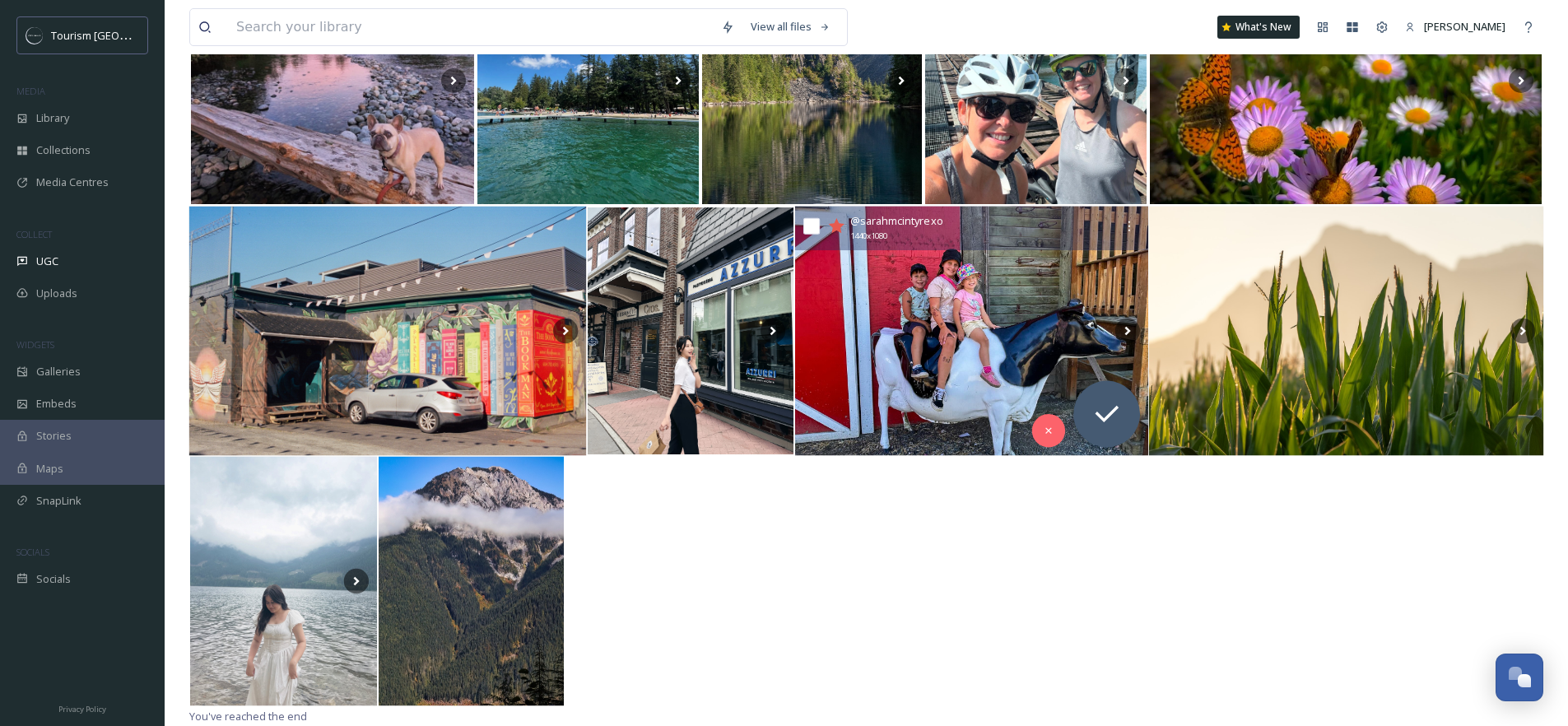
click at [835, 227] on icon at bounding box center [837, 225] width 16 height 15
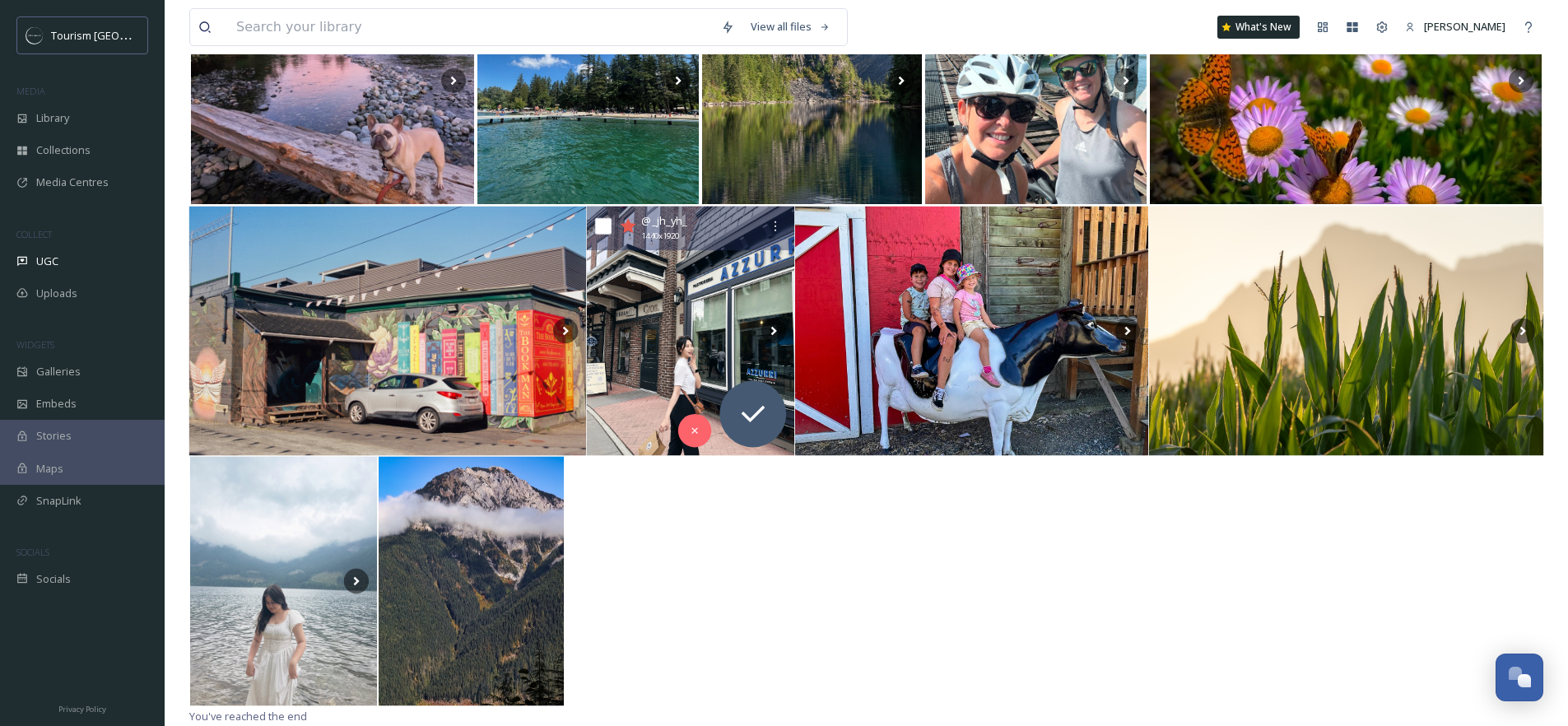
click at [629, 227] on icon at bounding box center [628, 225] width 16 height 15
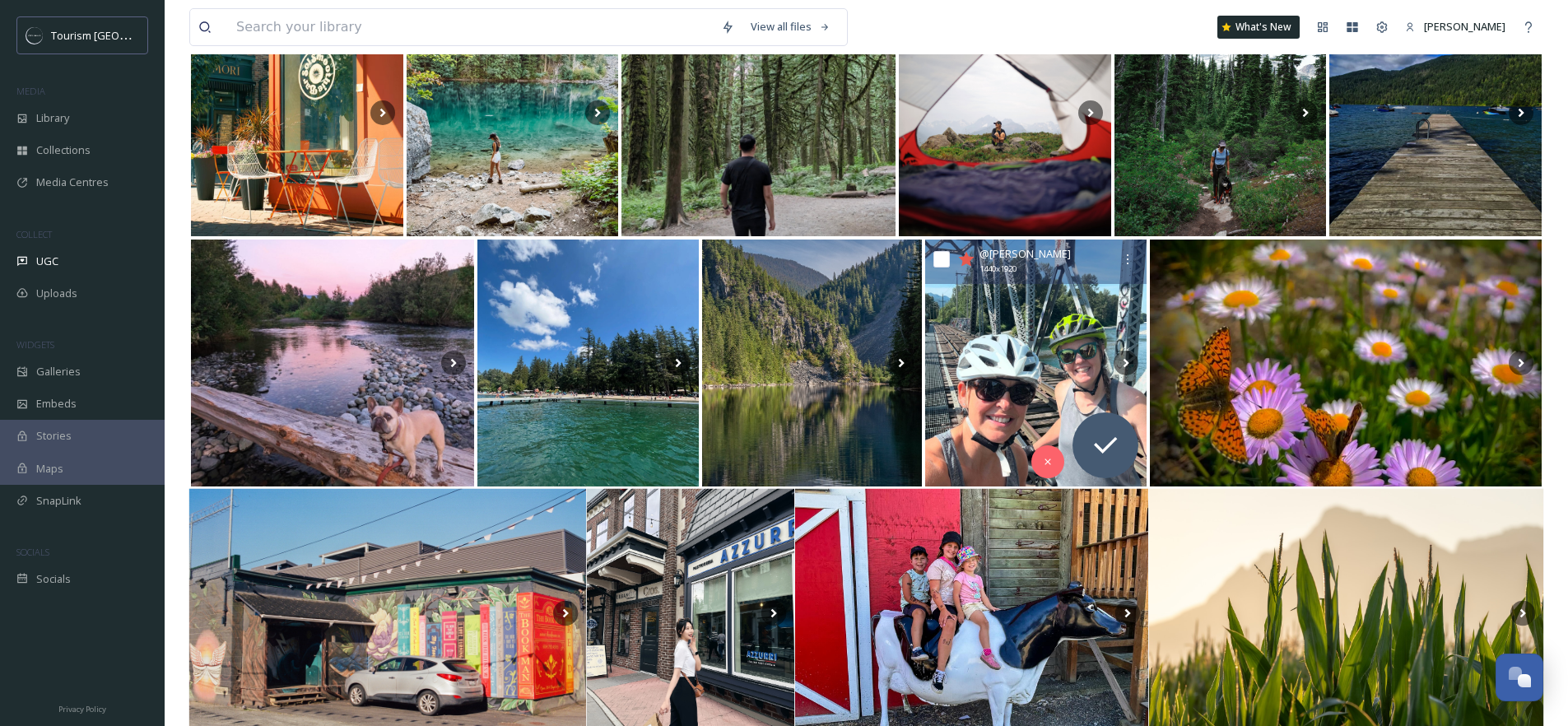
scroll to position [264, 0]
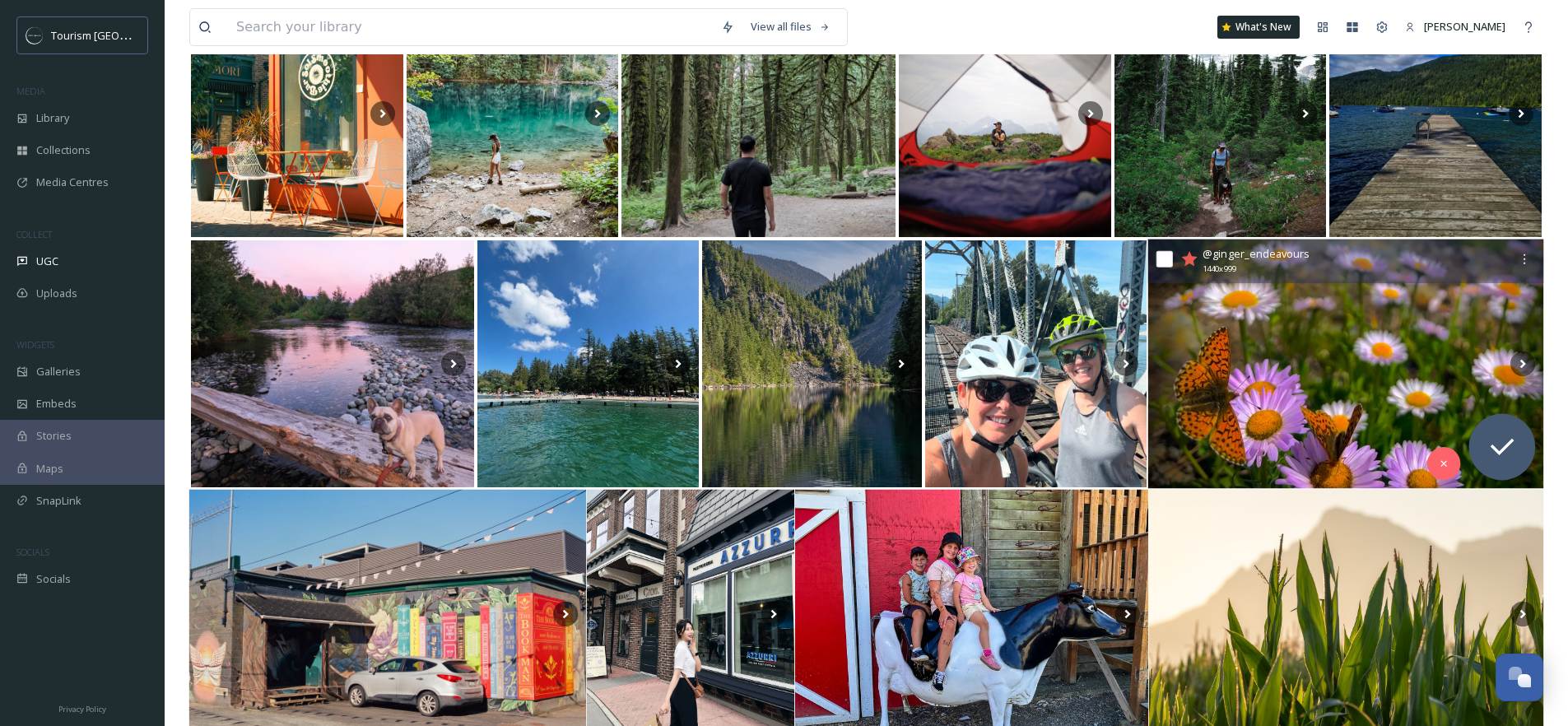
click at [1189, 261] on icon at bounding box center [1189, 258] width 16 height 15
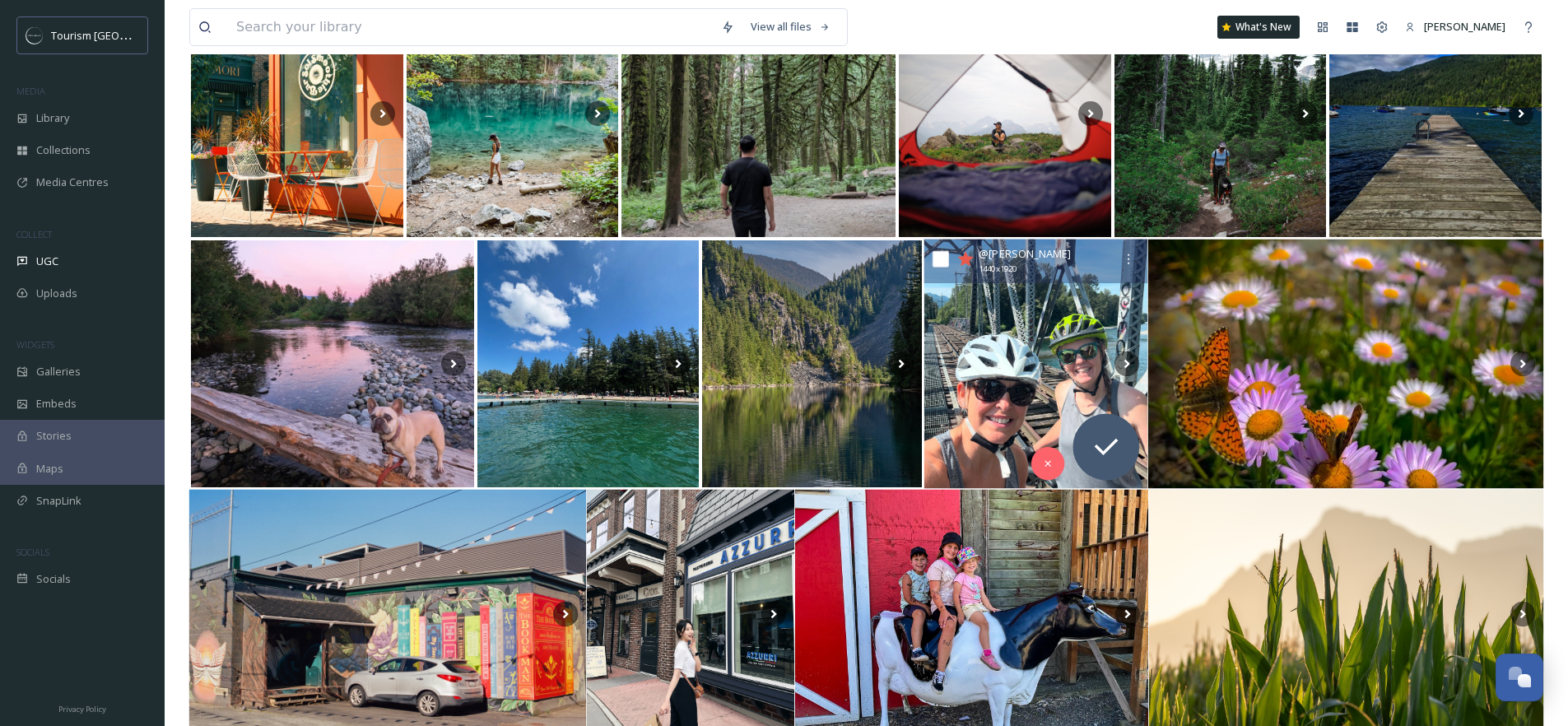
click at [963, 258] on icon at bounding box center [965, 258] width 16 height 15
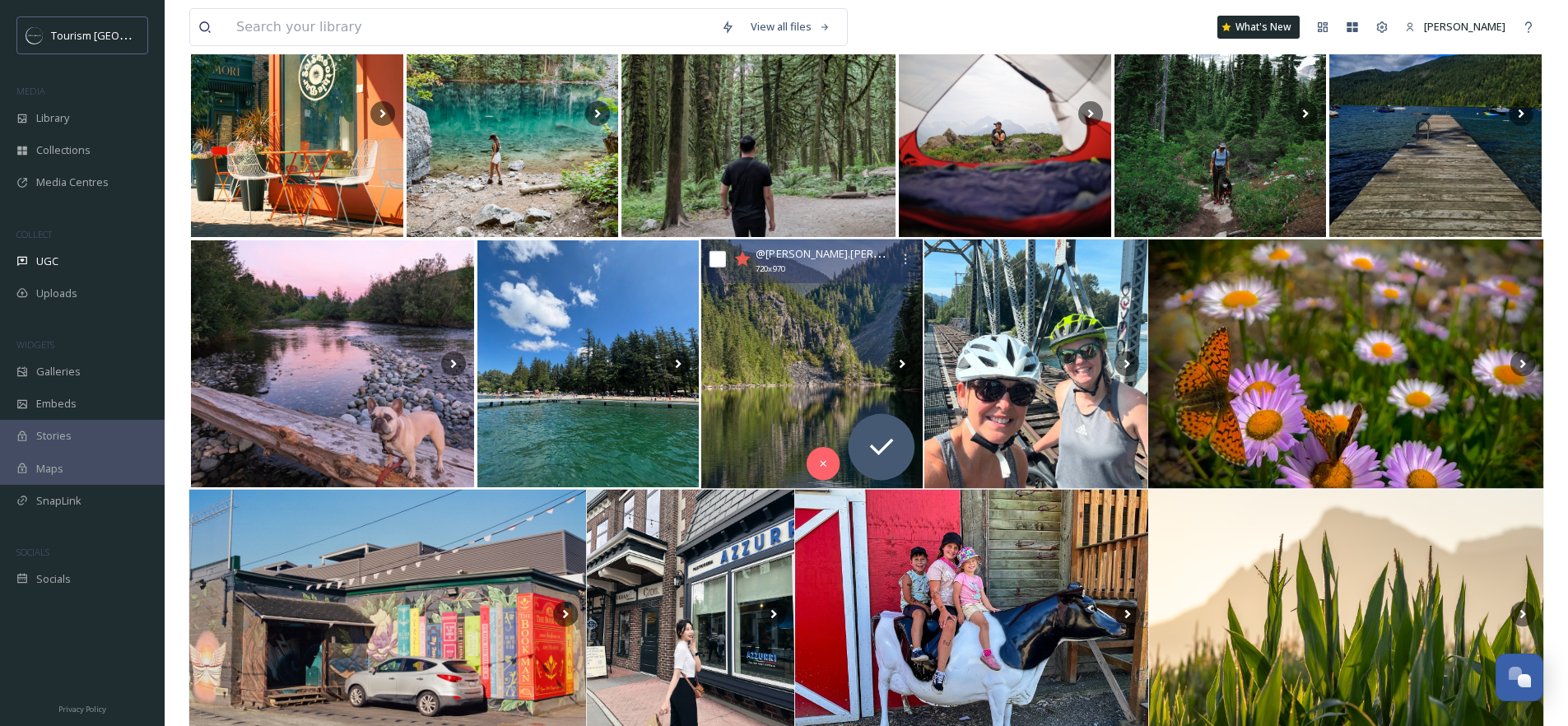
click at [739, 260] on icon at bounding box center [742, 258] width 16 height 15
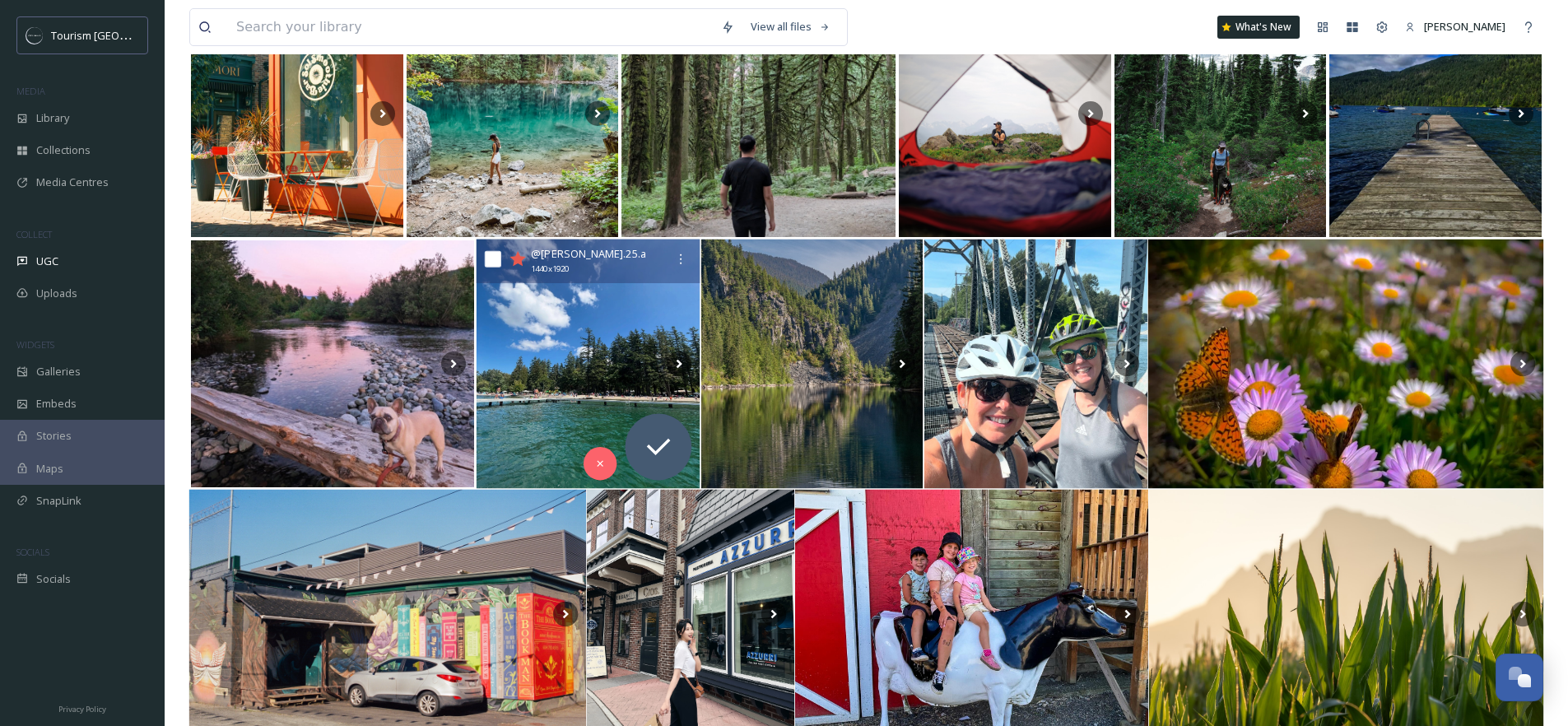
click at [519, 258] on icon at bounding box center [518, 258] width 16 height 15
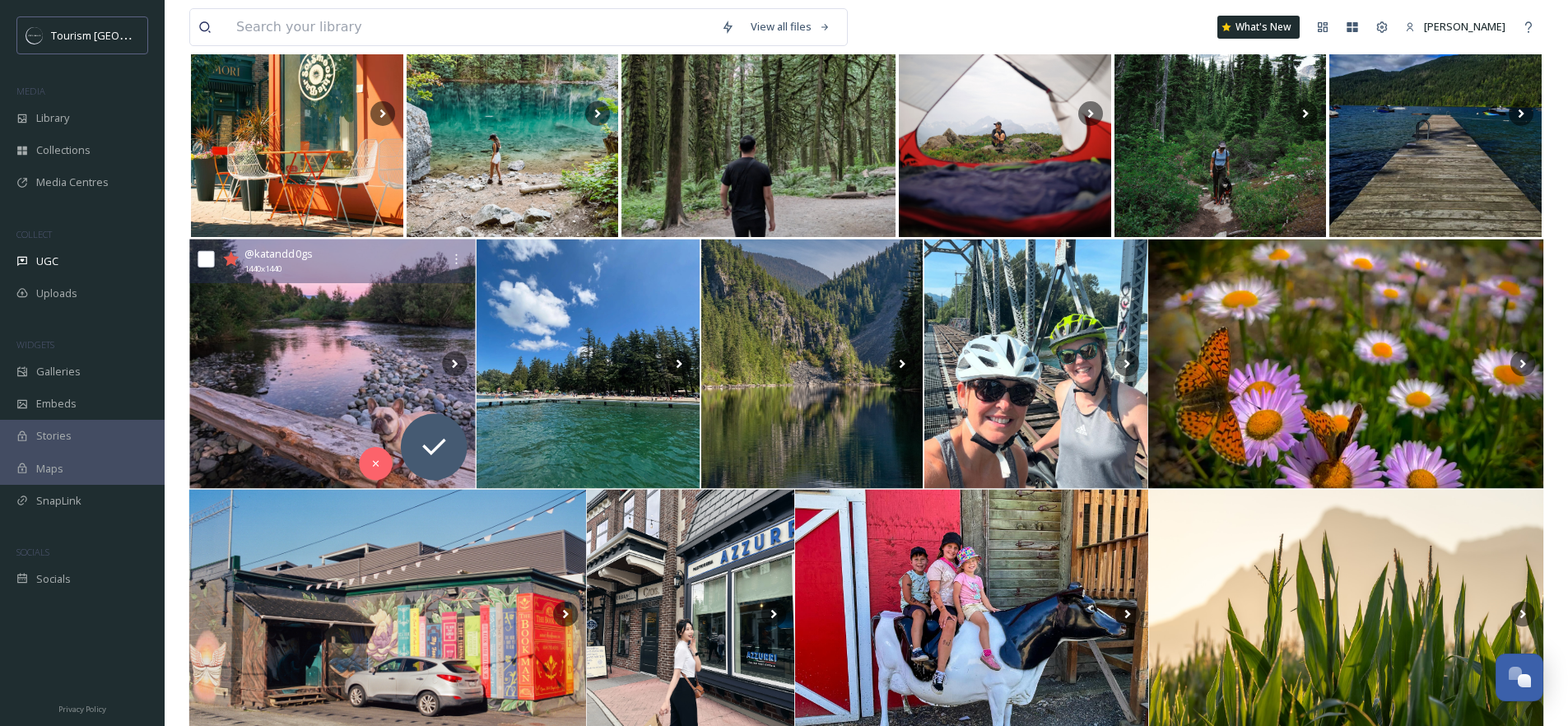
click at [230, 259] on icon at bounding box center [231, 258] width 16 height 15
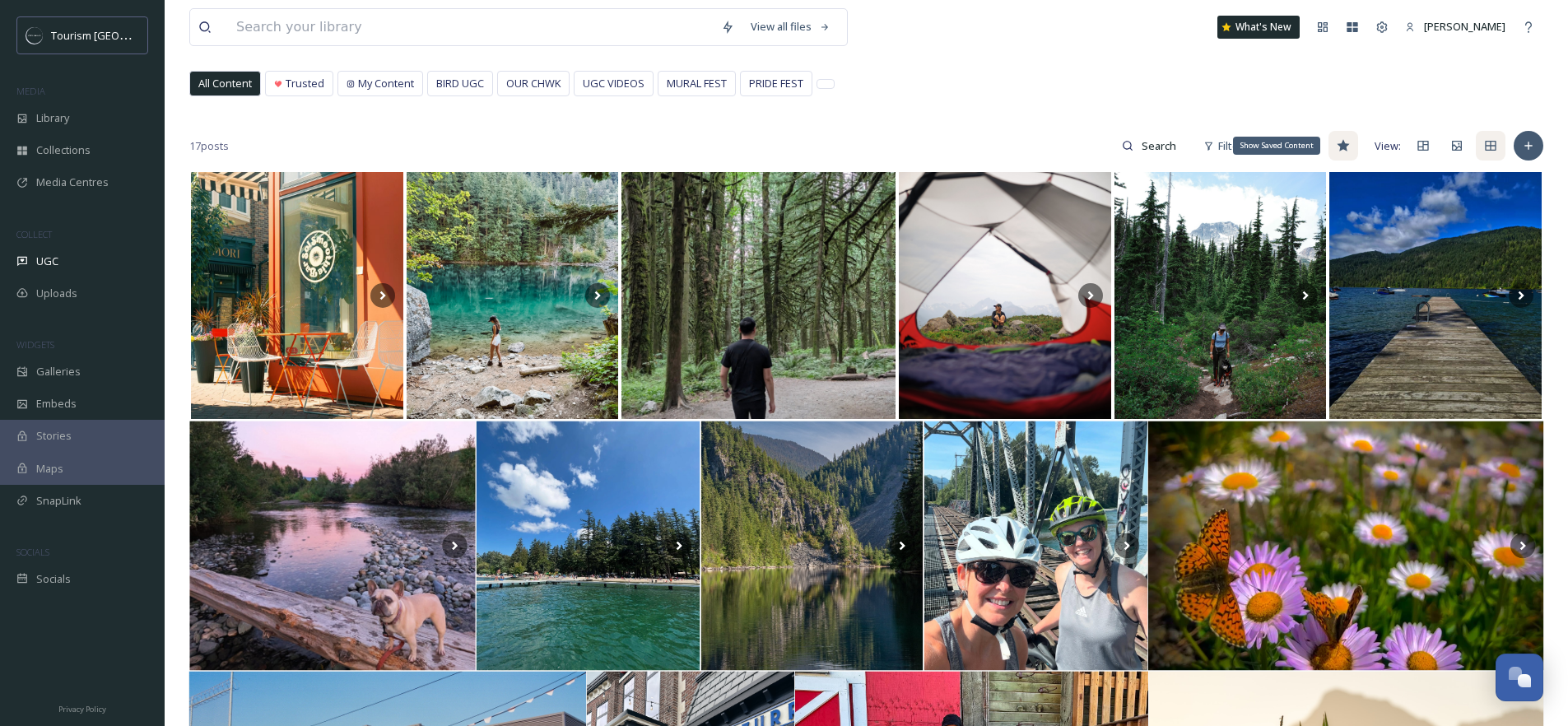
scroll to position [0, 0]
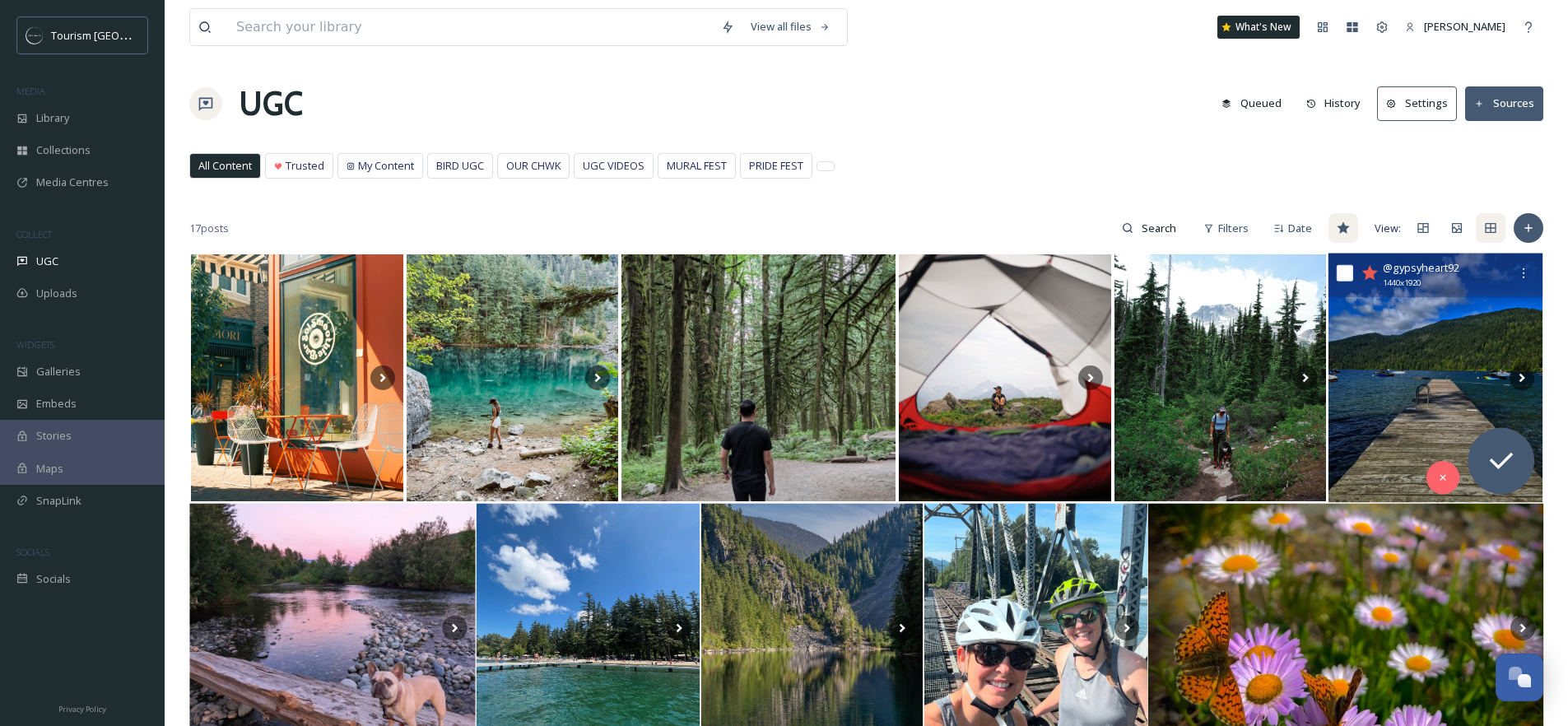
click at [1367, 273] on icon at bounding box center [1370, 272] width 16 height 15
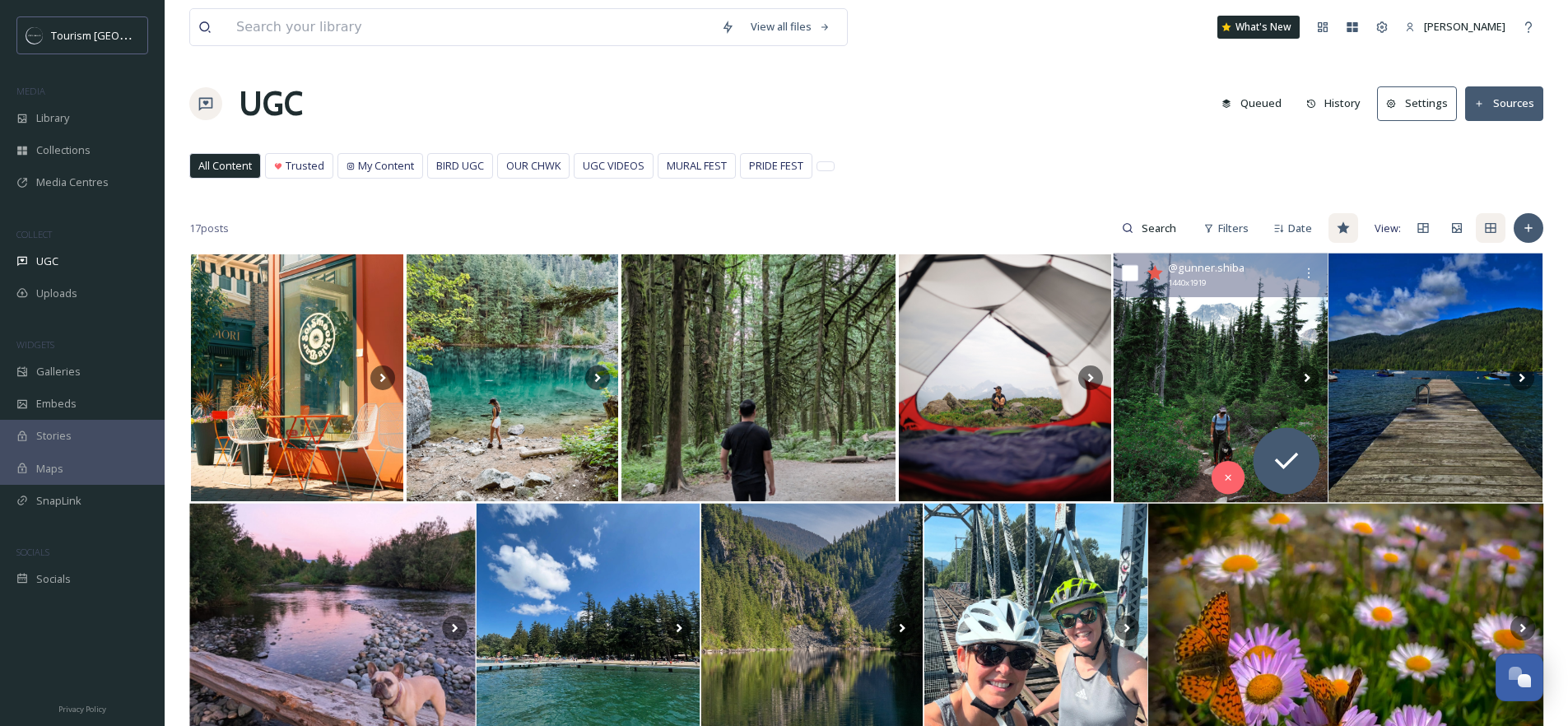
click at [1154, 274] on icon at bounding box center [1154, 272] width 16 height 15
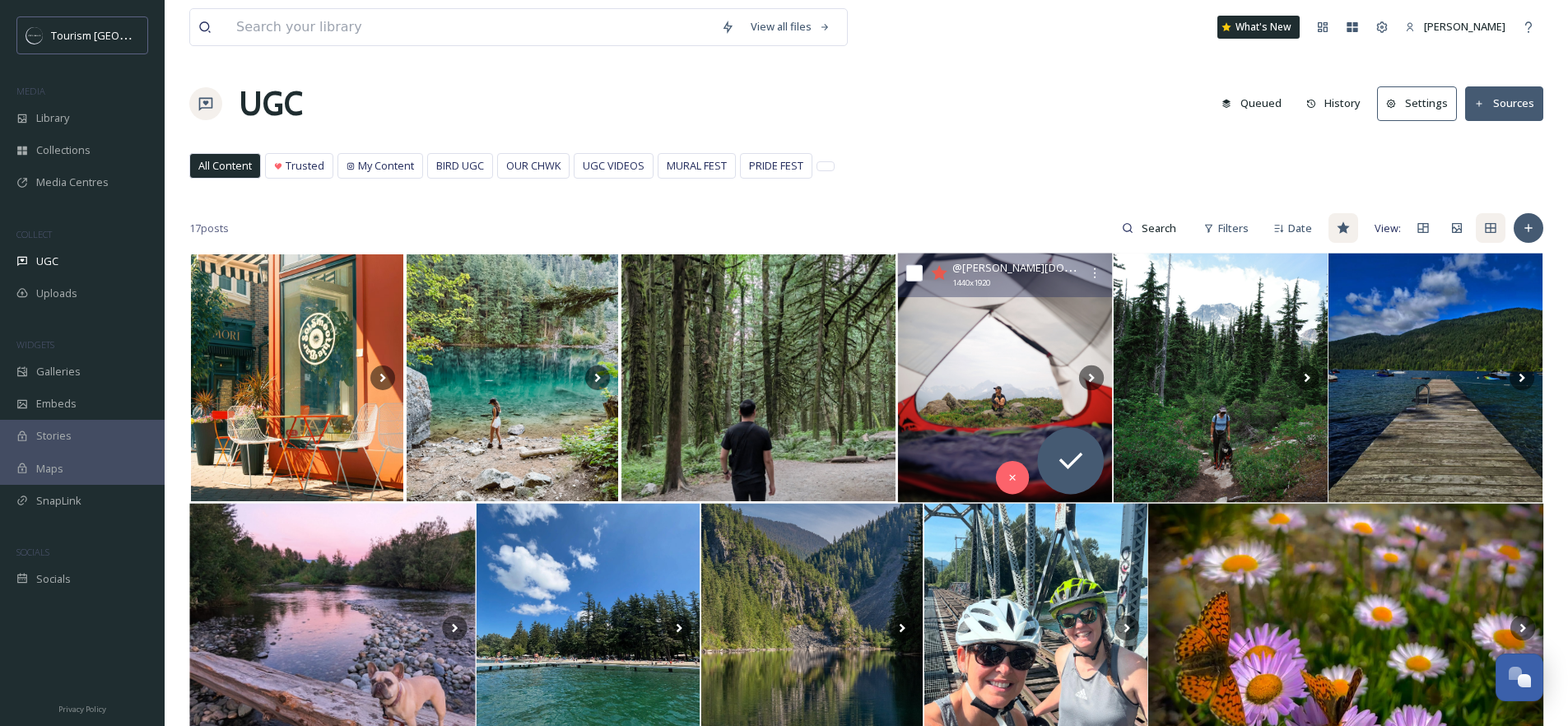
click at [936, 274] on icon at bounding box center [939, 272] width 16 height 15
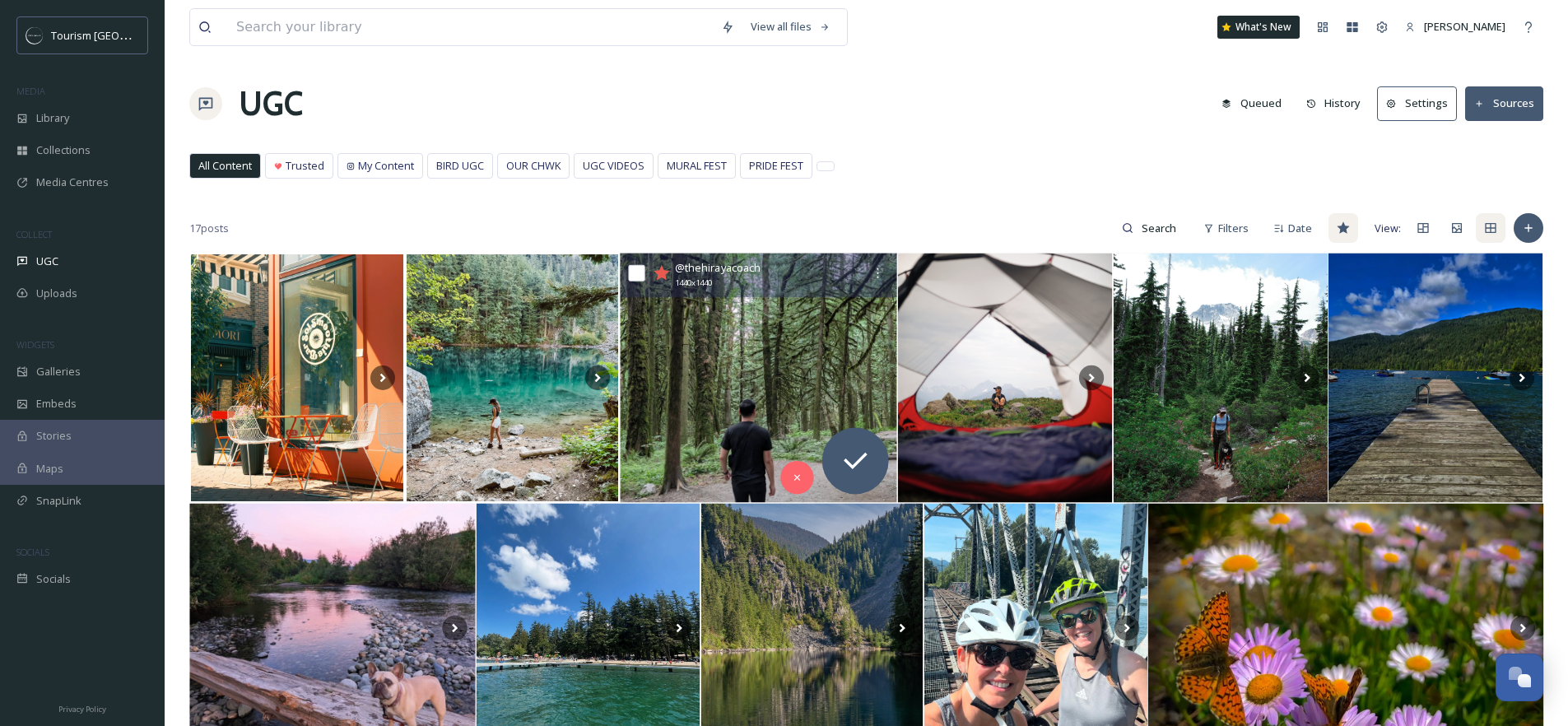
click at [665, 273] on icon at bounding box center [662, 272] width 16 height 15
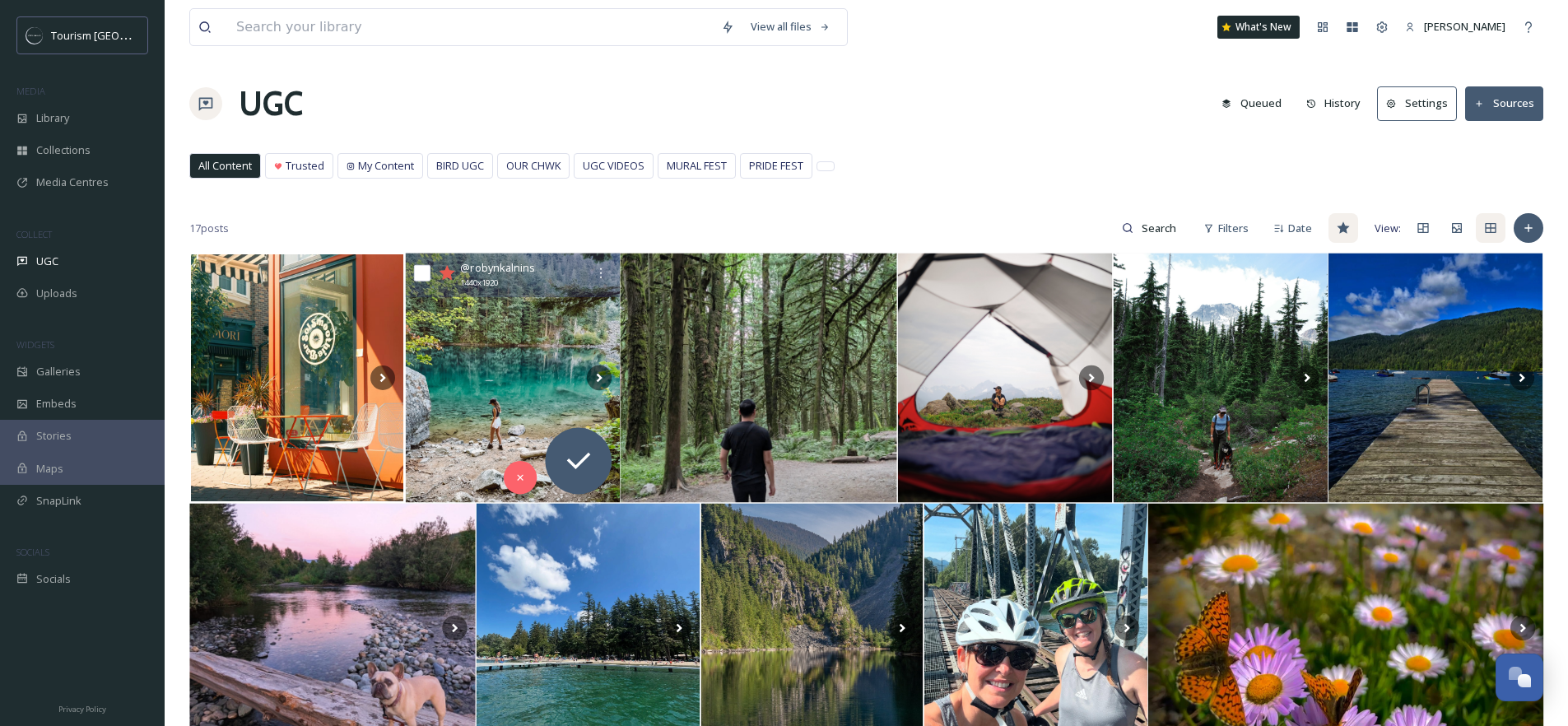
click at [447, 274] on icon at bounding box center [447, 272] width 16 height 15
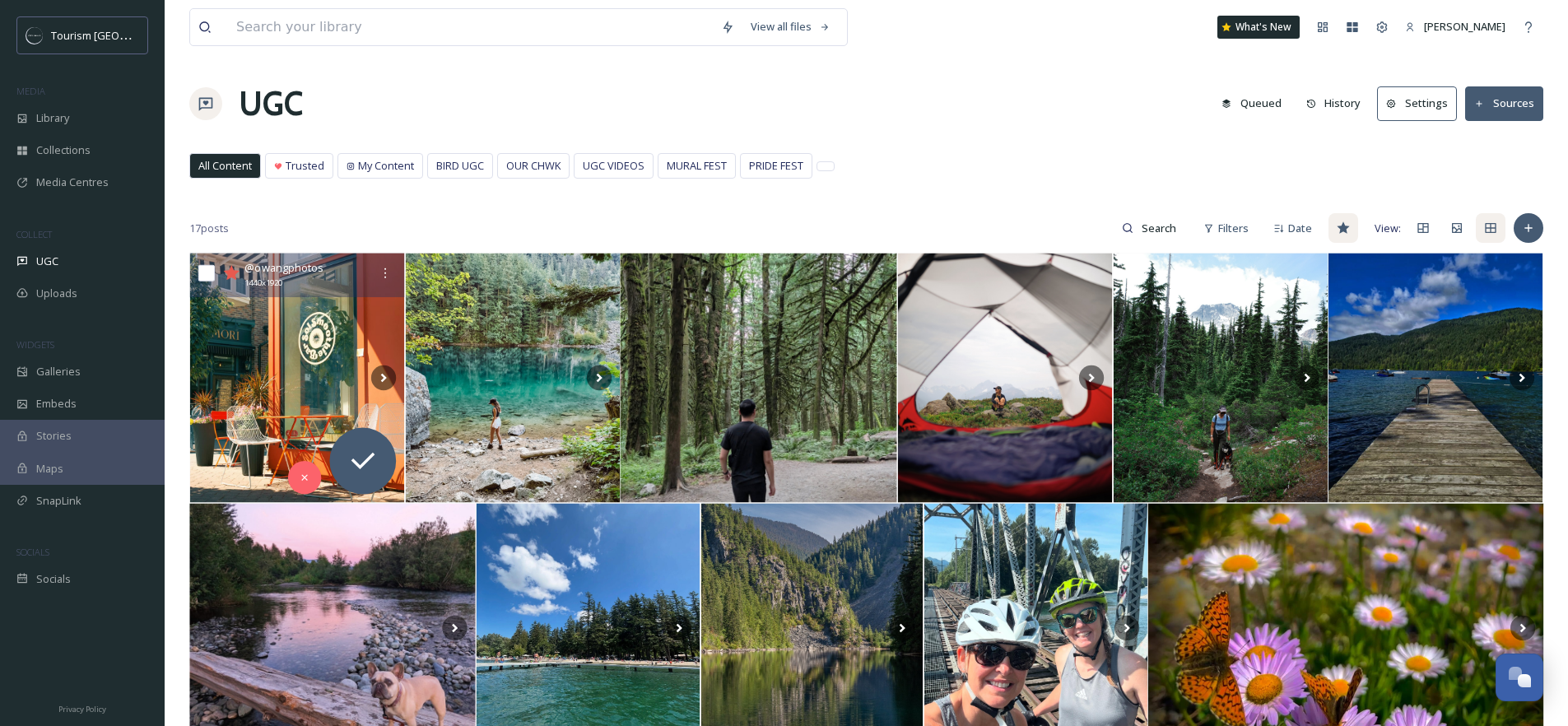
click at [234, 274] on icon at bounding box center [232, 272] width 16 height 15
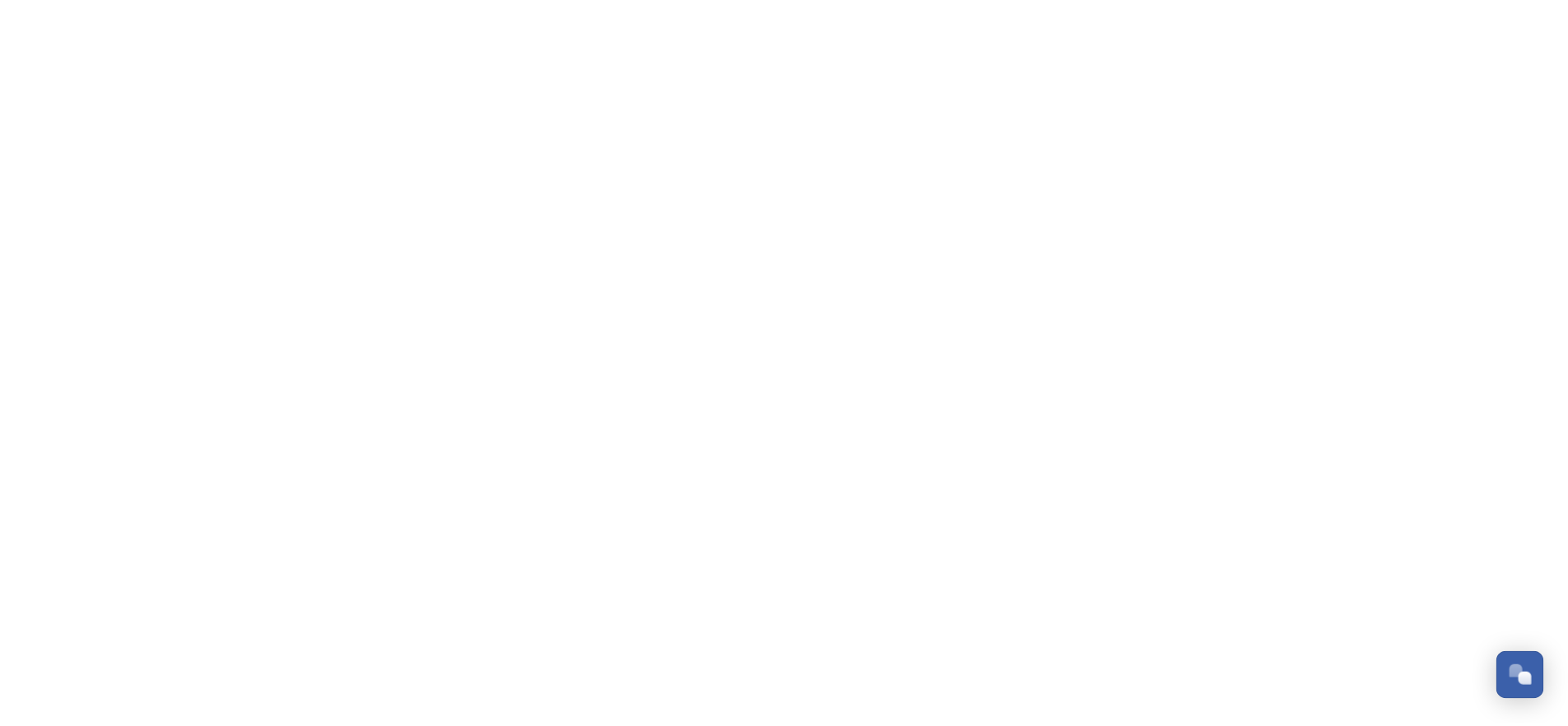
scroll to position [270, 0]
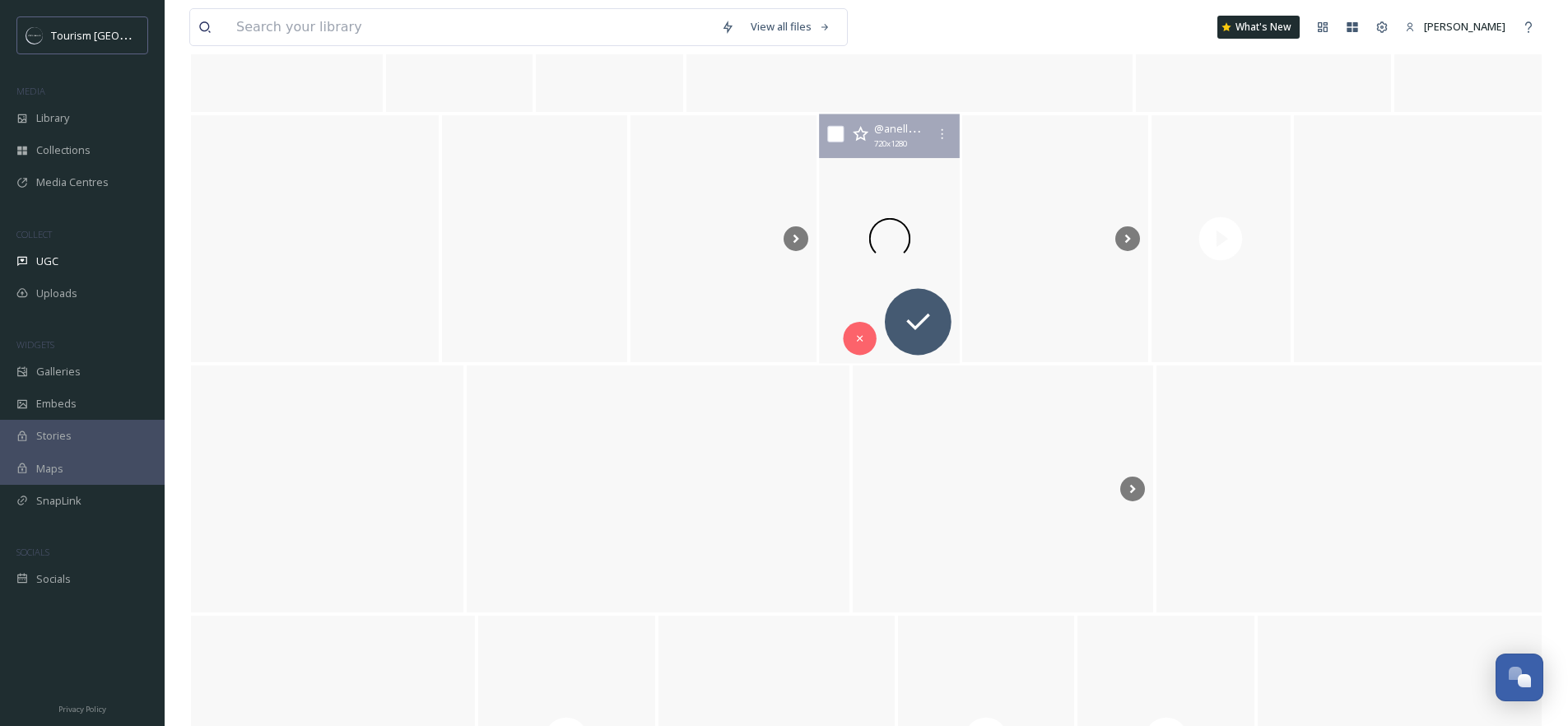
scroll to position [8145, 0]
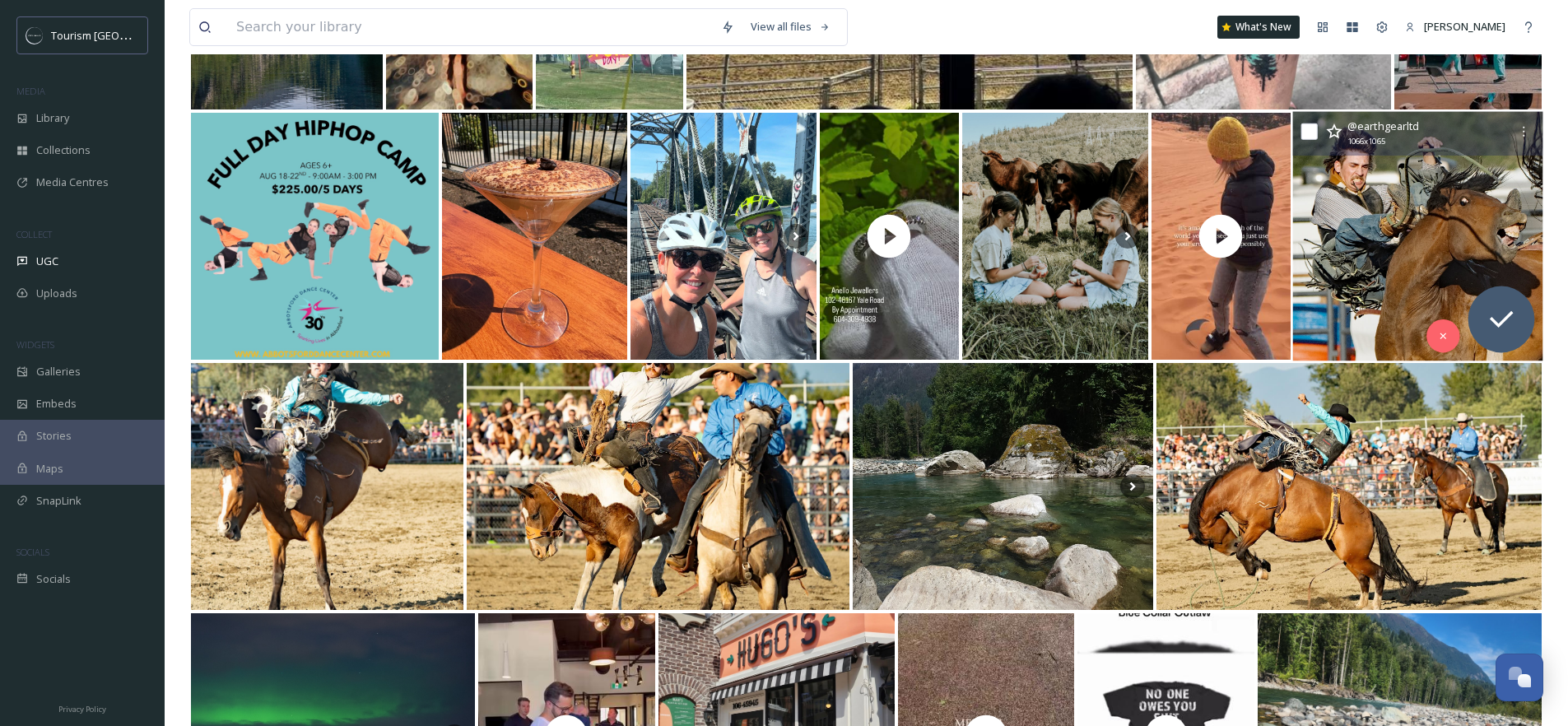
click at [1379, 210] on img at bounding box center [1418, 236] width 250 height 249
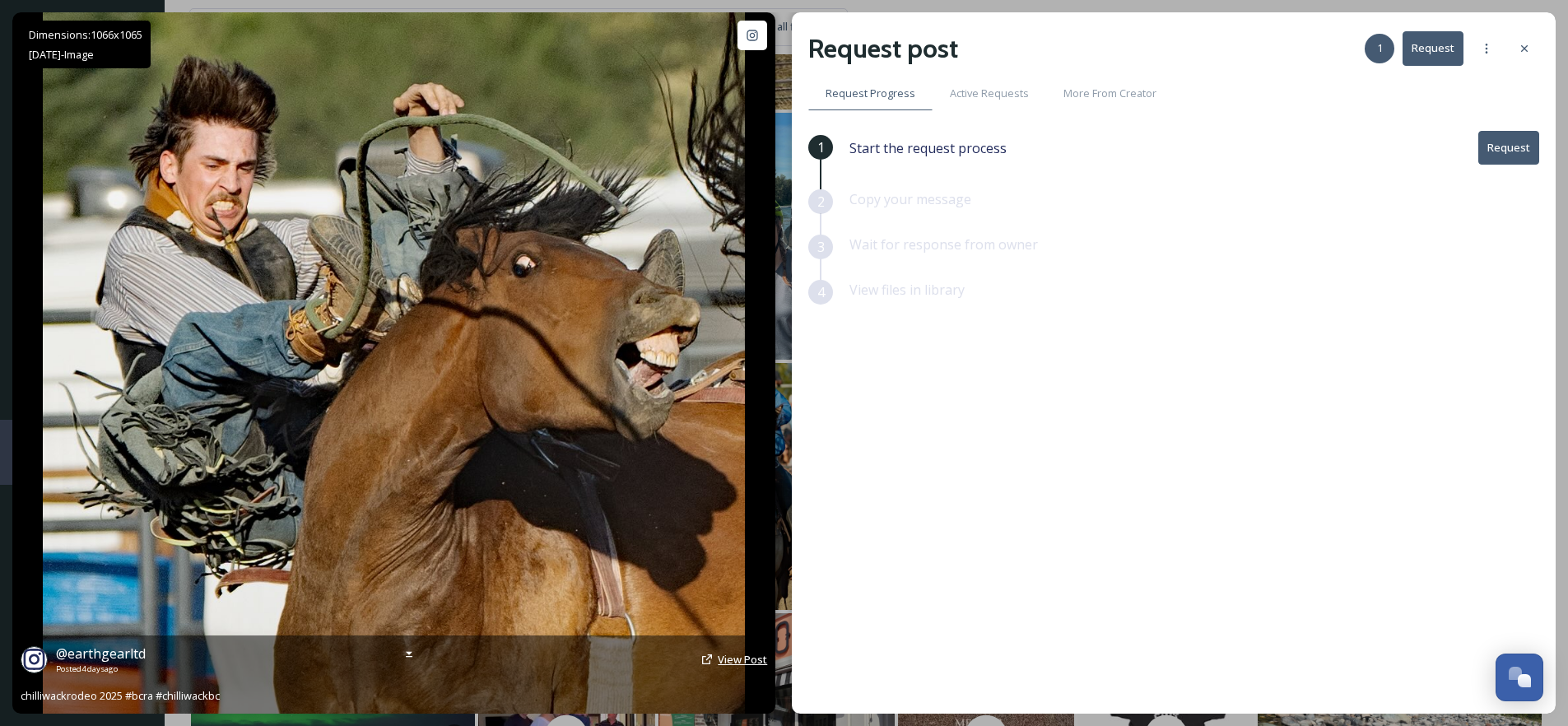
click at [731, 659] on span "View Post" at bounding box center [742, 658] width 50 height 15
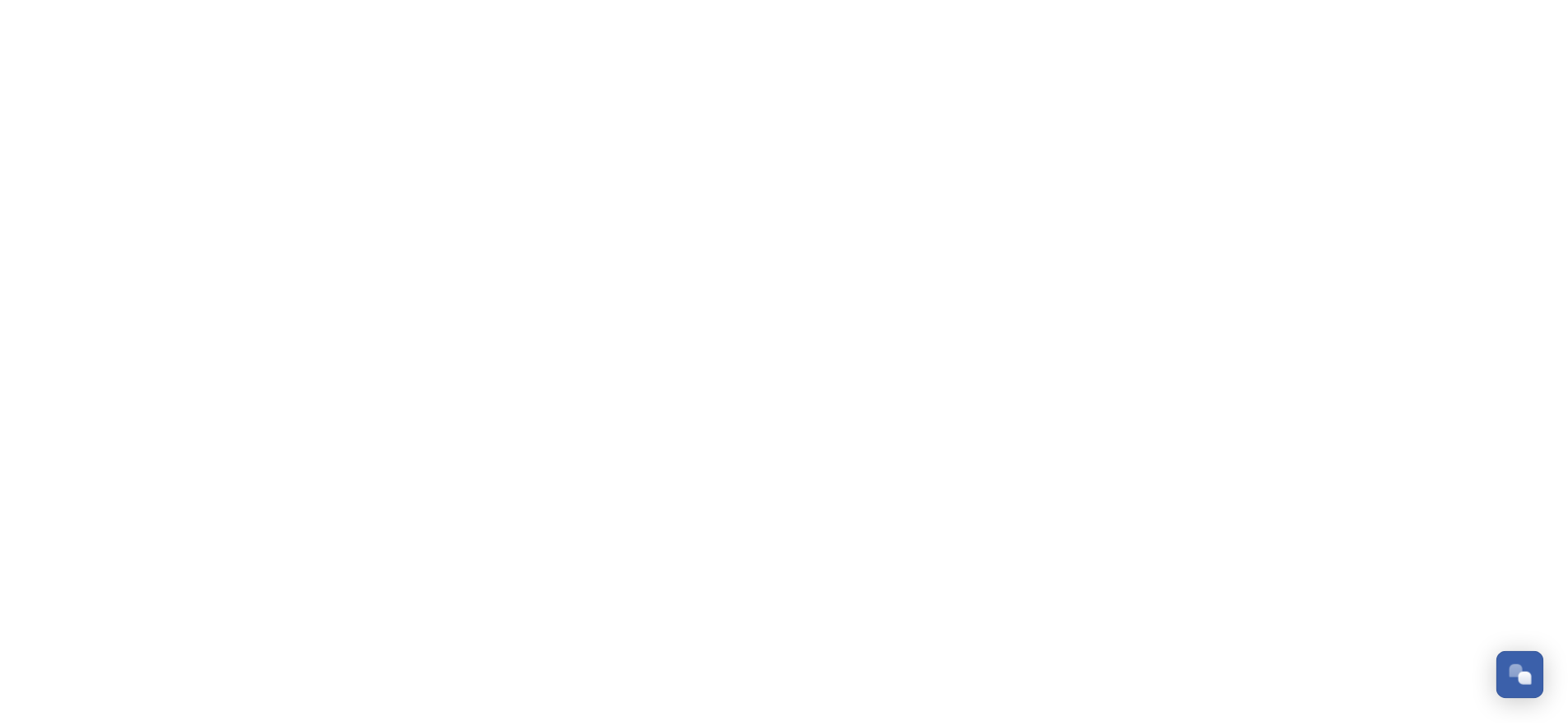
scroll to position [270, 0]
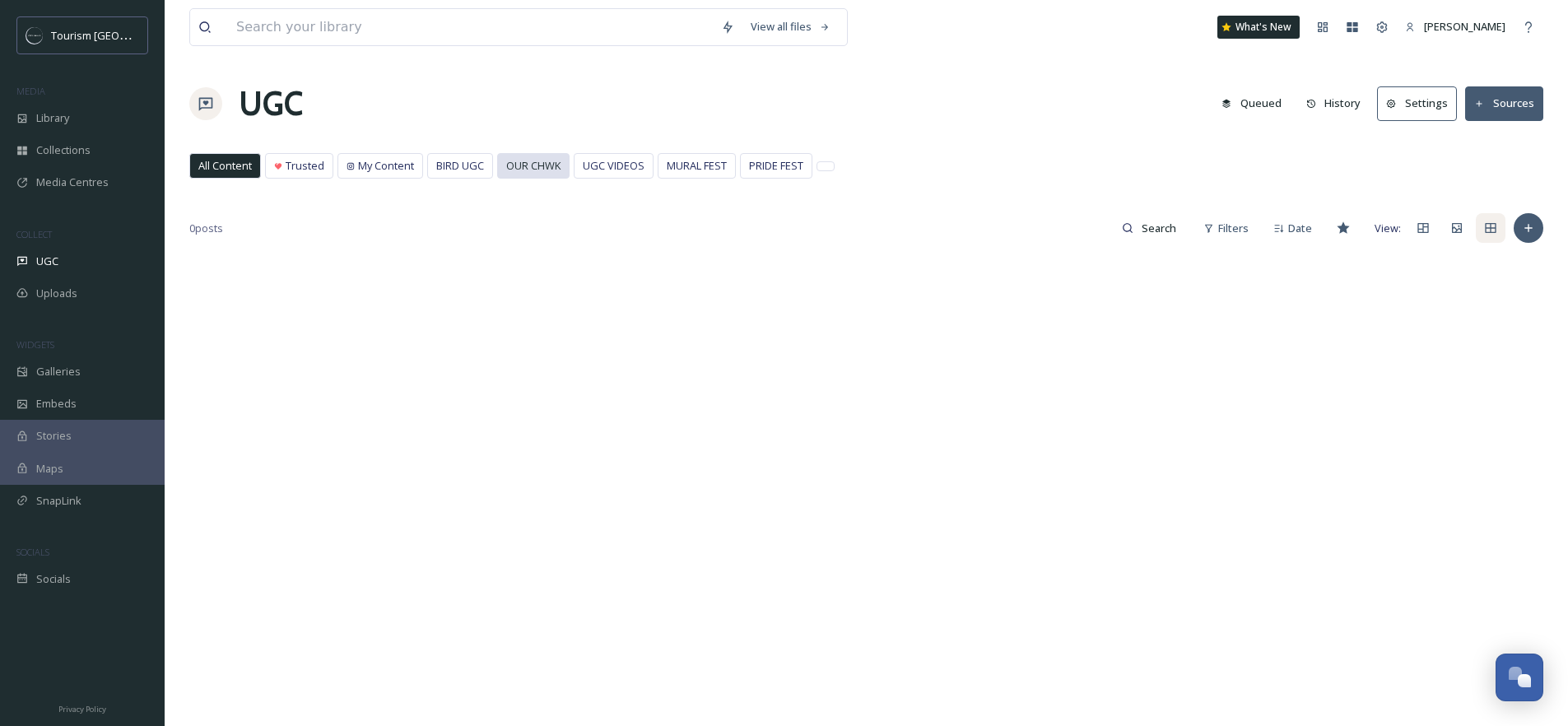
click at [544, 168] on span "OUR CHWK" at bounding box center [533, 166] width 55 height 16
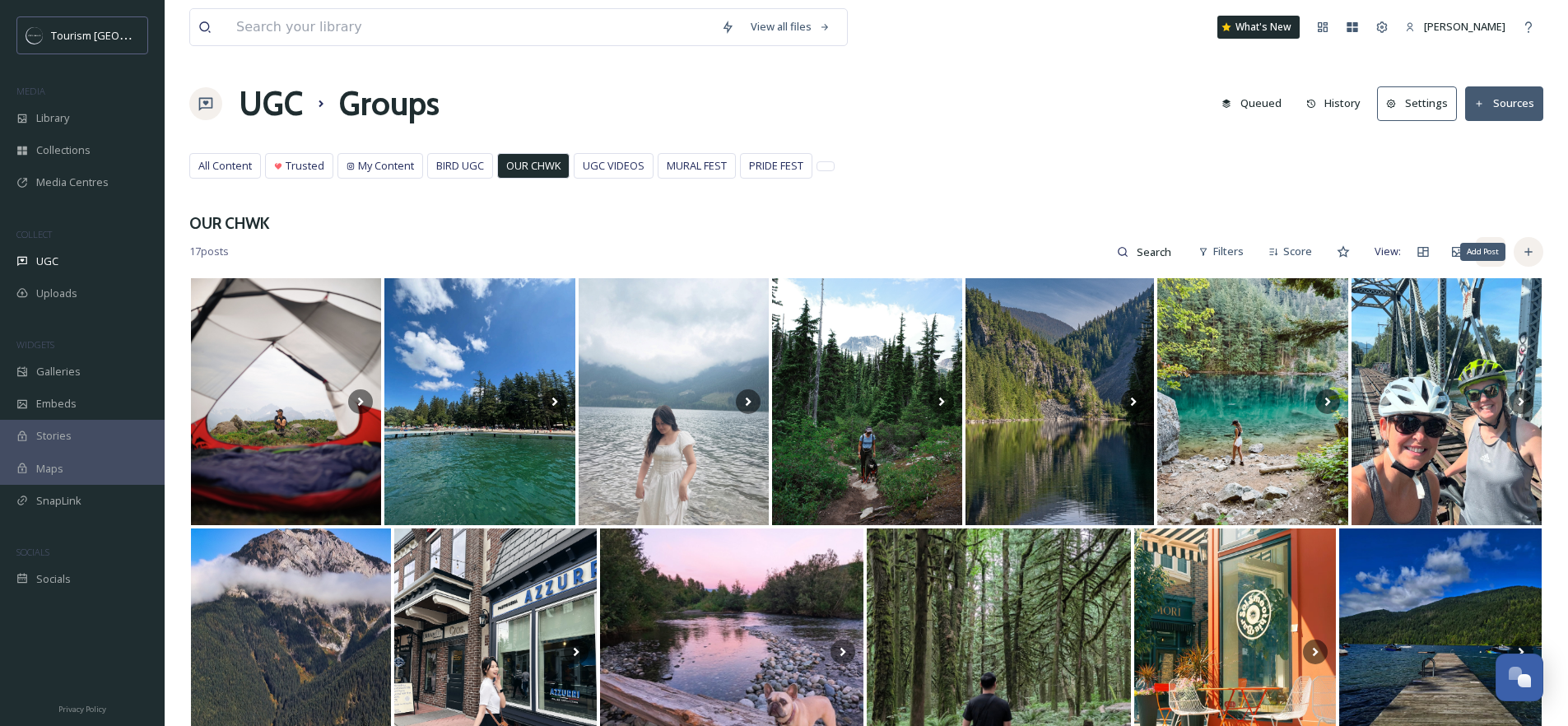
click at [1523, 255] on icon at bounding box center [1528, 251] width 13 height 13
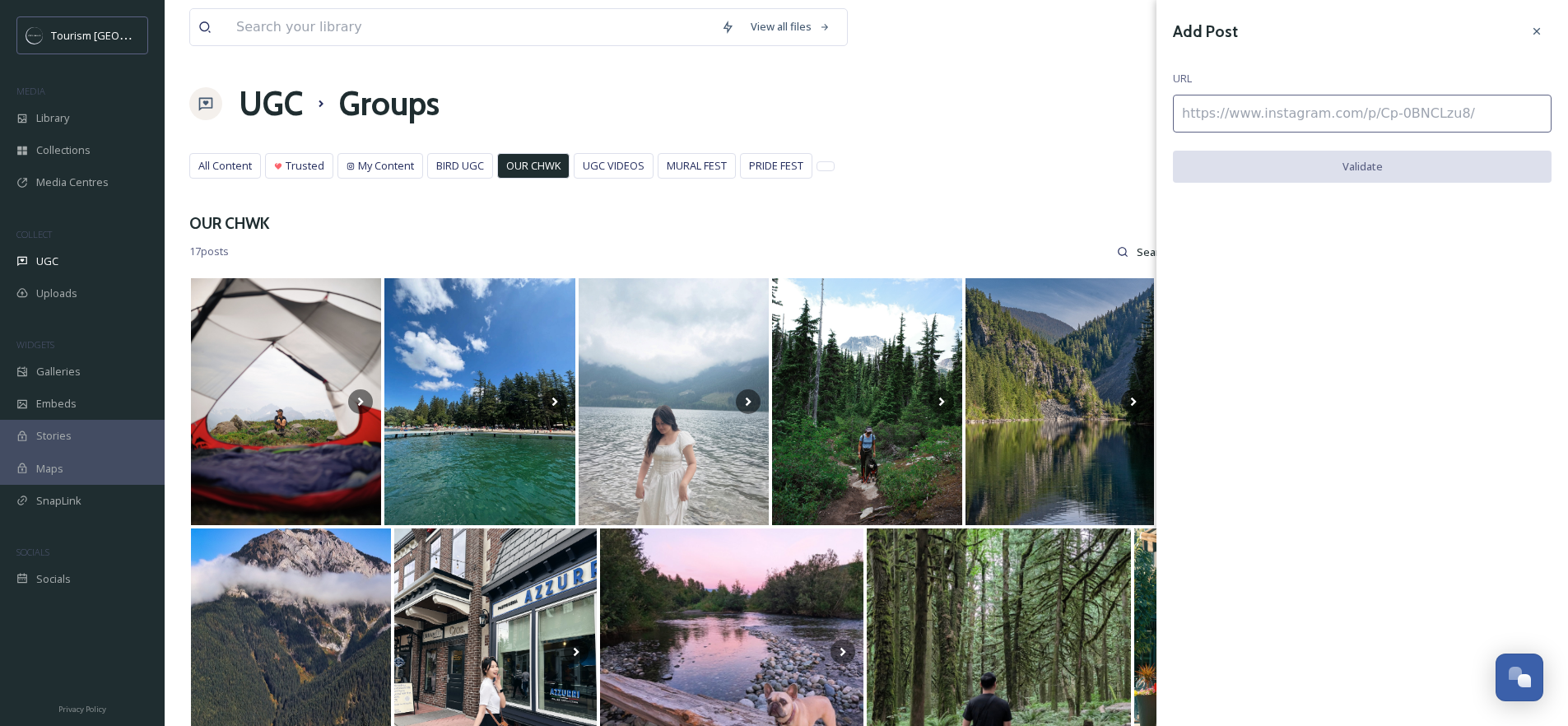
click at [1336, 116] on input at bounding box center [1362, 114] width 379 height 38
paste input "https://www.instagram.com/p/DNTmKoEyuR-/"
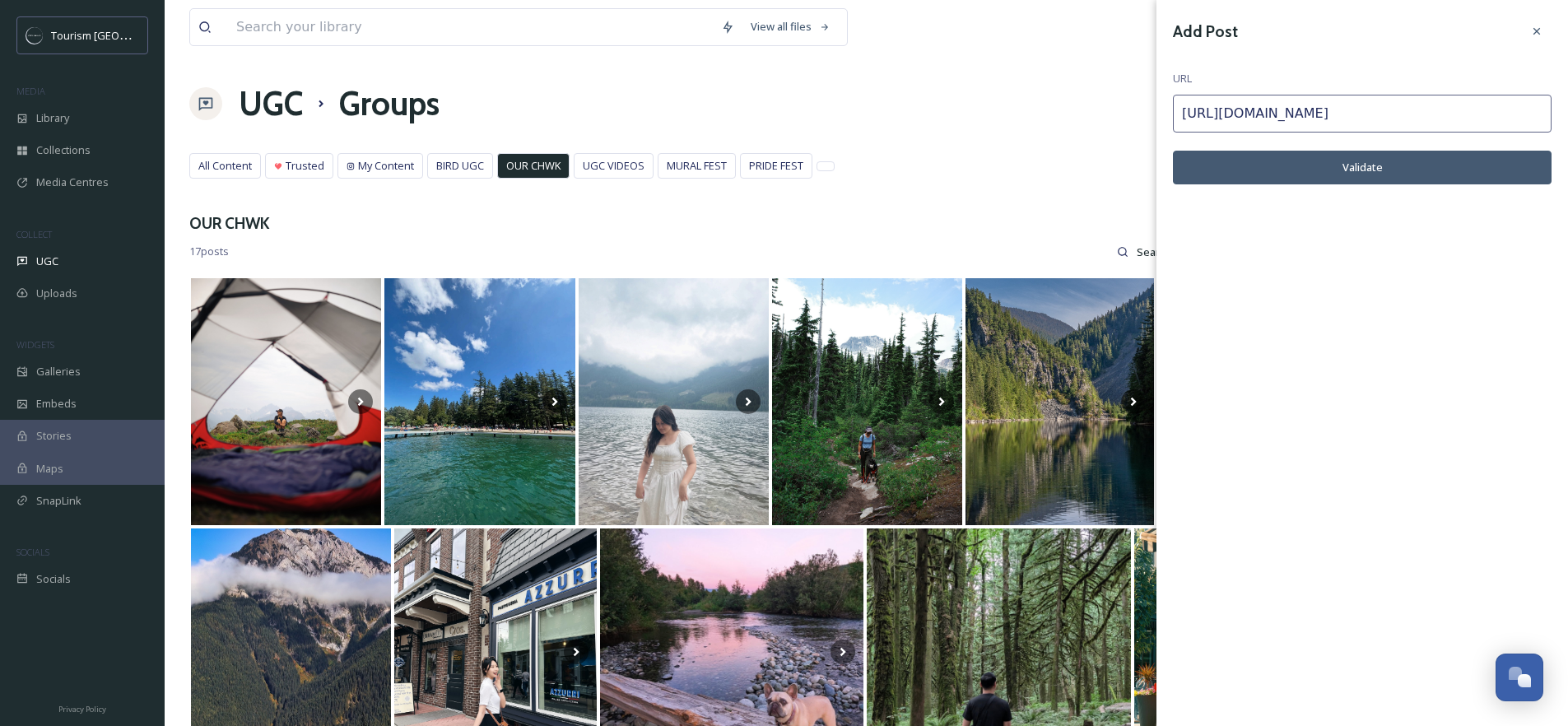
type input "https://www.instagram.com/p/DNTmKoEyuR-/"
click at [1383, 167] on button "Validate" at bounding box center [1362, 167] width 379 height 34
click at [1379, 168] on button "Add Post" at bounding box center [1362, 167] width 379 height 34
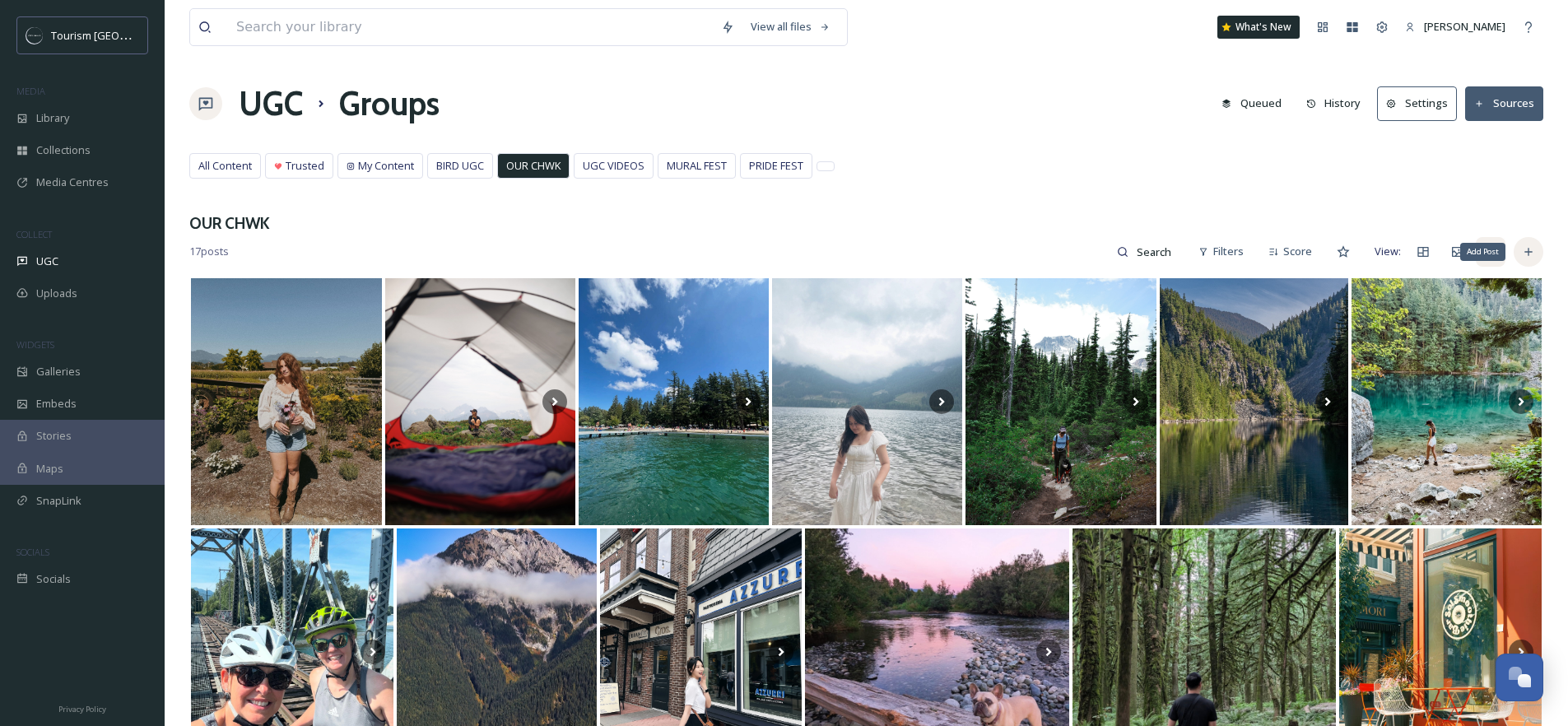
click at [1534, 258] on div "Add Post" at bounding box center [1528, 252] width 30 height 30
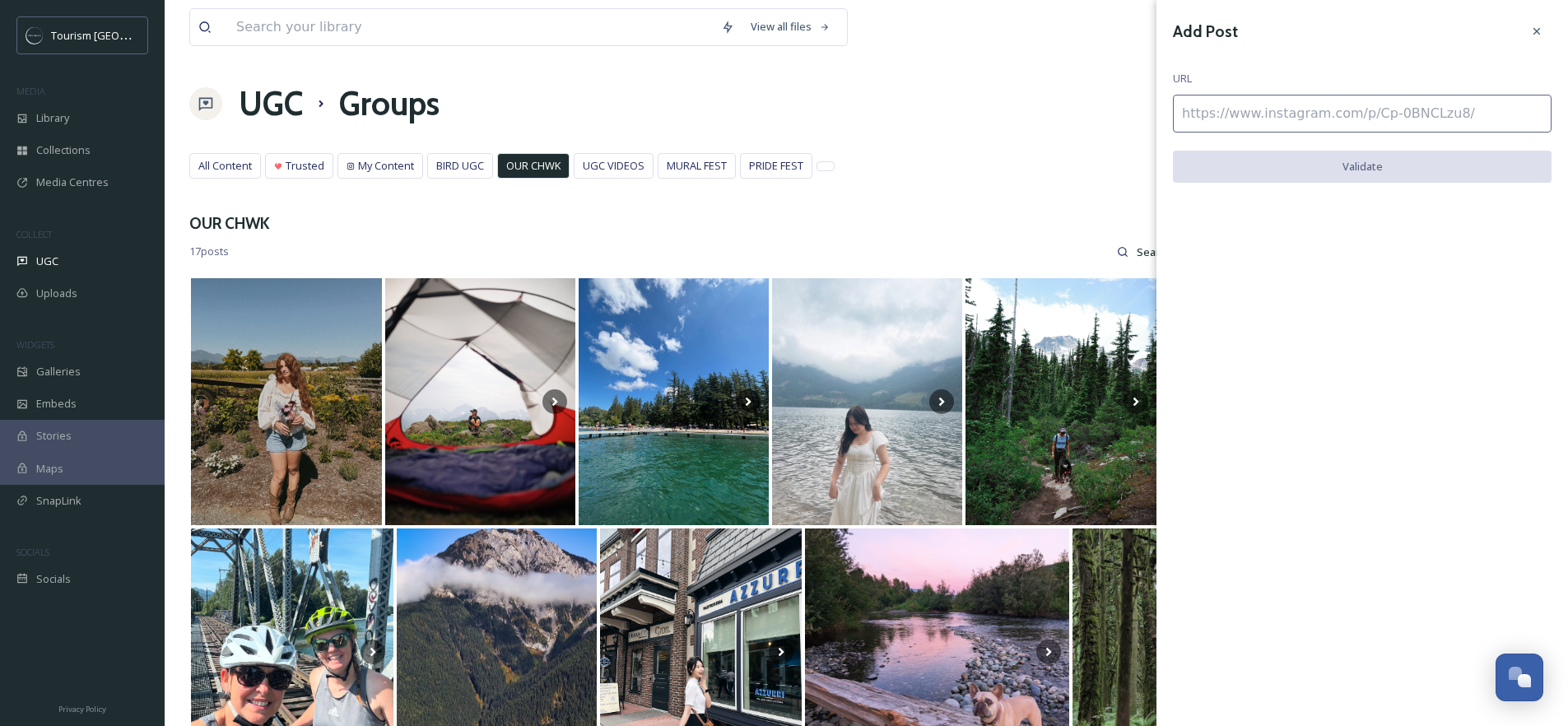
click at [1293, 124] on input at bounding box center [1362, 114] width 379 height 38
paste input "https://www.instagram.com/p/DNUxcC1O9g0/"
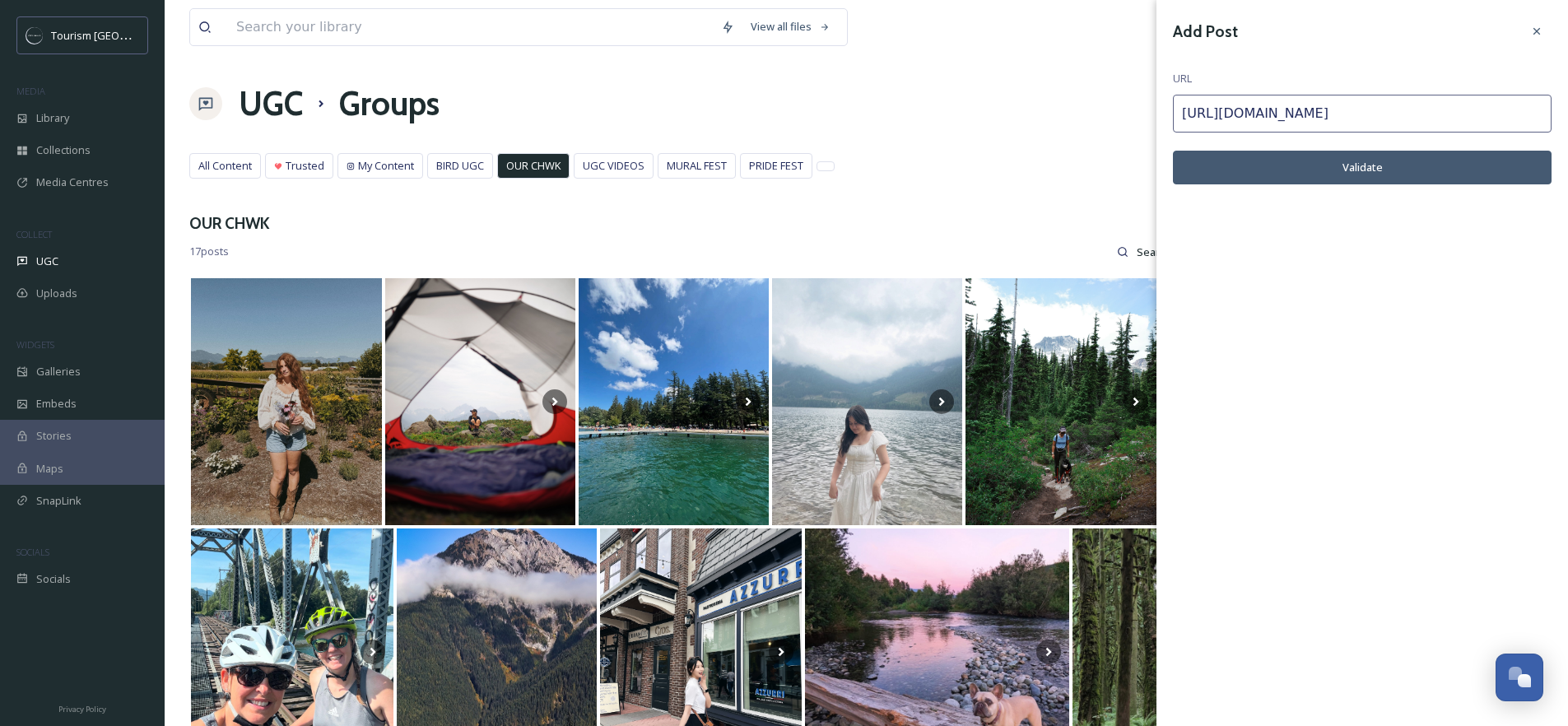
type input "https://www.instagram.com/p/DNUxcC1O9g0/"
click at [1412, 171] on button "Validate" at bounding box center [1362, 167] width 379 height 34
click at [1333, 177] on button "Add Post" at bounding box center [1362, 167] width 379 height 34
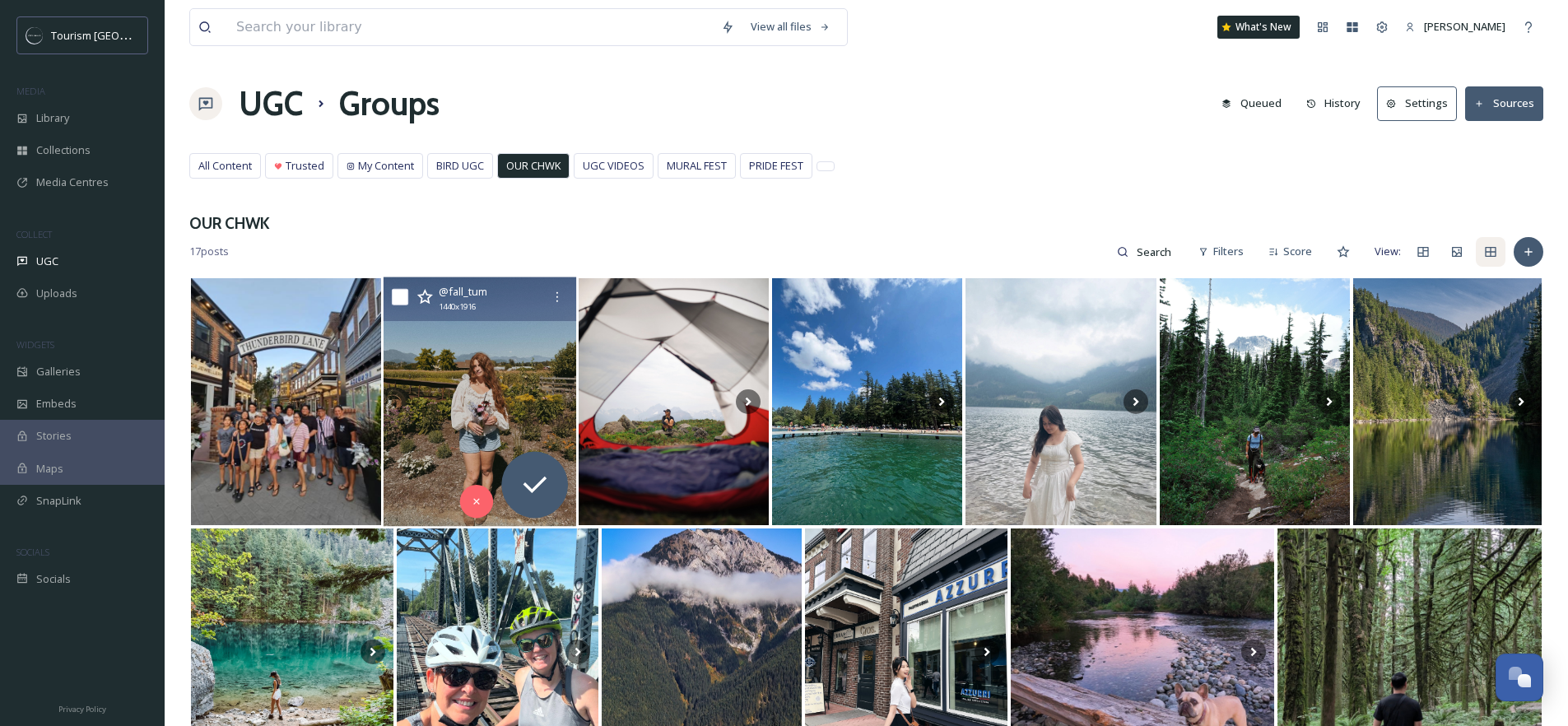
click at [476, 383] on img at bounding box center [480, 400] width 193 height 249
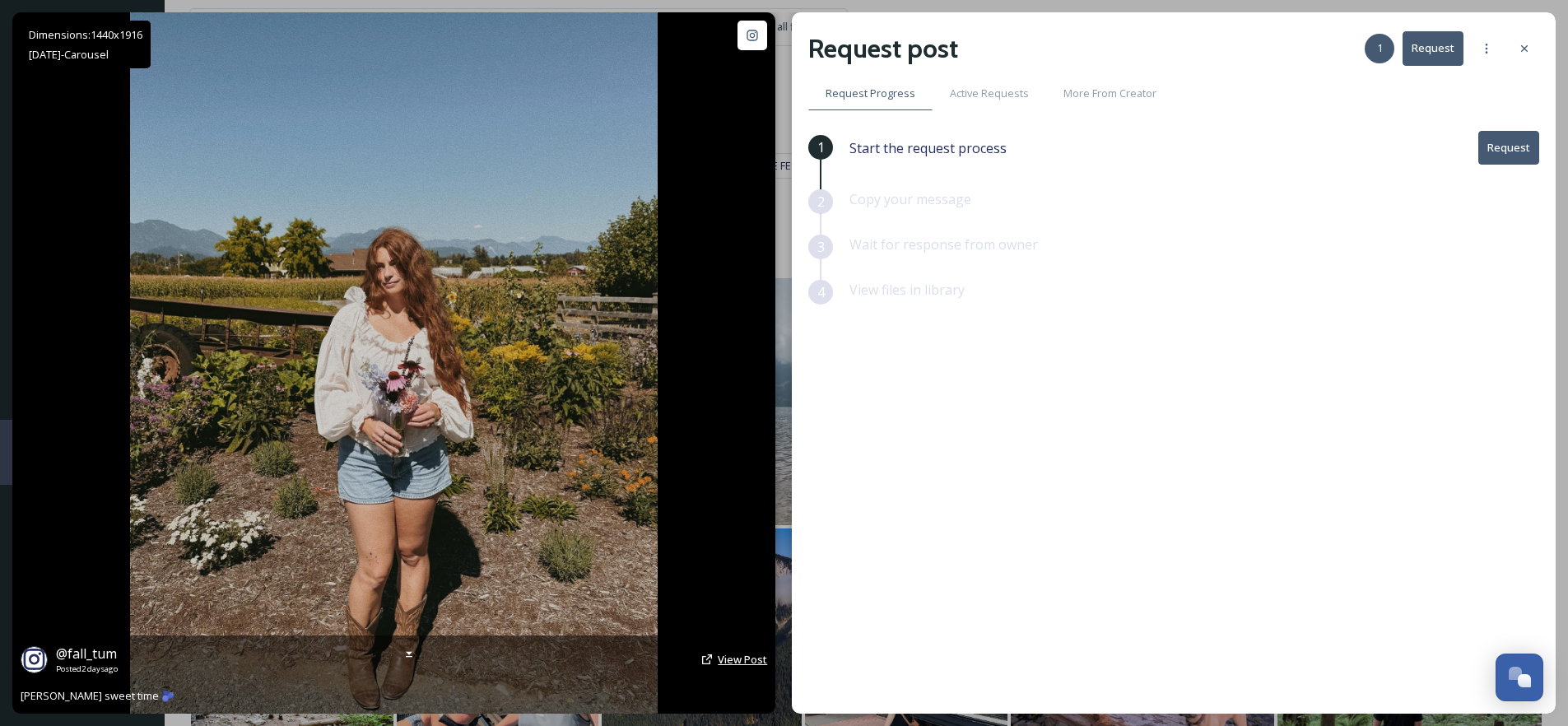
click at [729, 663] on span "View Post" at bounding box center [742, 658] width 50 height 15
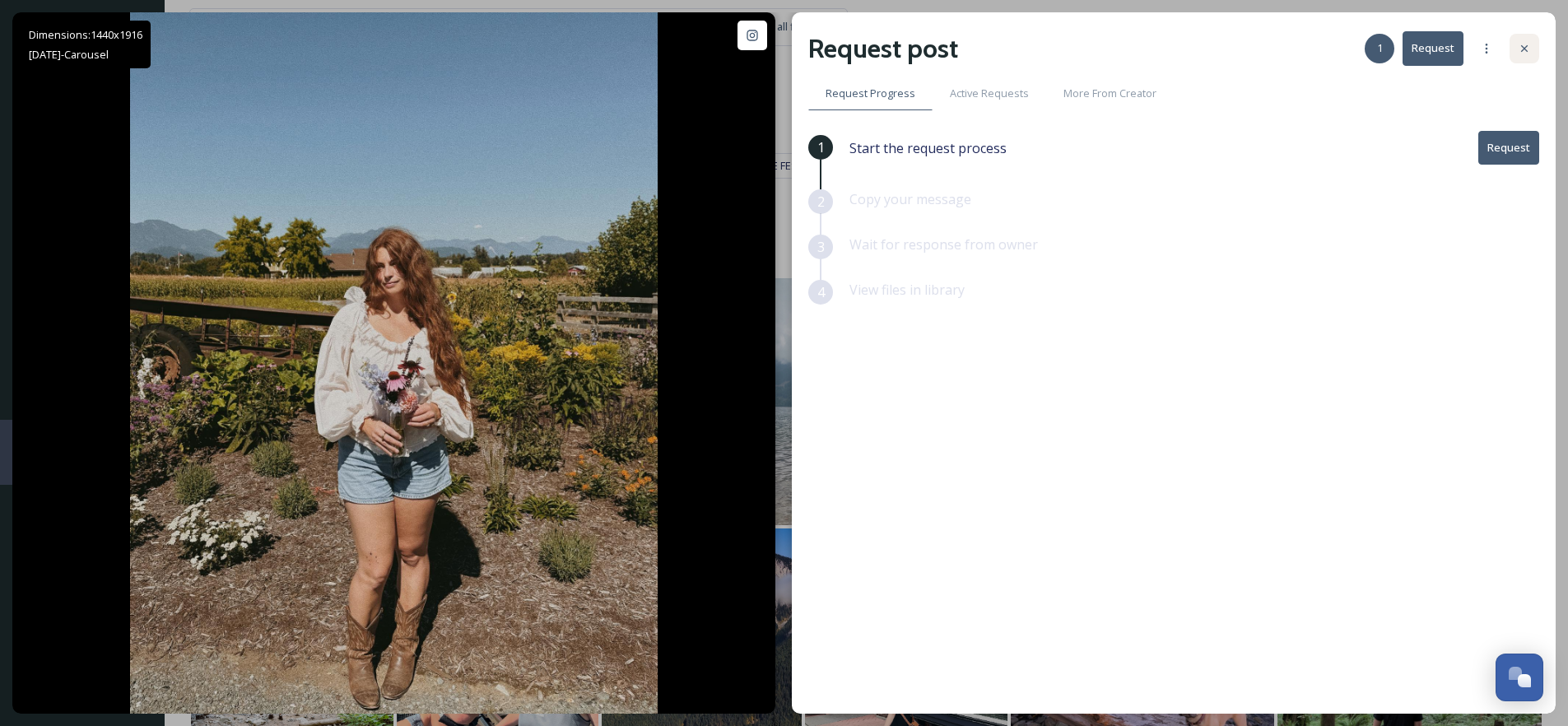
click at [1525, 44] on icon at bounding box center [1524, 48] width 13 height 13
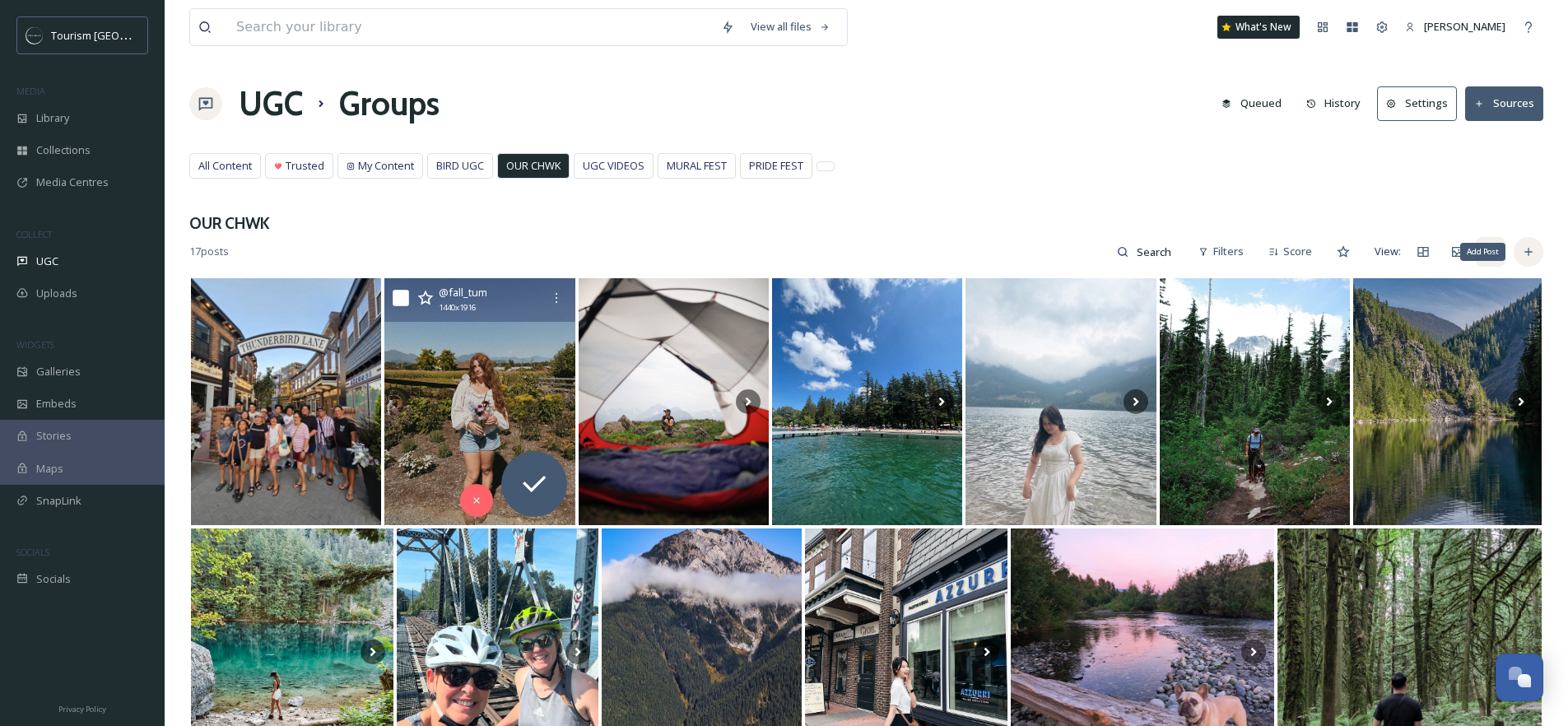
click at [1534, 254] on icon at bounding box center [1528, 251] width 13 height 13
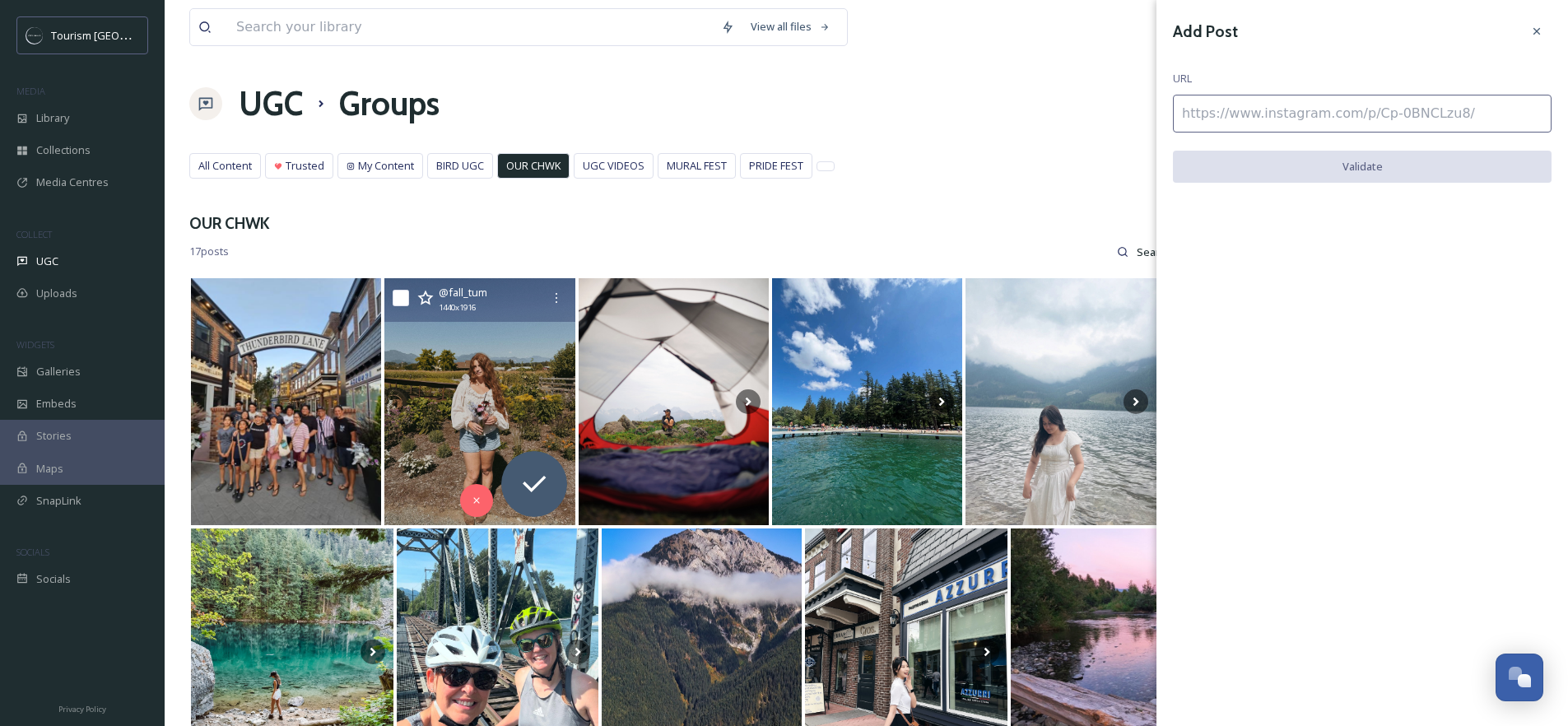
click at [1346, 115] on input at bounding box center [1362, 114] width 379 height 38
paste input "https://www.instagram.com/p/DNUeMhXx4RX/"
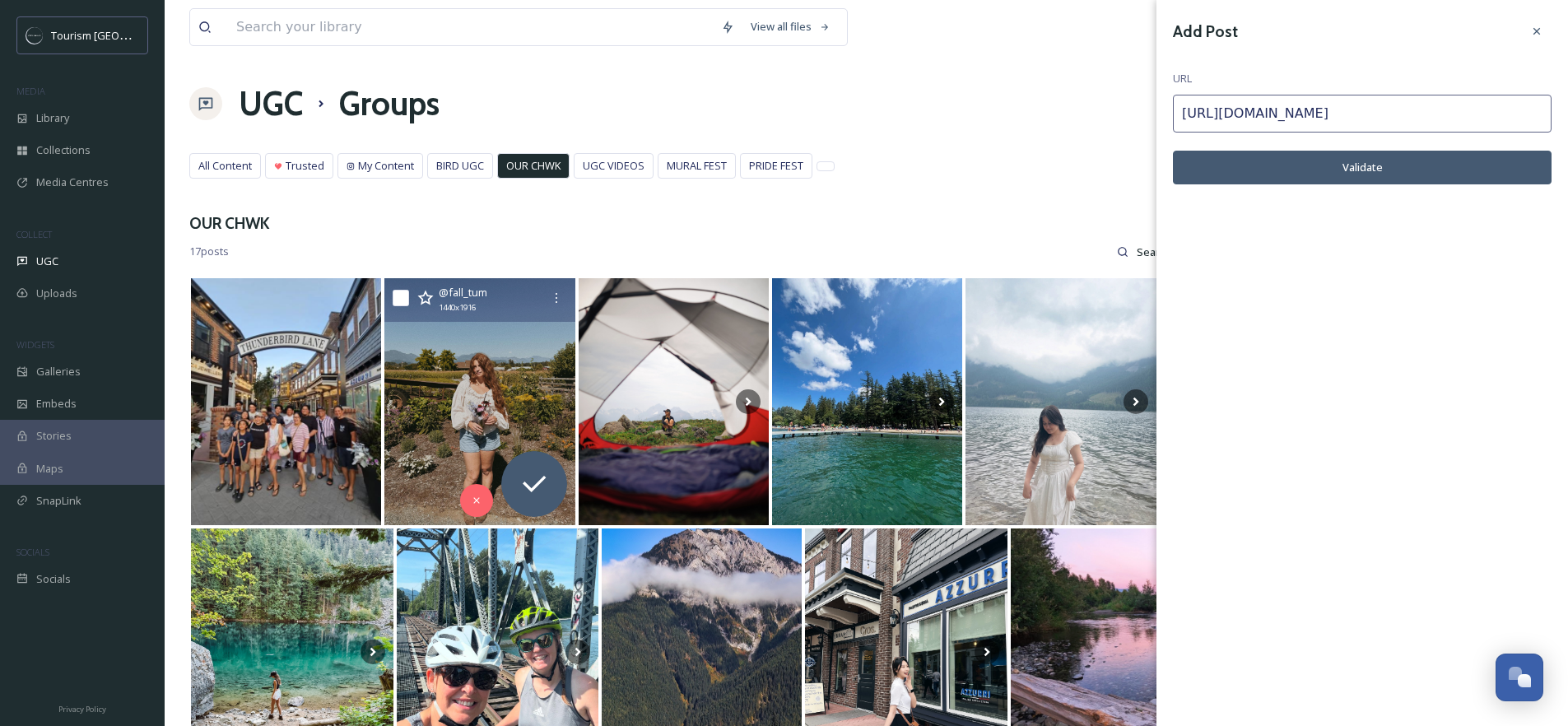
type input "https://www.instagram.com/p/DNUeMhXx4RX/"
click at [1314, 166] on button "Validate" at bounding box center [1362, 167] width 379 height 34
click at [1377, 168] on button "Add Post" at bounding box center [1362, 167] width 379 height 34
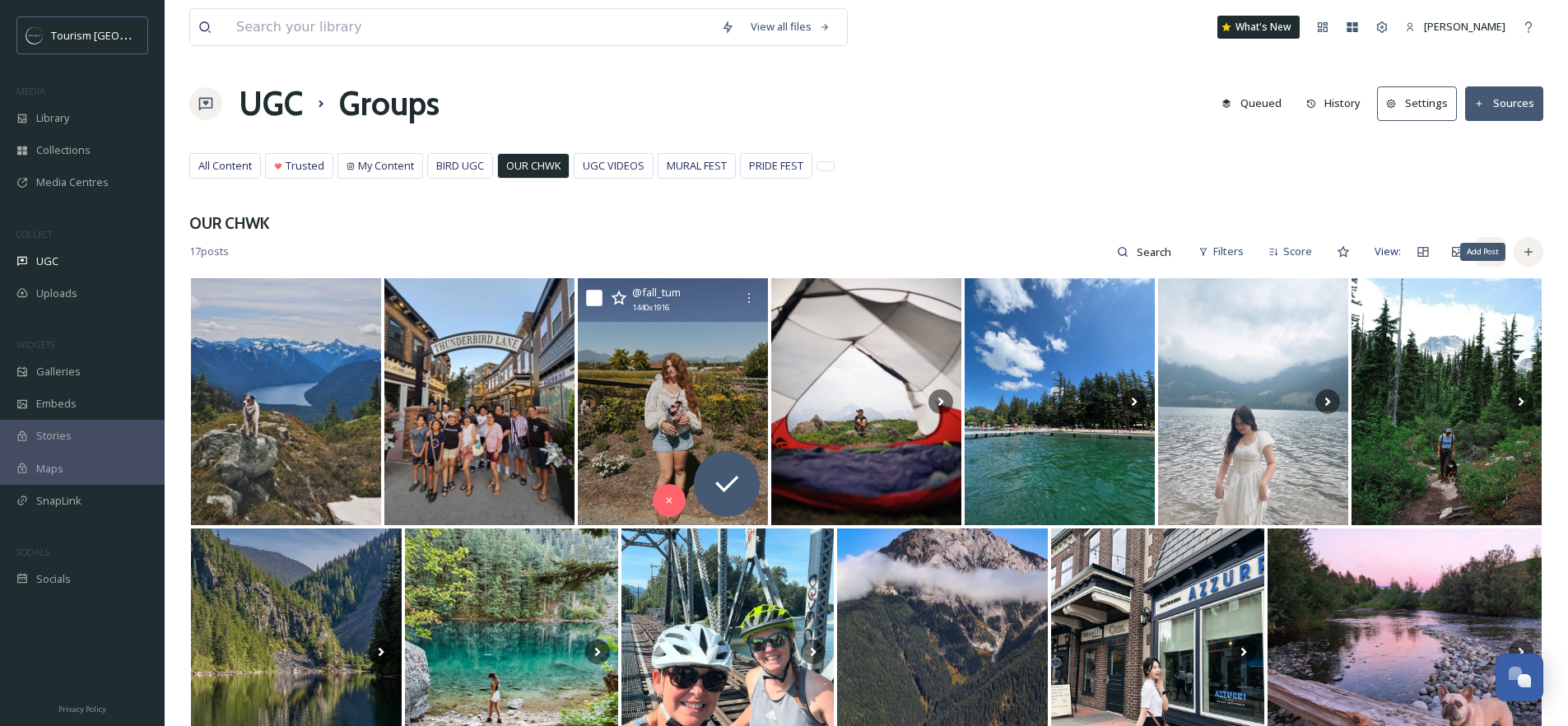
click at [1537, 253] on div "Add Post" at bounding box center [1528, 252] width 30 height 30
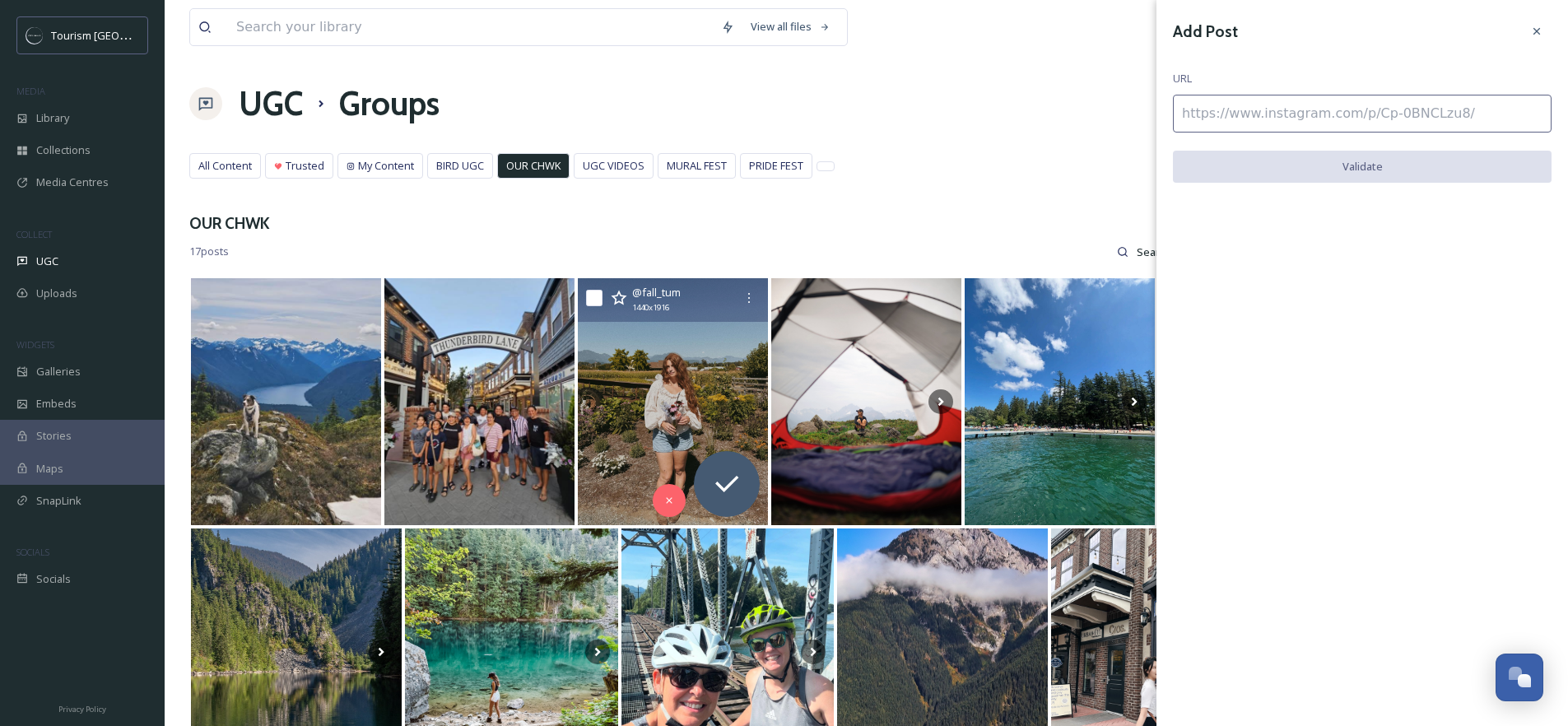
click at [1263, 116] on input at bounding box center [1362, 114] width 379 height 38
paste input "https://www.instagram.com/p/DNTfbnrBPJn/"
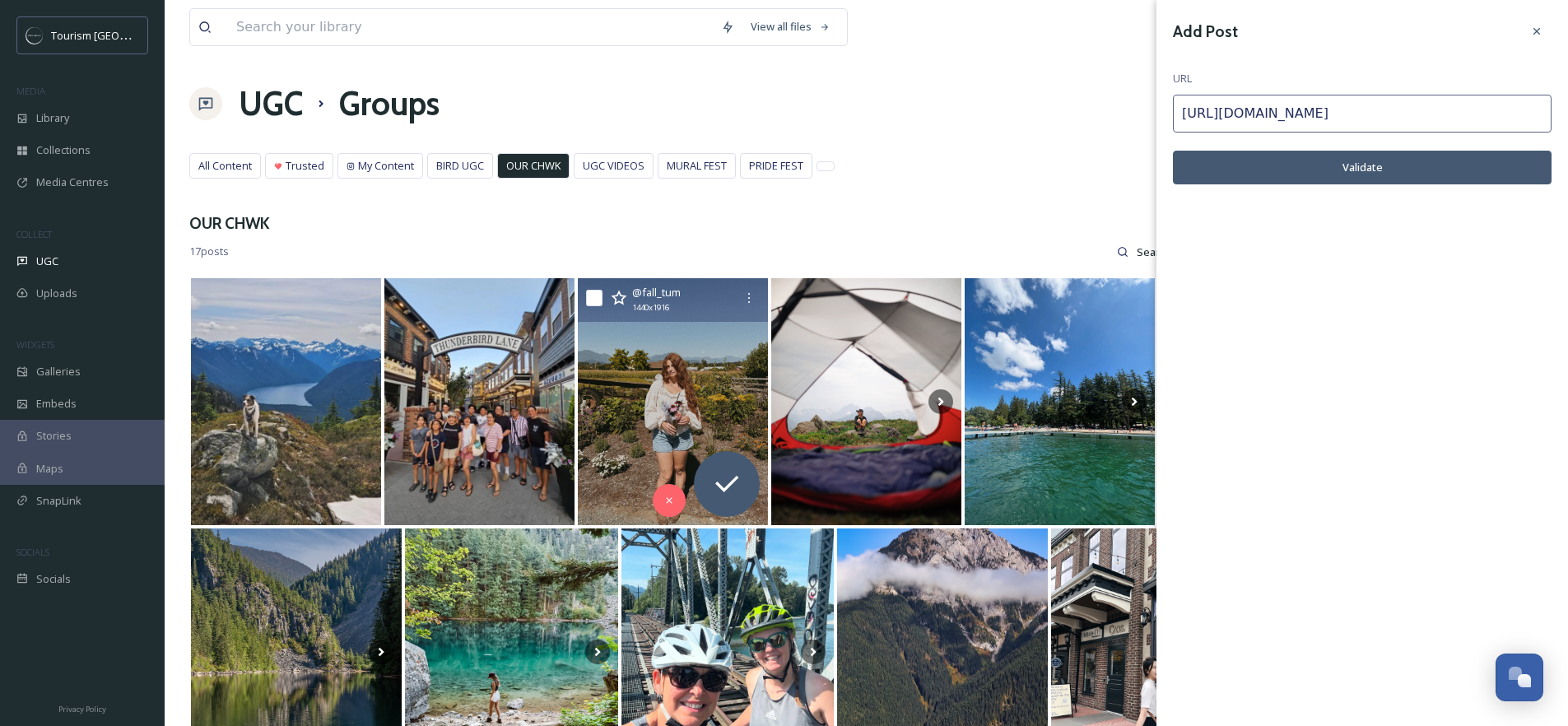
type input "https://www.instagram.com/p/DNTfbnrBPJn/"
click at [1347, 169] on button "Validate" at bounding box center [1362, 167] width 379 height 34
click at [1379, 175] on button "Add Post" at bounding box center [1362, 167] width 379 height 34
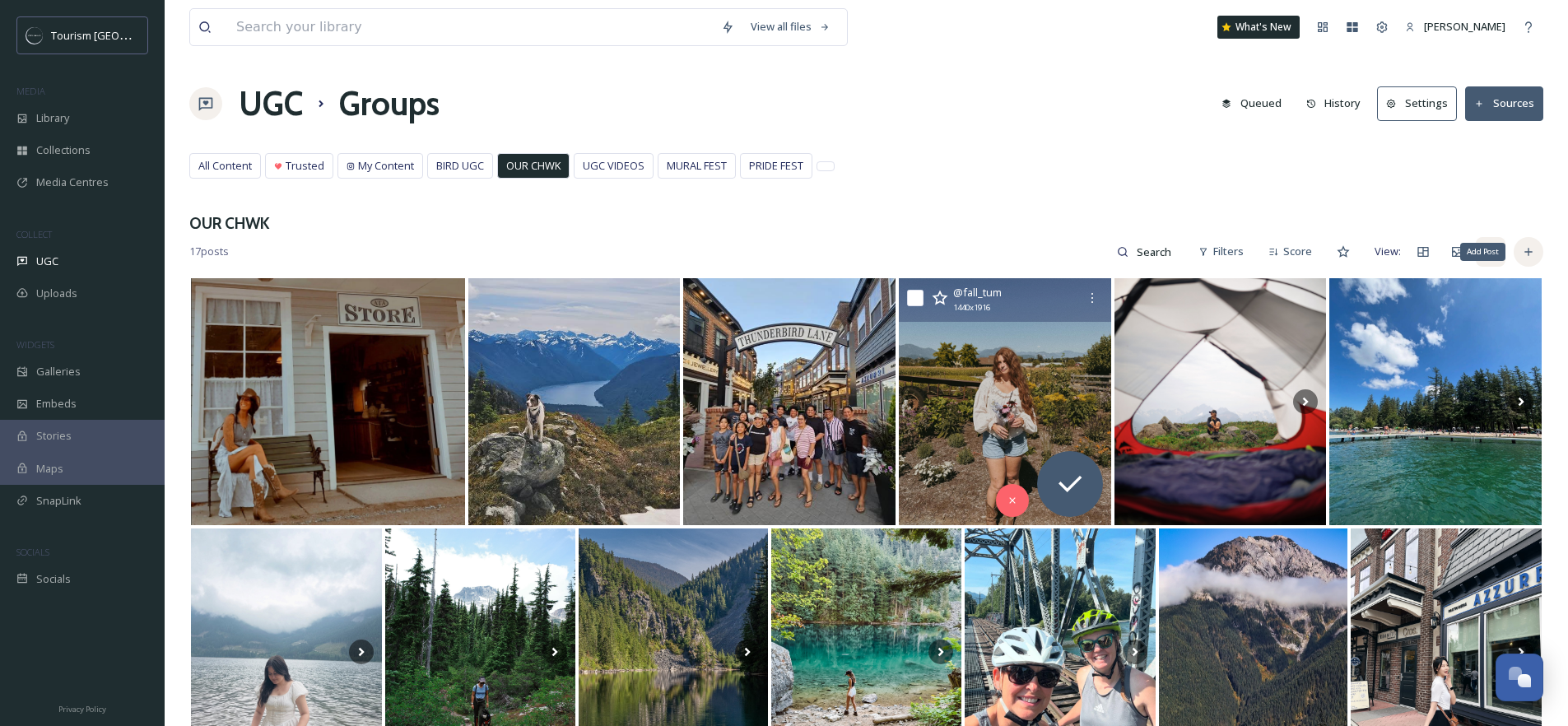
click at [1528, 251] on icon at bounding box center [1528, 251] width 8 height 8
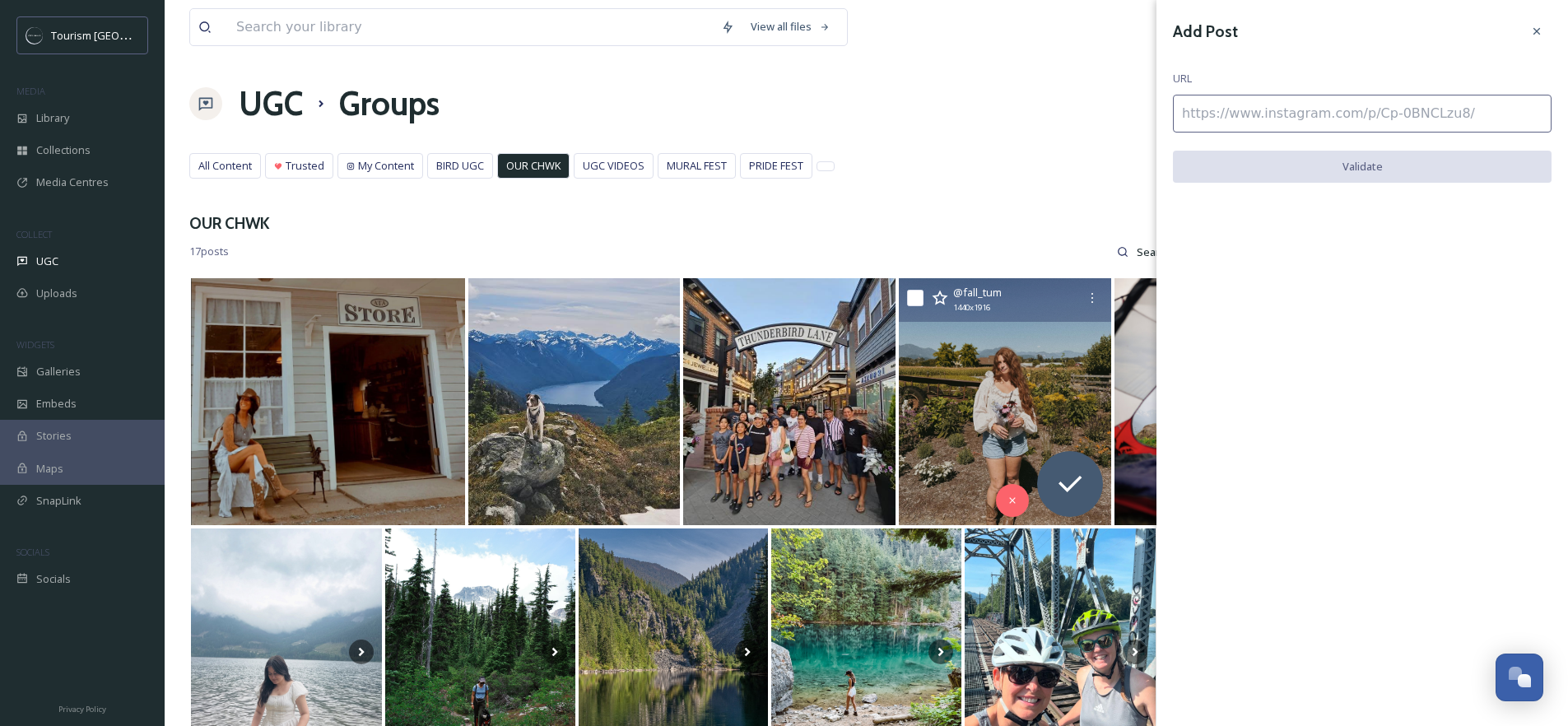
click at [1288, 119] on input at bounding box center [1362, 114] width 379 height 38
paste input "https://www.instagram.com/p/DNMUKbiSFcI/"
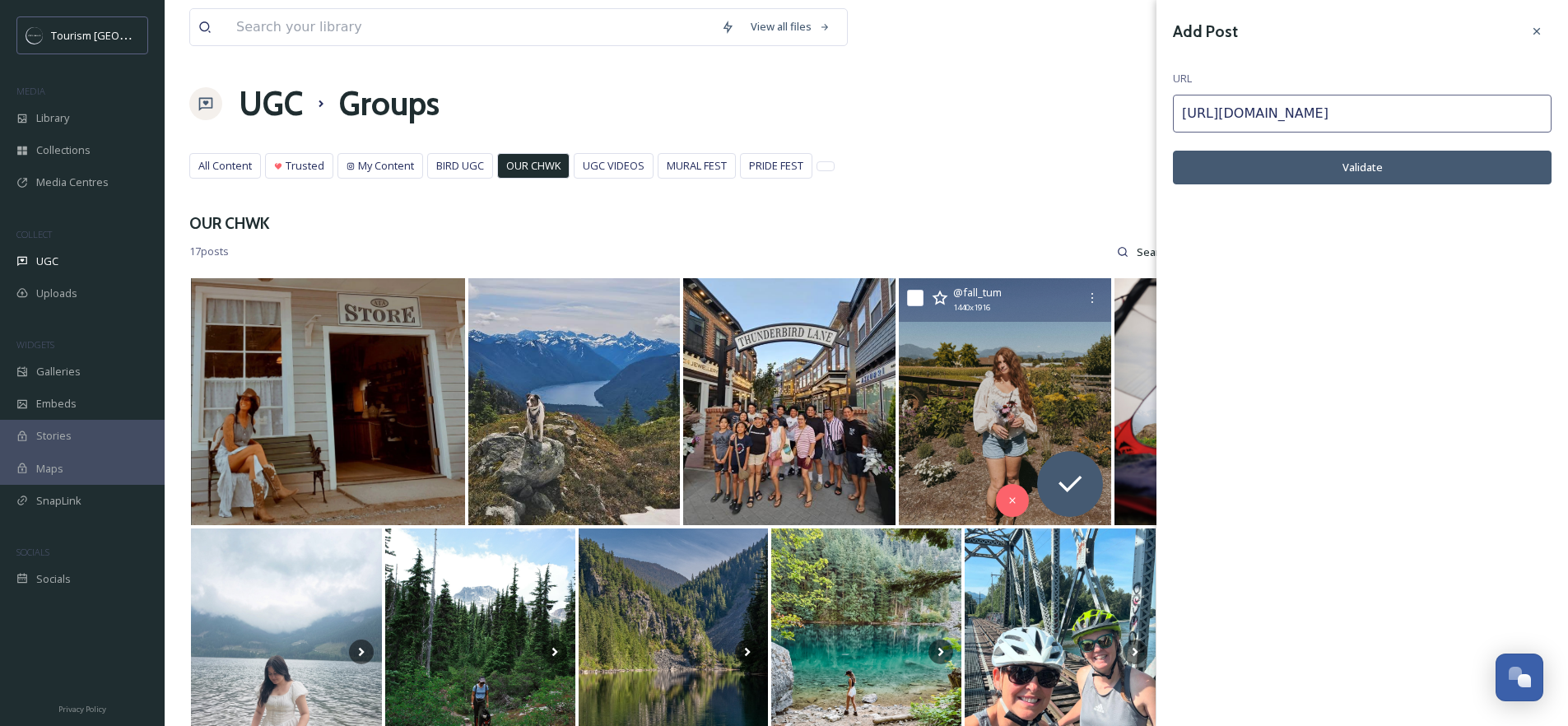
type input "https://www.instagram.com/p/DNMUKbiSFcI/"
click at [1413, 166] on button "Validate" at bounding box center [1362, 167] width 379 height 34
click at [1348, 166] on button "Add Post" at bounding box center [1362, 167] width 379 height 34
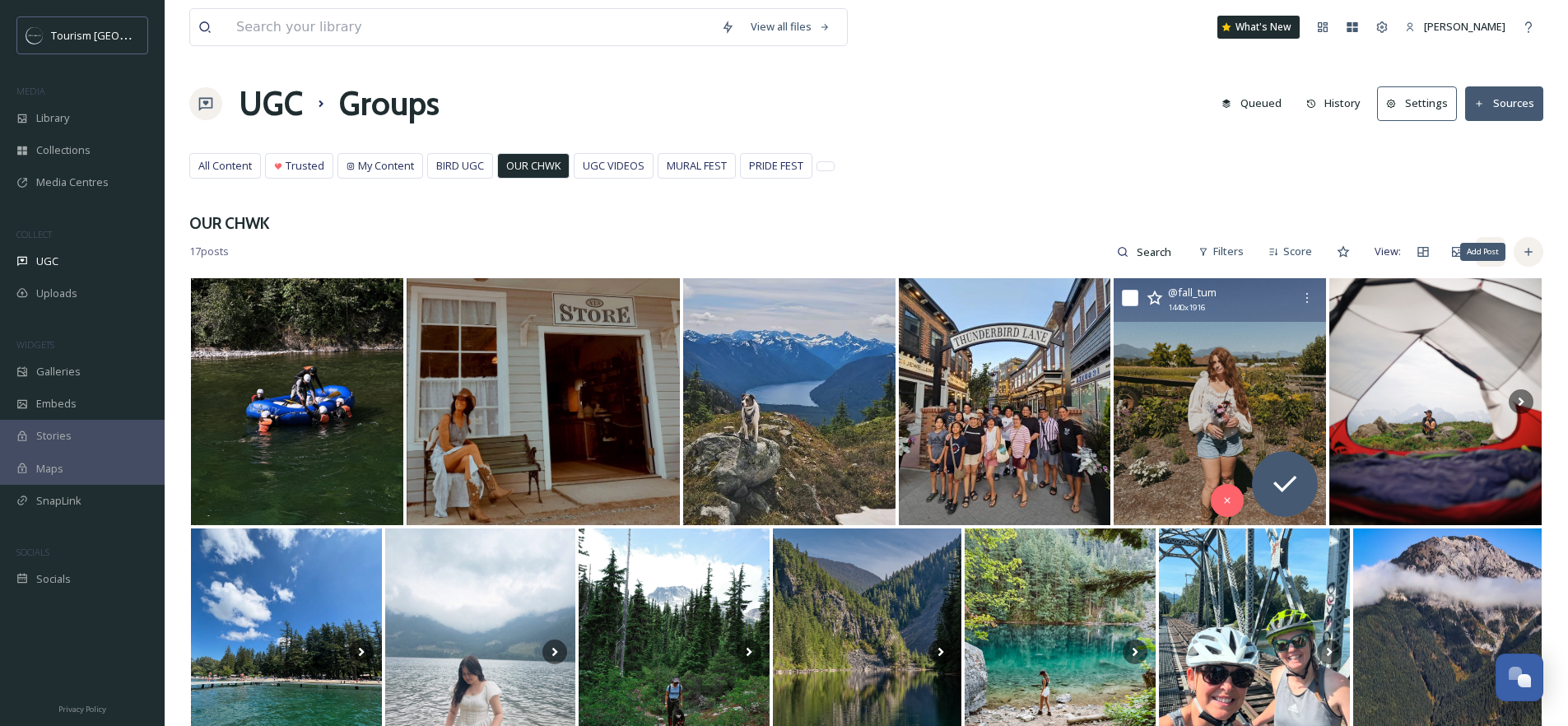
click at [1532, 259] on div "Add Post" at bounding box center [1528, 252] width 30 height 30
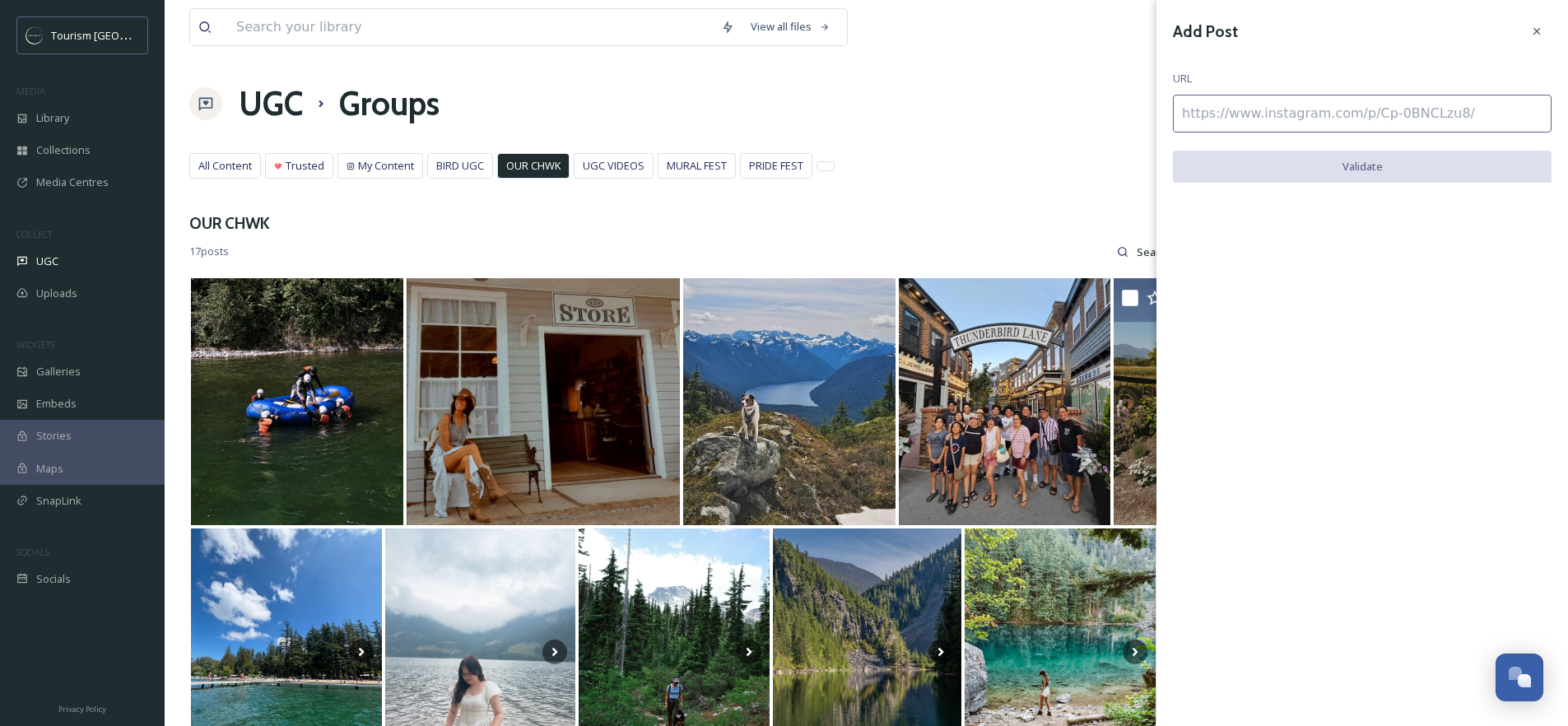
click at [1260, 99] on input at bounding box center [1362, 114] width 379 height 38
paste input "https://www.instagram.com/p/DNKcm44OyVS/"
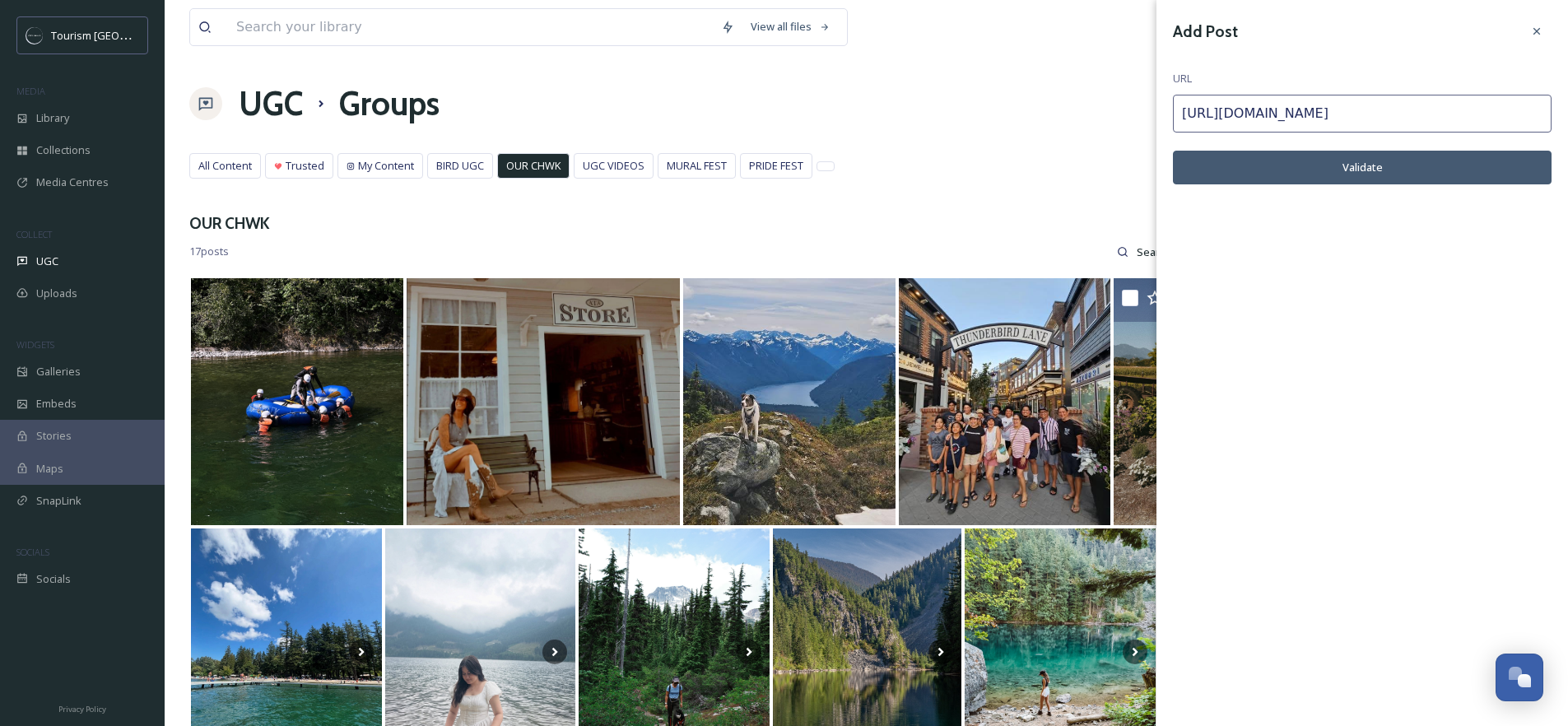
type input "https://www.instagram.com/p/DNKcm44OyVS/"
click at [1399, 180] on button "Validate" at bounding box center [1362, 167] width 379 height 34
click at [1372, 172] on button "Add Post" at bounding box center [1362, 167] width 379 height 34
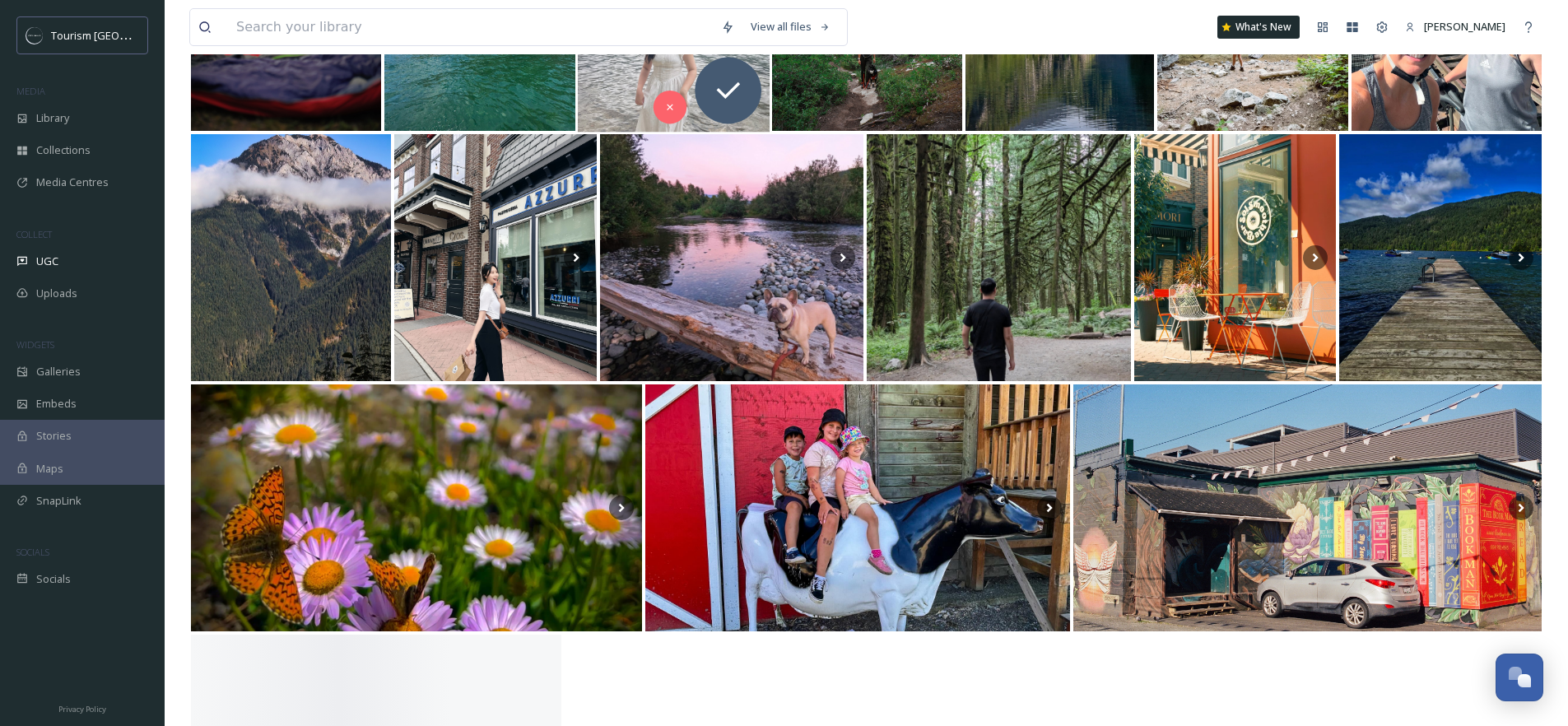
scroll to position [822, 0]
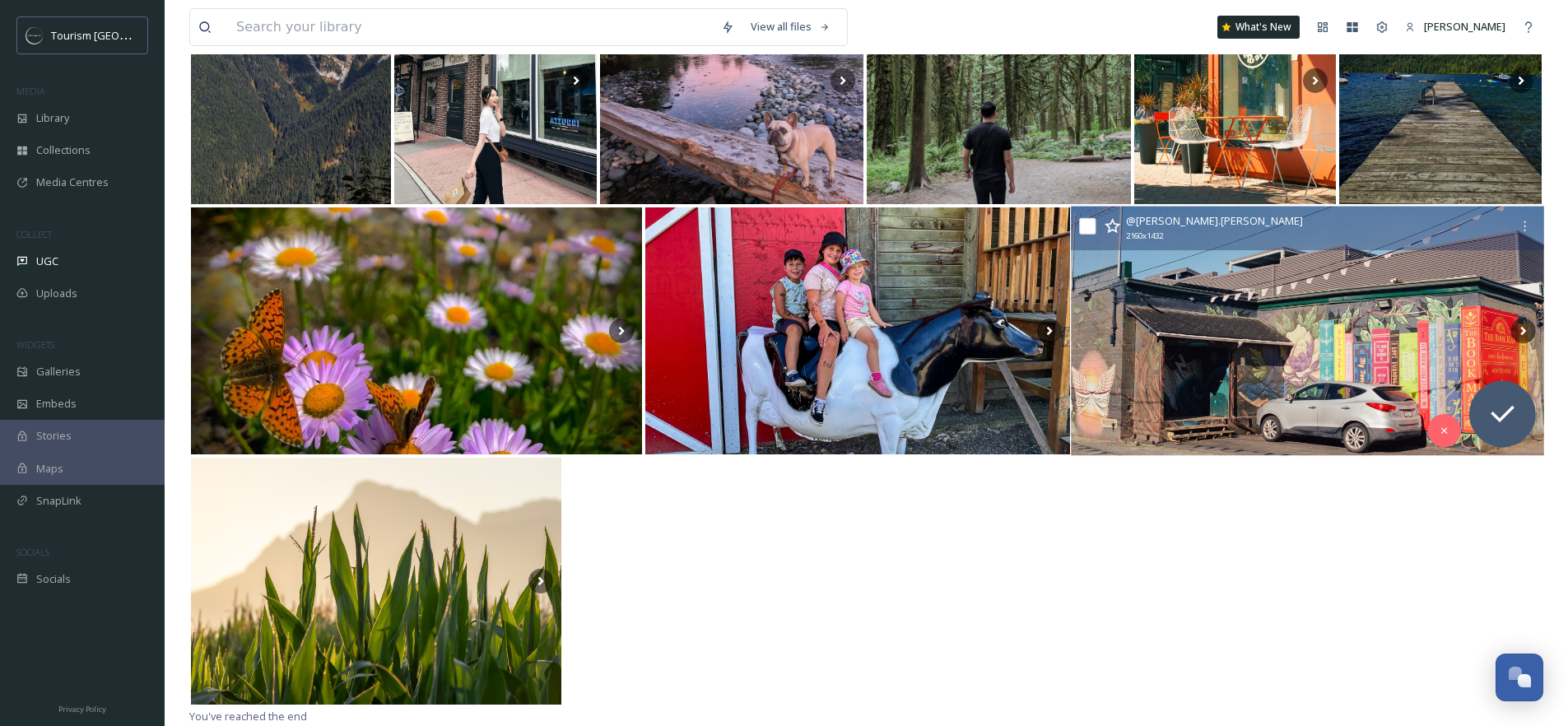
click at [1291, 340] on img at bounding box center [1308, 330] width 473 height 249
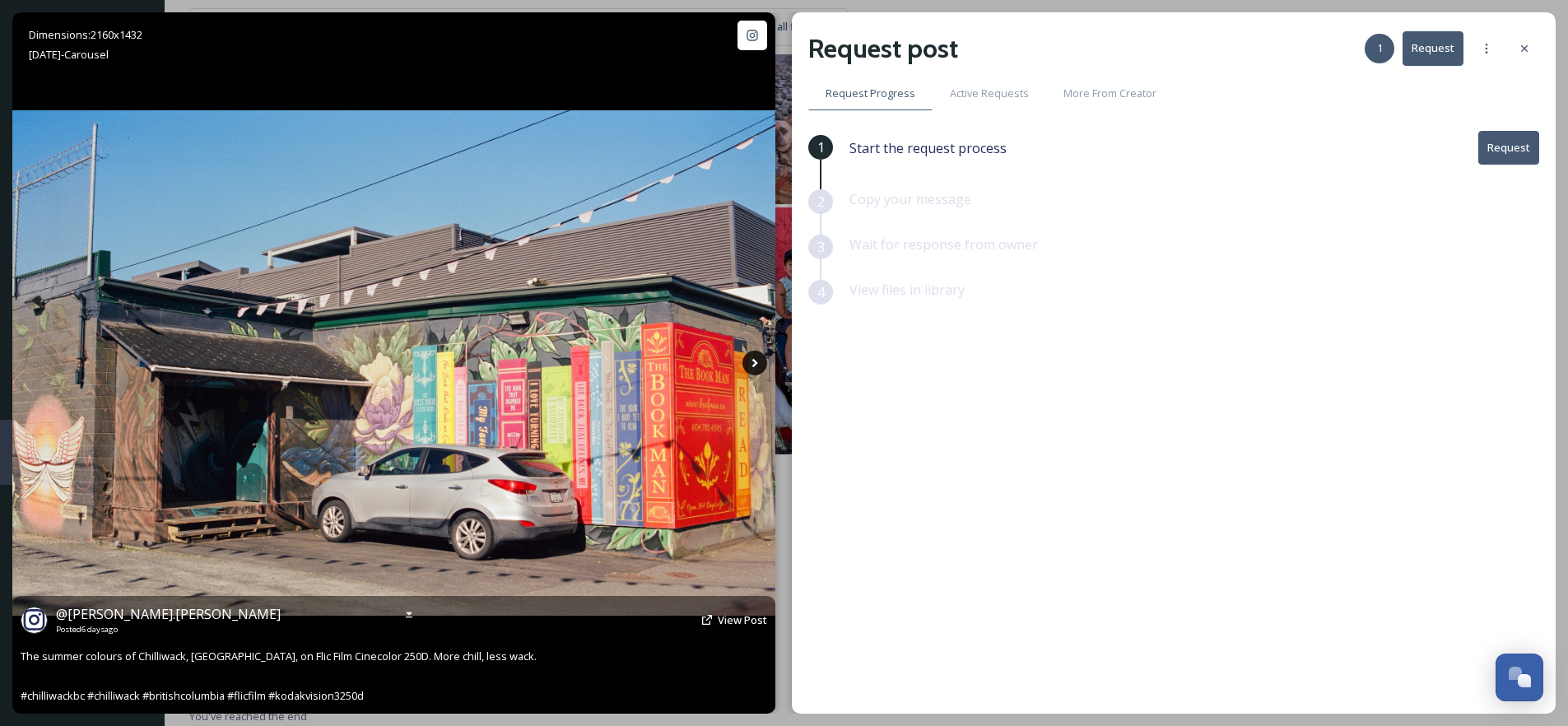
click at [761, 360] on icon at bounding box center [755, 363] width 24 height 24
click at [760, 370] on icon at bounding box center [755, 363] width 24 height 24
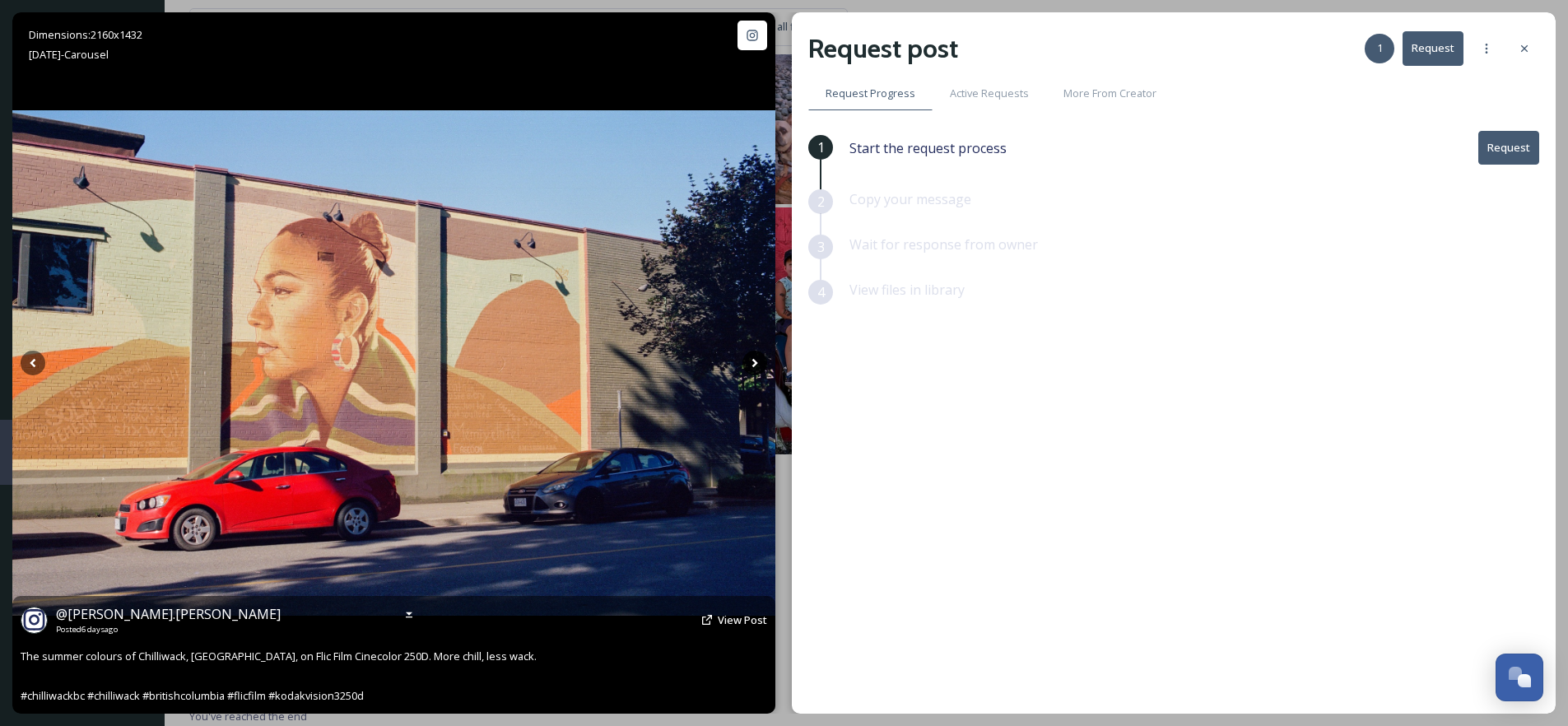
click at [755, 366] on icon at bounding box center [755, 363] width 24 height 24
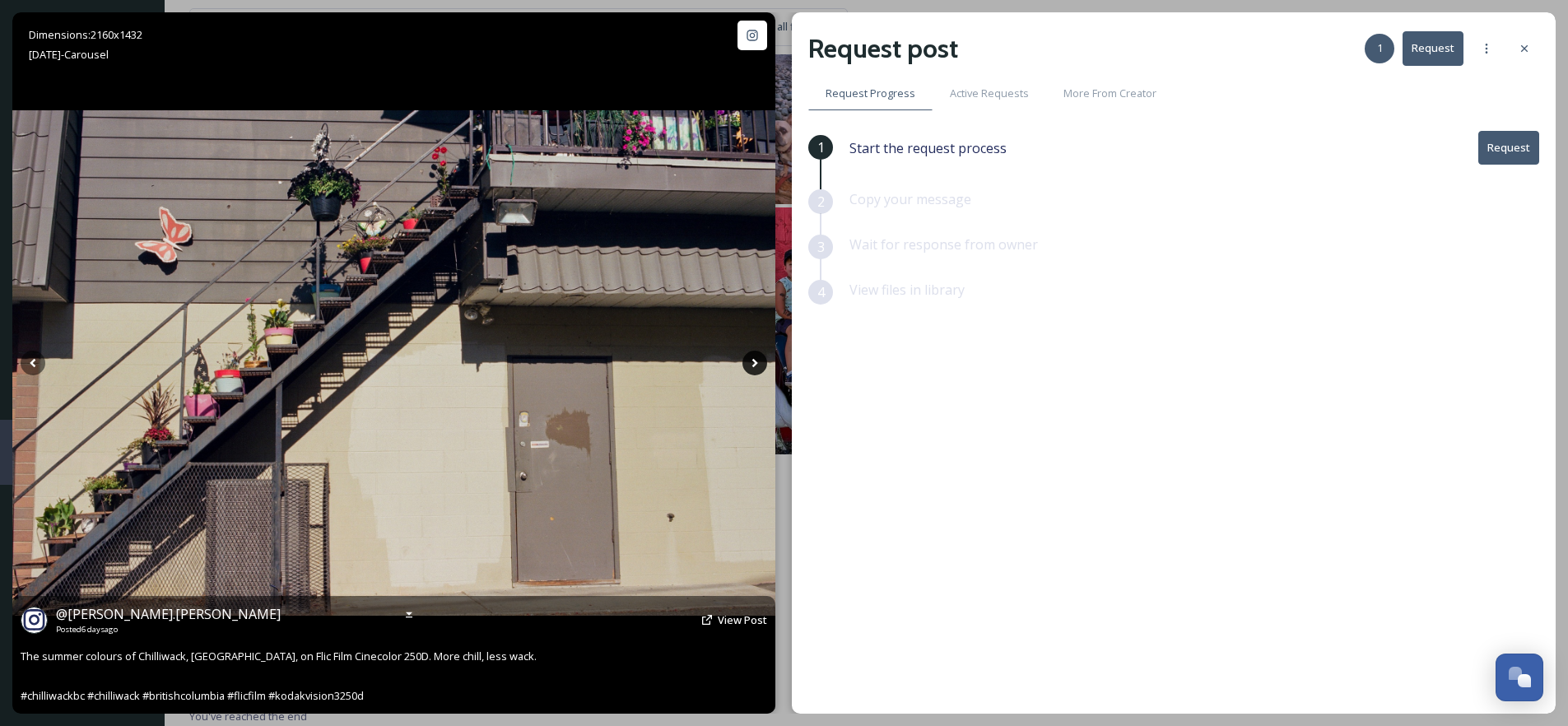
click at [747, 359] on icon at bounding box center [755, 363] width 24 height 24
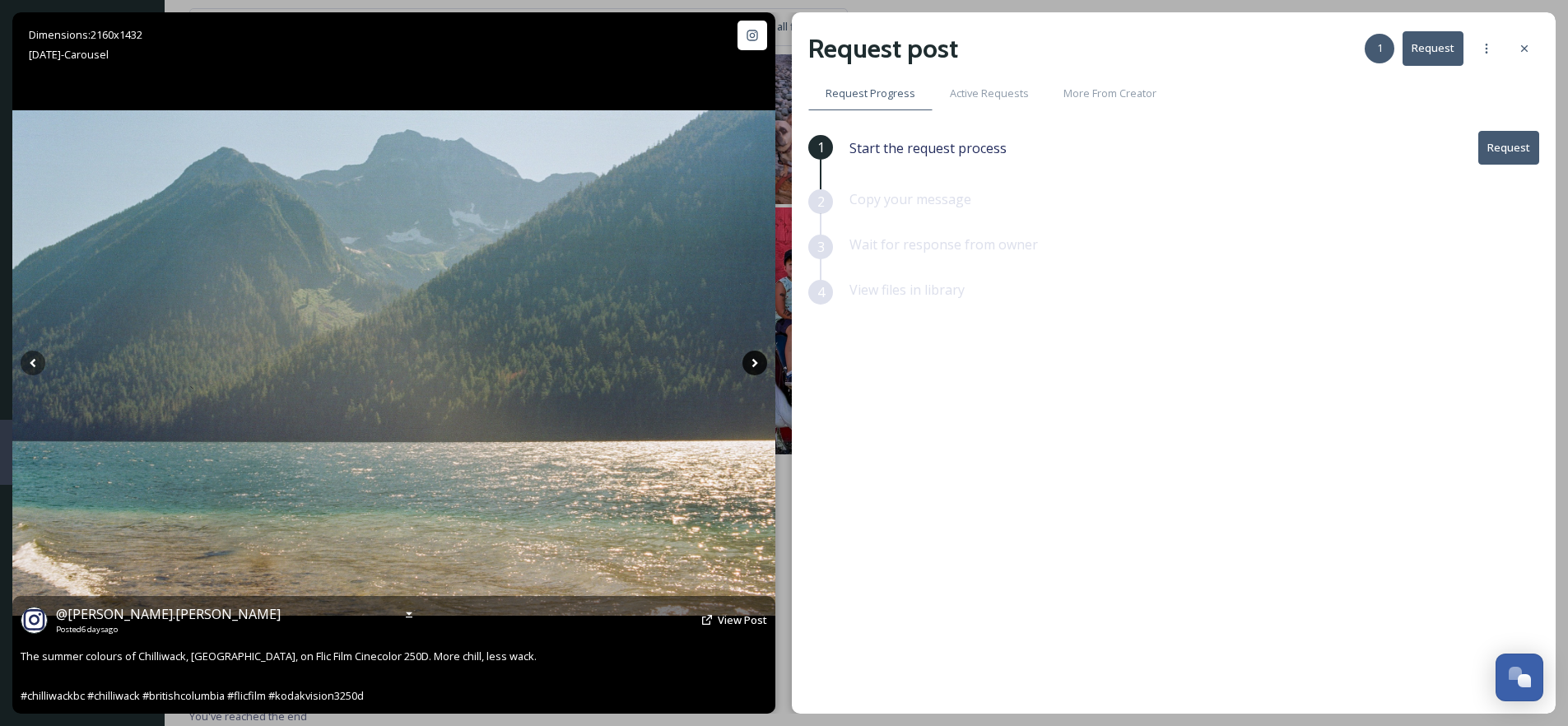
click at [747, 359] on icon at bounding box center [755, 363] width 24 height 24
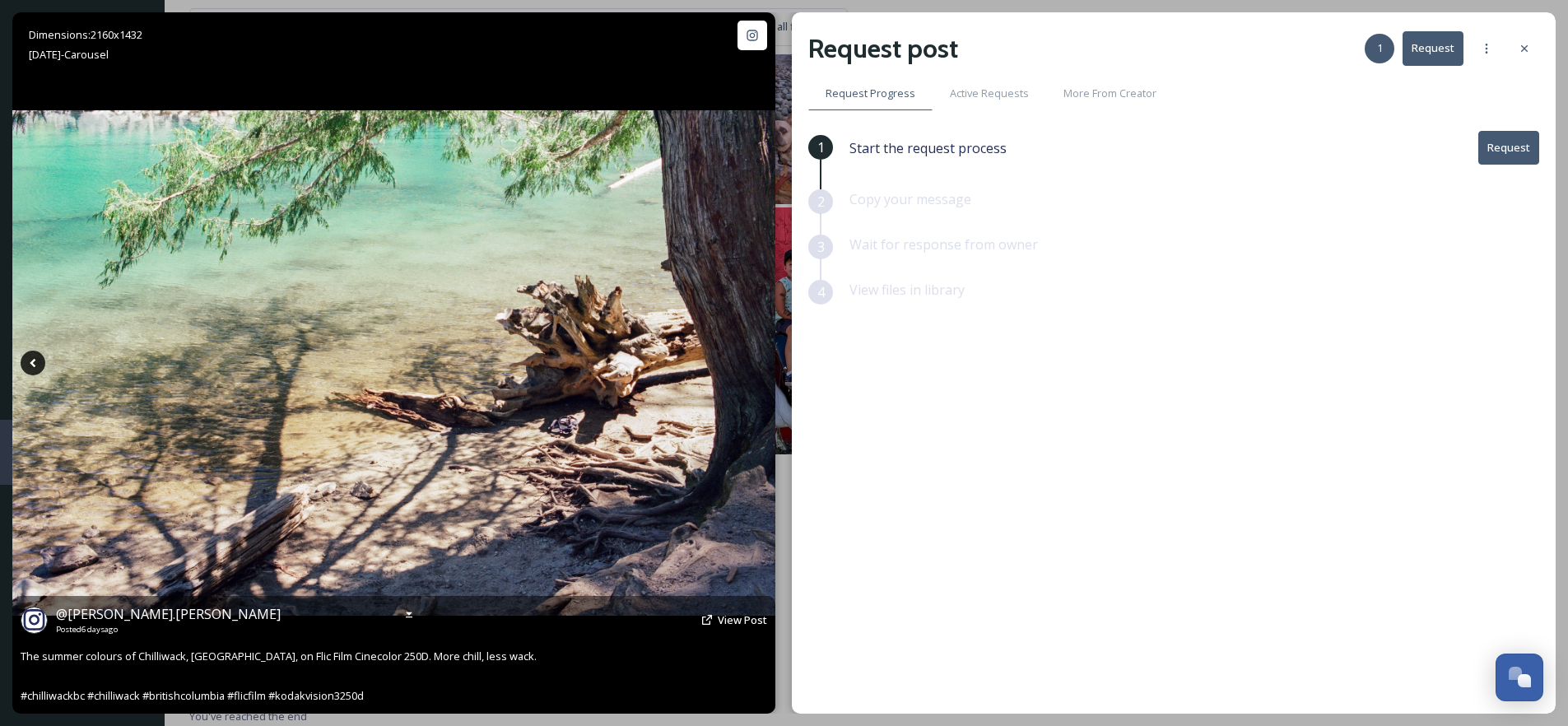
click at [31, 366] on icon at bounding box center [33, 363] width 24 height 24
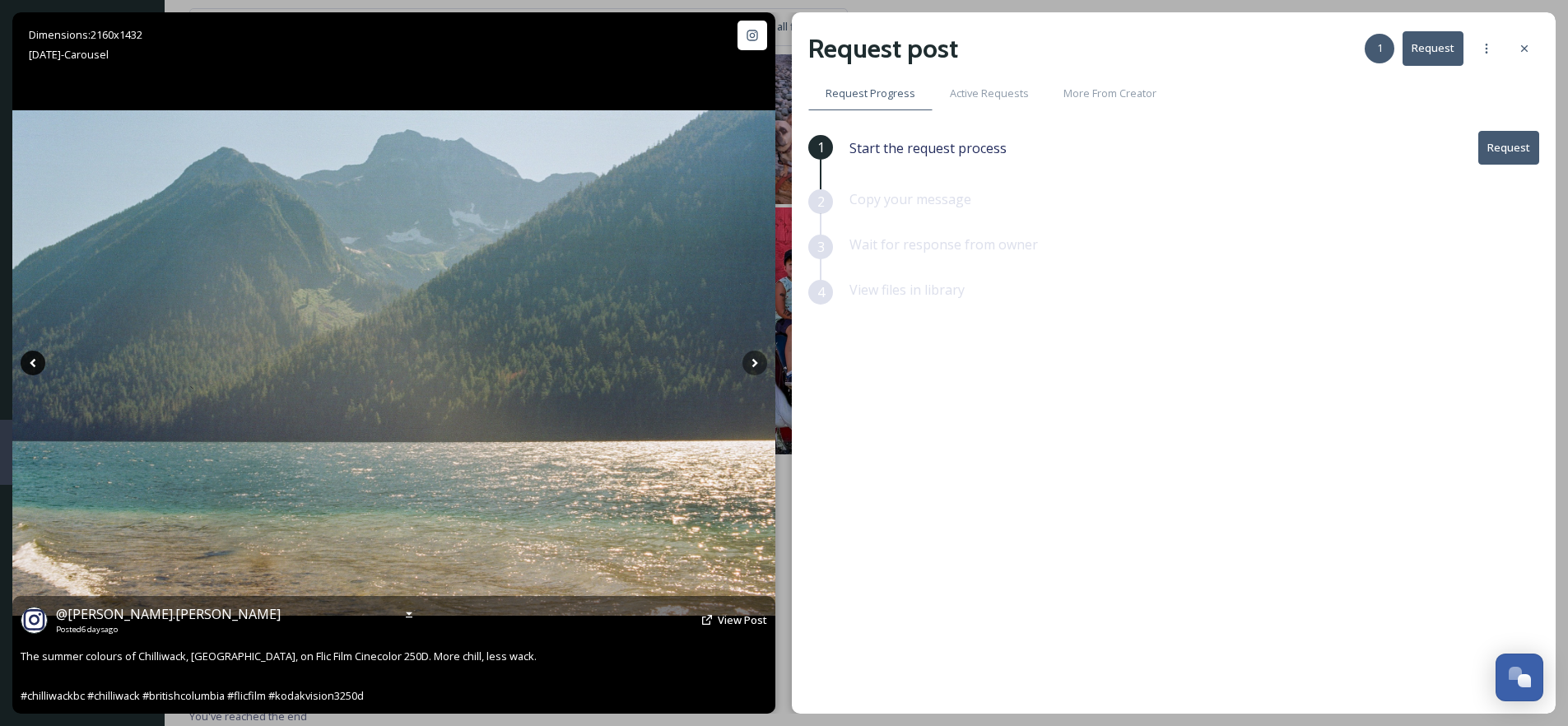
click at [31, 366] on icon at bounding box center [33, 363] width 24 height 24
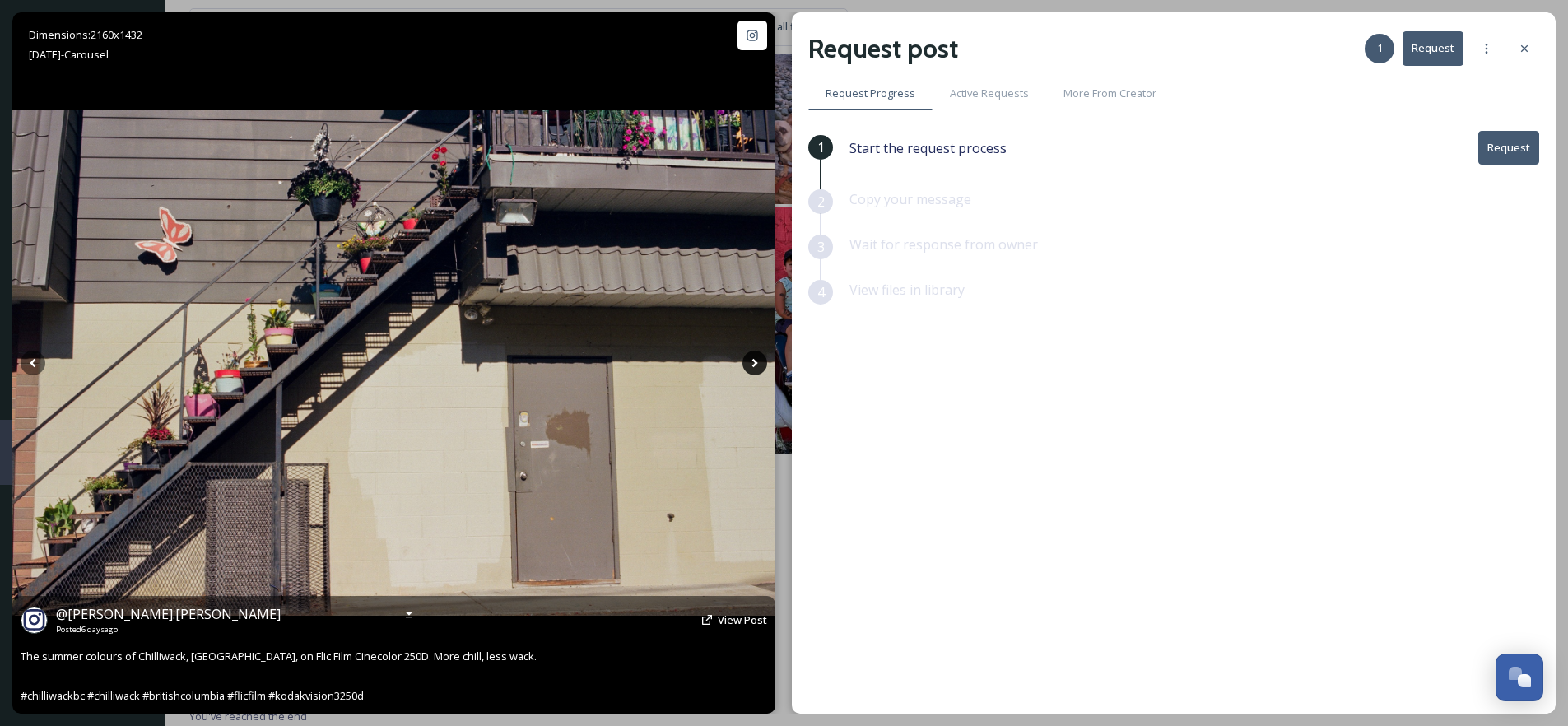
click at [758, 365] on icon at bounding box center [755, 363] width 24 height 24
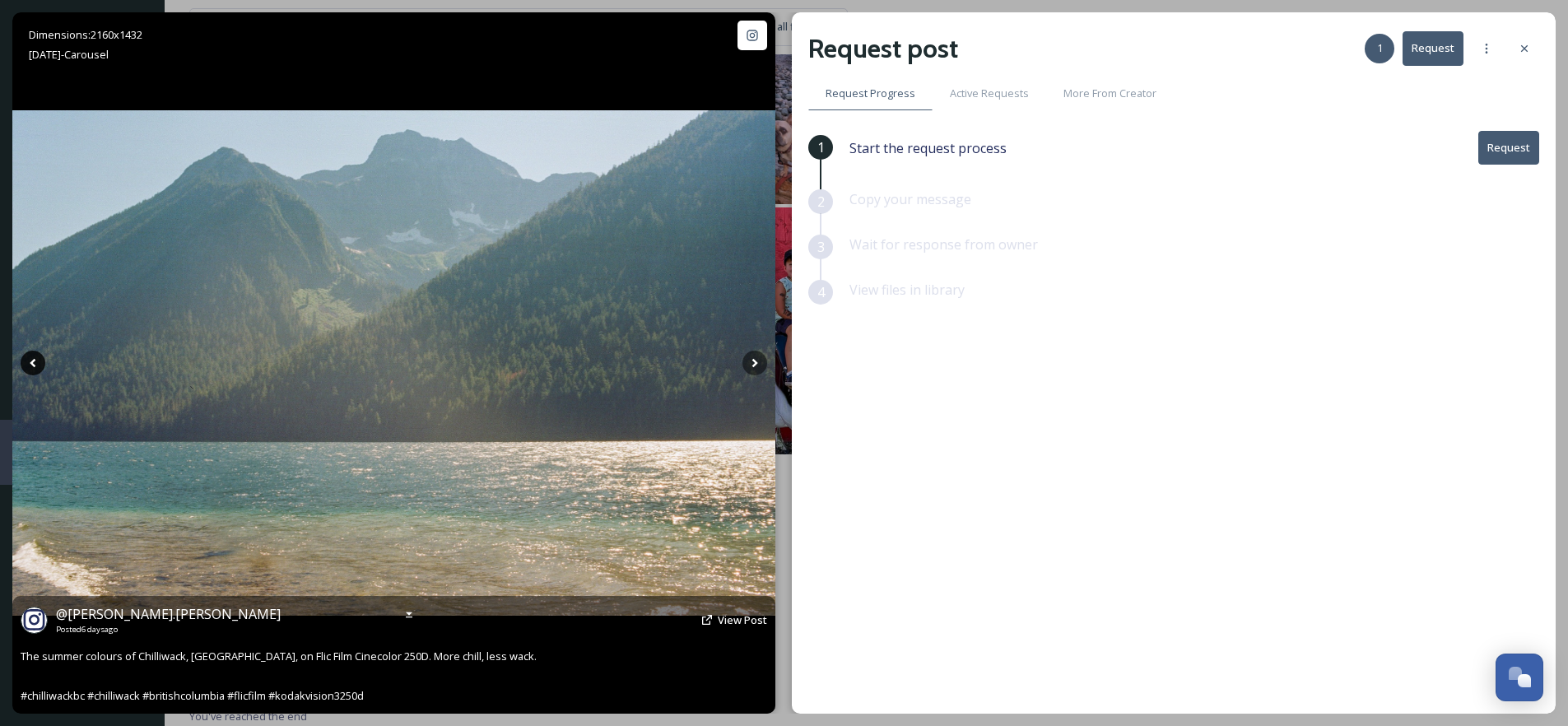
click at [27, 359] on icon at bounding box center [33, 363] width 24 height 24
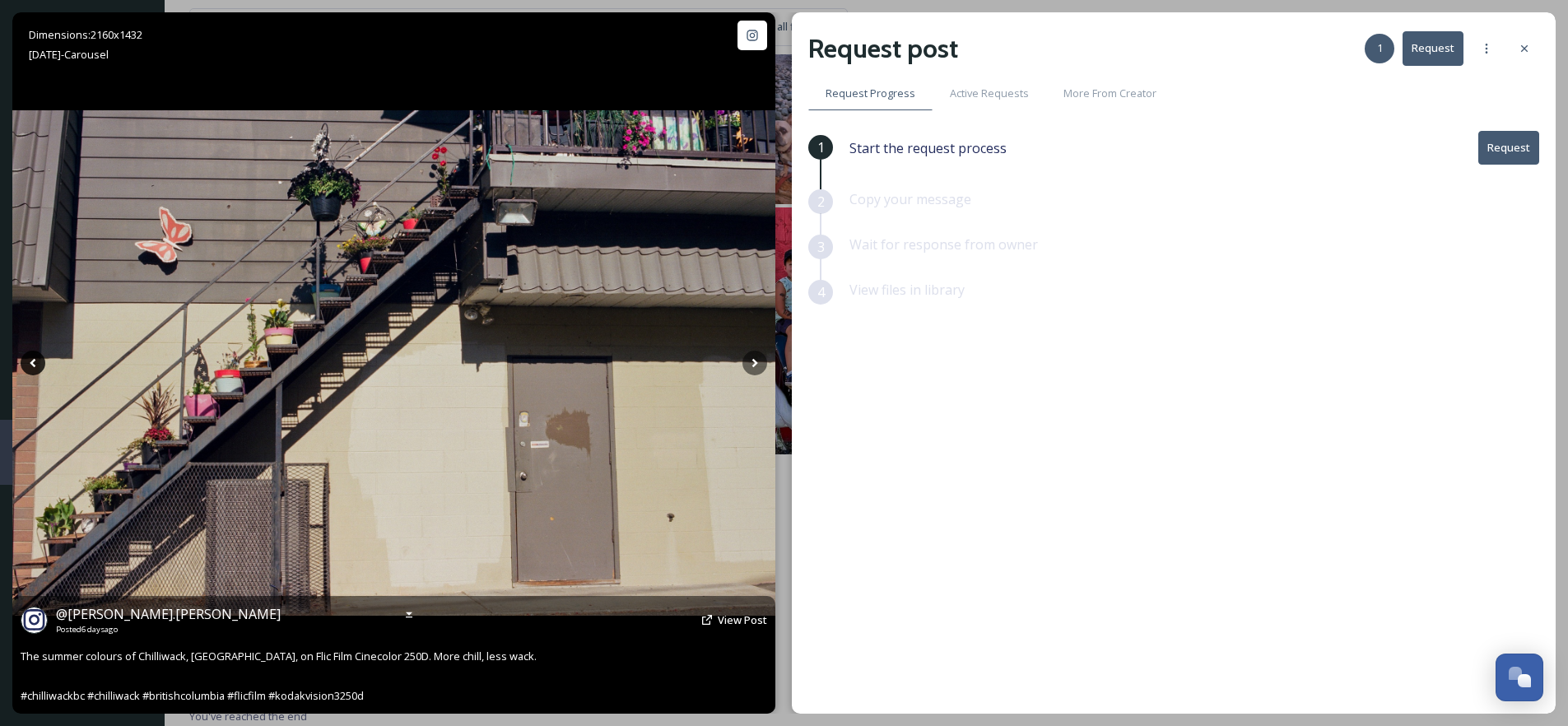
click at [27, 359] on icon at bounding box center [33, 363] width 24 height 24
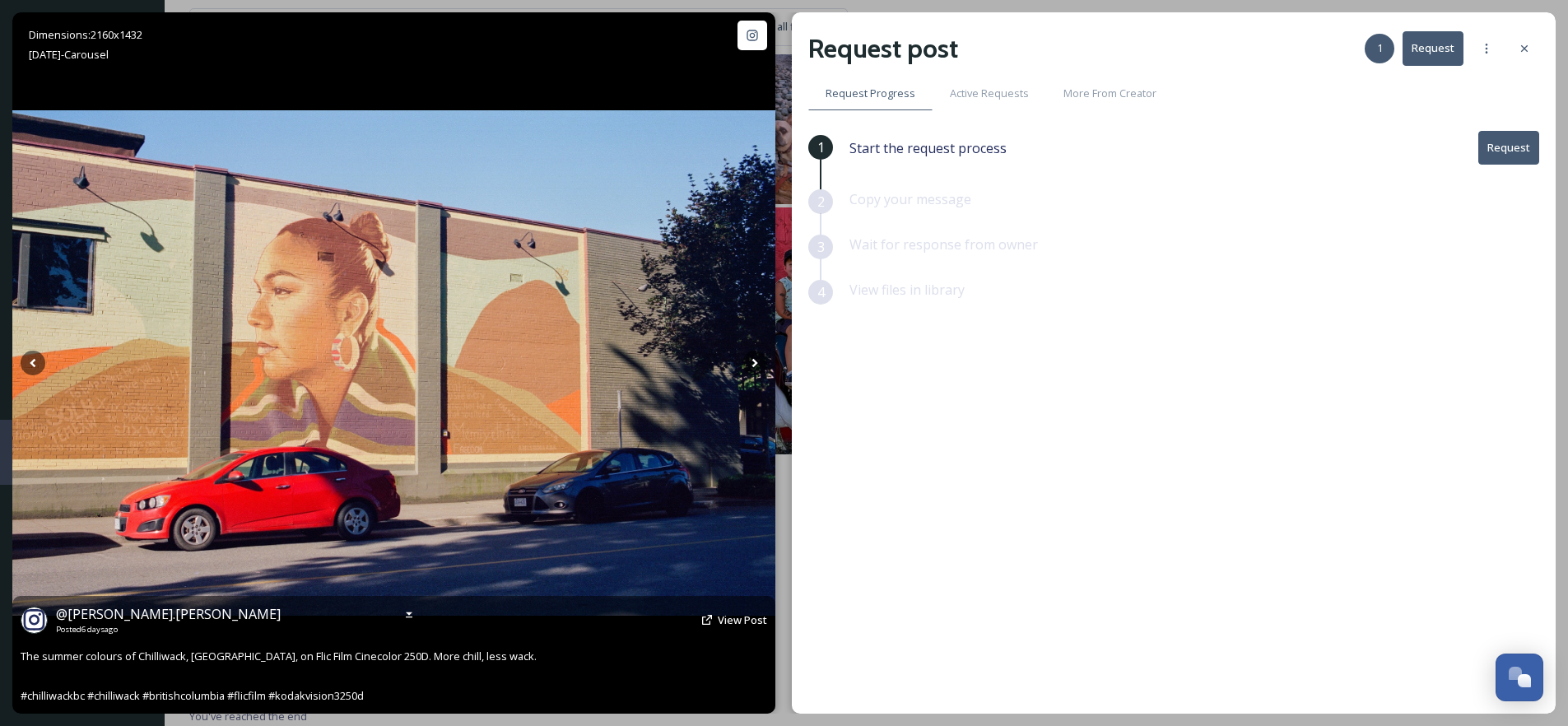
click at [18, 360] on img at bounding box center [394, 363] width 763 height 506
click at [32, 366] on icon at bounding box center [33, 363] width 24 height 24
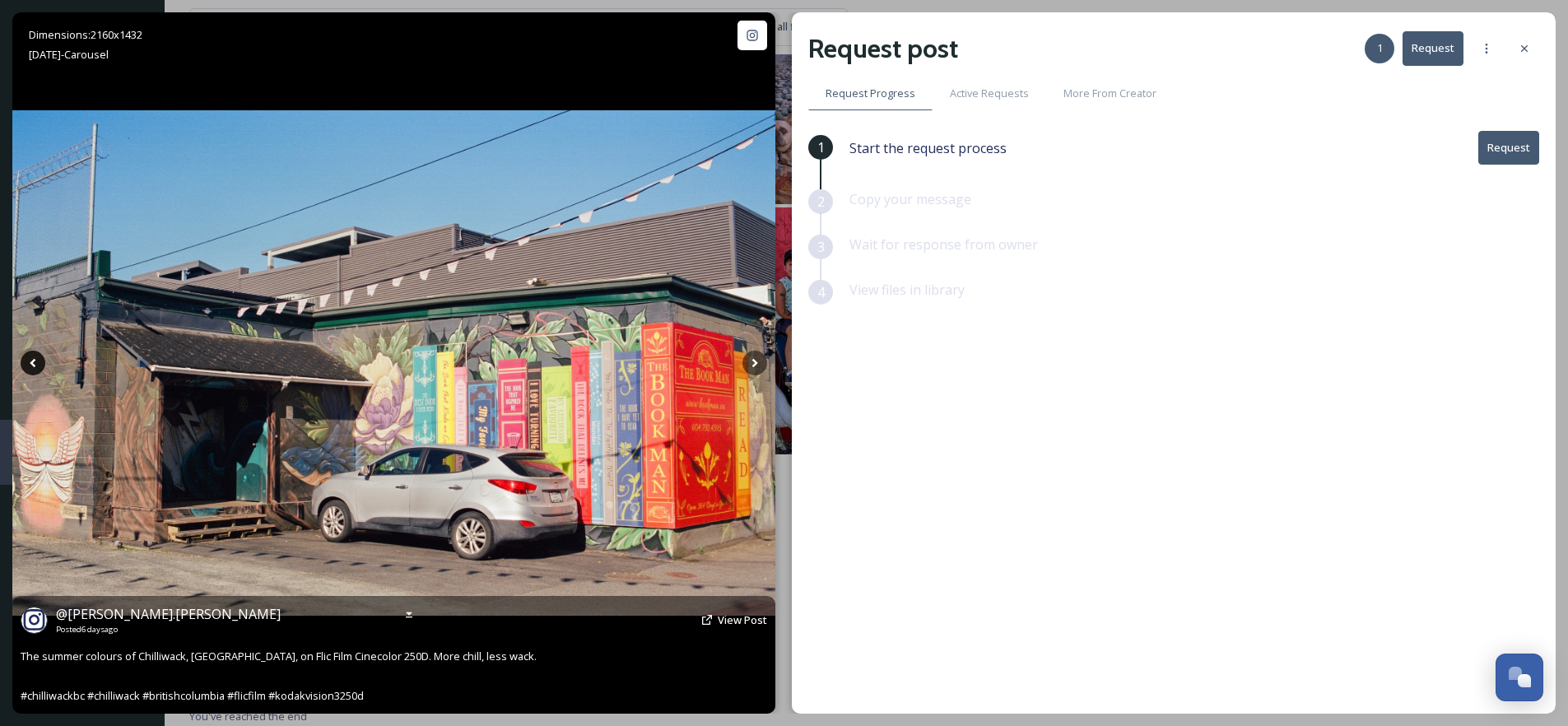
click at [32, 366] on icon at bounding box center [33, 363] width 24 height 24
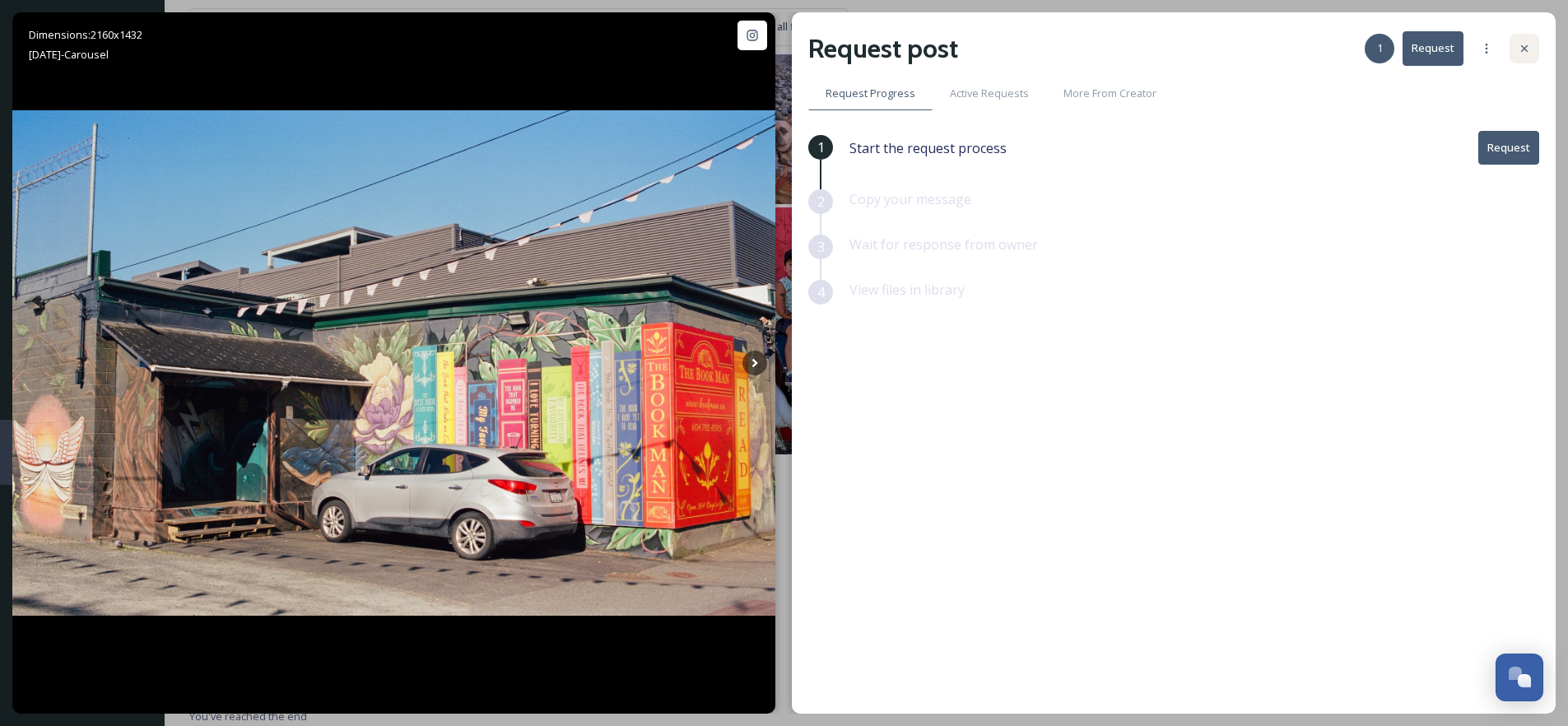
click at [1524, 53] on icon at bounding box center [1524, 48] width 13 height 13
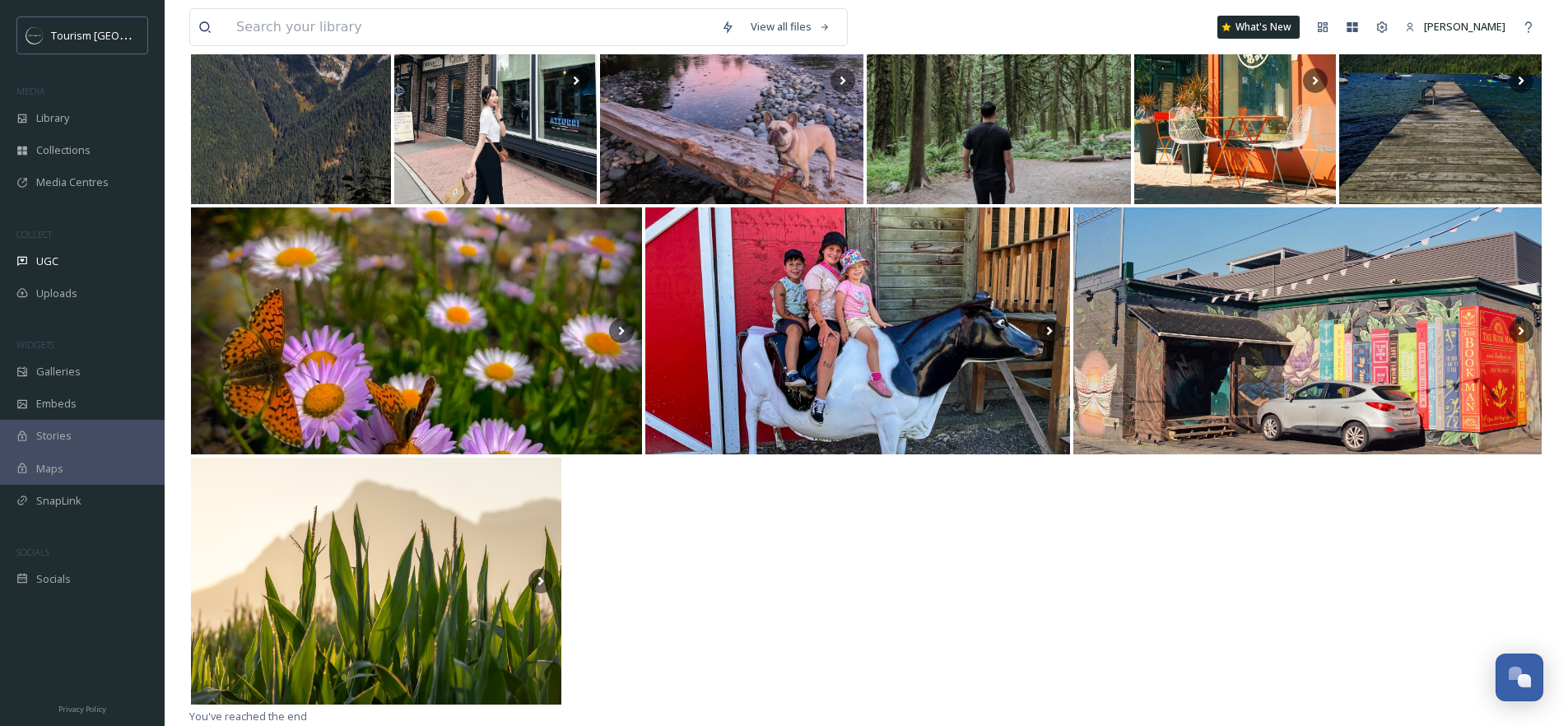
click at [1044, 538] on div at bounding box center [866, 581] width 1353 height 250
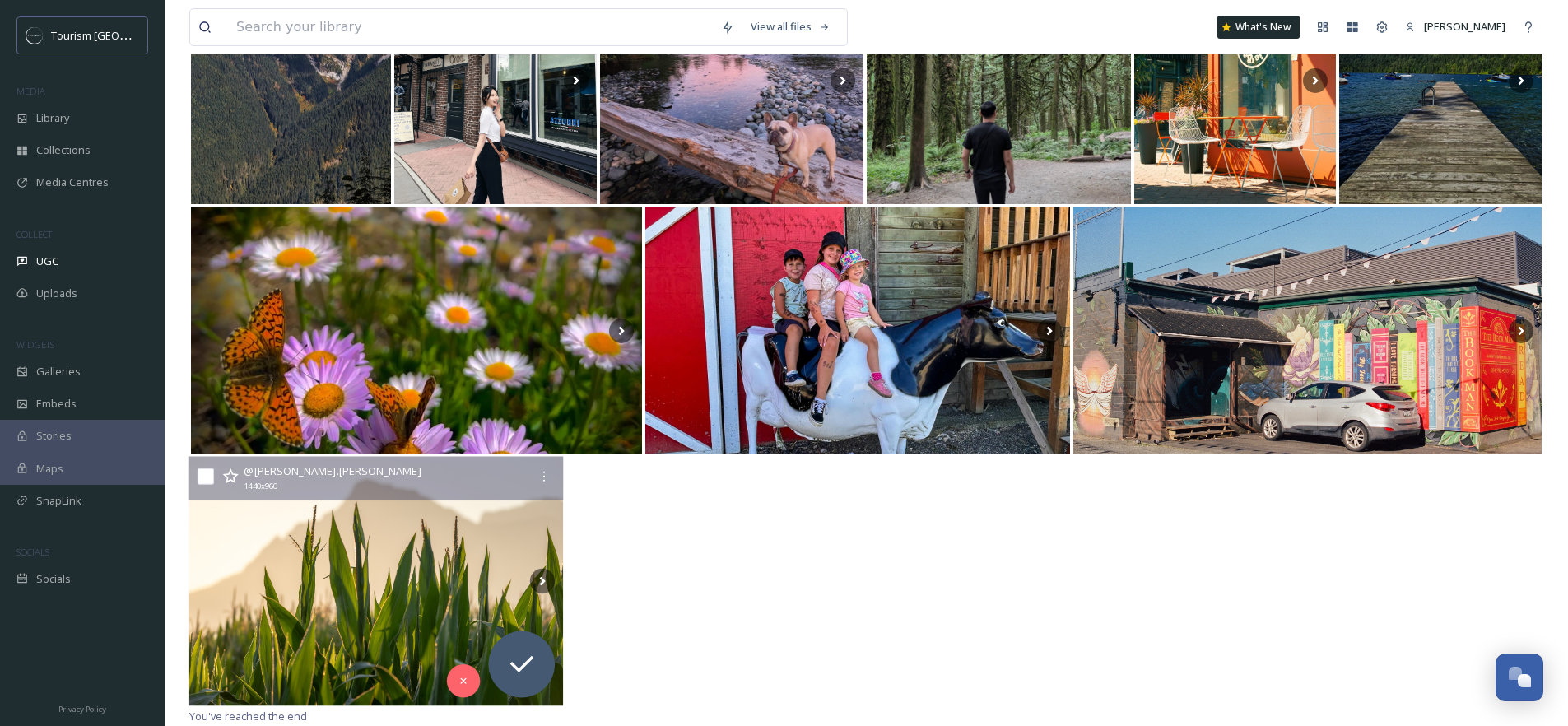
click at [416, 561] on img at bounding box center [376, 580] width 374 height 249
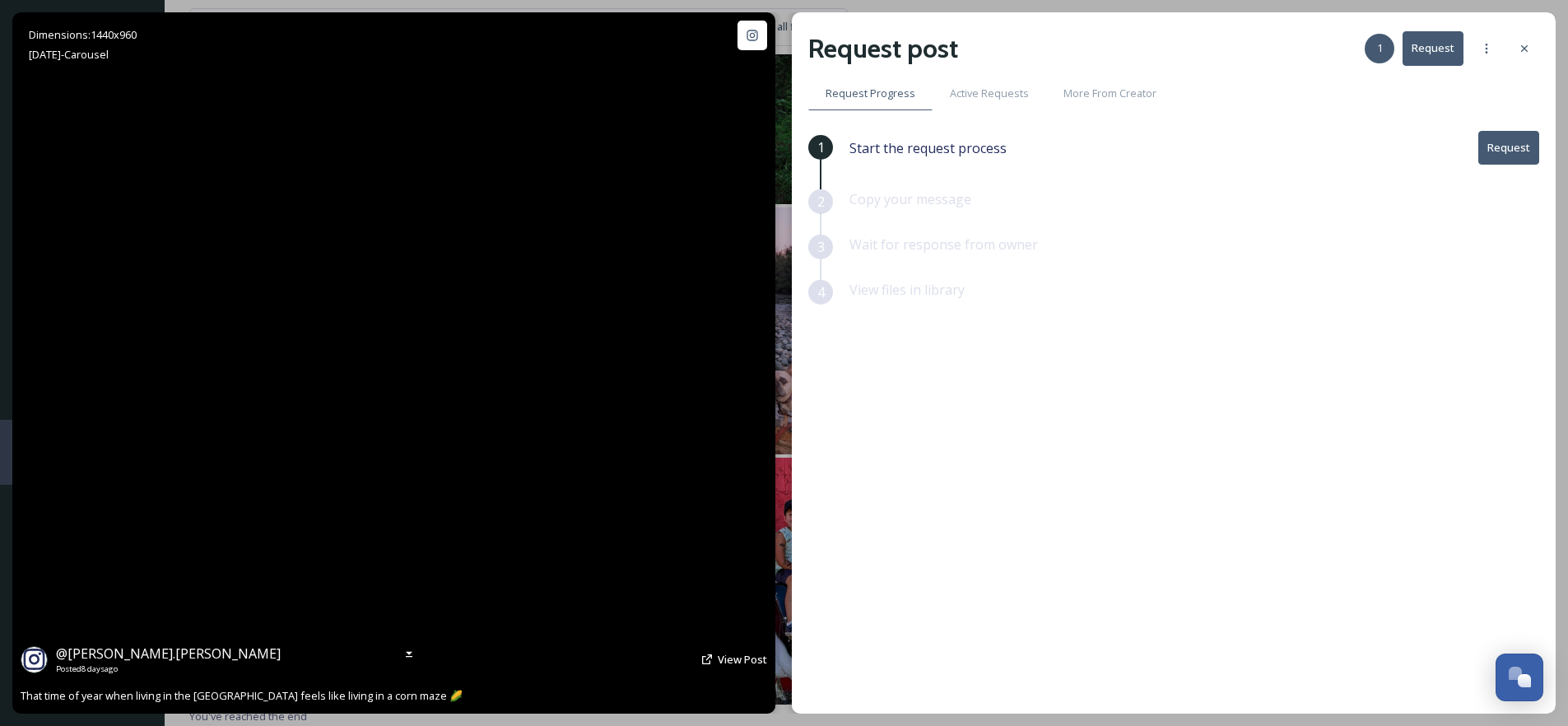
scroll to position [571, 0]
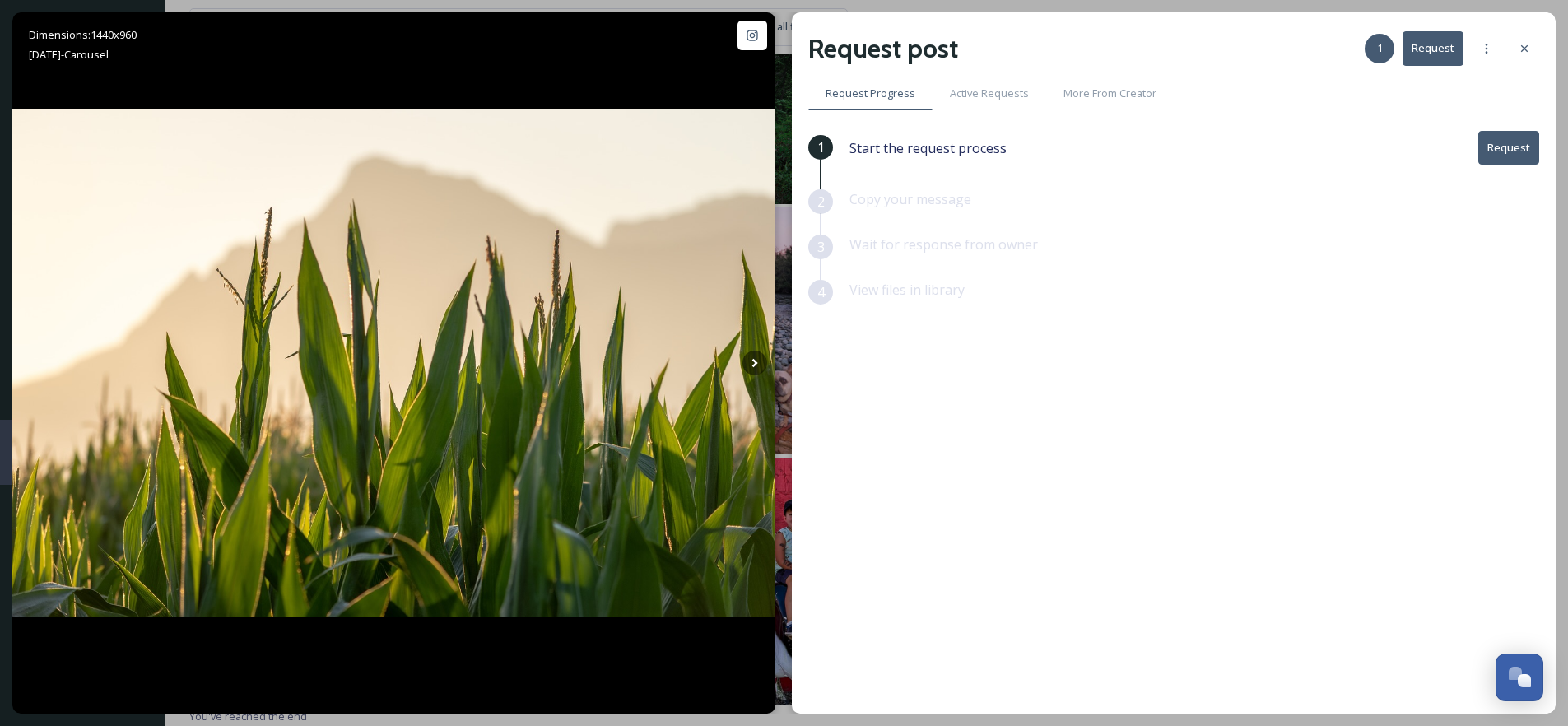
click at [1497, 153] on button "Request" at bounding box center [1509, 148] width 61 height 34
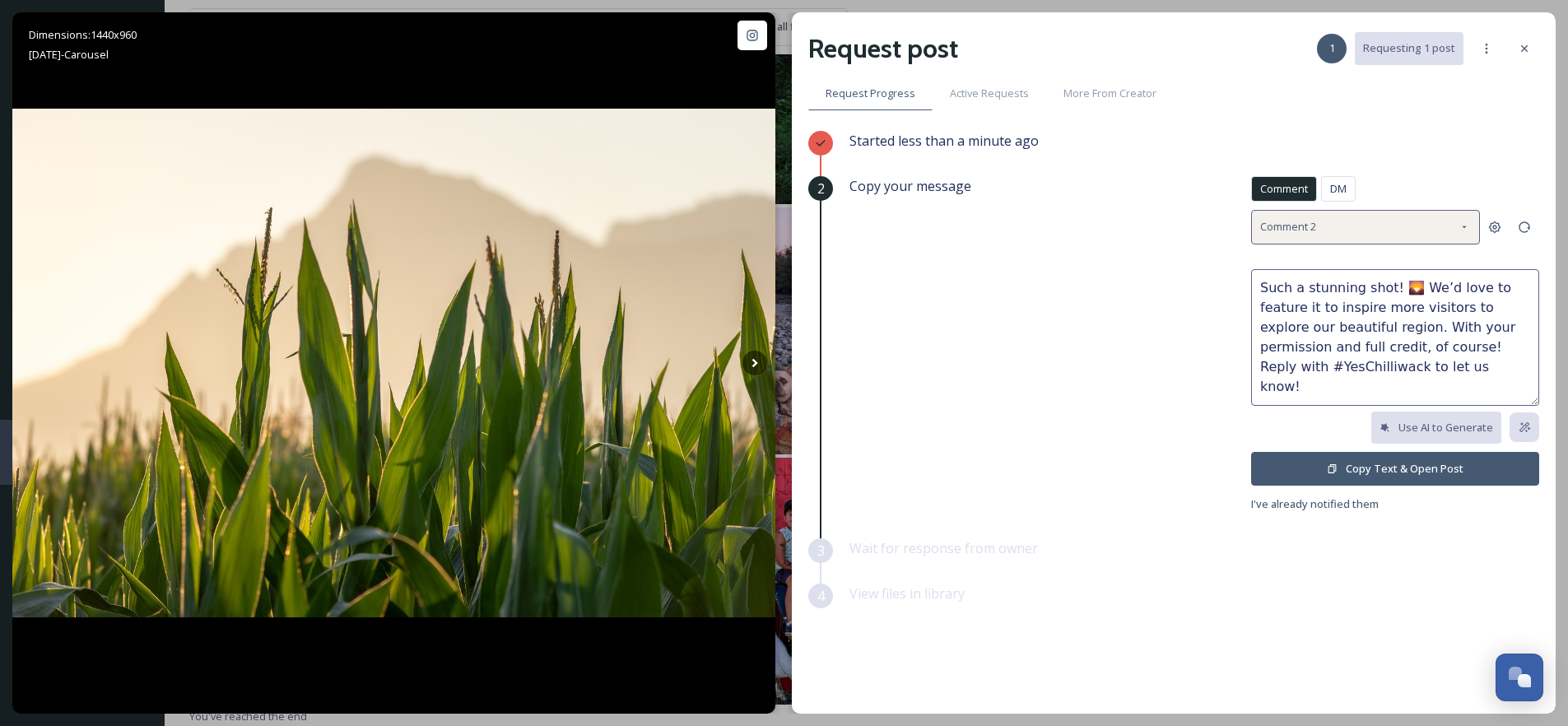
click at [1312, 219] on span "Comment 2" at bounding box center [1287, 227] width 56 height 16
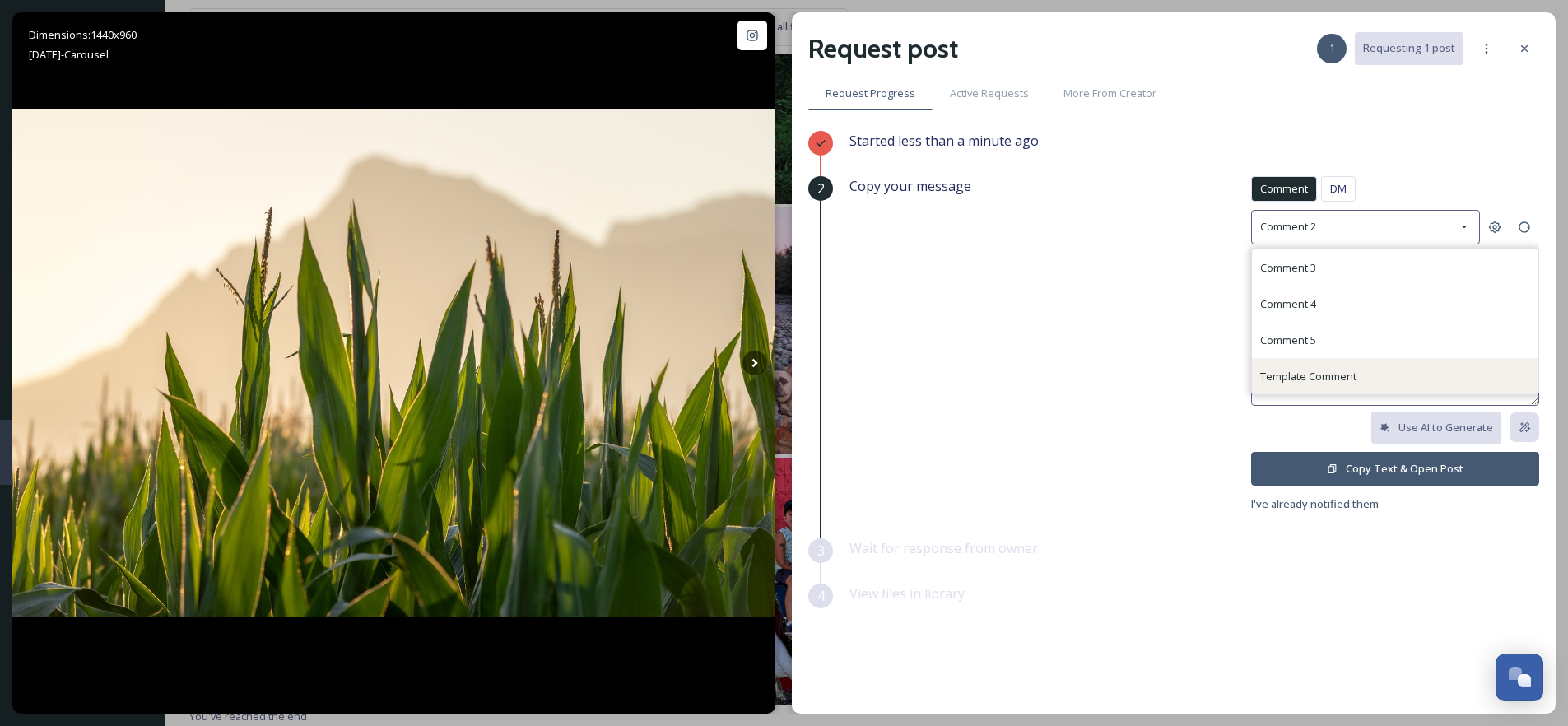
click at [1333, 367] on div "Template Comment" at bounding box center [1307, 376] width 96 height 20
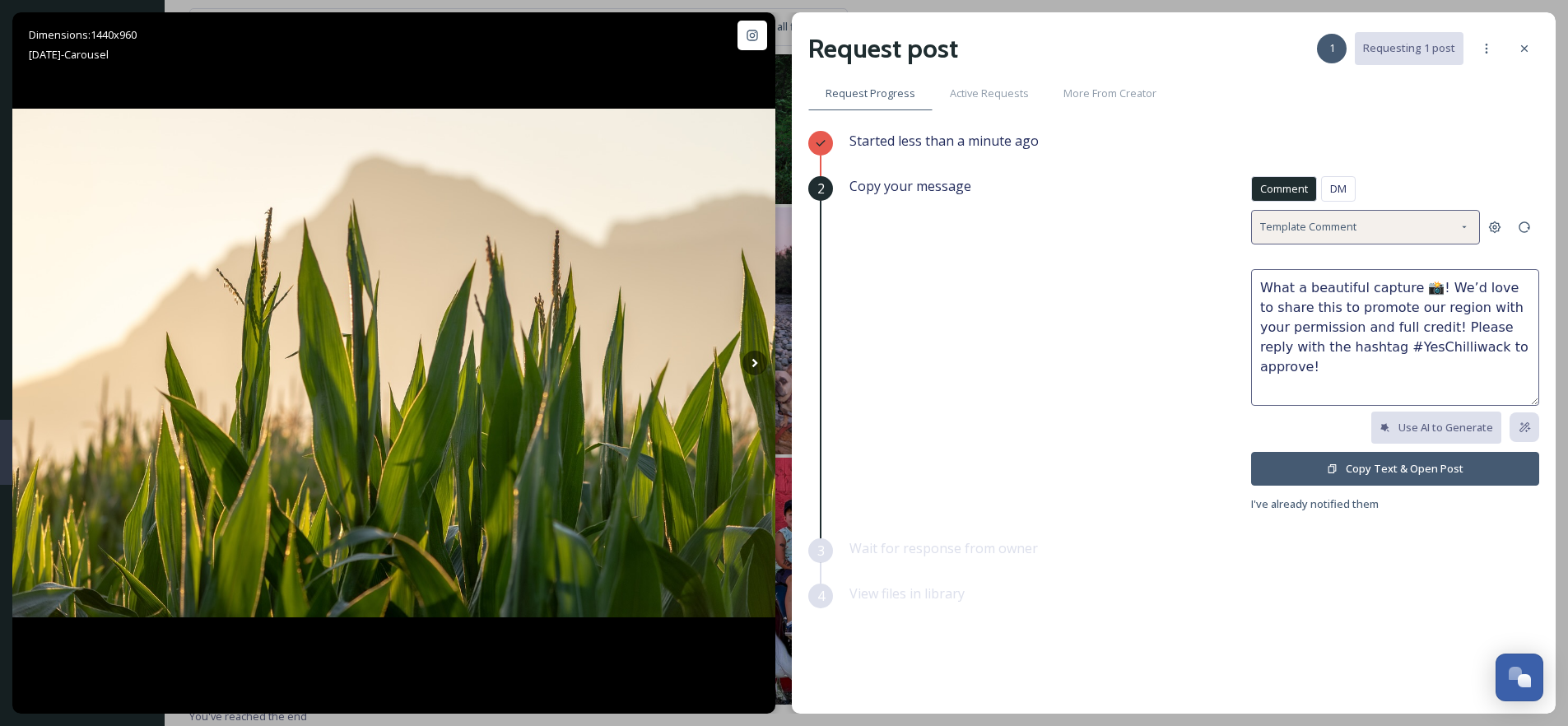
click at [1326, 234] on div "Template Comment" at bounding box center [1365, 227] width 228 height 34
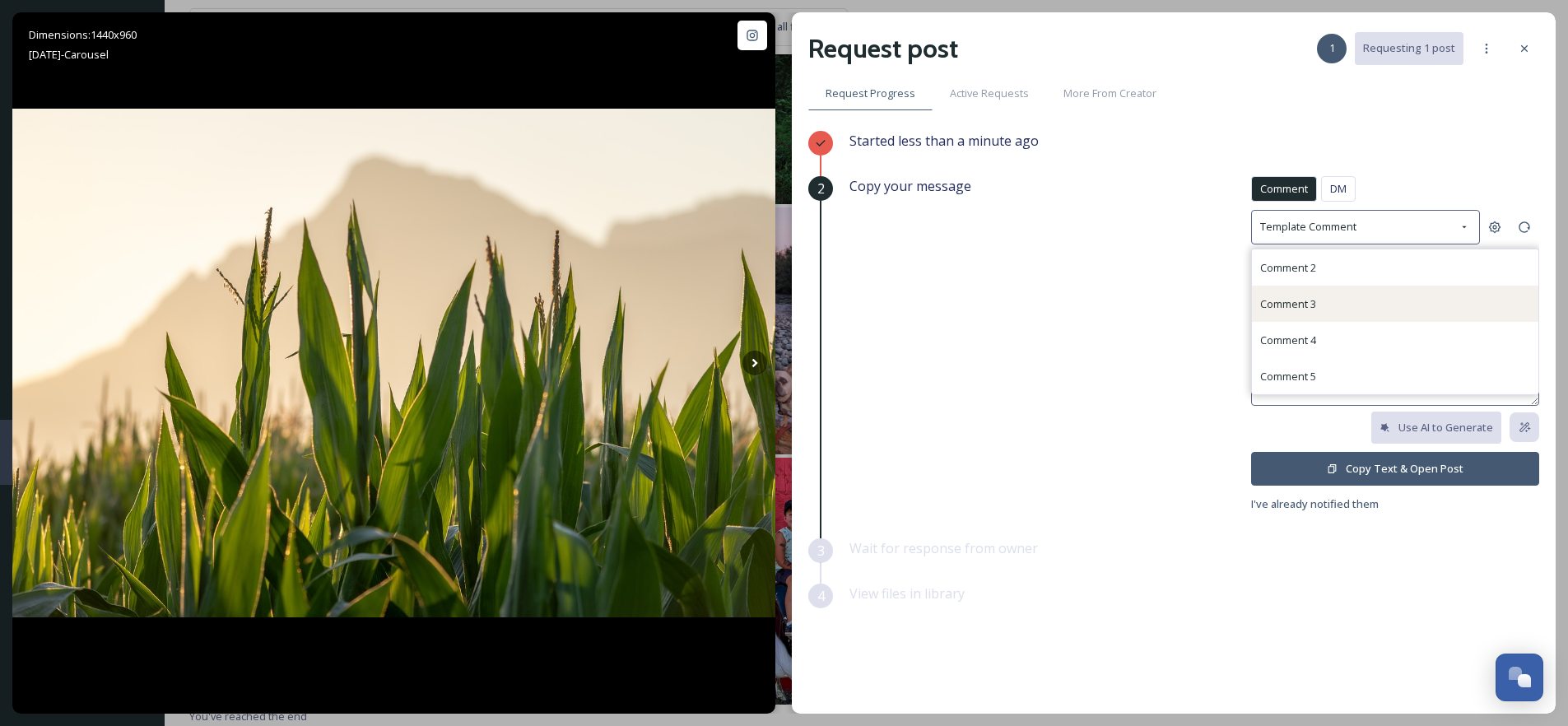
click at [1322, 300] on div "Comment 3" at bounding box center [1395, 304] width 287 height 36
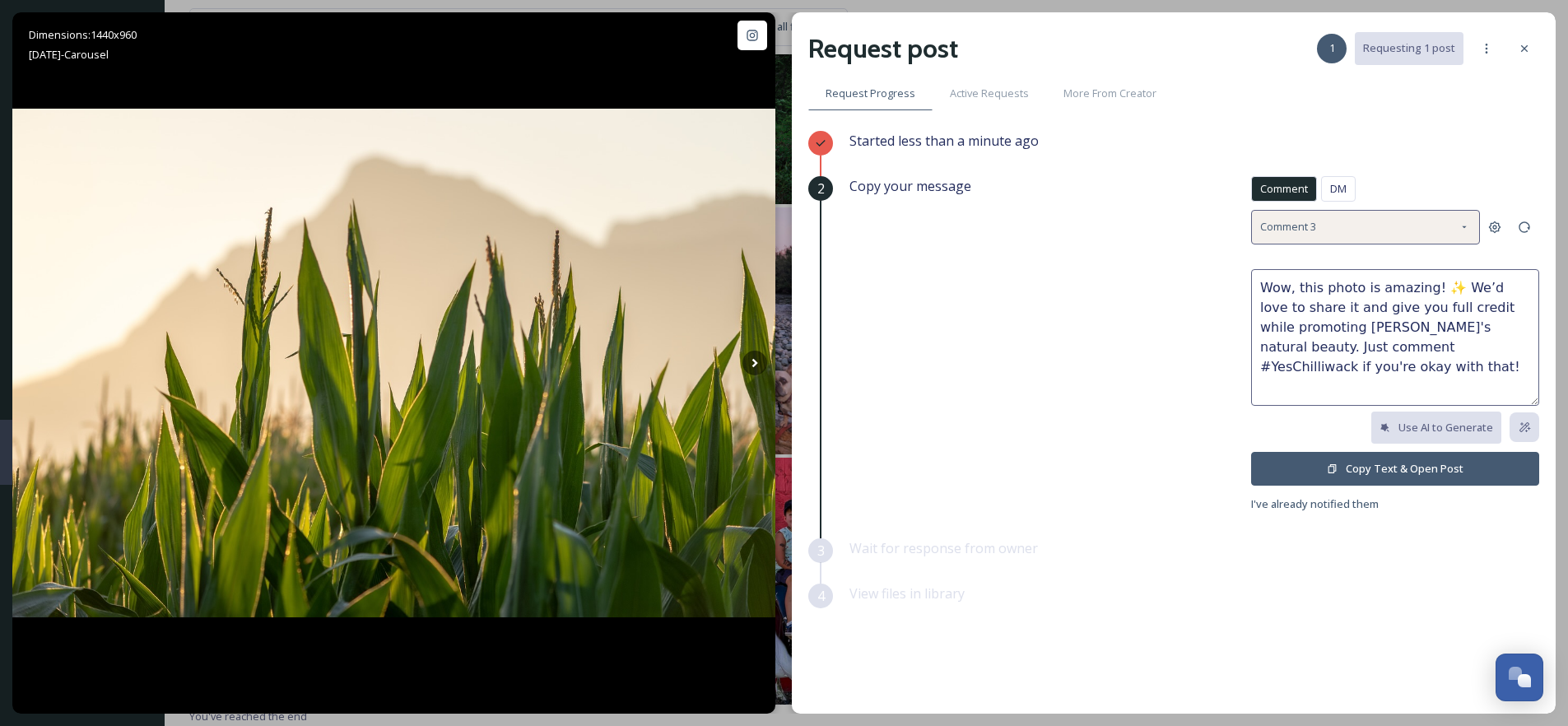
click at [1336, 222] on div "Comment 3" at bounding box center [1365, 227] width 228 height 34
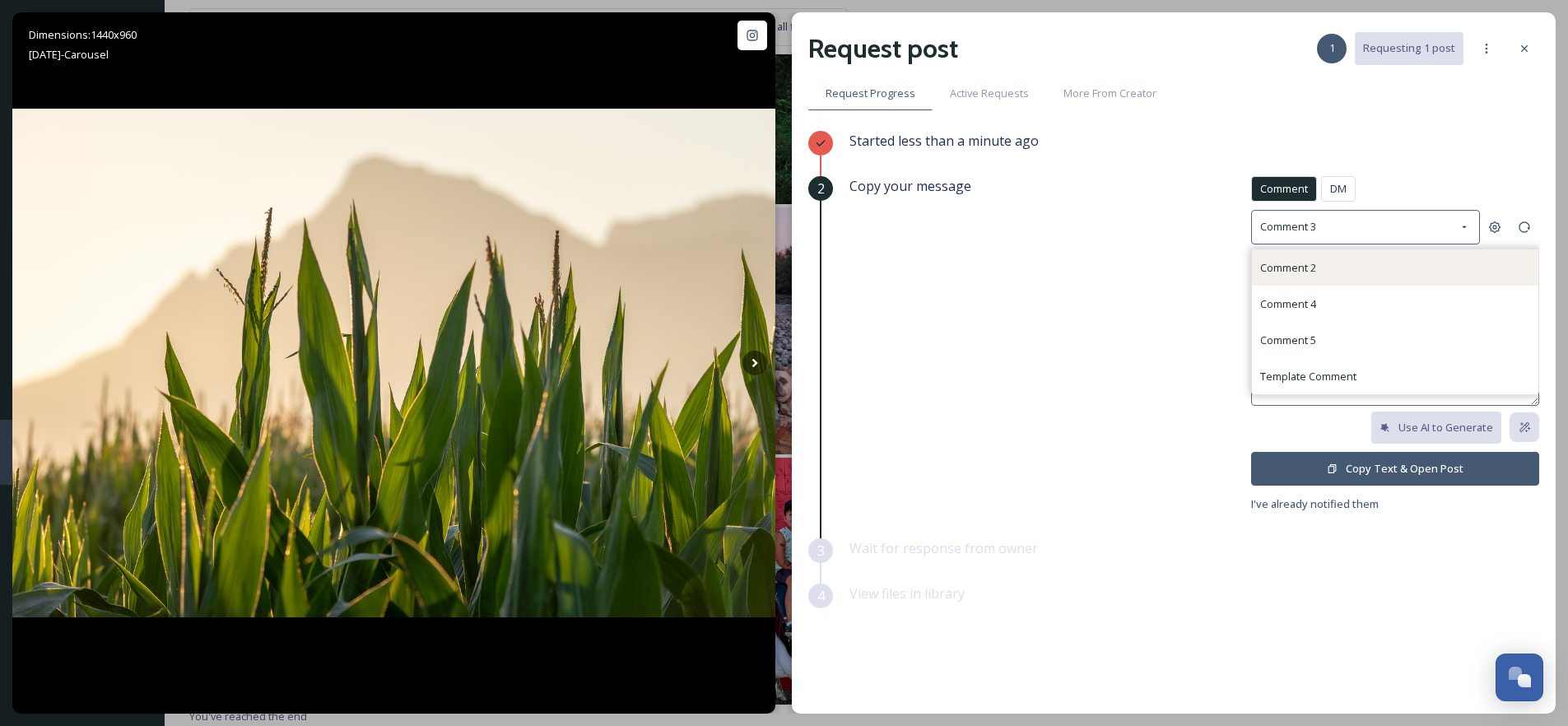
click at [1328, 266] on div "Comment 2" at bounding box center [1395, 267] width 287 height 36
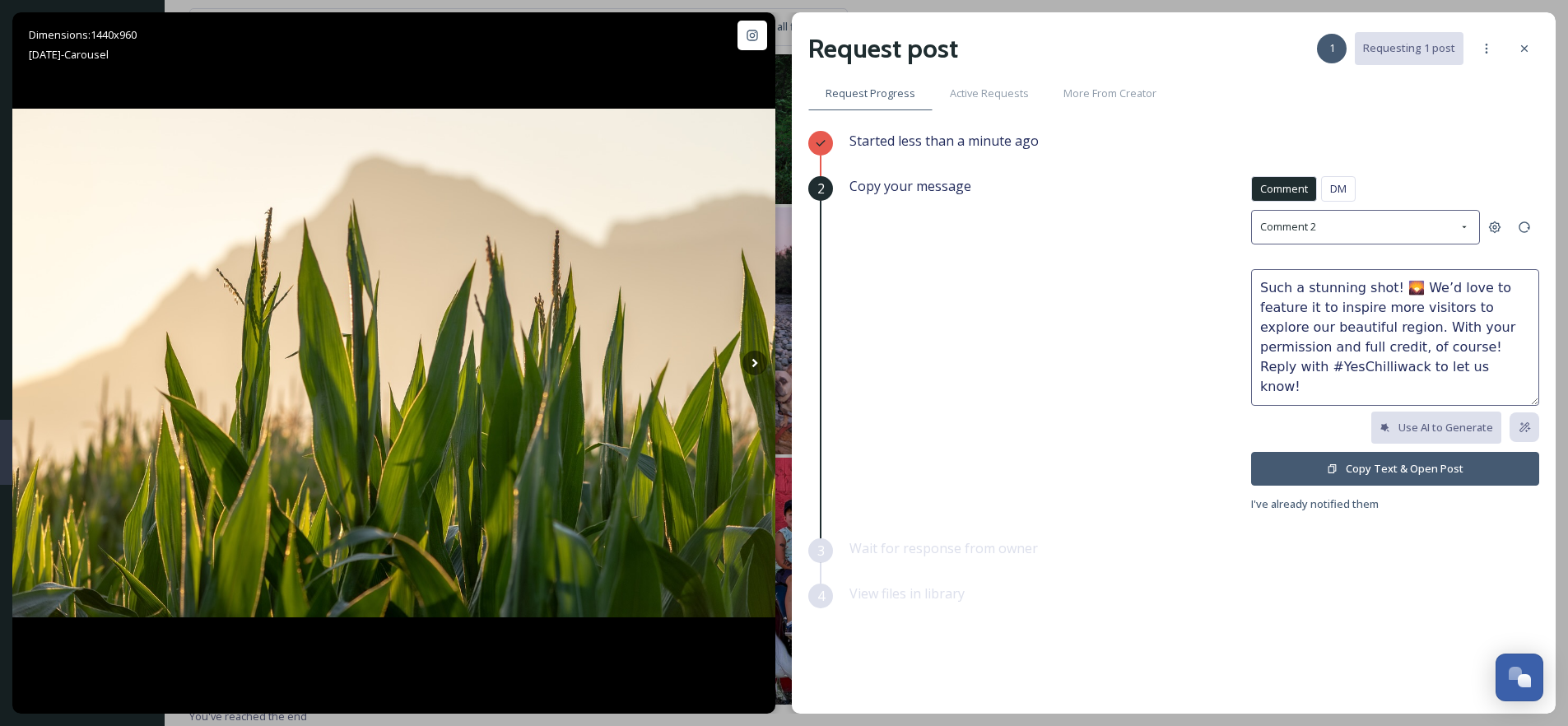
drag, startPoint x: 1257, startPoint y: 289, endPoint x: 1407, endPoint y: 281, distance: 150.2
click at [1407, 281] on textarea "Such a stunning shot! 🌄 We’d love to feature it to inspire more visitors to exp…" at bounding box center [1395, 337] width 288 height 136
click at [1372, 285] on textarea "Okay, we love this. We’d love to feature it to inspire more visitors to explore…" at bounding box center [1395, 337] width 288 height 136
click at [1383, 289] on textarea "Okay, we love this.🌽We’d love to feature it to inspire more visitors to explore…" at bounding box center [1395, 337] width 288 height 136
click at [1389, 292] on textarea "Okay, we love this.🌽We’d love to feature it to inspire more visitors to explore…" at bounding box center [1395, 337] width 288 height 136
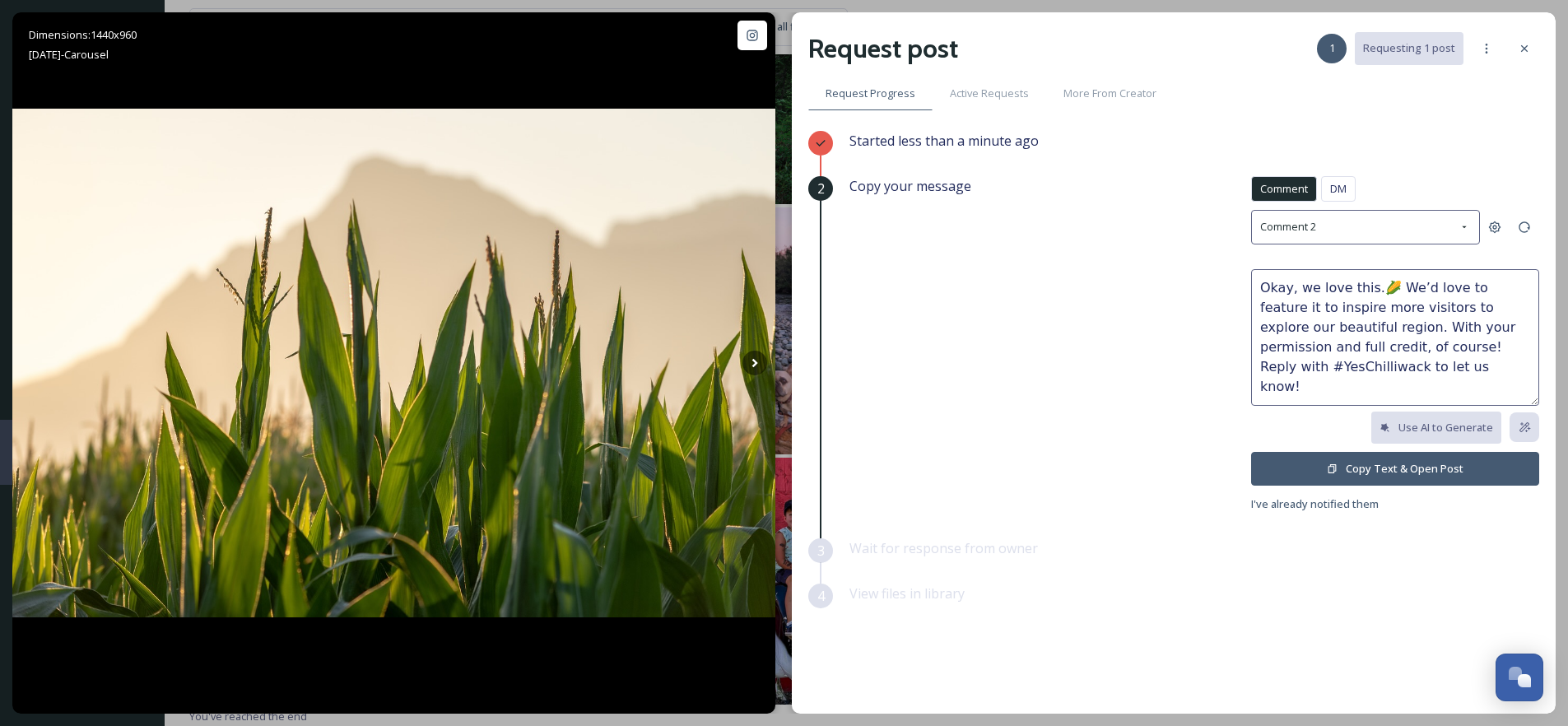
click at [1371, 292] on textarea "Okay, we love this.🌽 We’d love to feature it to inspire more visitors to explor…" at bounding box center [1395, 337] width 288 height 136
click at [1447, 357] on textarea "Okay, we love this. 🌽 We’d love to feature it to inspire more visitors to explo…" at bounding box center [1395, 337] width 288 height 136
type textarea "Okay, we love this. 🌽 We’d love to feature it to inspire more visitors to explo…"
click at [1382, 469] on button "Copy Text & Open Post" at bounding box center [1395, 468] width 288 height 34
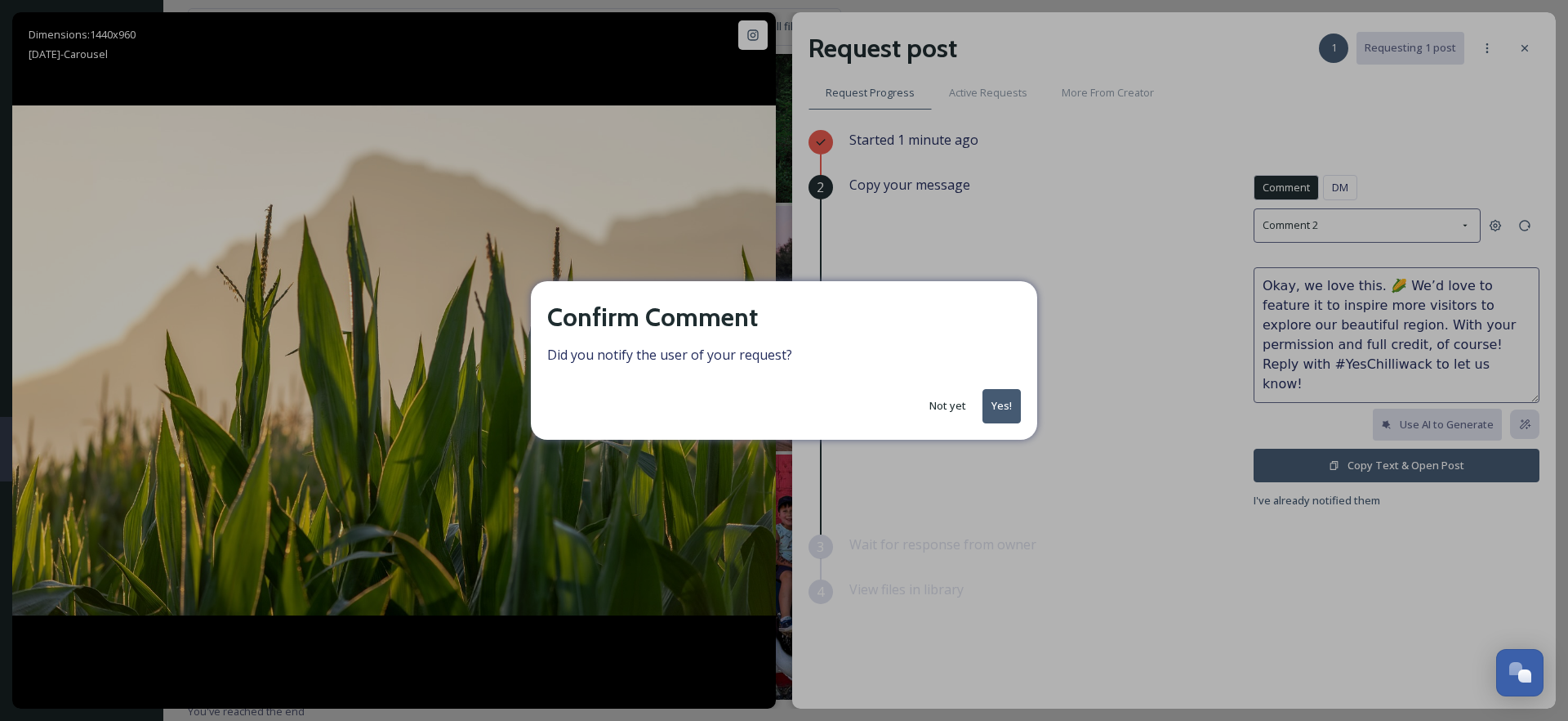
click at [1010, 411] on button "Yes!" at bounding box center [1002, 405] width 39 height 34
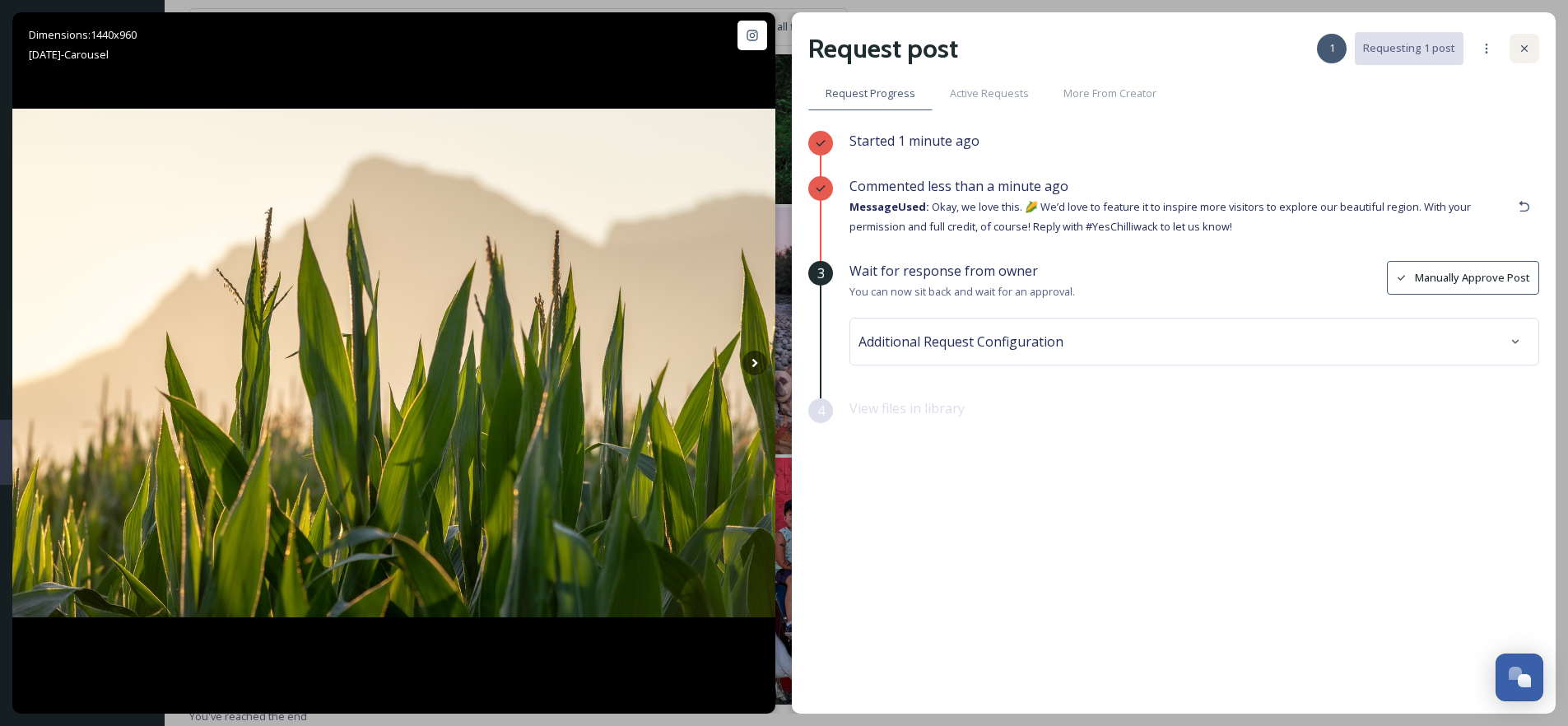
click at [1526, 53] on icon at bounding box center [1524, 48] width 13 height 13
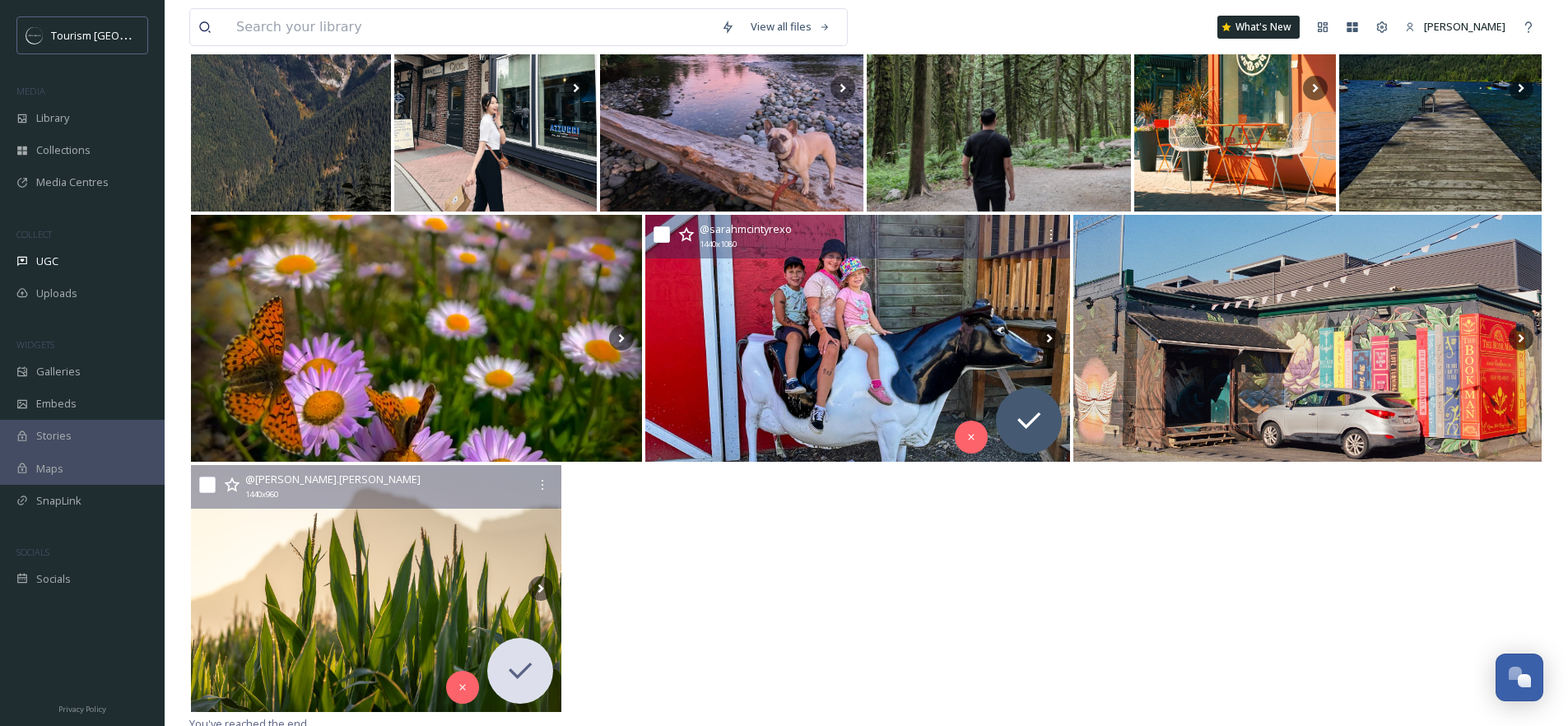
scroll to position [822, 0]
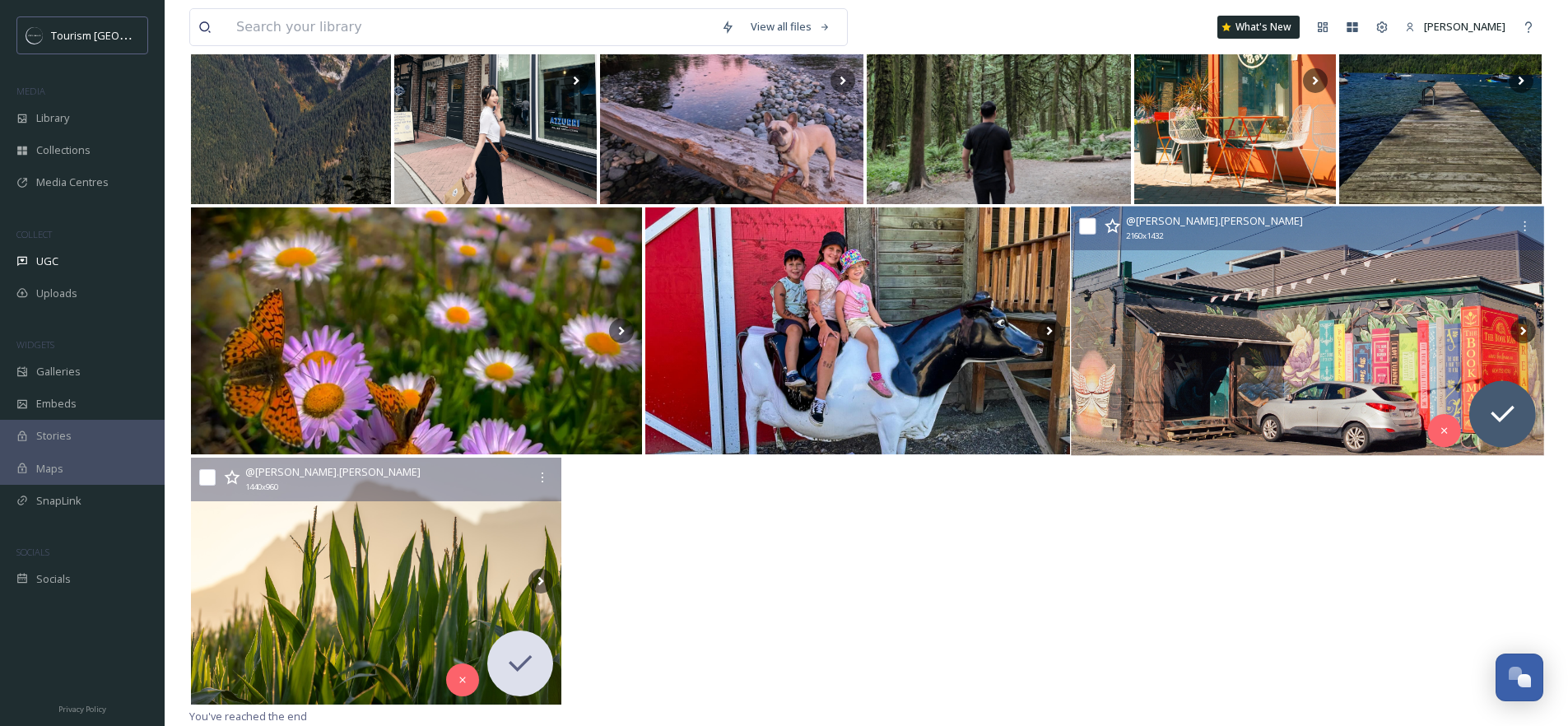
click at [1375, 307] on img at bounding box center [1308, 330] width 473 height 249
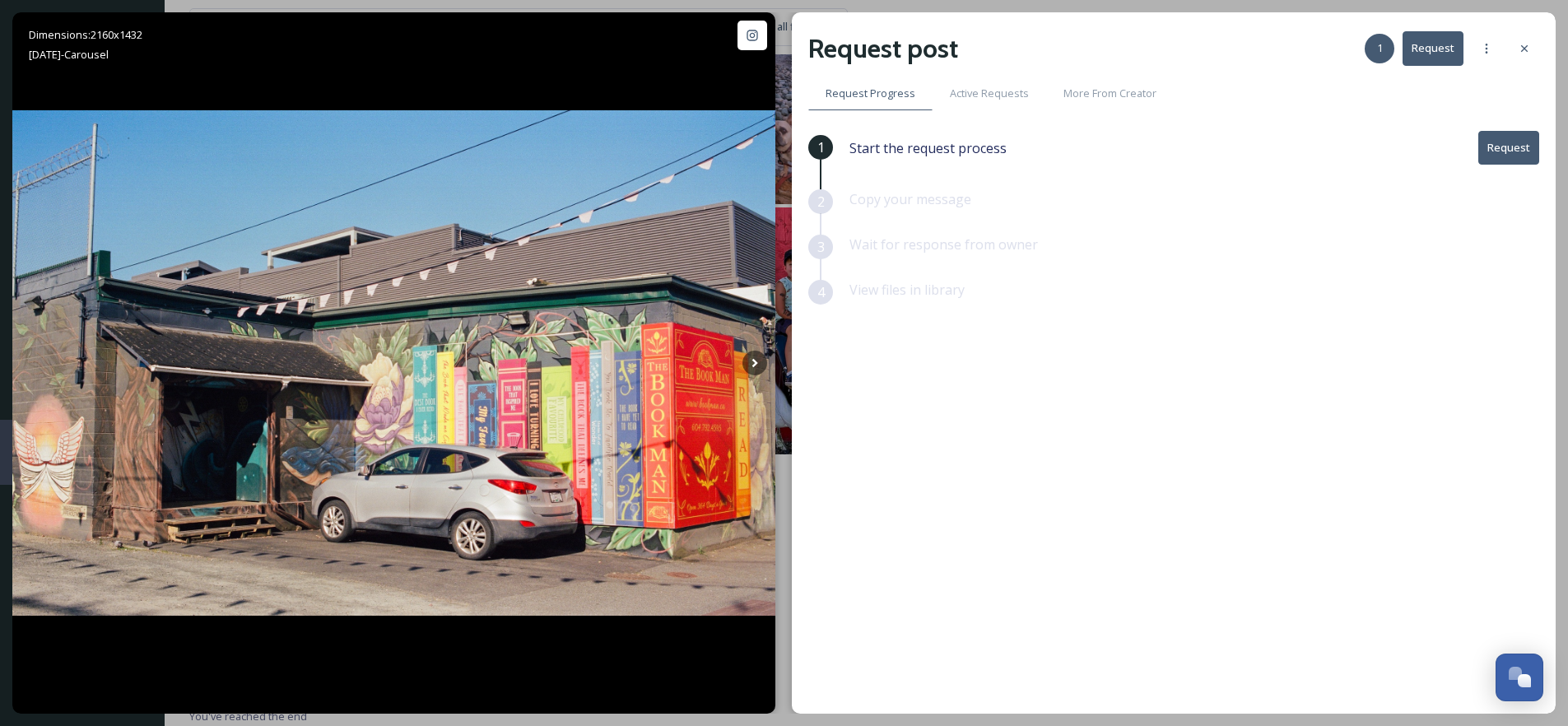
click at [1518, 154] on button "Request" at bounding box center [1509, 148] width 61 height 34
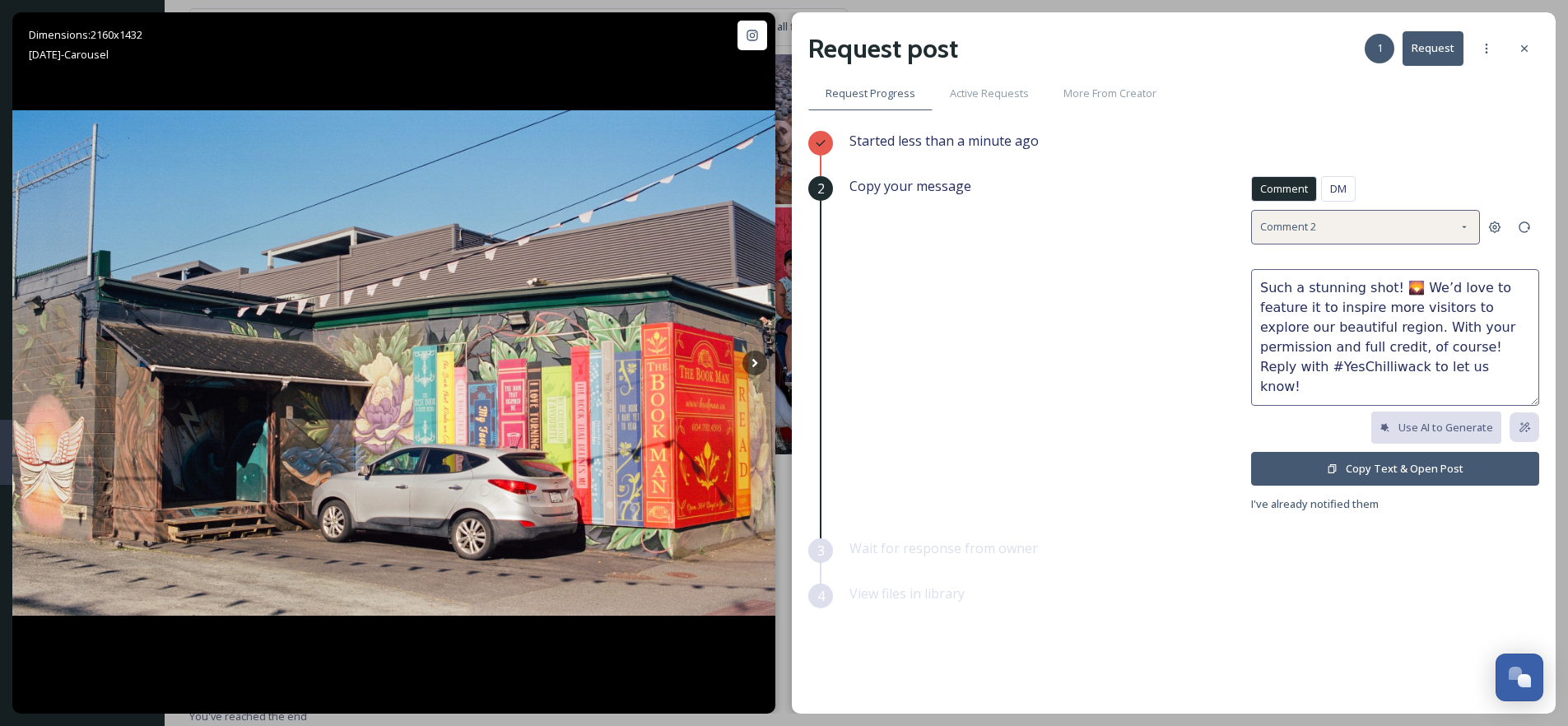
click at [1376, 232] on div "Comment 2" at bounding box center [1365, 227] width 228 height 34
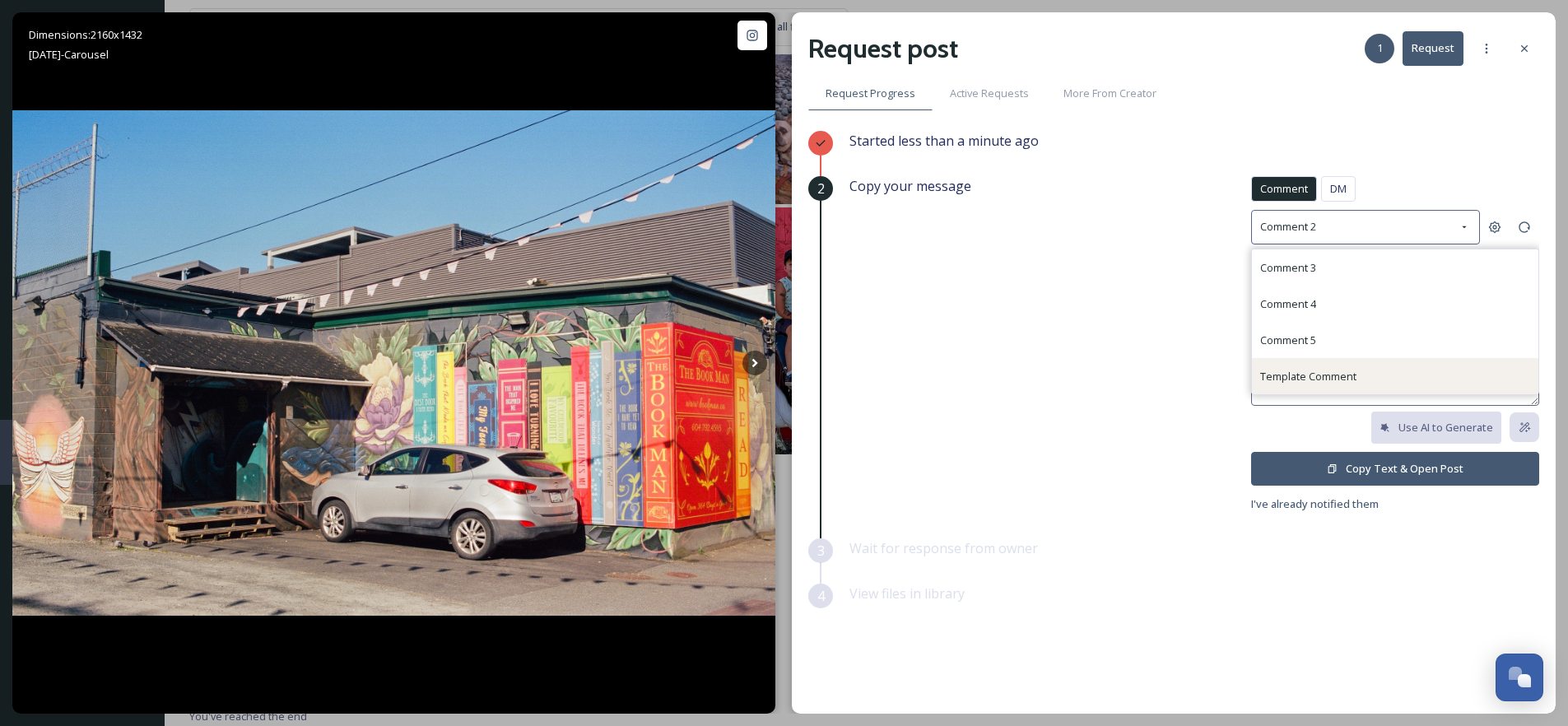
click at [1300, 375] on span "Template Comment" at bounding box center [1307, 375] width 96 height 15
type textarea "What a beautiful capture 📸! We’d love to share this to promote our region with …"
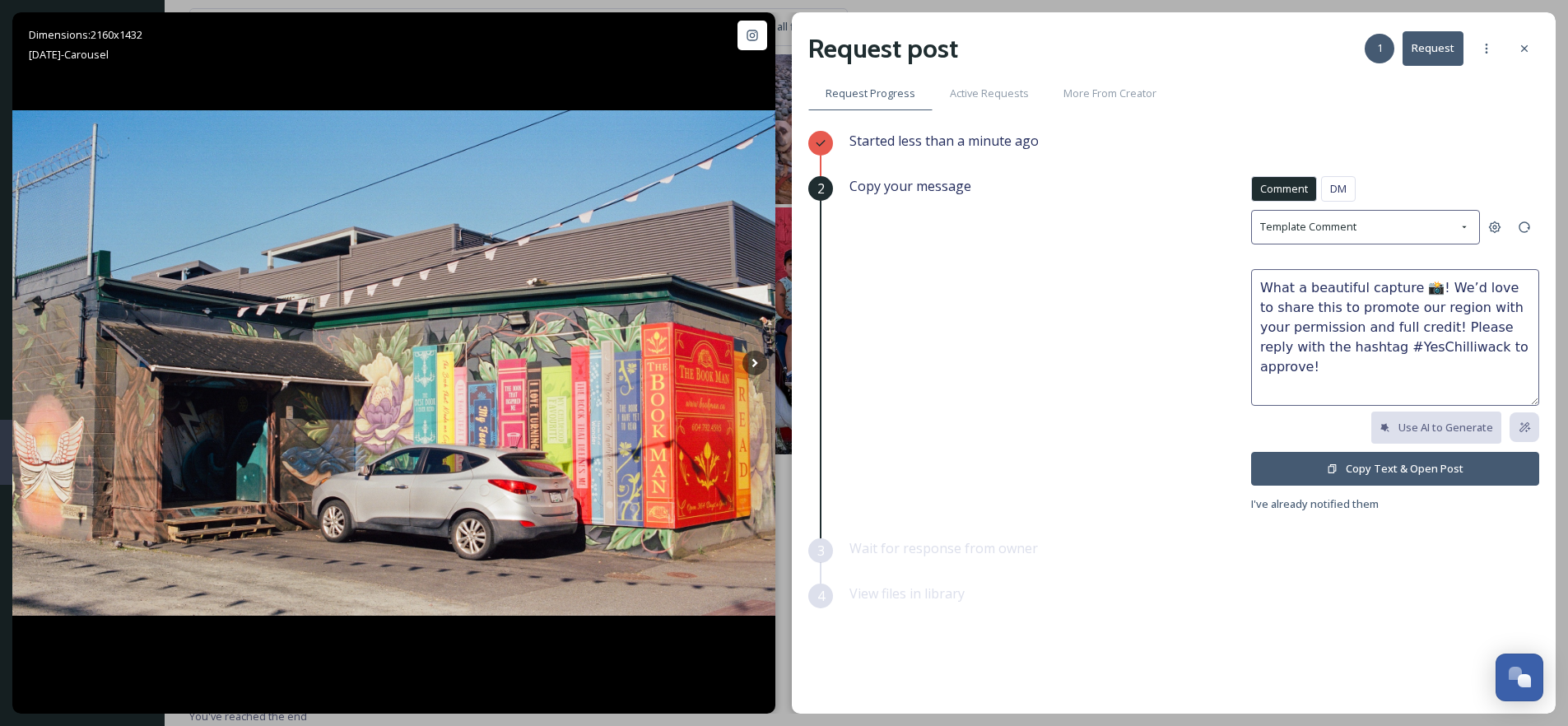
click at [1386, 471] on button "Copy Text & Open Post" at bounding box center [1395, 468] width 288 height 34
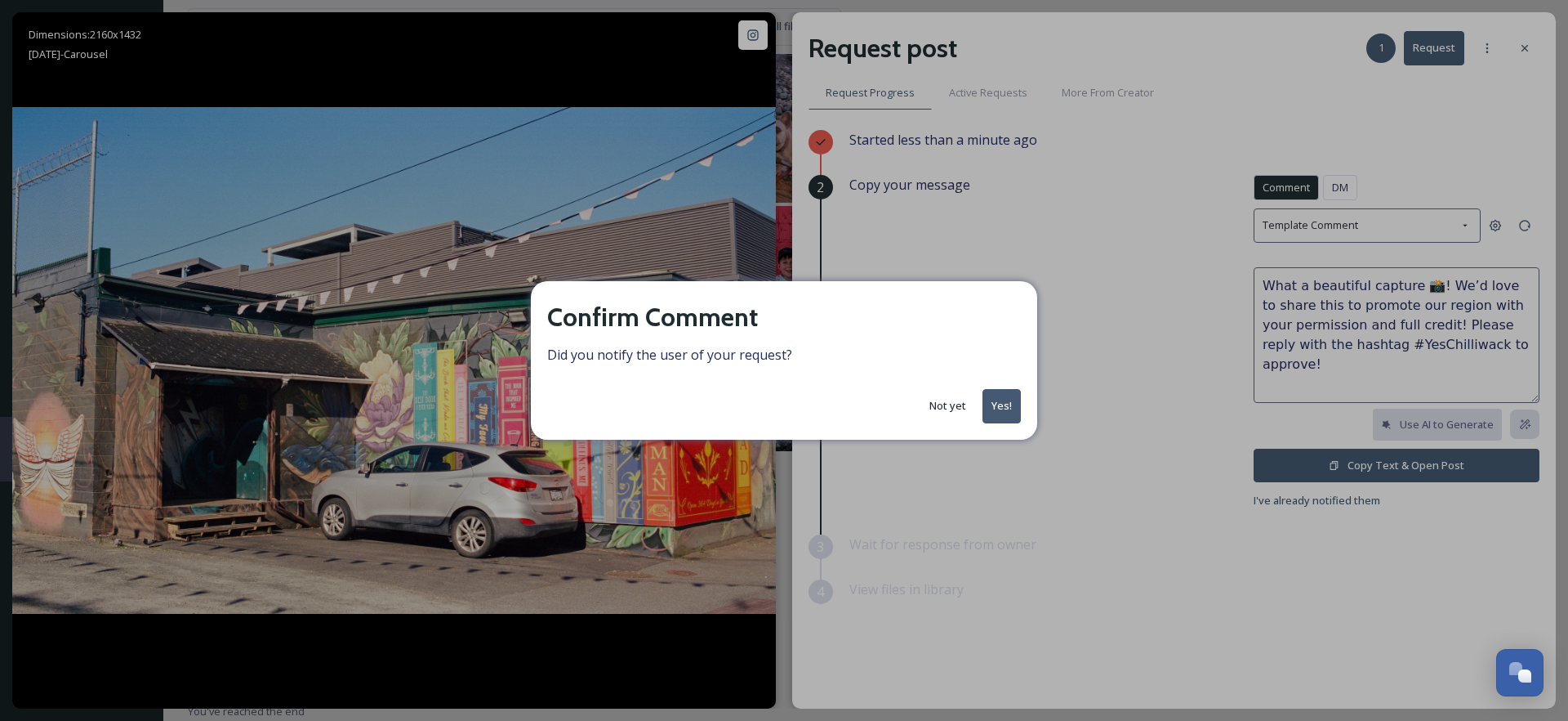
click at [996, 405] on button "Yes!" at bounding box center [1002, 405] width 39 height 34
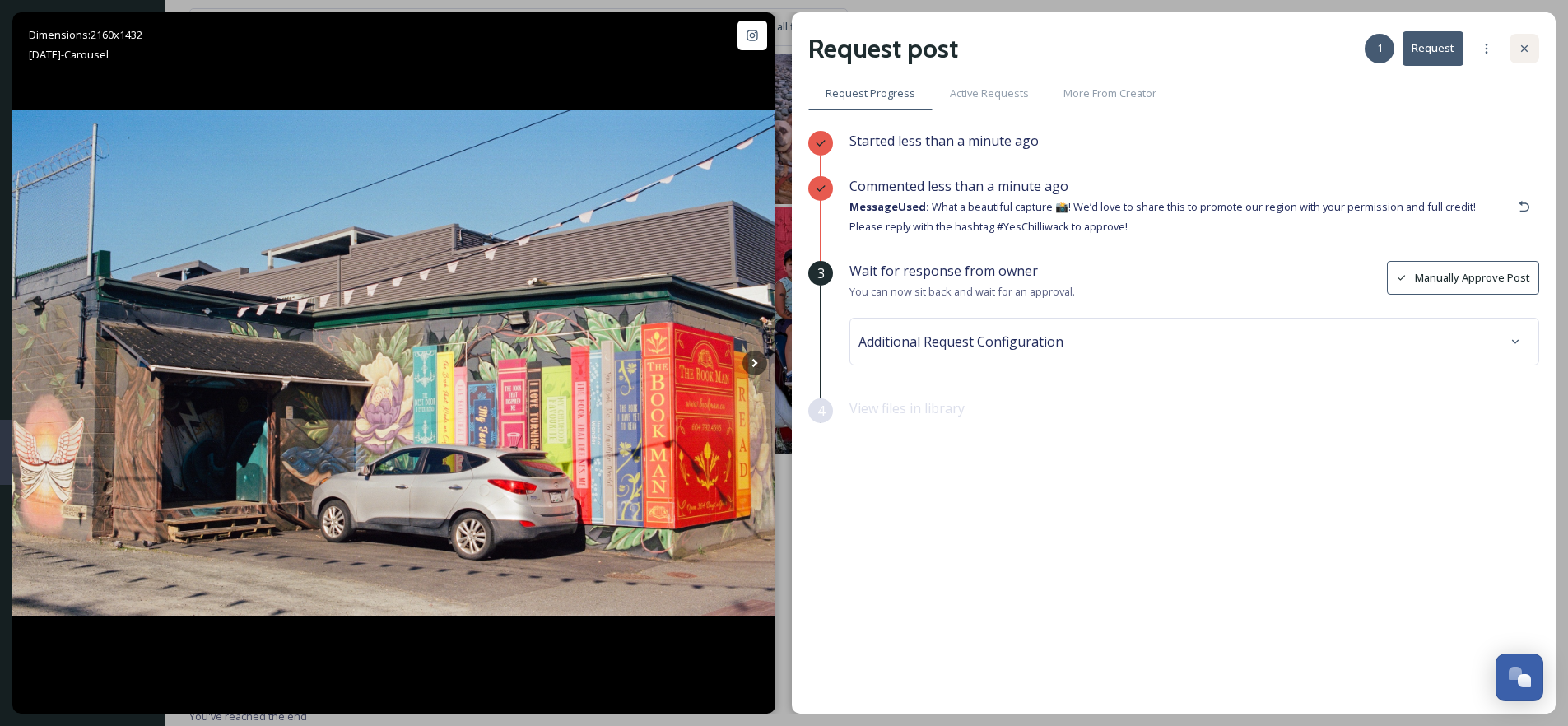
click at [1524, 54] on icon at bounding box center [1524, 48] width 13 height 13
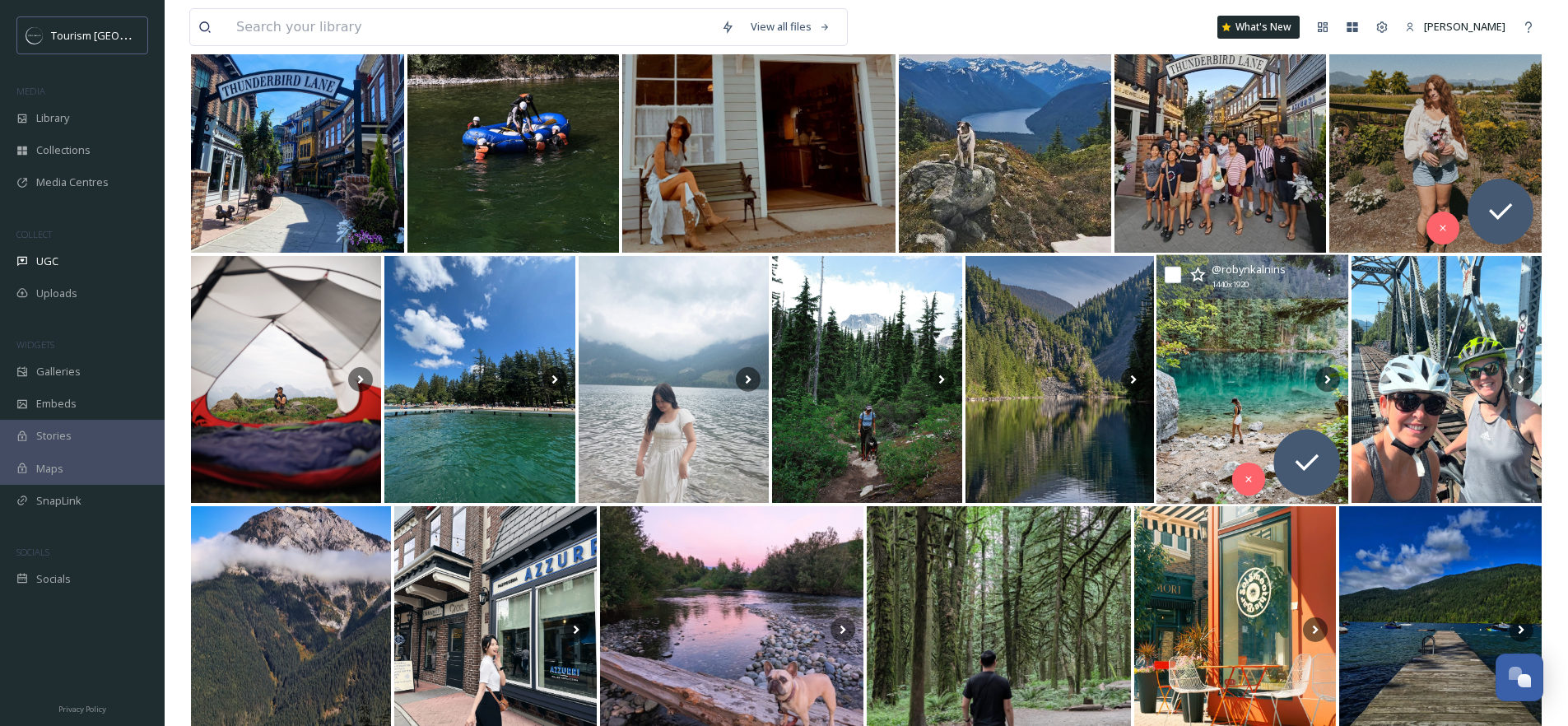
scroll to position [23, 0]
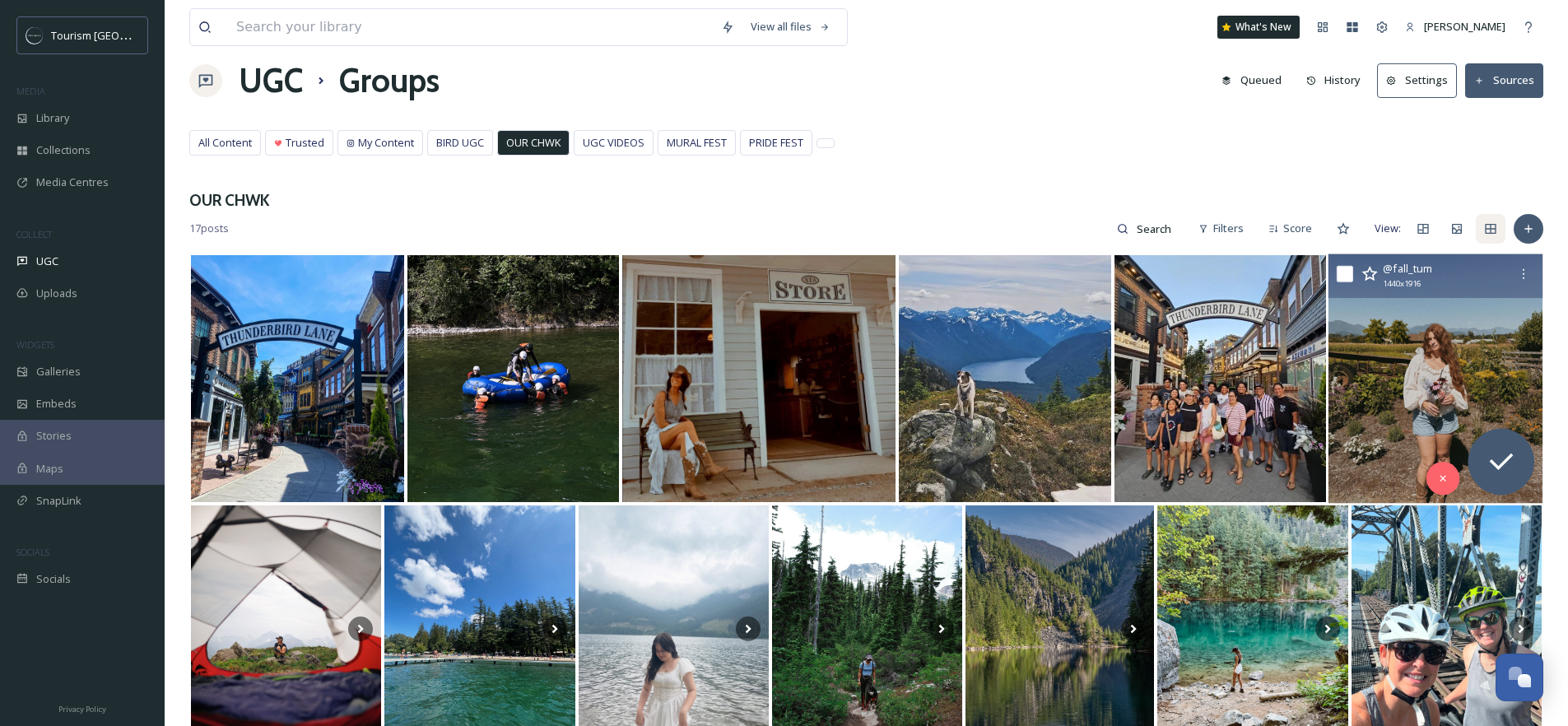
click at [1460, 356] on img at bounding box center [1435, 378] width 214 height 249
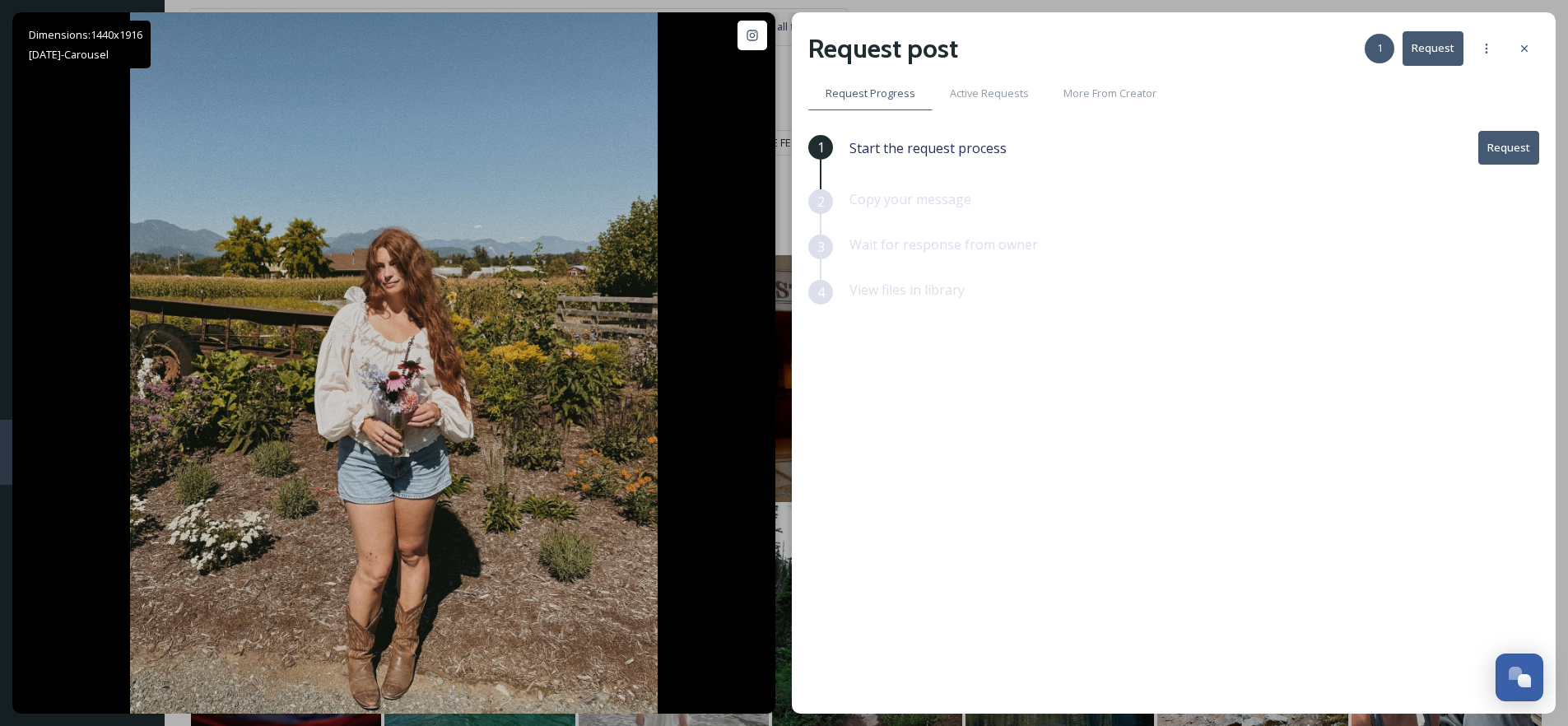
click at [1505, 161] on button "Request" at bounding box center [1509, 148] width 61 height 34
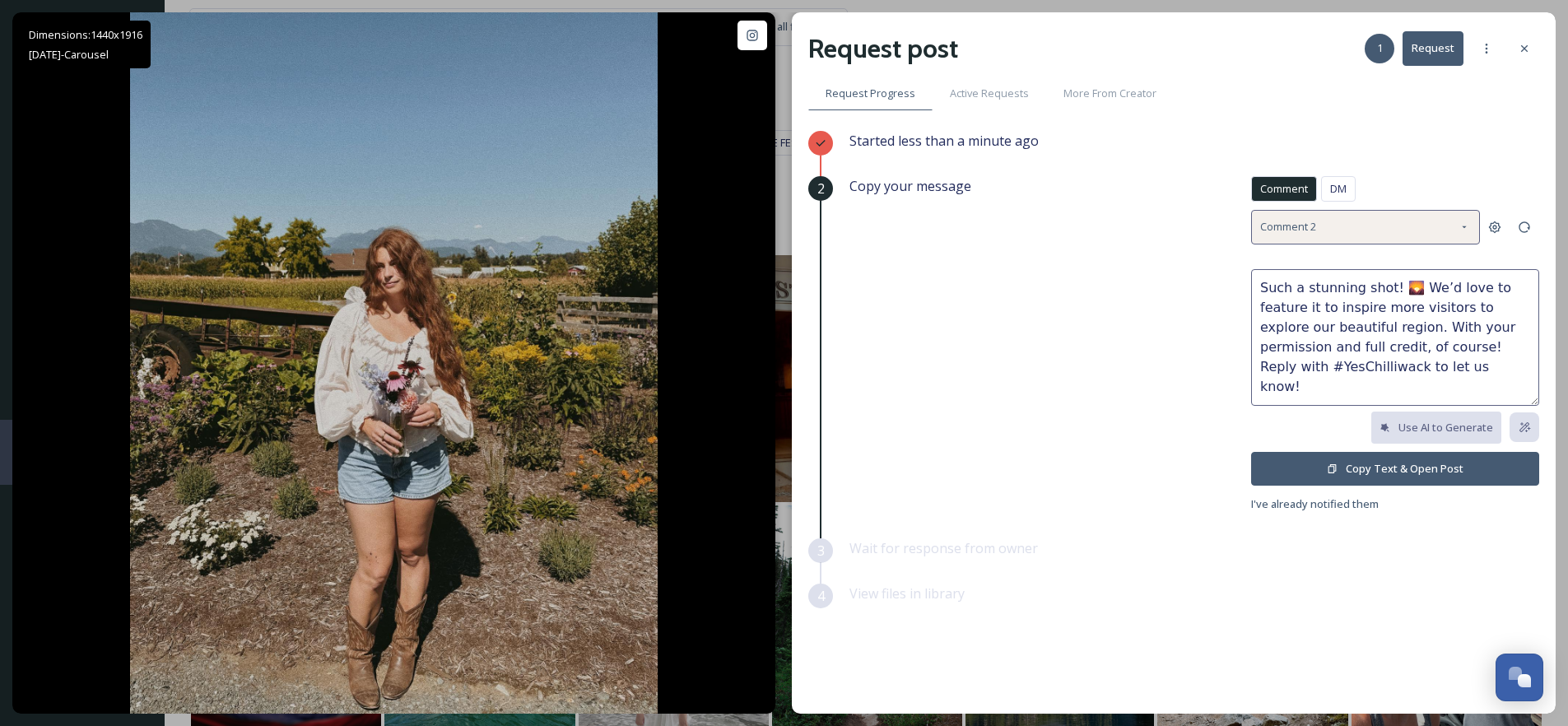
click at [1389, 218] on div "Comment 2" at bounding box center [1365, 227] width 228 height 34
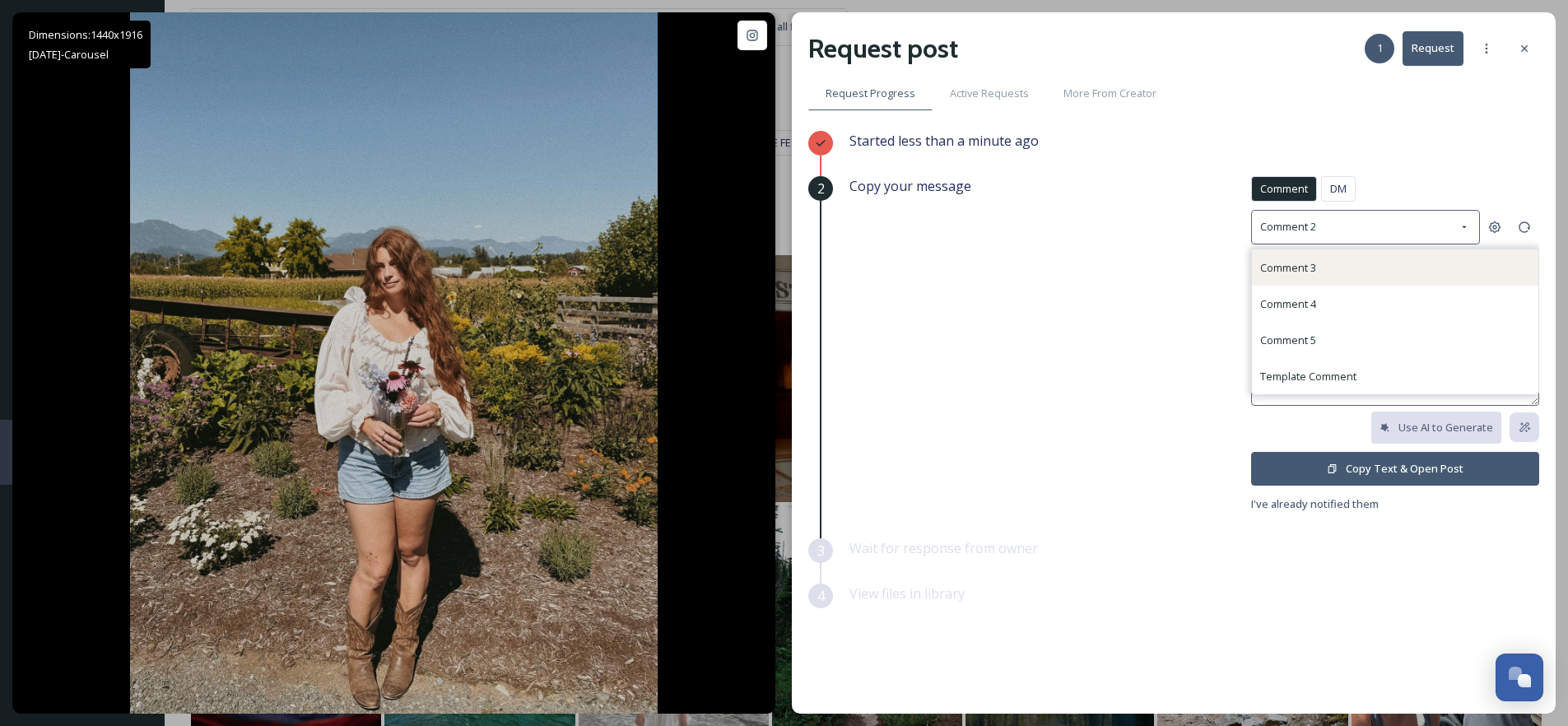
click at [1307, 264] on span "Comment 3" at bounding box center [1287, 267] width 56 height 15
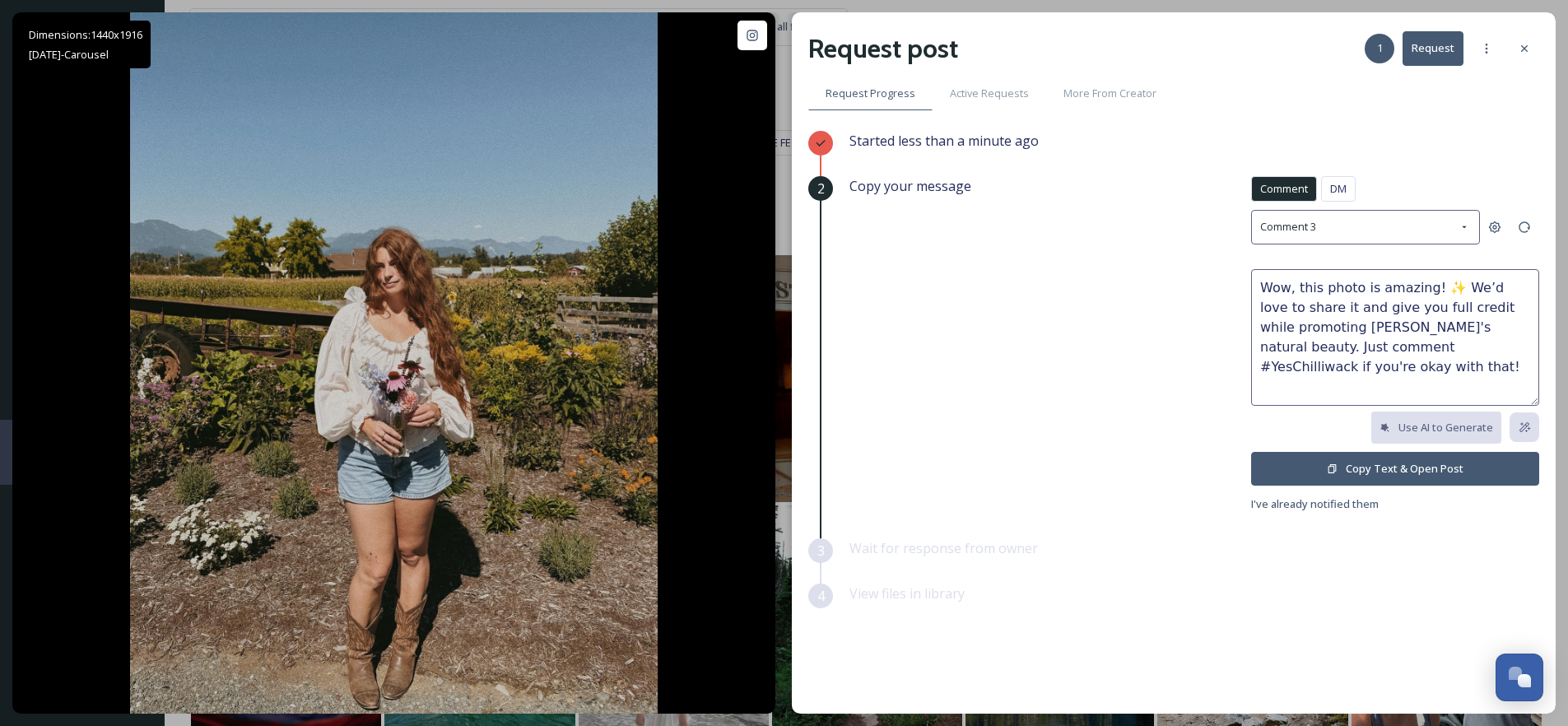
drag, startPoint x: 1424, startPoint y: 287, endPoint x: 1191, endPoint y: 288, distance: 233.0
click at [1191, 288] on div "Copy your message Comment DM Comment DM Comment 3 Wow, this photo is amazing! ✨…" at bounding box center [1194, 345] width 690 height 337
type textarea "Obsessed! ✨ We’d love to share it and give you full credit while promoting Chil…"
click at [1373, 465] on button "Copy Text & Open Post" at bounding box center [1395, 468] width 288 height 34
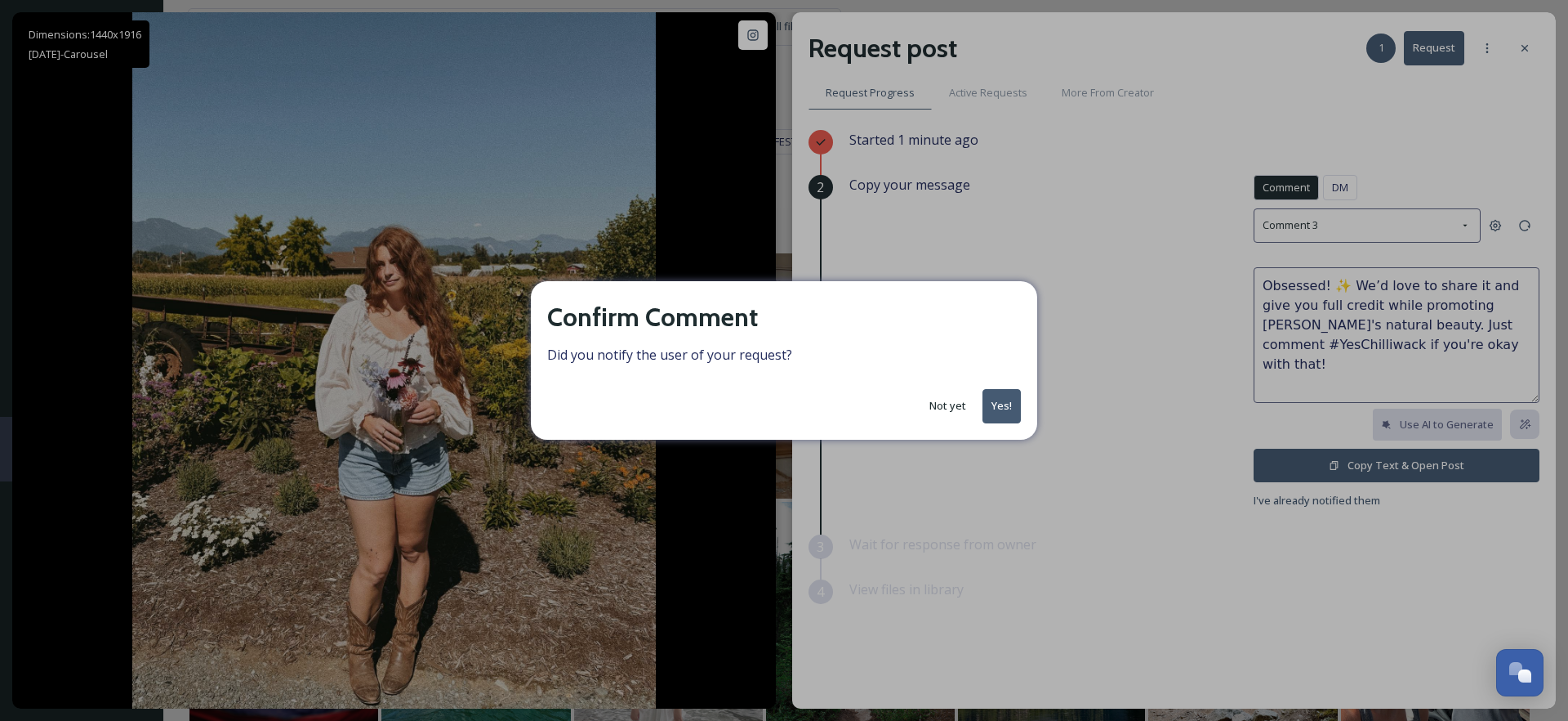
click at [995, 408] on button "Yes!" at bounding box center [1002, 405] width 39 height 34
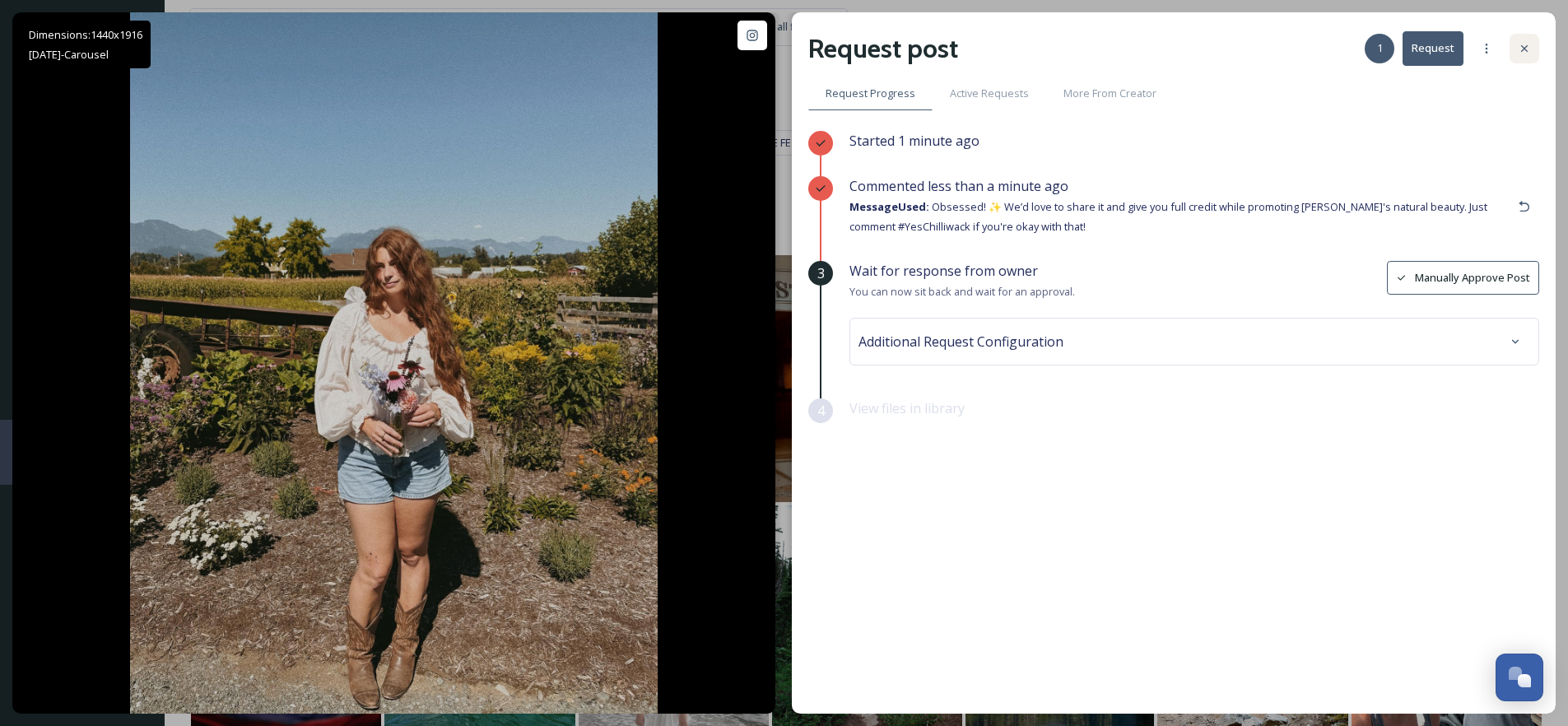
click at [1525, 48] on icon at bounding box center [1525, 49] width 7 height 7
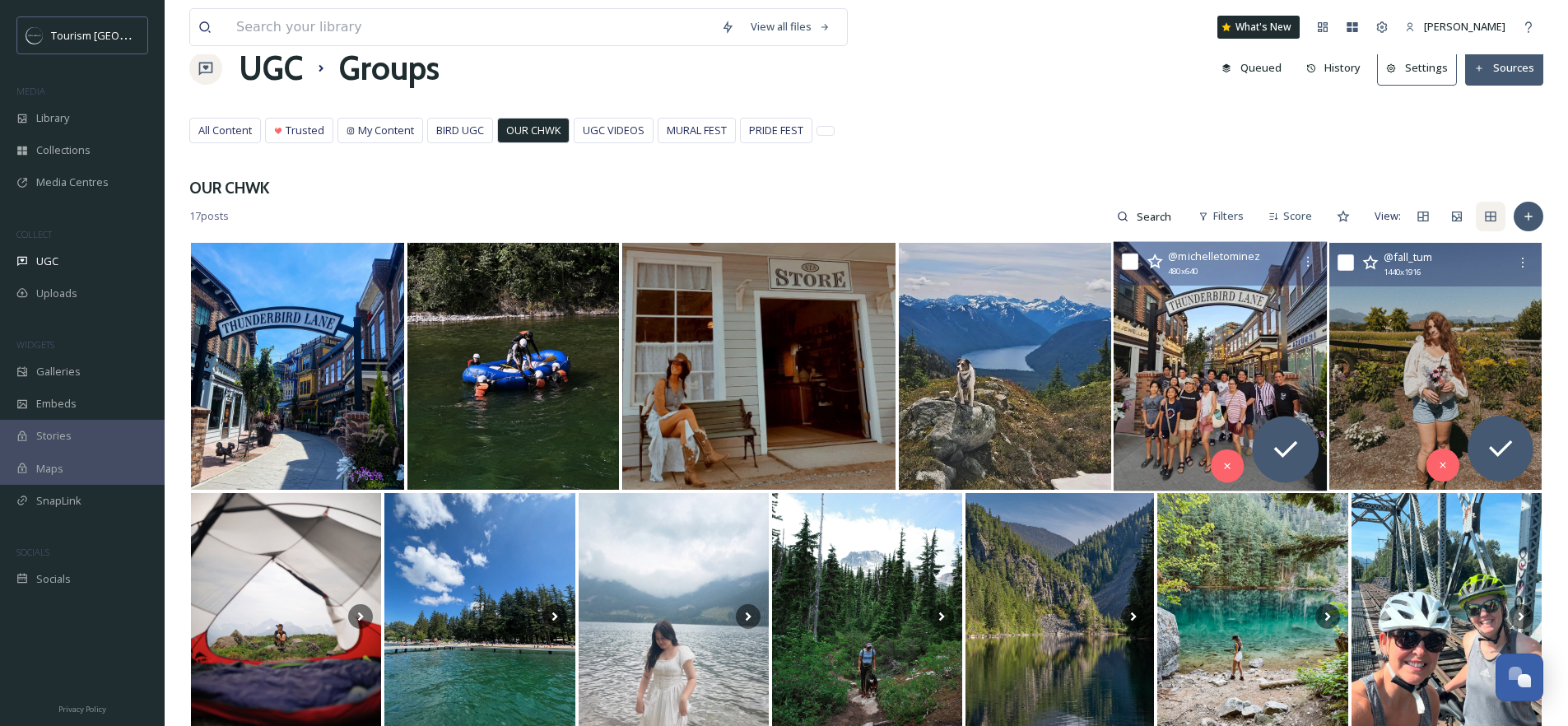
scroll to position [40, 0]
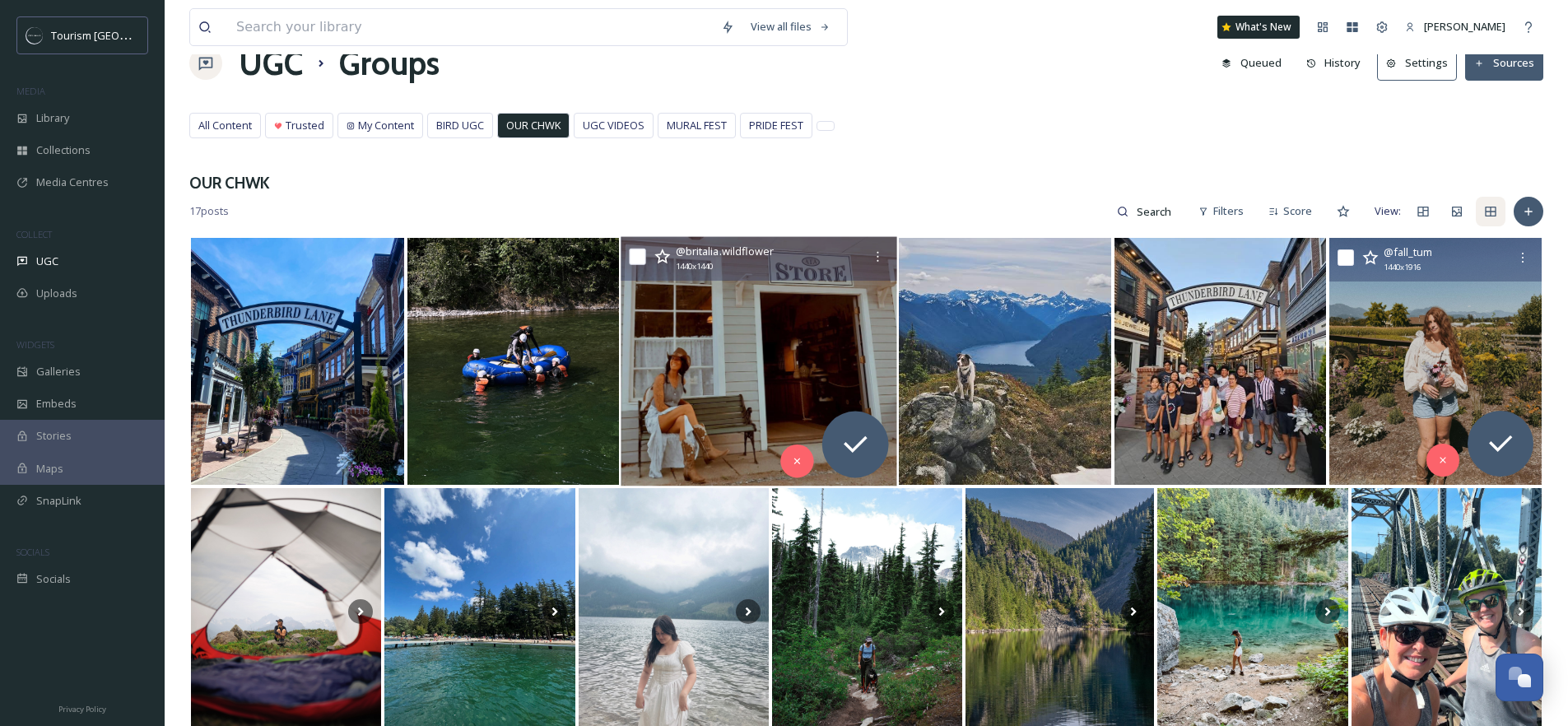
click at [695, 353] on img at bounding box center [758, 360] width 276 height 249
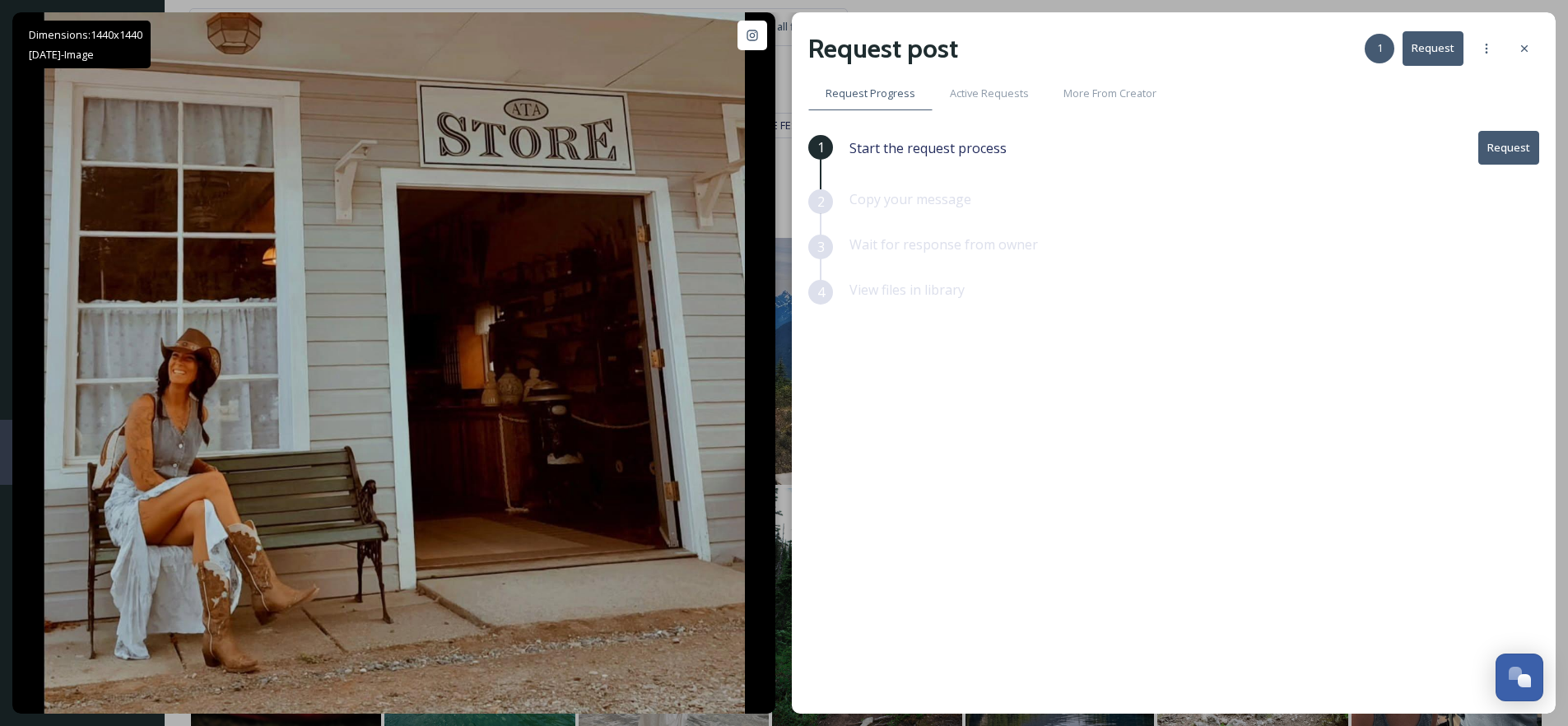
click at [1504, 148] on button "Request" at bounding box center [1509, 148] width 61 height 34
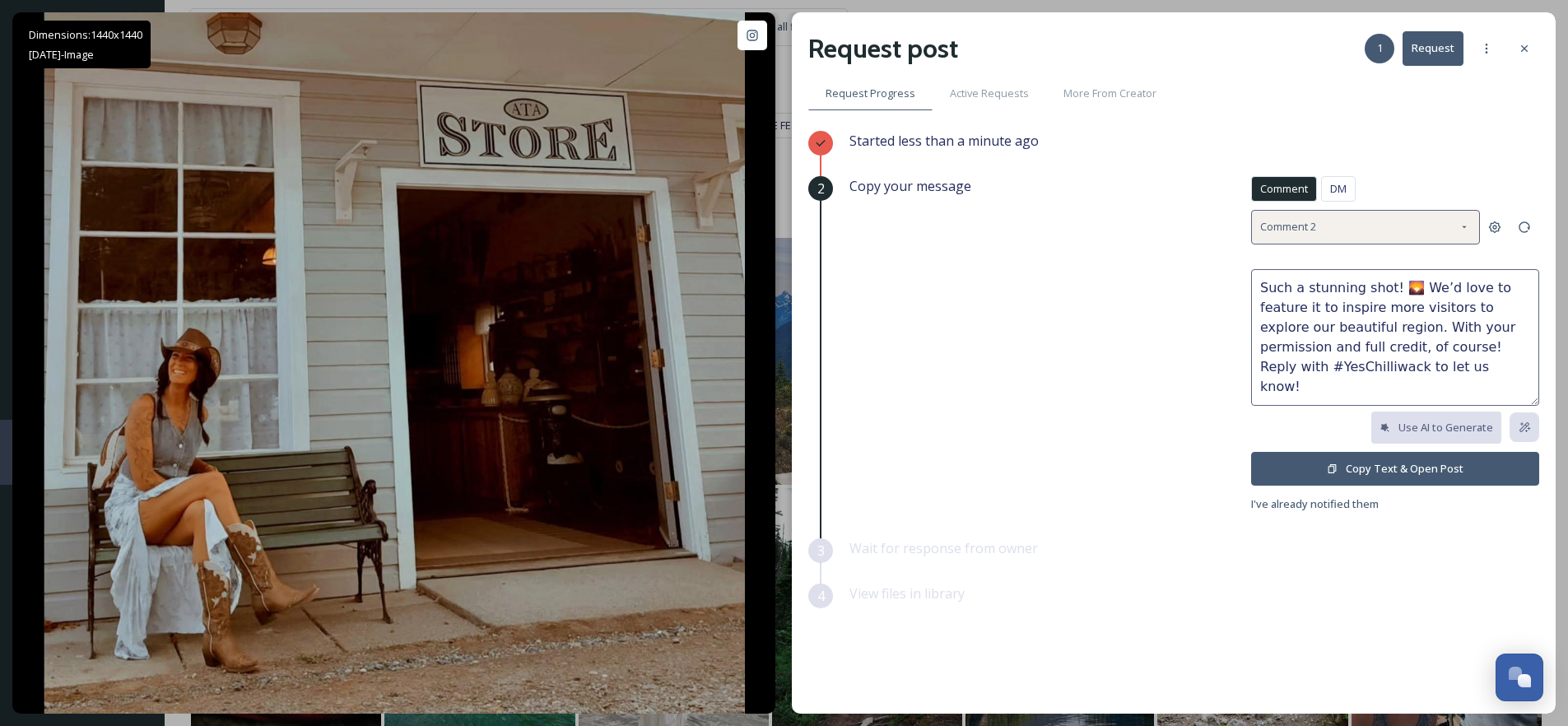
click at [1366, 228] on div "Comment 2" at bounding box center [1365, 227] width 228 height 34
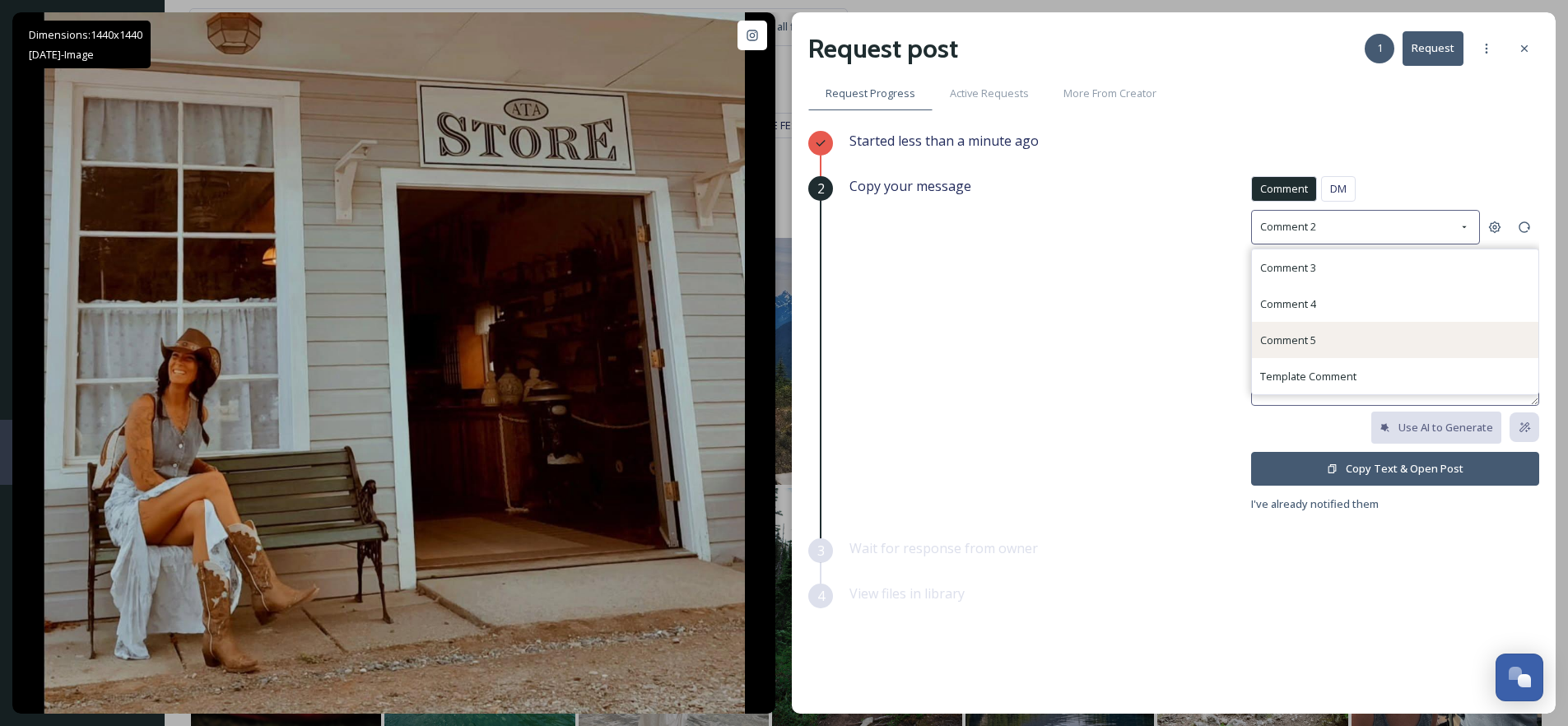
click at [1318, 340] on div "Comment 5" at bounding box center [1395, 340] width 287 height 36
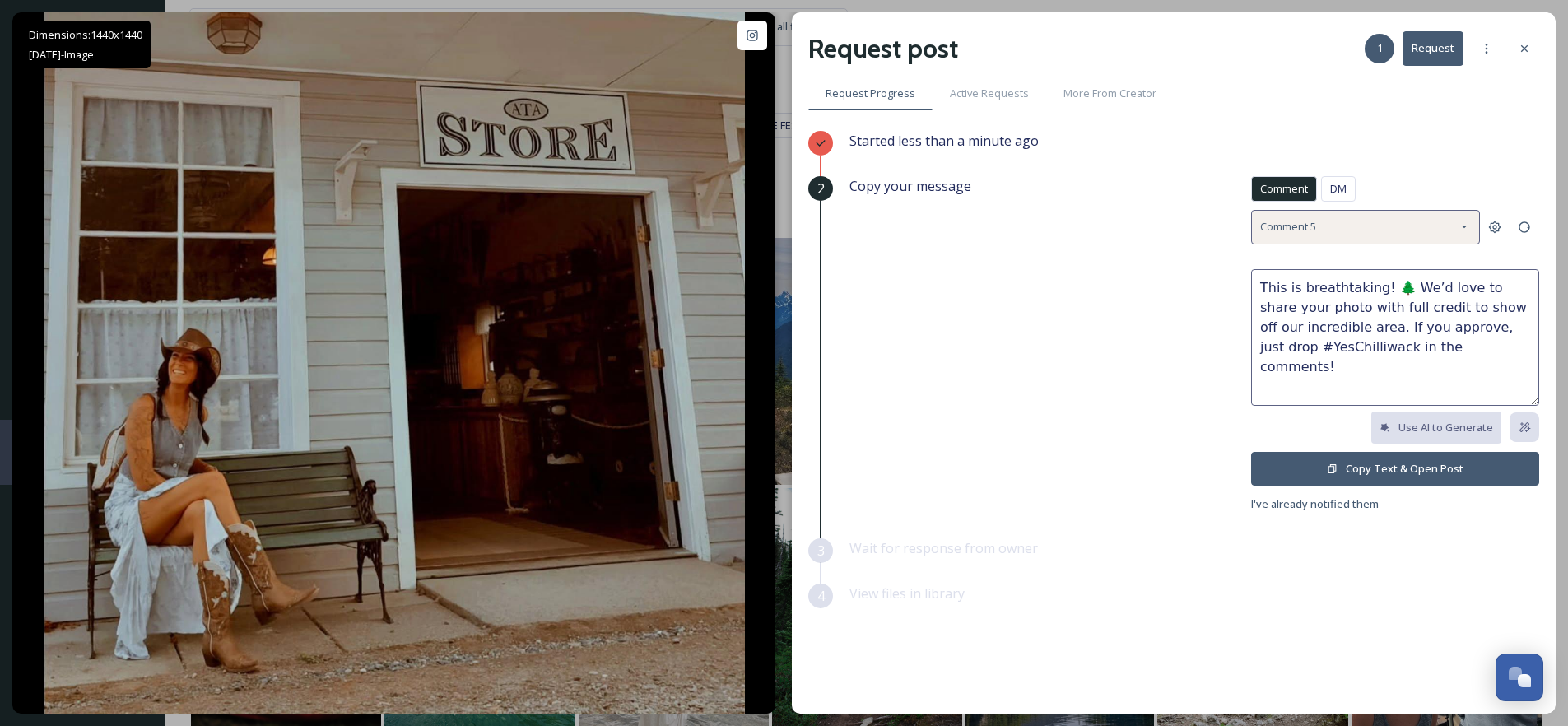
click at [1325, 230] on div "Comment 5" at bounding box center [1365, 227] width 228 height 34
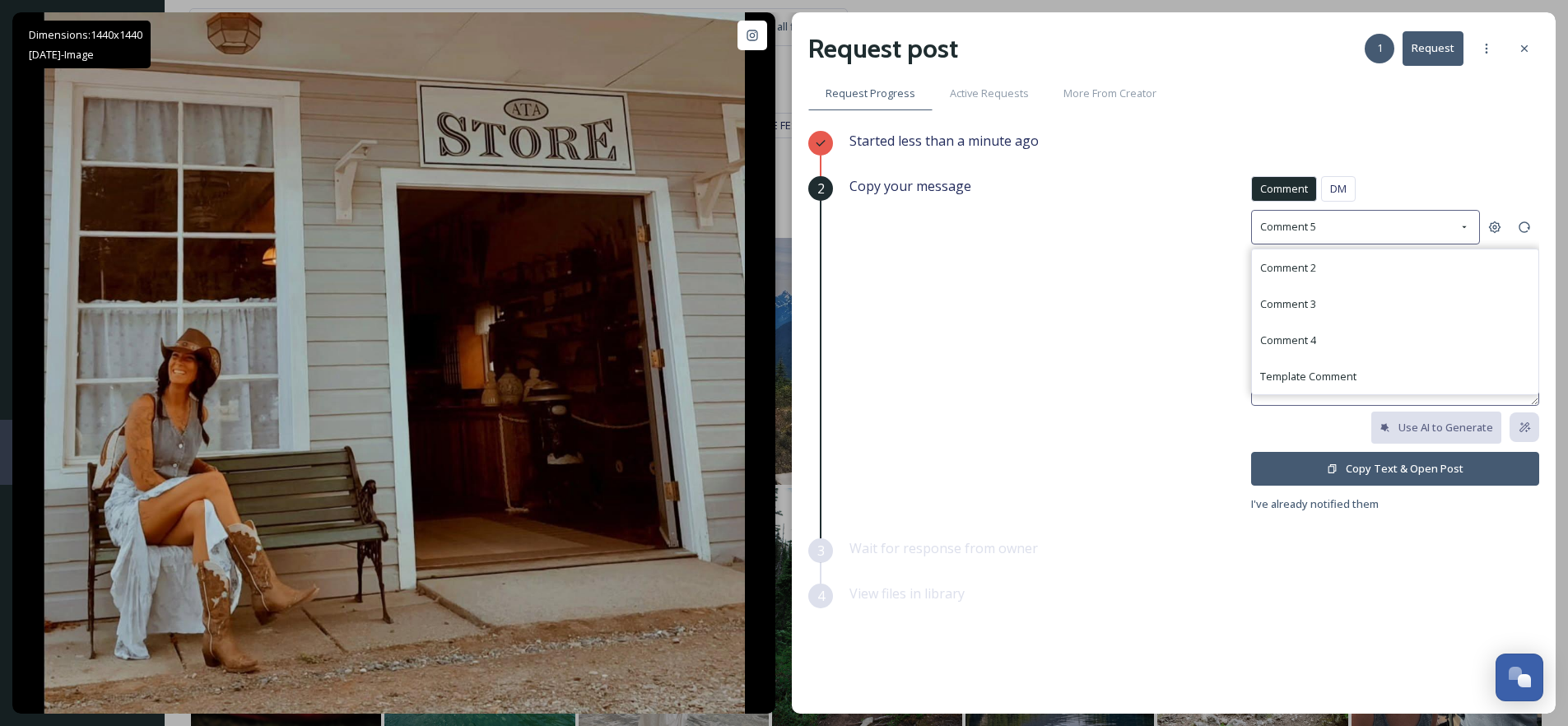
click at [1306, 261] on span "Comment 2" at bounding box center [1287, 267] width 56 height 15
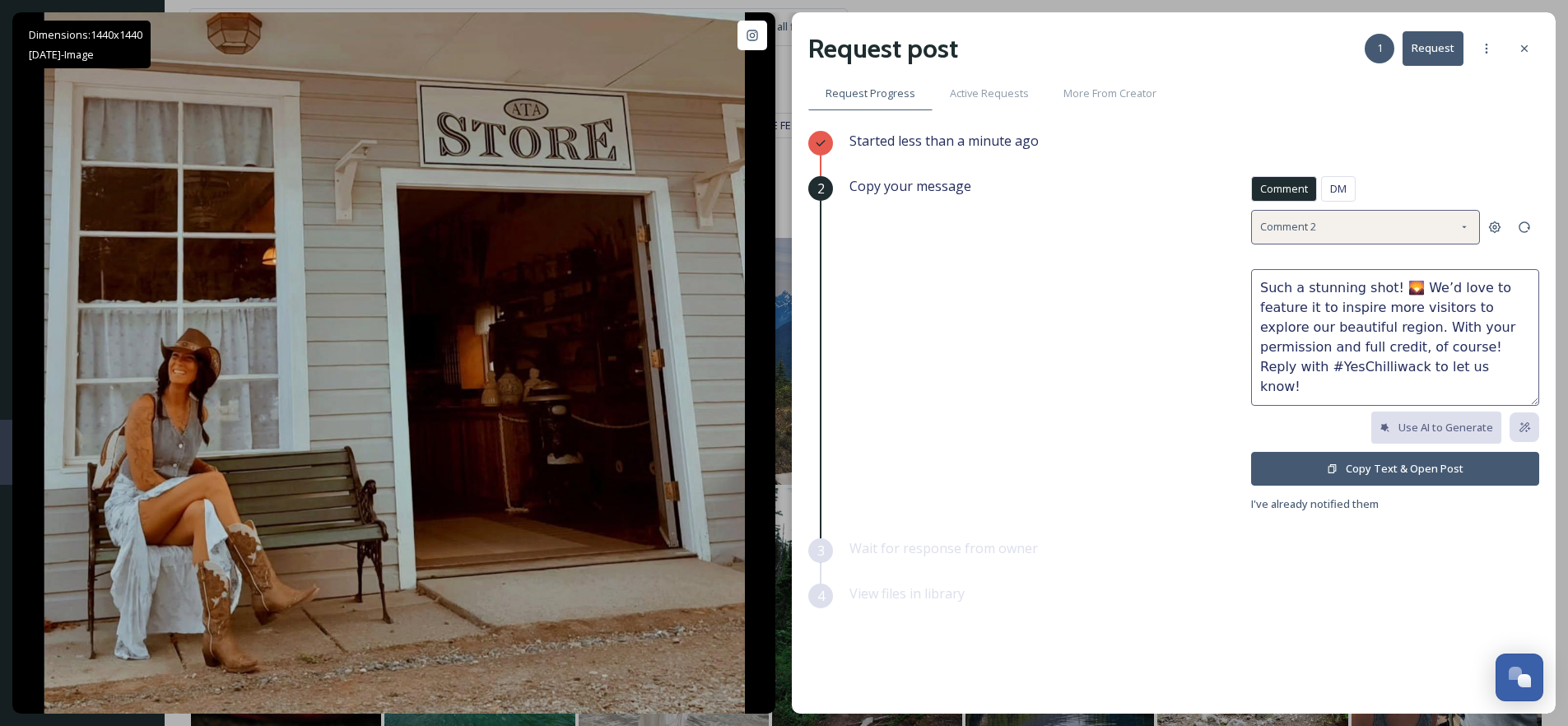
click at [1340, 221] on div "Comment 2" at bounding box center [1365, 227] width 228 height 34
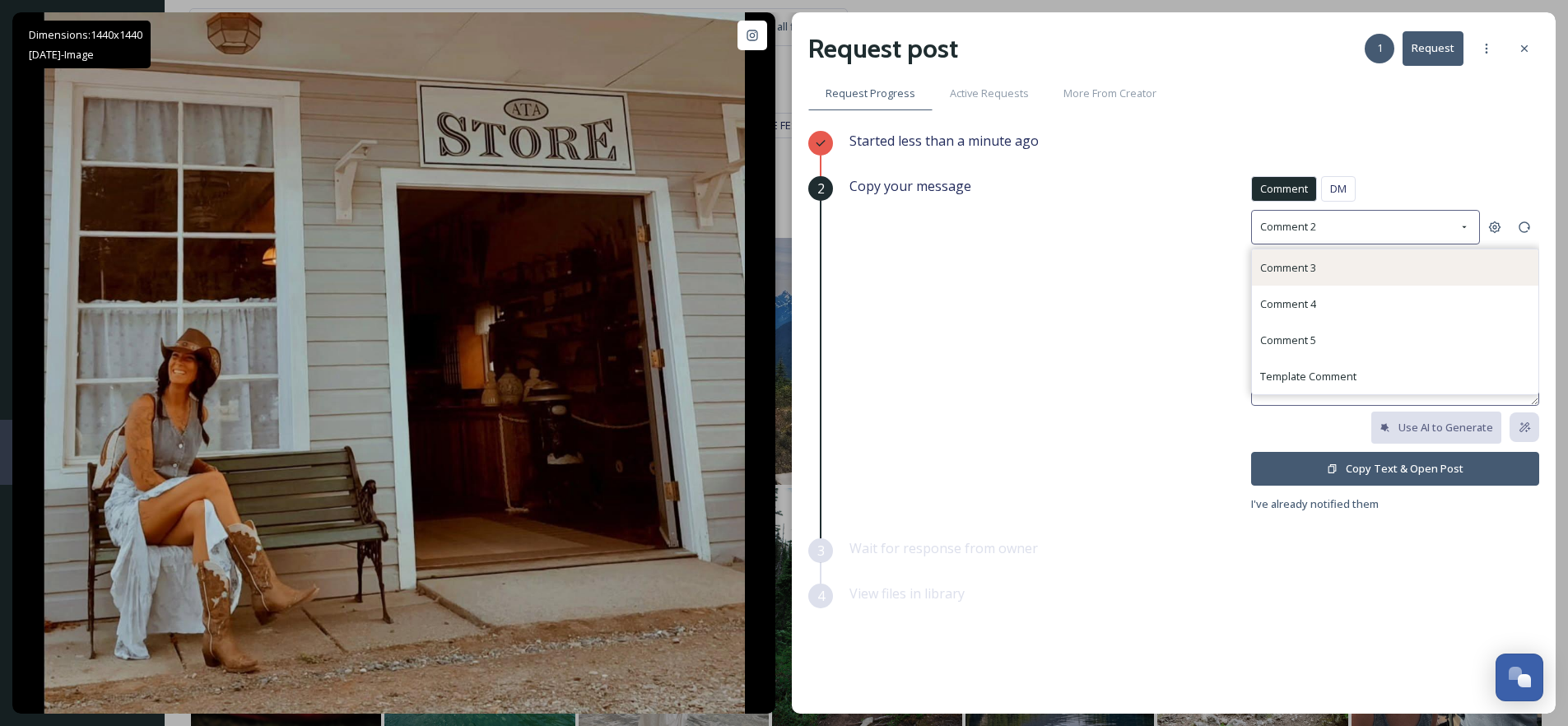
click at [1318, 274] on div "Comment 3" at bounding box center [1395, 267] width 287 height 36
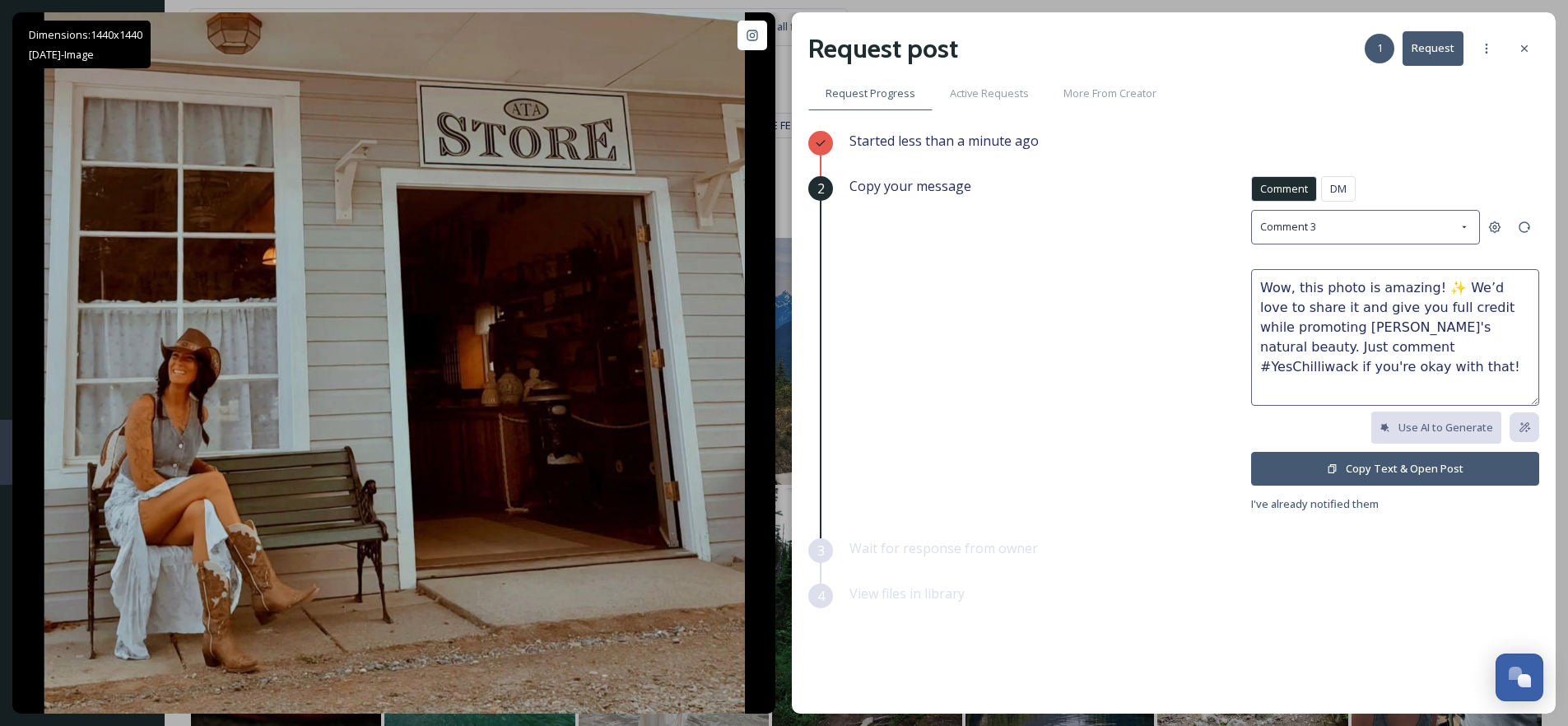
drag, startPoint x: 1421, startPoint y: 288, endPoint x: 1373, endPoint y: 290, distance: 48.0
click at [1373, 290] on textarea "Wow, this photo is amazing! ✨ We’d love to share it and give you full credit wh…" at bounding box center [1395, 337] width 288 height 136
type textarea "Wow, this photo is great! ✨ We’d love to share it and give you full credit whil…"
click at [1368, 467] on button "Copy Text & Open Post" at bounding box center [1395, 468] width 288 height 34
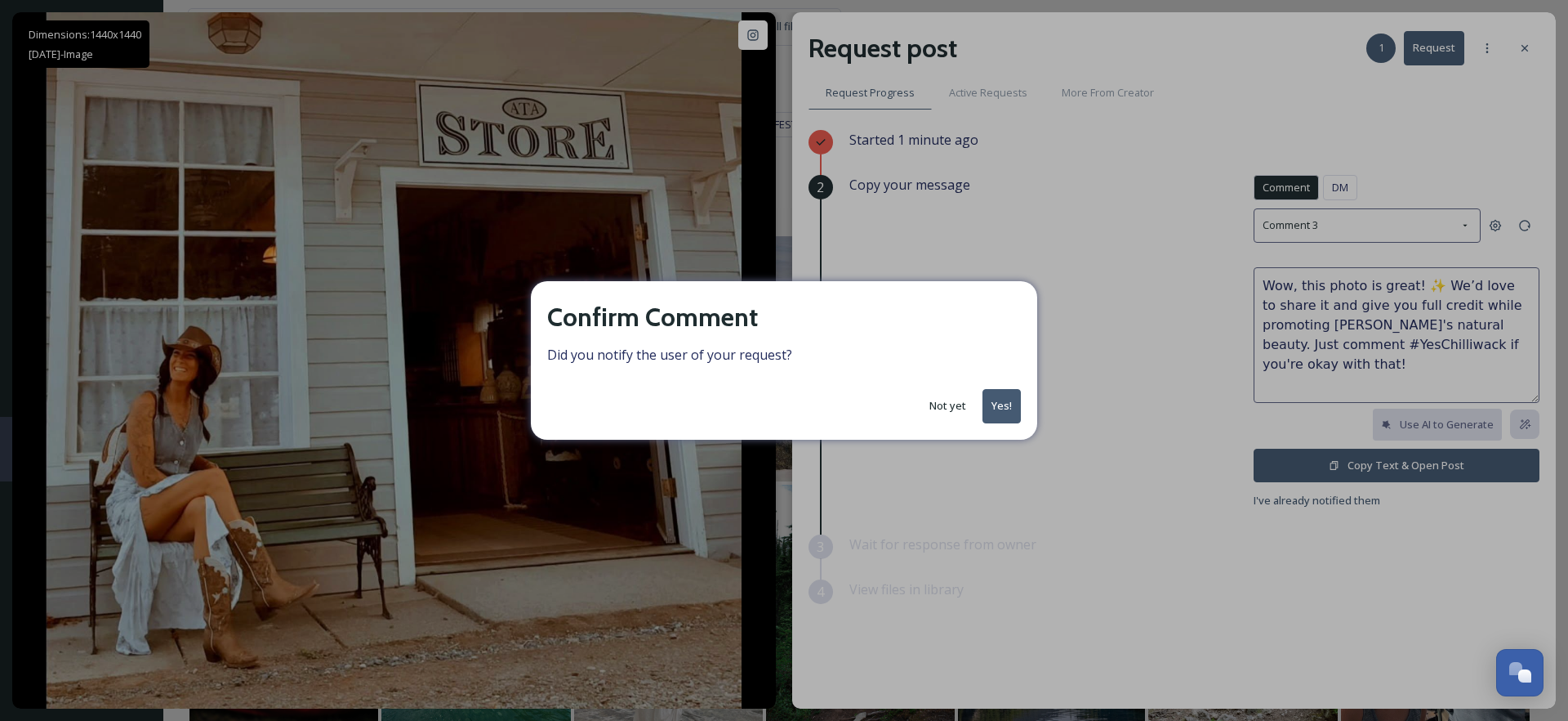
click at [995, 402] on button "Yes!" at bounding box center [1002, 405] width 39 height 34
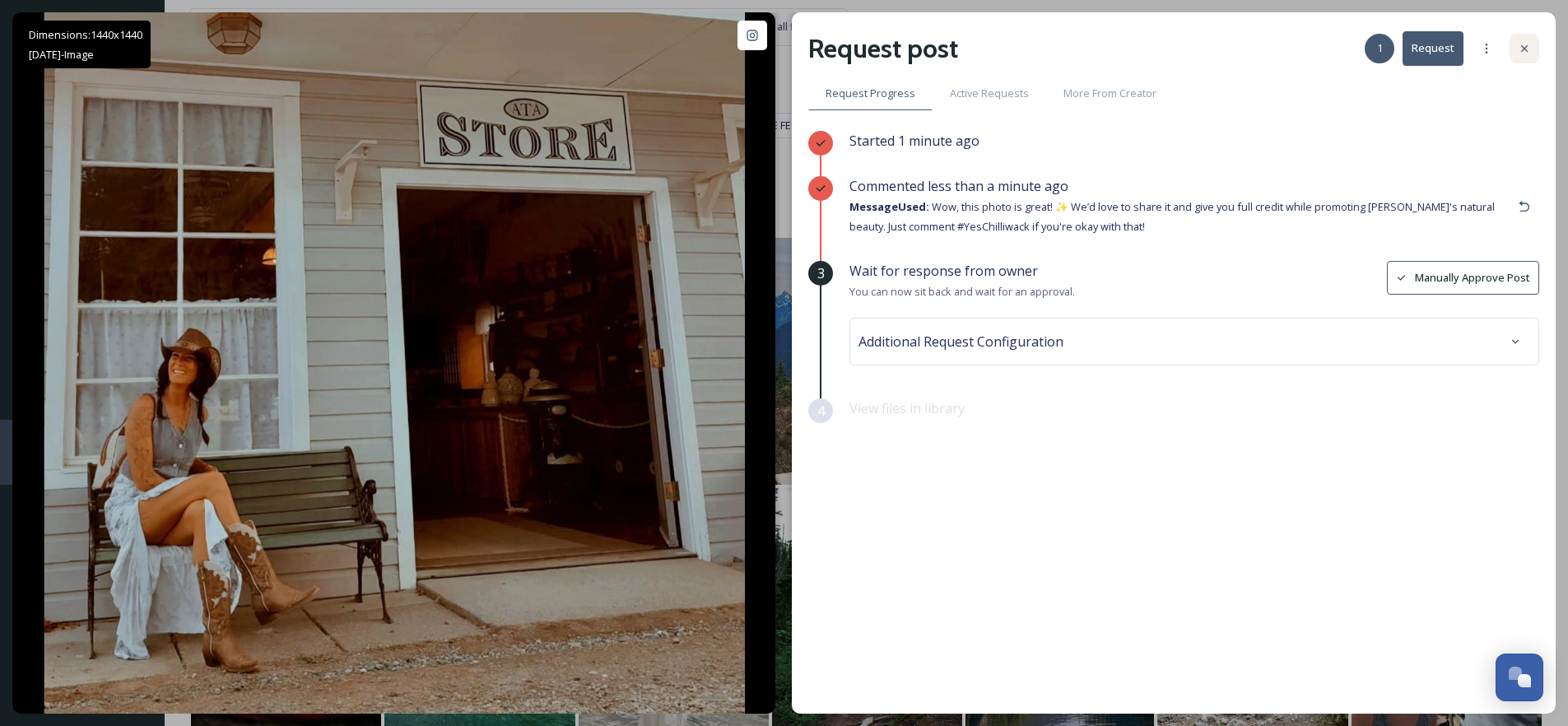
click at [1522, 55] on icon at bounding box center [1524, 48] width 13 height 13
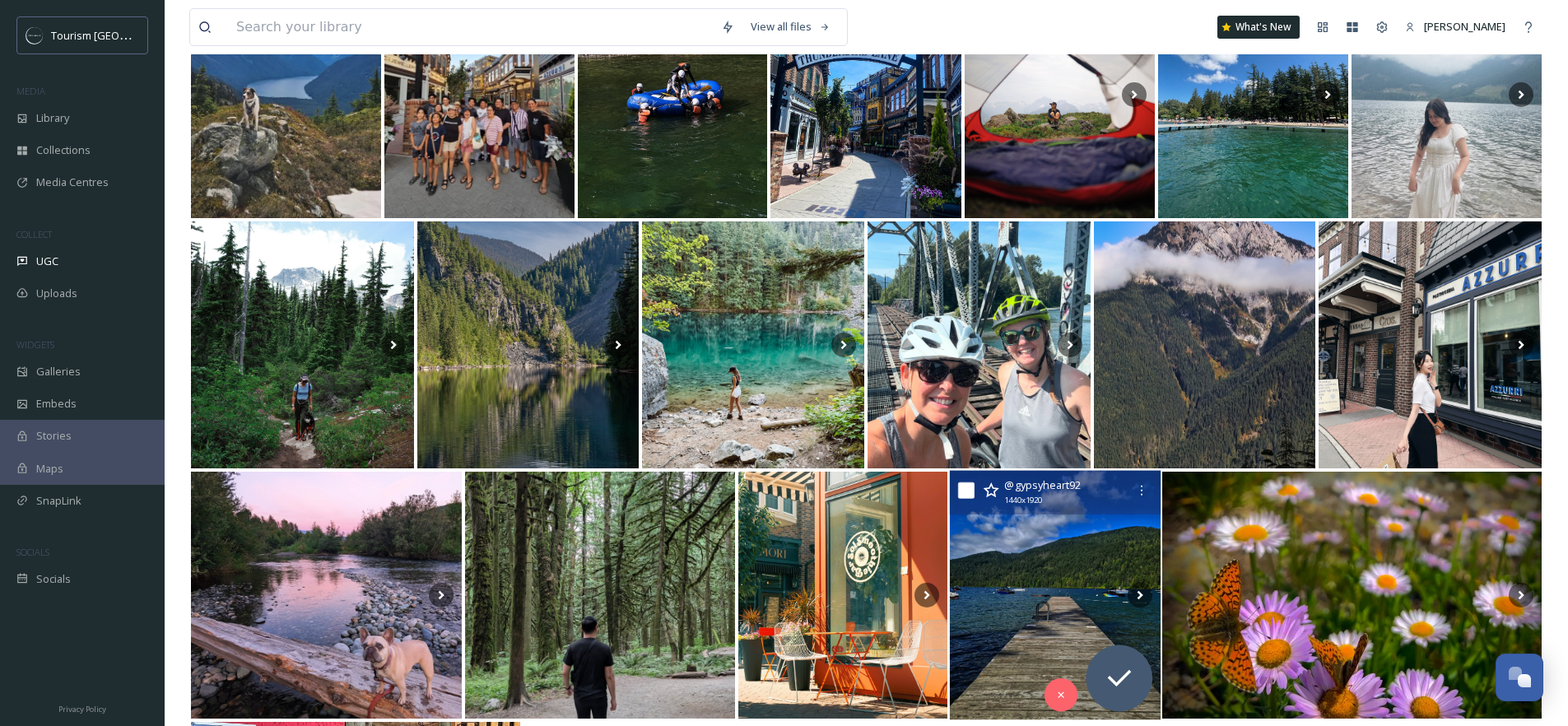
scroll to position [282, 0]
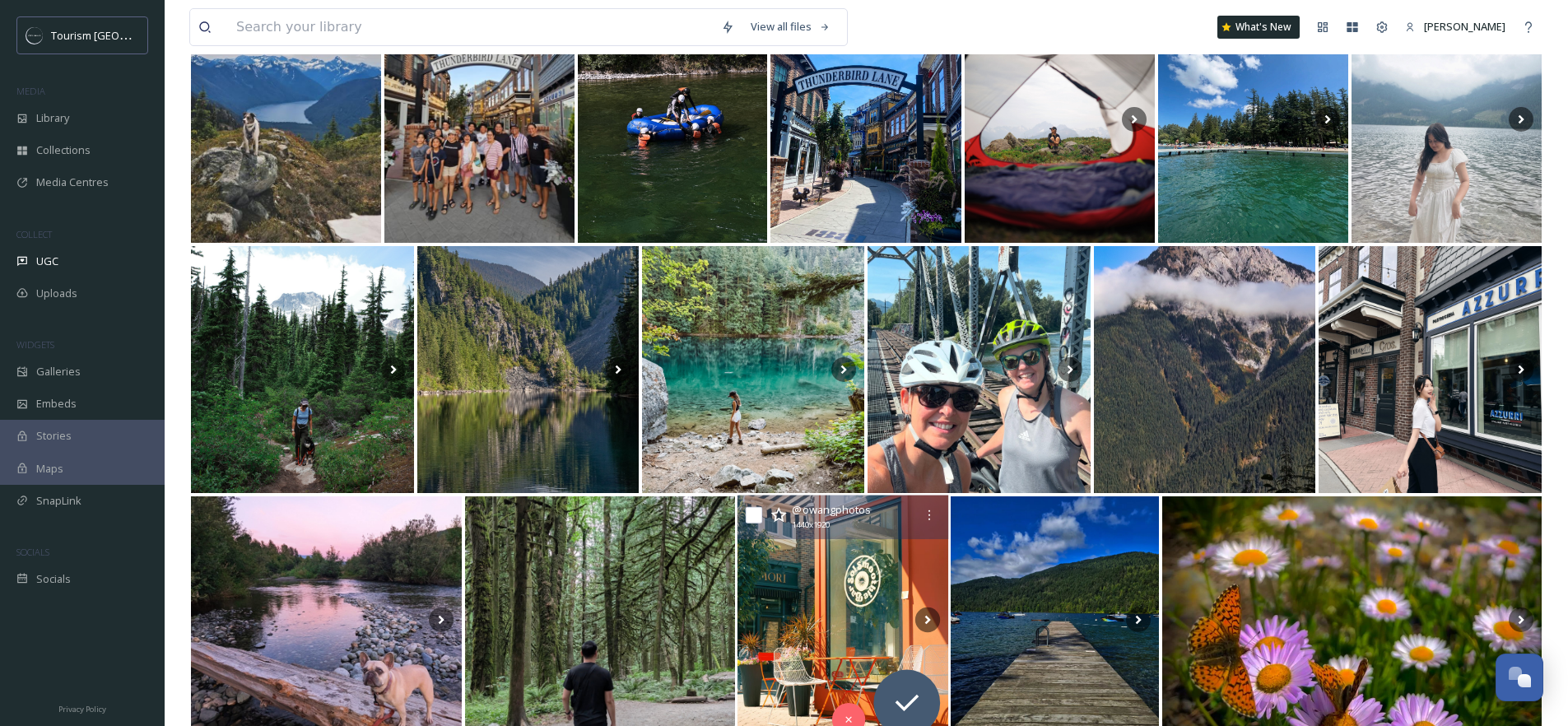
click at [842, 611] on img at bounding box center [843, 618] width 211 height 249
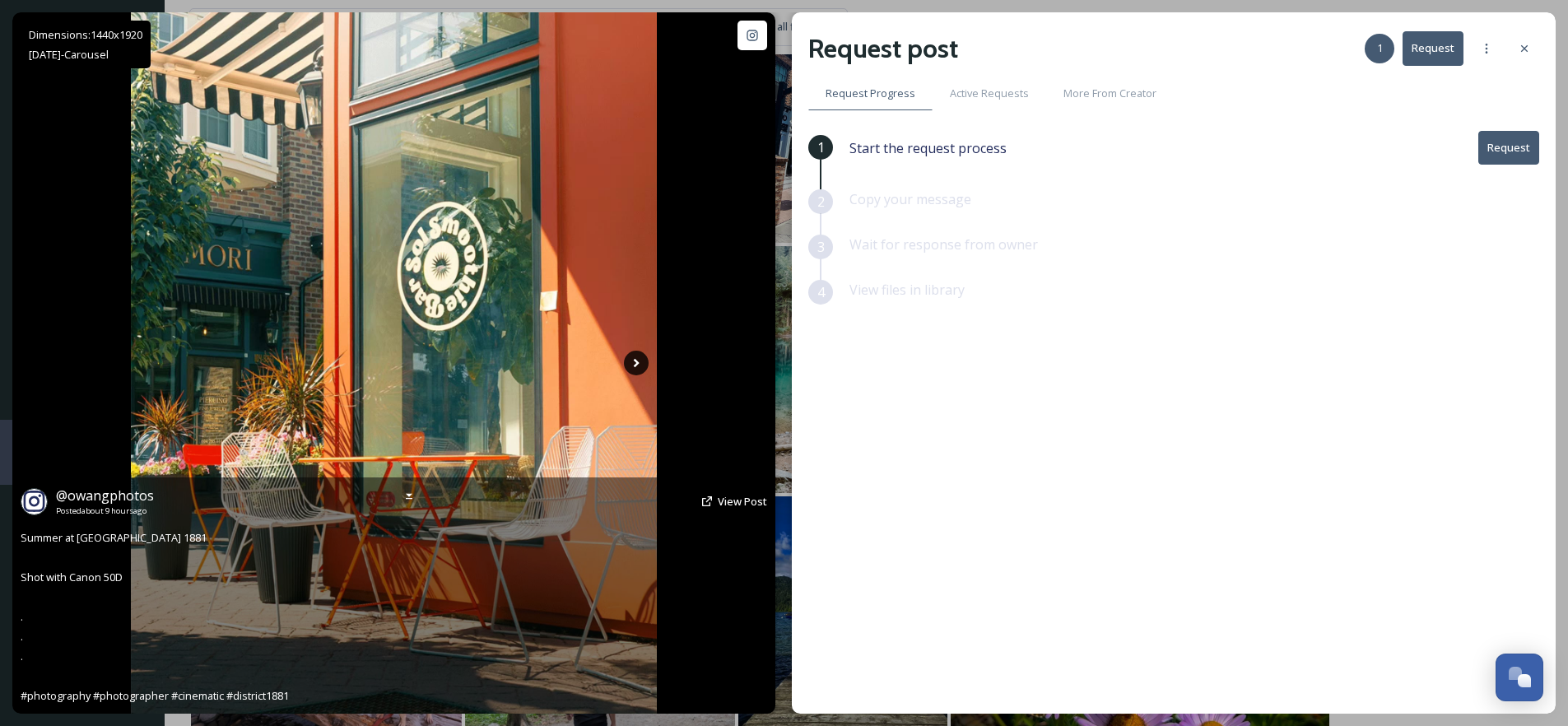
click at [632, 363] on icon at bounding box center [636, 363] width 24 height 24
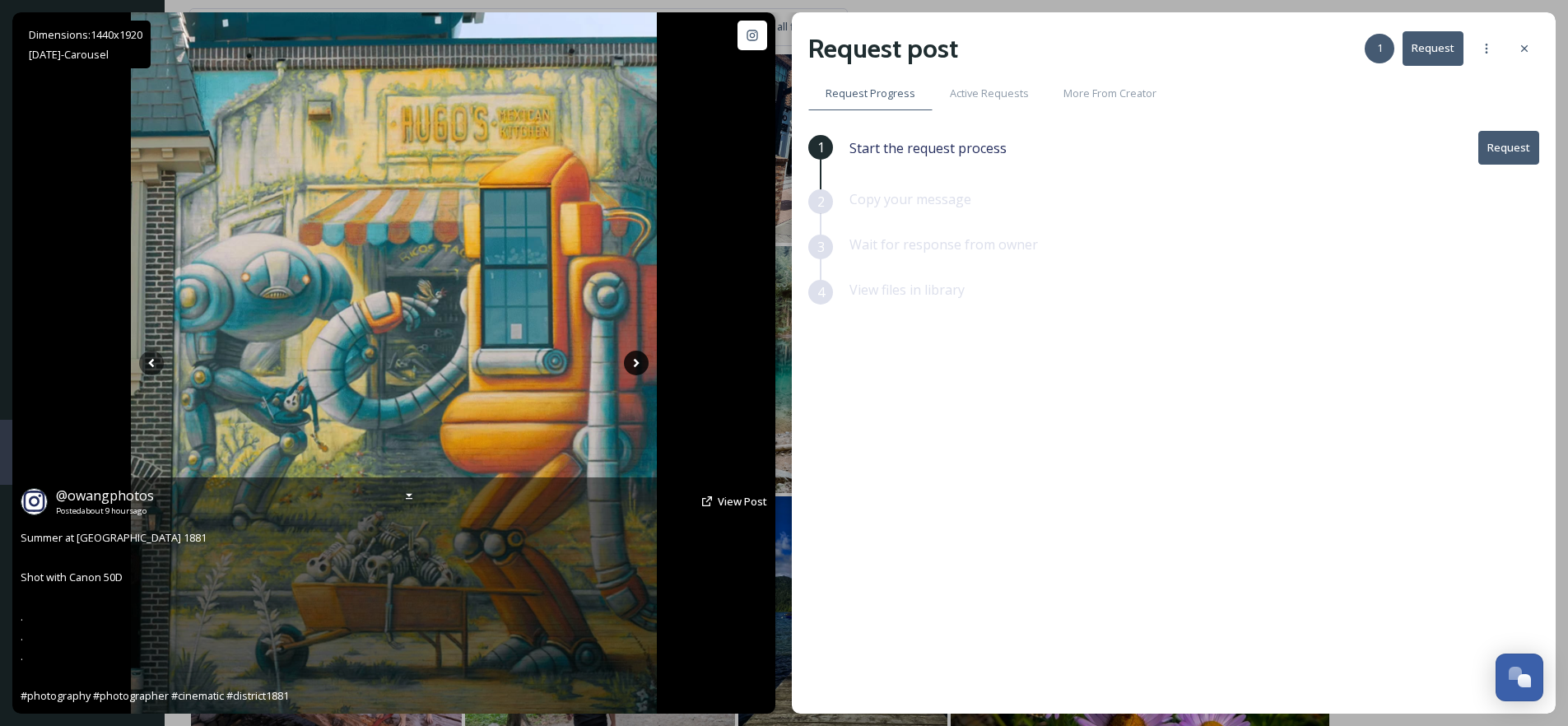
click at [638, 365] on icon at bounding box center [636, 363] width 24 height 24
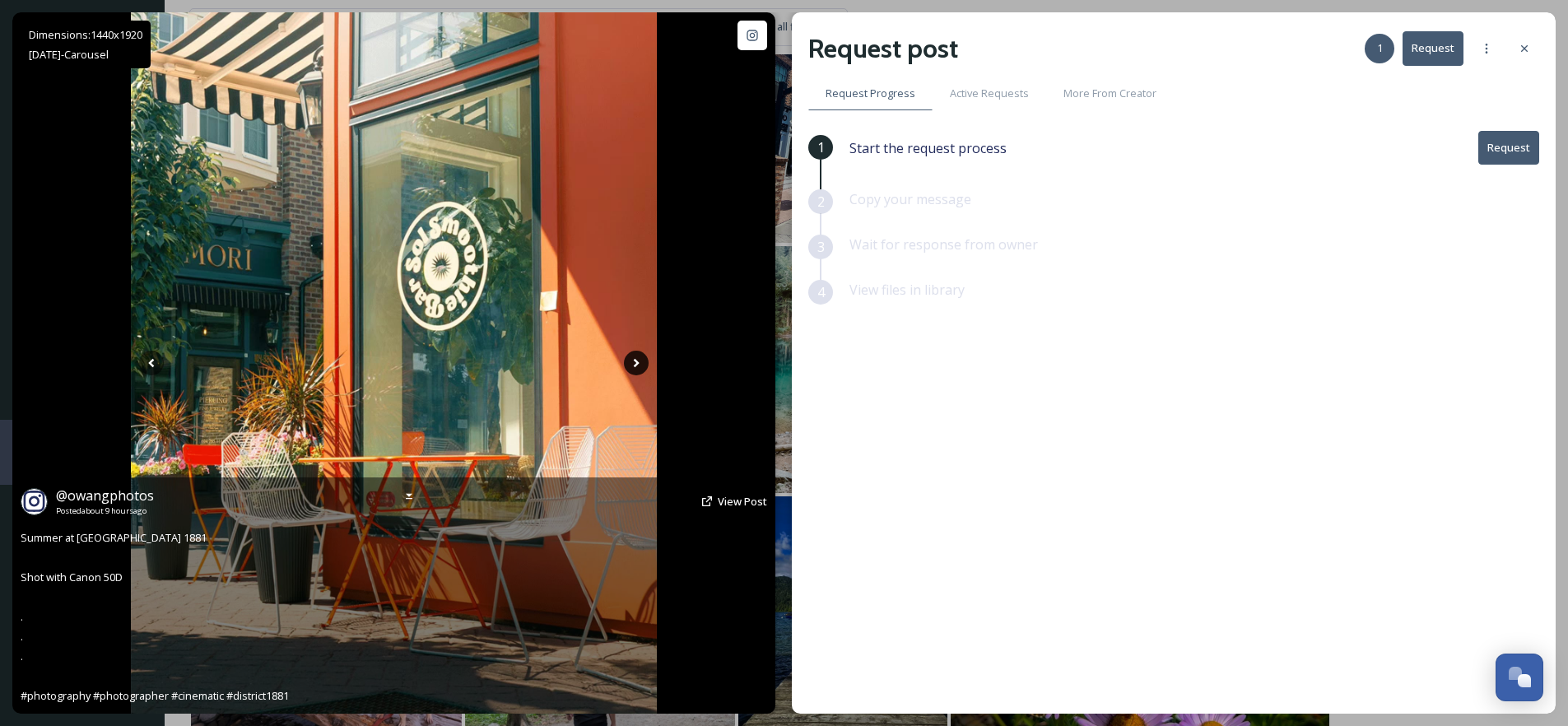
click at [638, 365] on icon at bounding box center [636, 363] width 24 height 24
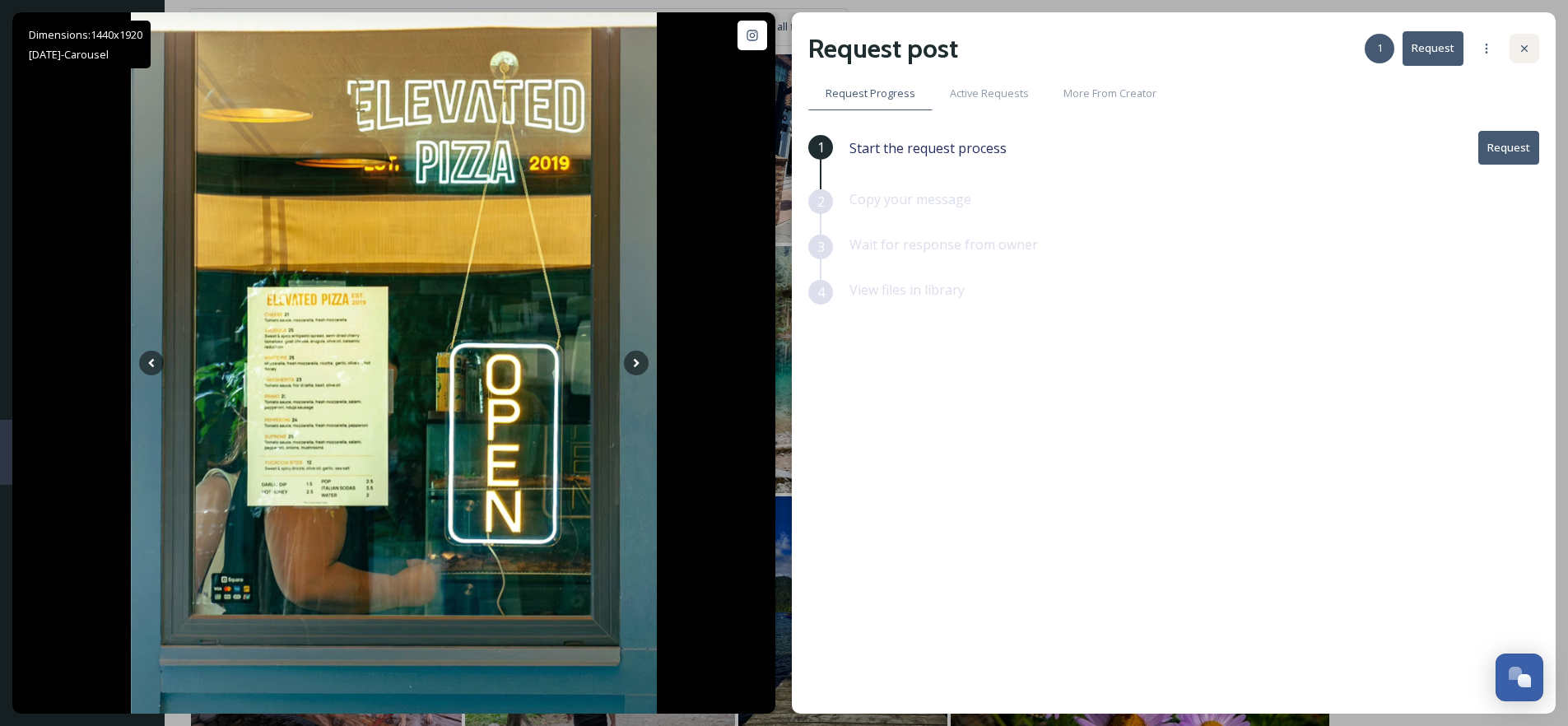
click at [1511, 49] on div at bounding box center [1525, 49] width 30 height 30
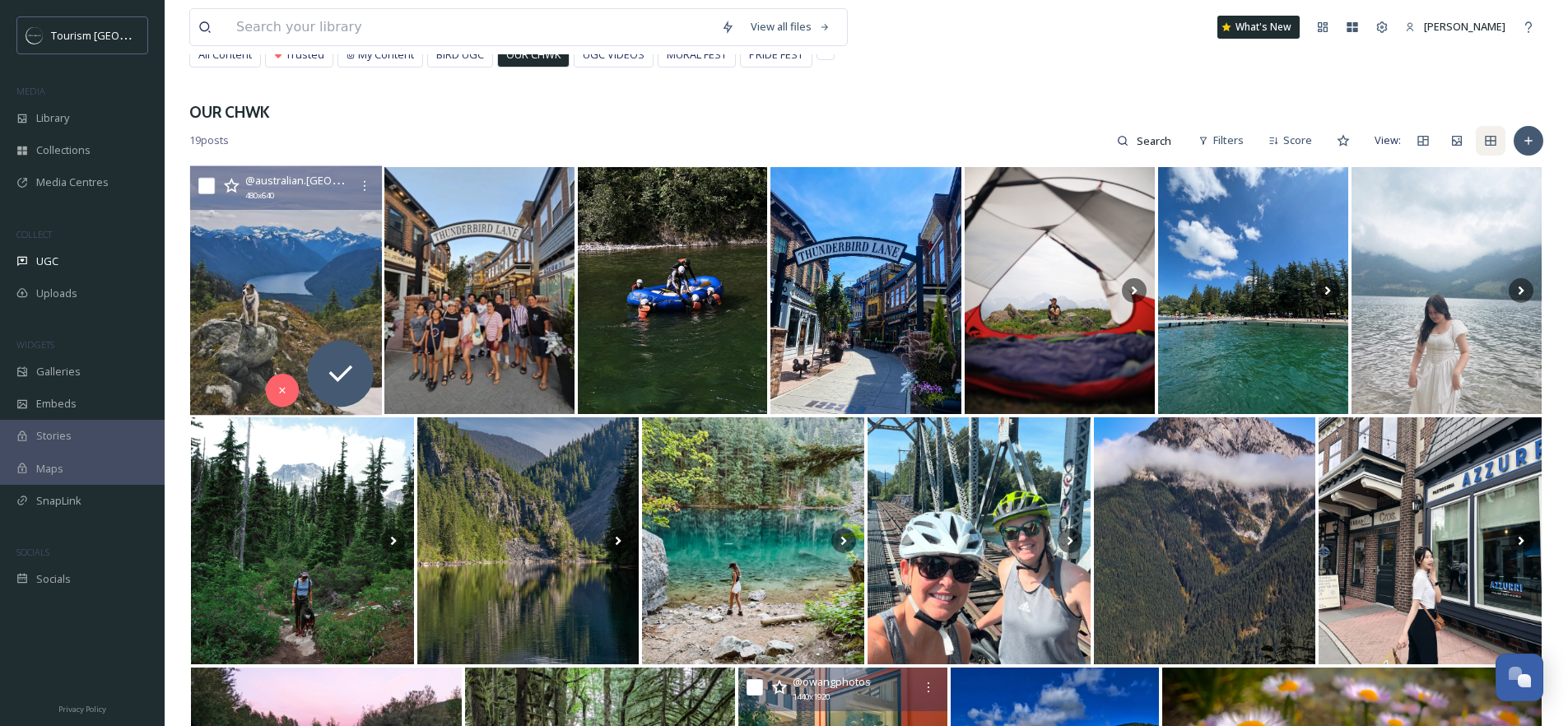
scroll to position [133, 0]
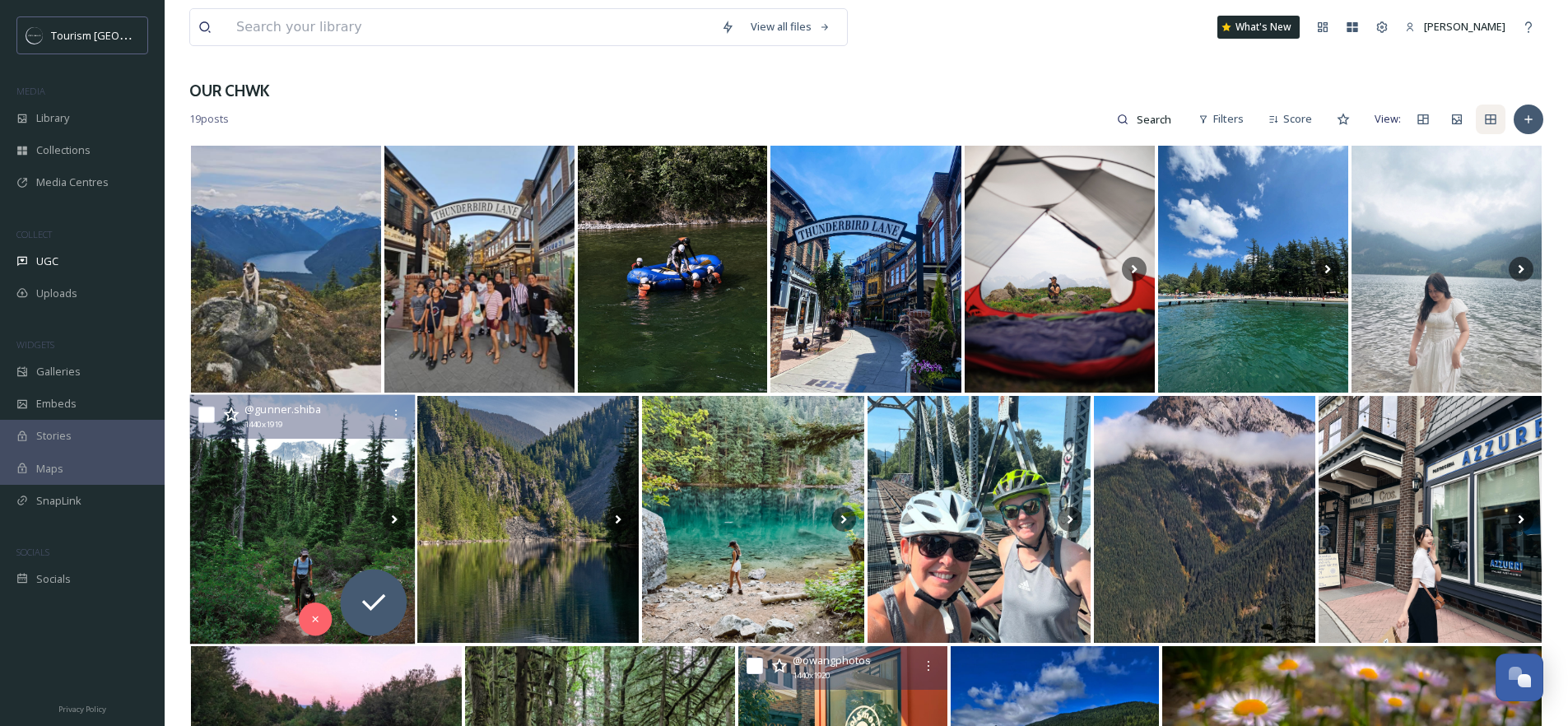
click at [301, 522] on img at bounding box center [303, 518] width 226 height 249
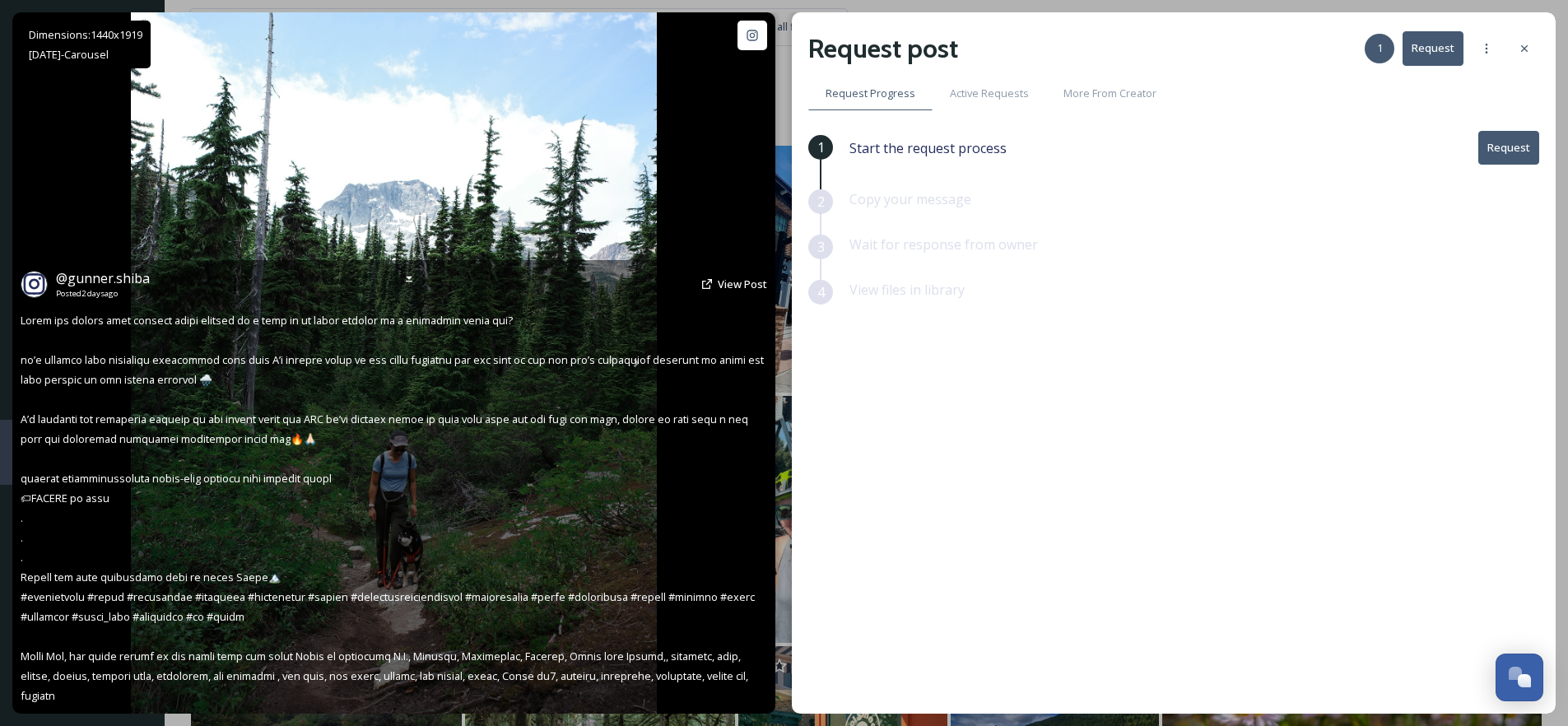
click at [721, 236] on div "Dimensions: 1440 x 1919 Aug 13 - Carousel @ gunner.shiba Posted 2 days ago View…" at bounding box center [394, 362] width 763 height 701
click at [728, 288] on span "View Post" at bounding box center [742, 283] width 50 height 15
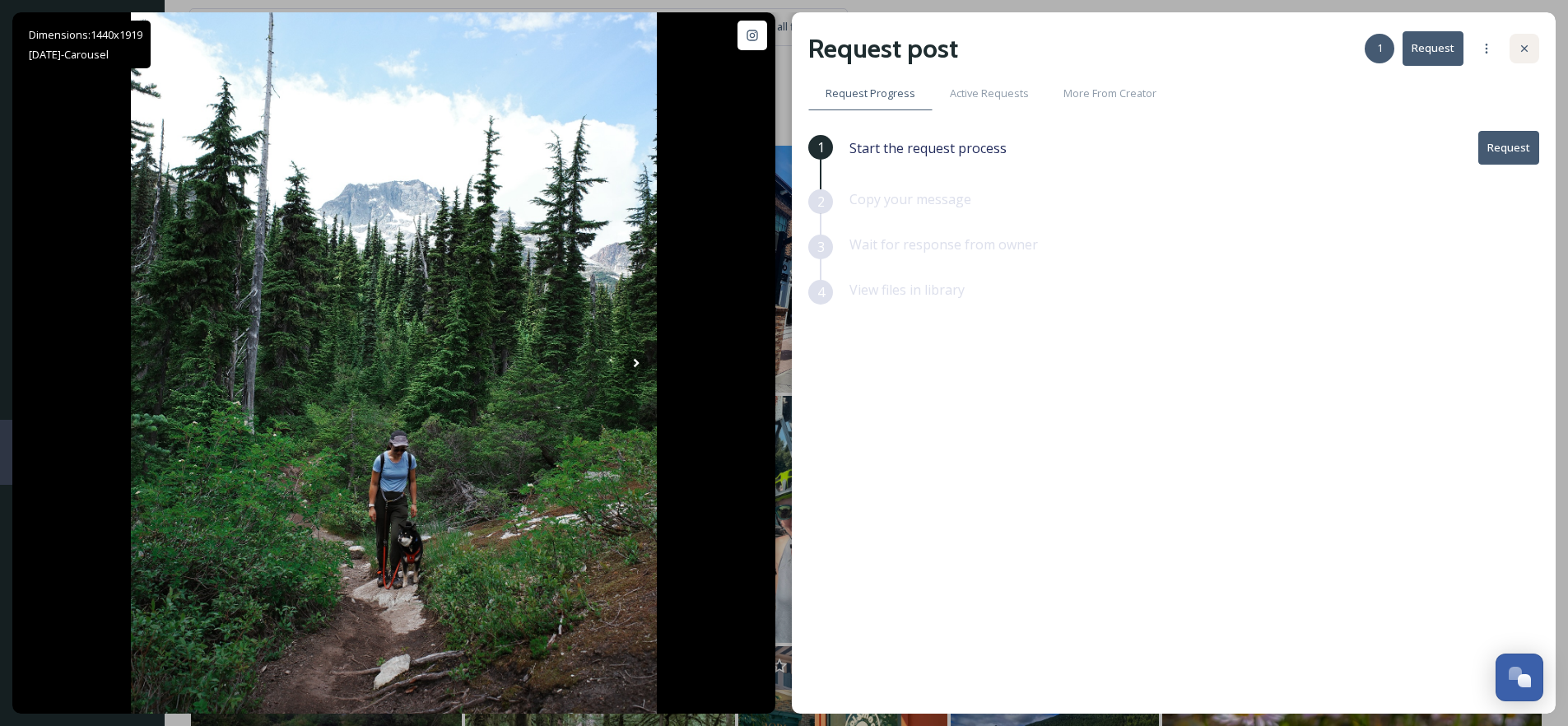
click at [1525, 49] on icon at bounding box center [1524, 48] width 13 height 13
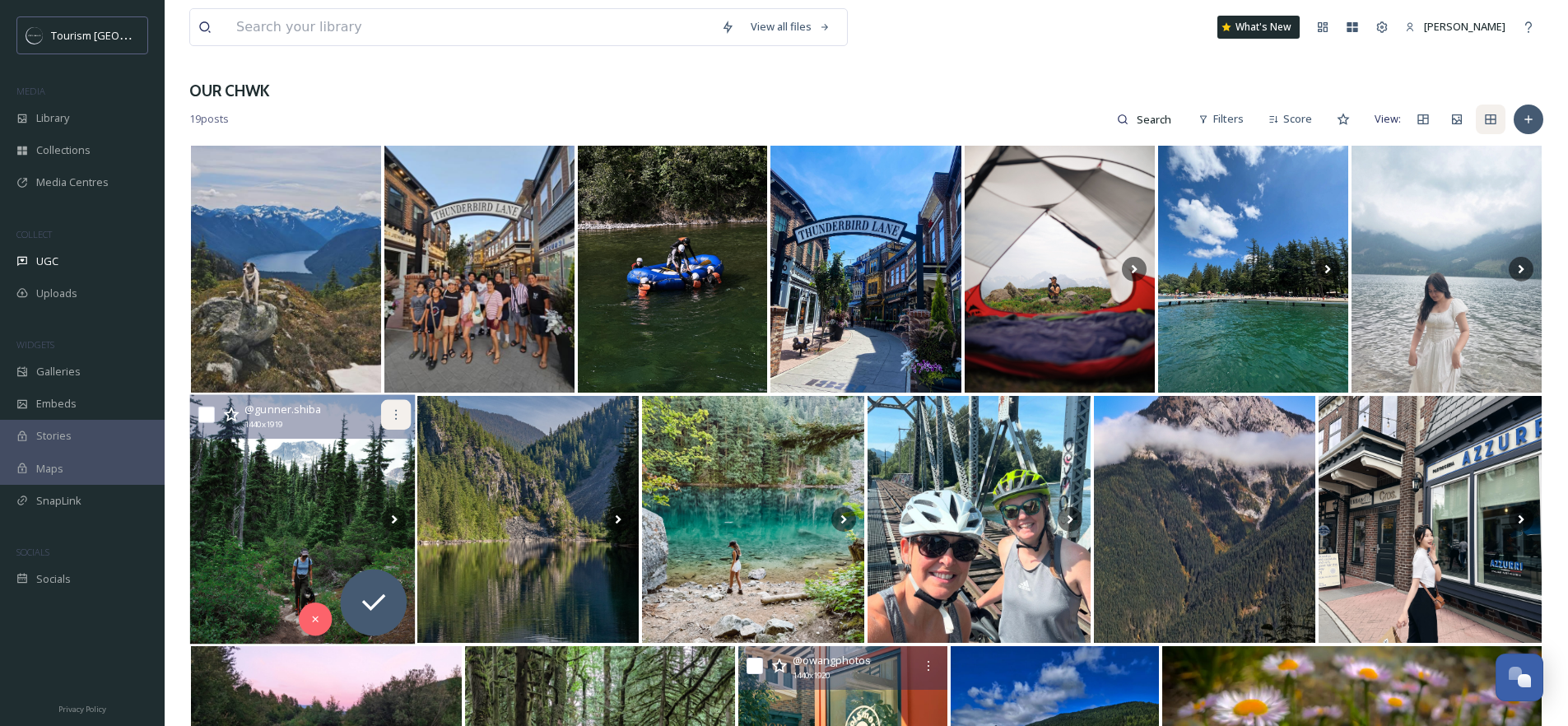
click at [402, 406] on div at bounding box center [396, 414] width 30 height 30
click at [398, 408] on icon at bounding box center [395, 414] width 13 height 13
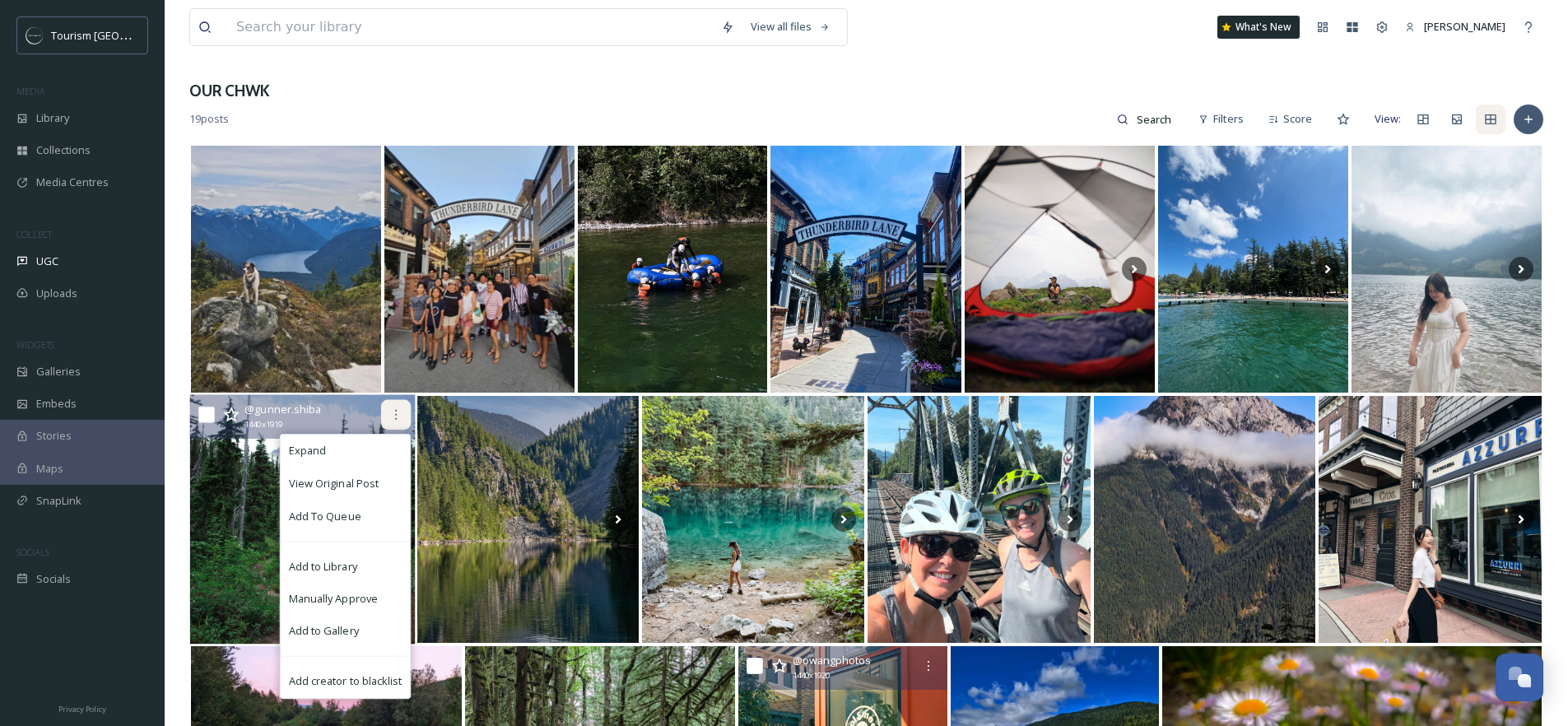
click at [400, 411] on icon at bounding box center [395, 414] width 13 height 13
click at [237, 597] on img at bounding box center [303, 518] width 226 height 249
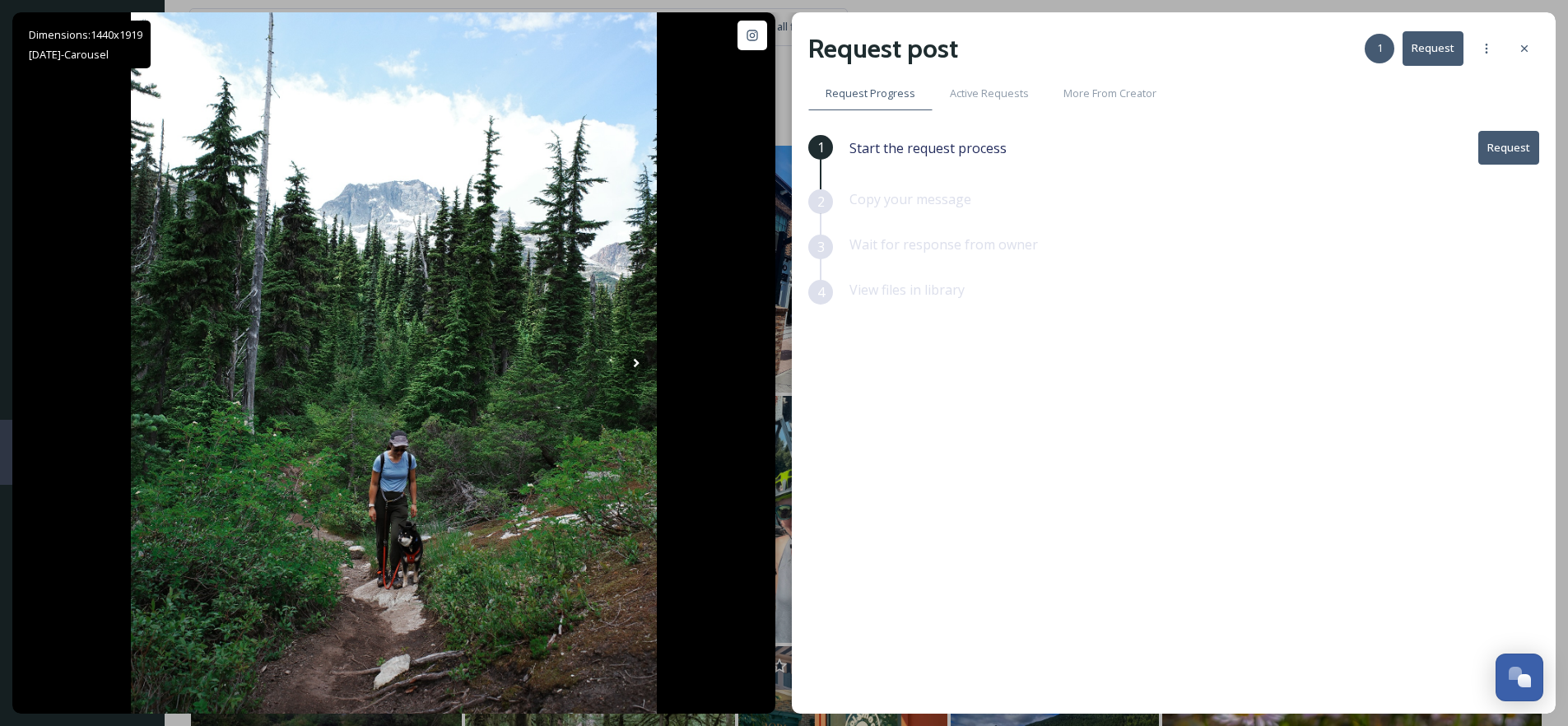
click at [1522, 52] on icon at bounding box center [1524, 48] width 13 height 13
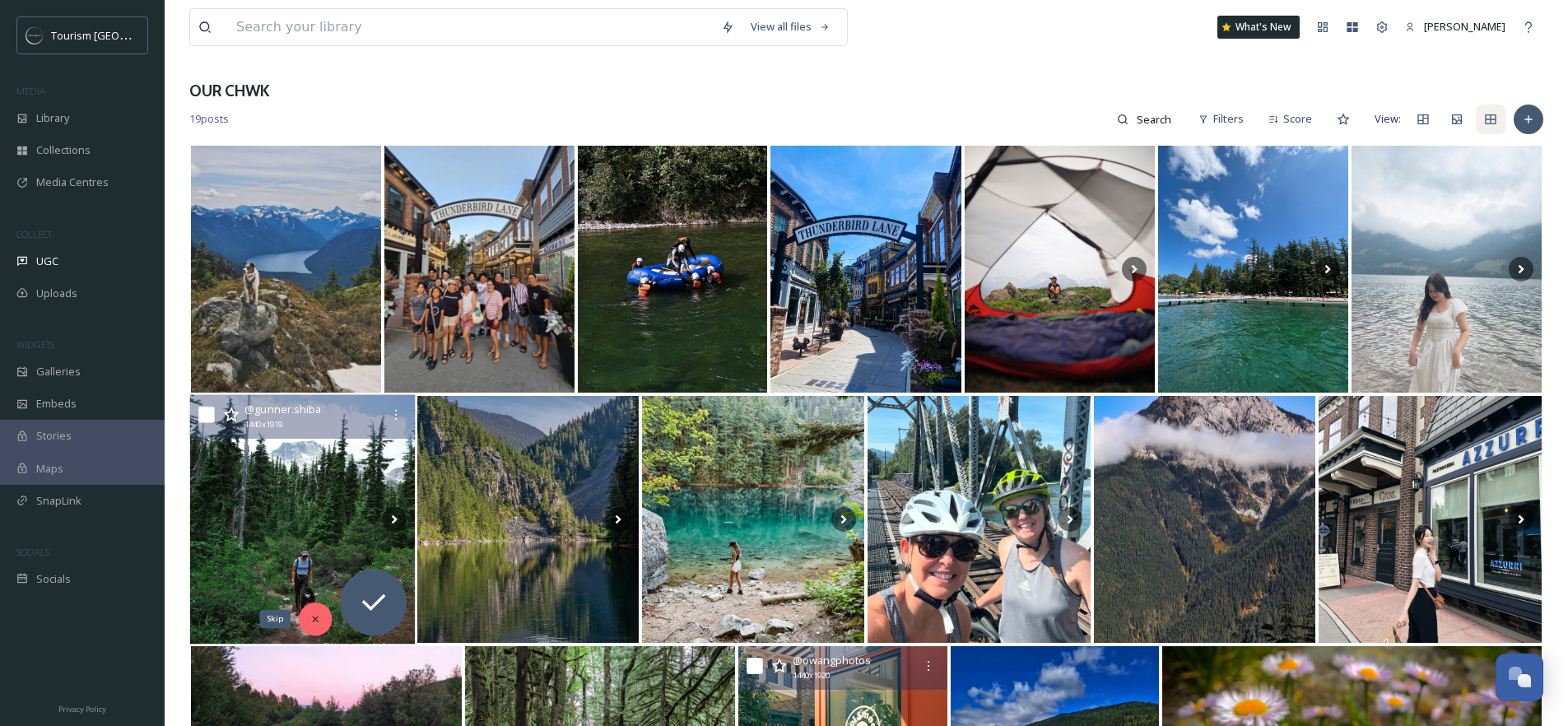
click at [314, 619] on icon at bounding box center [314, 618] width 11 height 11
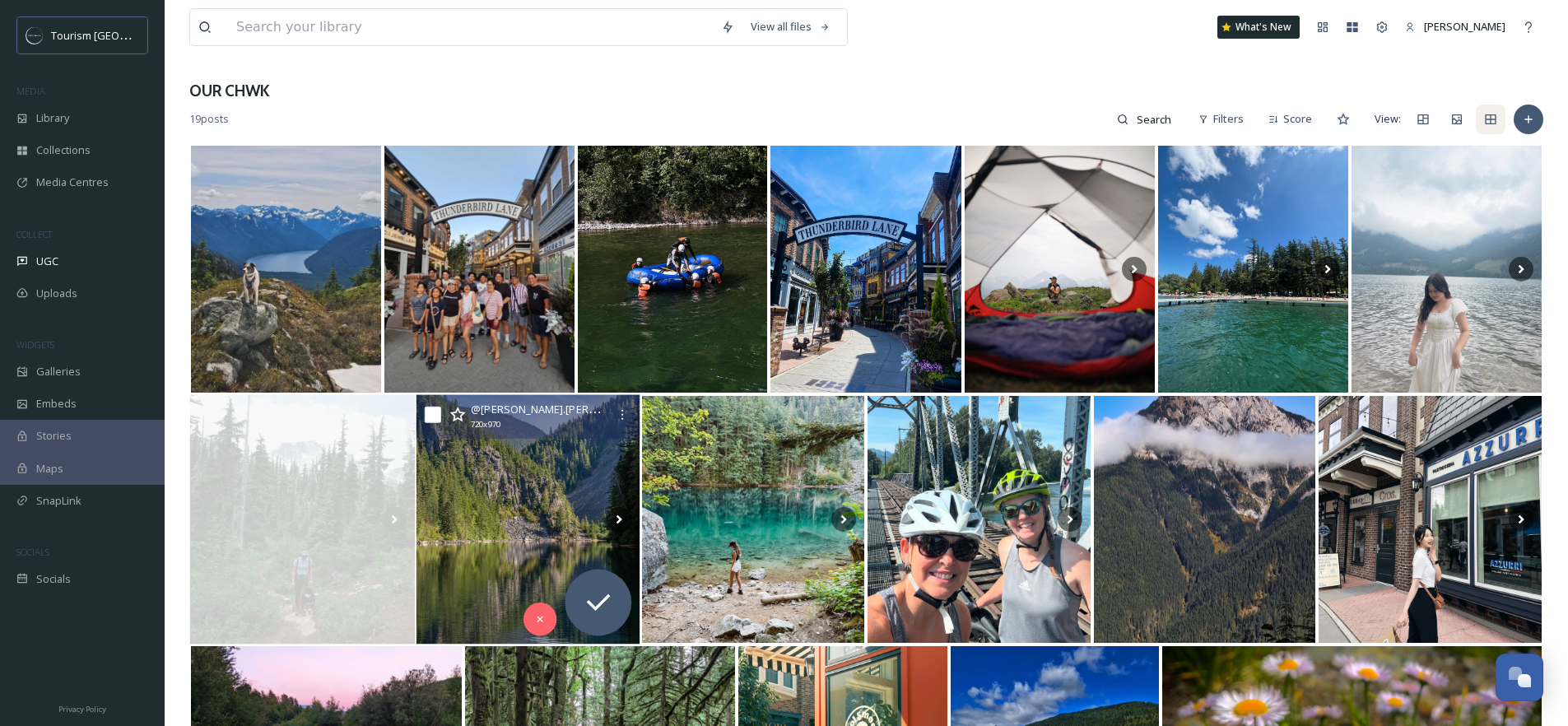
click at [525, 465] on img at bounding box center [527, 518] width 223 height 249
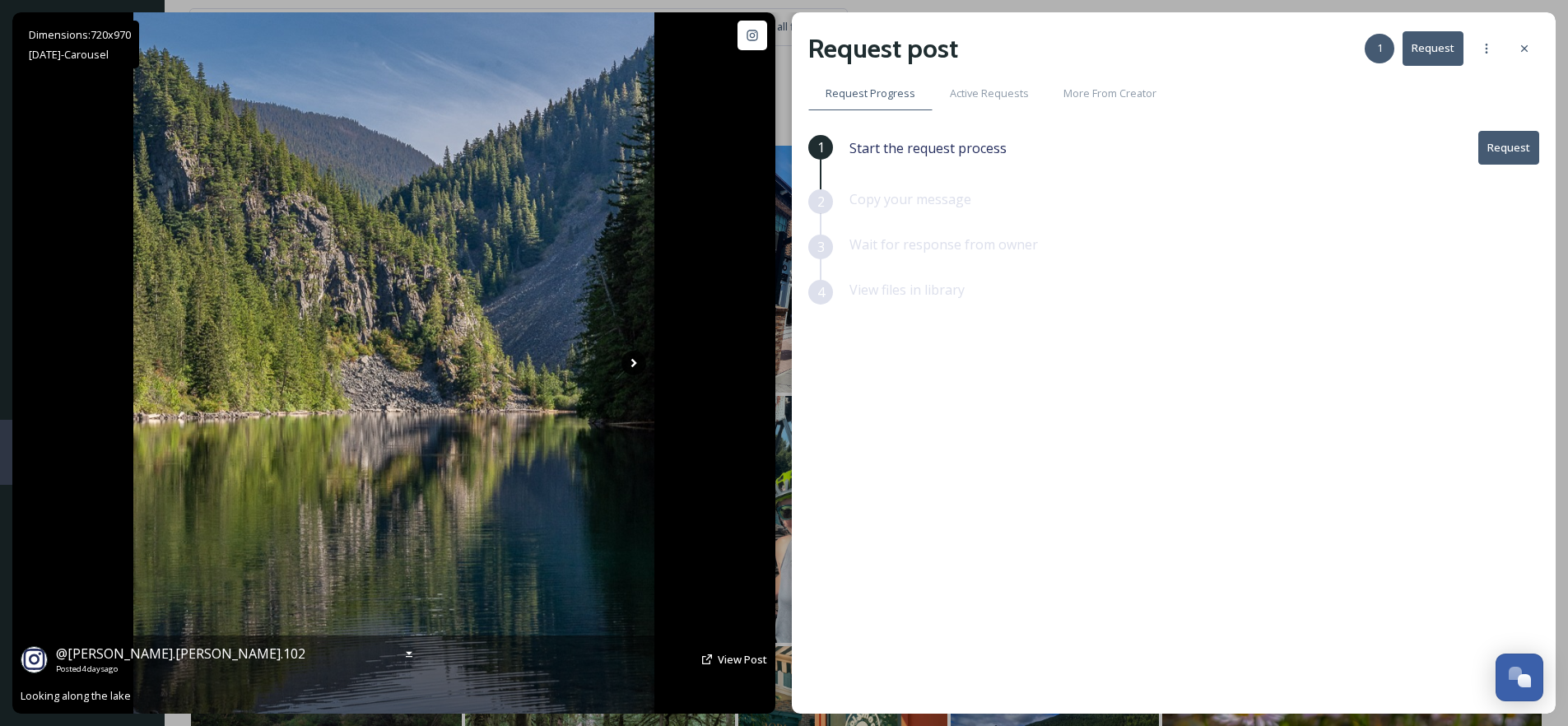
click at [629, 368] on icon at bounding box center [633, 363] width 24 height 24
click at [730, 658] on span "View Post" at bounding box center [742, 658] width 50 height 15
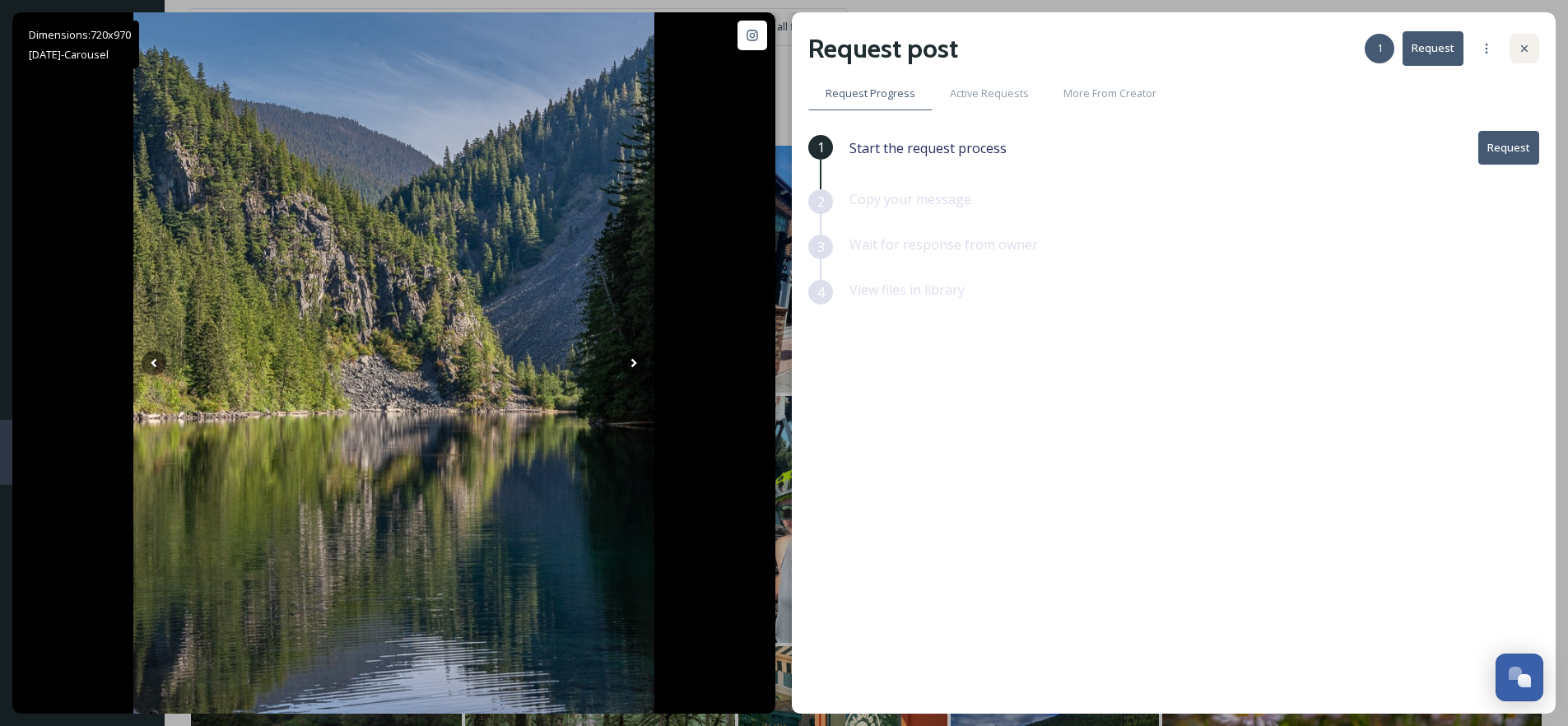
click at [1518, 49] on icon at bounding box center [1524, 48] width 13 height 13
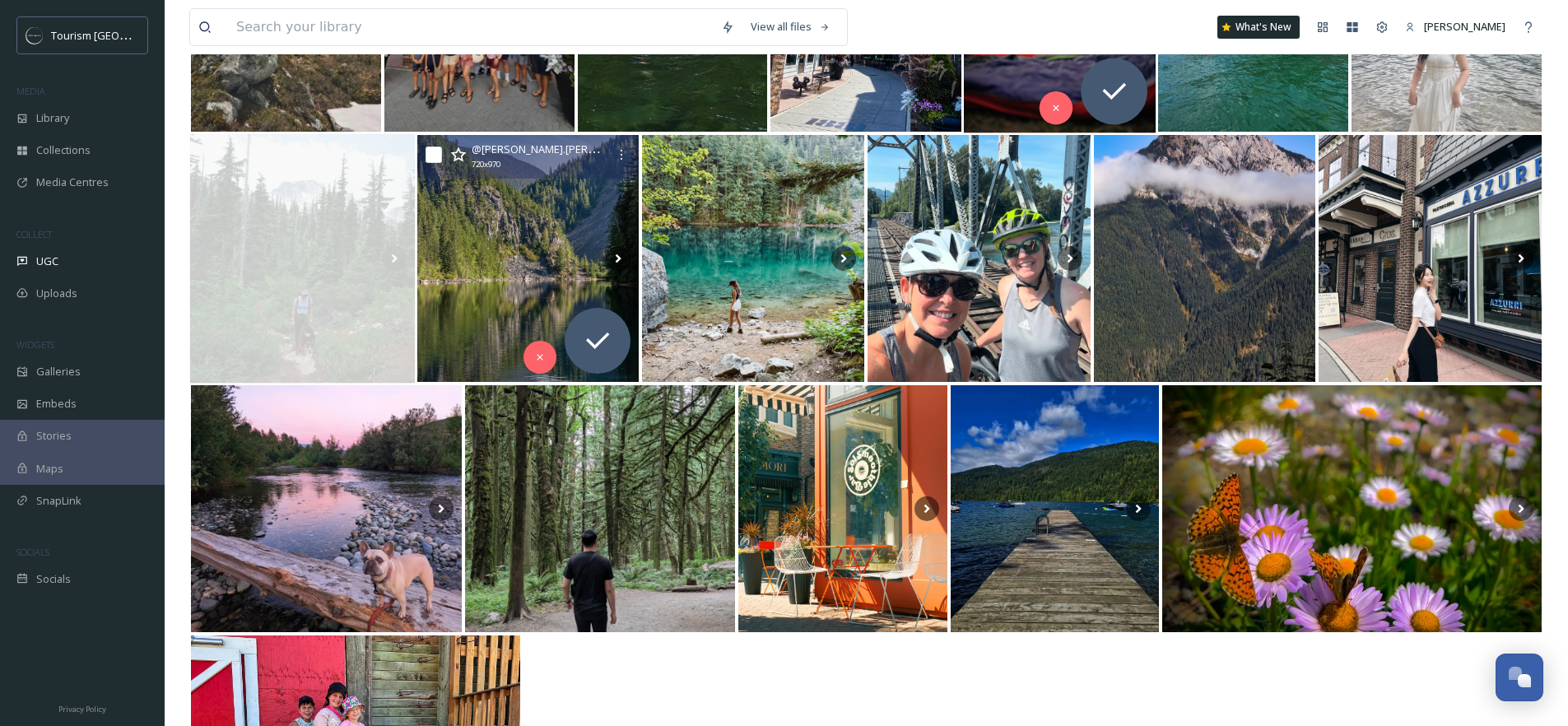
scroll to position [571, 0]
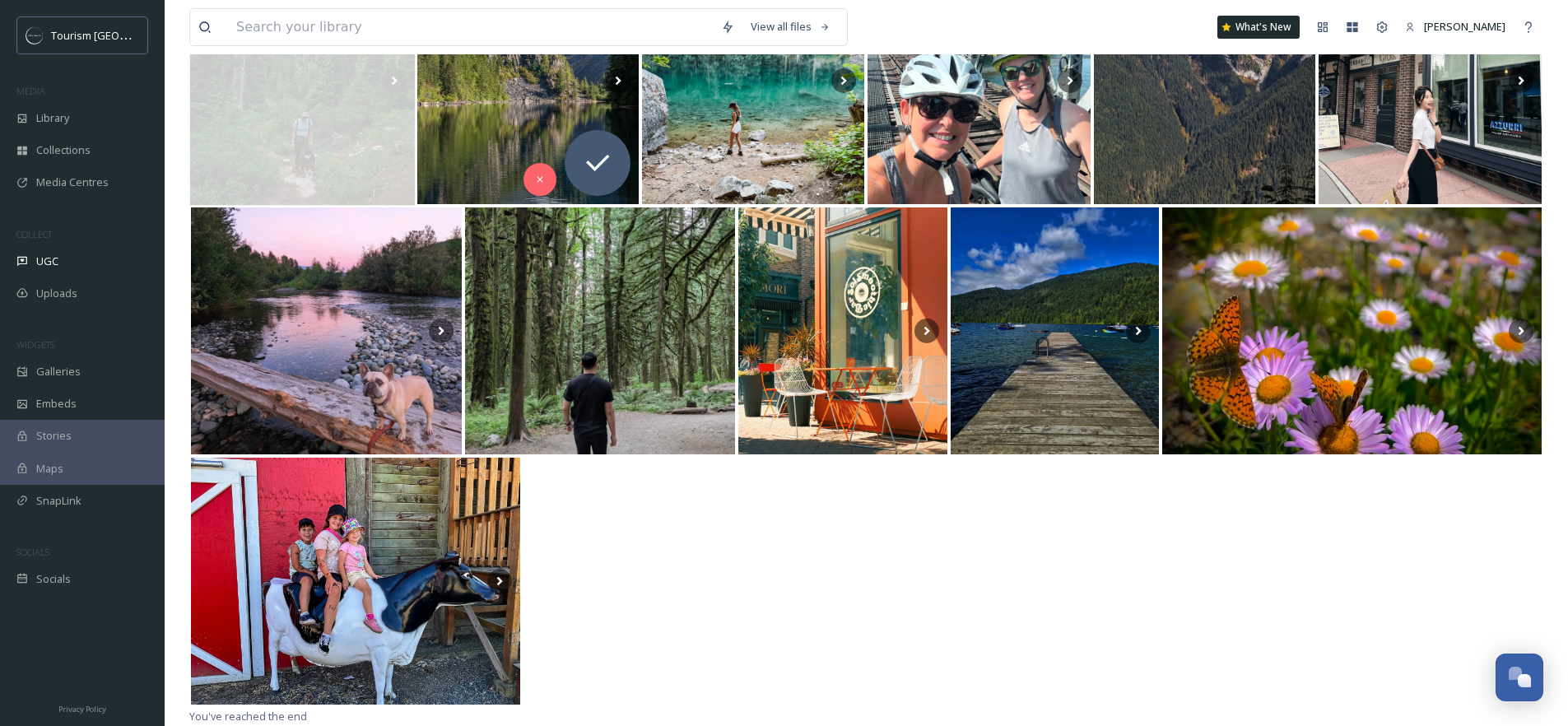
click at [918, 576] on div at bounding box center [866, 581] width 1353 height 250
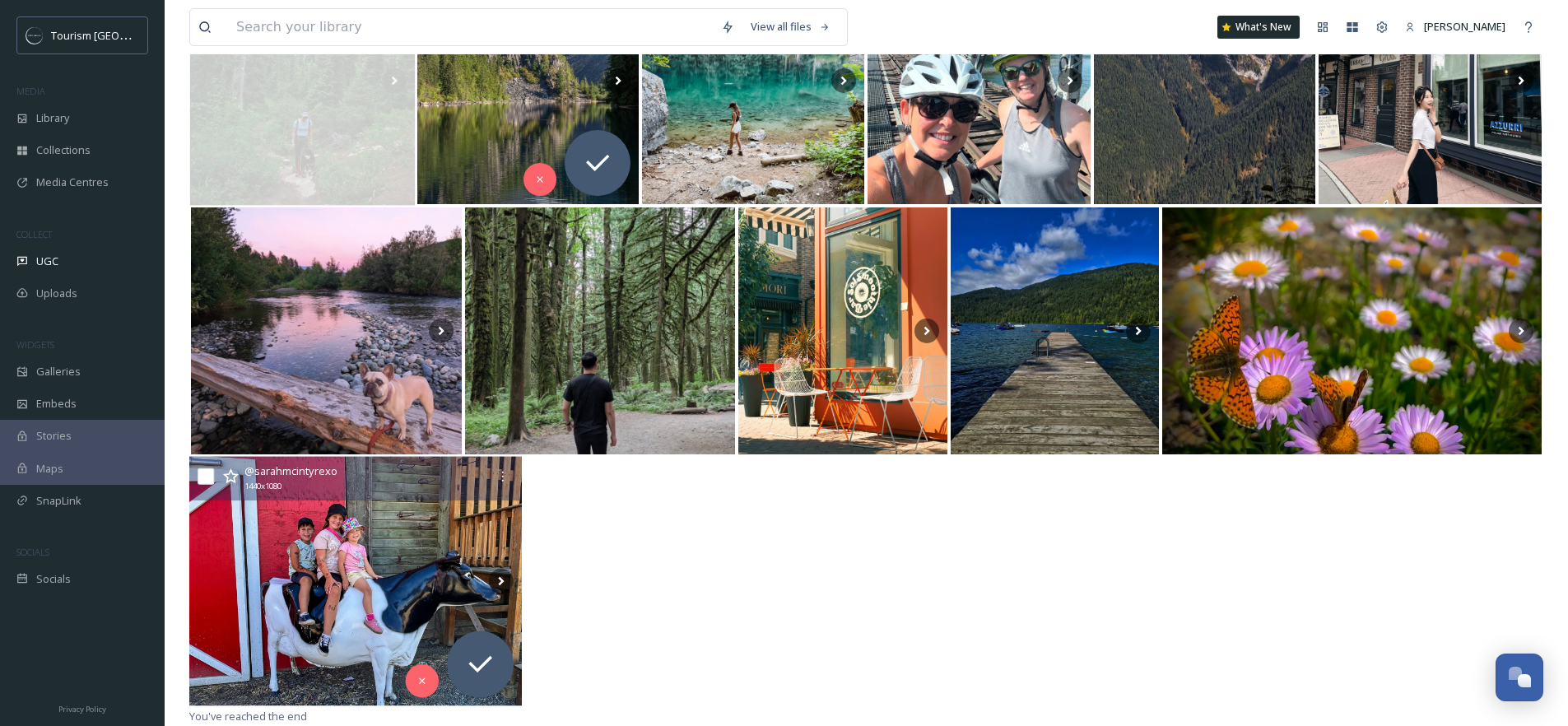
click at [353, 559] on img at bounding box center [355, 580] width 333 height 249
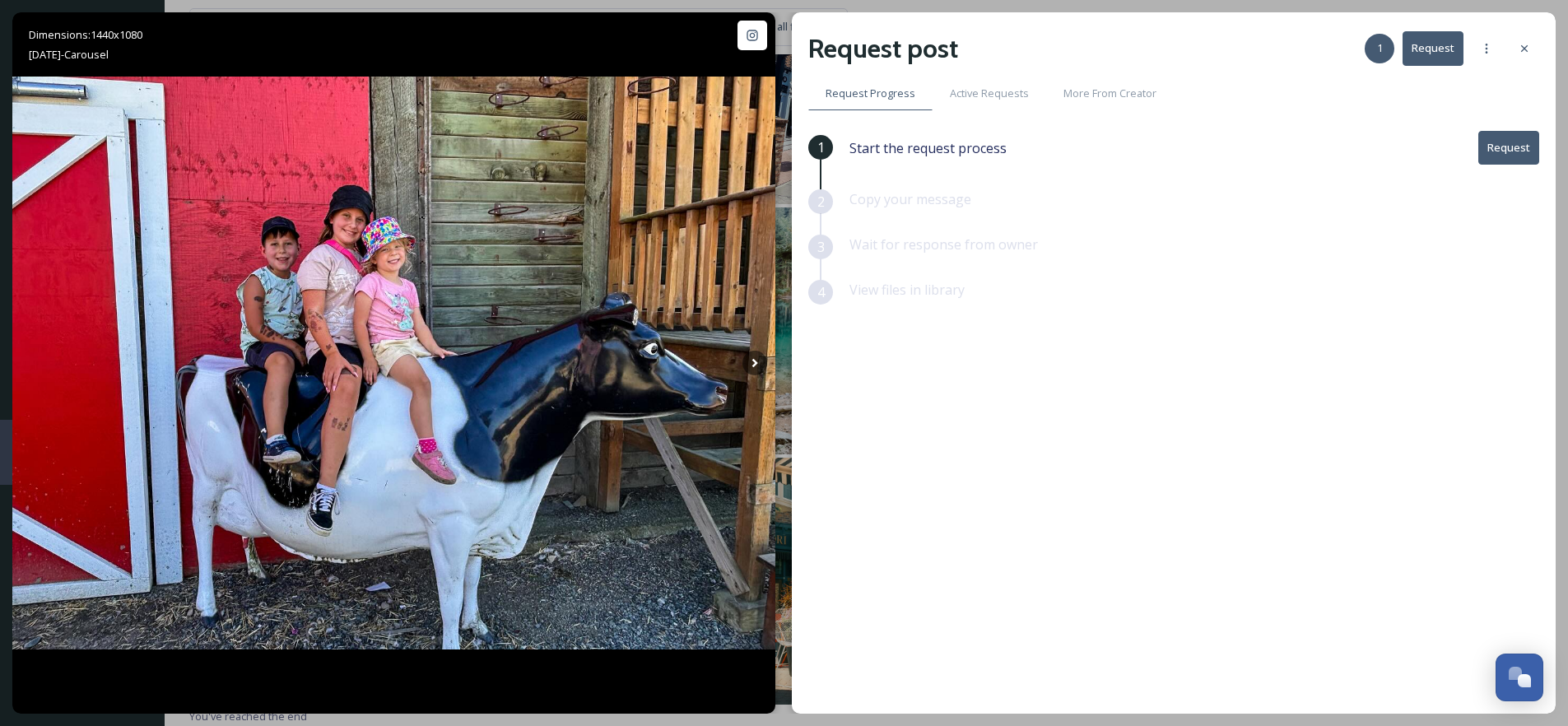
click at [1497, 148] on button "Request" at bounding box center [1509, 148] width 61 height 34
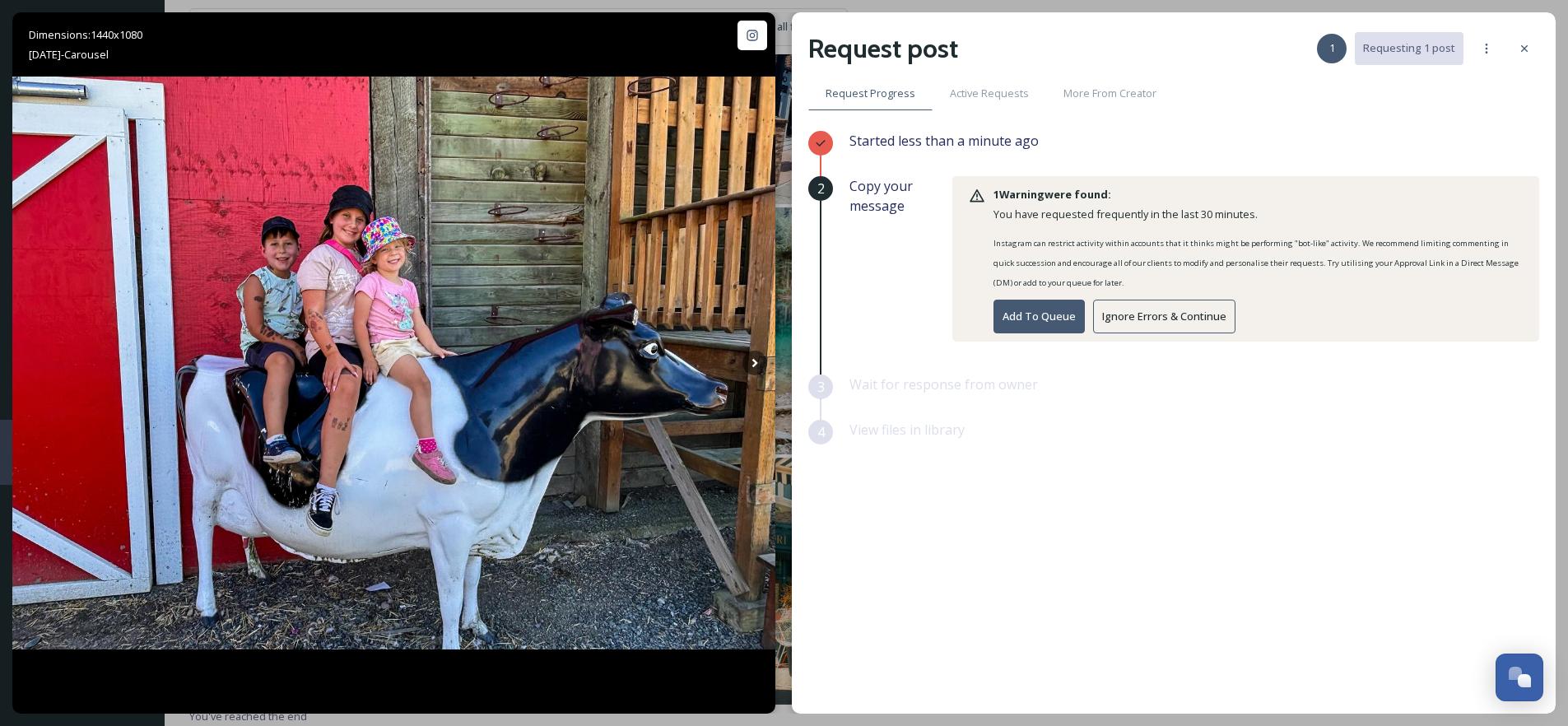
click at [1150, 320] on button "Ignore Errors & Continue" at bounding box center [1164, 316] width 142 height 34
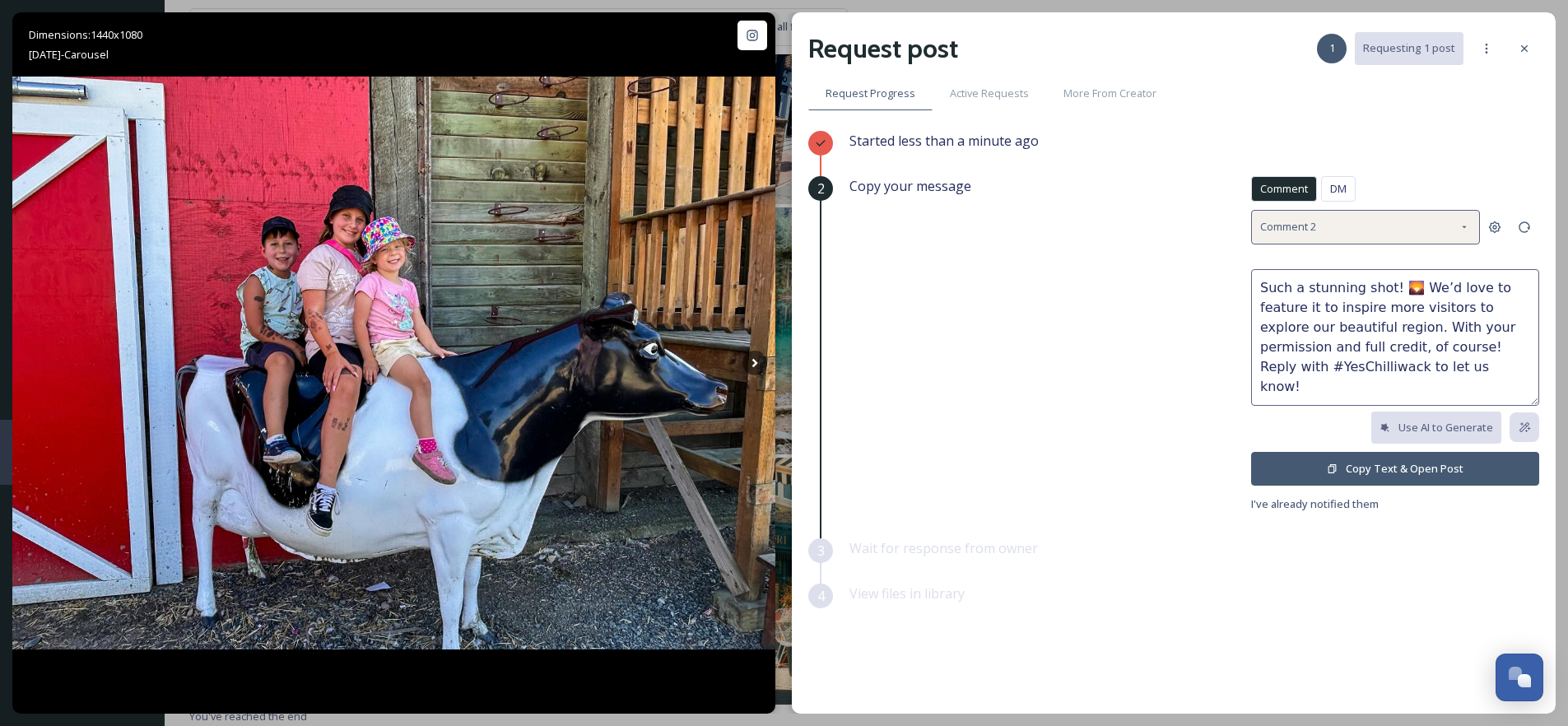
click at [1303, 230] on span "Comment 2" at bounding box center [1287, 227] width 56 height 16
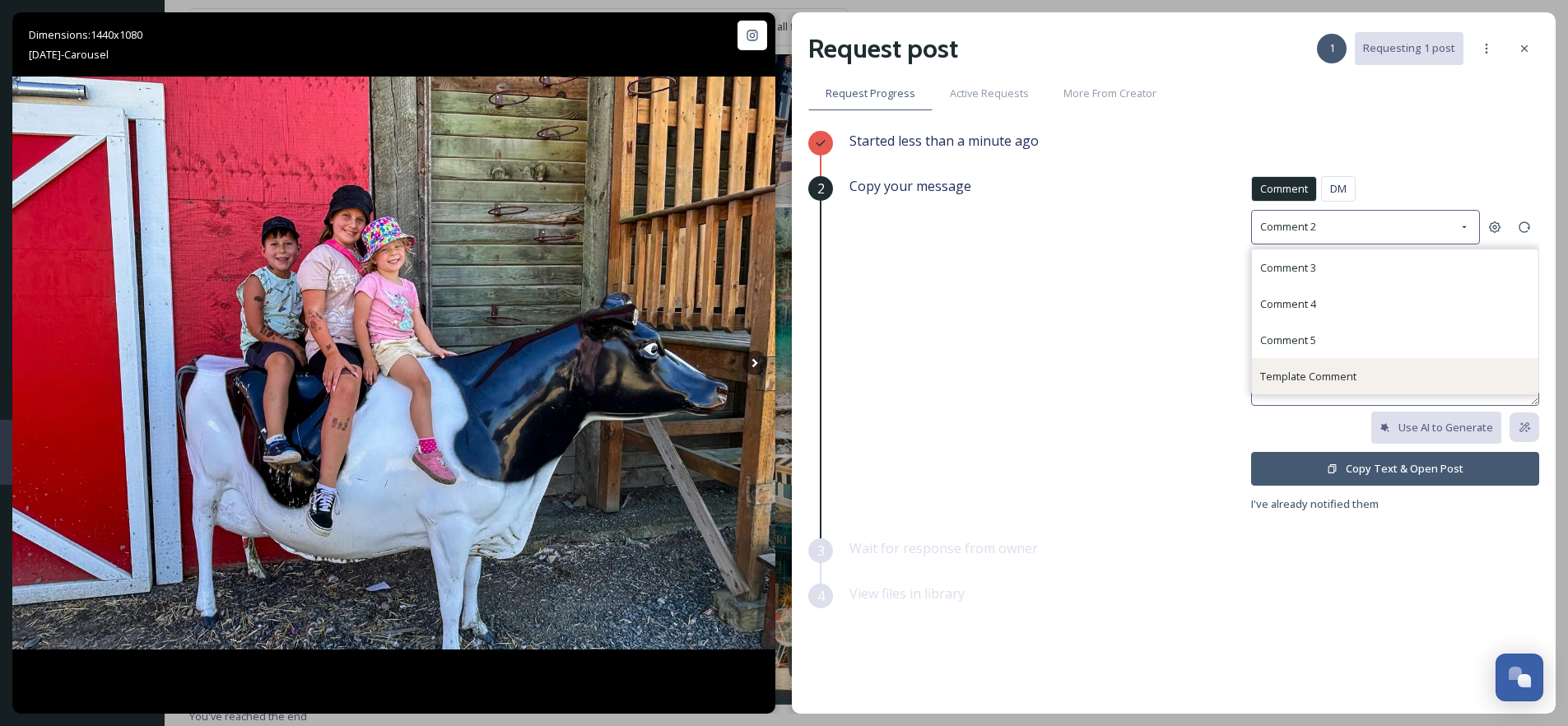
click at [1293, 363] on div "Template Comment" at bounding box center [1395, 376] width 287 height 36
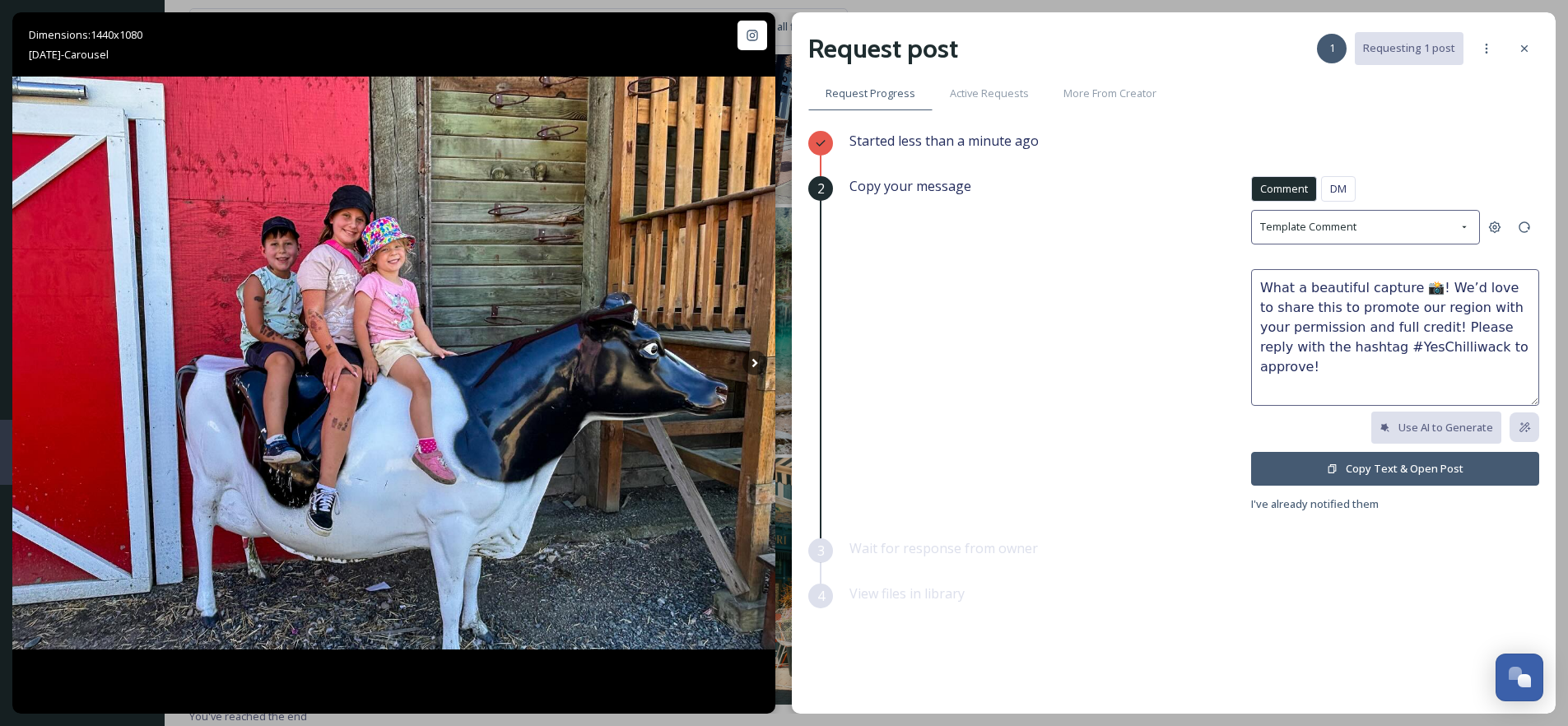
drag, startPoint x: 1405, startPoint y: 286, endPoint x: 1306, endPoint y: 290, distance: 99.1
click at [1306, 290] on textarea "What a beautiful capture 📸! We’d love to share this to promote our region with …" at bounding box center [1395, 337] width 288 height 136
type textarea "What a fun time 📸! We’d love to share this to promote our region with your perm…"
click at [1429, 472] on button "Copy Text & Open Post" at bounding box center [1395, 468] width 288 height 34
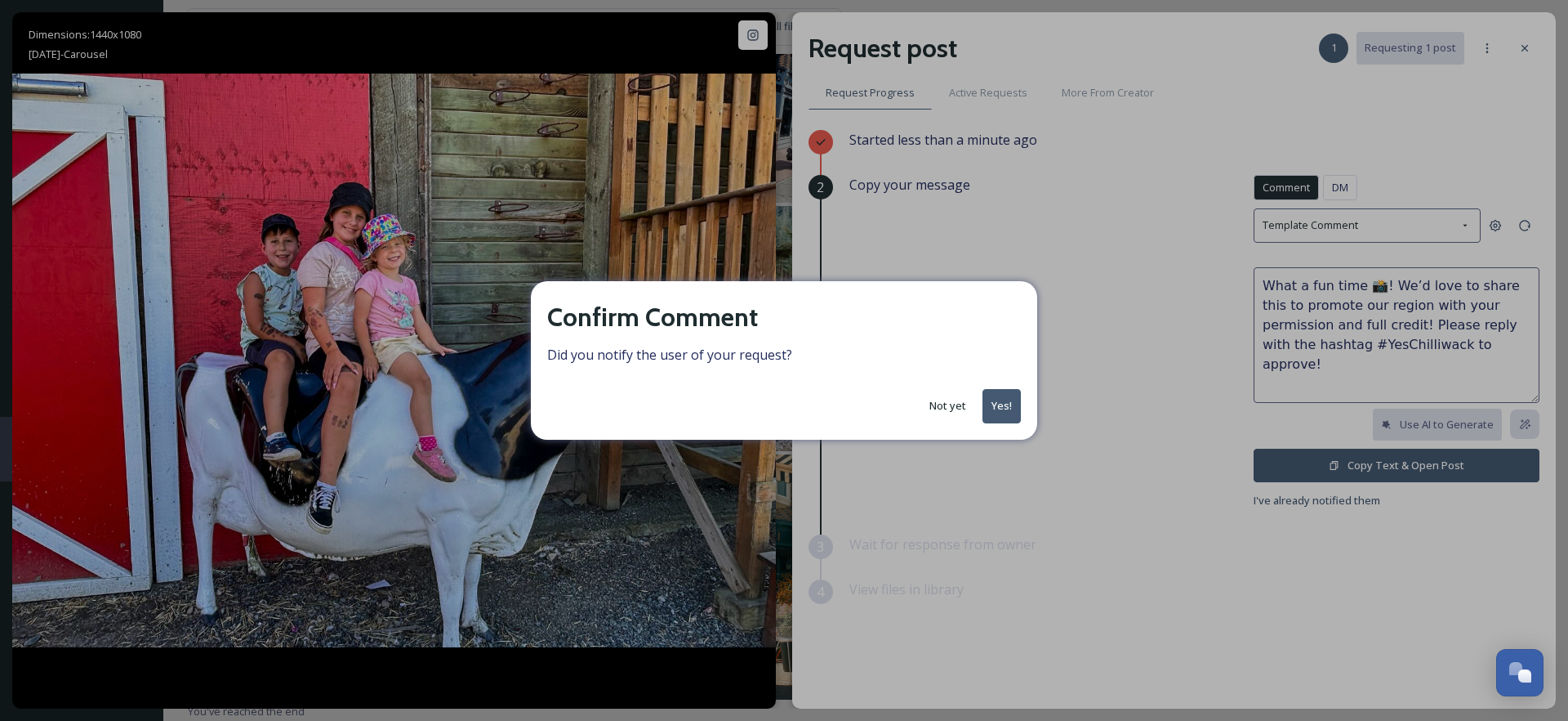
click at [989, 397] on button "Yes!" at bounding box center [1002, 405] width 39 height 34
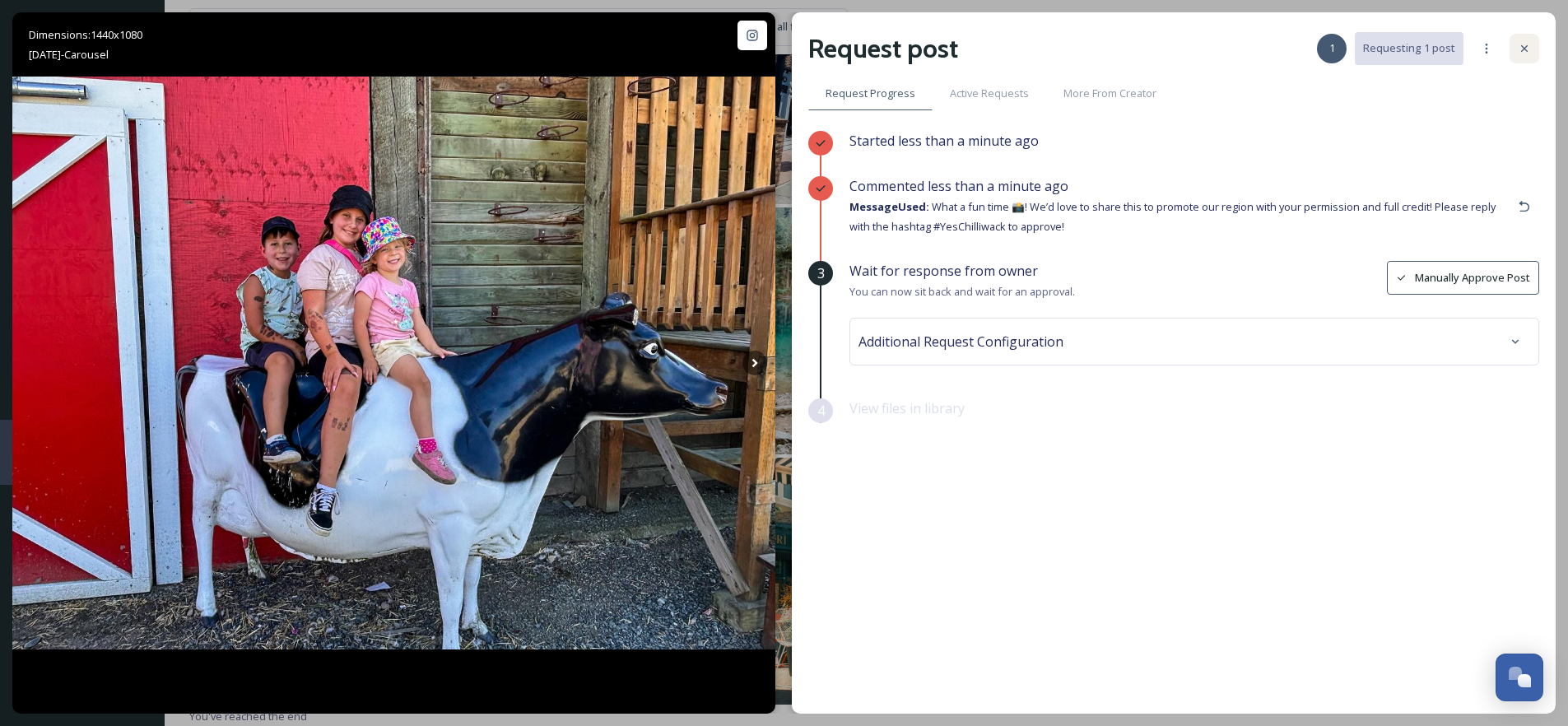
click at [1525, 44] on icon at bounding box center [1524, 48] width 13 height 13
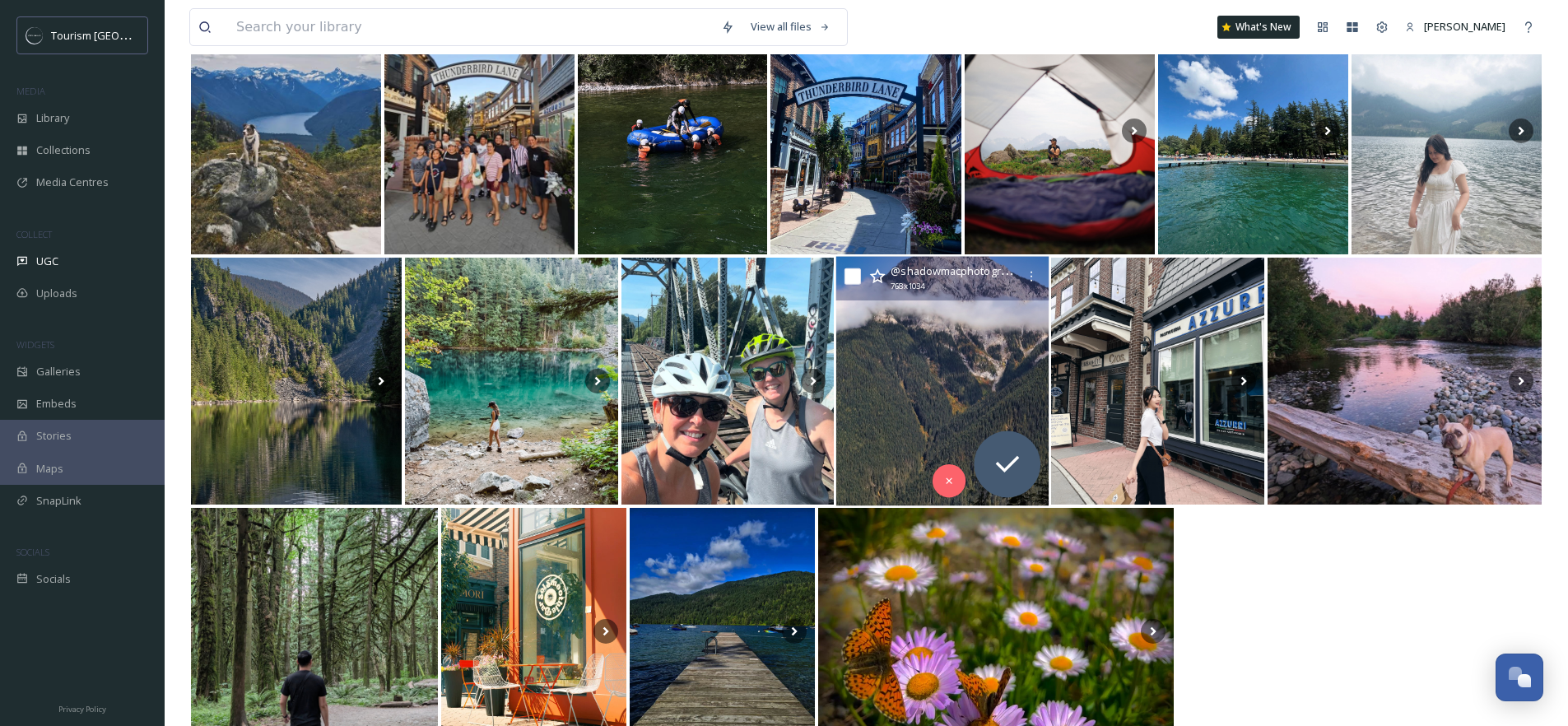
scroll to position [320, 0]
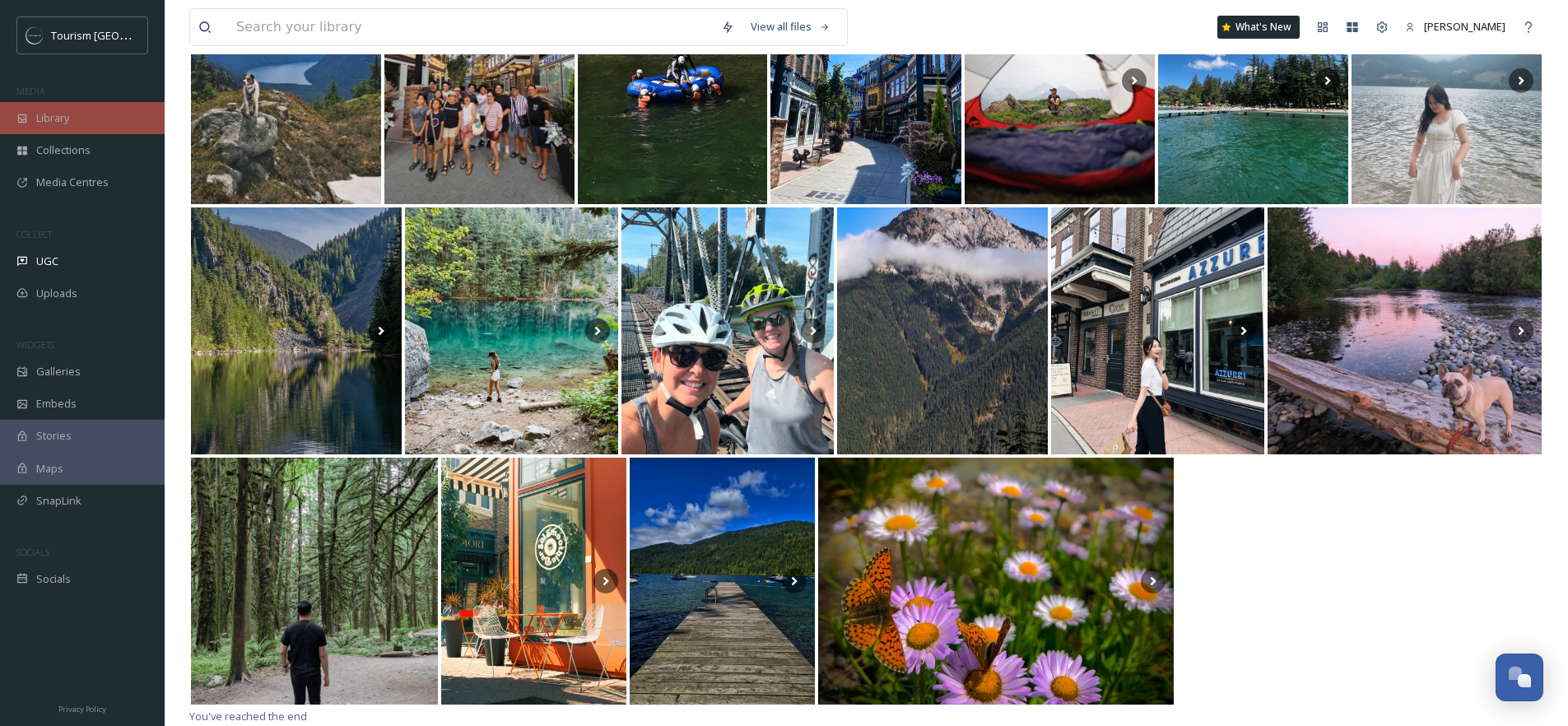
click at [74, 126] on div "Library" at bounding box center [82, 117] width 164 height 32
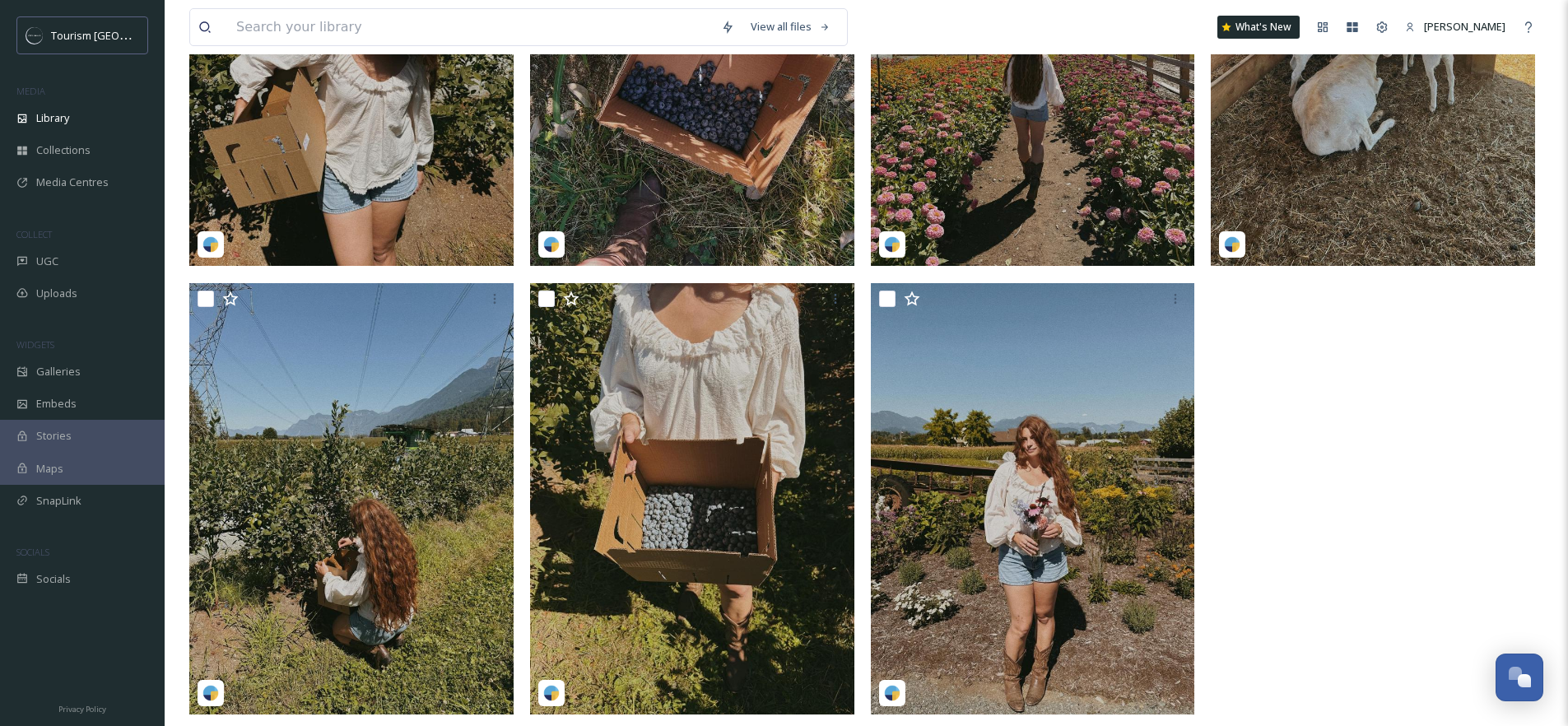
scroll to position [600, 0]
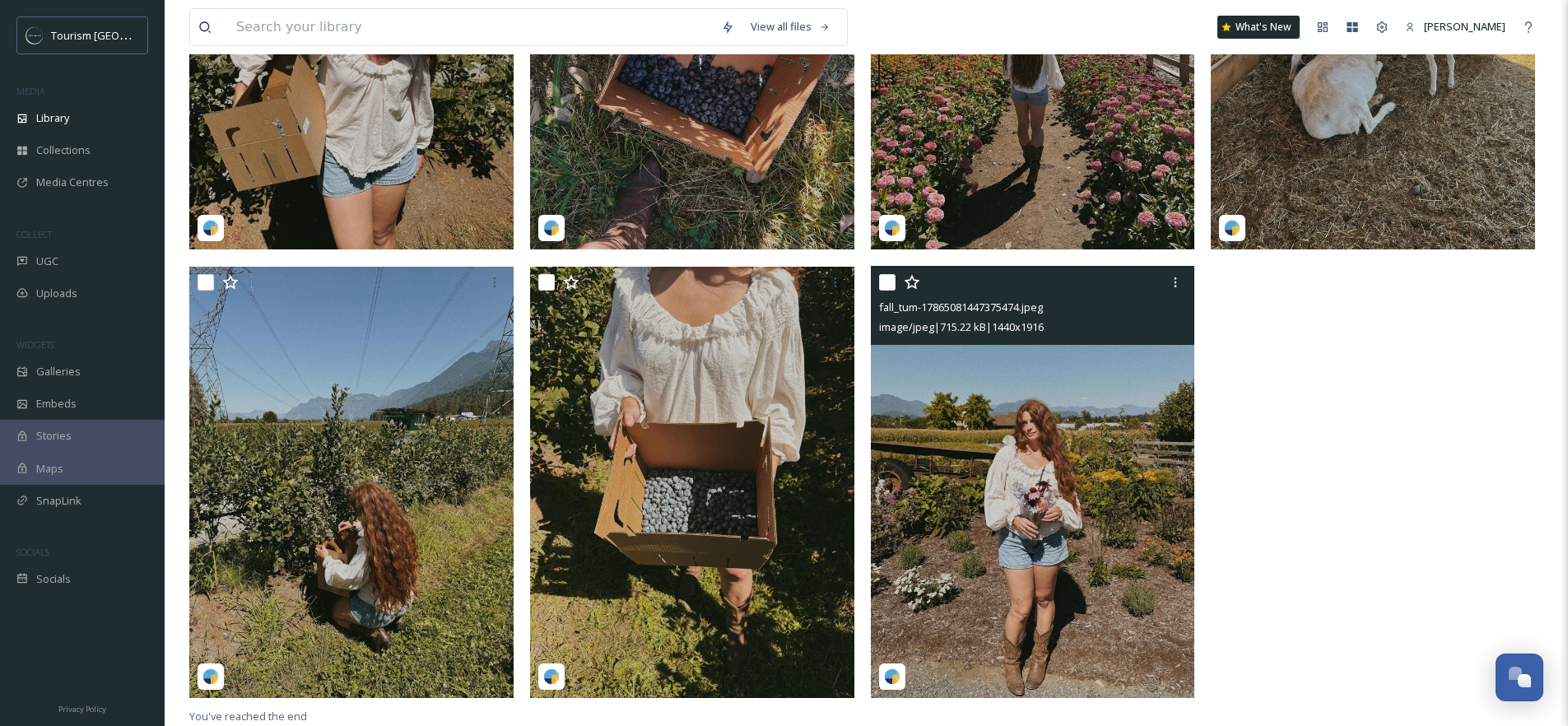
click at [1038, 481] on img at bounding box center [1032, 482] width 324 height 431
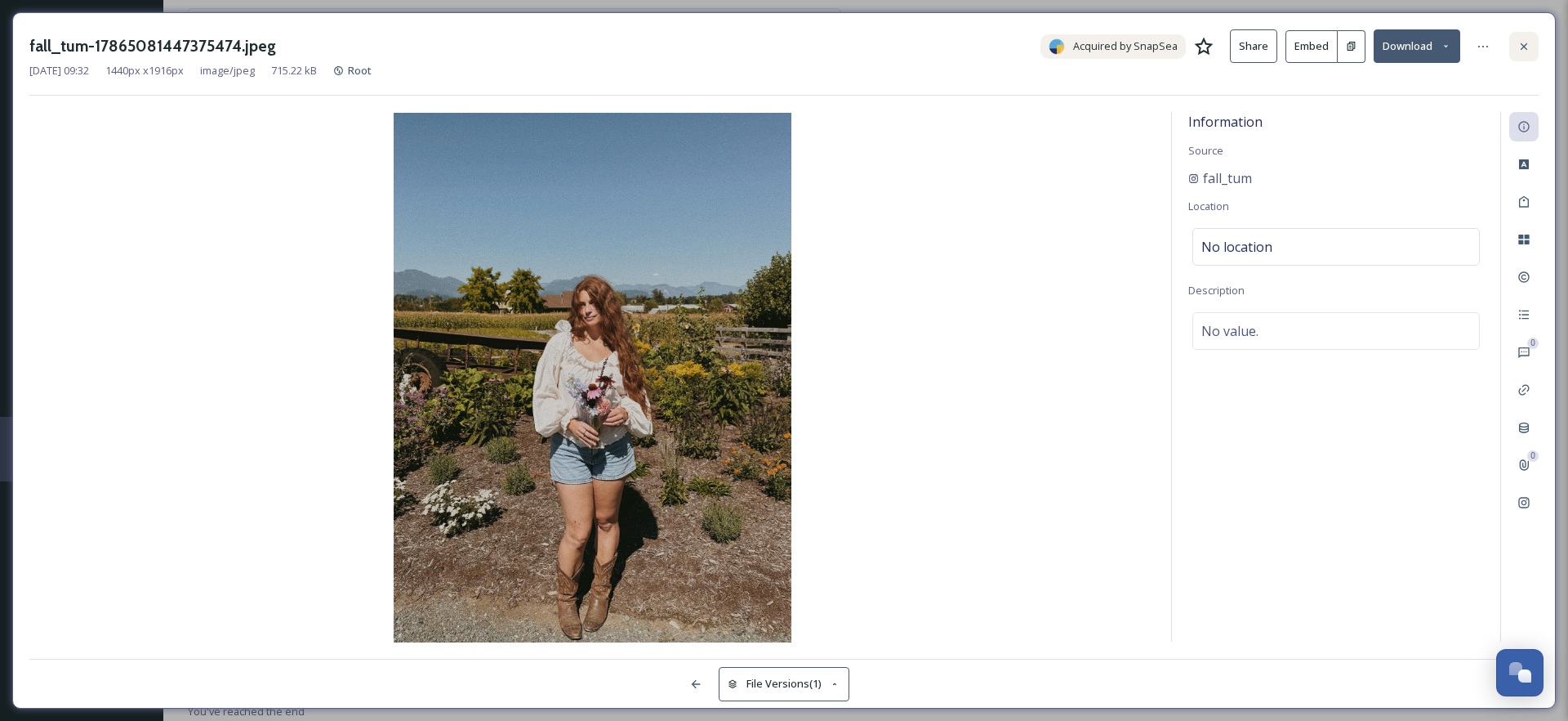
click at [1533, 42] on div at bounding box center [1524, 47] width 29 height 29
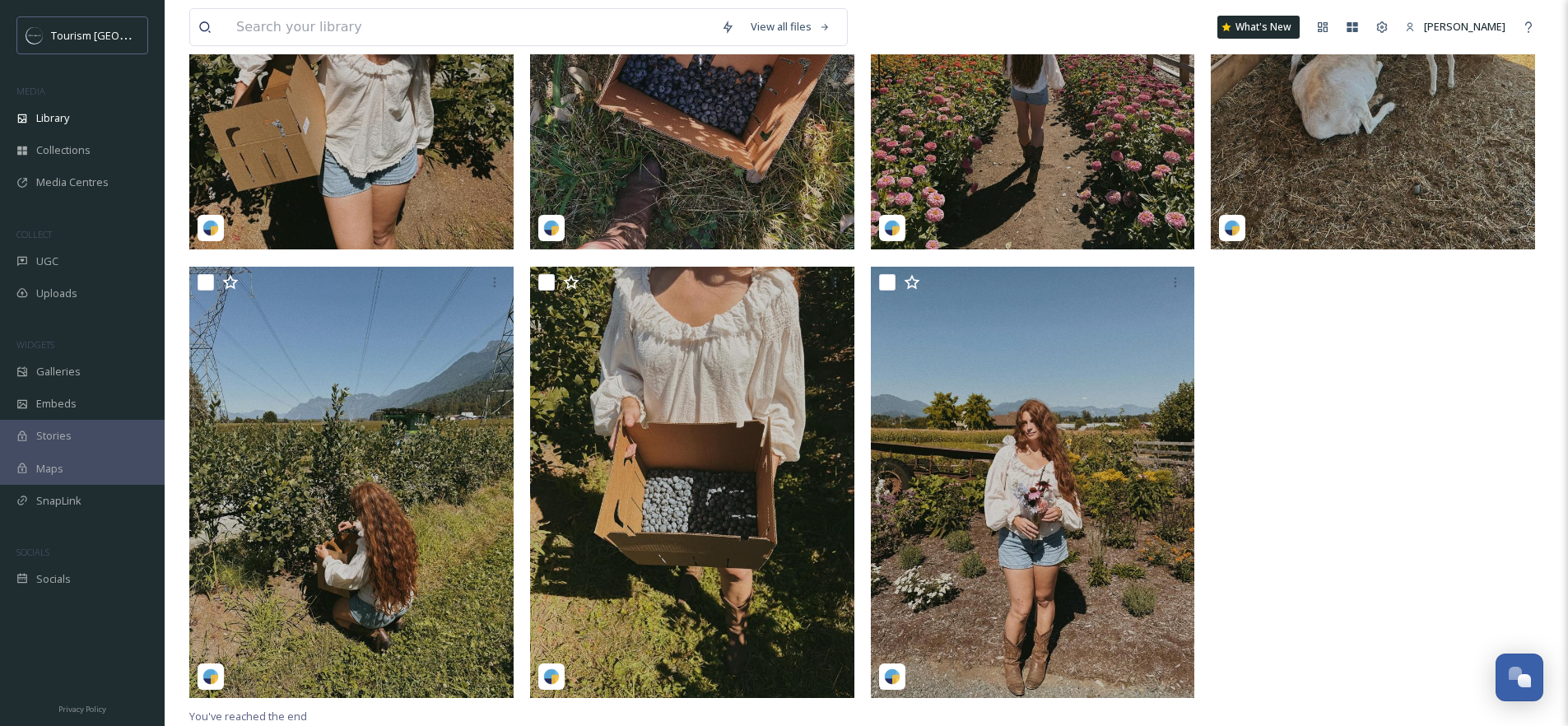
scroll to position [600, 0]
click at [1332, 388] on div at bounding box center [1377, 261] width 333 height 887
click at [96, 258] on div "UGC" at bounding box center [82, 261] width 164 height 32
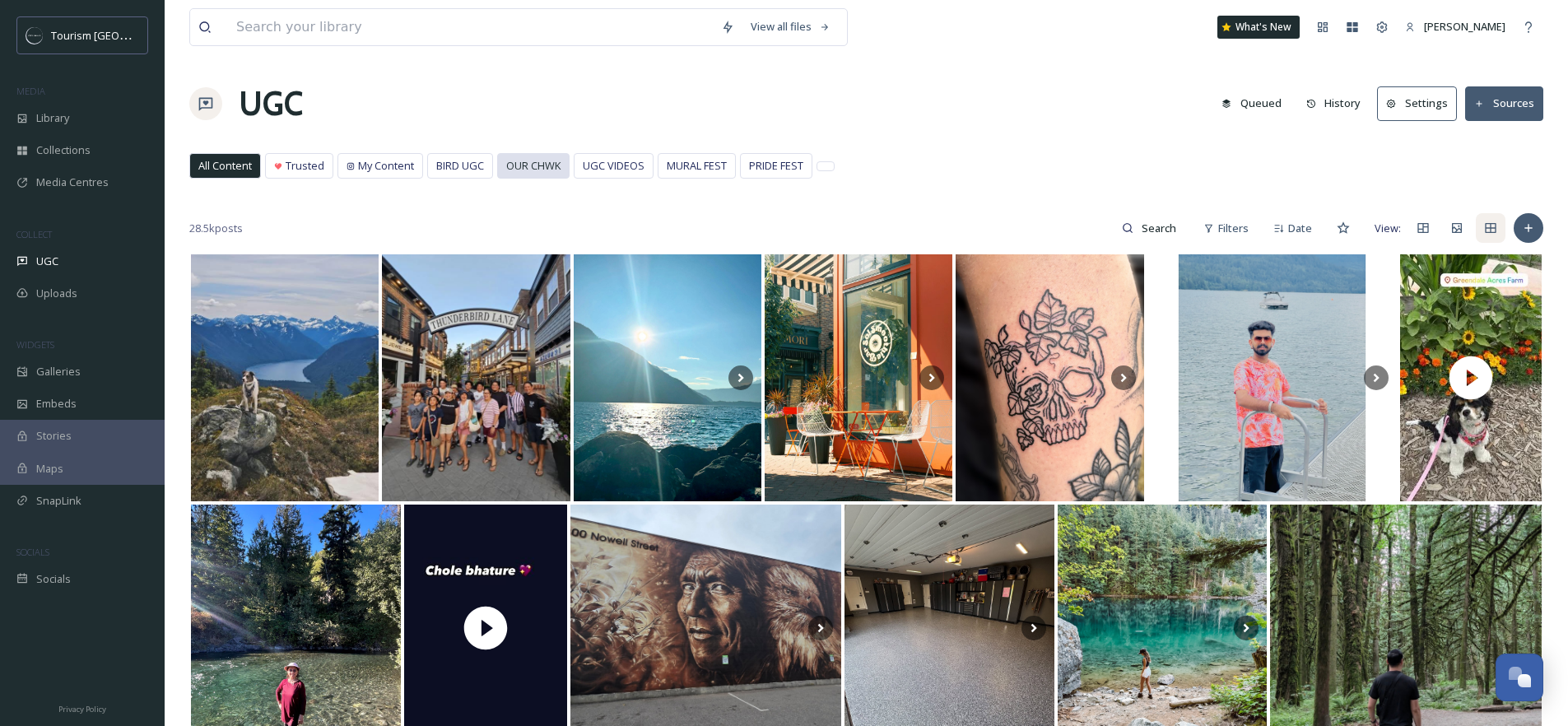
click at [519, 174] on div "OUR CHWK" at bounding box center [533, 165] width 70 height 23
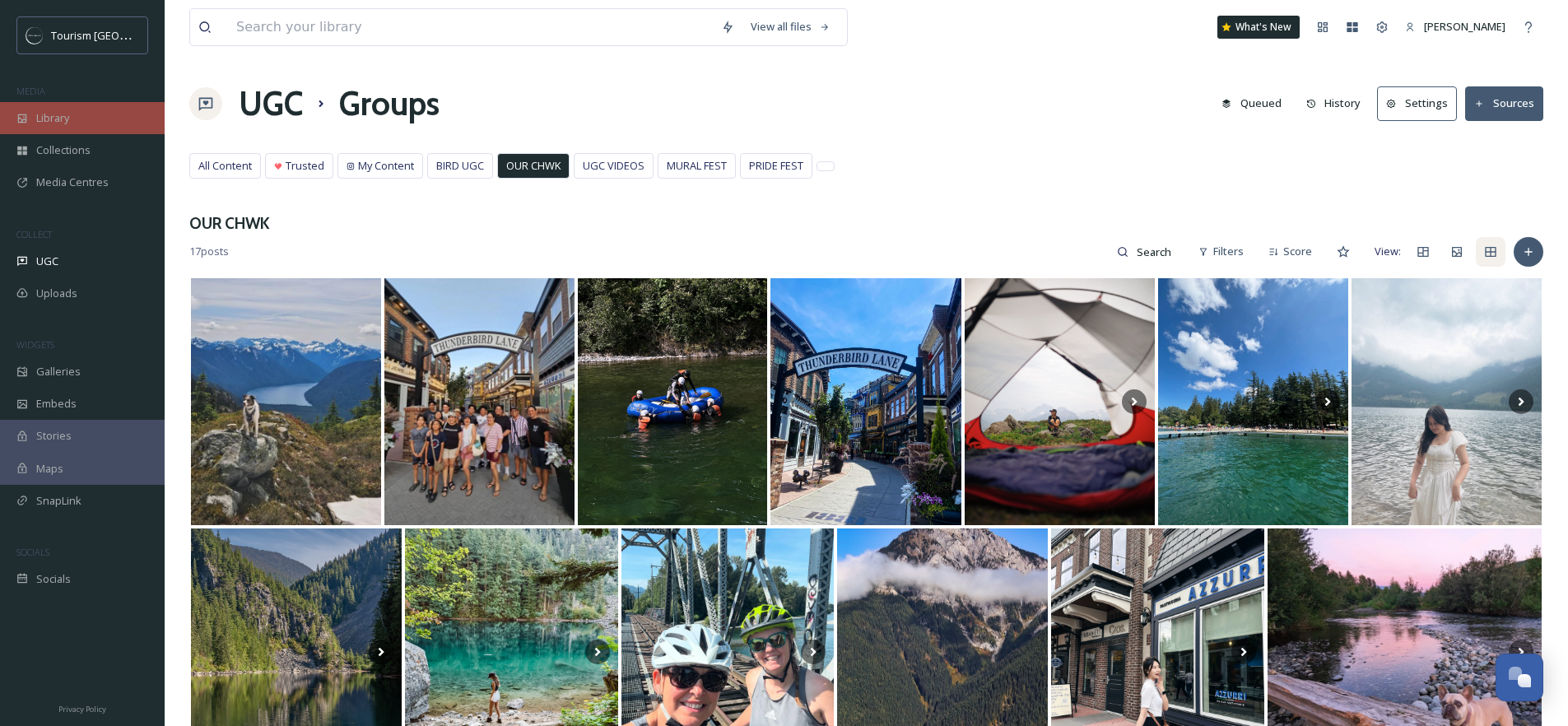
click at [63, 121] on span "Library" at bounding box center [53, 118] width 33 height 16
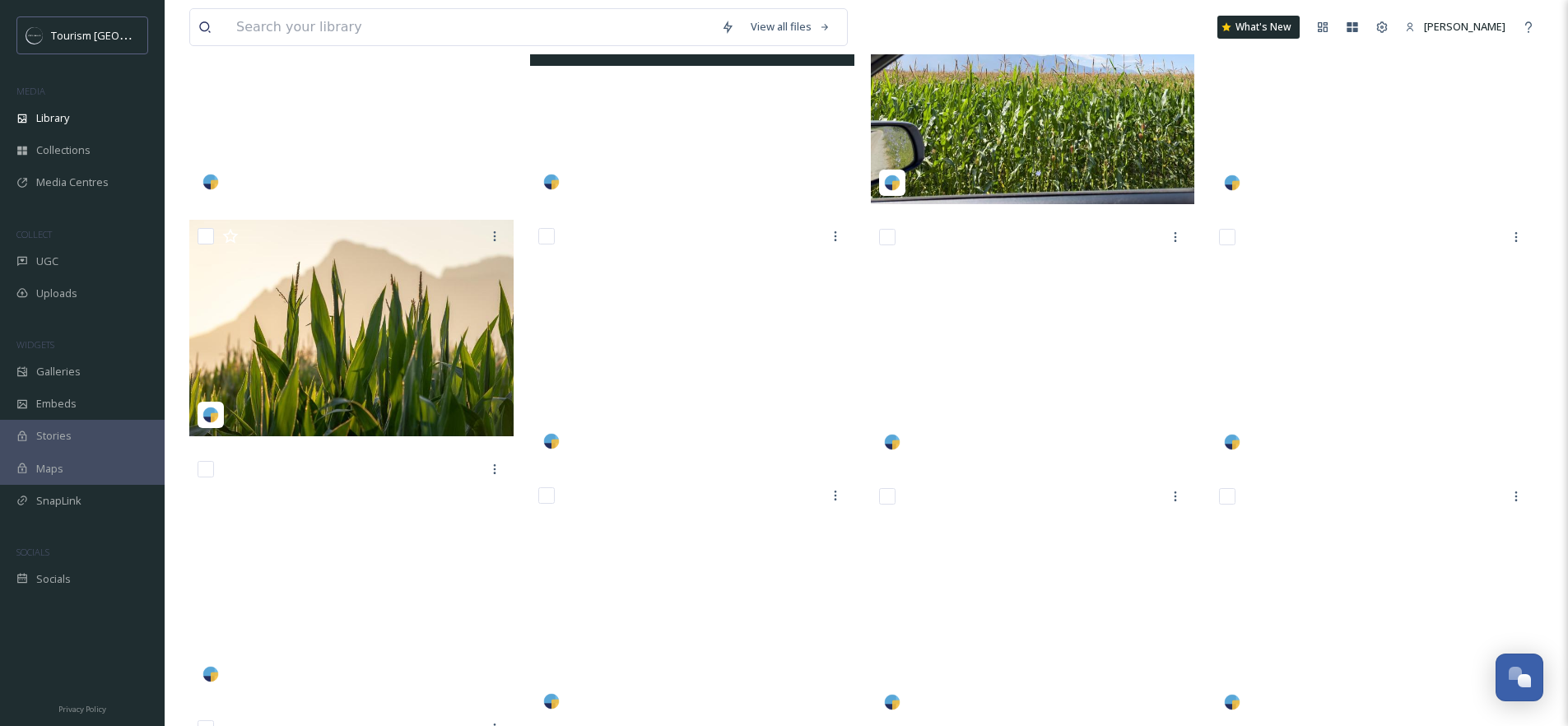
scroll to position [440, 0]
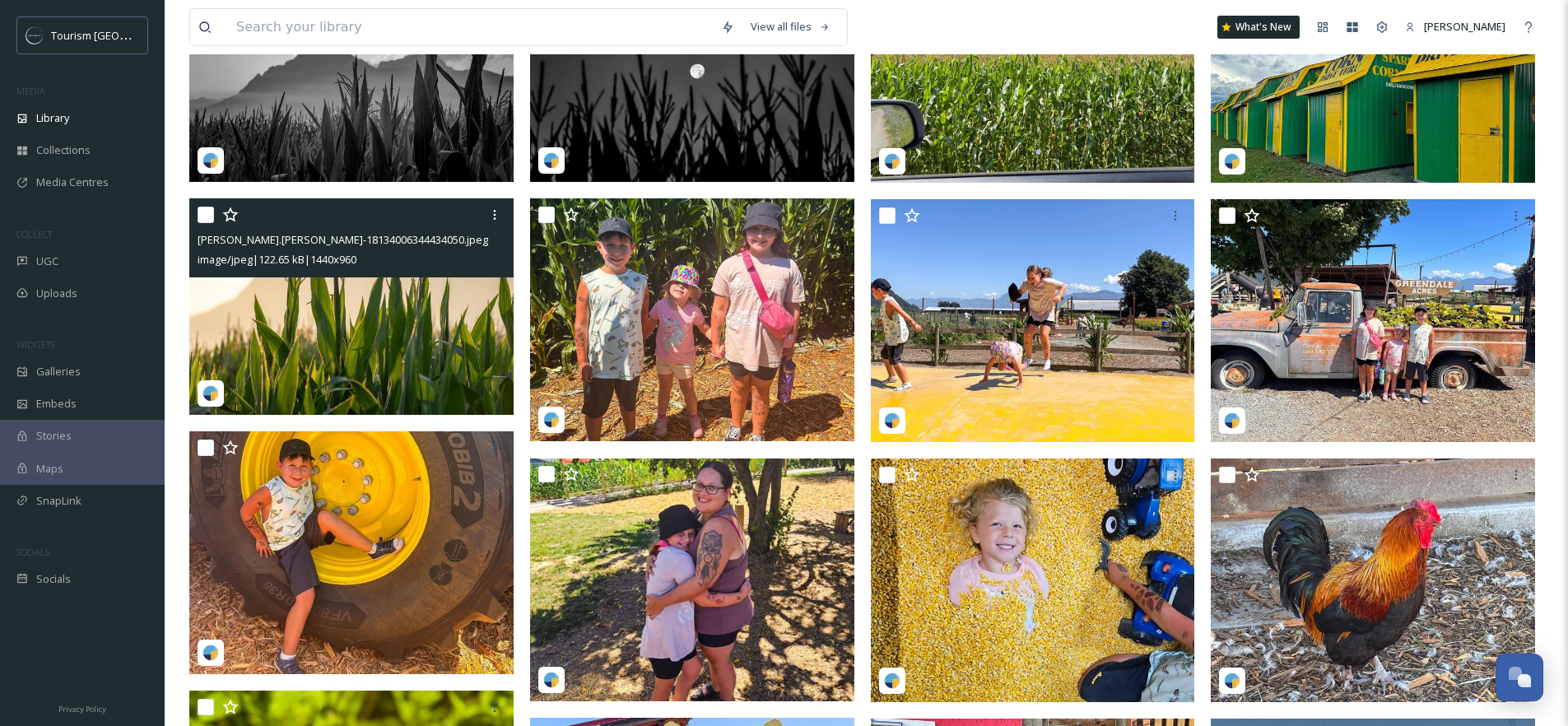
click at [350, 338] on img at bounding box center [351, 306] width 324 height 216
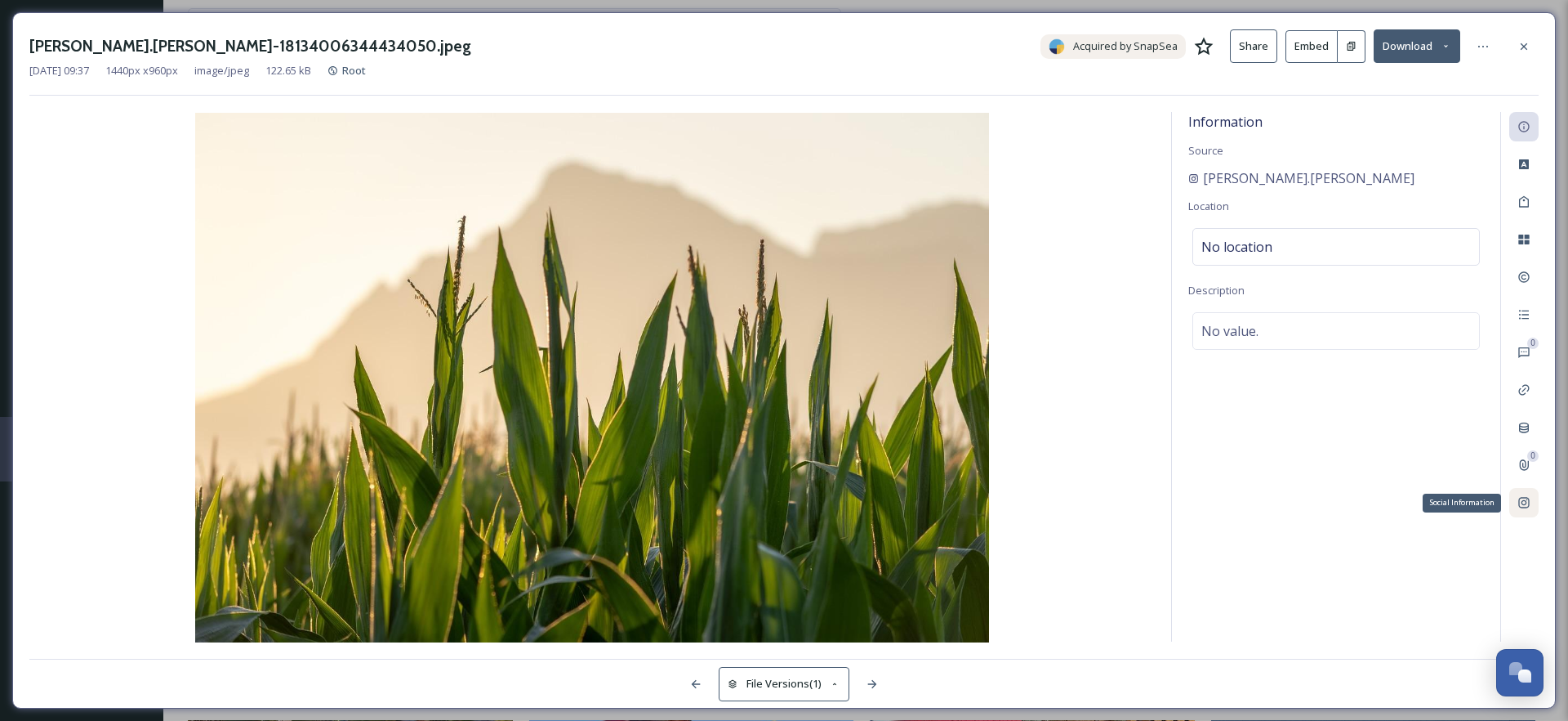
click at [1527, 502] on icon at bounding box center [1523, 502] width 13 height 13
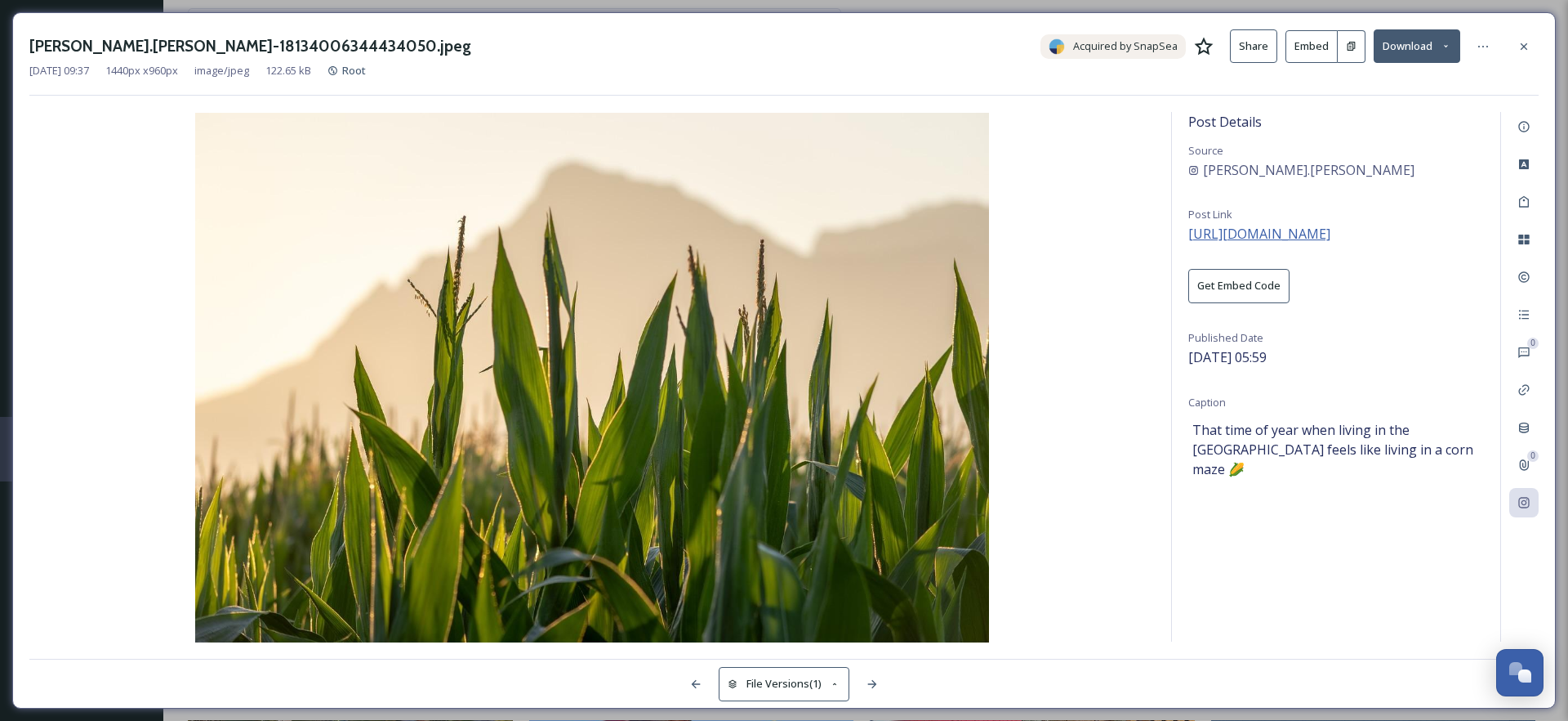
click at [1292, 231] on span "[URL][DOMAIN_NAME]" at bounding box center [1259, 234] width 142 height 18
click at [1523, 48] on icon at bounding box center [1523, 46] width 13 height 13
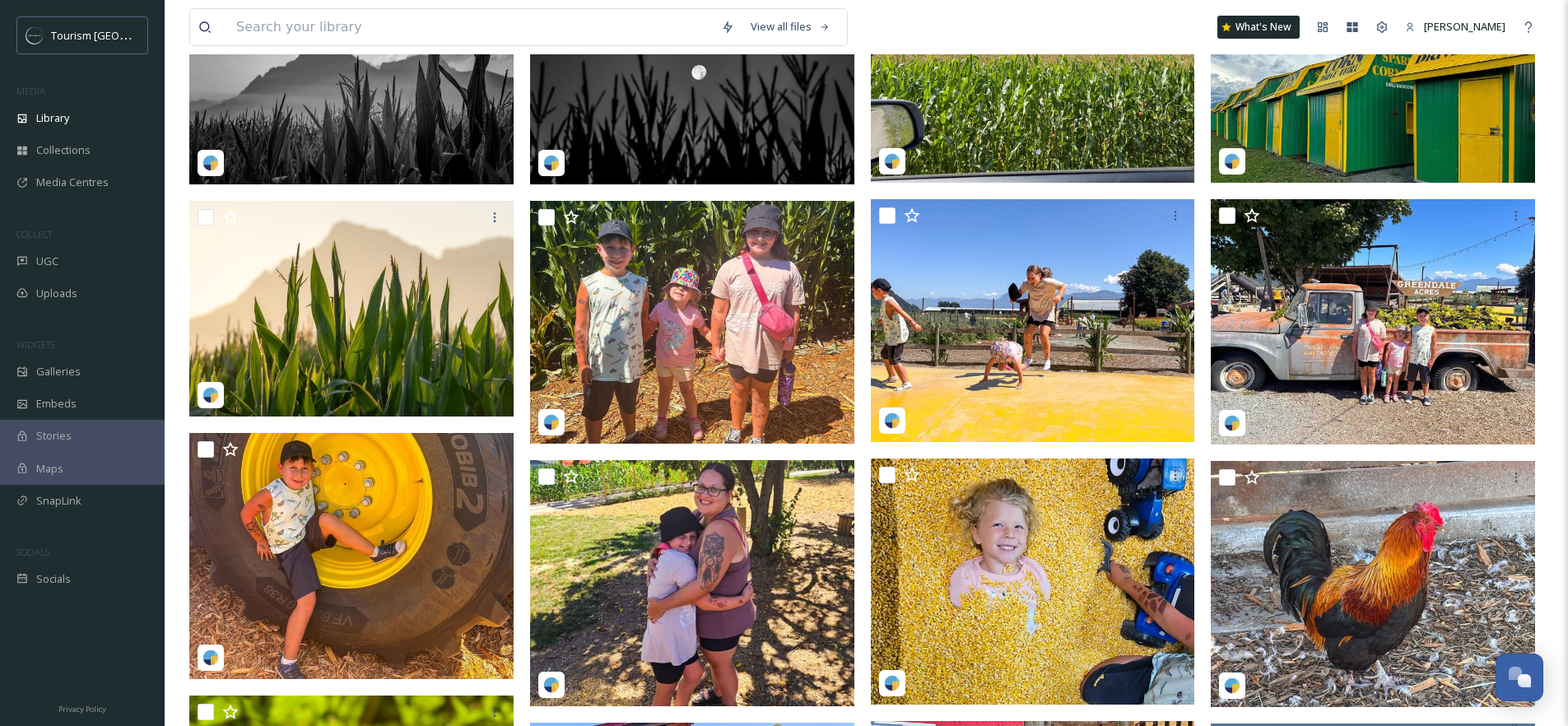
click at [176, 317] on div "View all files What's New [PERSON_NAME] Library Organise New Root Your Selectio…" at bounding box center [865, 729] width 1403 height 2340
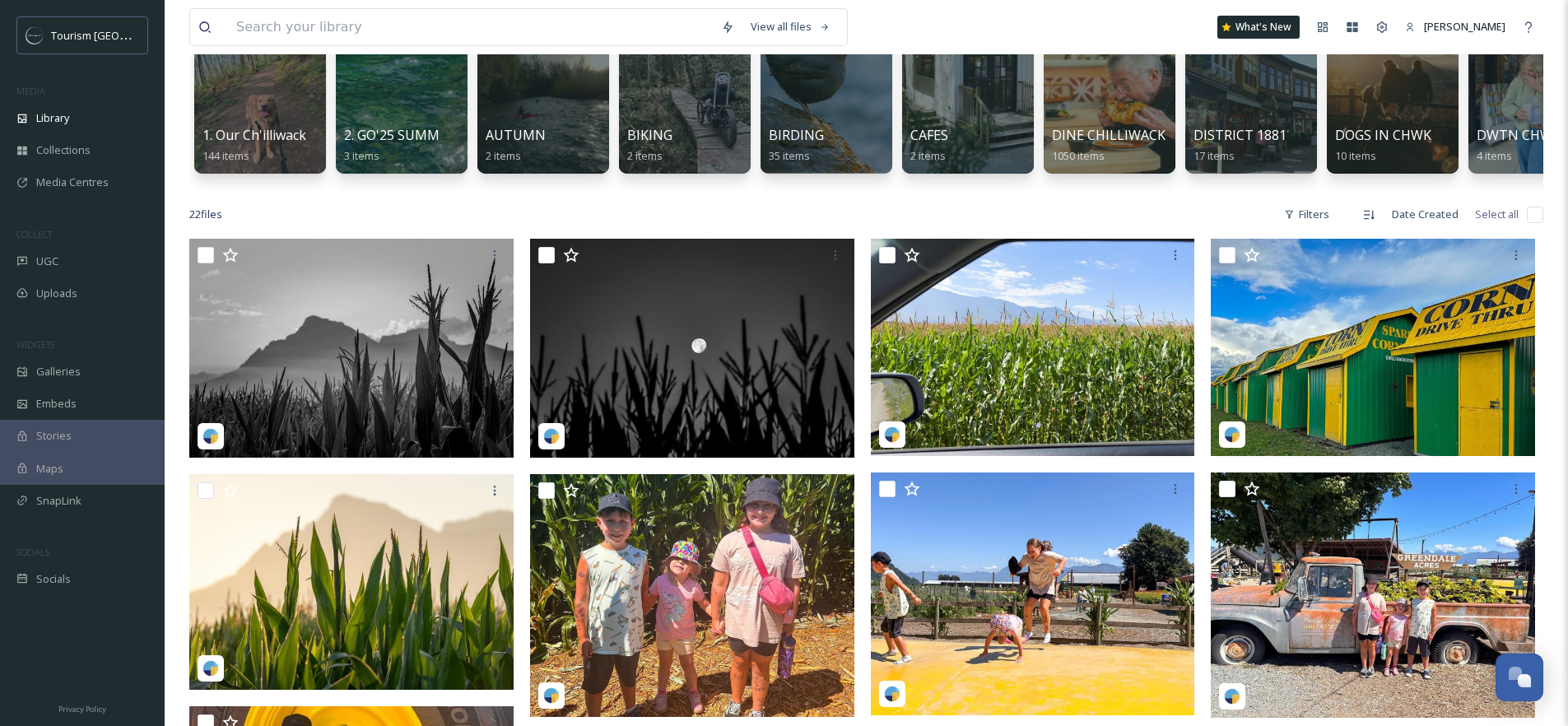
scroll to position [145, 0]
